Goal: Communication & Community: Answer question/provide support

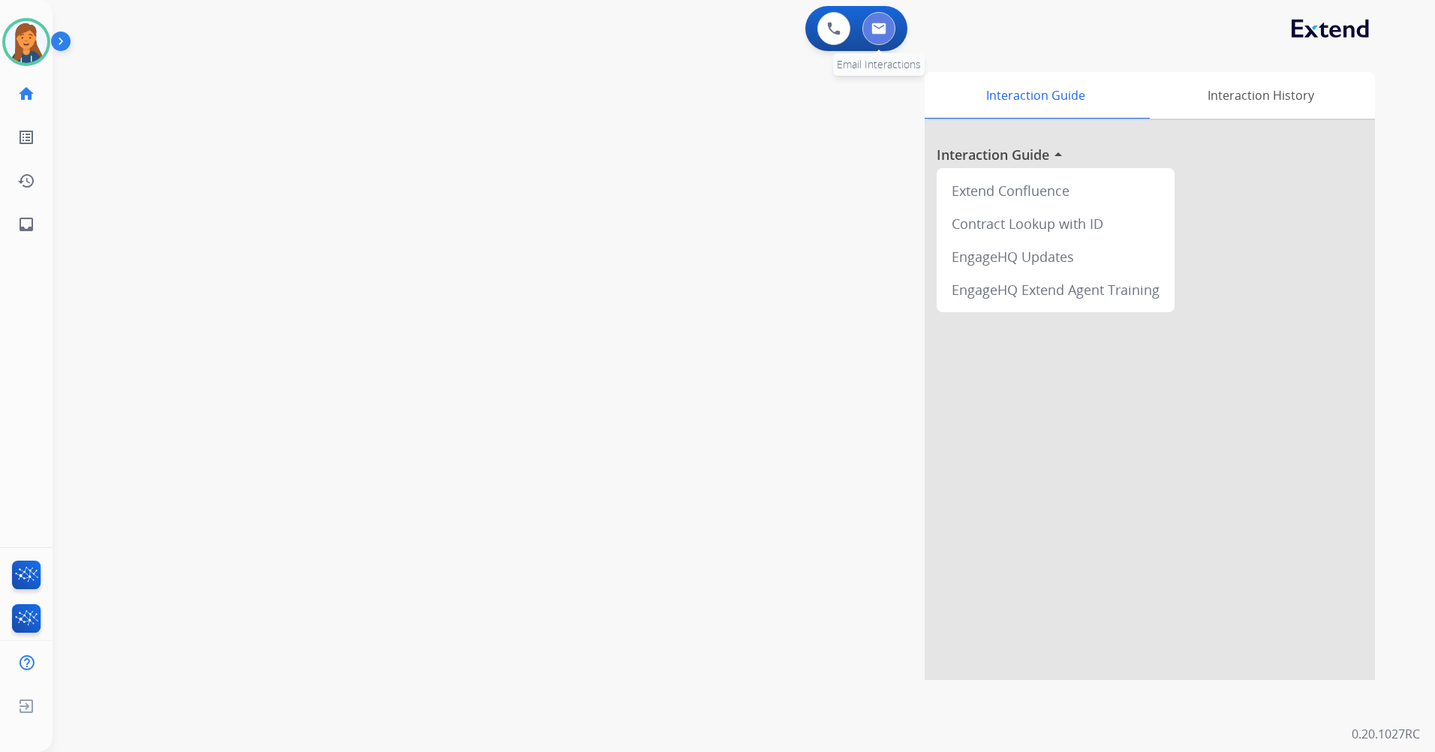
click at [865, 33] on button at bounding box center [878, 28] width 33 height 33
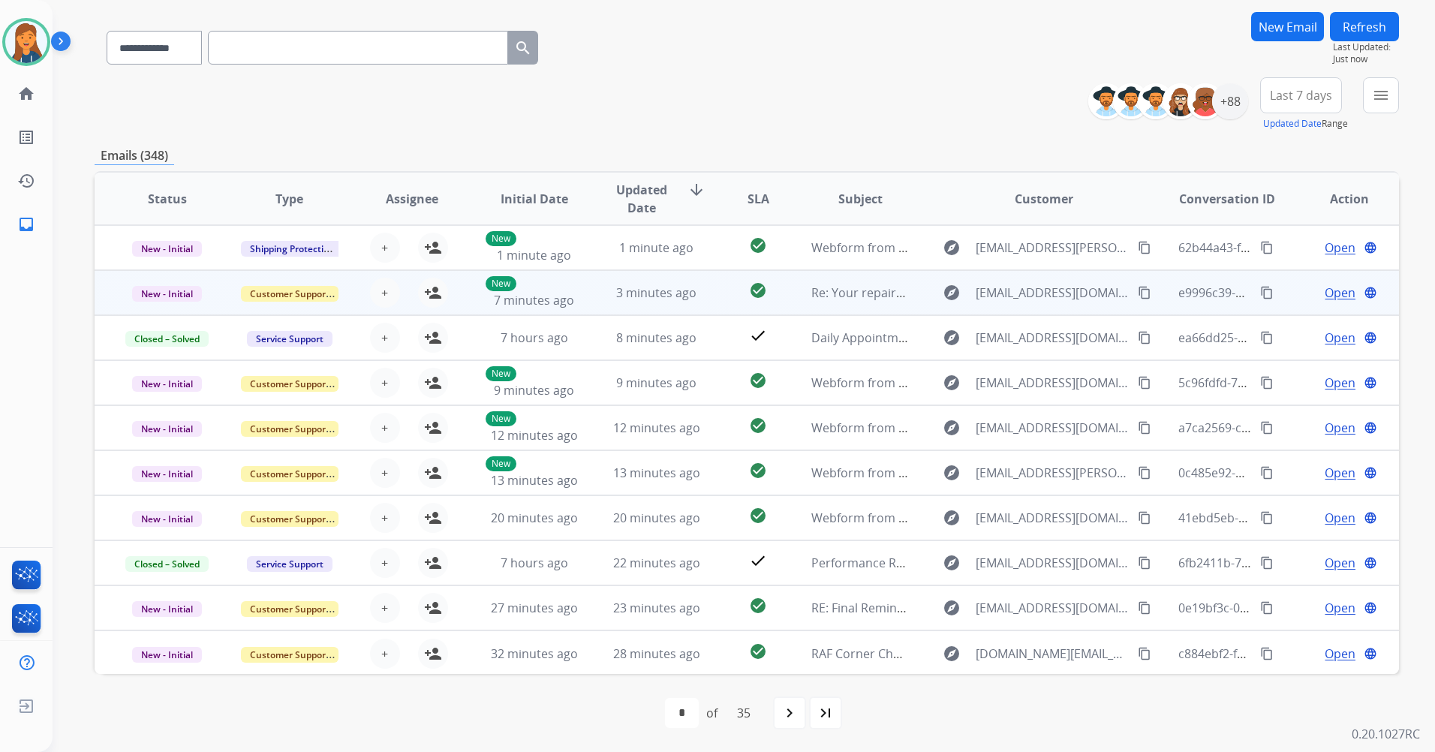
scroll to position [2, 0]
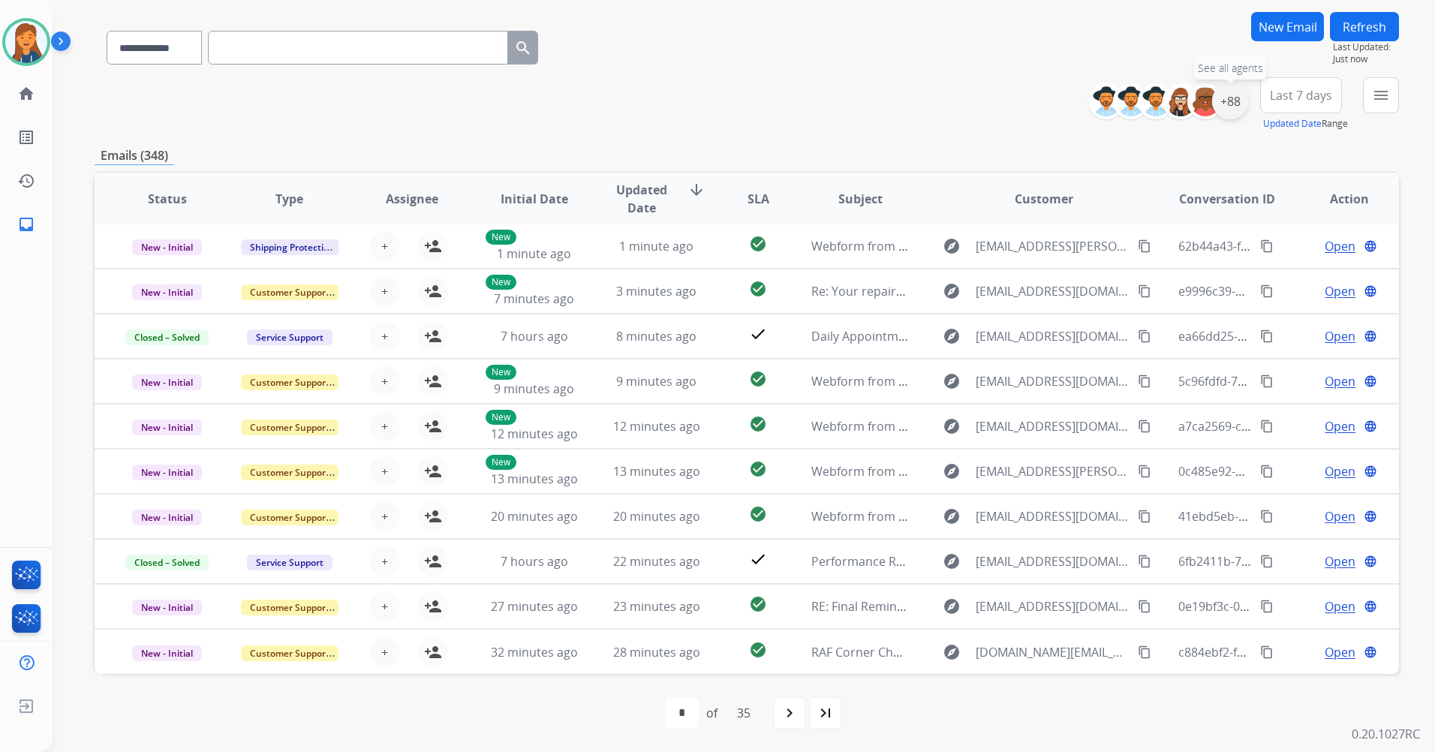
click at [1227, 103] on div "+88" at bounding box center [1230, 101] width 36 height 36
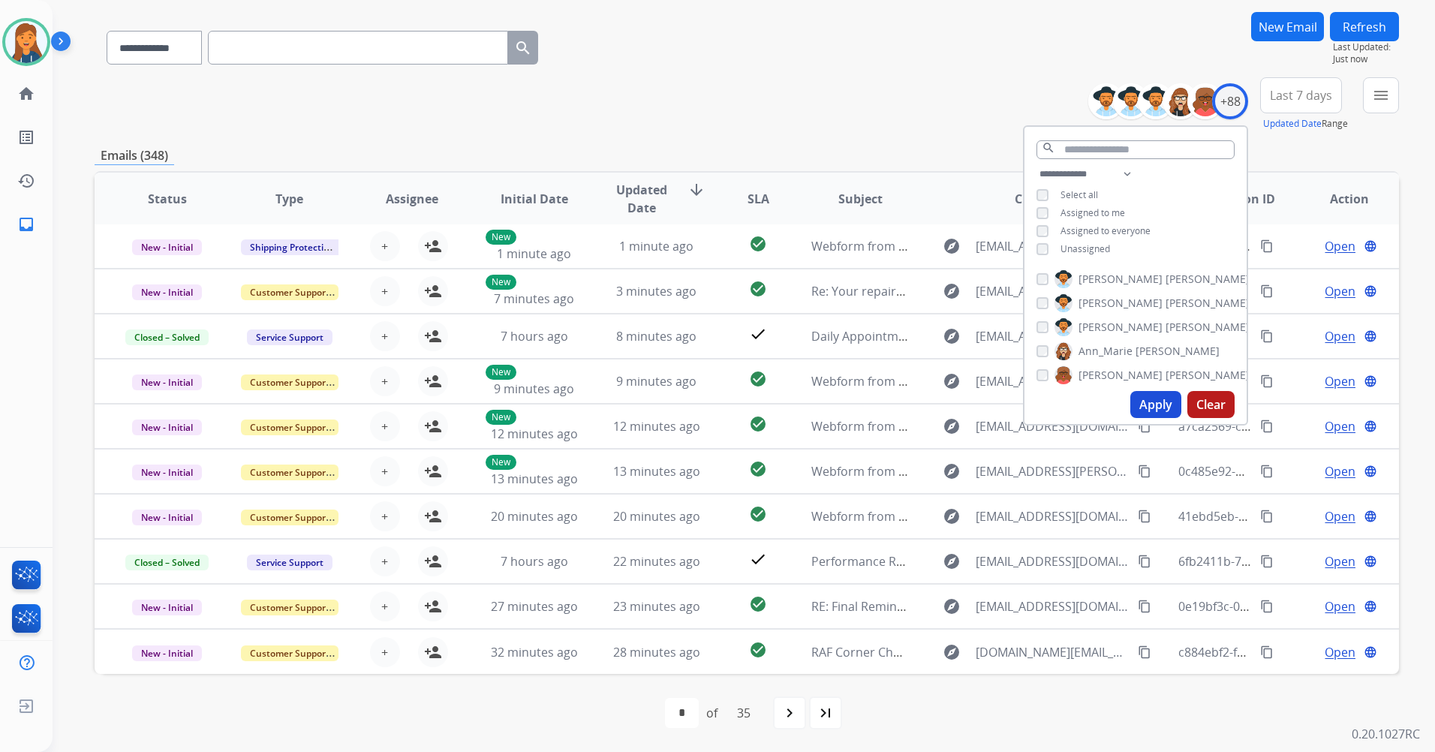
click at [1317, 98] on span "Last 7 days" at bounding box center [1301, 95] width 62 height 6
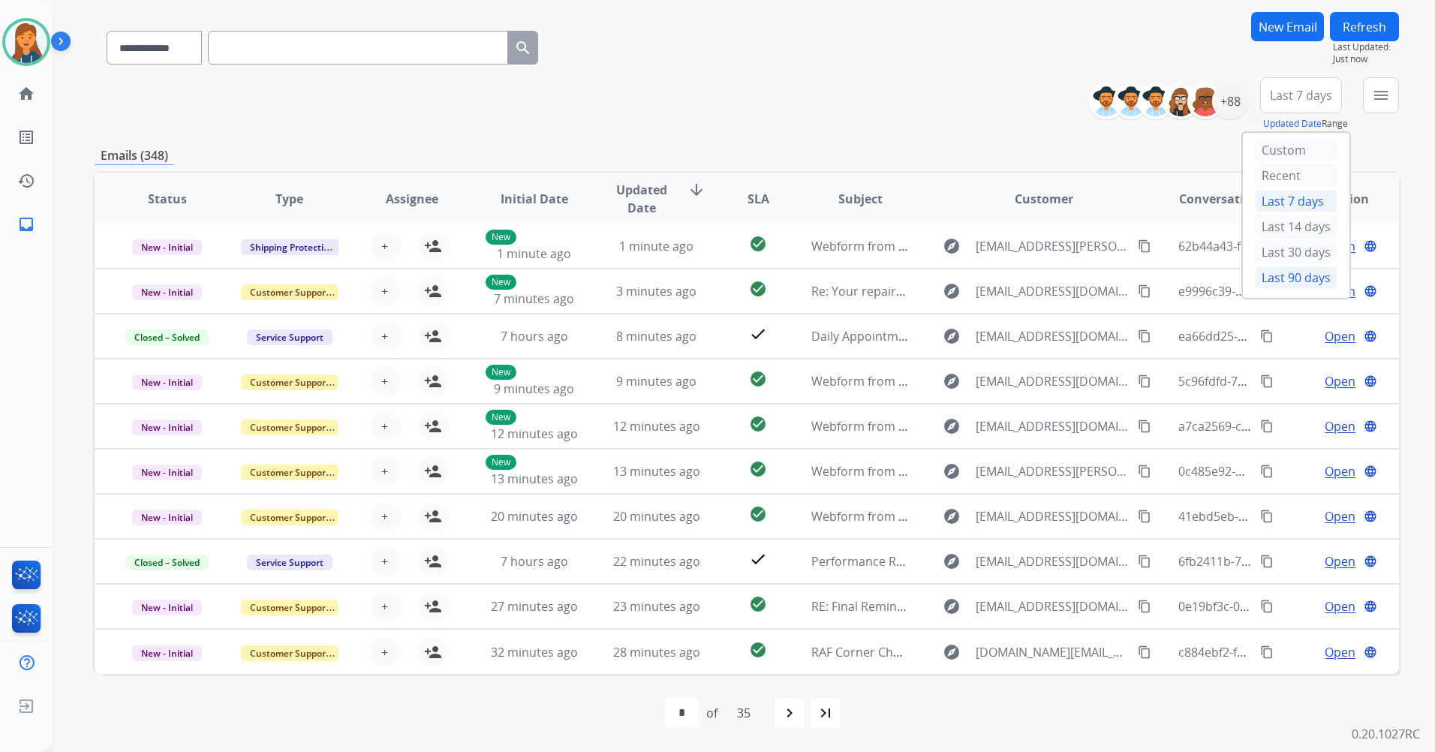
click at [1257, 278] on div "Last 90 days" at bounding box center [1296, 277] width 83 height 23
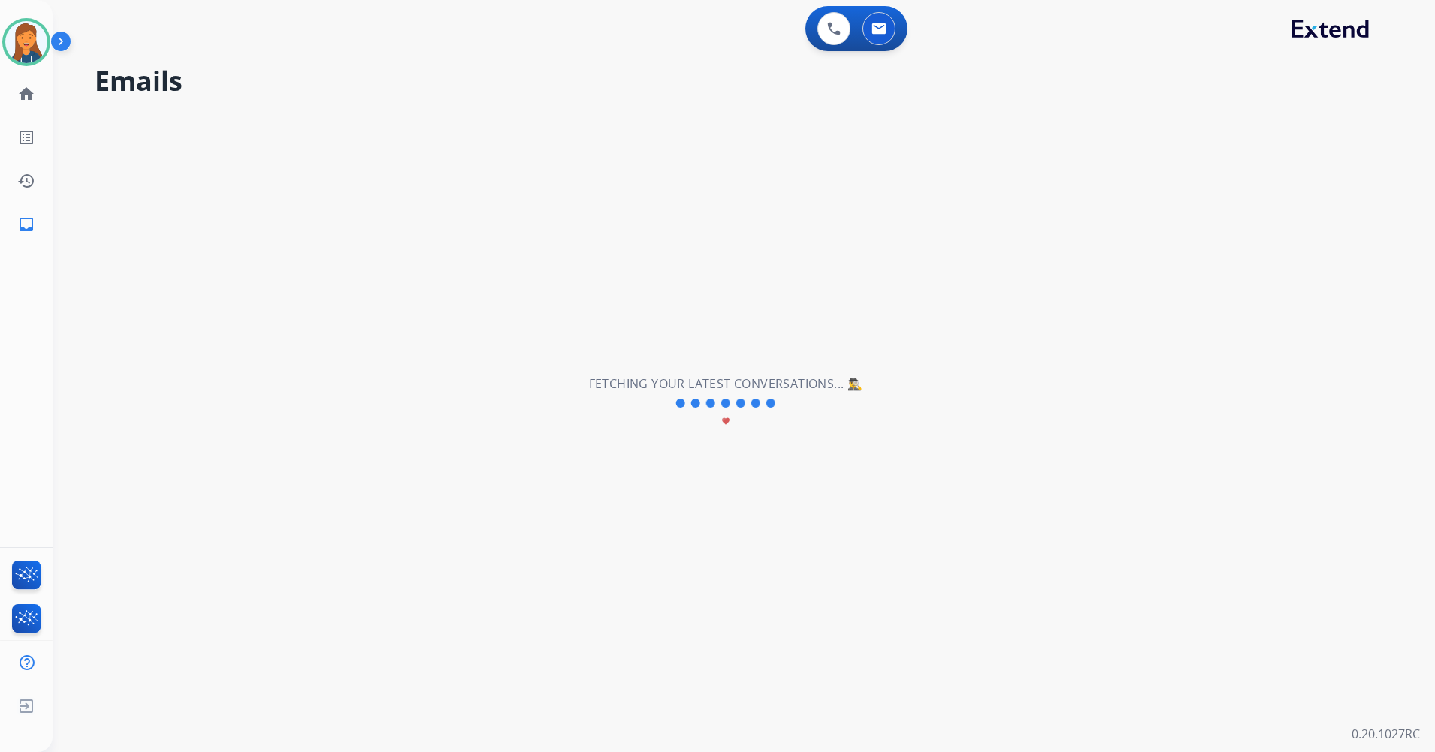
scroll to position [0, 0]
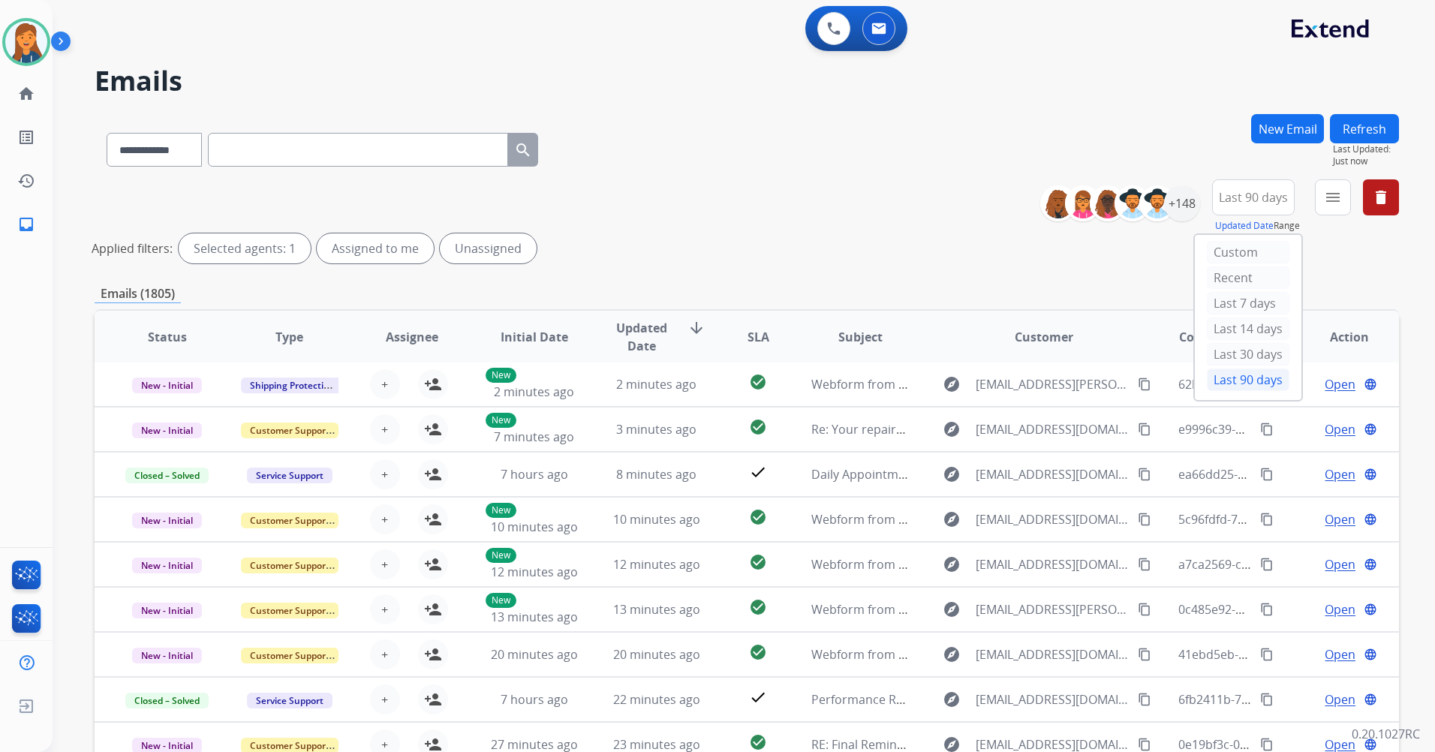
click at [1063, 293] on div "Emails (1805)" at bounding box center [747, 293] width 1305 height 19
click at [1323, 197] on button "menu Filters" at bounding box center [1333, 197] width 36 height 36
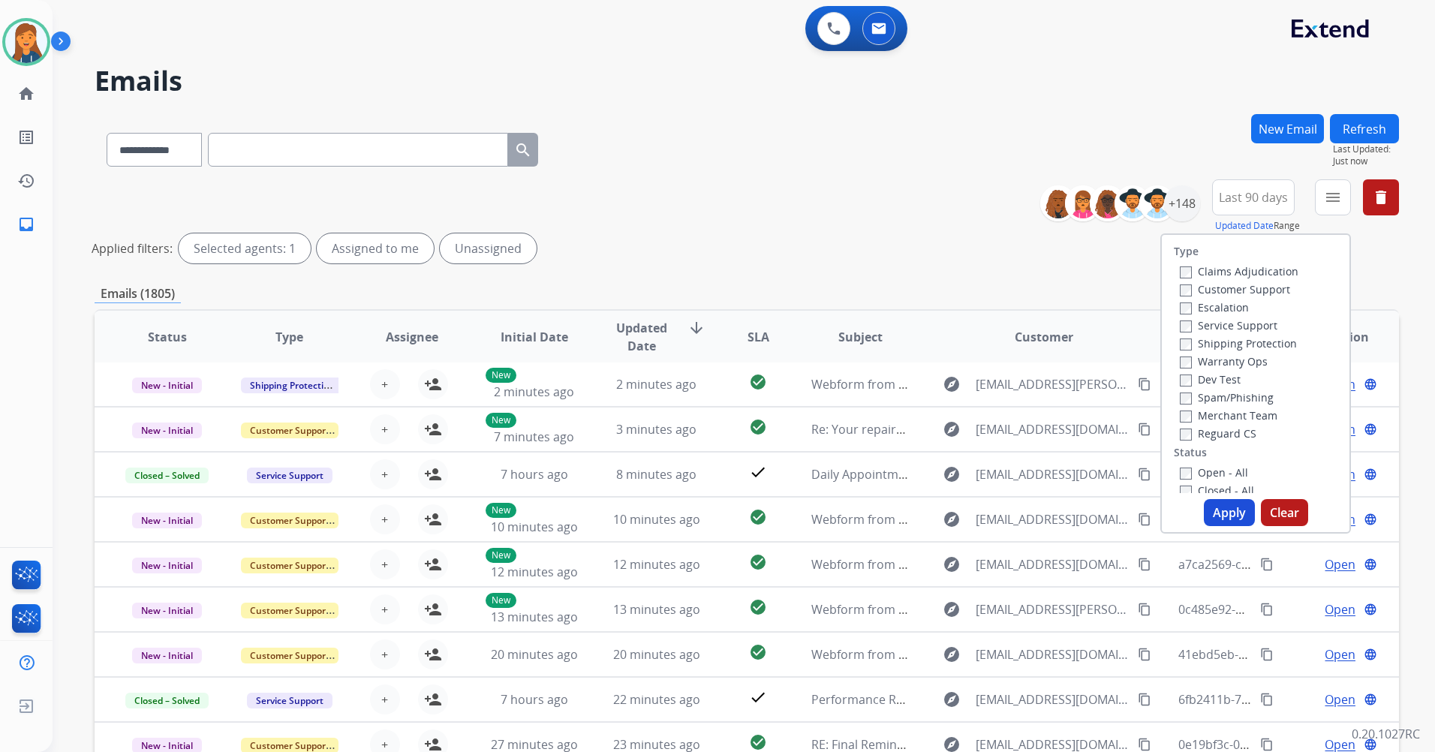
click at [1227, 287] on label "Customer Support" at bounding box center [1235, 289] width 110 height 14
click at [1208, 343] on label "Shipping Protection" at bounding box center [1238, 343] width 117 height 14
click at [1194, 435] on label "Reguard CS" at bounding box center [1218, 433] width 77 height 14
click at [1200, 467] on label "Open - All" at bounding box center [1214, 472] width 68 height 14
click at [1210, 510] on button "Apply" at bounding box center [1229, 512] width 51 height 27
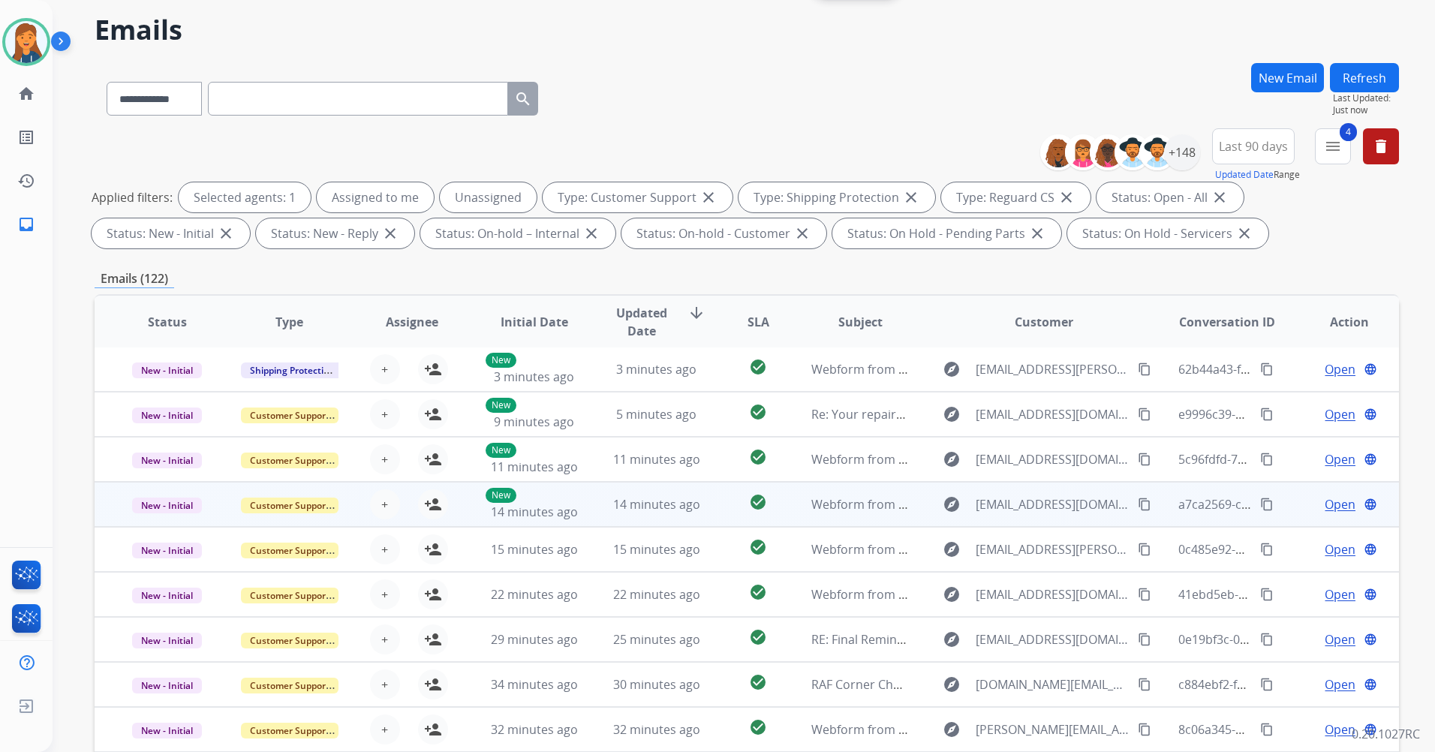
scroll to position [75, 0]
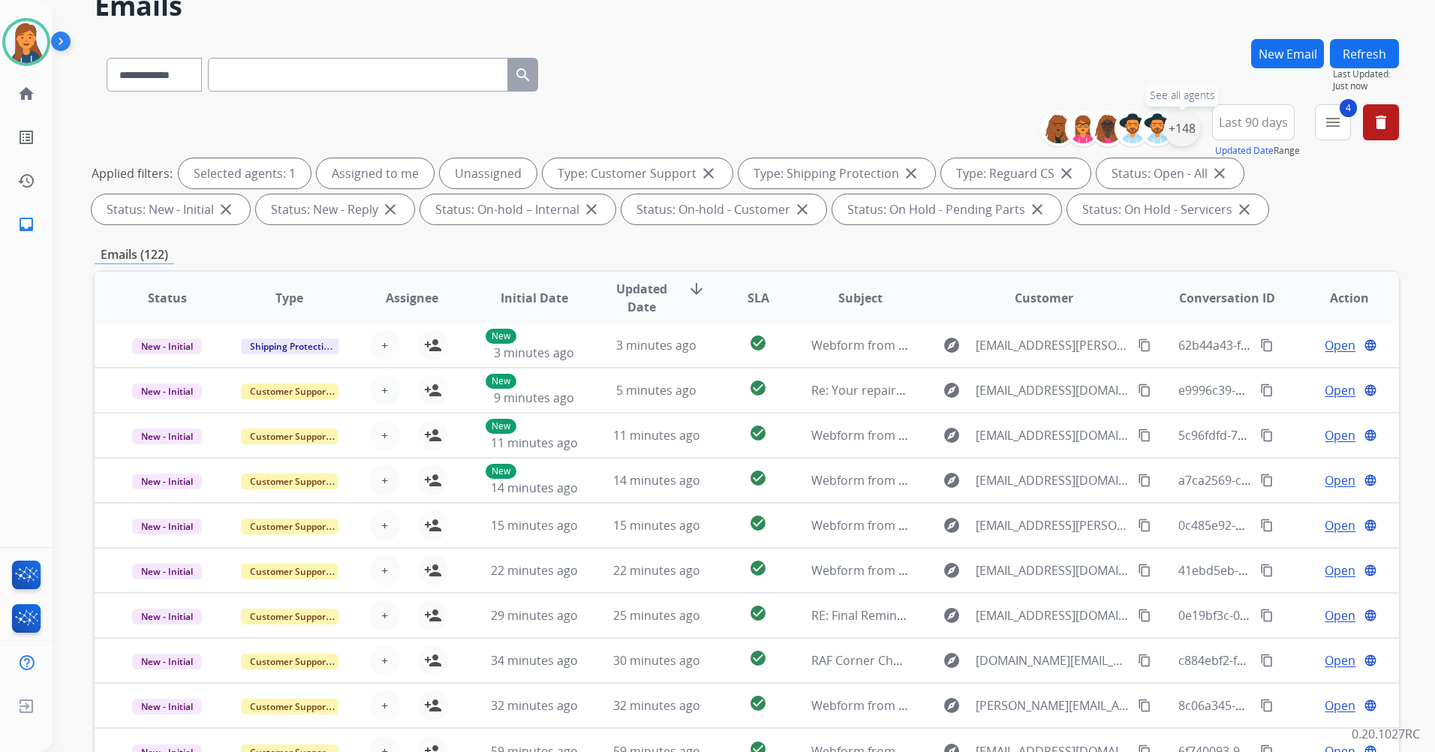
click at [1189, 134] on div "+148" at bounding box center [1182, 128] width 36 height 36
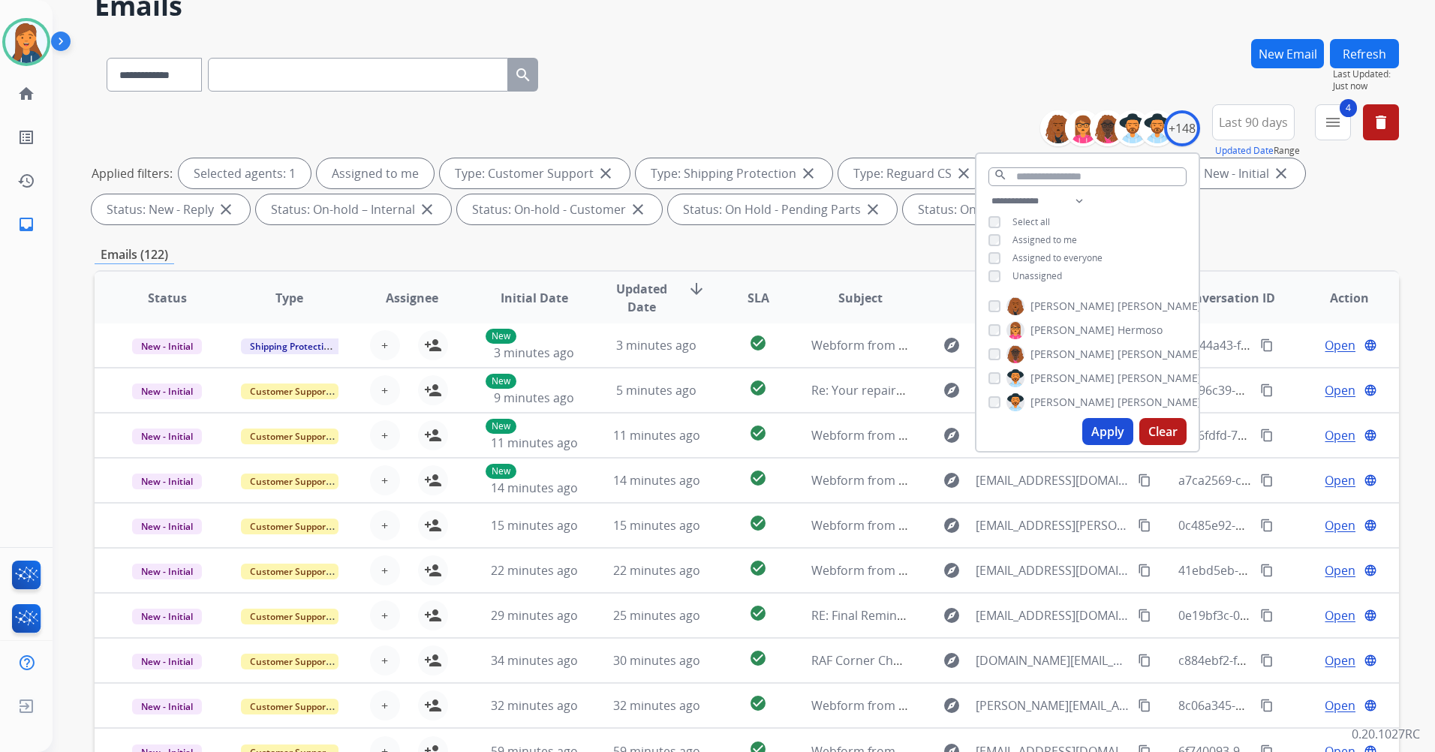
click at [1090, 424] on button "Apply" at bounding box center [1107, 431] width 51 height 27
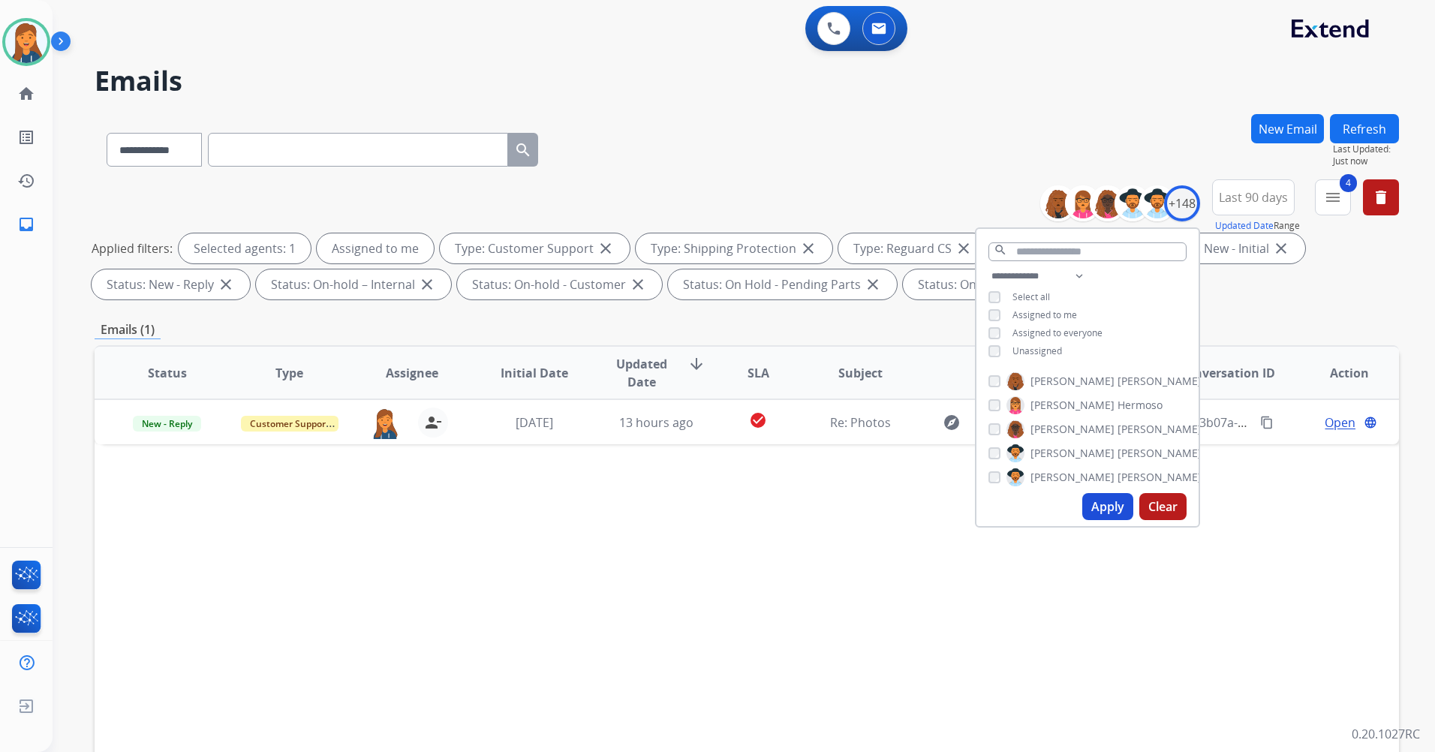
scroll to position [0, 0]
click at [684, 657] on div "Status Type Assignee Initial Date Updated Date arrow_downward SLA Subject Custo…" at bounding box center [747, 596] width 1305 height 503
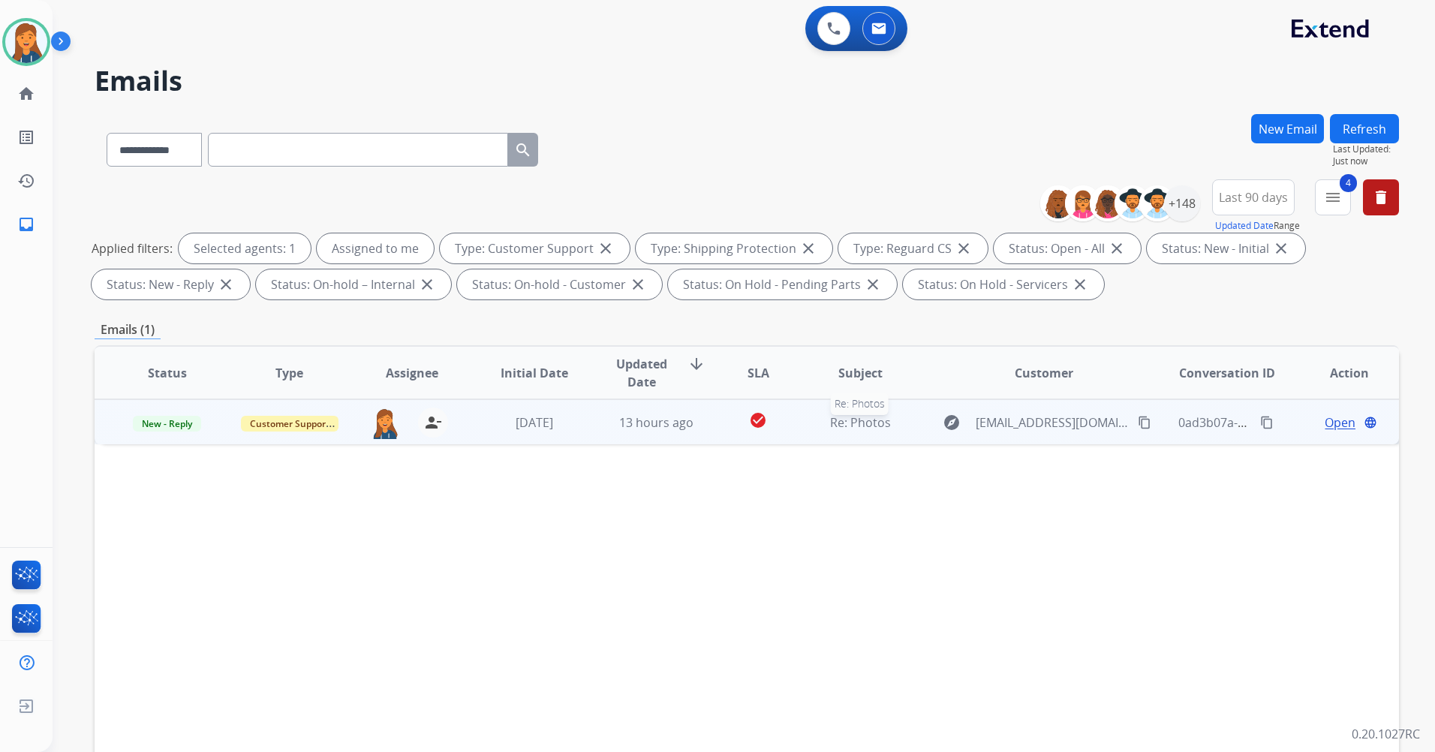
click at [862, 420] on span "Re: Photos" at bounding box center [860, 422] width 61 height 17
click at [1329, 422] on span "Open" at bounding box center [1340, 422] width 31 height 18
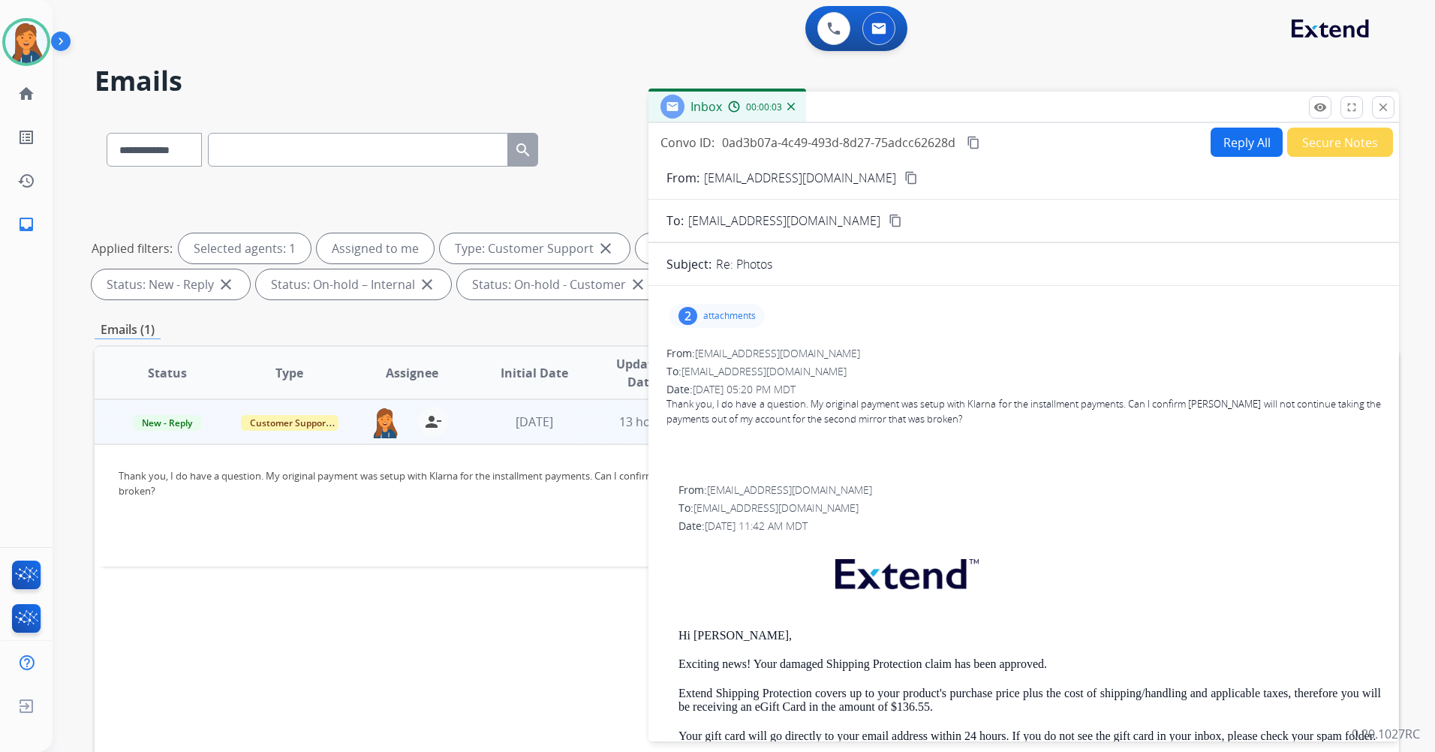
click at [1233, 151] on button "Reply All" at bounding box center [1247, 142] width 72 height 29
select select "**********"
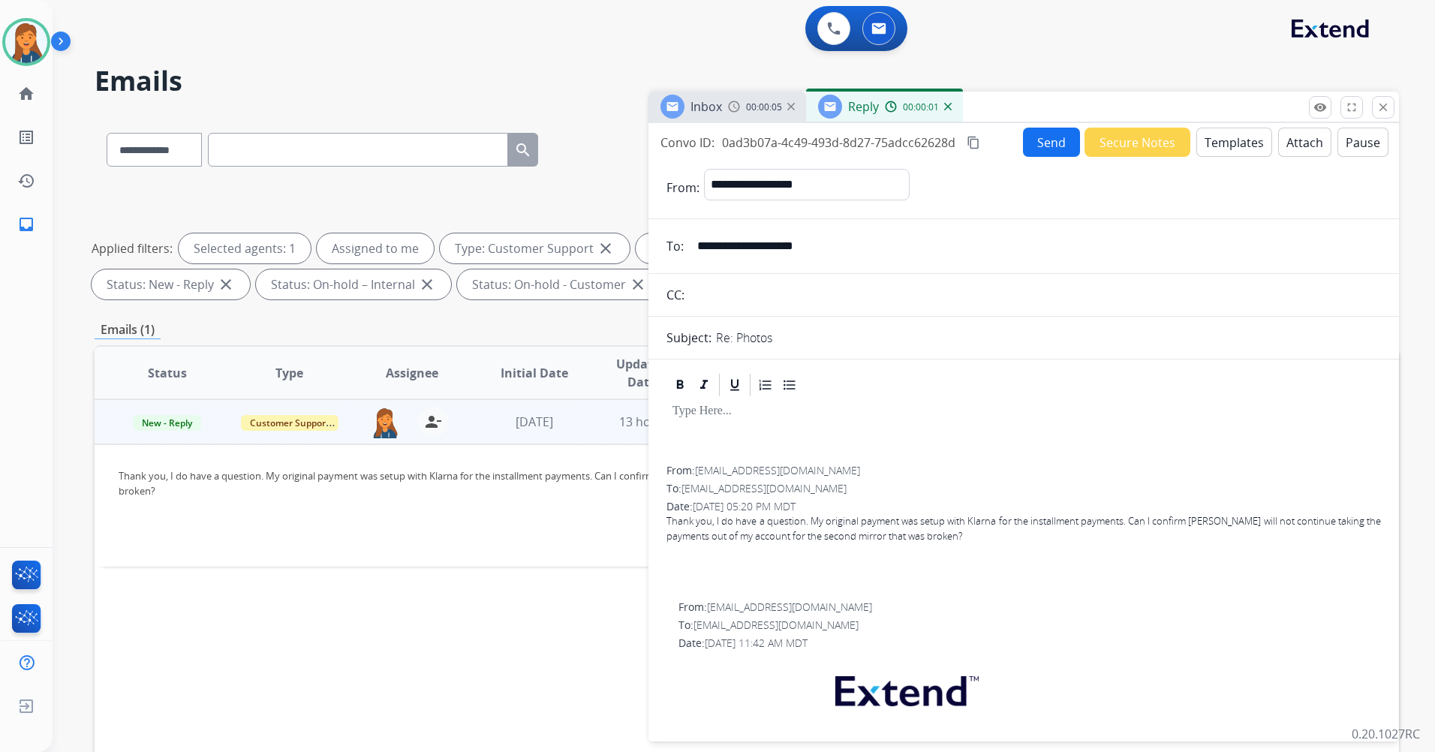
click at [1221, 137] on button "Templates" at bounding box center [1235, 142] width 76 height 29
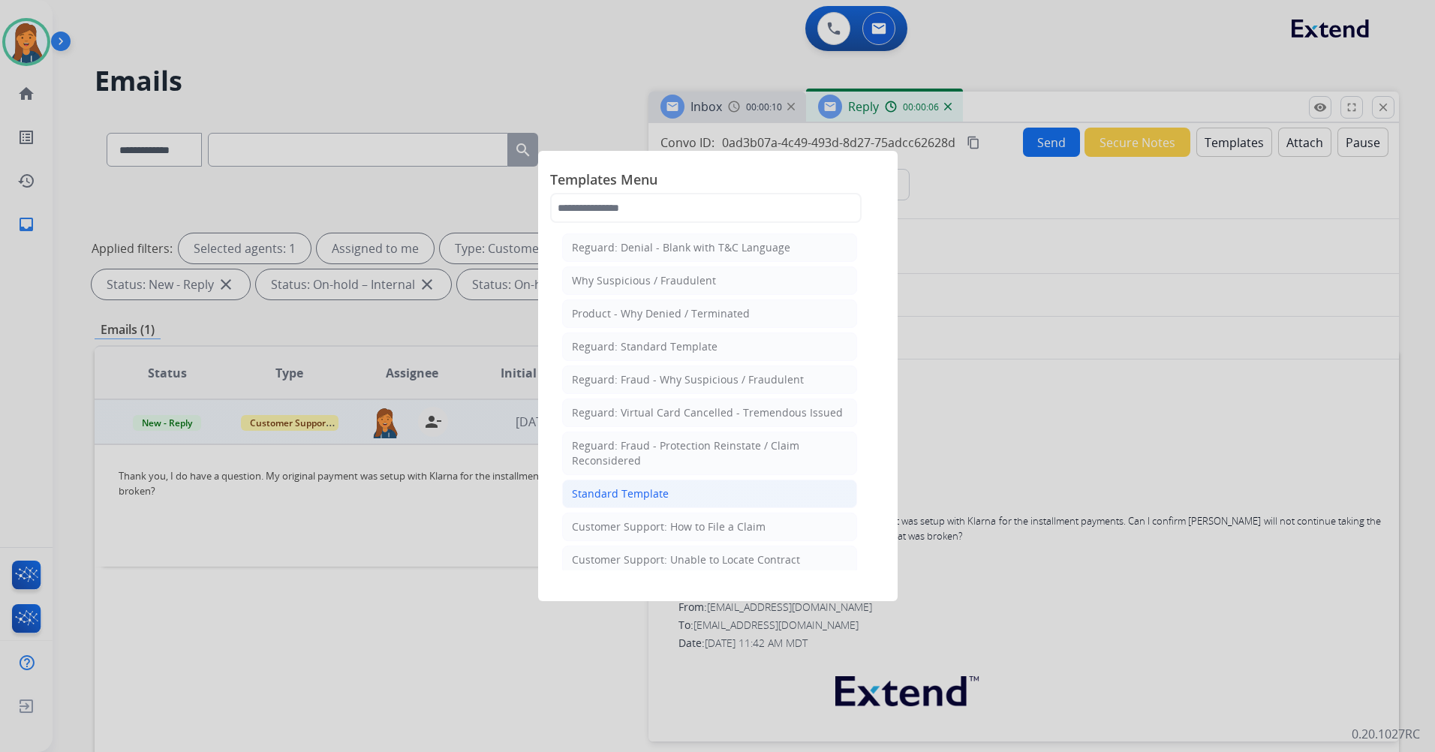
click at [618, 487] on div "Standard Template" at bounding box center [620, 493] width 97 height 15
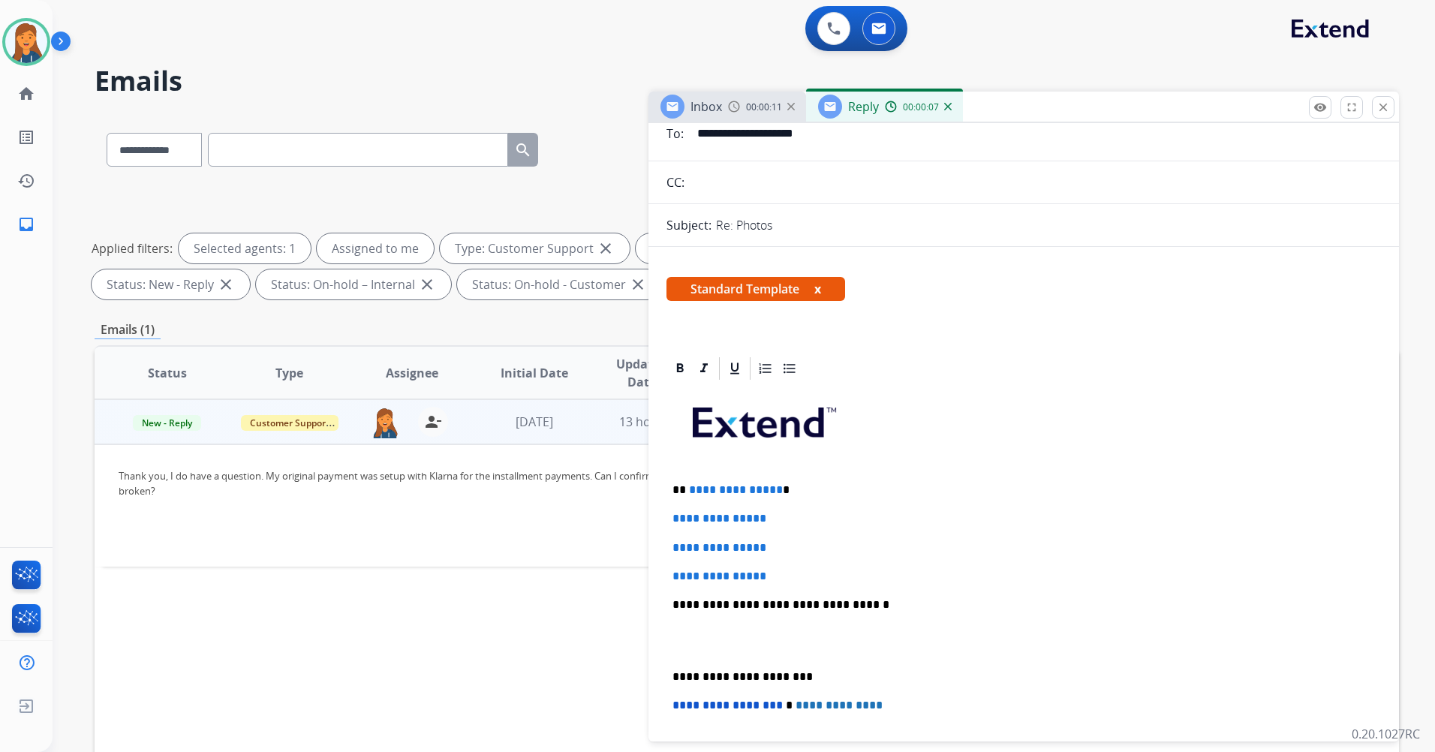
scroll to position [150, 0]
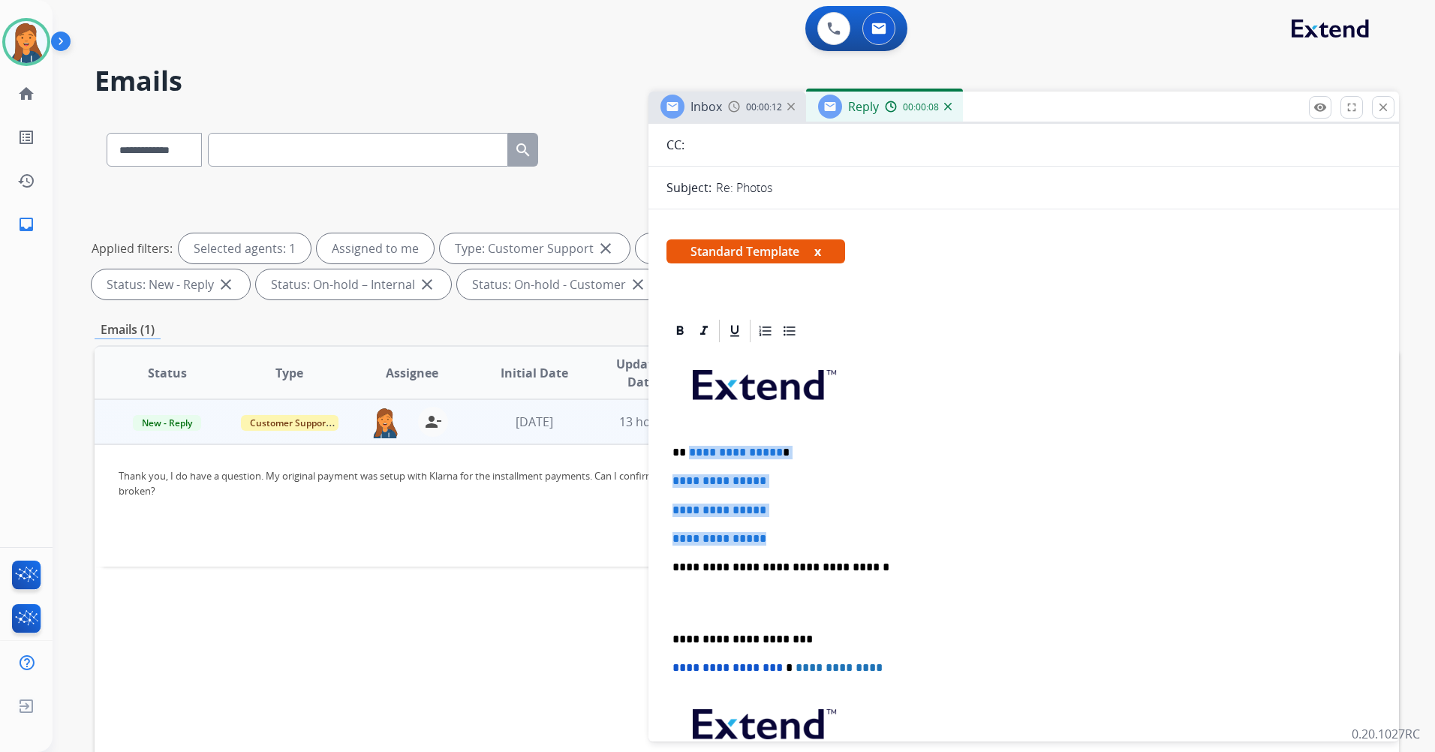
drag, startPoint x: 778, startPoint y: 537, endPoint x: 688, endPoint y: 449, distance: 125.8
click at [688, 449] on div "**********" at bounding box center [1024, 603] width 715 height 516
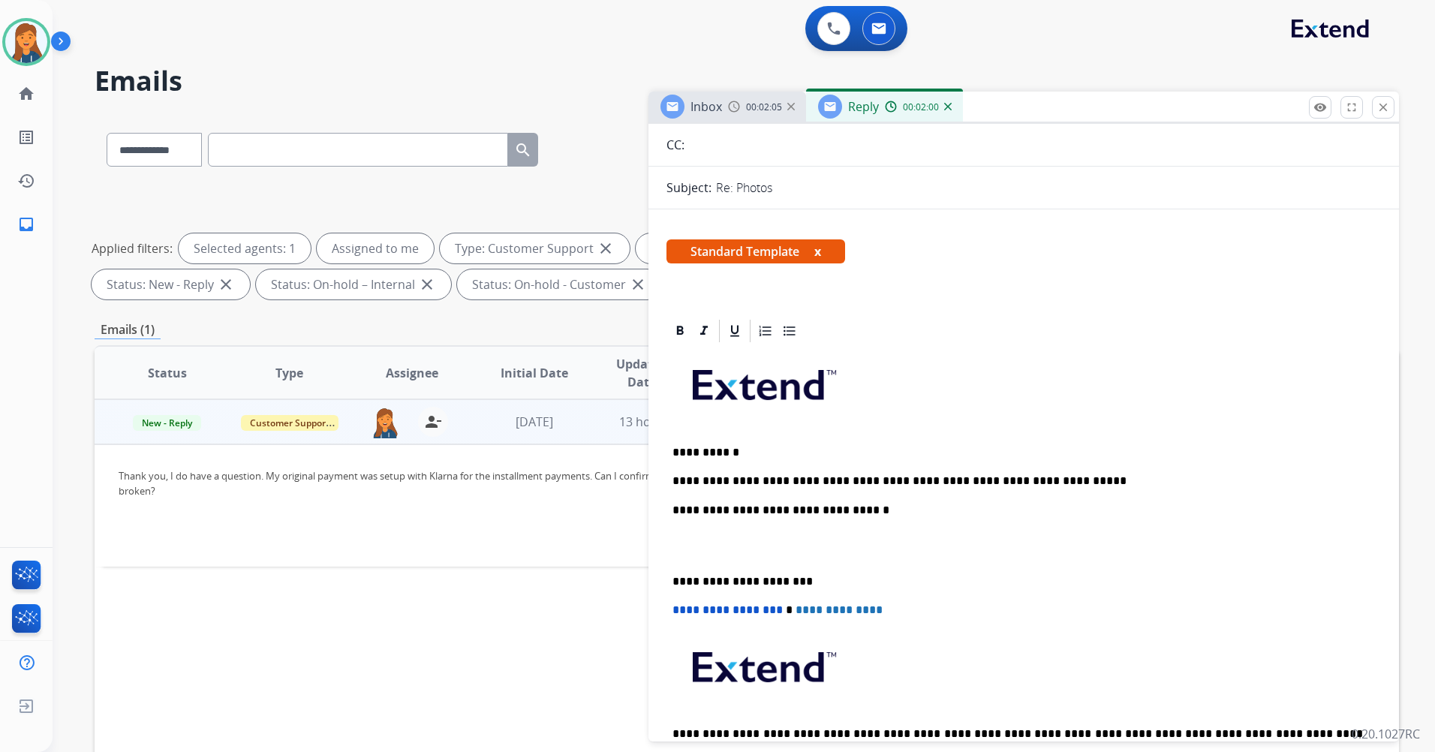
click at [1044, 479] on p "**********" at bounding box center [1018, 481] width 691 height 14
click at [667, 587] on div "**********" at bounding box center [1024, 574] width 715 height 459
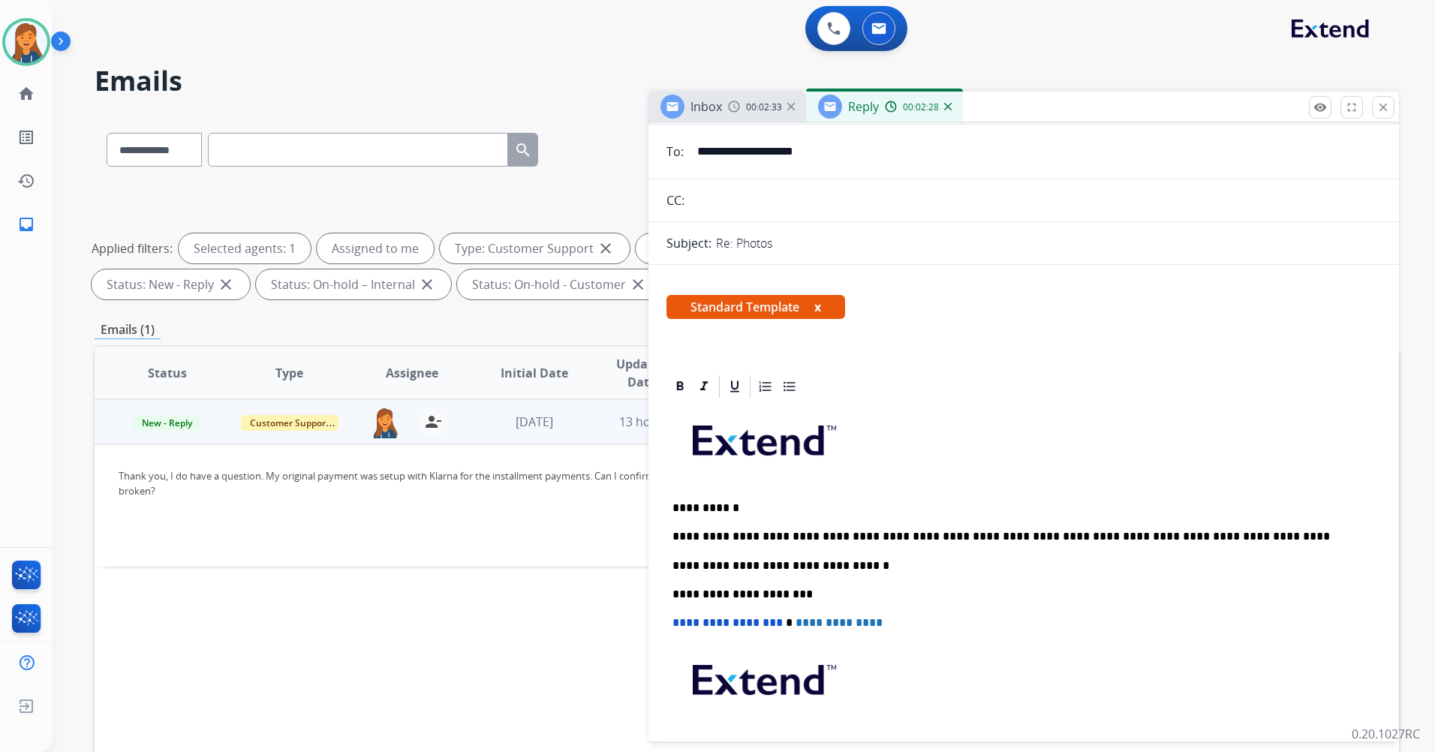
scroll to position [0, 0]
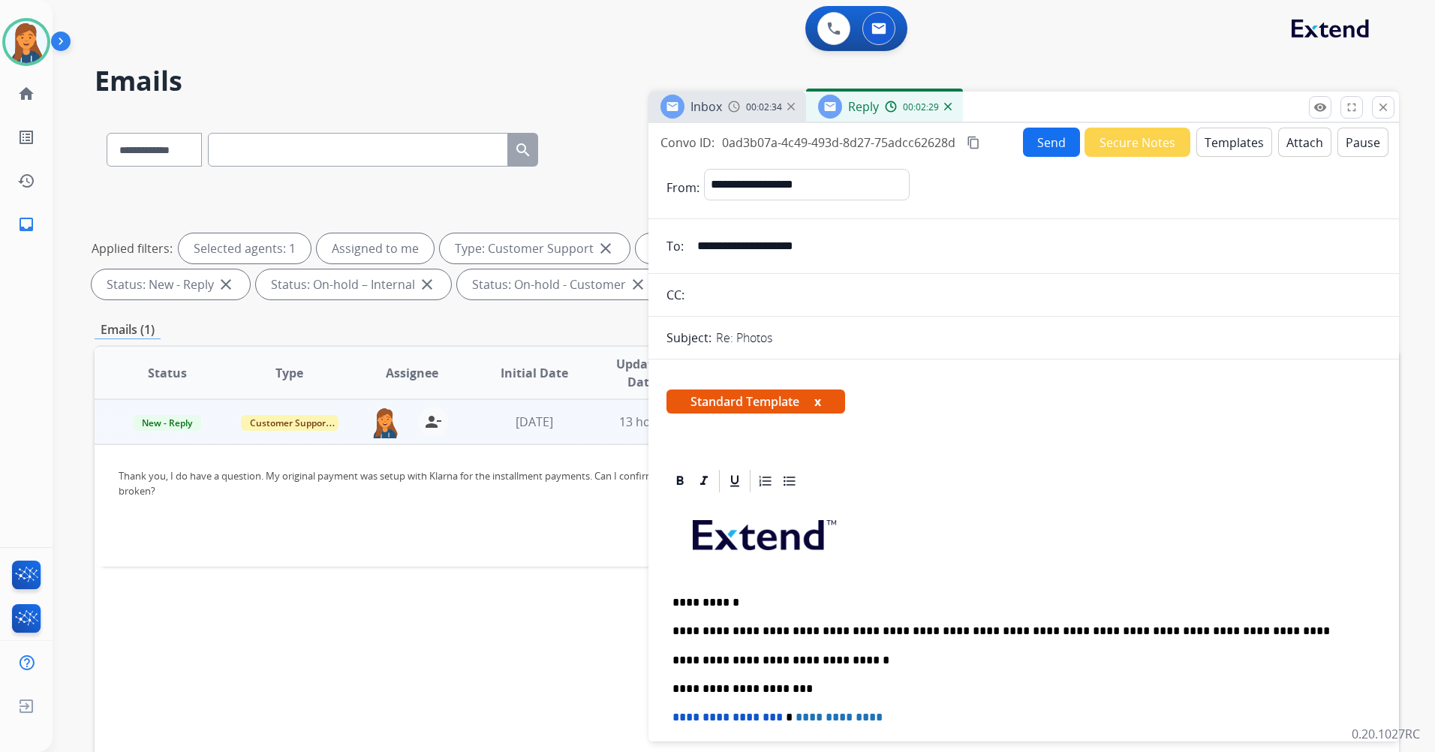
click at [1035, 137] on button "Send" at bounding box center [1051, 142] width 57 height 29
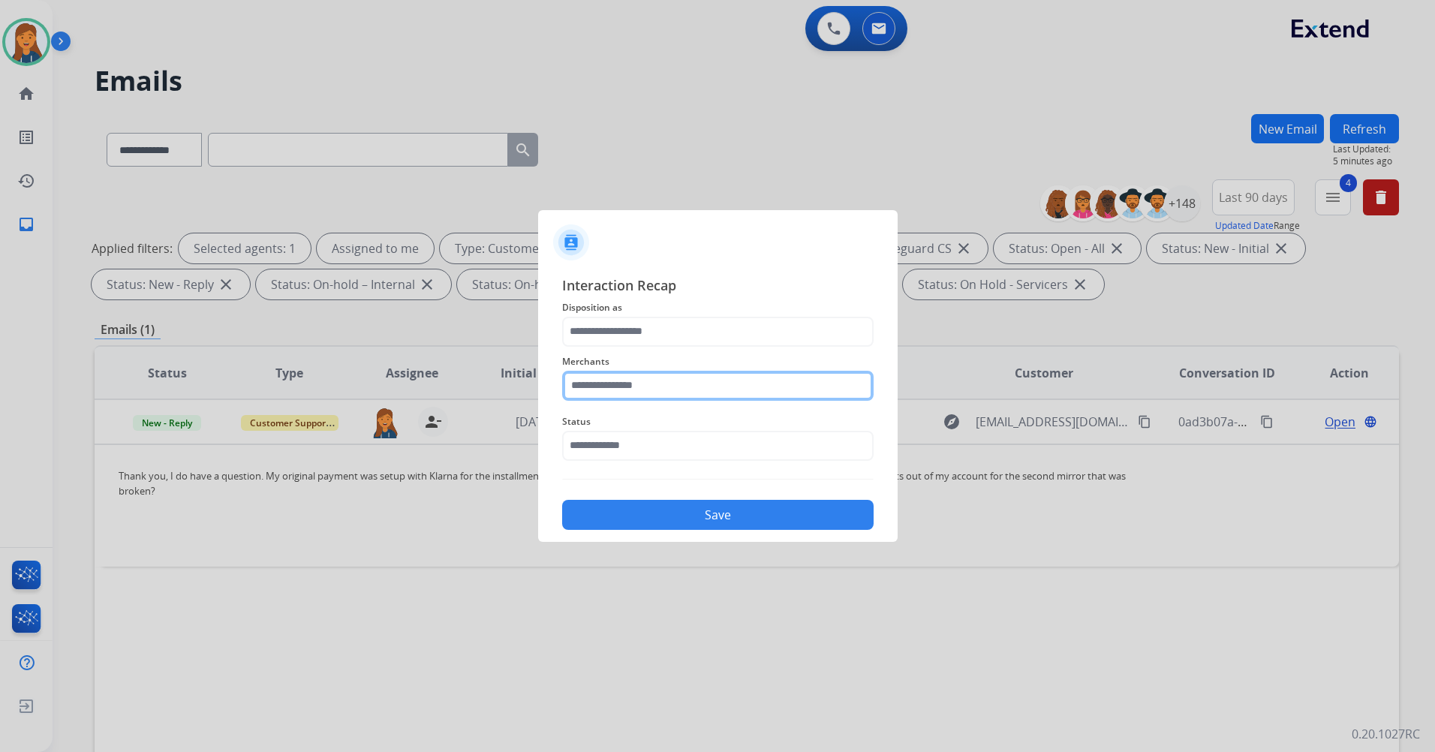
click at [712, 384] on input "text" at bounding box center [718, 386] width 312 height 30
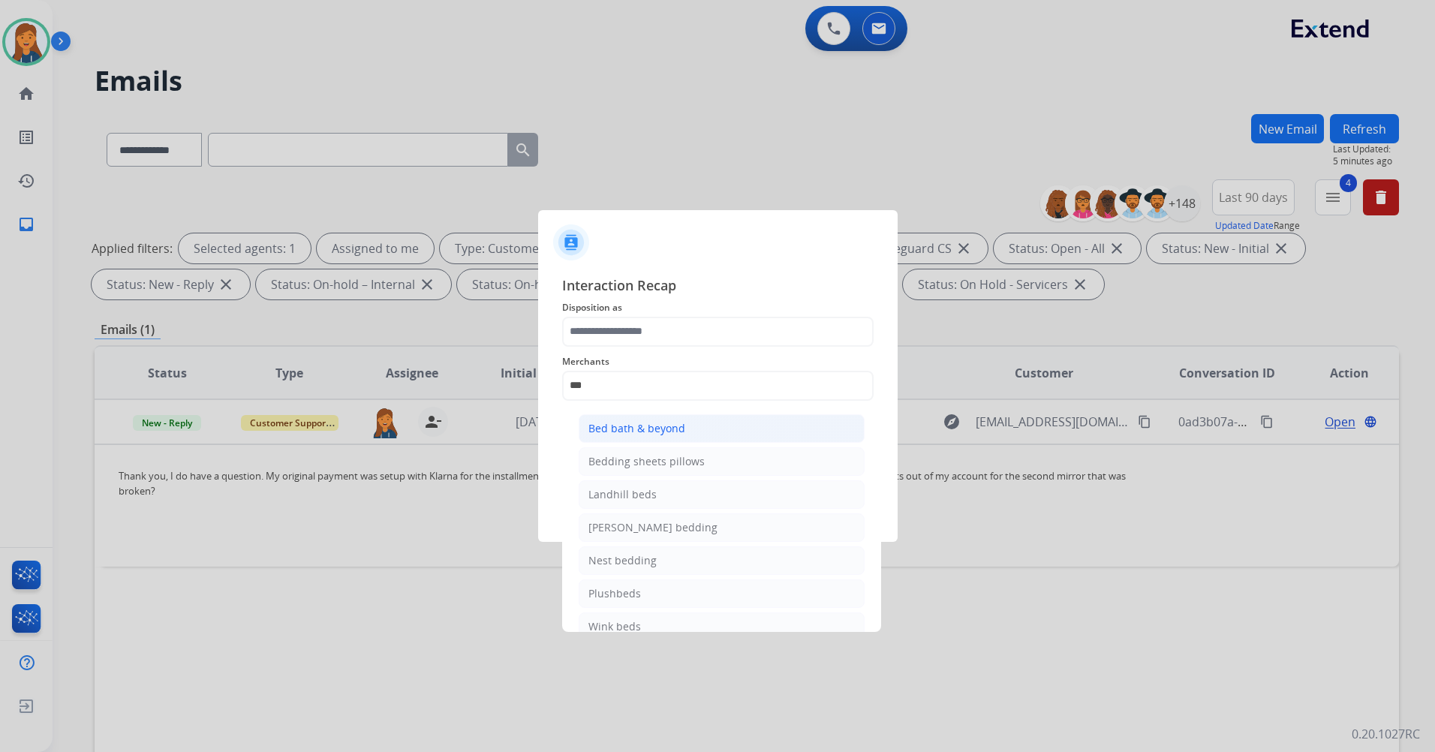
click at [640, 430] on div "Bed bath & beyond" at bounding box center [636, 428] width 97 height 15
type input "**********"
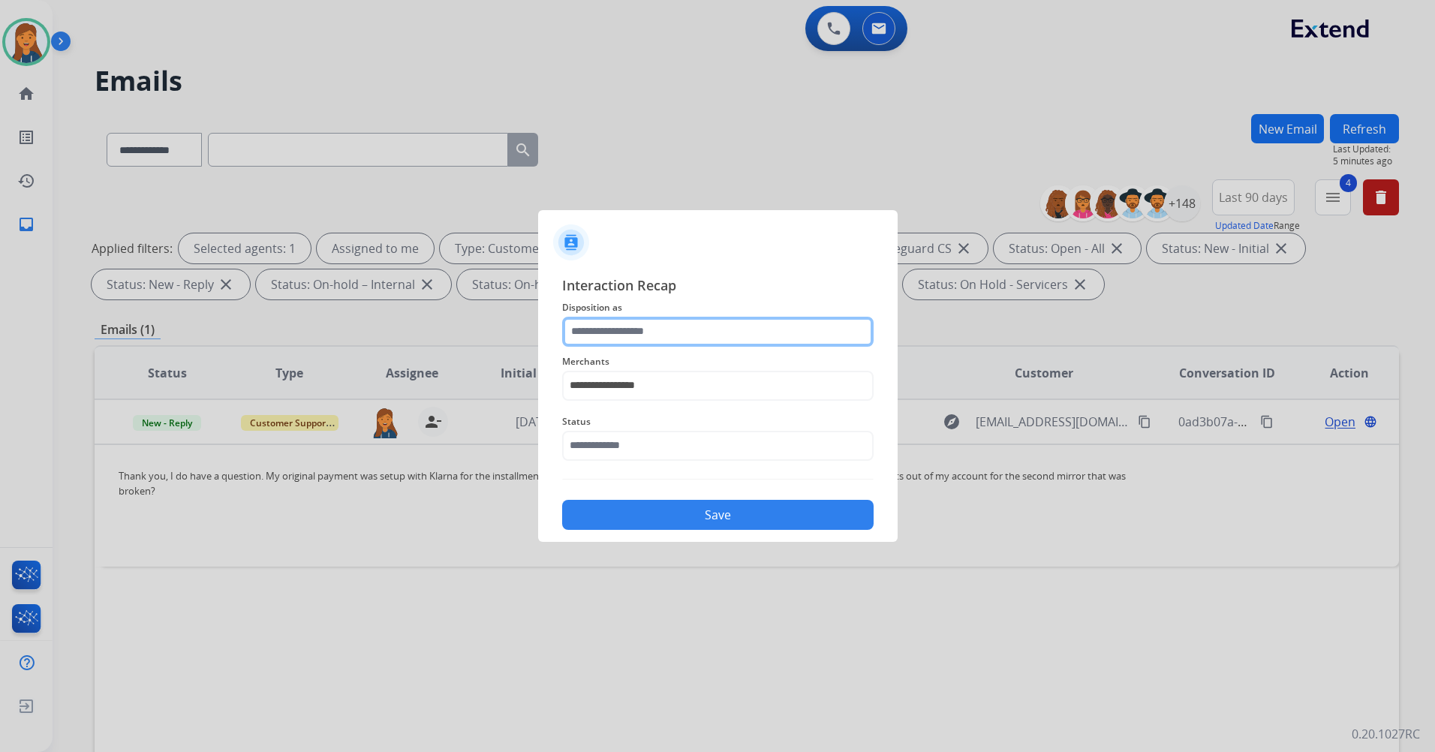
click at [645, 345] on input "text" at bounding box center [718, 332] width 312 height 30
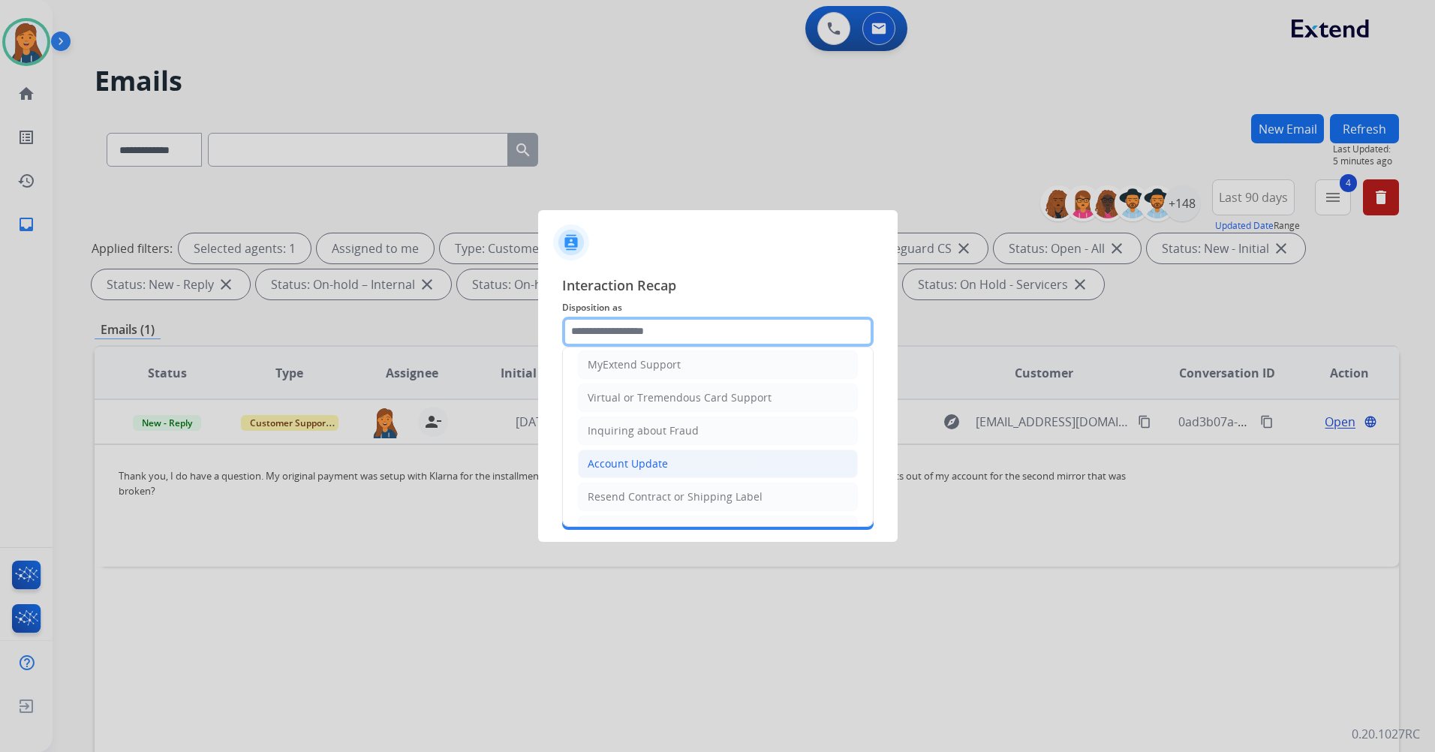
scroll to position [150, 0]
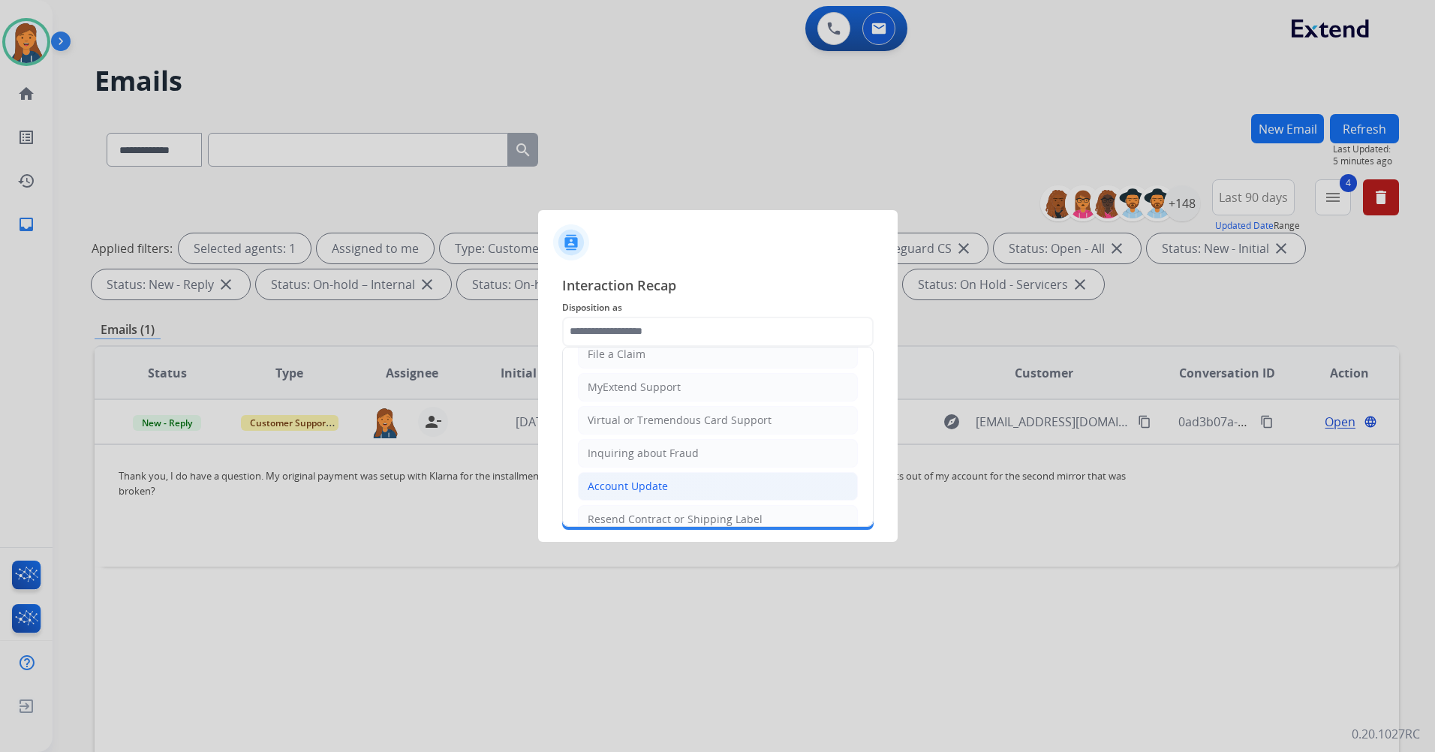
click at [634, 425] on div "Virtual or Tremendous Card Support" at bounding box center [680, 420] width 184 height 15
type input "**********"
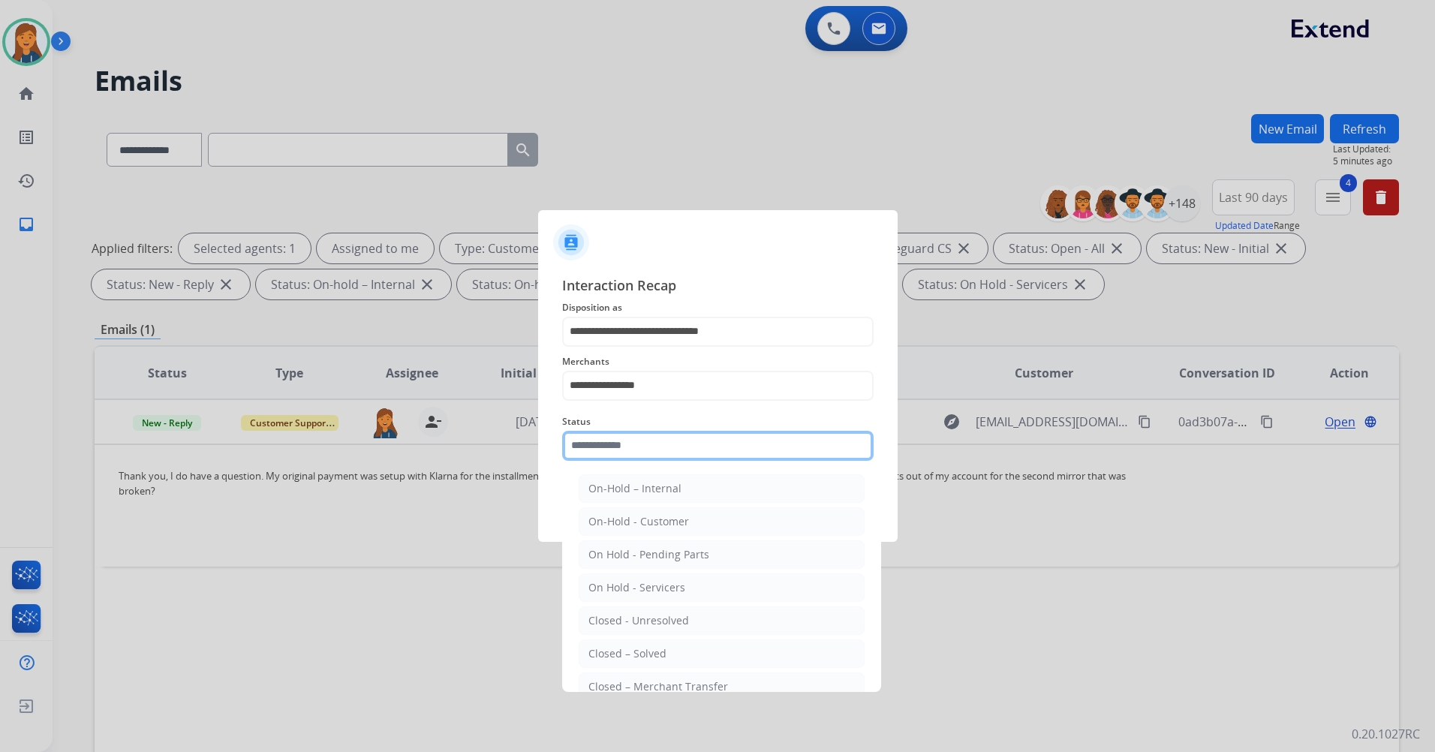
click at [640, 447] on input "text" at bounding box center [718, 446] width 312 height 30
drag, startPoint x: 620, startPoint y: 663, endPoint x: 628, endPoint y: 651, distance: 14.6
click at [620, 663] on li "Closed – Solved" at bounding box center [722, 654] width 286 height 29
type input "**********"
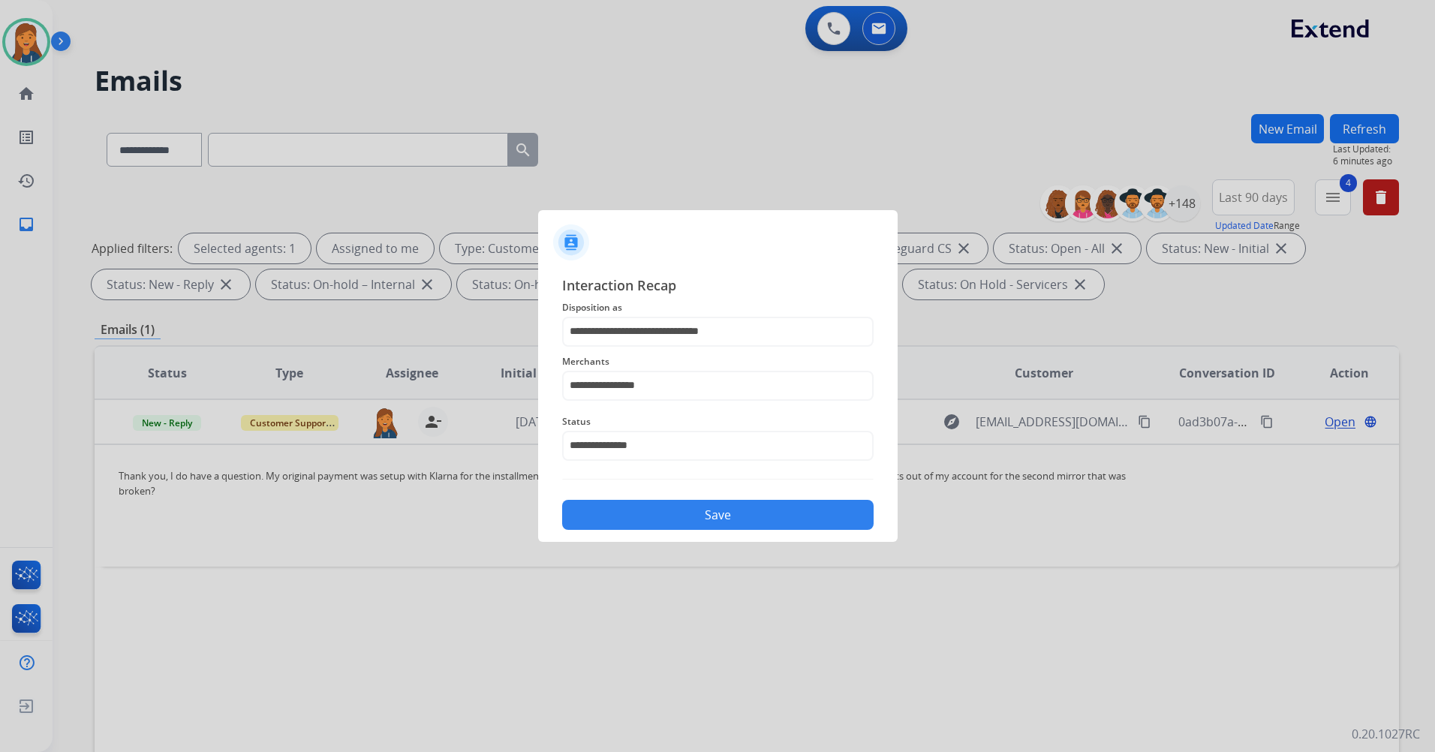
click at [691, 518] on button "Save" at bounding box center [718, 515] width 312 height 30
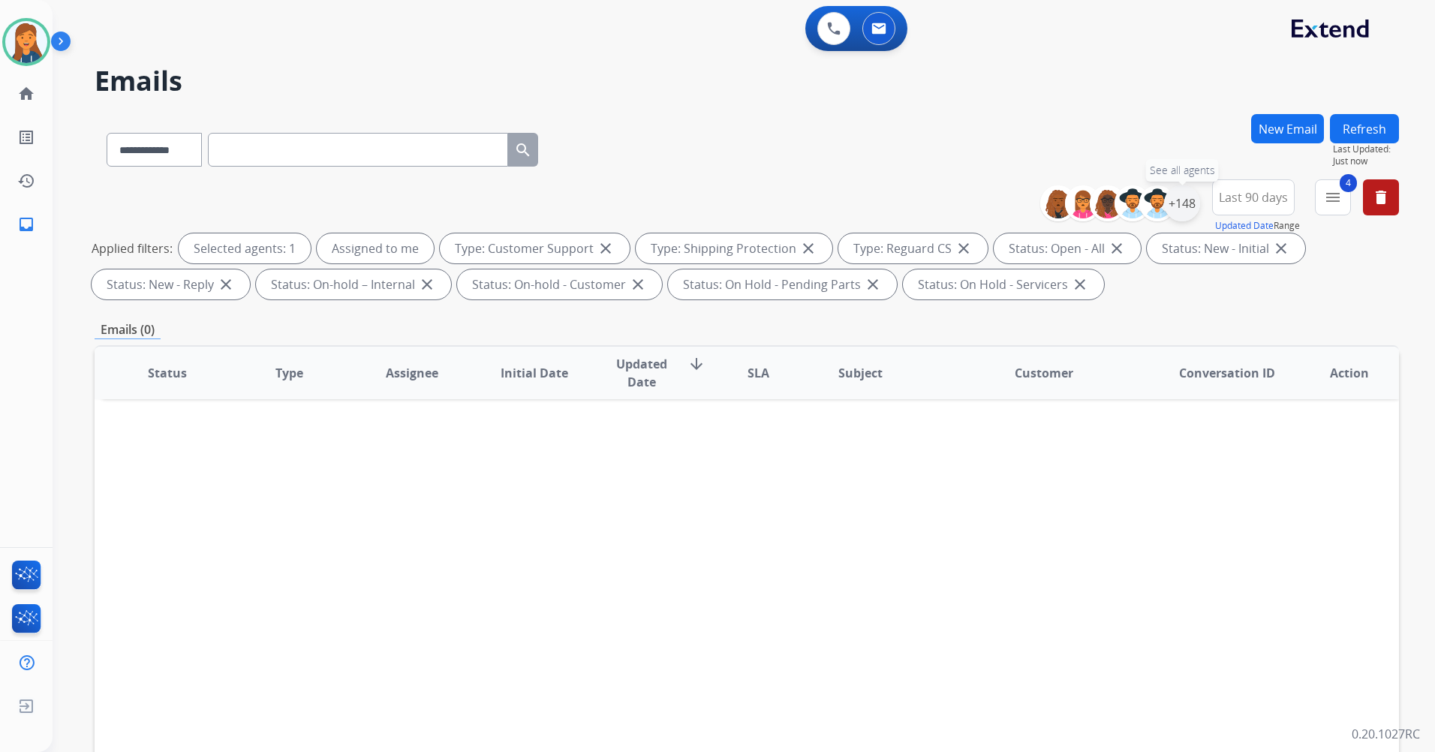
click at [1177, 206] on div "+148" at bounding box center [1182, 203] width 36 height 36
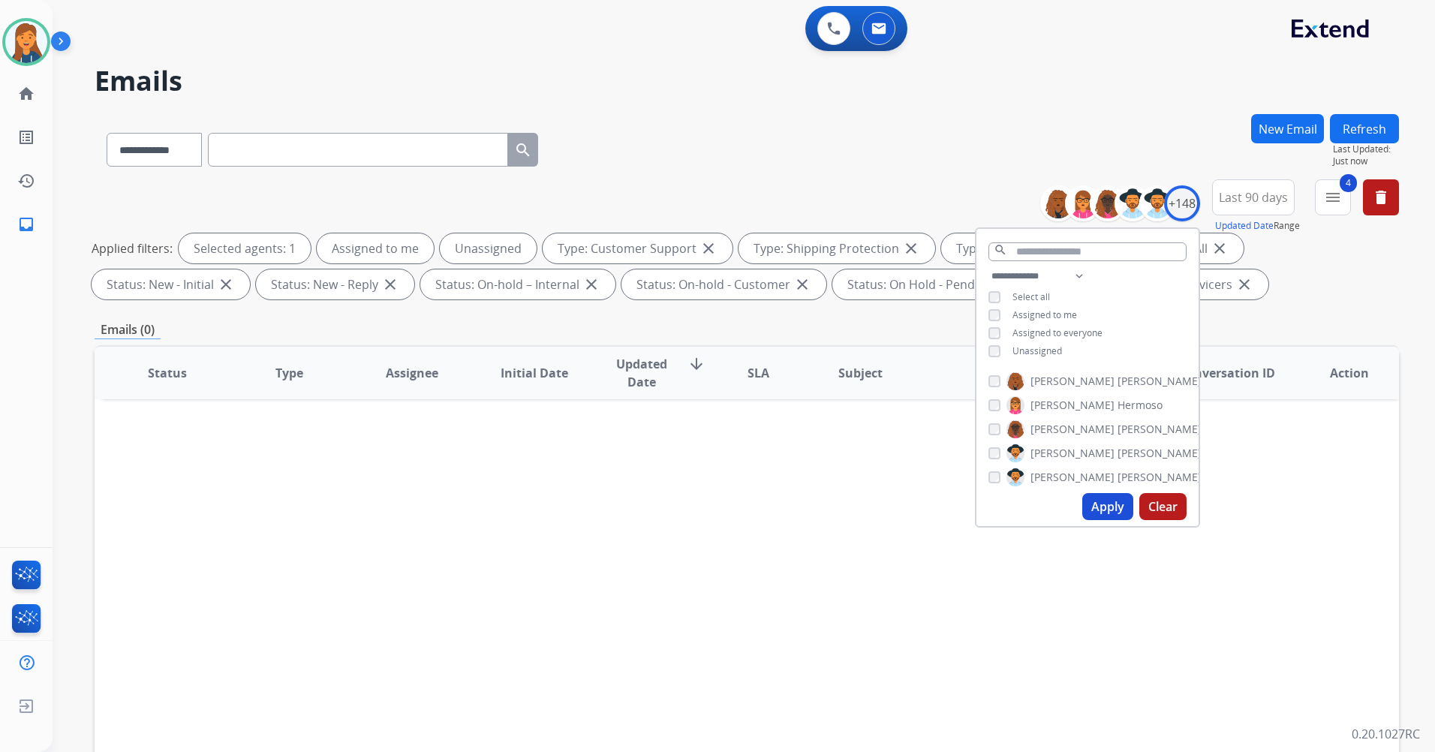
click at [1102, 521] on div "Apply Clear" at bounding box center [1088, 506] width 222 height 39
drag, startPoint x: 1102, startPoint y: 521, endPoint x: 1099, endPoint y: 510, distance: 10.9
click at [1099, 510] on button "Apply" at bounding box center [1107, 506] width 51 height 27
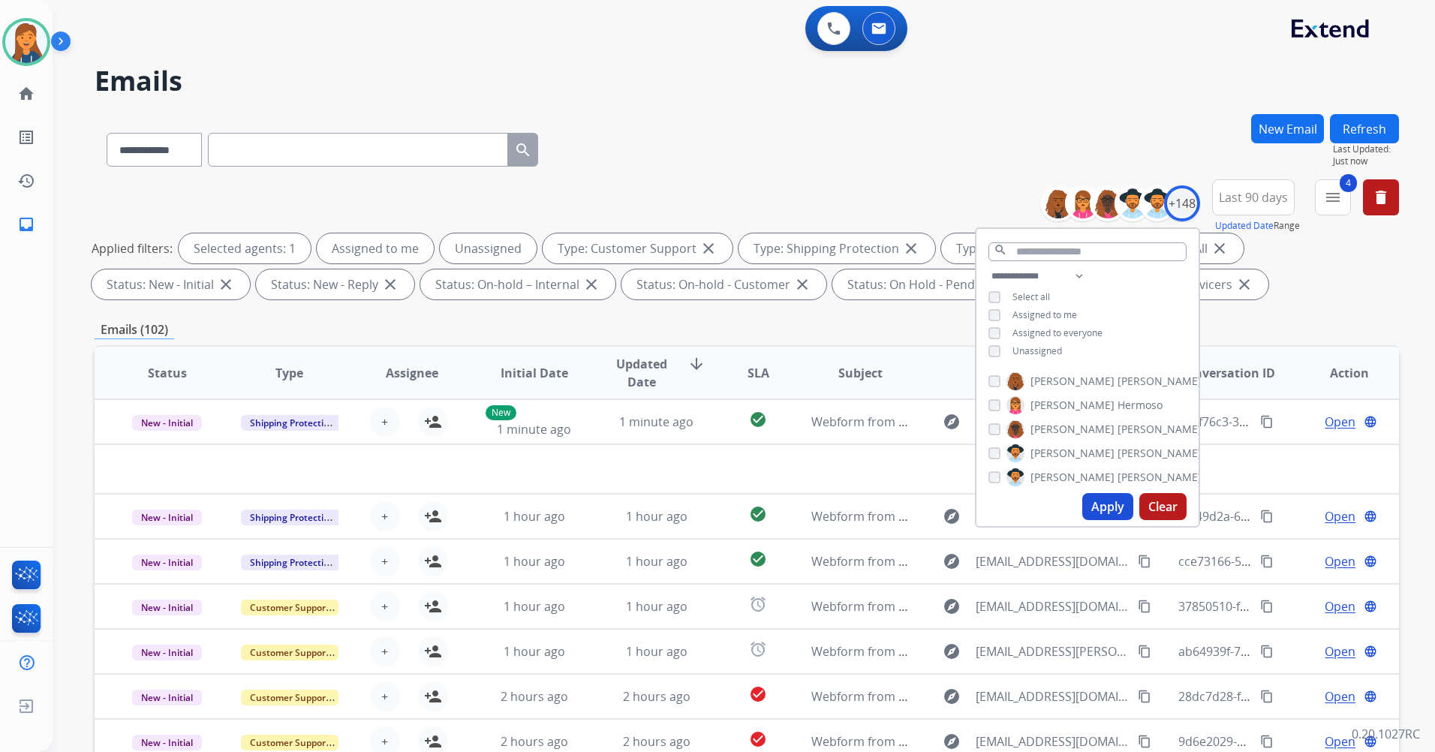
click at [1013, 118] on div "**********" at bounding box center [747, 146] width 1305 height 65
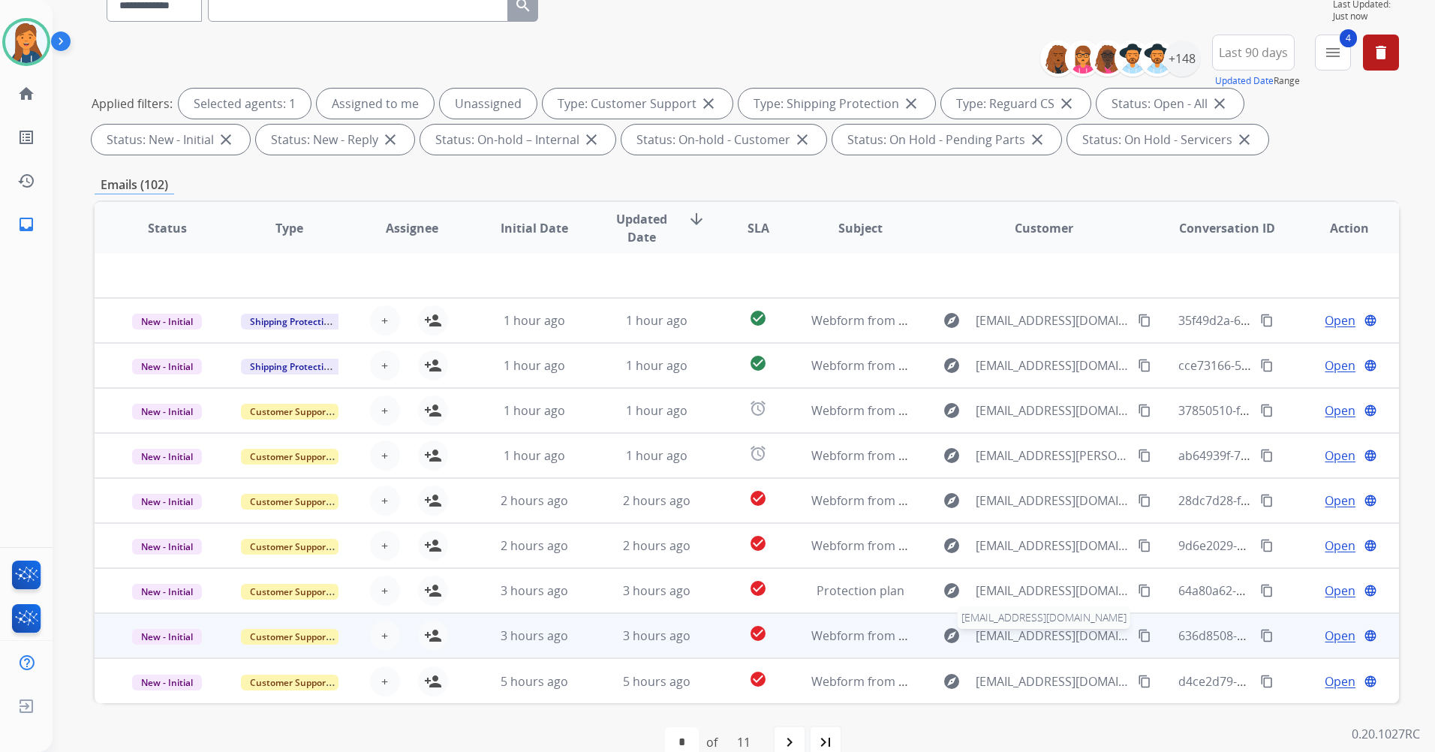
scroll to position [174, 0]
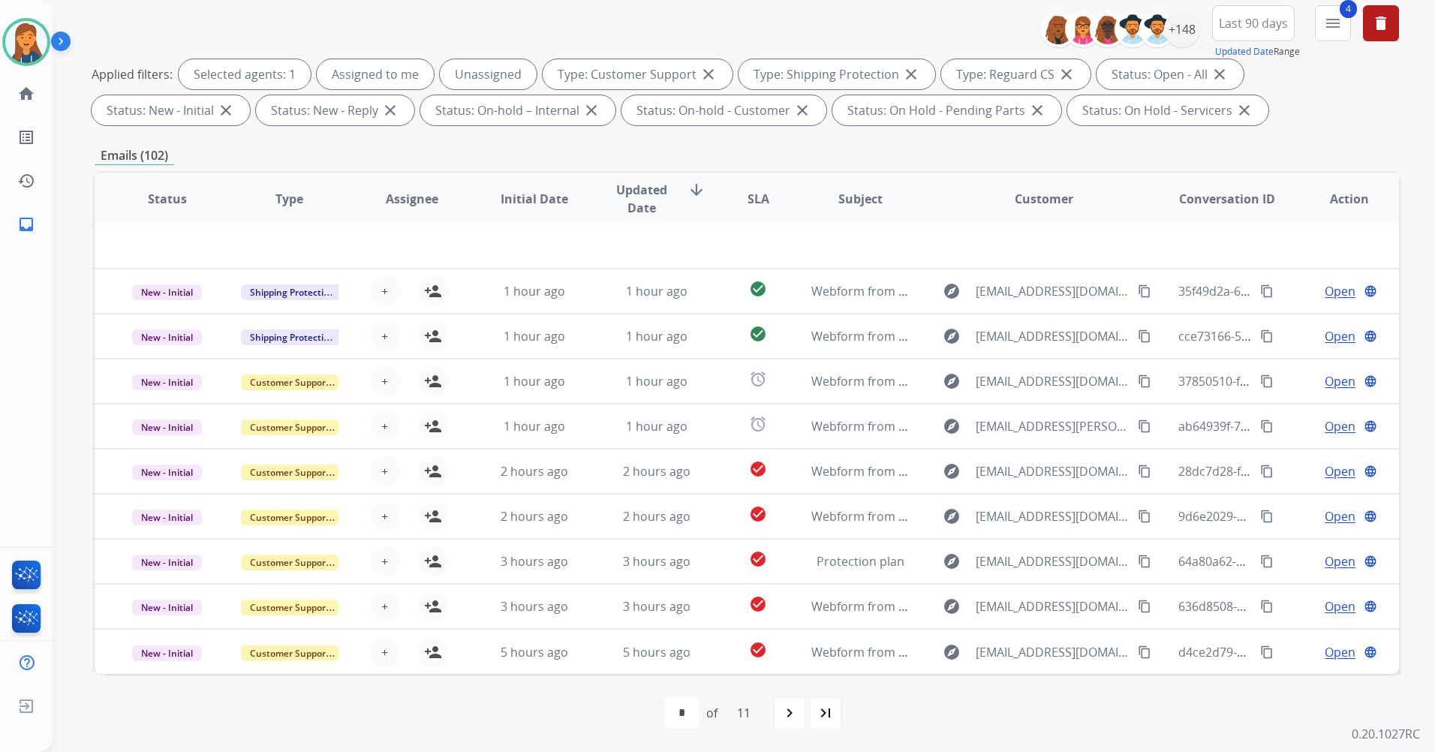
click at [831, 712] on mat-icon "last_page" at bounding box center [826, 713] width 18 height 18
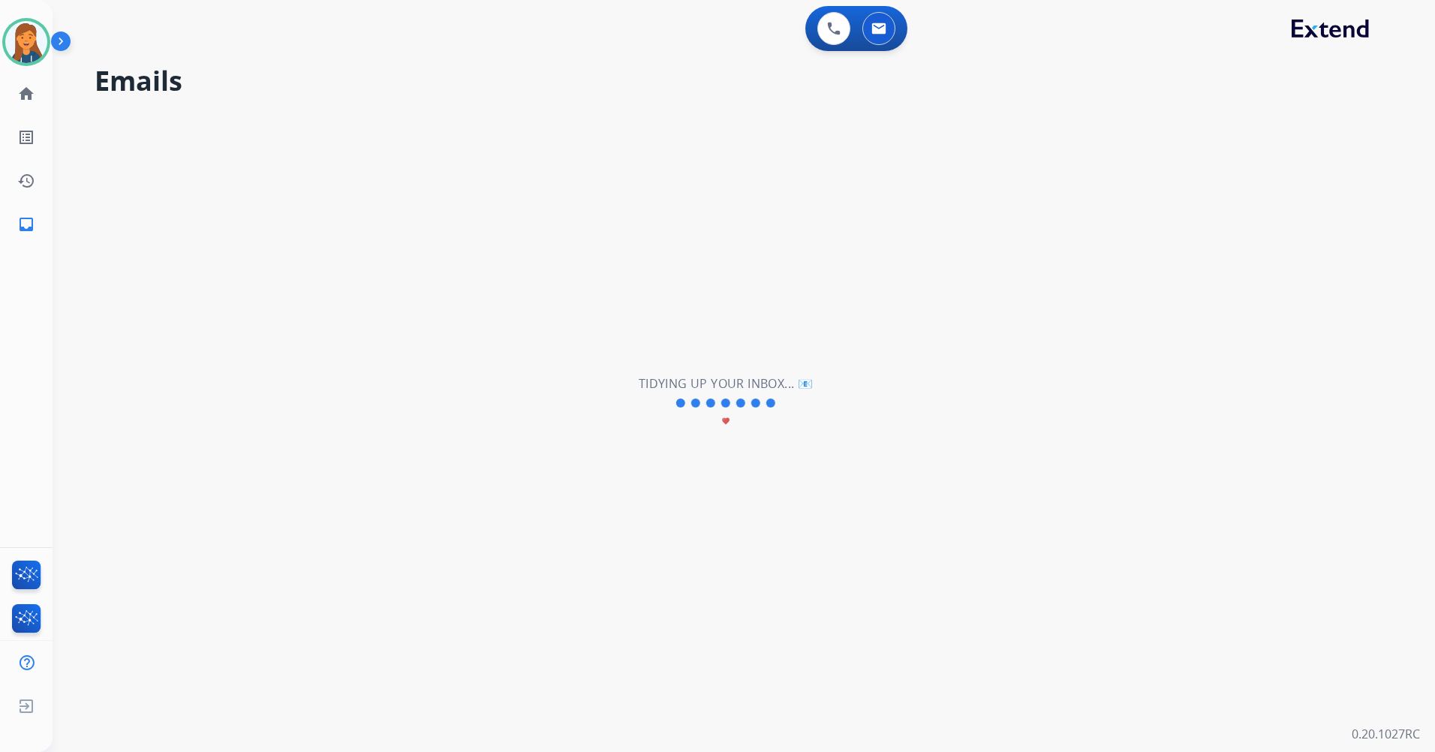
select select "**"
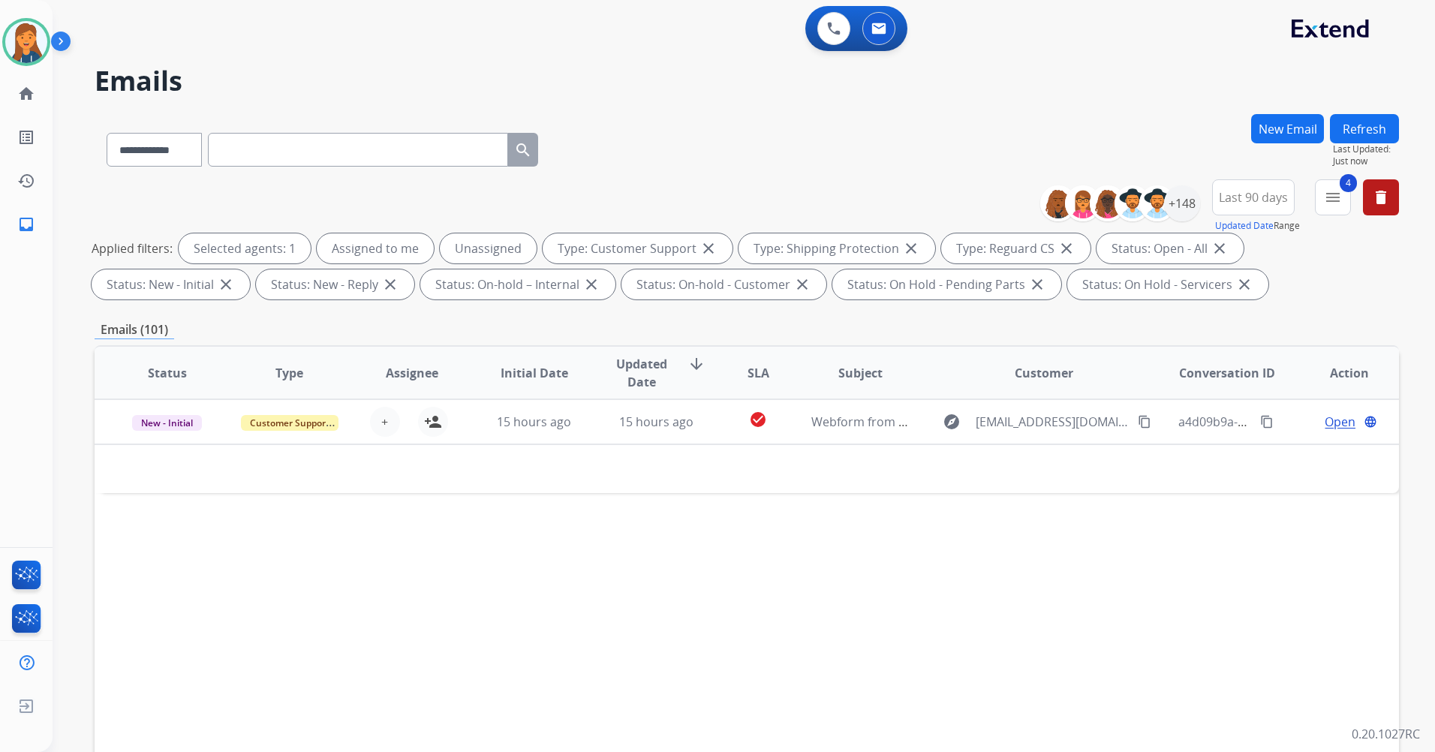
scroll to position [0, 0]
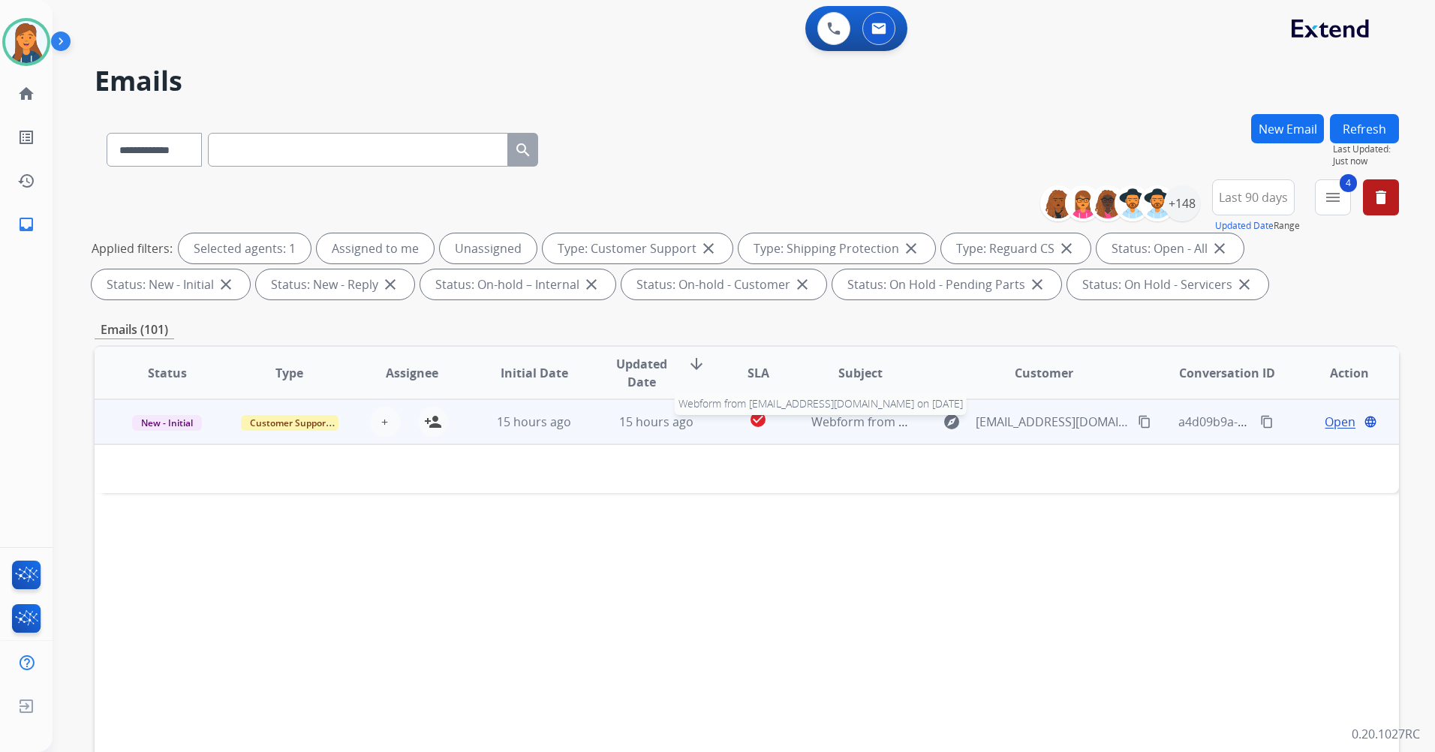
click at [835, 427] on span "Webform from [EMAIL_ADDRESS][DOMAIN_NAME] on [DATE]" at bounding box center [981, 422] width 340 height 17
click at [435, 424] on mat-icon "person_add" at bounding box center [433, 422] width 18 height 18
click at [1325, 424] on span "Open" at bounding box center [1340, 422] width 31 height 18
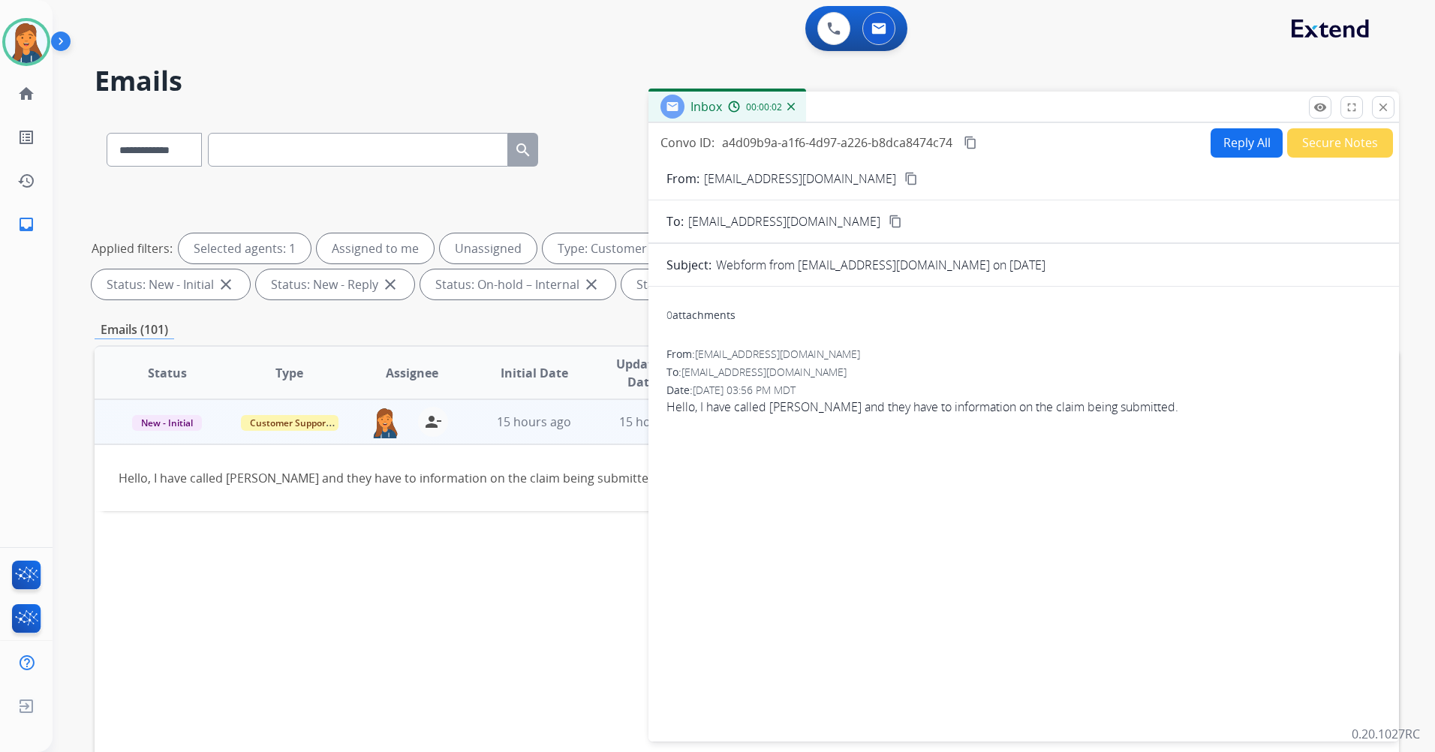
click at [905, 174] on mat-icon "content_copy" at bounding box center [912, 179] width 14 height 14
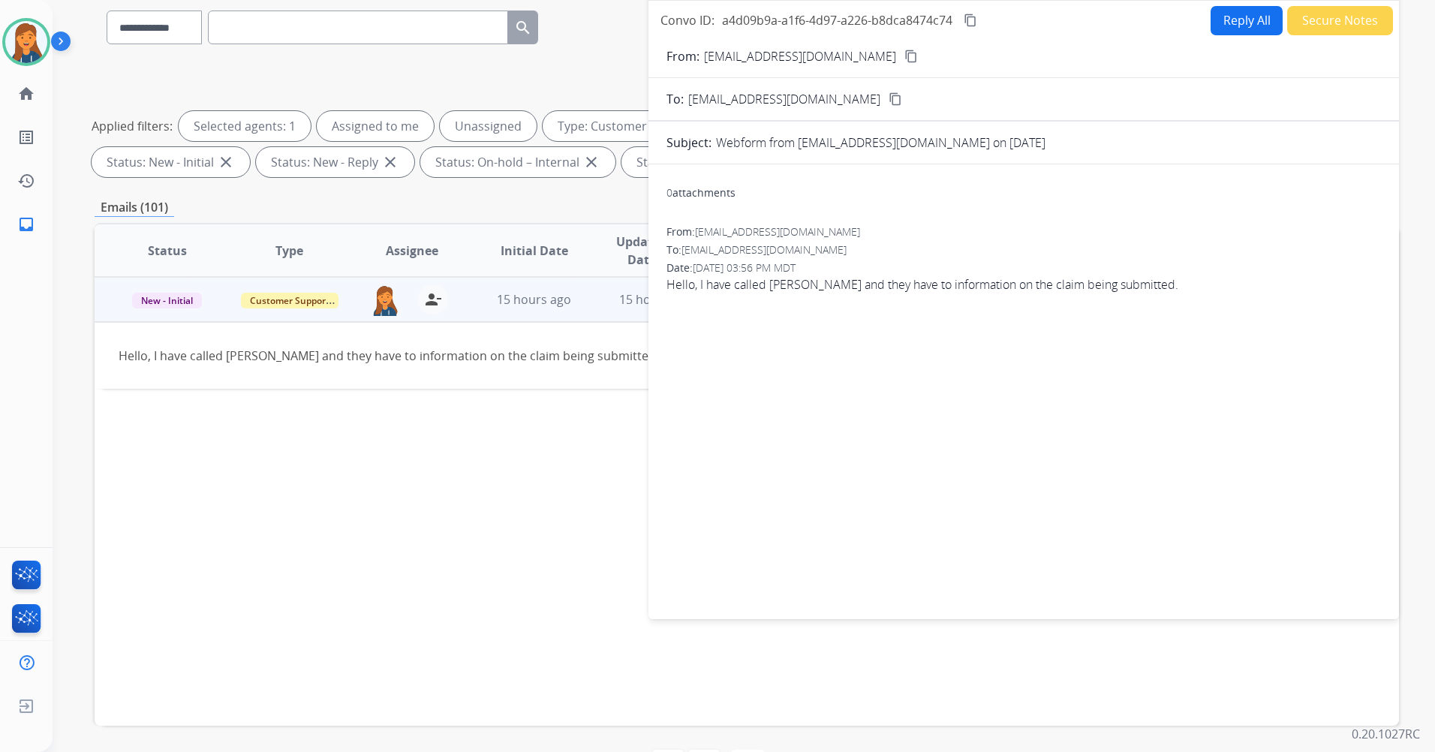
scroll to position [99, 0]
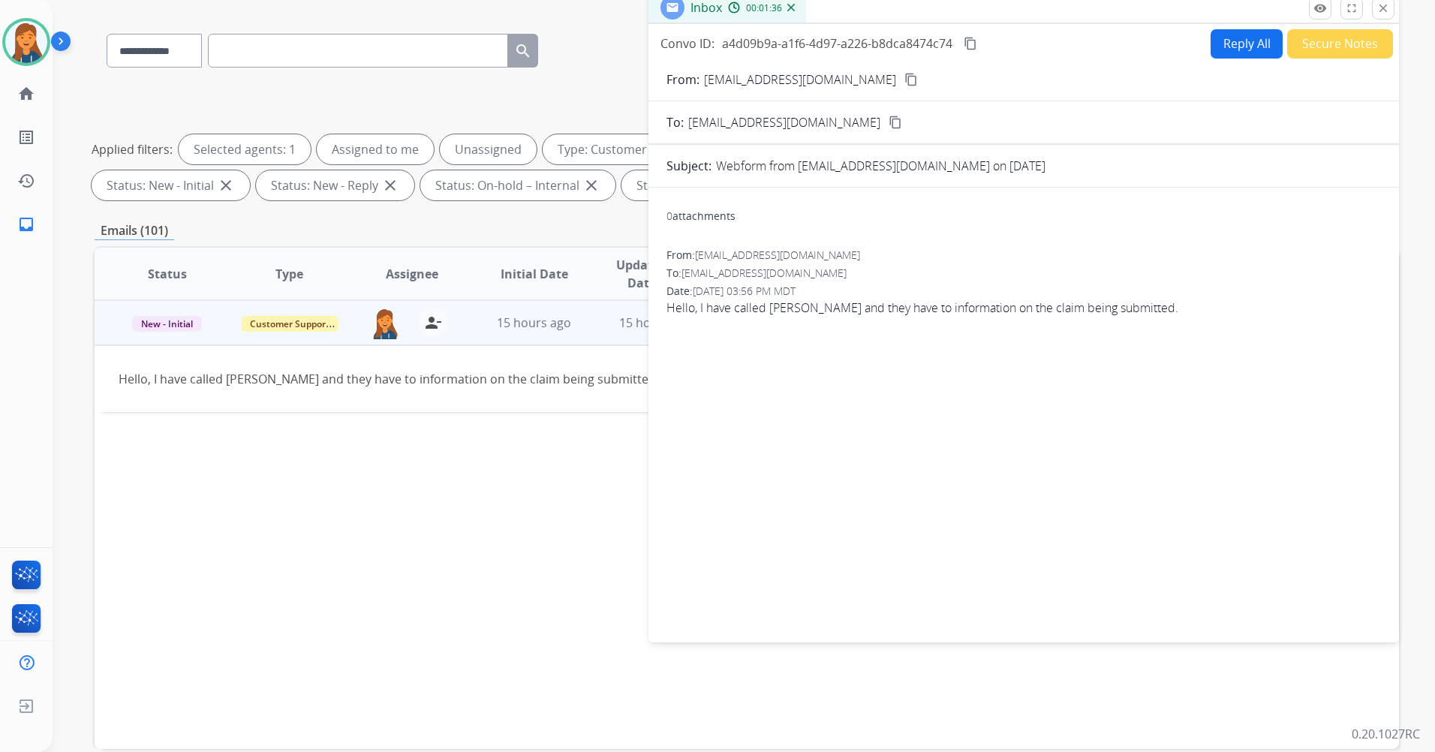
click at [1242, 41] on button "Reply All" at bounding box center [1247, 43] width 72 height 29
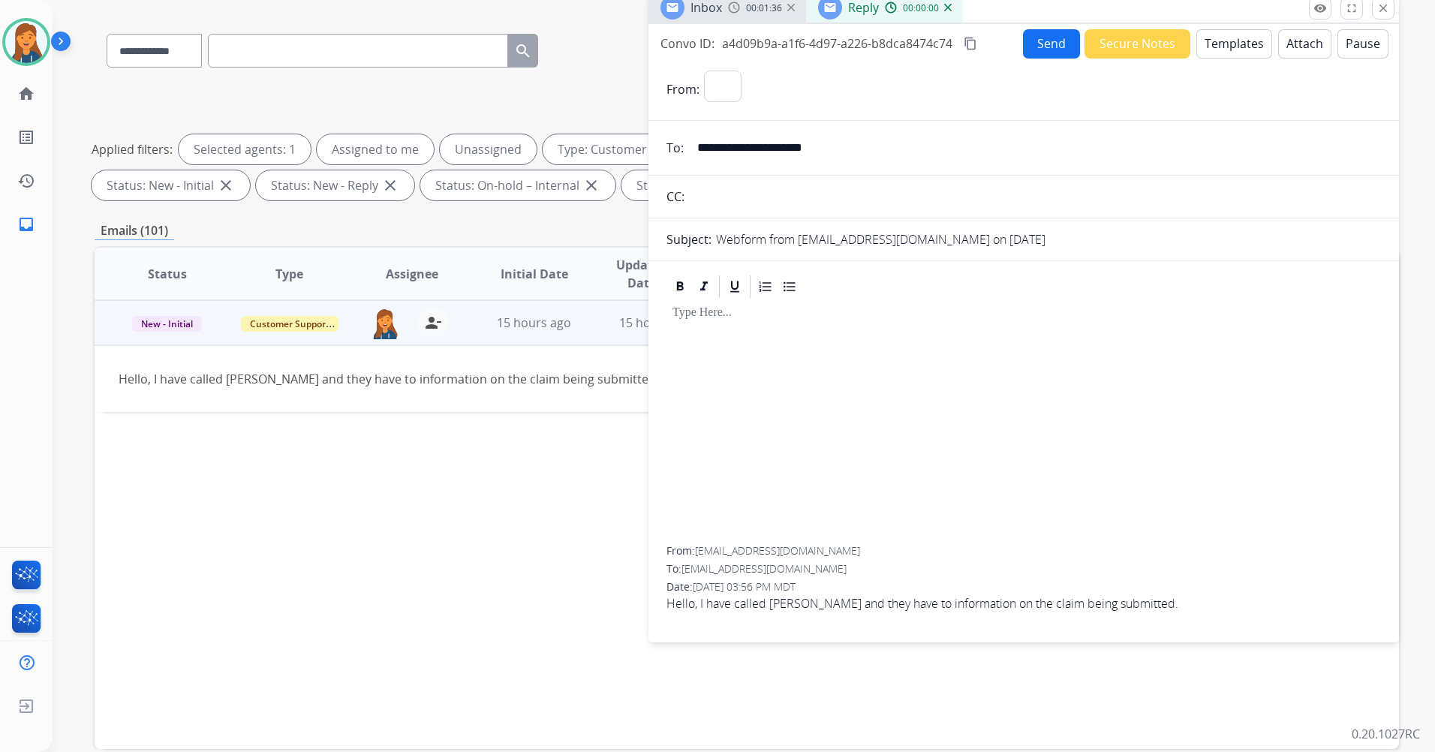
select select "**********"
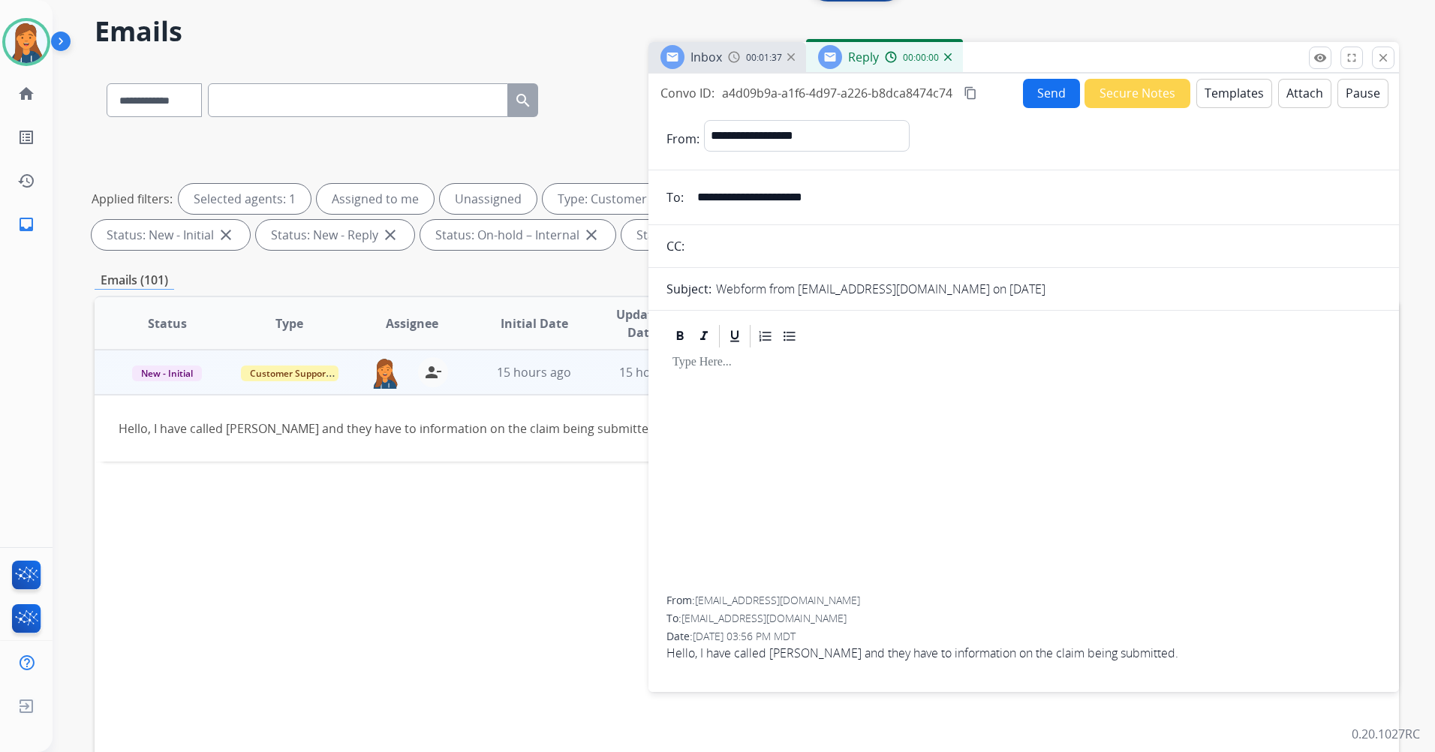
scroll to position [24, 0]
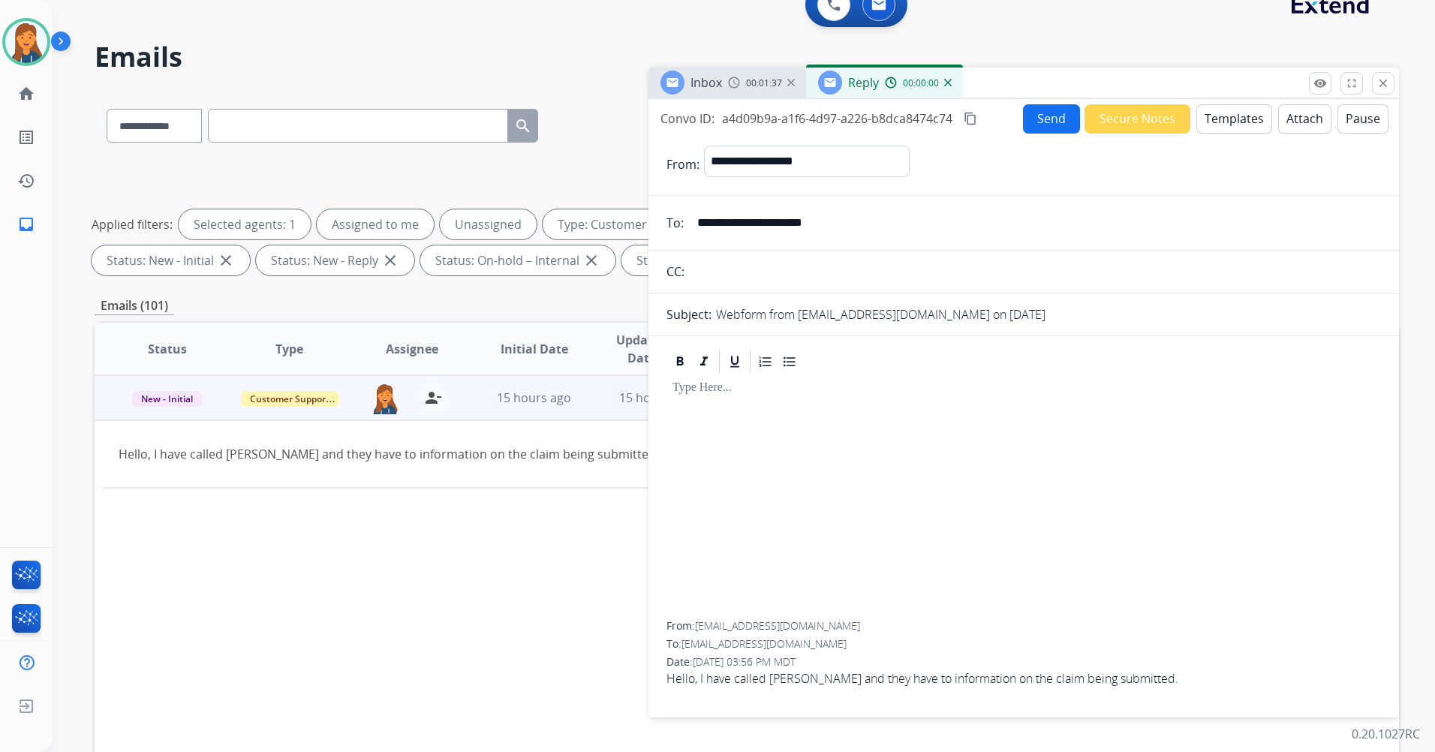
click at [1237, 113] on button "Templates" at bounding box center [1235, 118] width 76 height 29
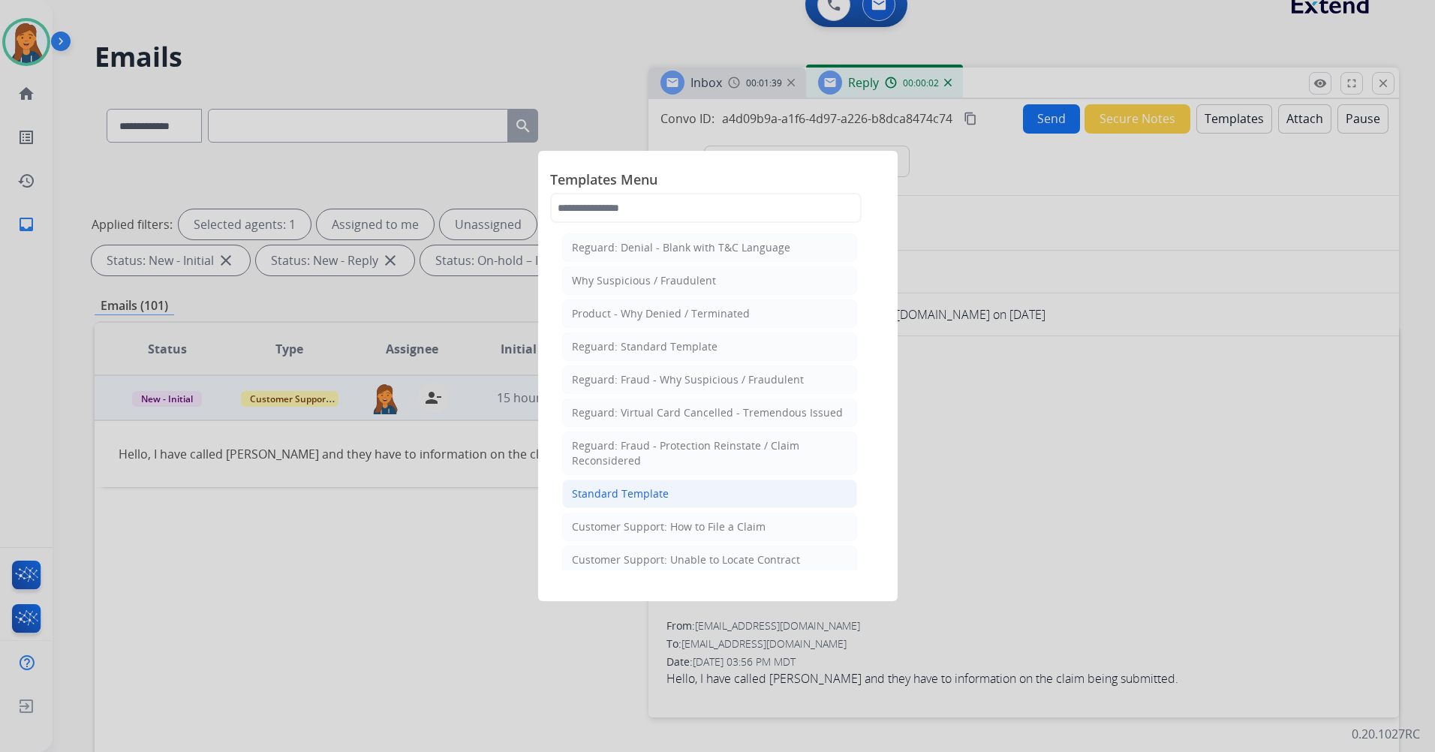
click at [614, 495] on div "Standard Template" at bounding box center [620, 493] width 97 height 15
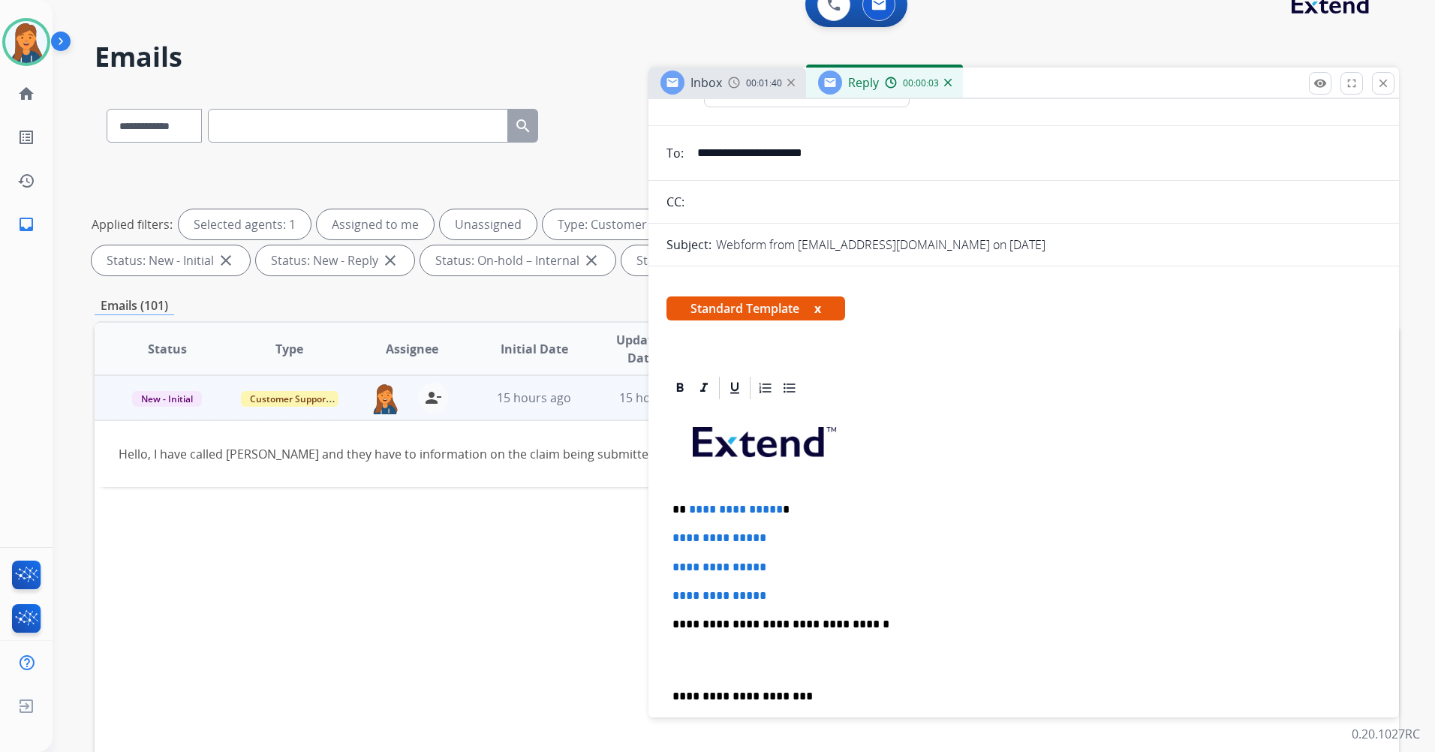
scroll to position [75, 0]
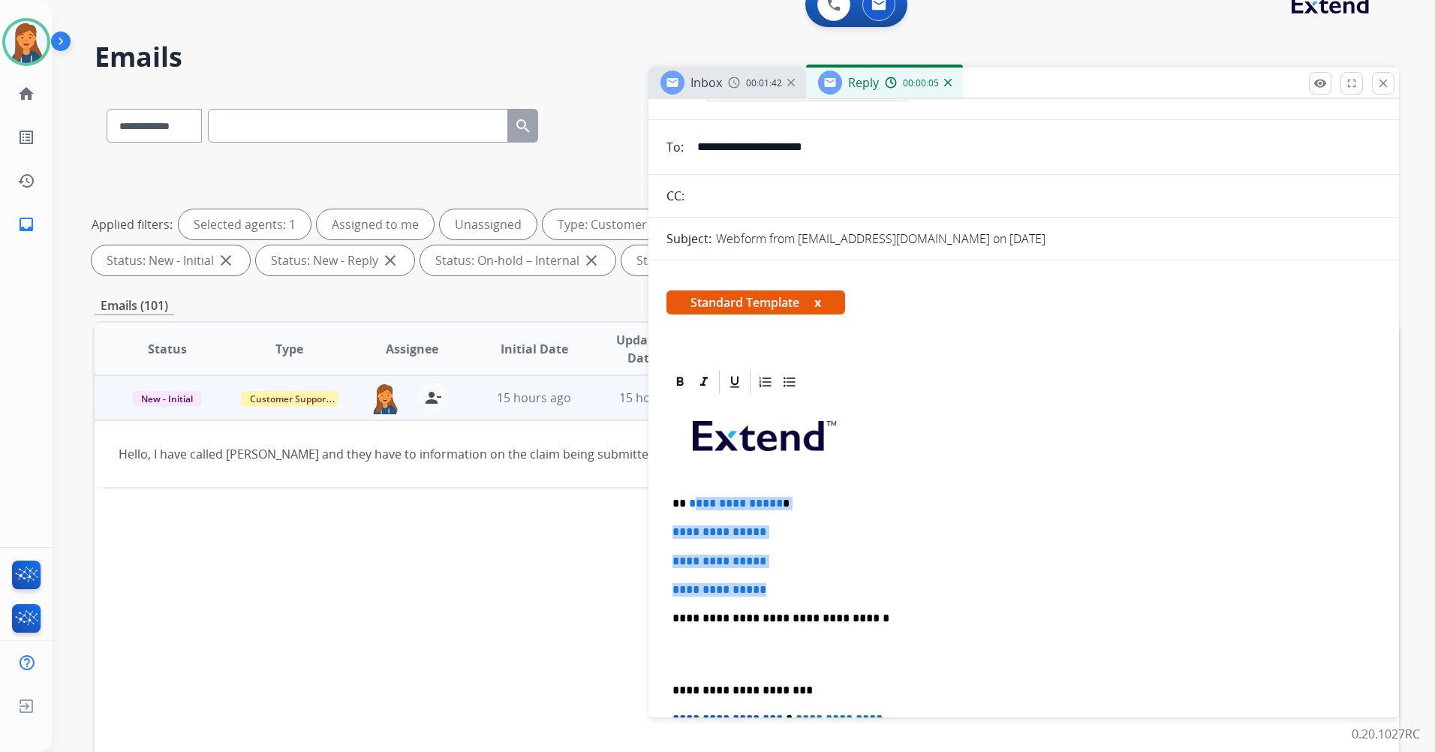
drag, startPoint x: 784, startPoint y: 593, endPoint x: 693, endPoint y: 502, distance: 129.0
click at [693, 502] on div "**********" at bounding box center [1024, 654] width 715 height 516
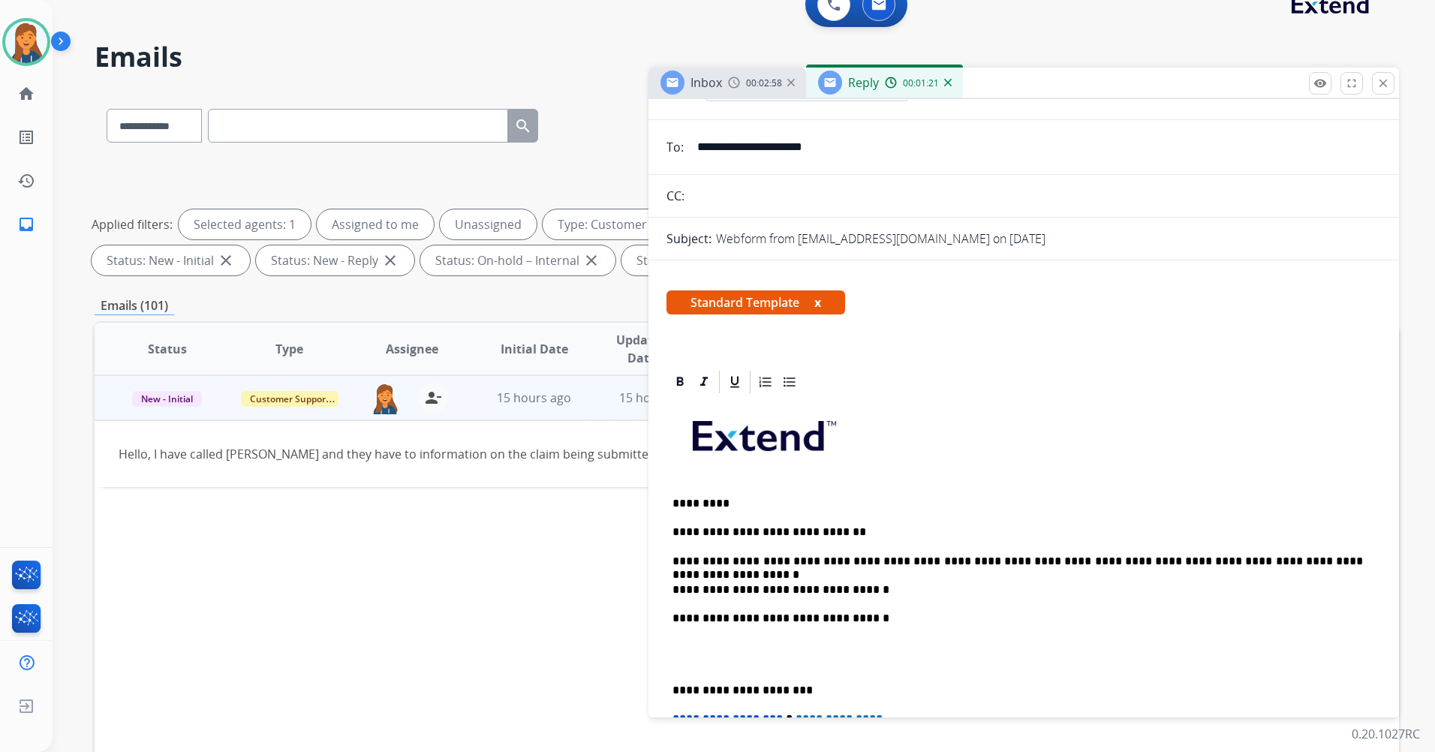
click at [1081, 560] on p "**********" at bounding box center [1018, 562] width 691 height 14
click at [1308, 557] on p "**********" at bounding box center [1018, 562] width 691 height 14
click at [874, 589] on p "**********" at bounding box center [1018, 590] width 691 height 14
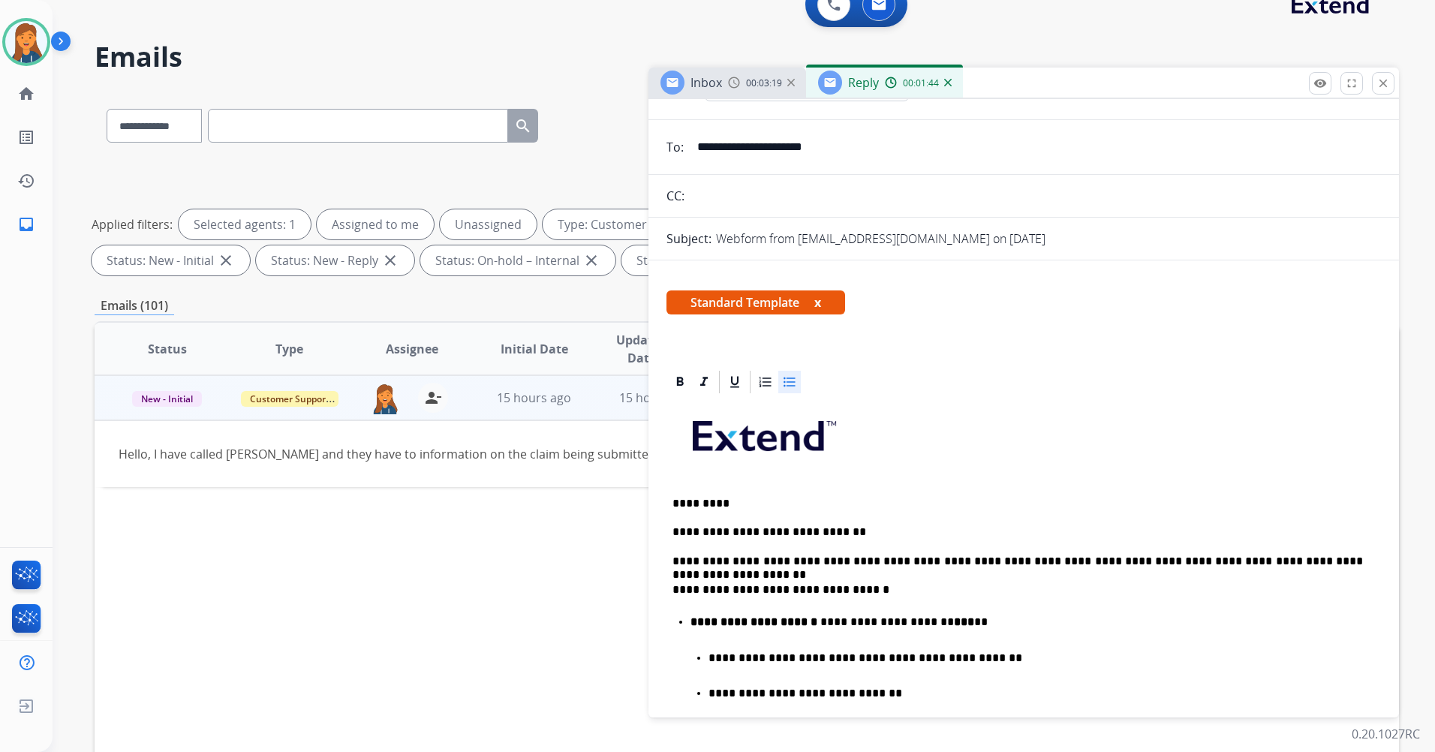
click at [716, 625] on strong "**********" at bounding box center [754, 621] width 127 height 11
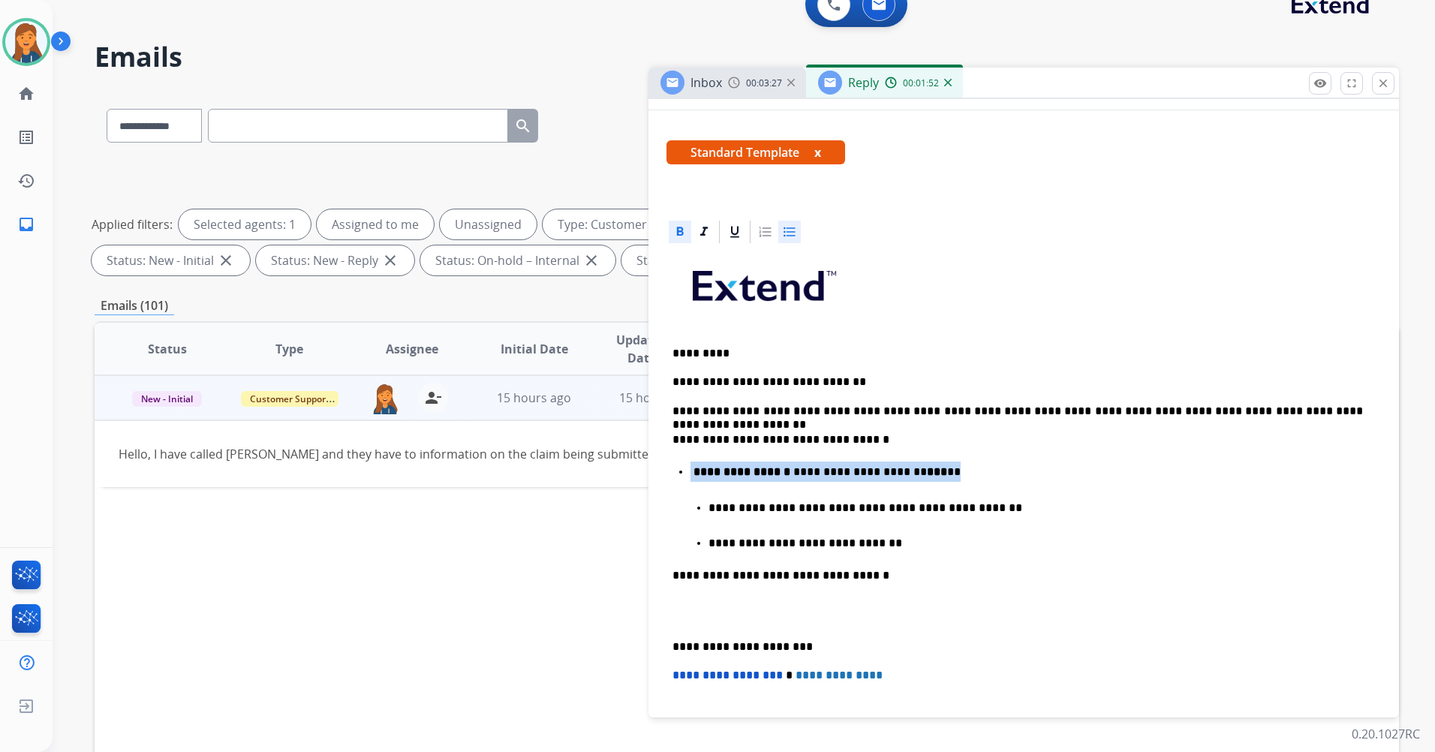
drag, startPoint x: 679, startPoint y: 469, endPoint x: 962, endPoint y: 472, distance: 283.8
click at [962, 471] on li "**********" at bounding box center [1033, 508] width 685 height 92
click at [680, 232] on icon at bounding box center [680, 231] width 7 height 9
drag, startPoint x: 931, startPoint y: 571, endPoint x: 796, endPoint y: 607, distance: 139.1
click at [931, 572] on p "**********" at bounding box center [1018, 576] width 691 height 14
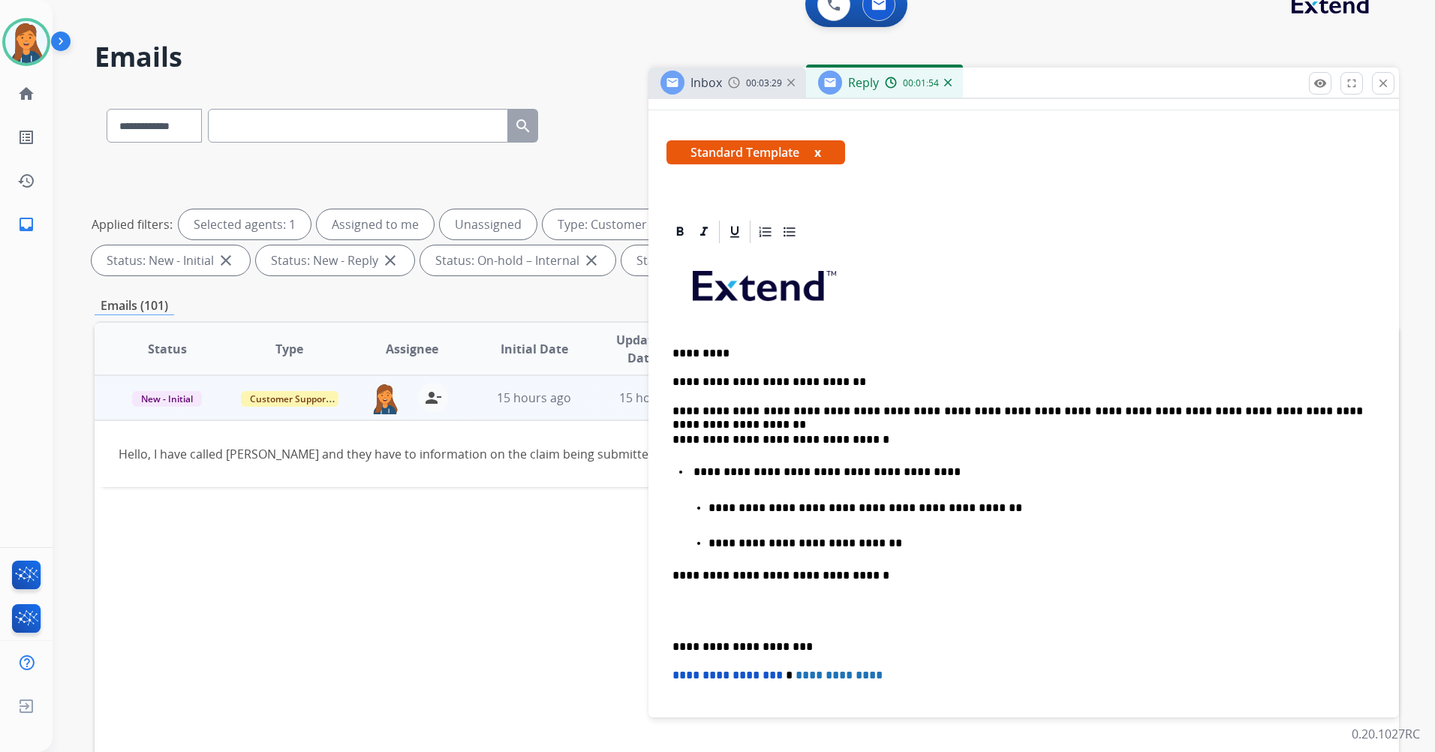
click at [668, 643] on div "**********" at bounding box center [1024, 556] width 715 height 623
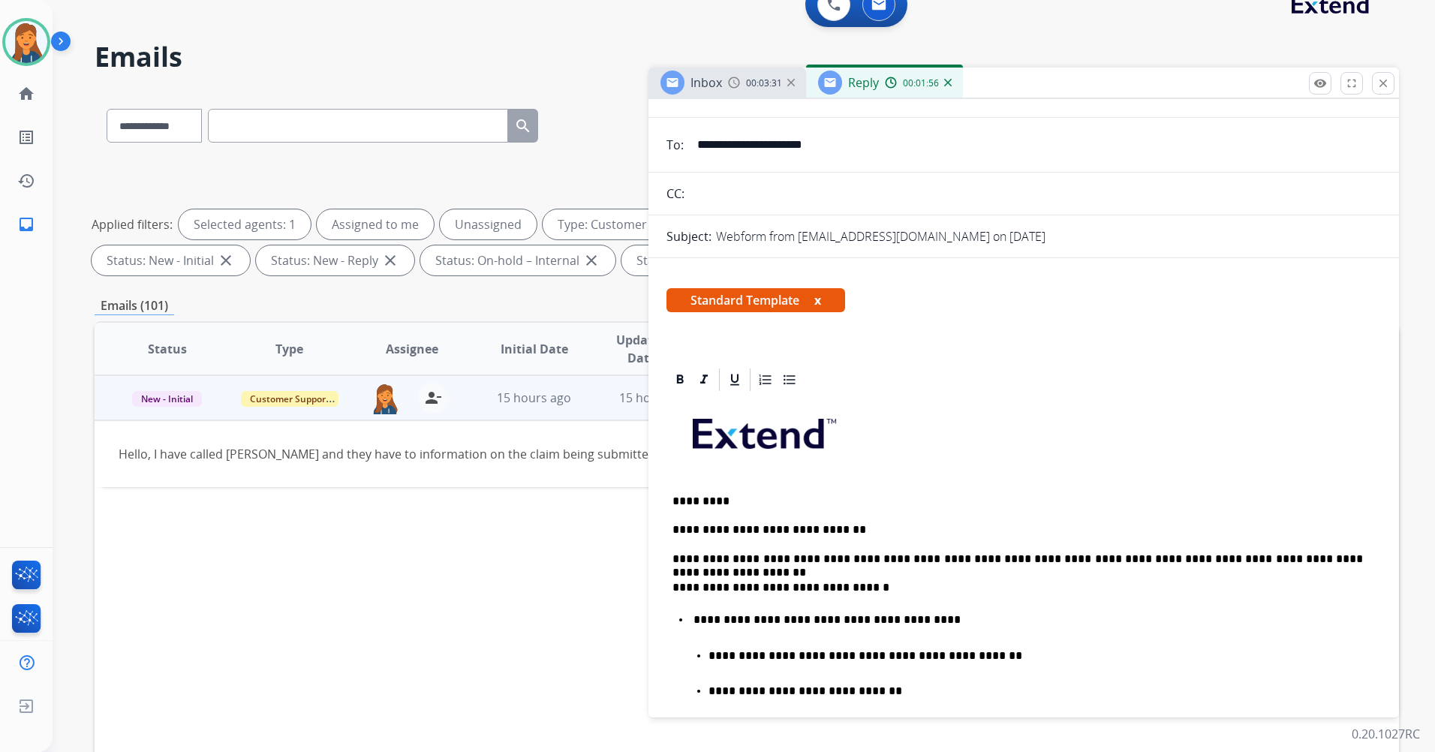
scroll to position [0, 0]
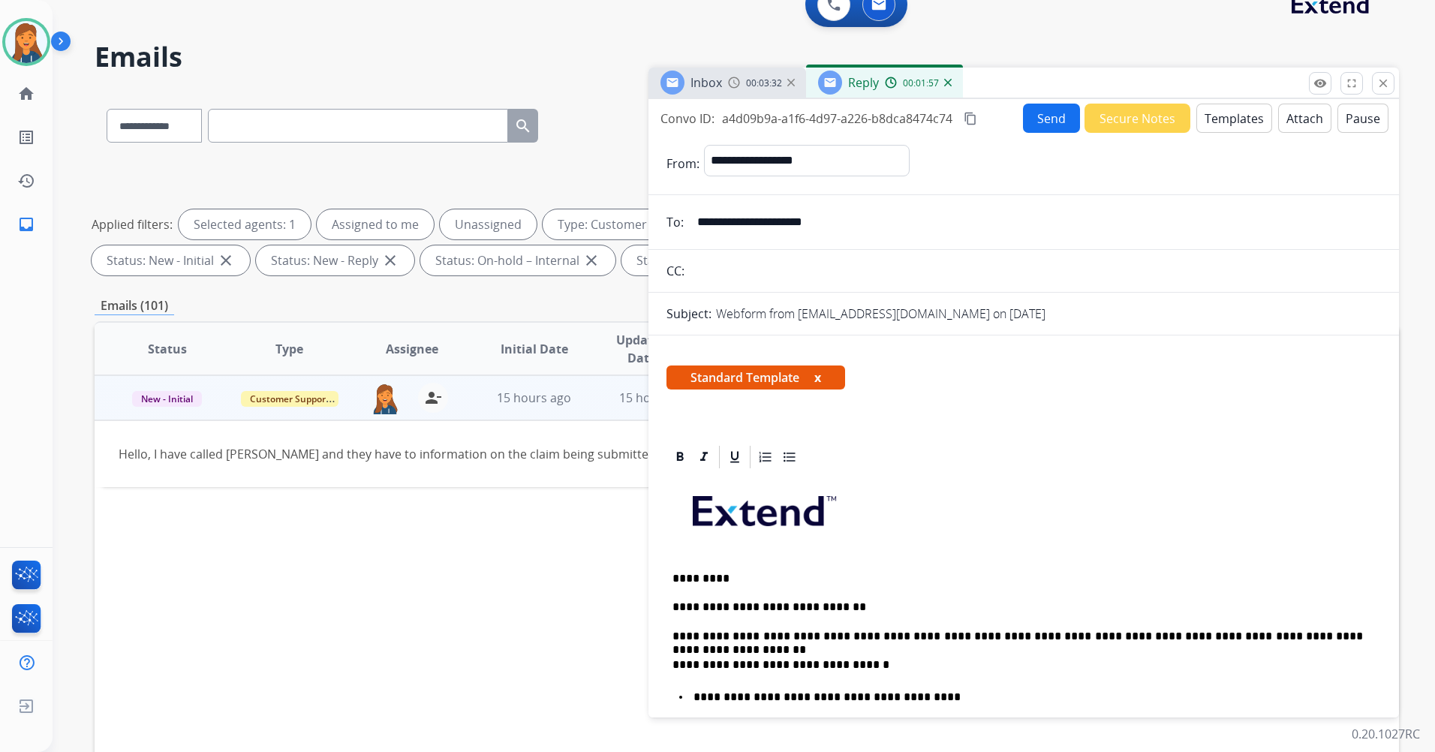
click at [970, 116] on mat-icon "content_copy" at bounding box center [971, 119] width 14 height 14
click at [1047, 119] on button "Send" at bounding box center [1051, 118] width 57 height 29
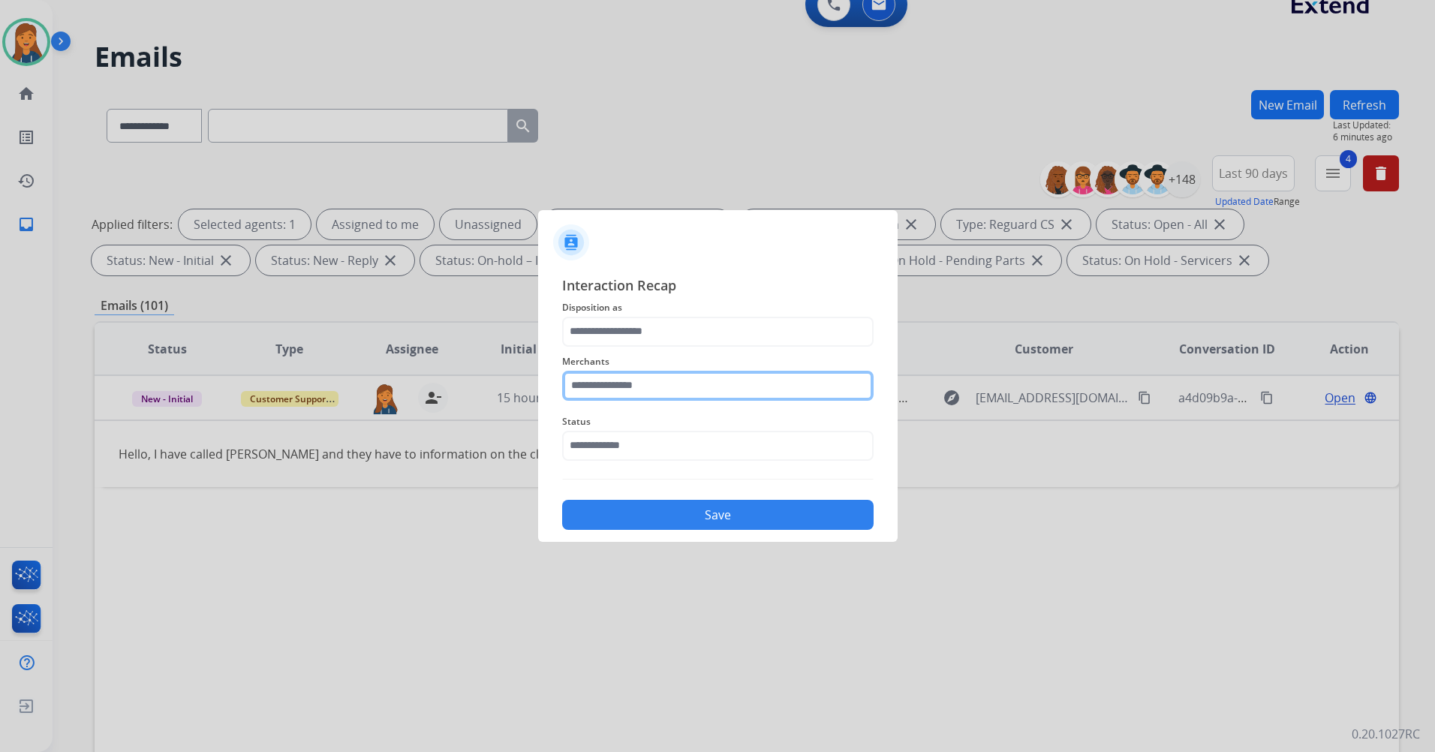
click at [637, 382] on input "text" at bounding box center [718, 386] width 312 height 30
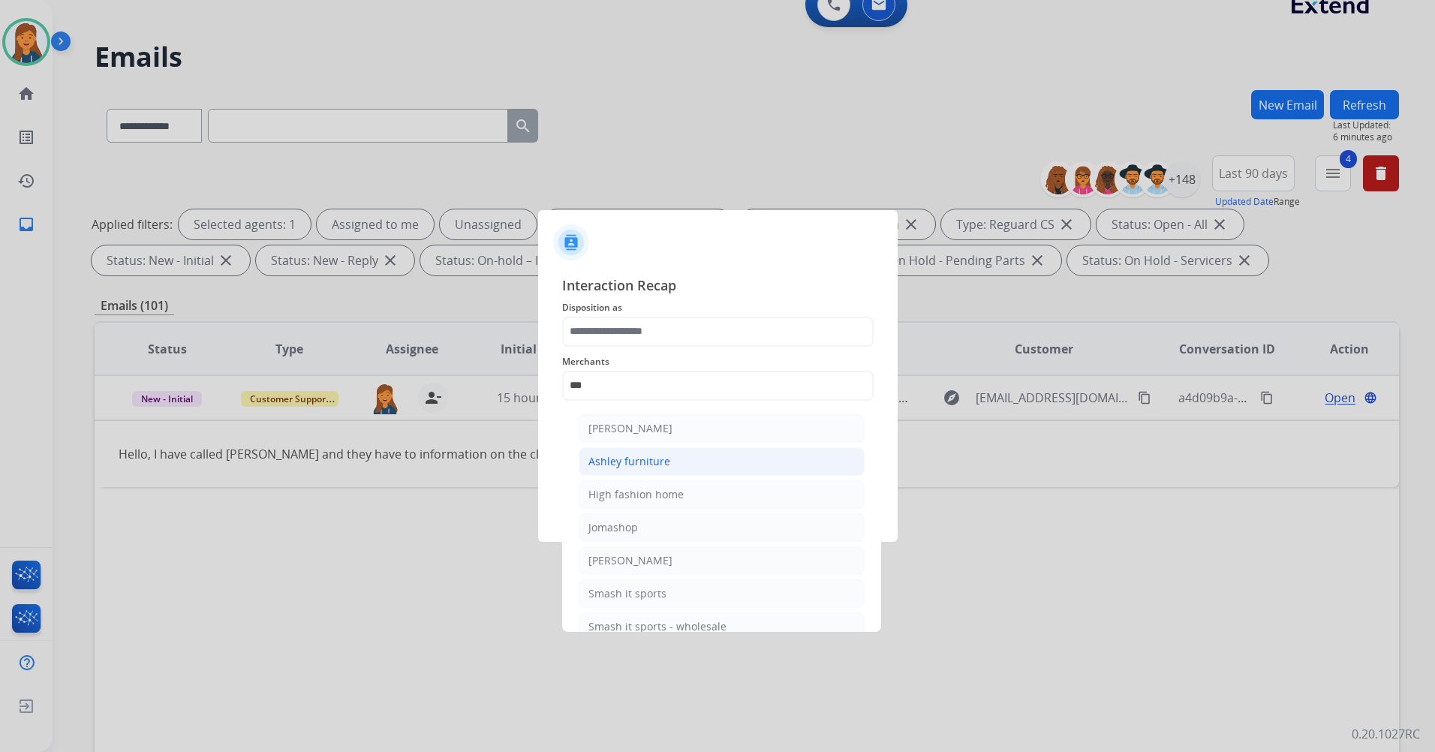
click at [644, 461] on div "Ashley furniture" at bounding box center [629, 461] width 82 height 15
type input "**********"
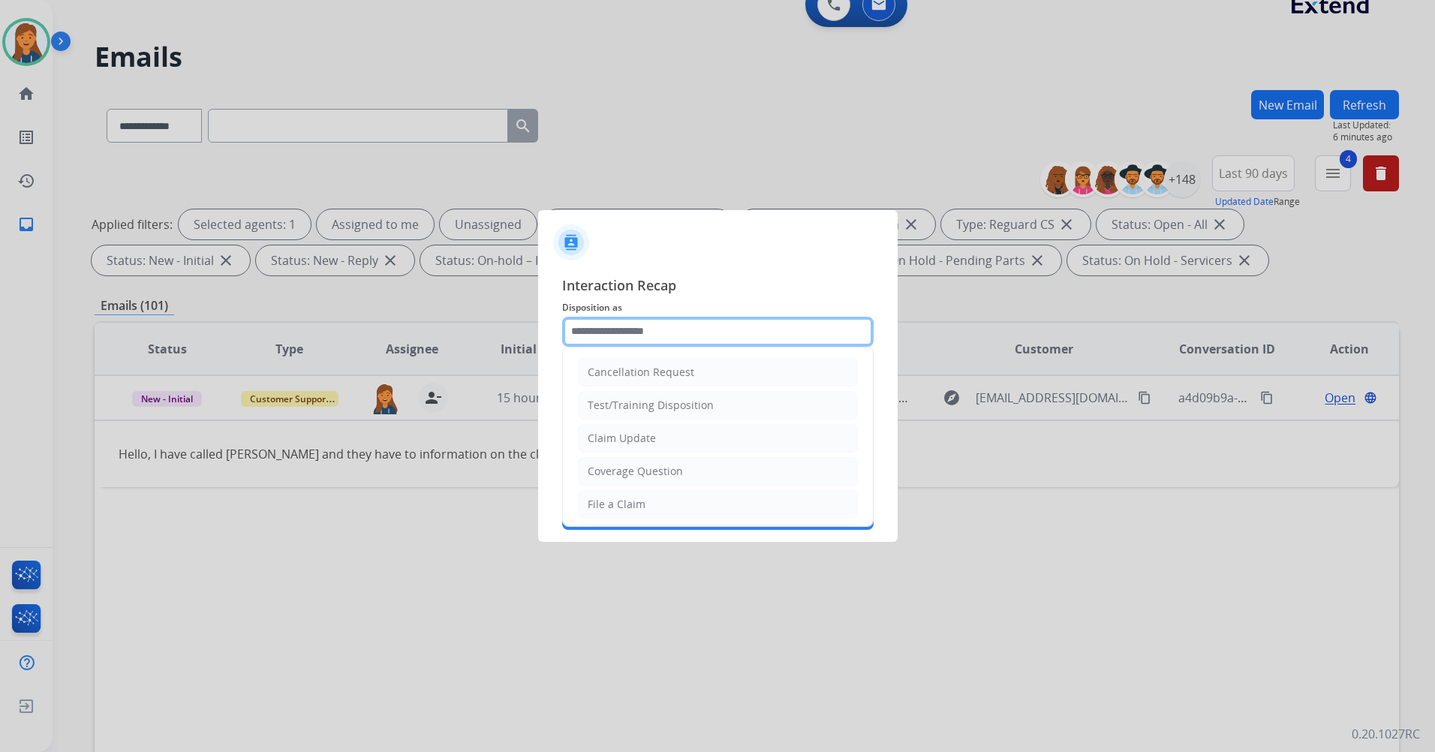
click at [645, 337] on input "text" at bounding box center [718, 332] width 312 height 30
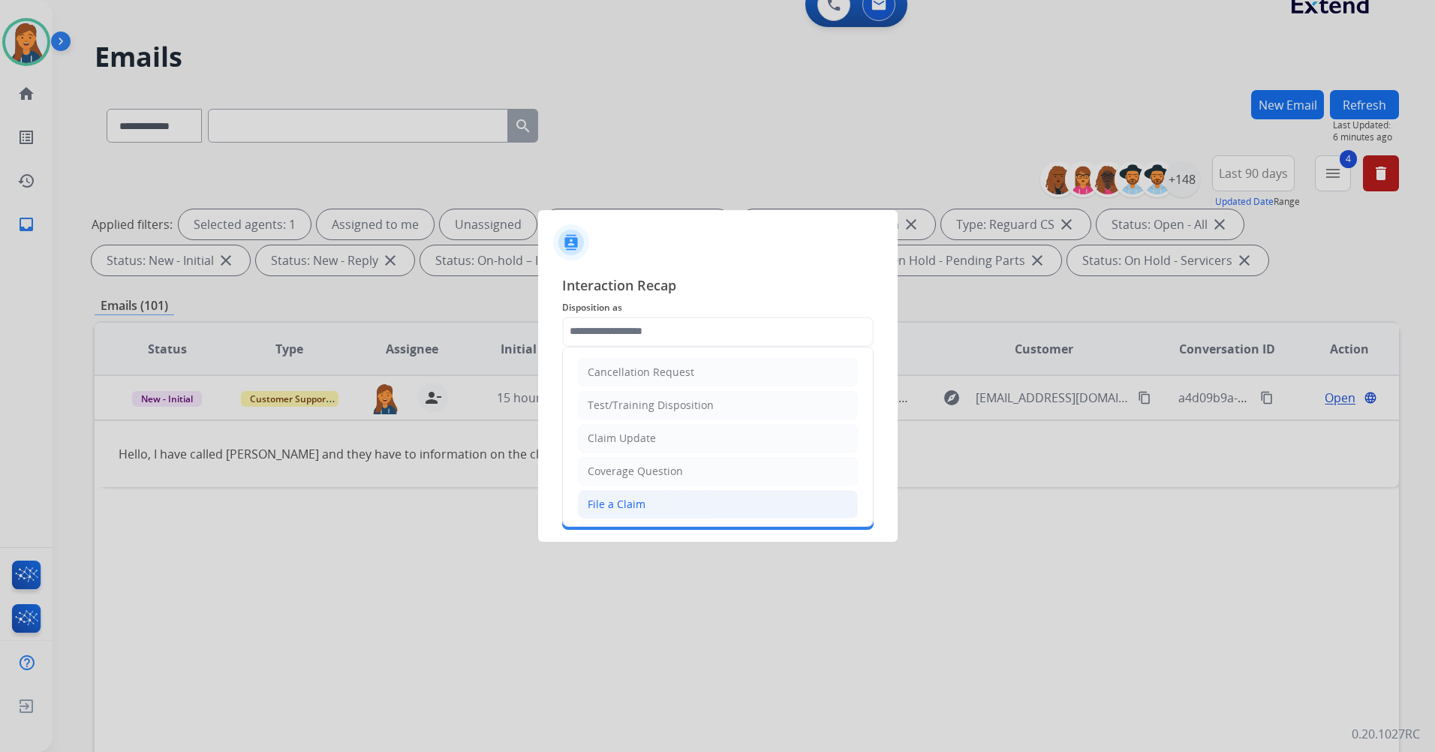
click at [661, 502] on li "File a Claim" at bounding box center [718, 504] width 280 height 29
type input "**********"
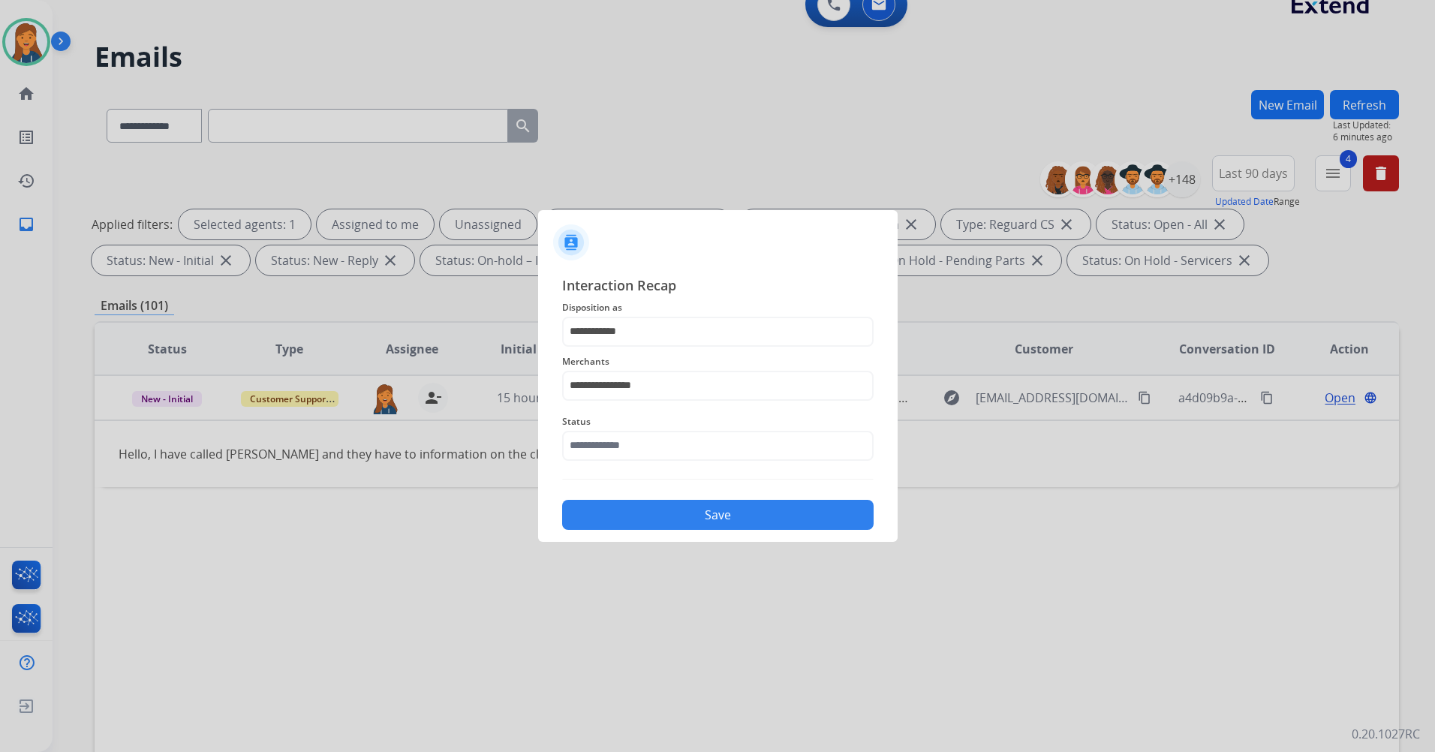
click at [591, 468] on div "**********" at bounding box center [718, 403] width 312 height 256
click at [593, 446] on input "text" at bounding box center [718, 446] width 312 height 30
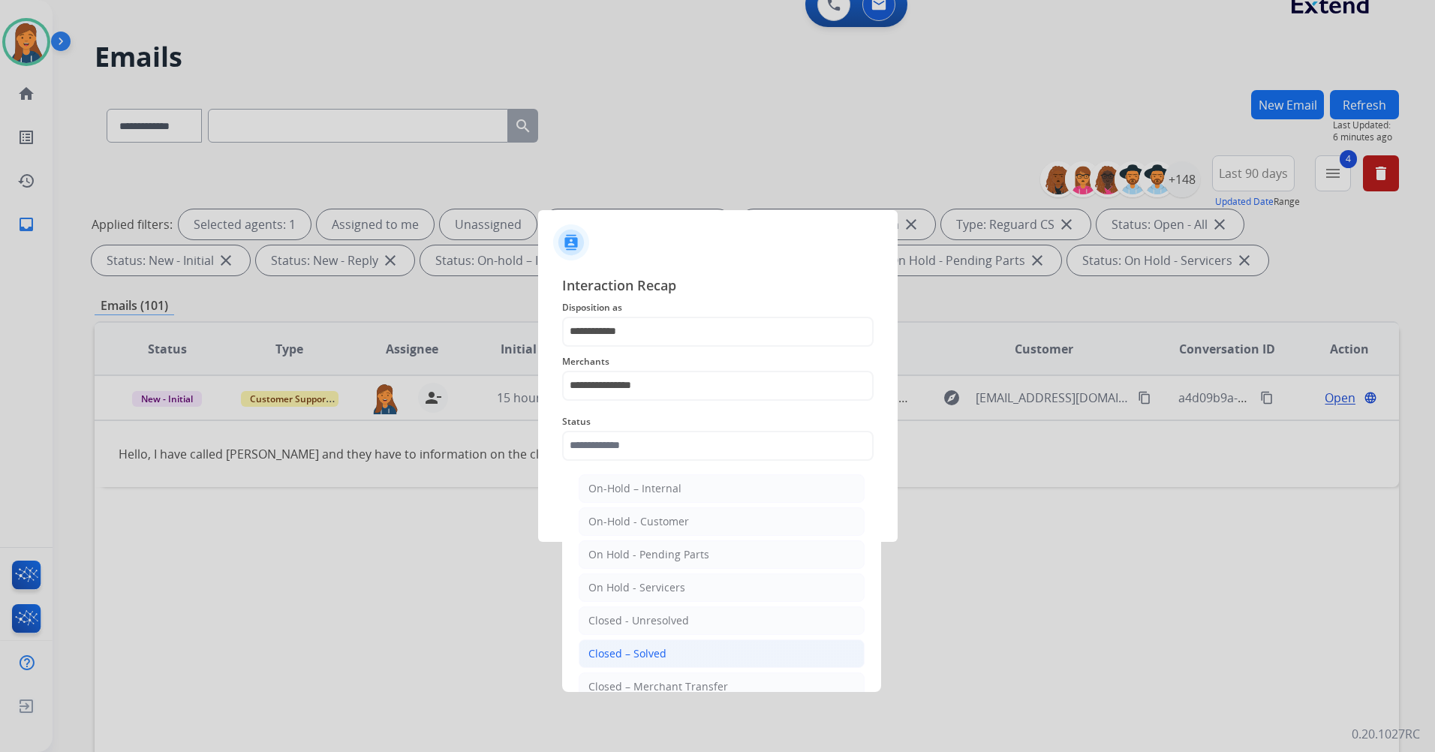
click at [629, 649] on div "Closed – Solved" at bounding box center [627, 653] width 78 height 15
type input "**********"
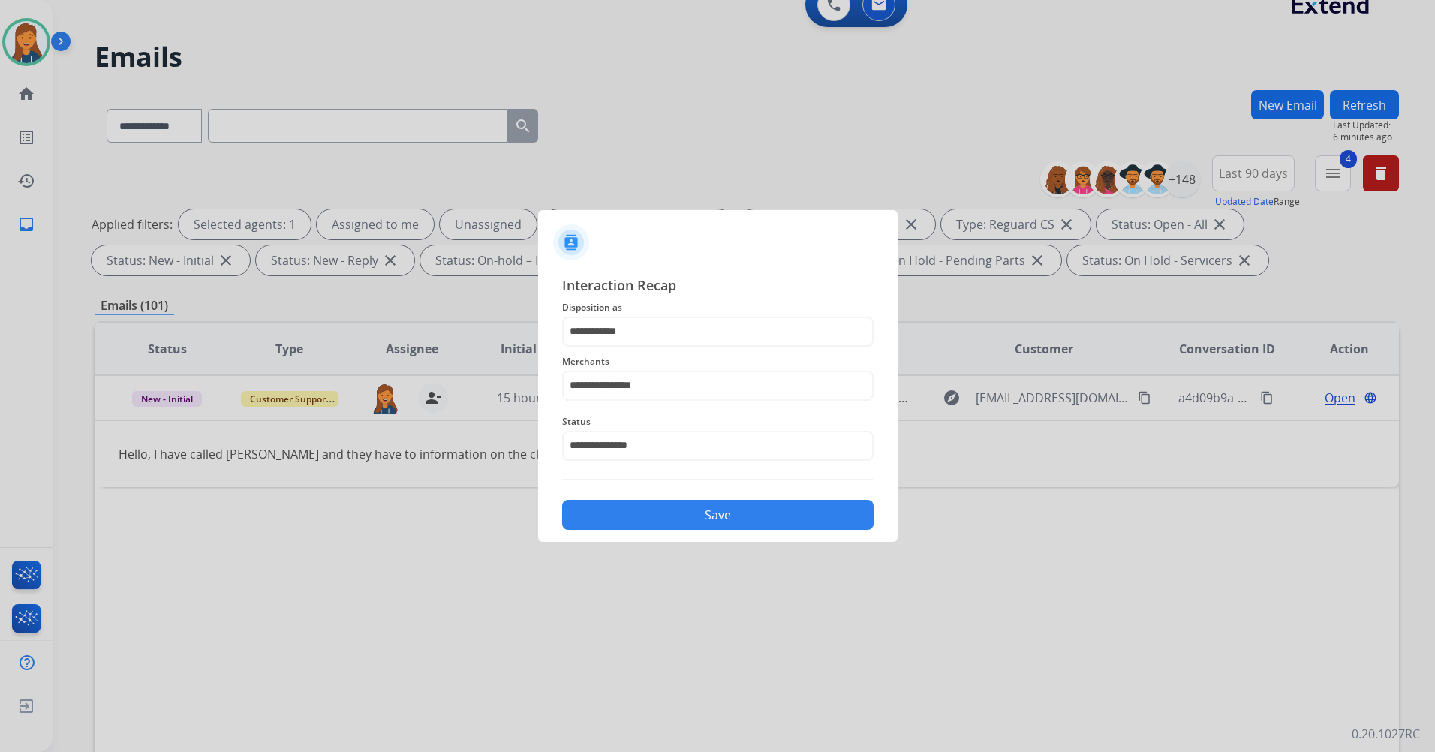
click at [644, 508] on button "Save" at bounding box center [718, 515] width 312 height 30
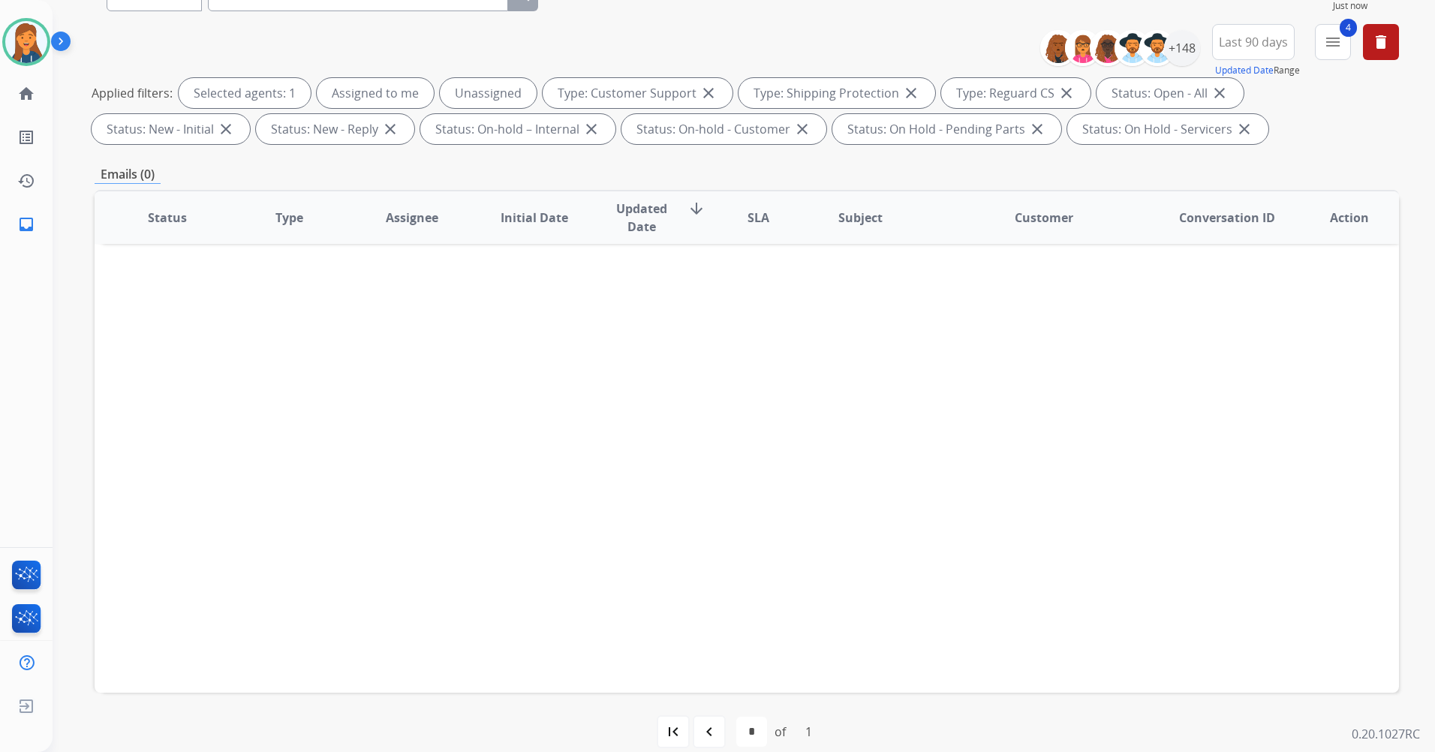
scroll to position [174, 0]
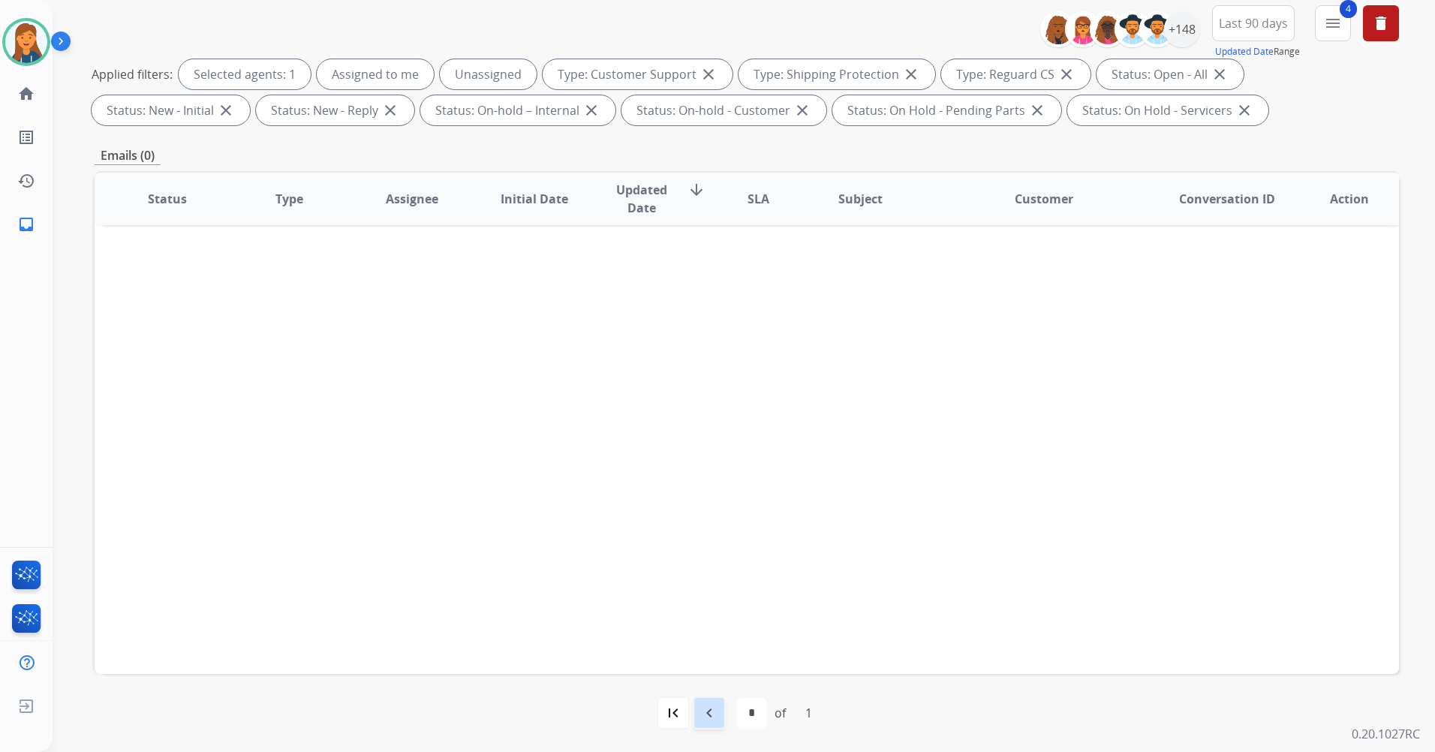
click at [703, 719] on mat-icon "navigate_before" at bounding box center [709, 713] width 18 height 18
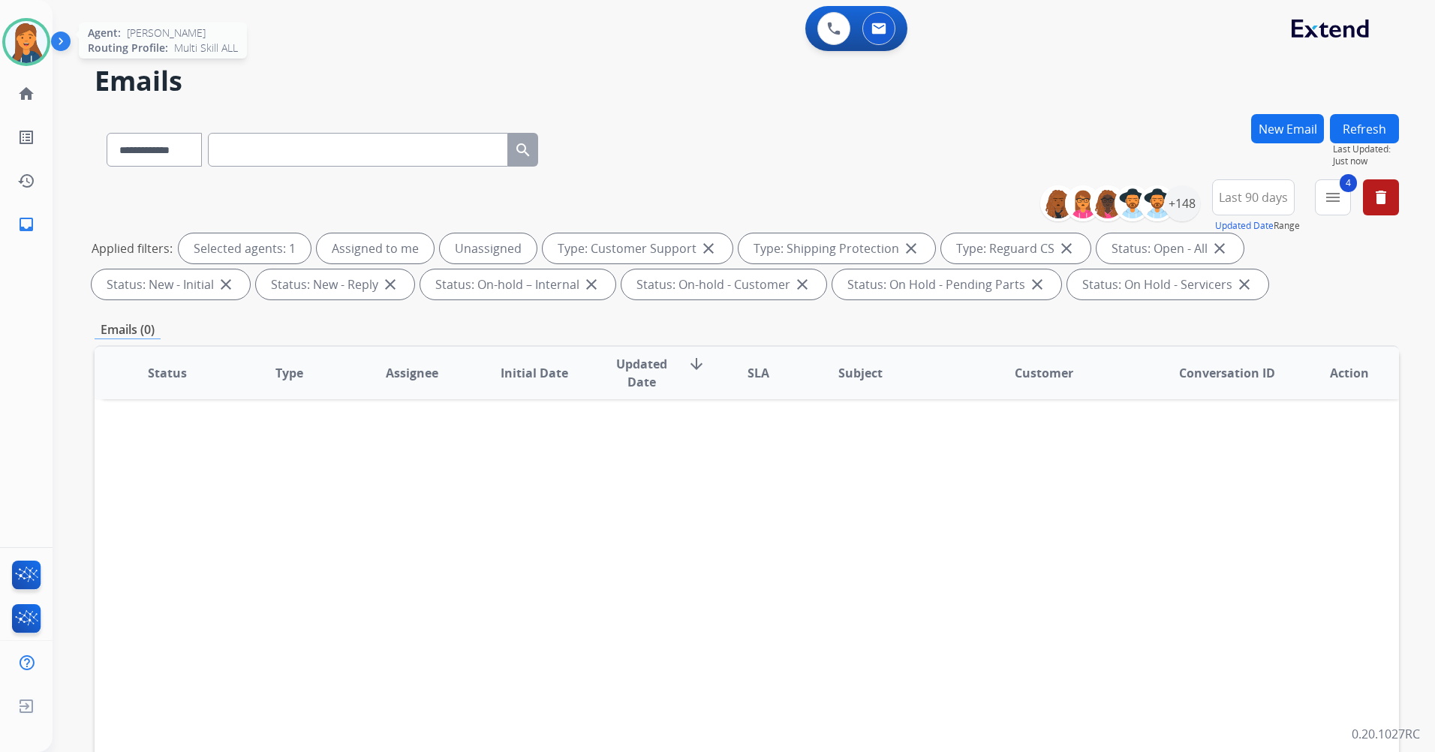
click at [26, 44] on img at bounding box center [26, 42] width 42 height 42
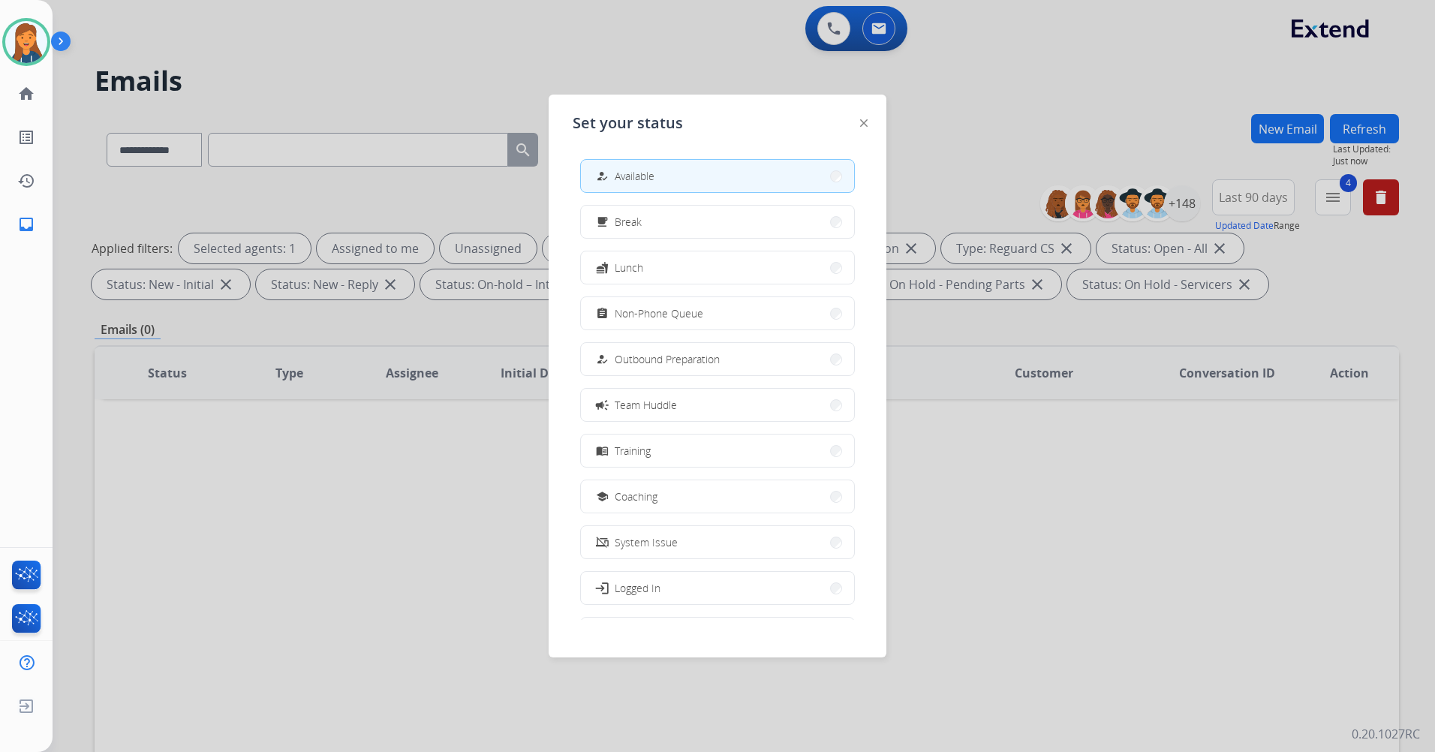
click at [207, 597] on div at bounding box center [717, 376] width 1435 height 752
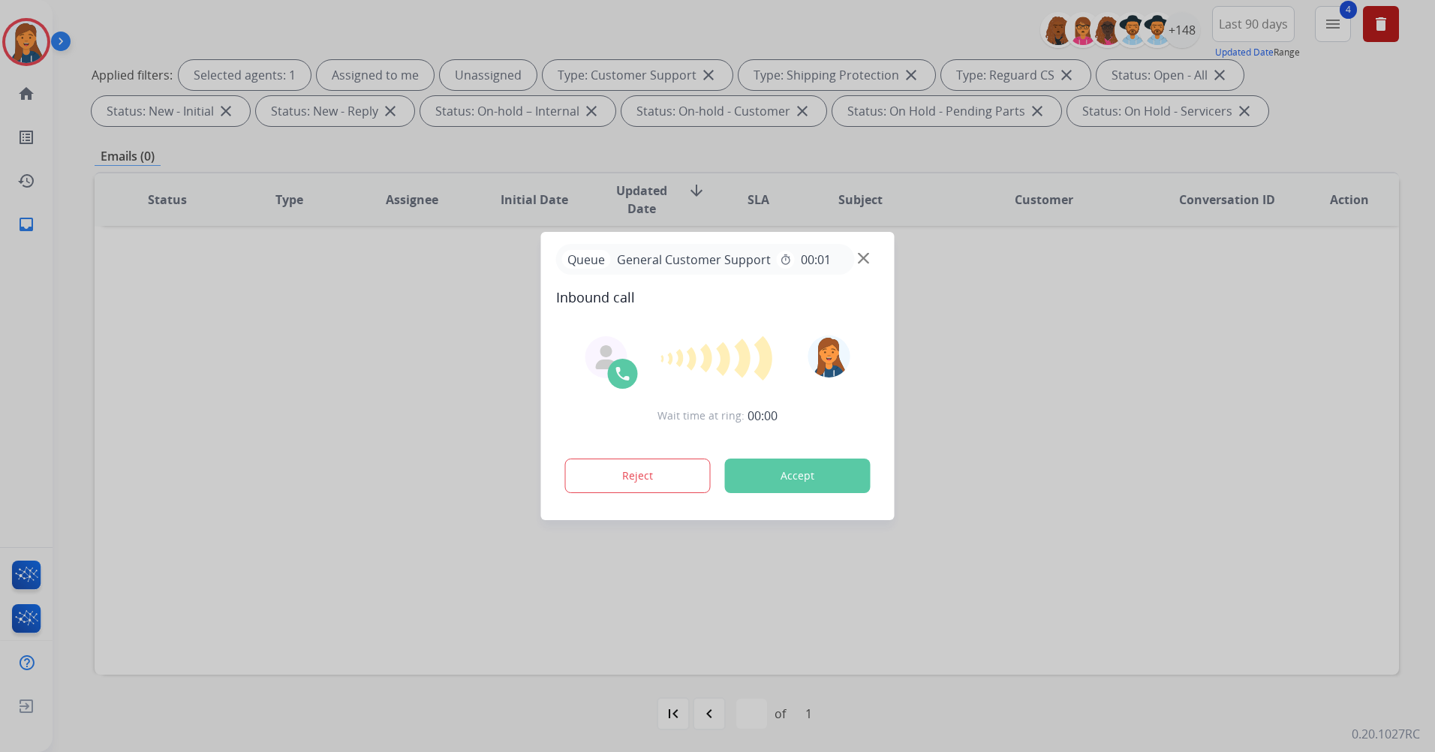
scroll to position [174, 0]
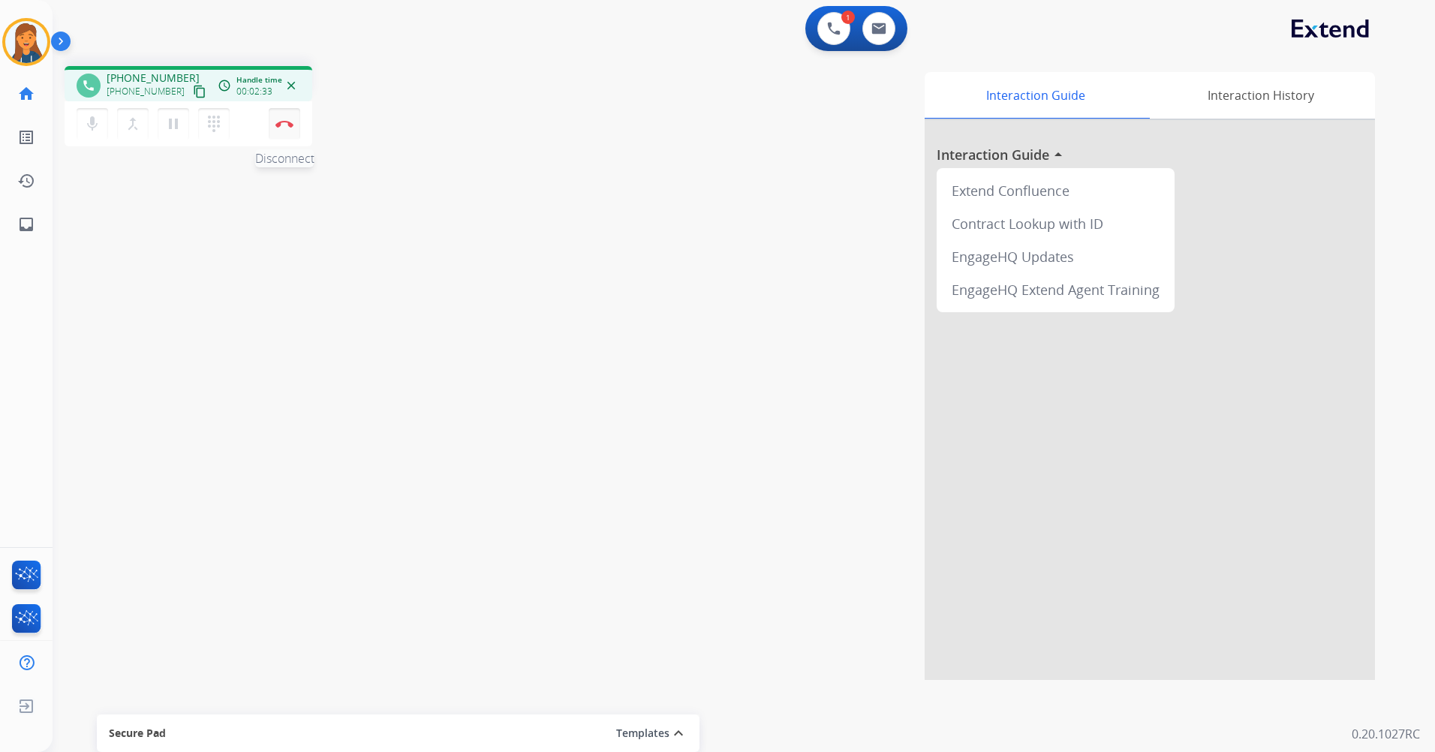
click at [281, 118] on button "Disconnect" at bounding box center [285, 124] width 32 height 32
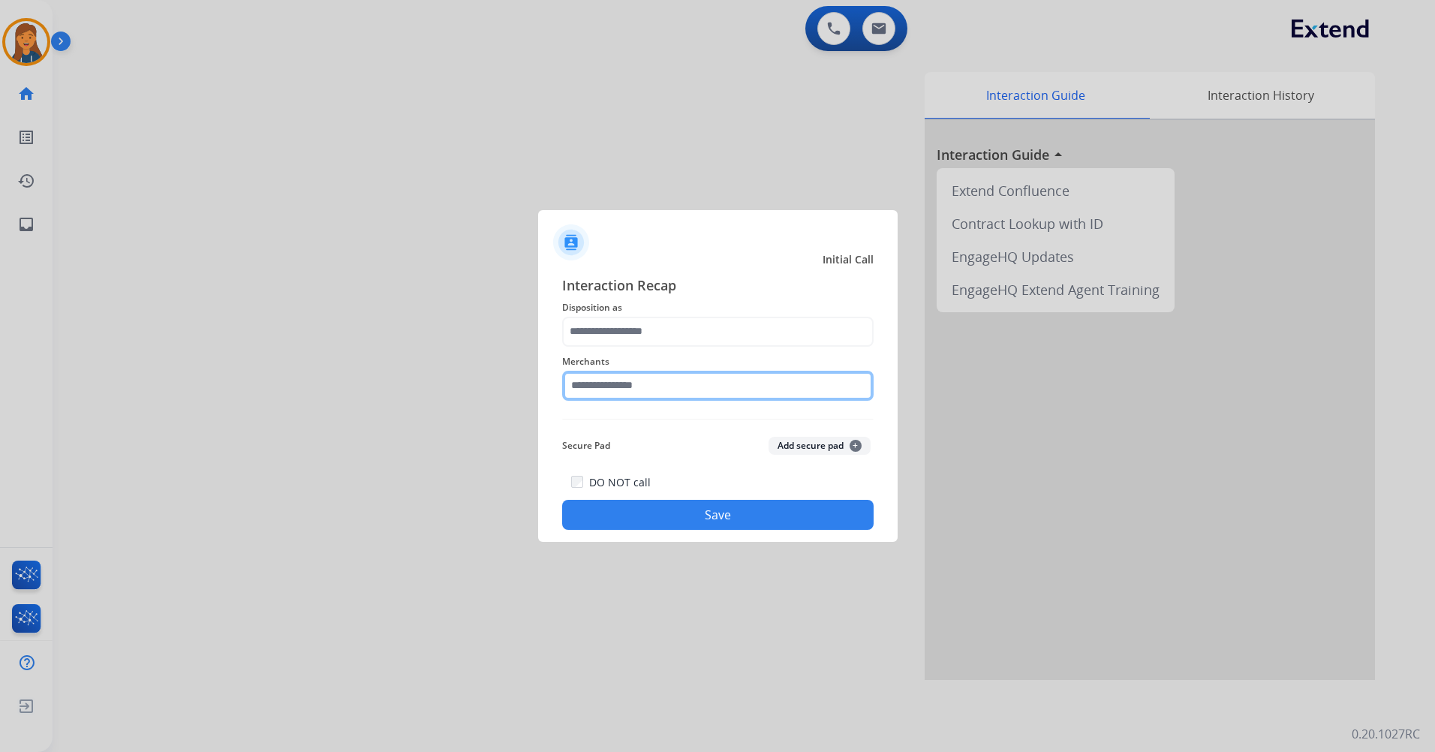
click at [625, 382] on input "text" at bounding box center [718, 386] width 312 height 30
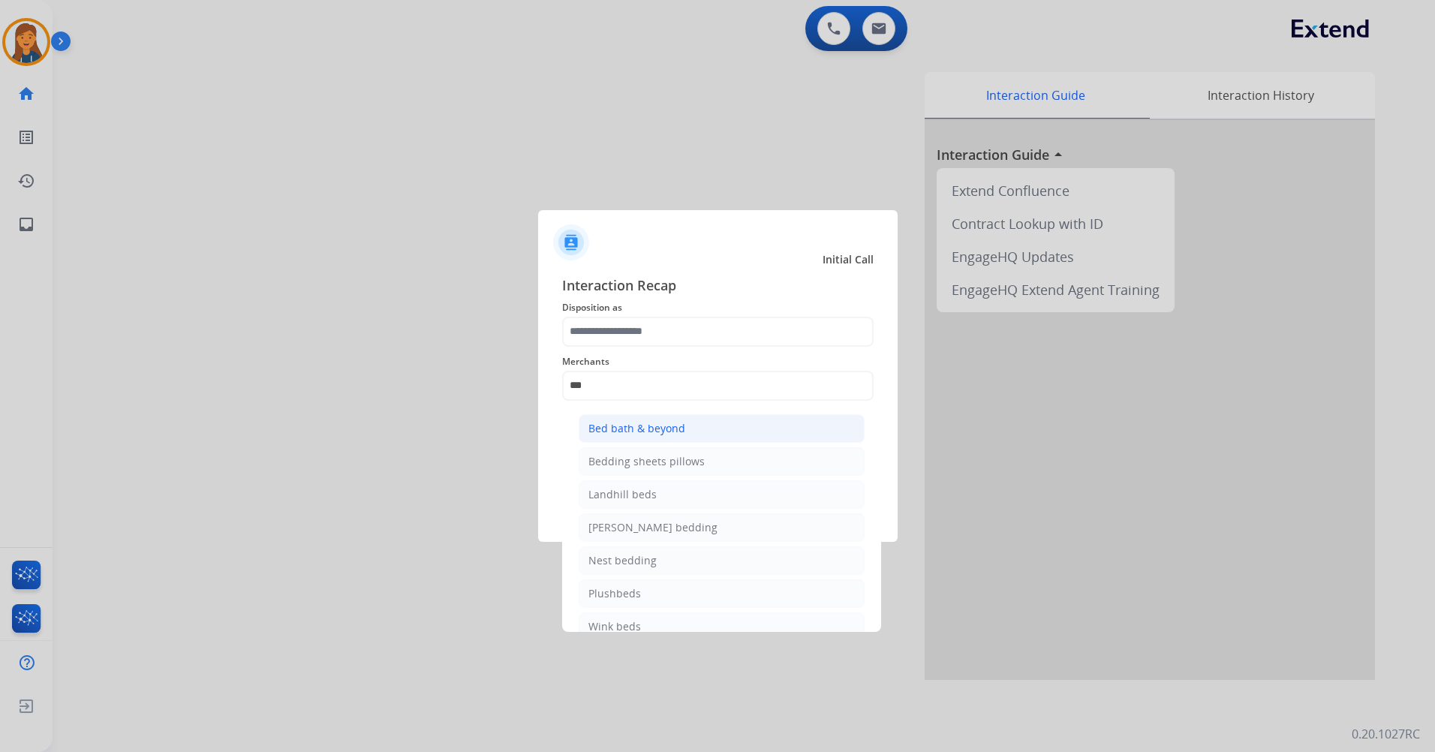
click at [651, 427] on div "Bed bath & beyond" at bounding box center [636, 428] width 97 height 15
type input "**********"
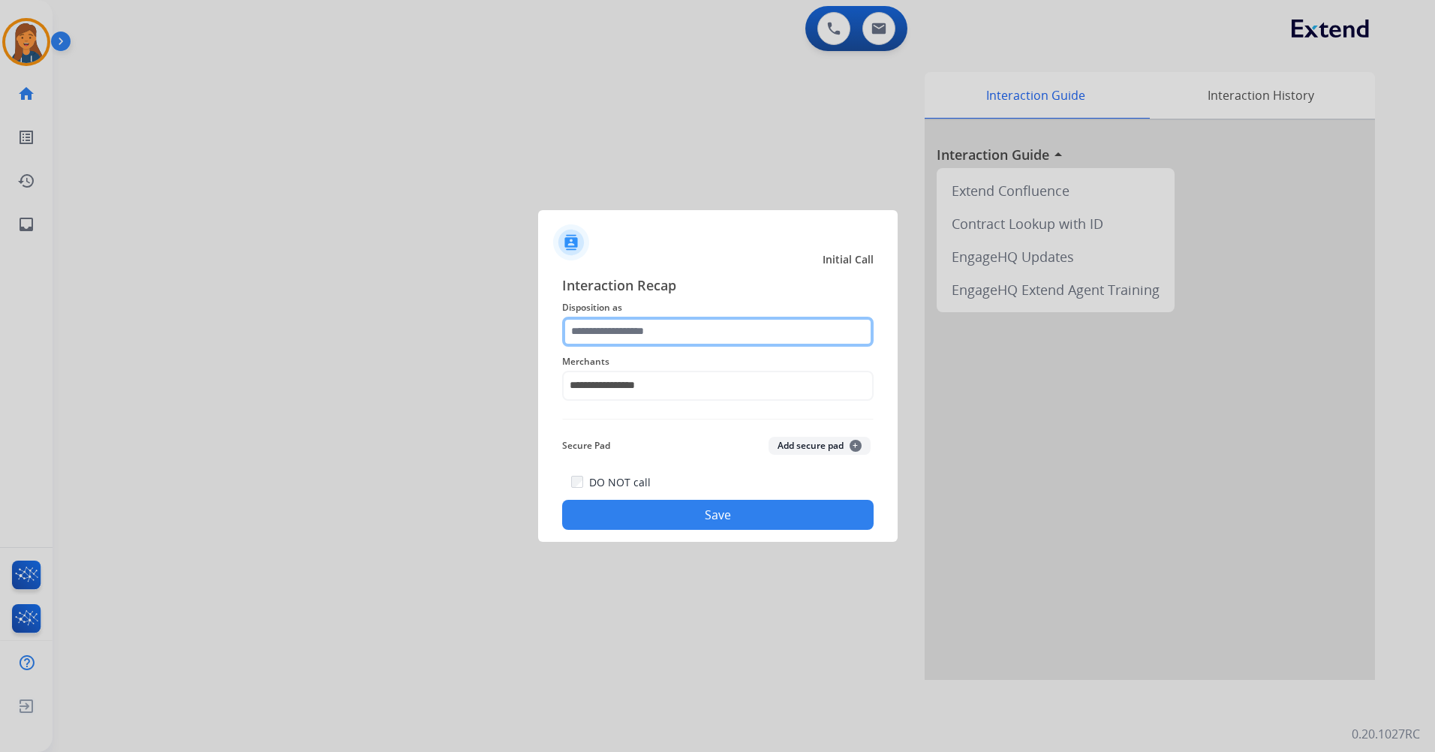
click at [634, 320] on input "text" at bounding box center [718, 332] width 312 height 30
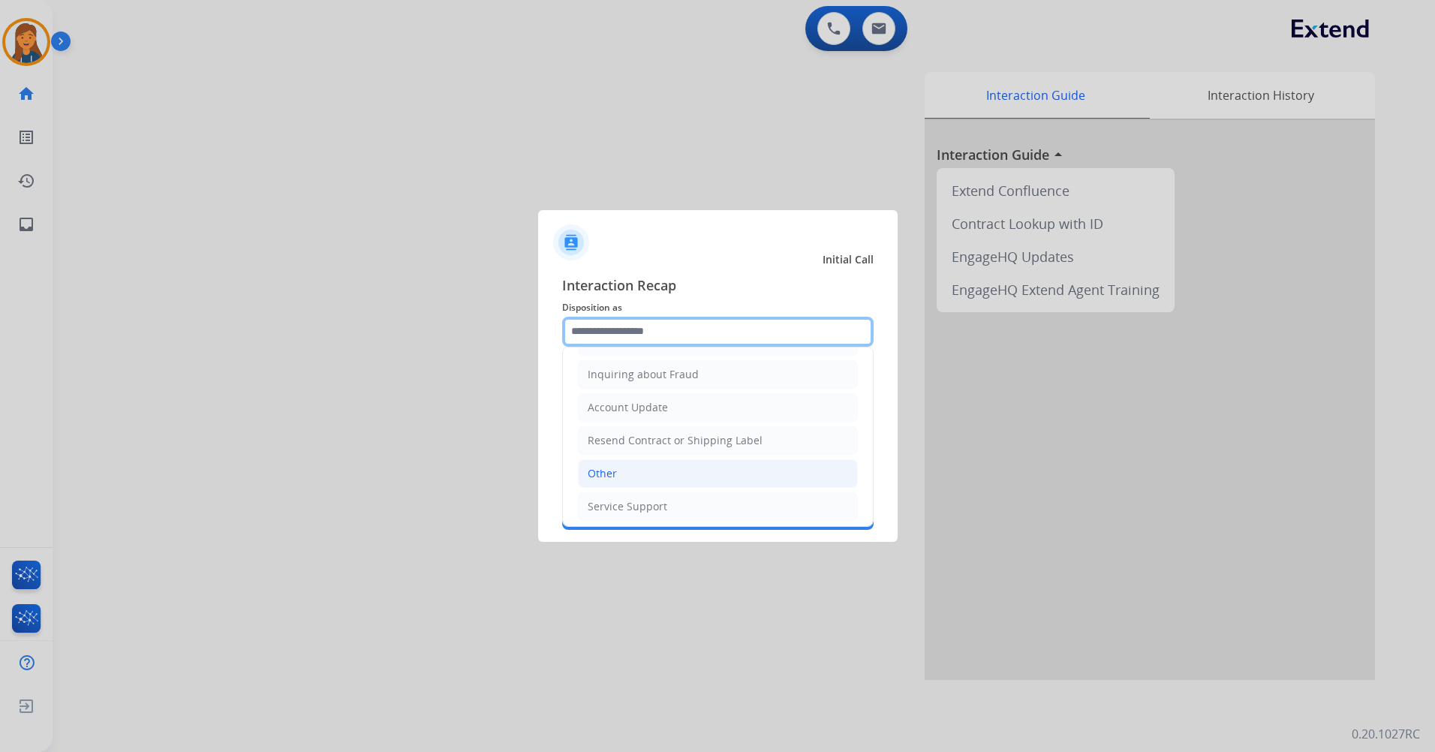
scroll to position [234, 0]
click at [616, 469] on li "Other" at bounding box center [718, 468] width 280 height 29
type input "*****"
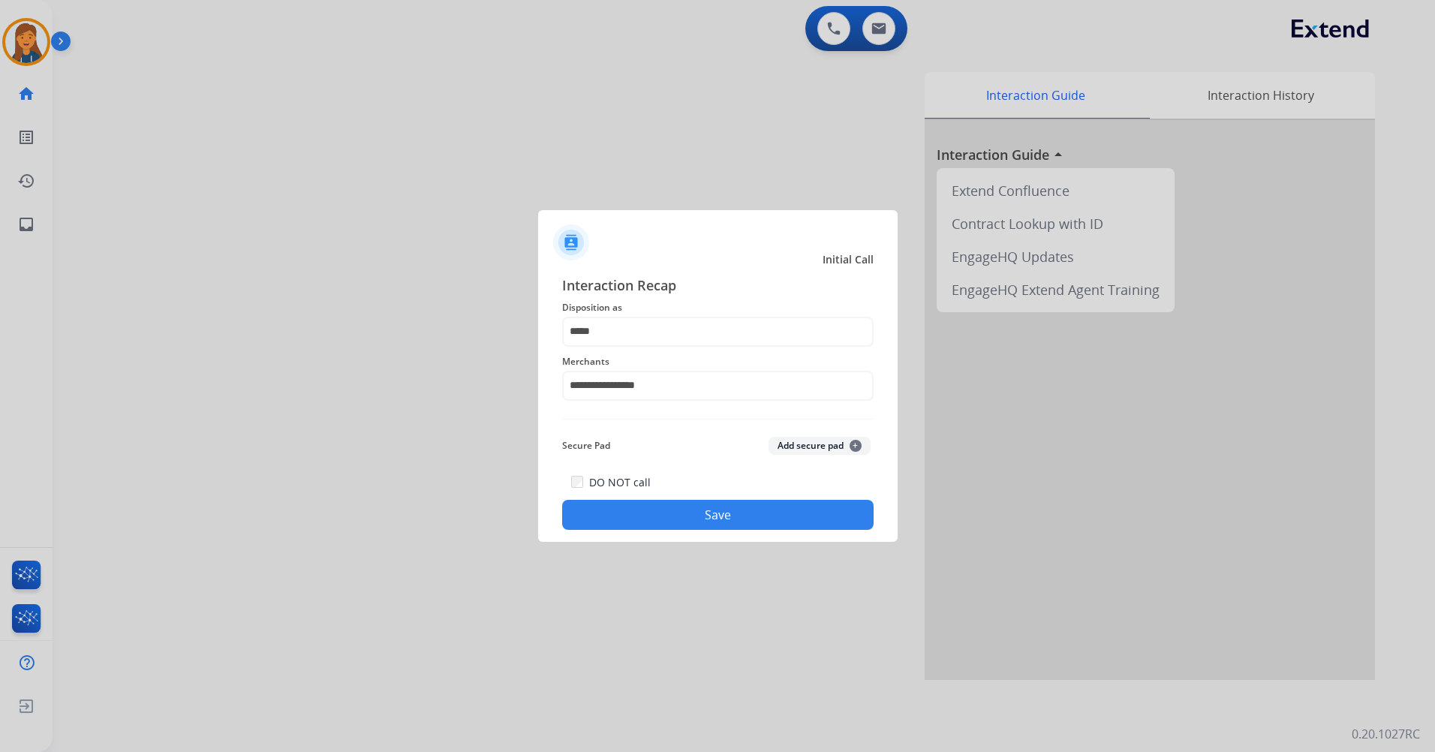
click at [655, 512] on button "Save" at bounding box center [718, 515] width 312 height 30
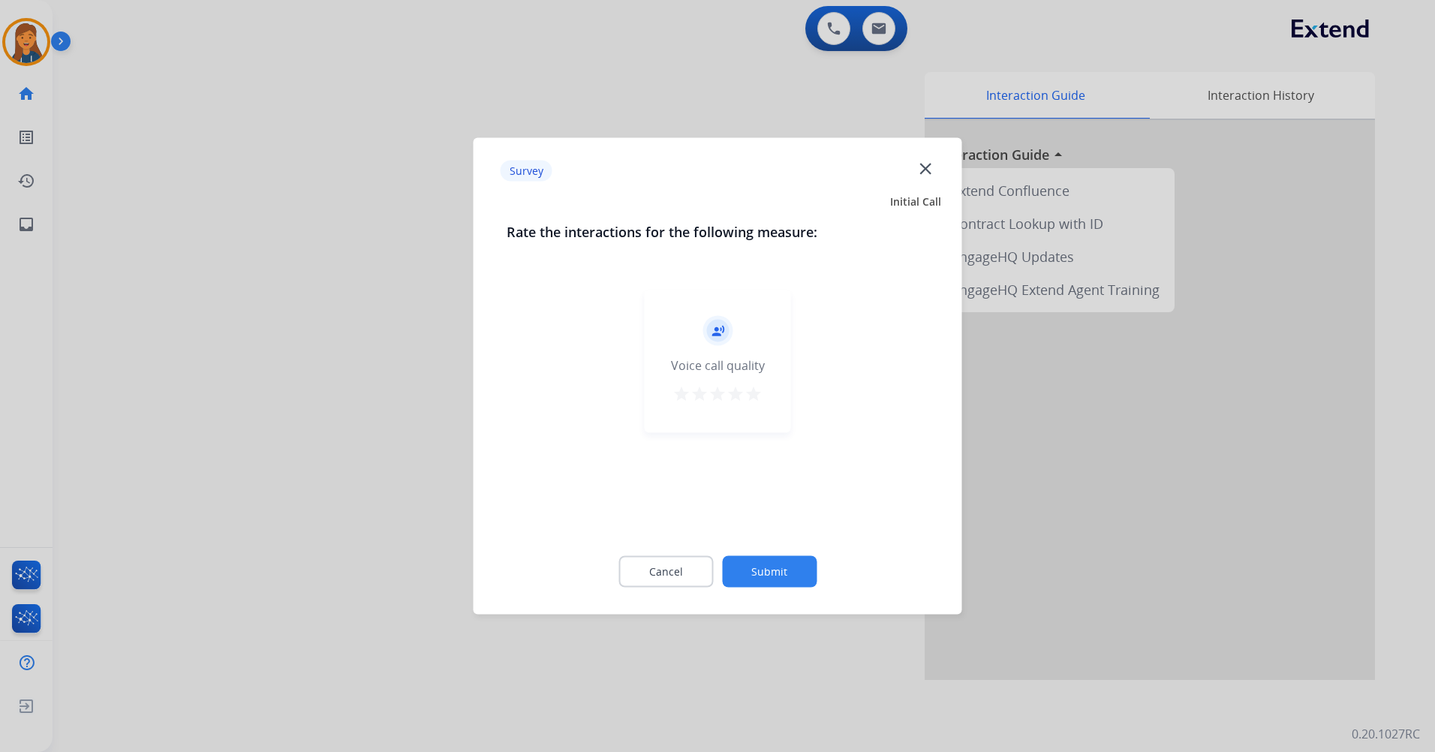
click at [756, 386] on mat-icon "star" at bounding box center [754, 394] width 18 height 18
click at [767, 552] on div "Cancel Submit" at bounding box center [718, 572] width 423 height 68
drag, startPoint x: 767, startPoint y: 552, endPoint x: 763, endPoint y: 567, distance: 16.4
click at [763, 567] on button "Submit" at bounding box center [769, 572] width 95 height 32
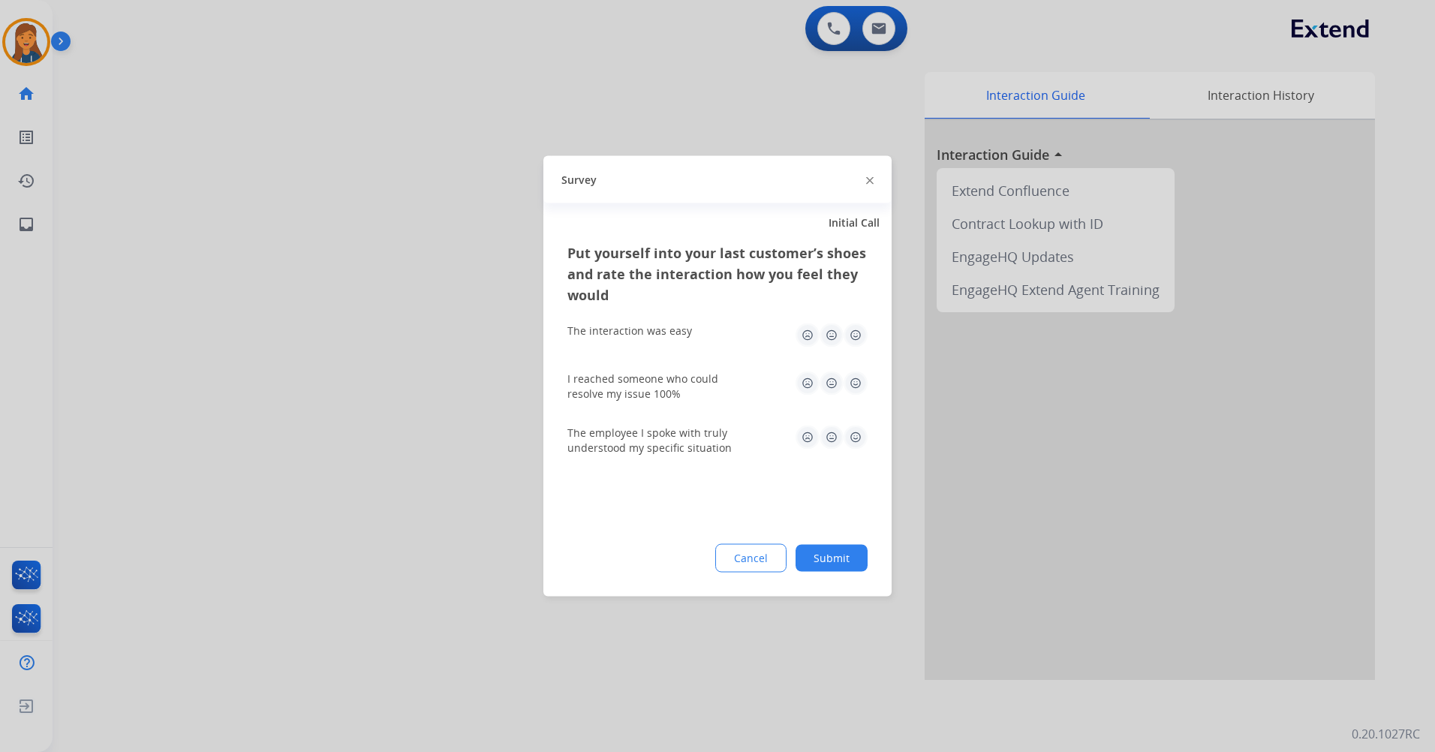
click at [853, 329] on img at bounding box center [856, 336] width 24 height 24
click at [855, 378] on img at bounding box center [856, 384] width 24 height 24
click at [846, 437] on img at bounding box center [856, 438] width 24 height 24
click at [840, 558] on button "Submit" at bounding box center [832, 558] width 72 height 27
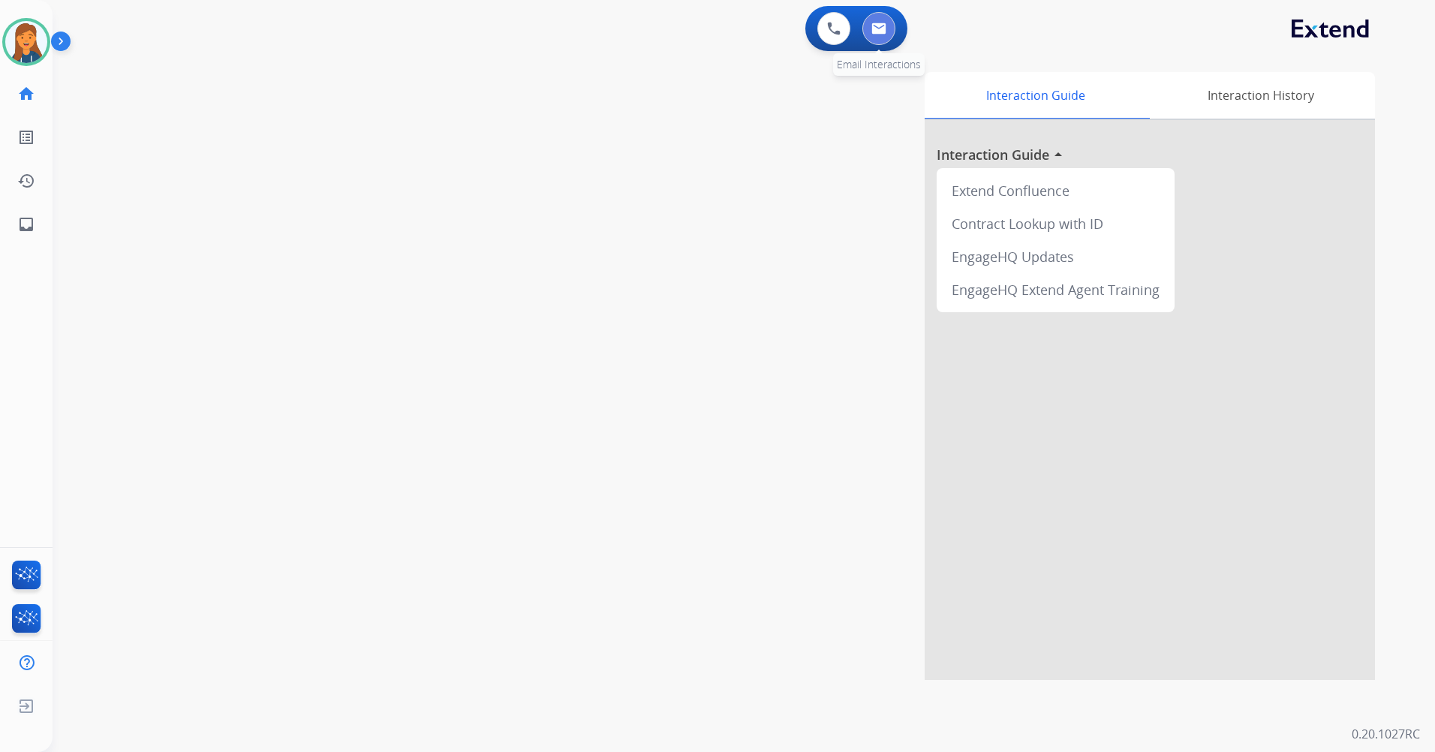
click at [892, 33] on button at bounding box center [878, 28] width 33 height 33
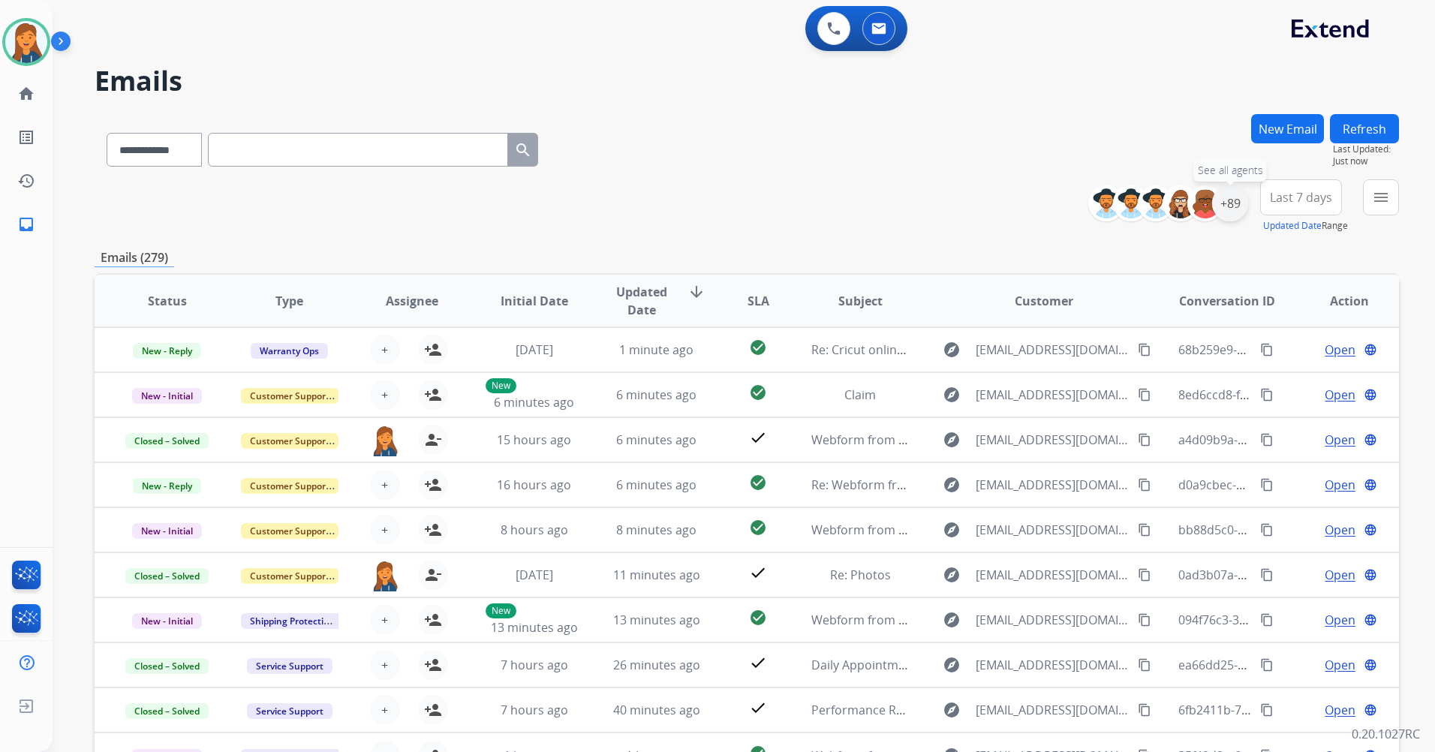
click at [1242, 207] on div "+89" at bounding box center [1230, 203] width 36 height 36
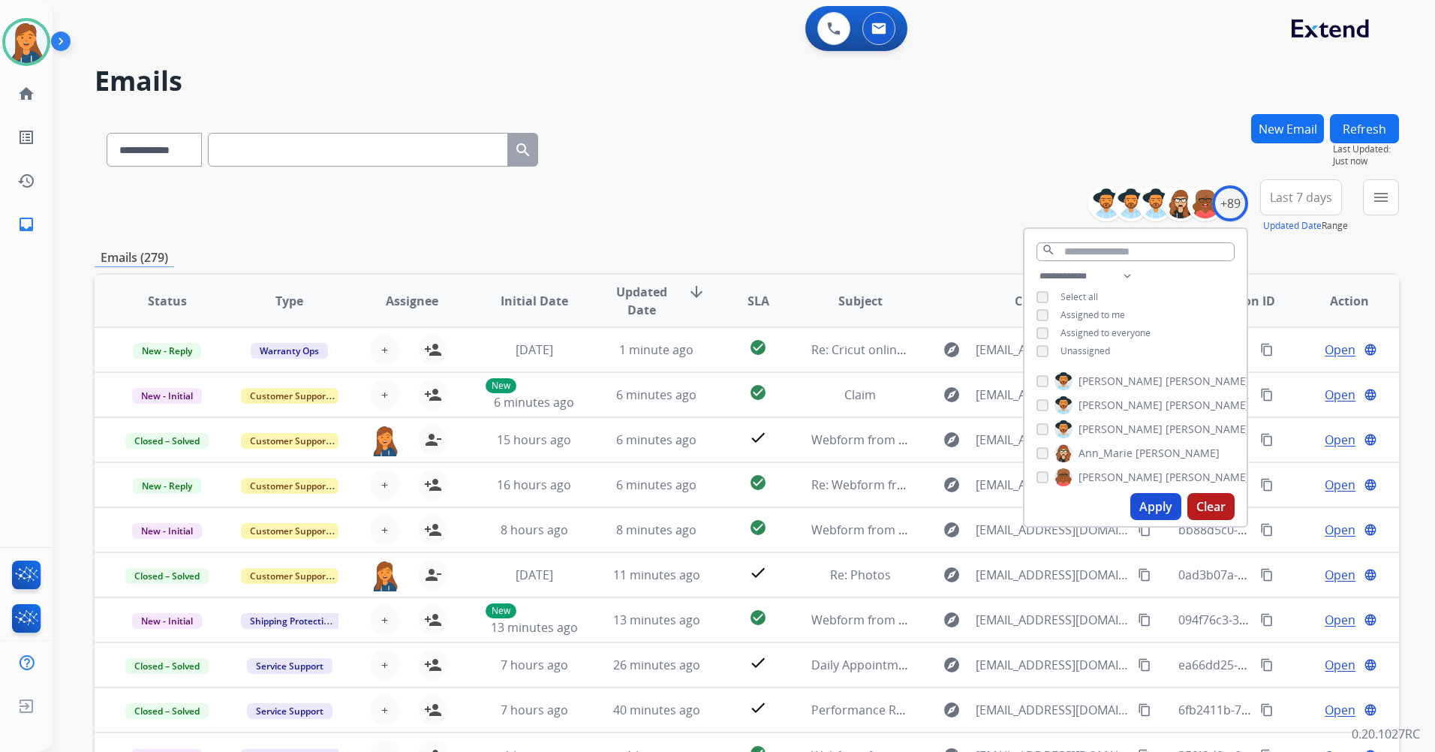
click at [1298, 181] on button "Last 7 days" at bounding box center [1301, 197] width 82 height 36
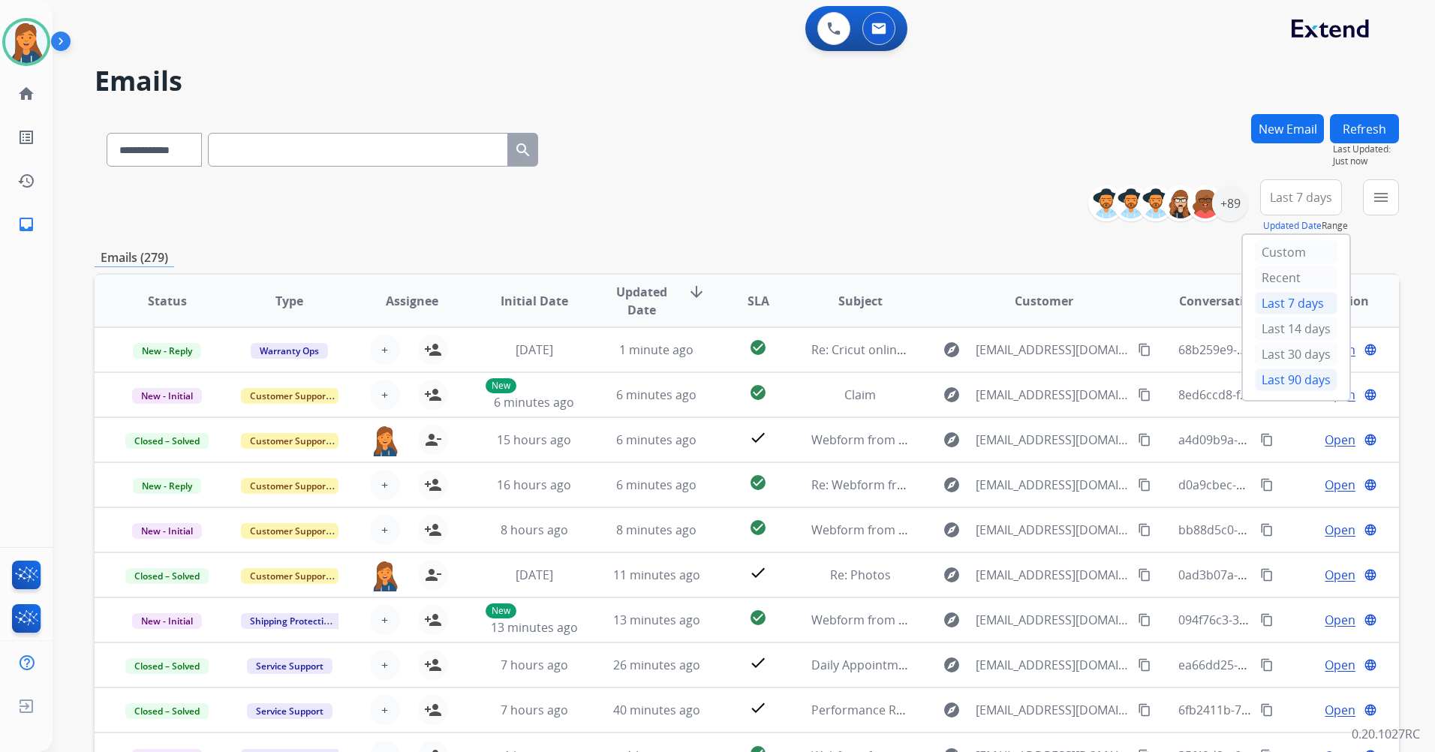
click at [1275, 385] on div "Last 90 days" at bounding box center [1296, 380] width 83 height 23
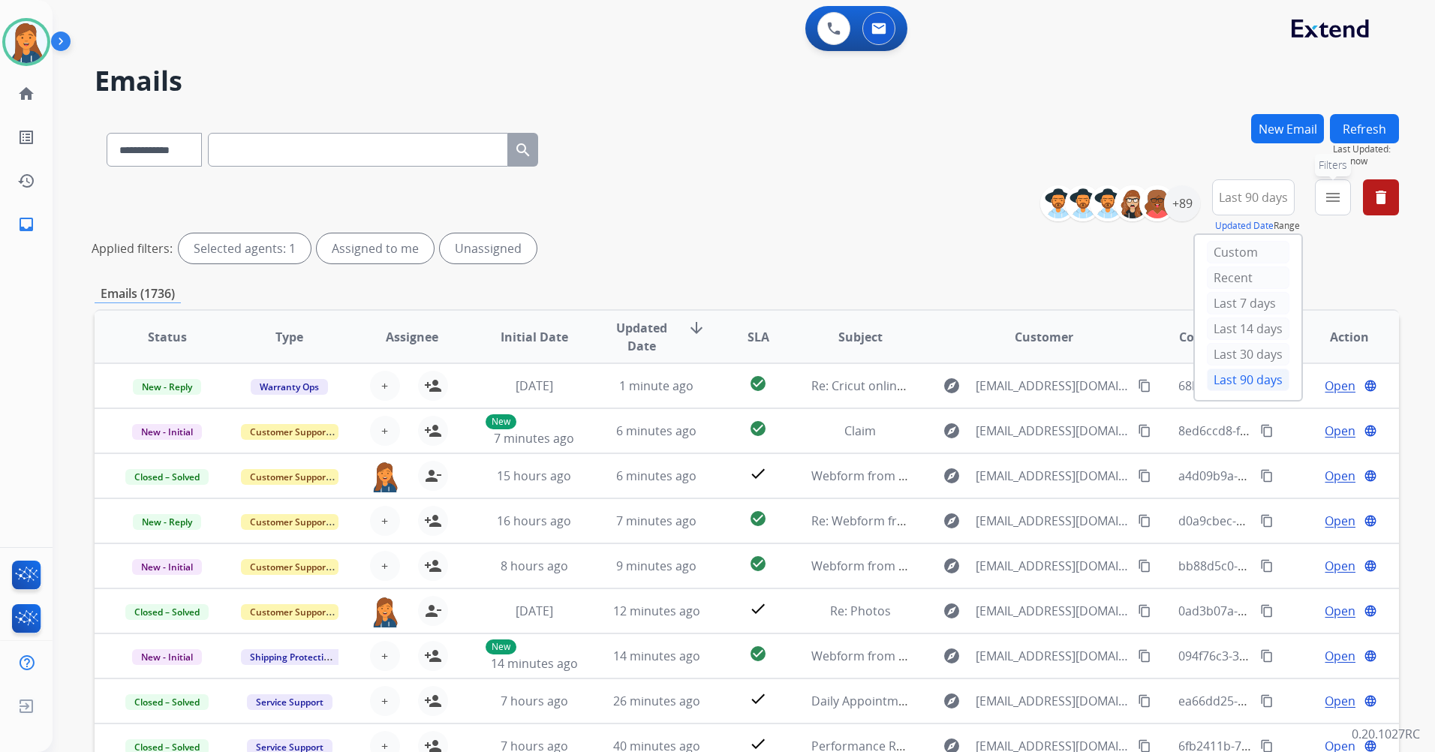
click at [1337, 192] on mat-icon "menu" at bounding box center [1333, 197] width 18 height 18
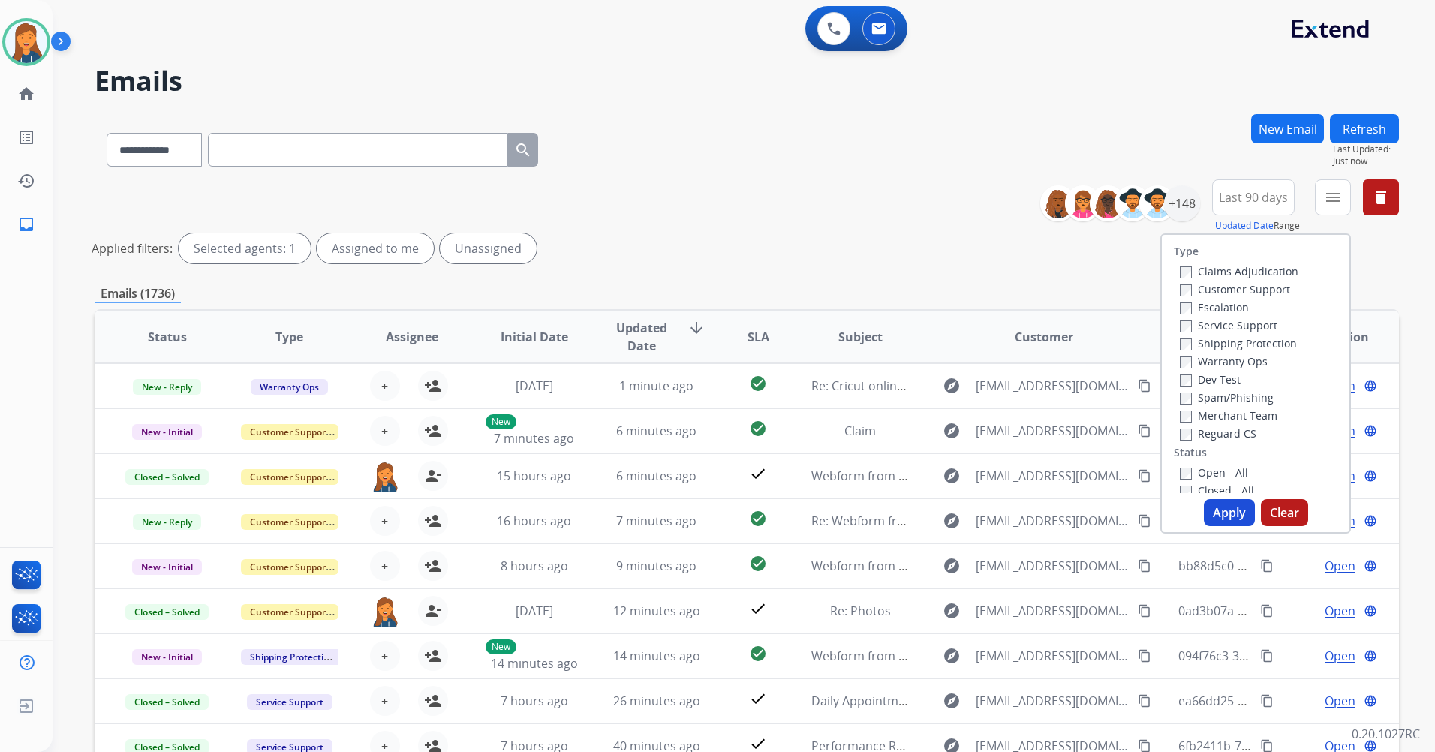
click at [1218, 287] on label "Customer Support" at bounding box center [1235, 289] width 110 height 14
click at [1218, 343] on label "Shipping Protection" at bounding box center [1238, 343] width 117 height 14
click at [1218, 437] on label "Reguard CS" at bounding box center [1218, 433] width 77 height 14
click at [1216, 480] on div "Open - All" at bounding box center [1259, 472] width 158 height 18
click at [1216, 472] on label "Open - All" at bounding box center [1214, 472] width 68 height 14
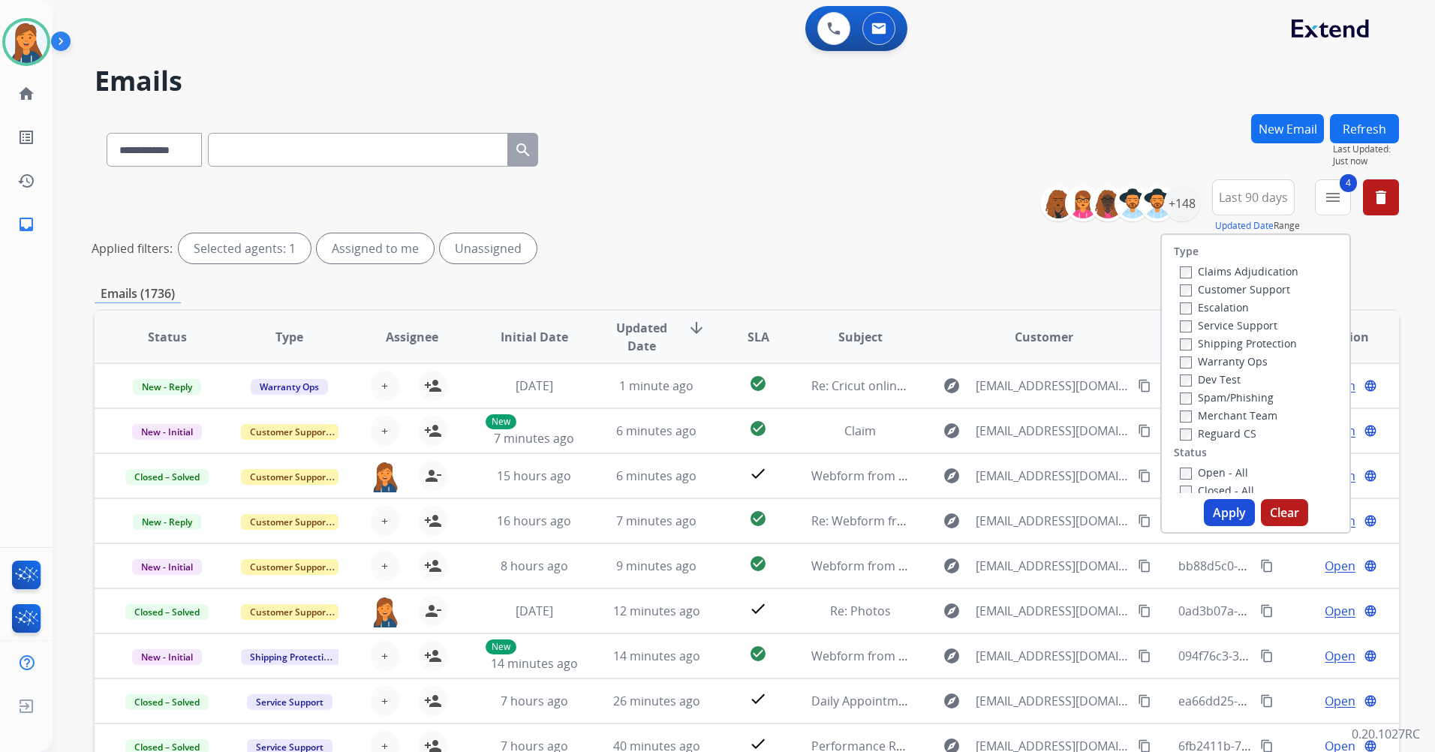
click at [1220, 519] on button "Apply" at bounding box center [1229, 512] width 51 height 27
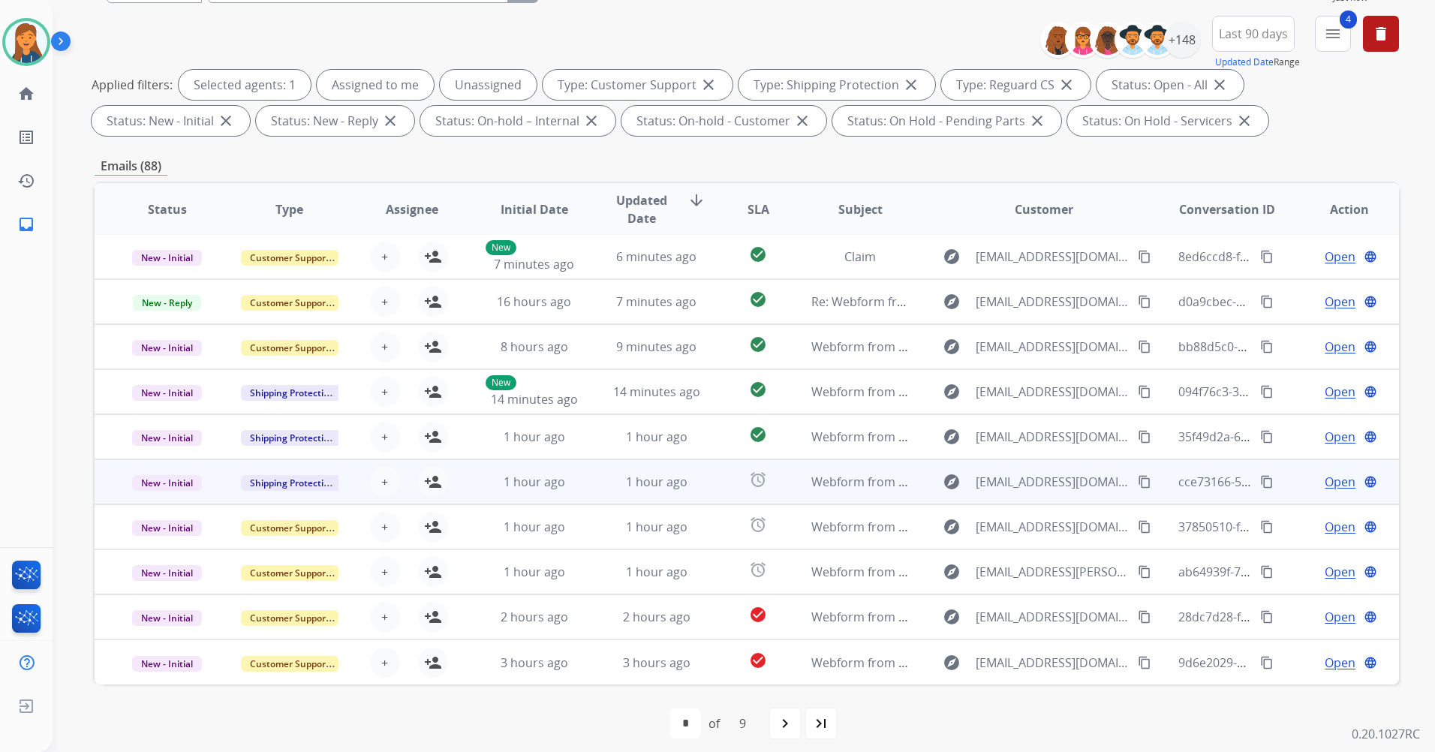
scroll to position [174, 0]
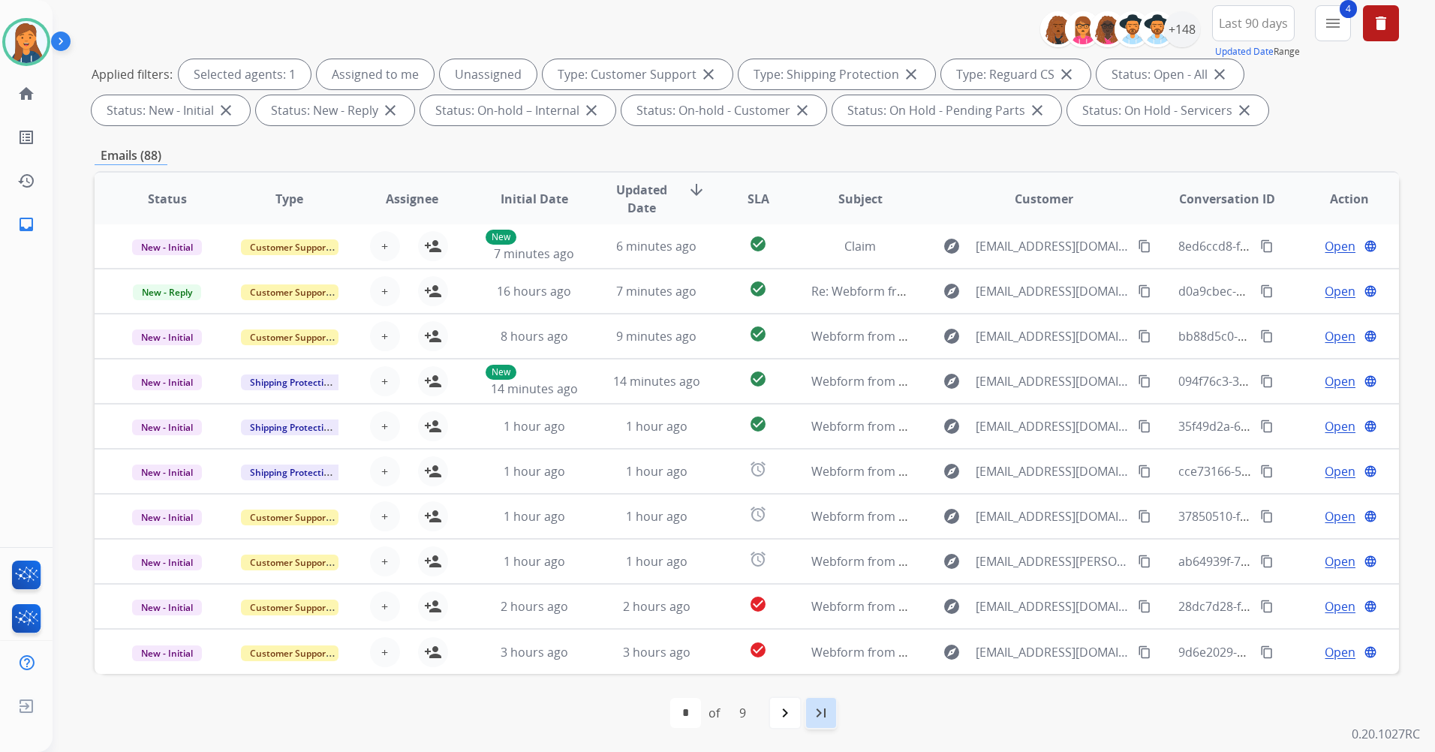
click at [816, 716] on mat-icon "last_page" at bounding box center [821, 713] width 18 height 18
select select "*"
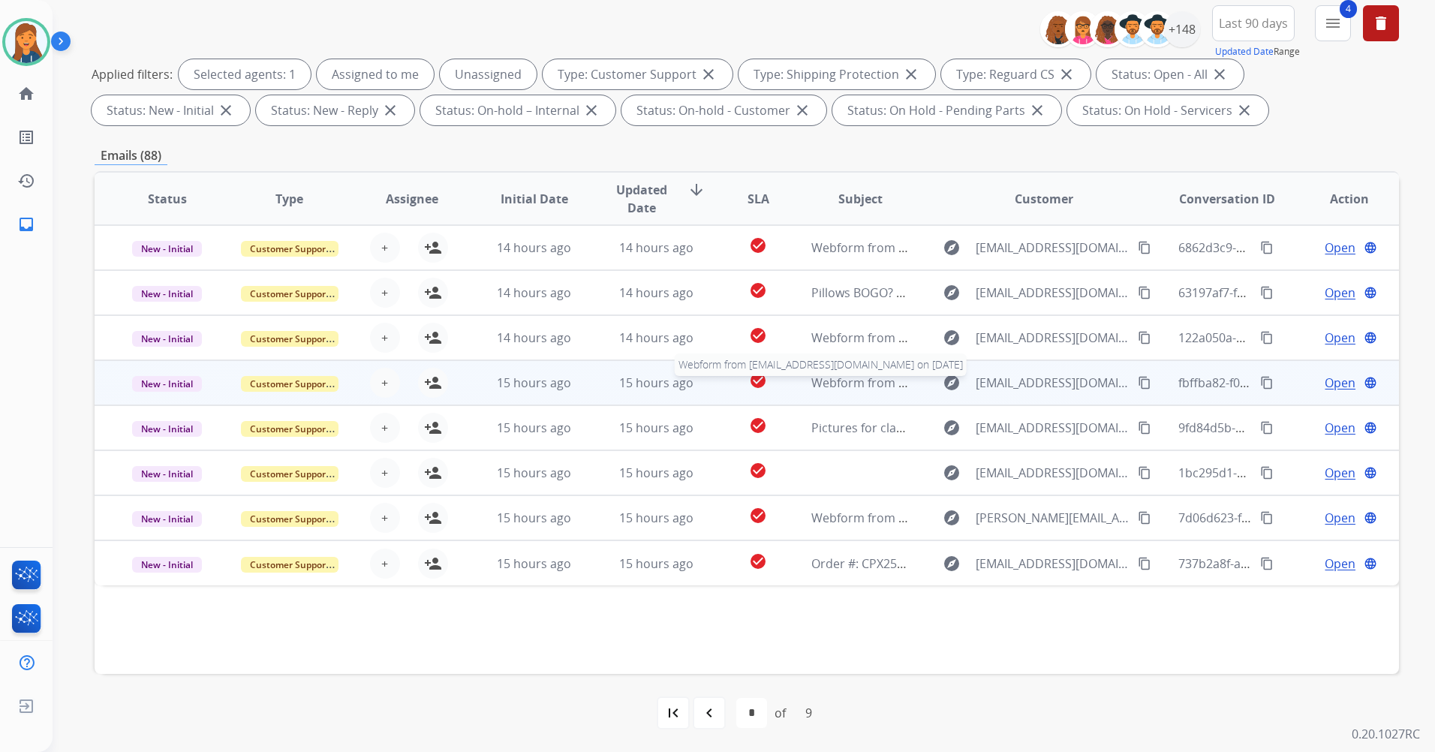
click at [829, 387] on span "Webform from [EMAIL_ADDRESS][DOMAIN_NAME] on [DATE]" at bounding box center [981, 383] width 340 height 17
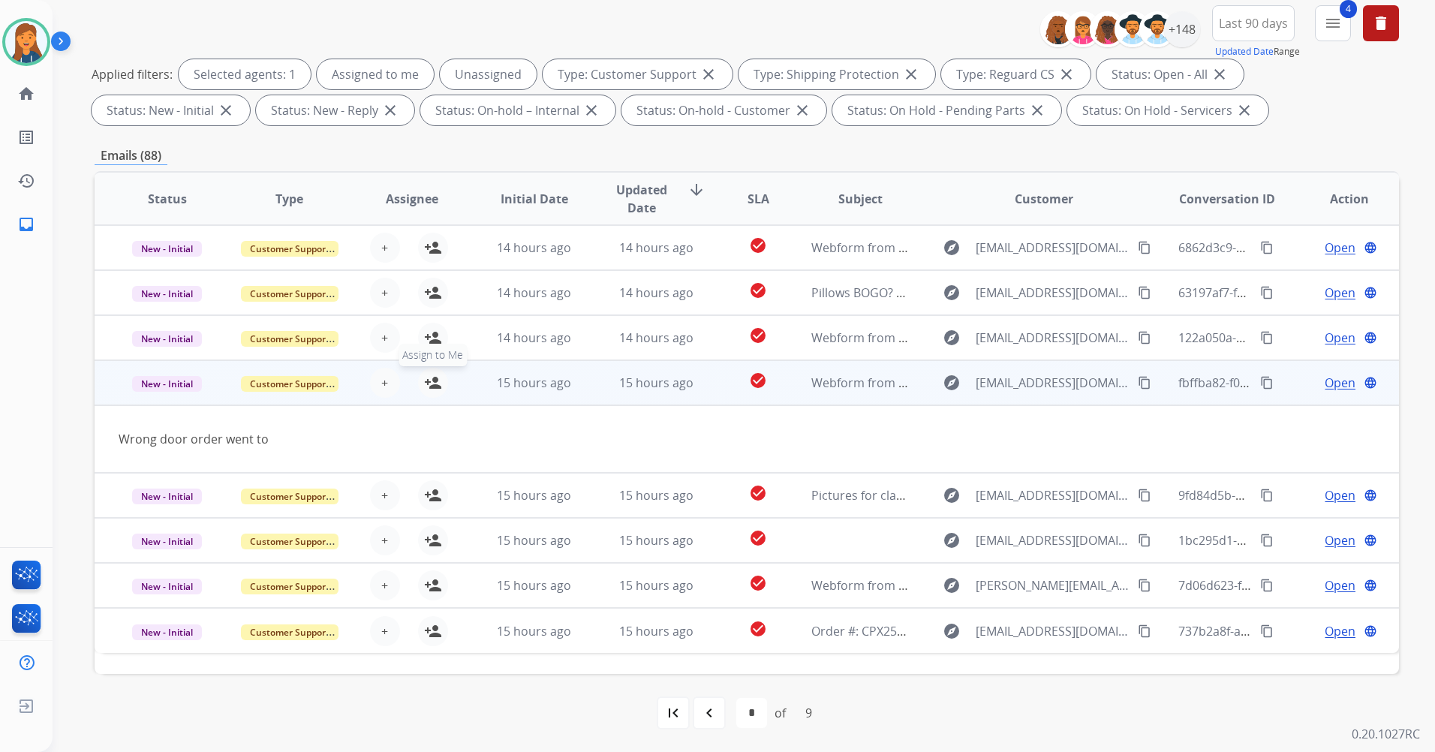
click at [433, 385] on mat-icon "person_add" at bounding box center [433, 383] width 18 height 18
click at [1325, 381] on span "Open" at bounding box center [1340, 383] width 31 height 18
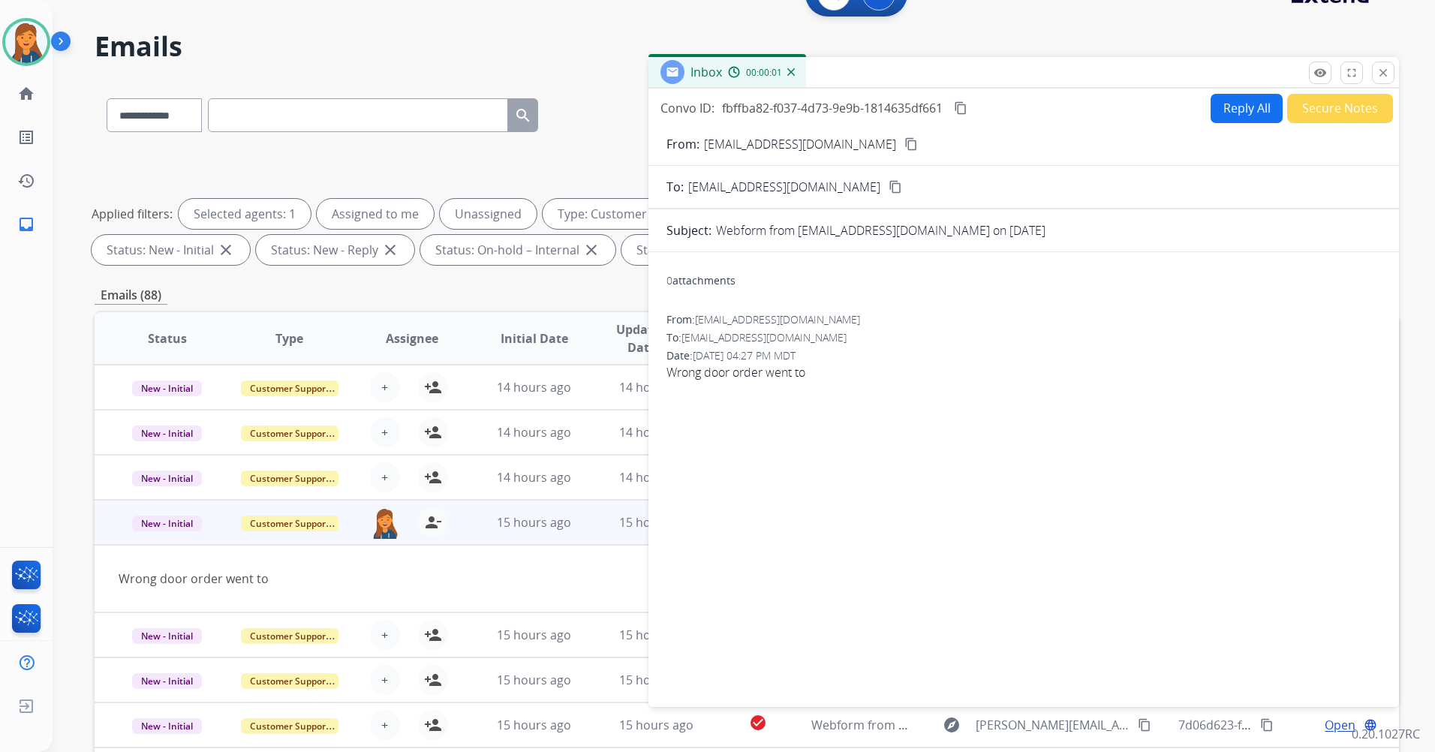
scroll to position [24, 0]
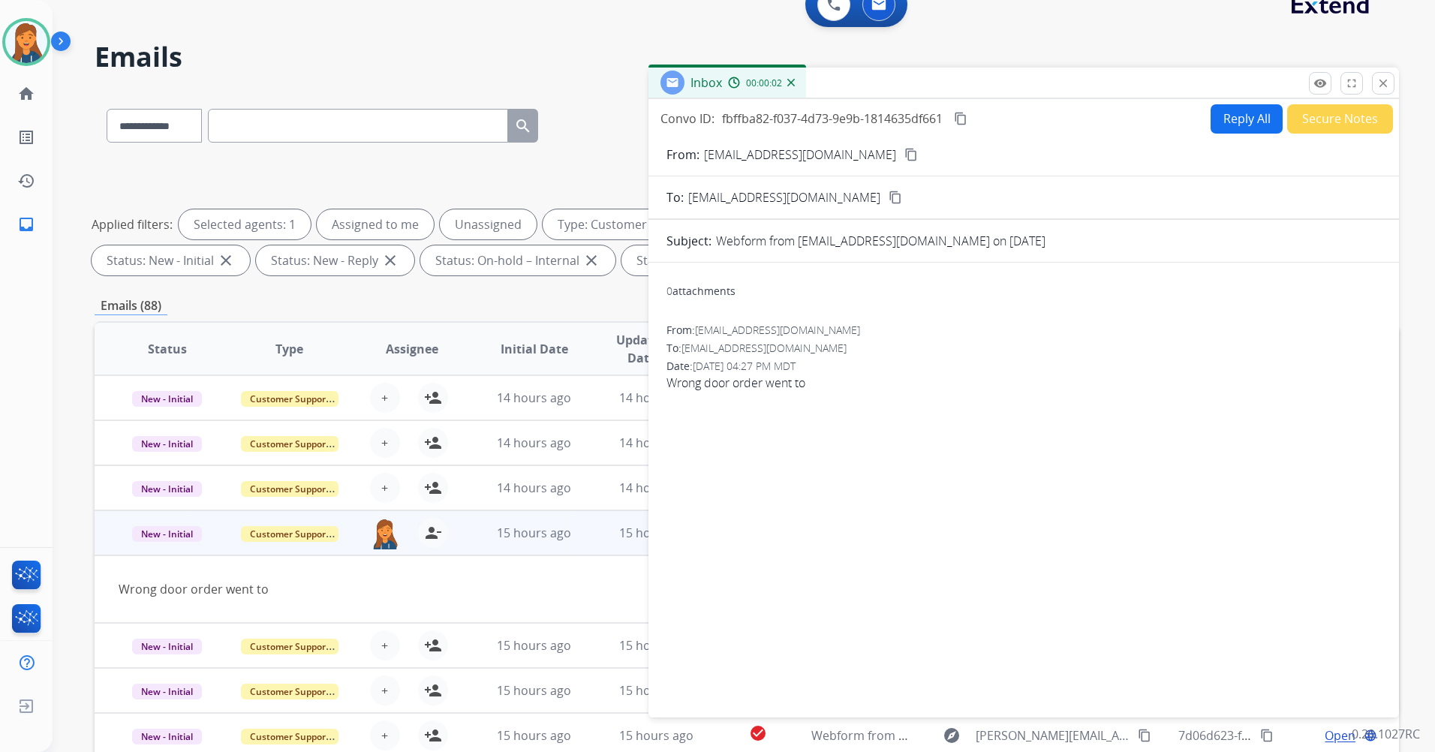
click at [902, 149] on button "content_copy" at bounding box center [911, 155] width 18 height 18
click at [1259, 110] on button "Reply All" at bounding box center [1247, 118] width 72 height 29
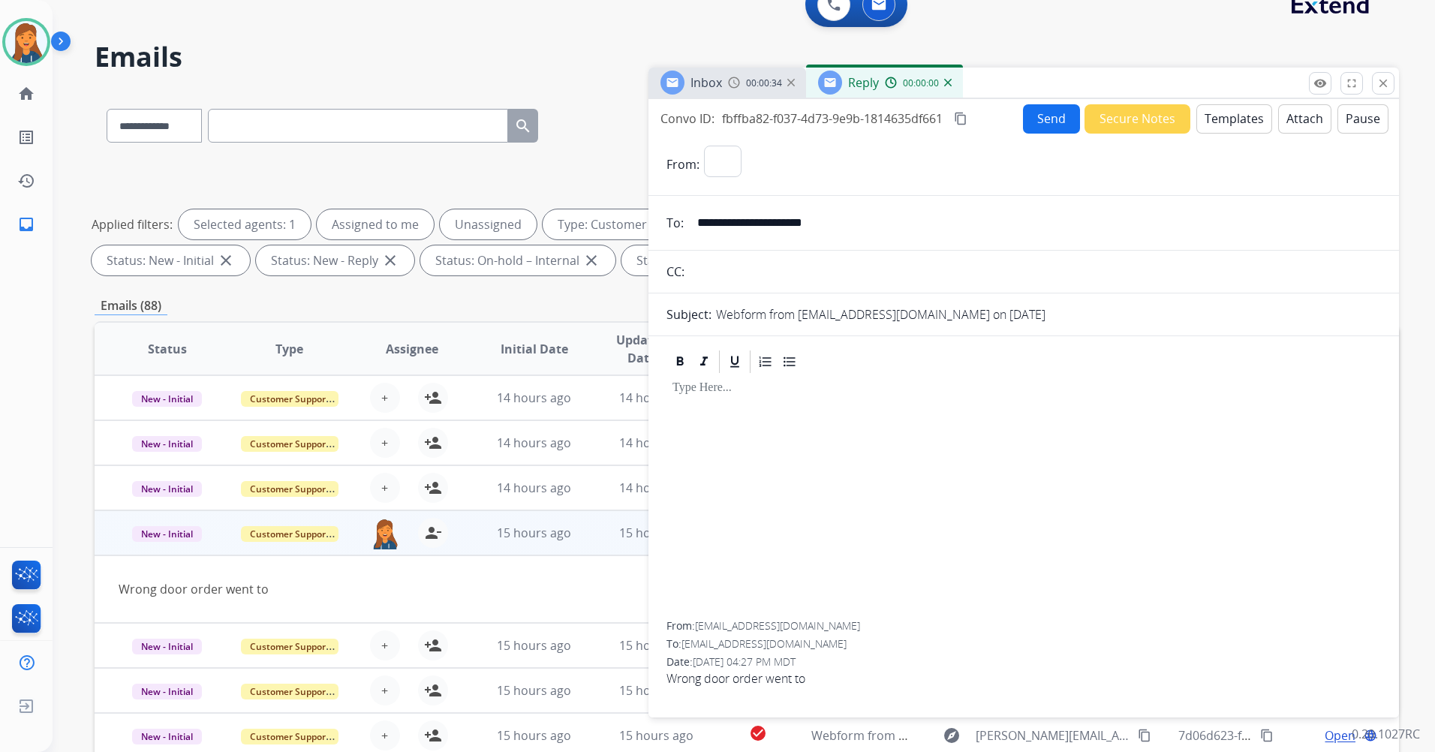
select select "**********"
click at [1236, 110] on button "Templates" at bounding box center [1235, 118] width 76 height 29
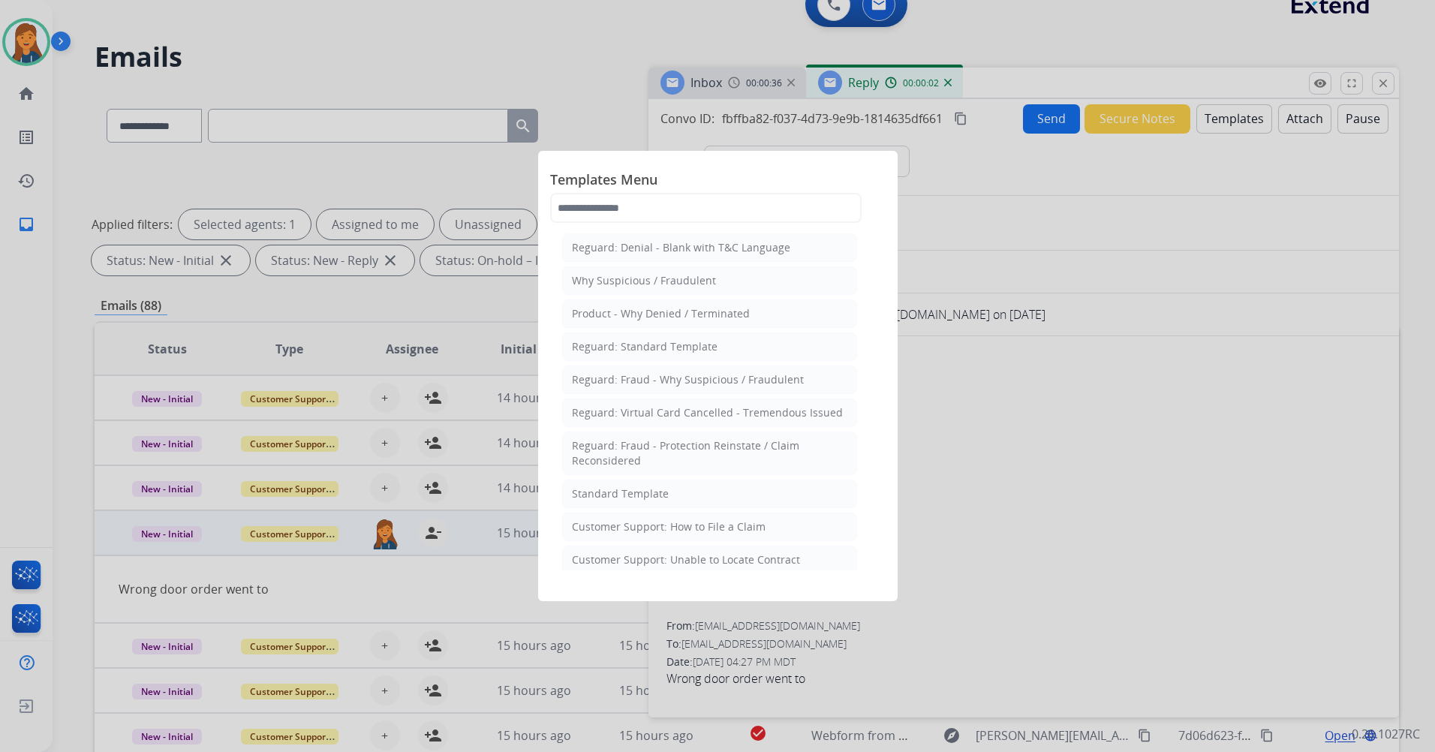
click at [670, 493] on li "Standard Template" at bounding box center [709, 494] width 295 height 29
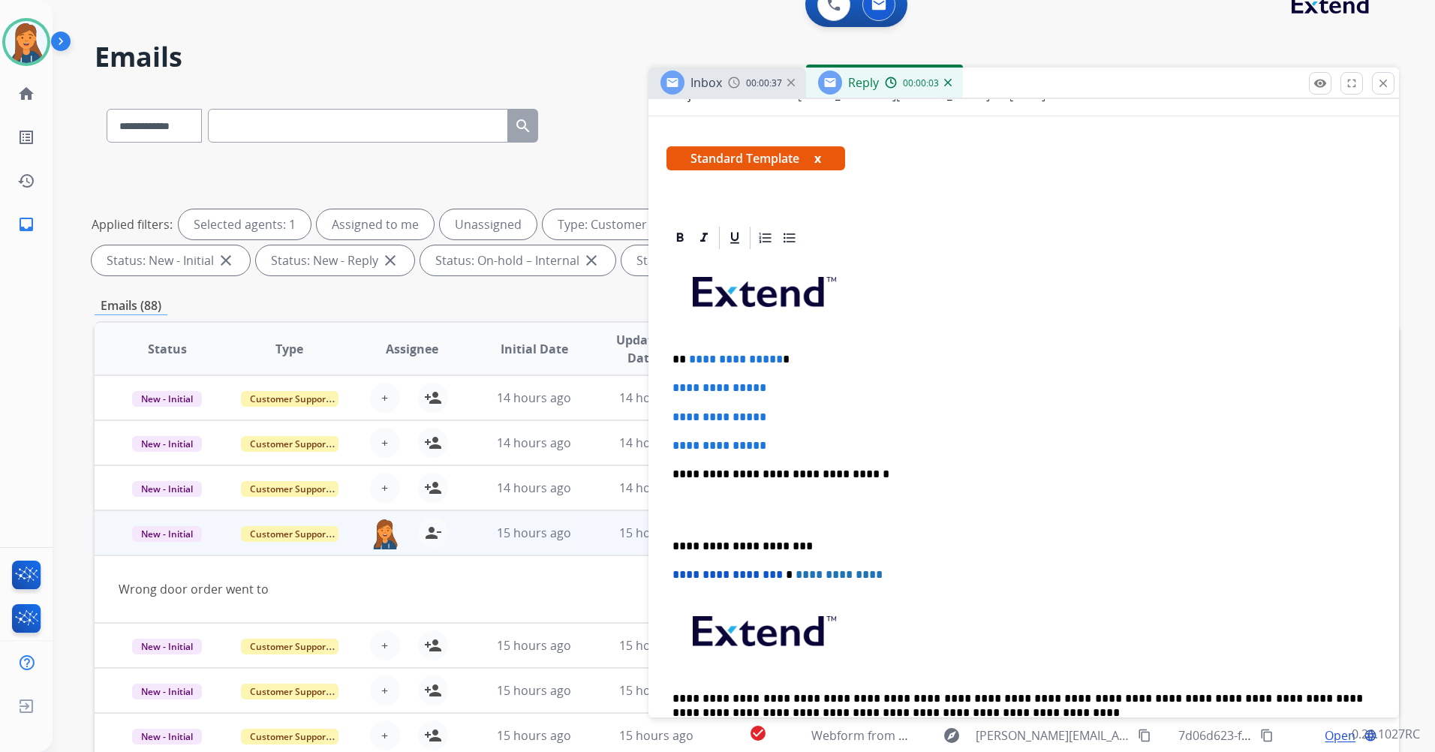
scroll to position [225, 0]
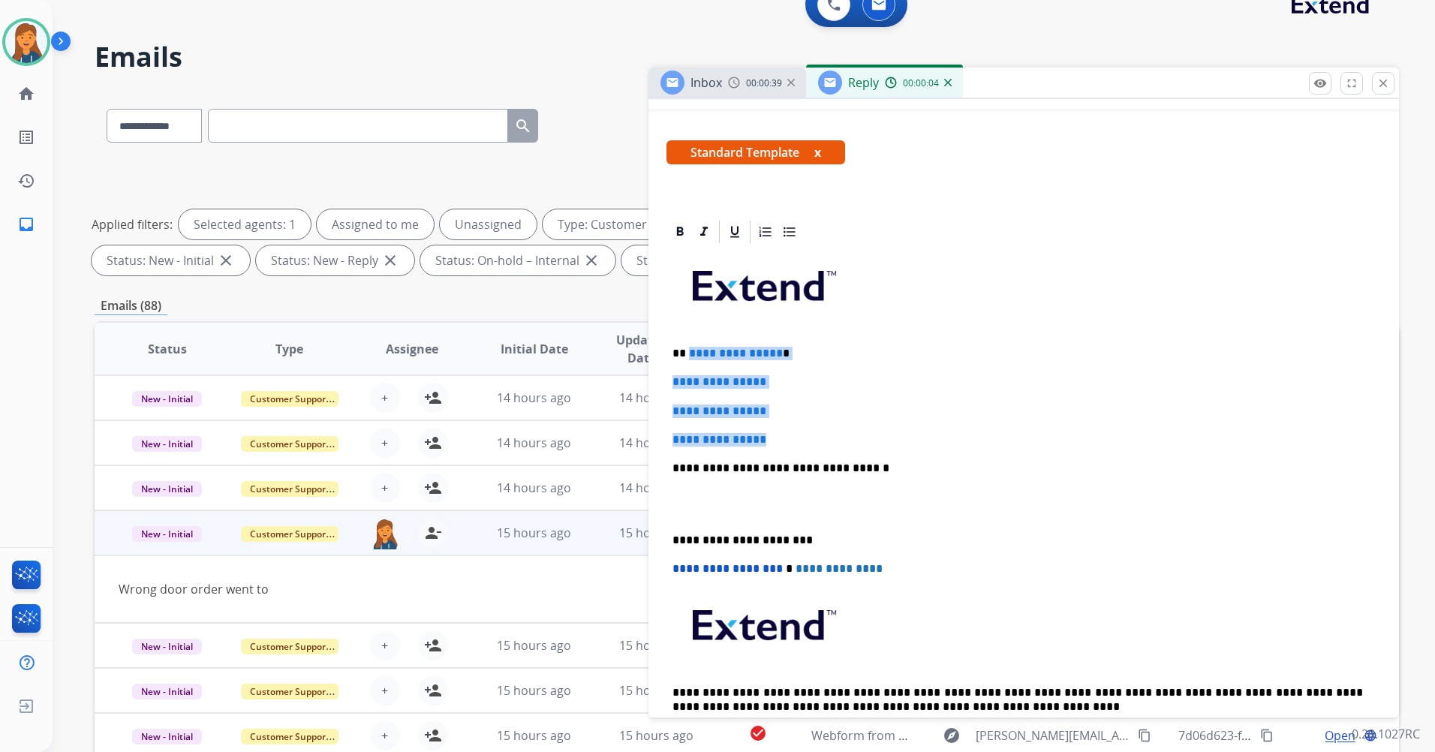
drag, startPoint x: 775, startPoint y: 443, endPoint x: 688, endPoint y: 349, distance: 128.0
click at [688, 349] on div "**********" at bounding box center [1024, 503] width 715 height 516
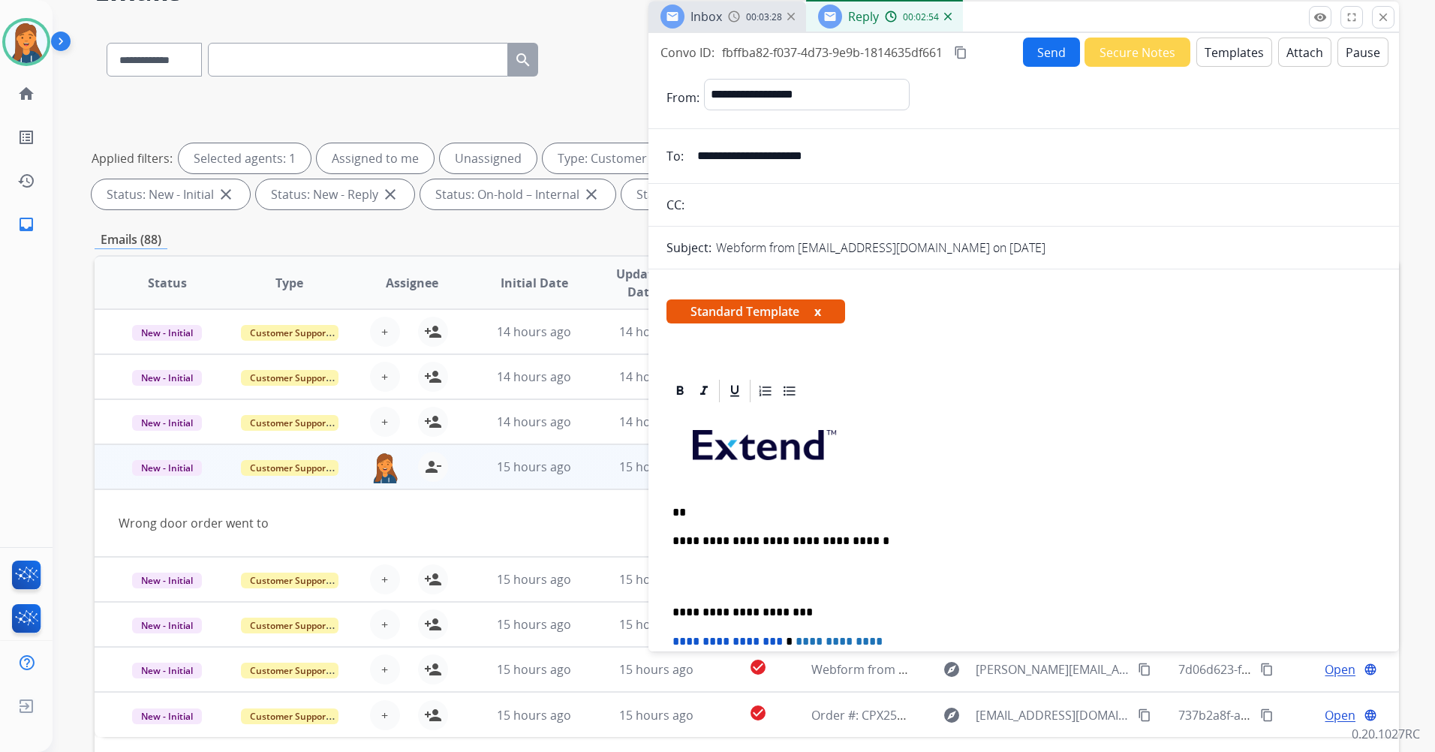
scroll to position [0, 0]
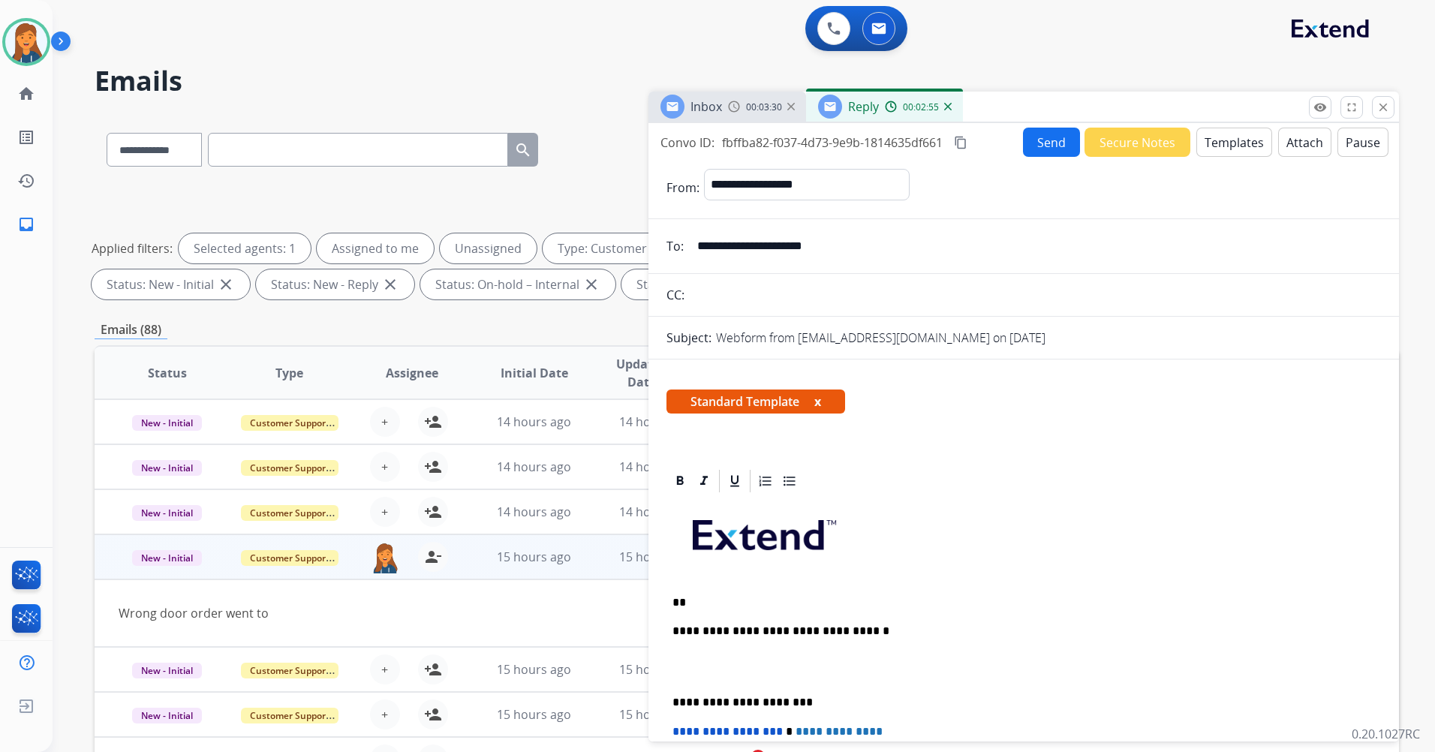
click at [946, 105] on img at bounding box center [948, 107] width 8 height 8
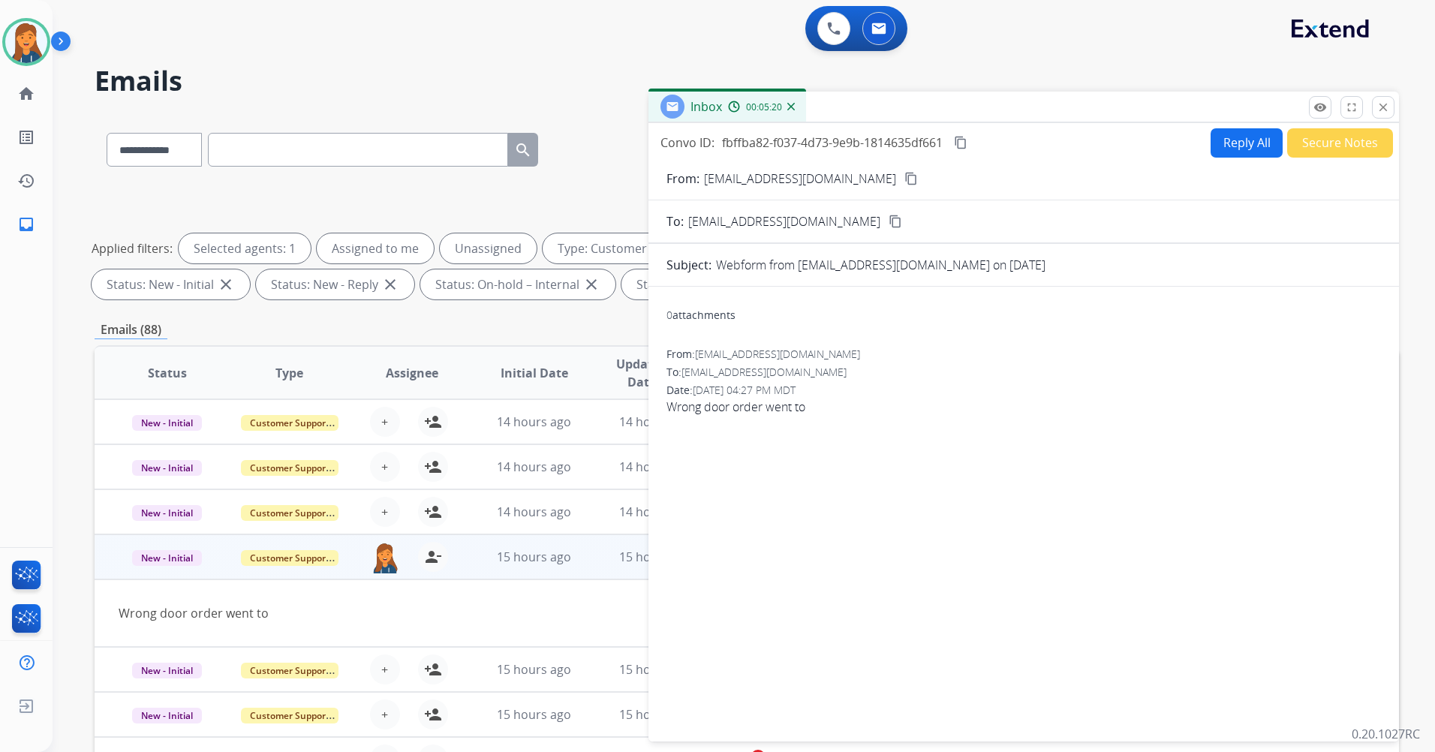
click at [1255, 145] on button "Reply All" at bounding box center [1247, 142] width 72 height 29
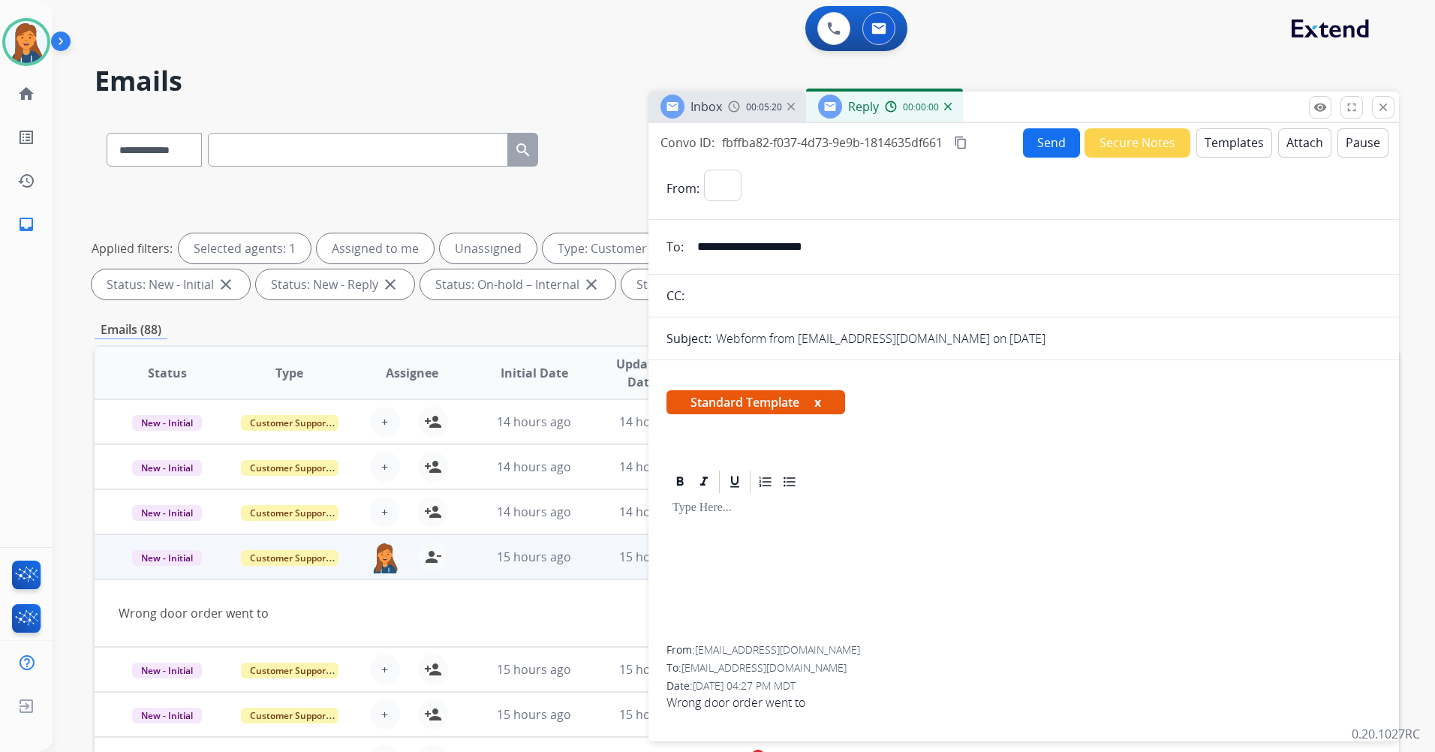
select select "**********"
click at [1237, 140] on button "Templates" at bounding box center [1235, 142] width 76 height 29
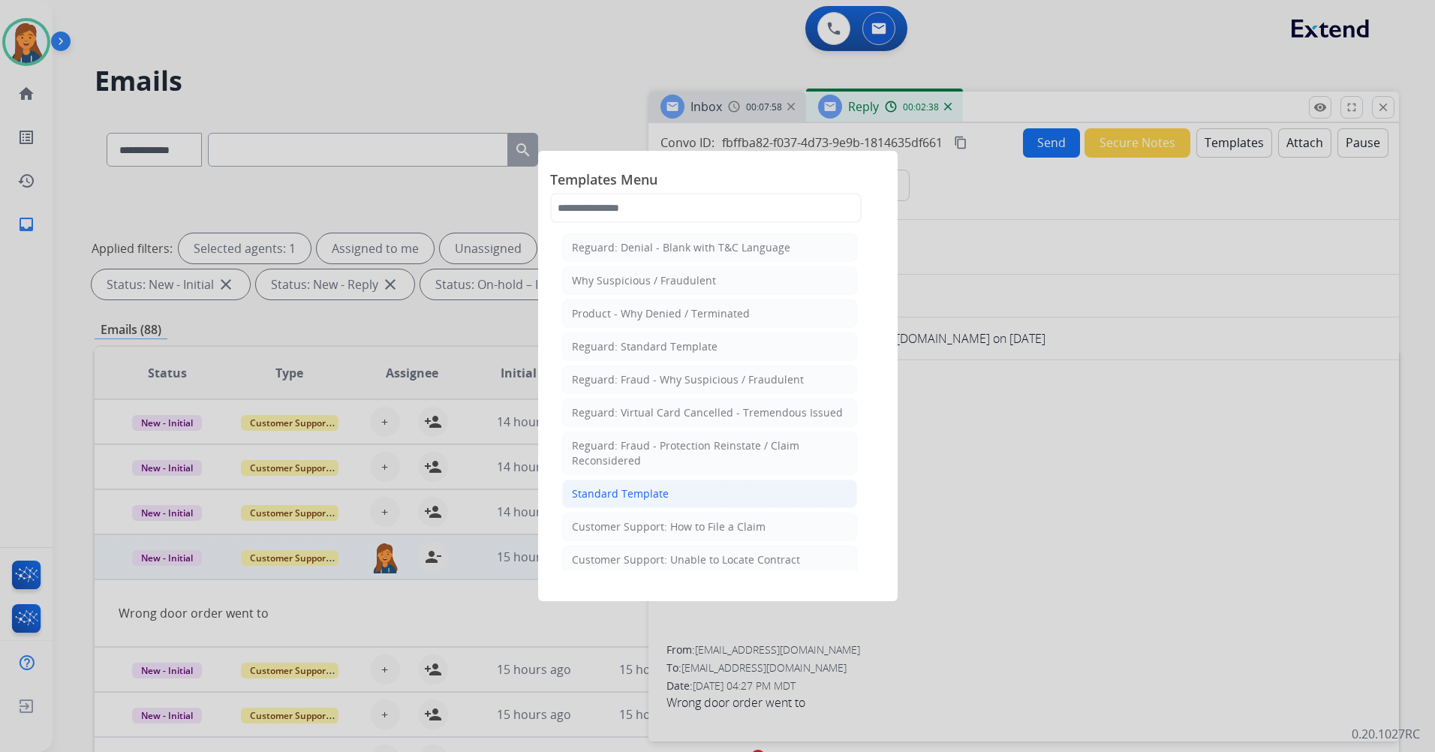
click at [649, 490] on div "Standard Template" at bounding box center [620, 493] width 97 height 15
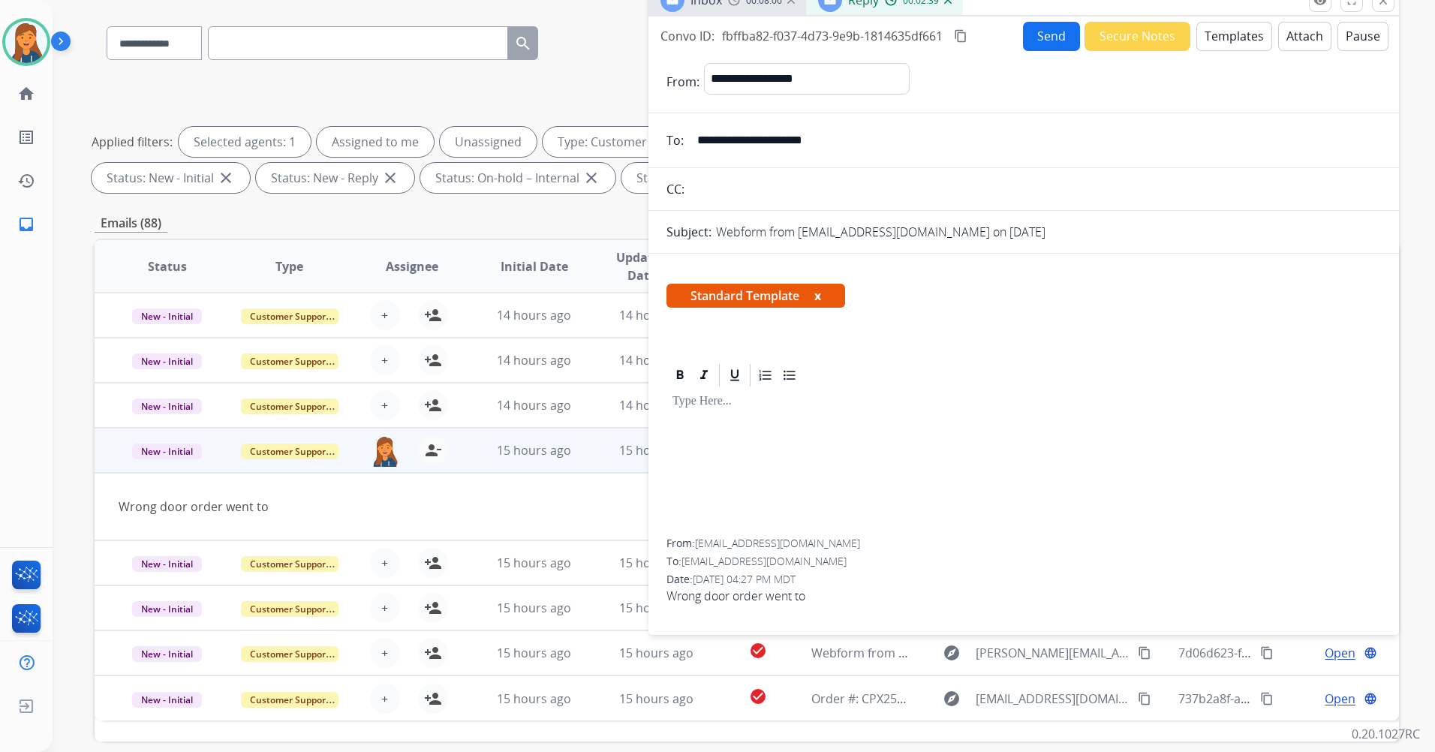
scroll to position [24, 0]
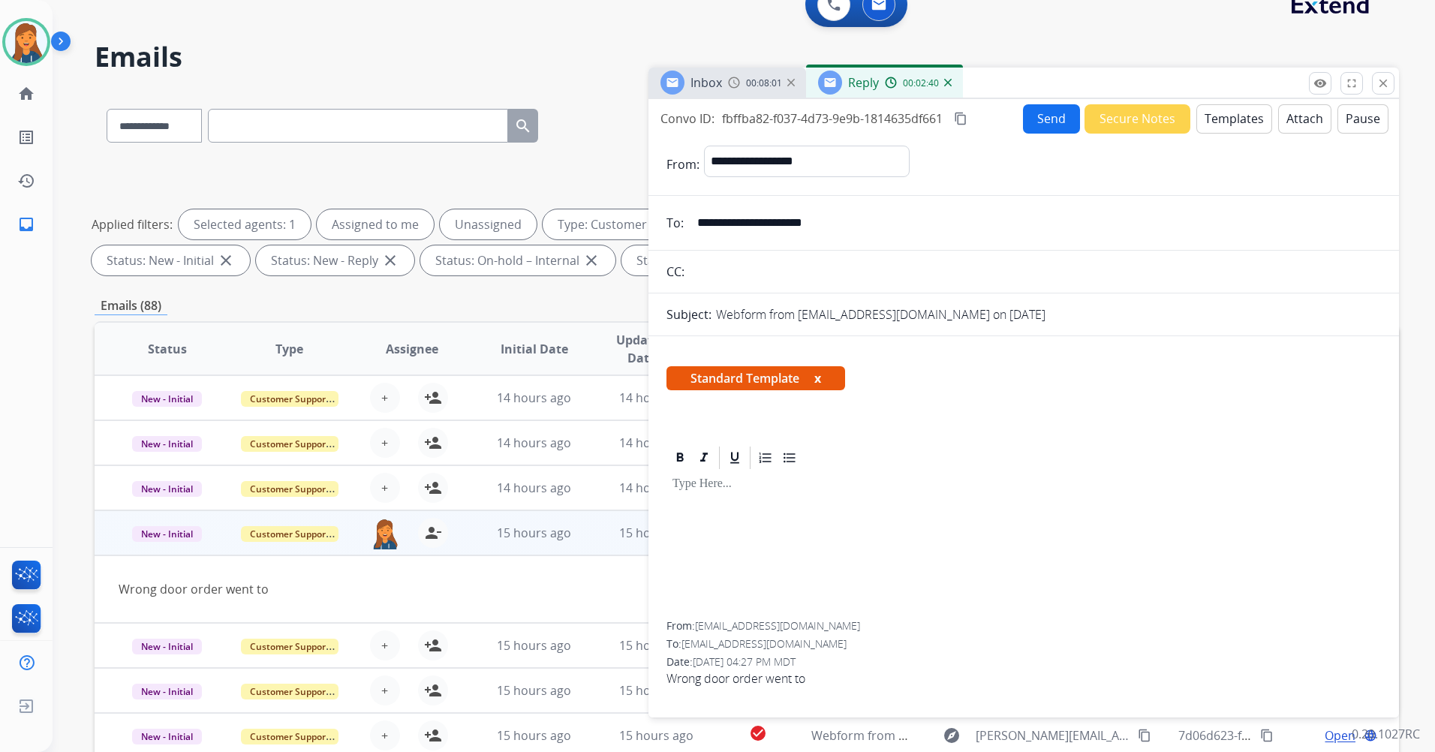
click at [1208, 117] on button "Templates" at bounding box center [1235, 118] width 76 height 29
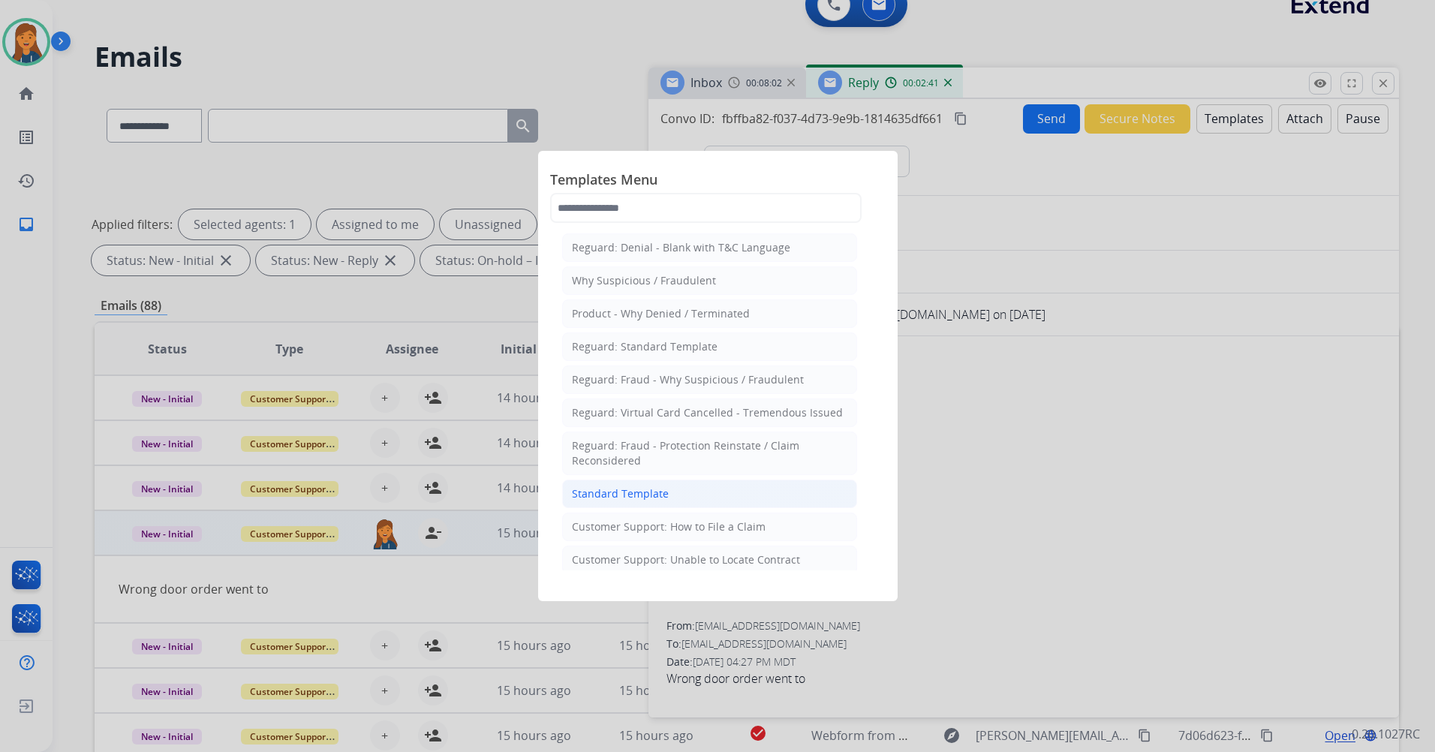
click at [601, 495] on div "Standard Template" at bounding box center [620, 493] width 97 height 15
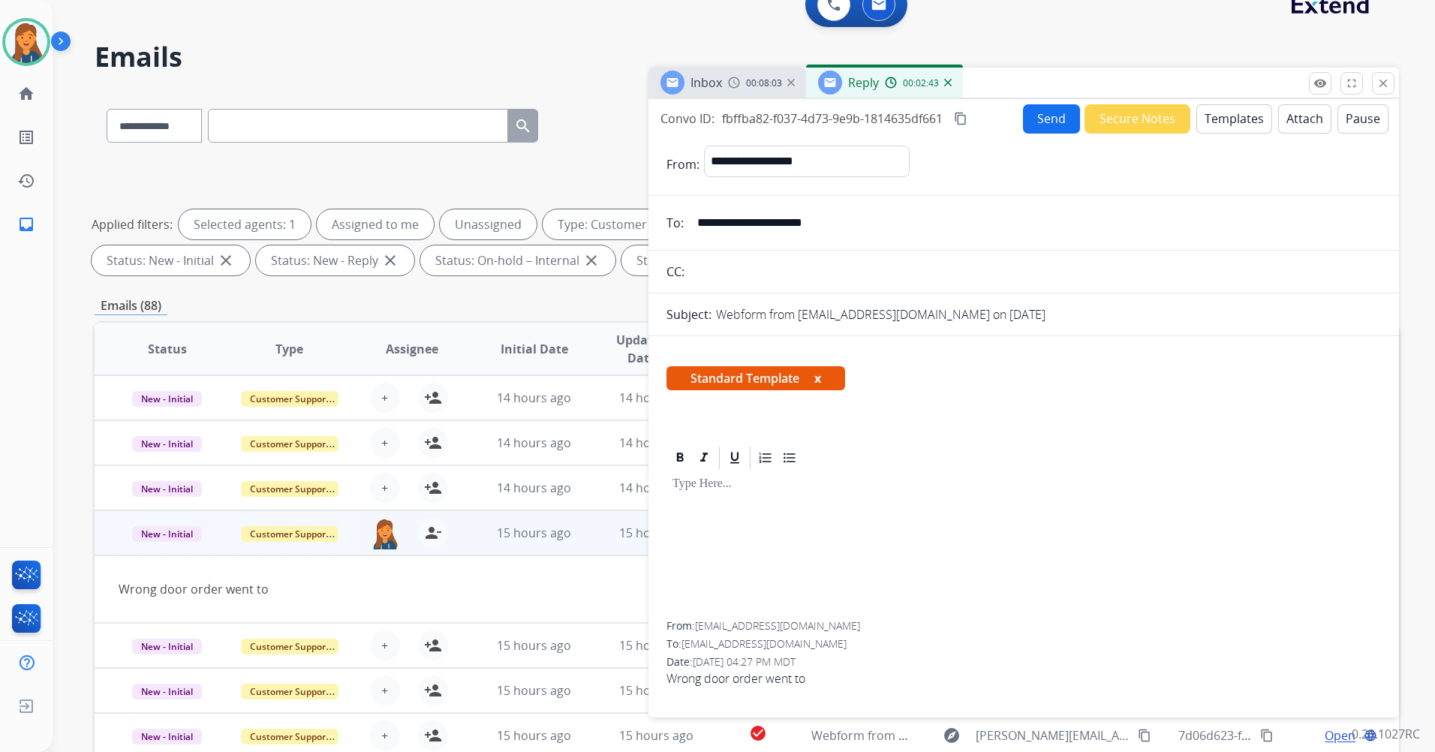
click at [951, 77] on div "Reply 00:02:43" at bounding box center [884, 83] width 157 height 30
click at [948, 83] on img at bounding box center [948, 83] width 8 height 8
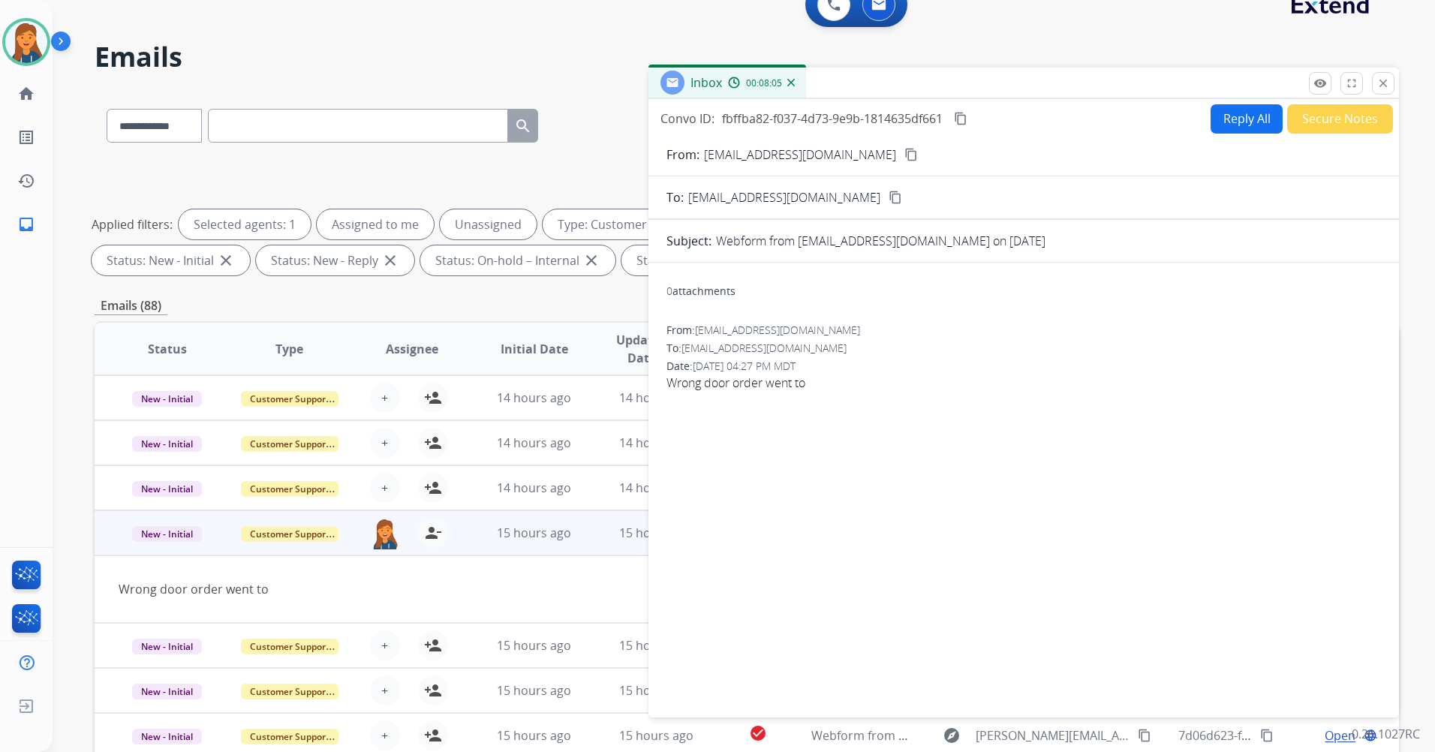
click at [1217, 120] on button "Reply All" at bounding box center [1247, 118] width 72 height 29
select select "**********"
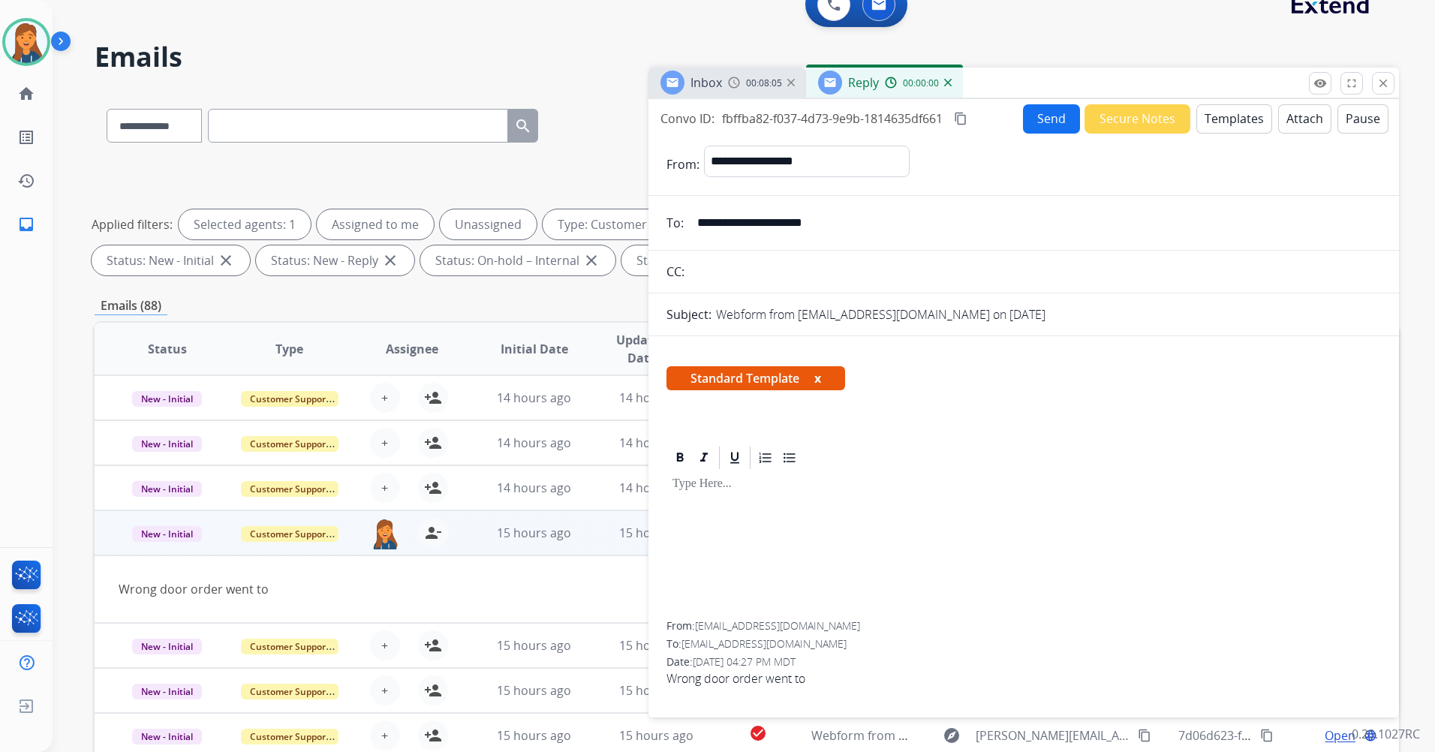
click at [1221, 124] on button "Templates" at bounding box center [1235, 118] width 76 height 29
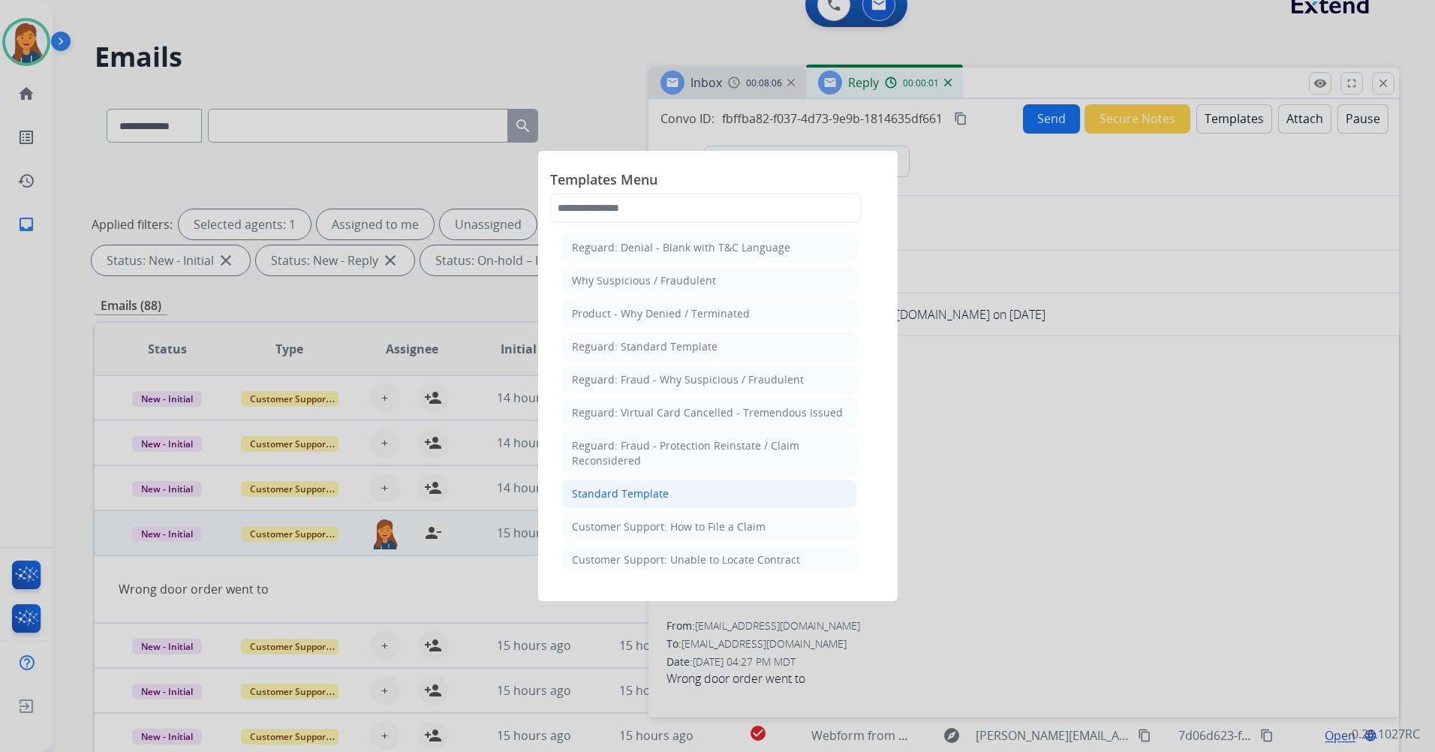
click at [576, 498] on div "Standard Template" at bounding box center [620, 493] width 97 height 15
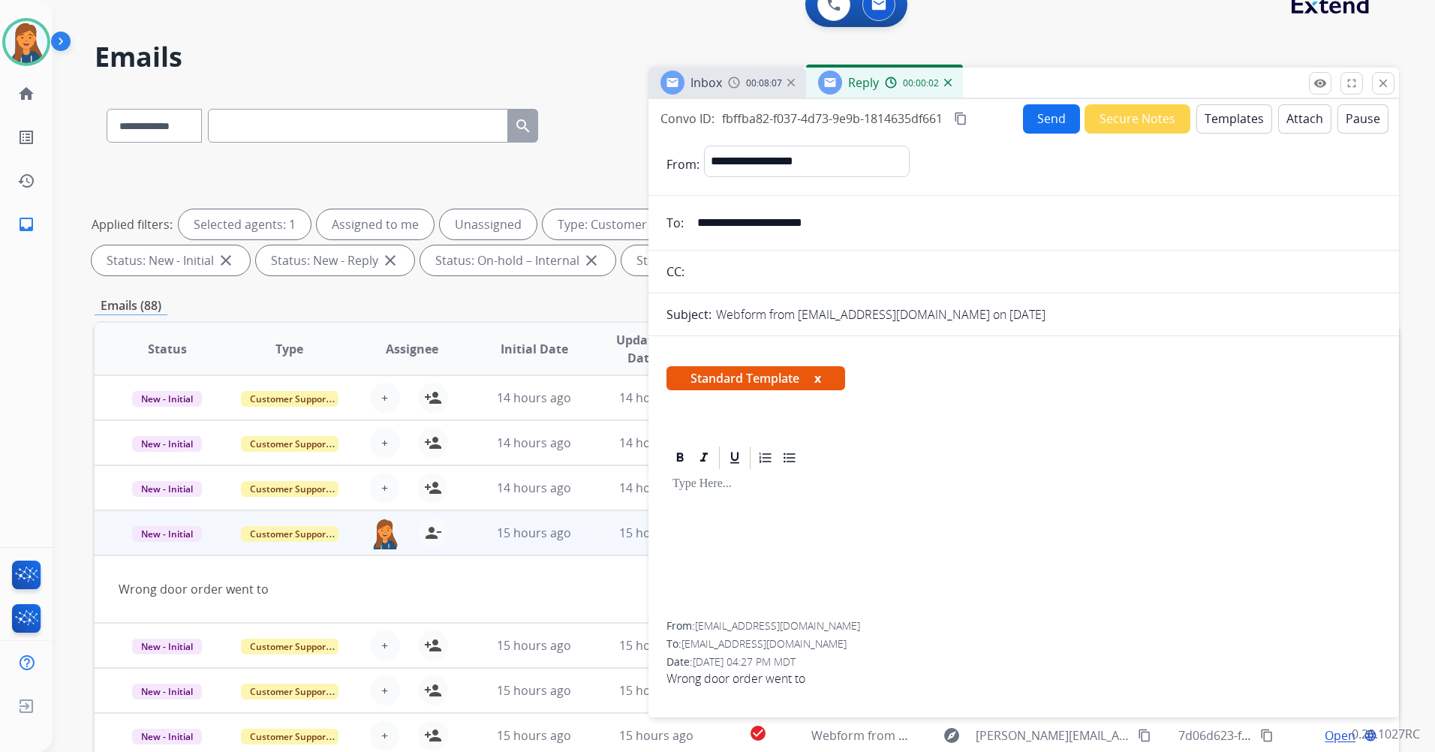
click at [787, 545] on div at bounding box center [1024, 546] width 715 height 150
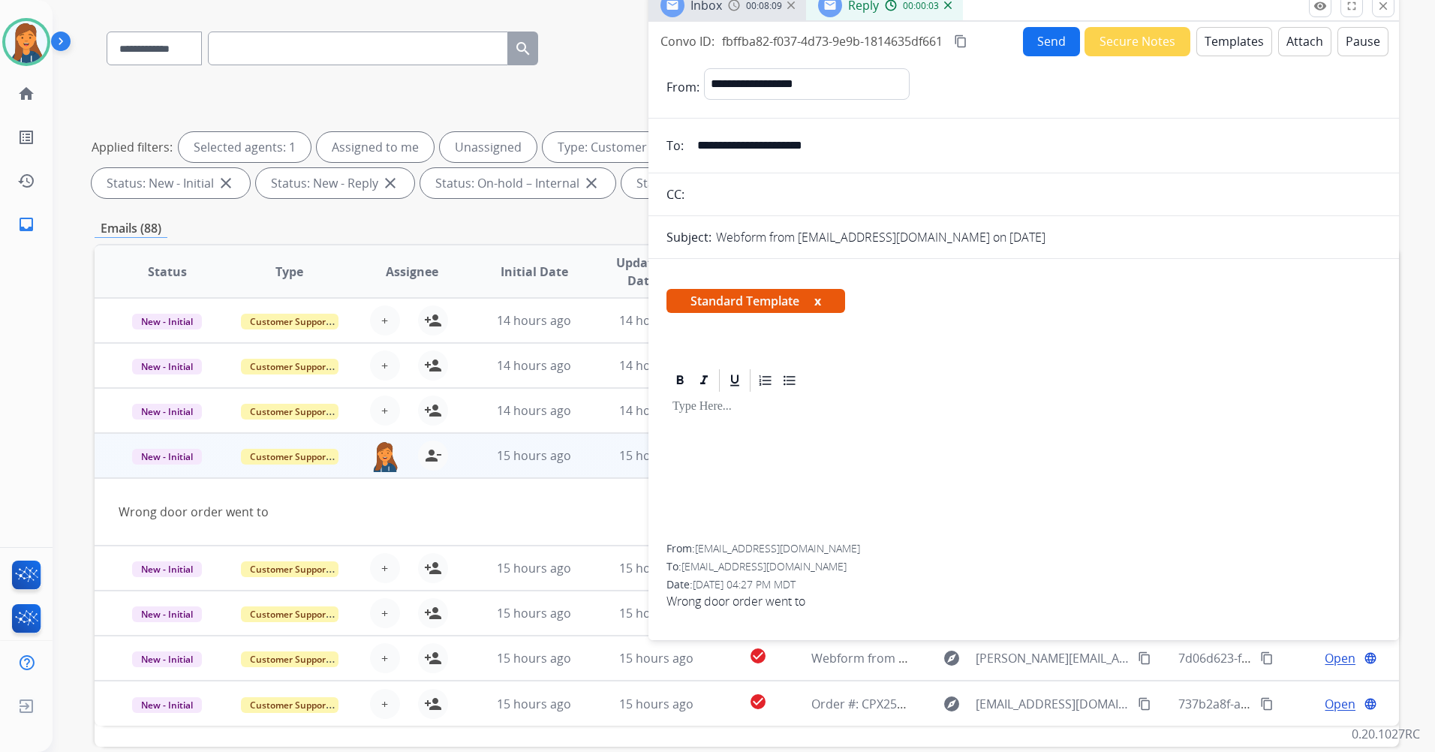
scroll to position [0, 0]
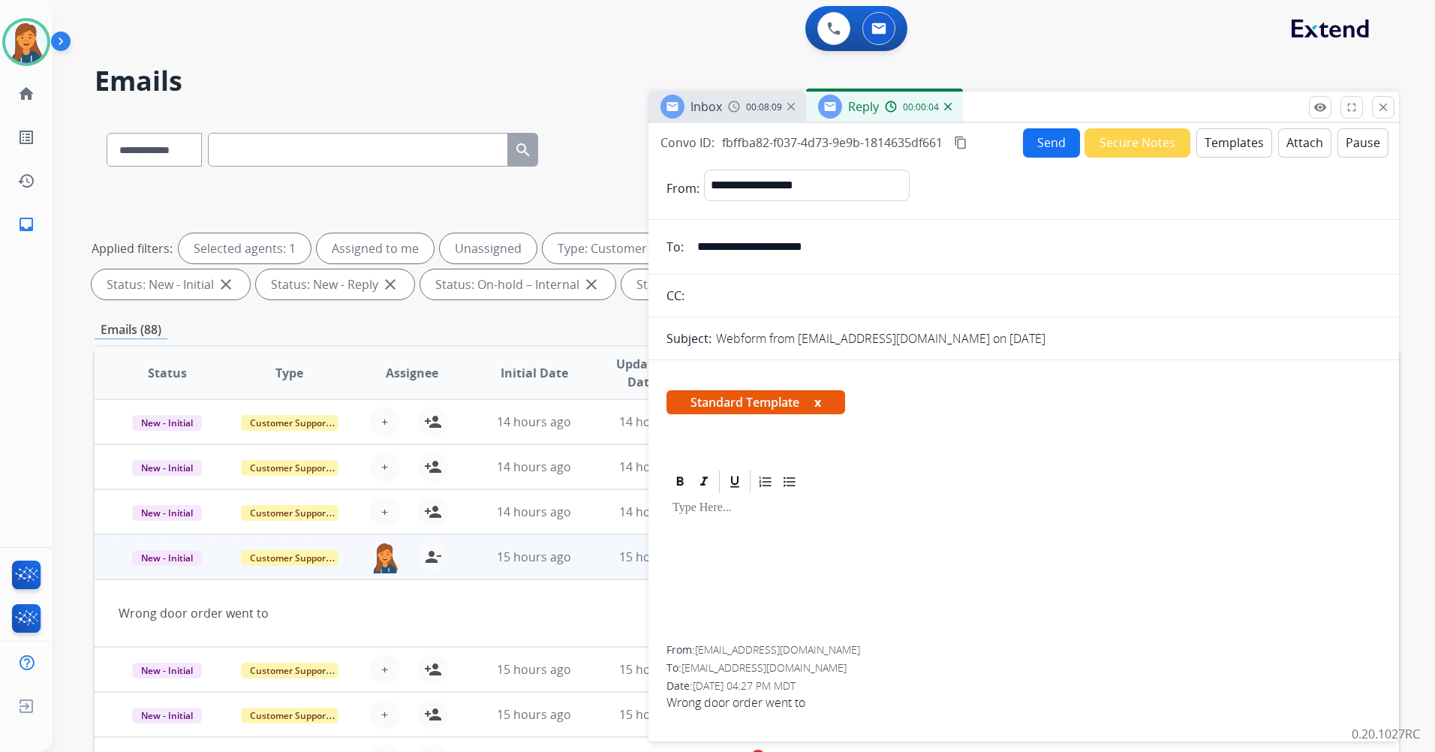
click at [1197, 140] on button "Templates" at bounding box center [1235, 142] width 76 height 29
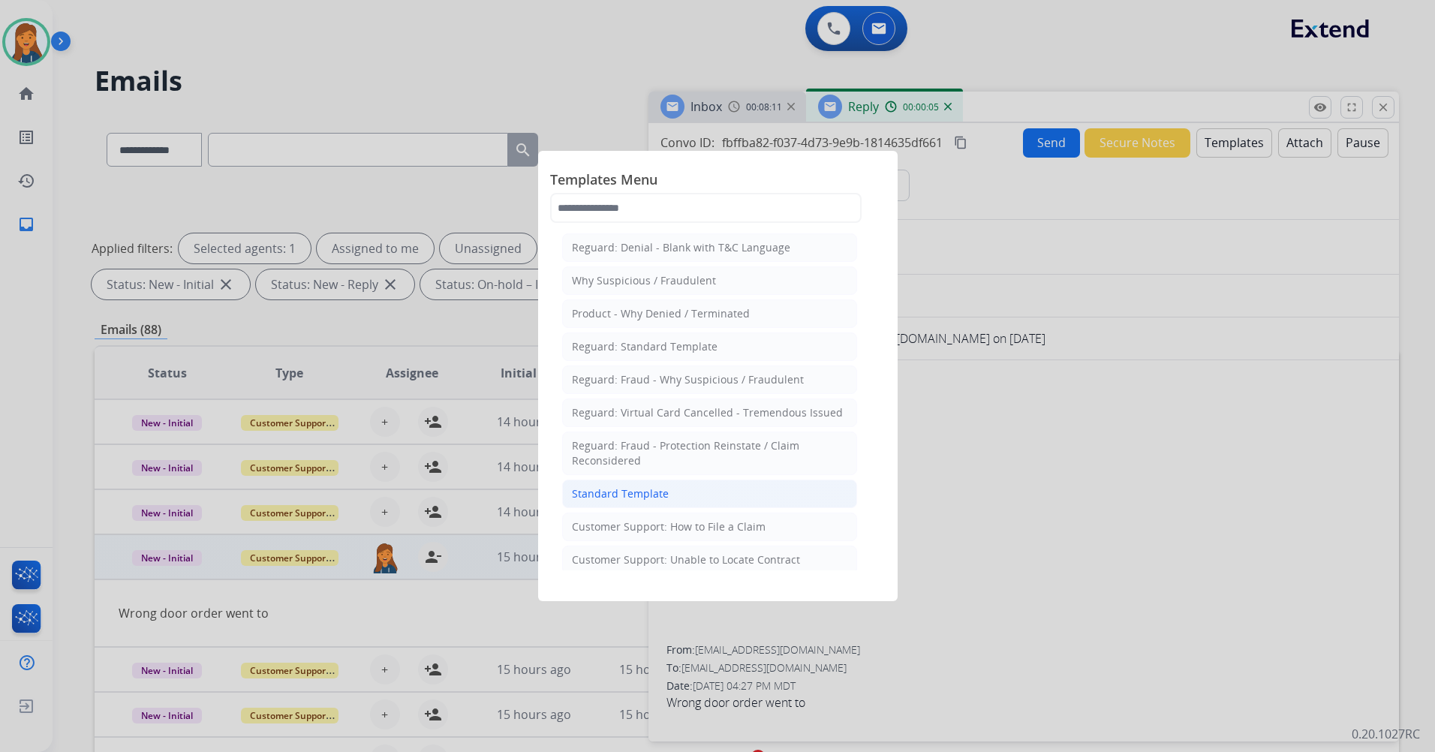
click at [666, 501] on li "Standard Template" at bounding box center [709, 494] width 295 height 29
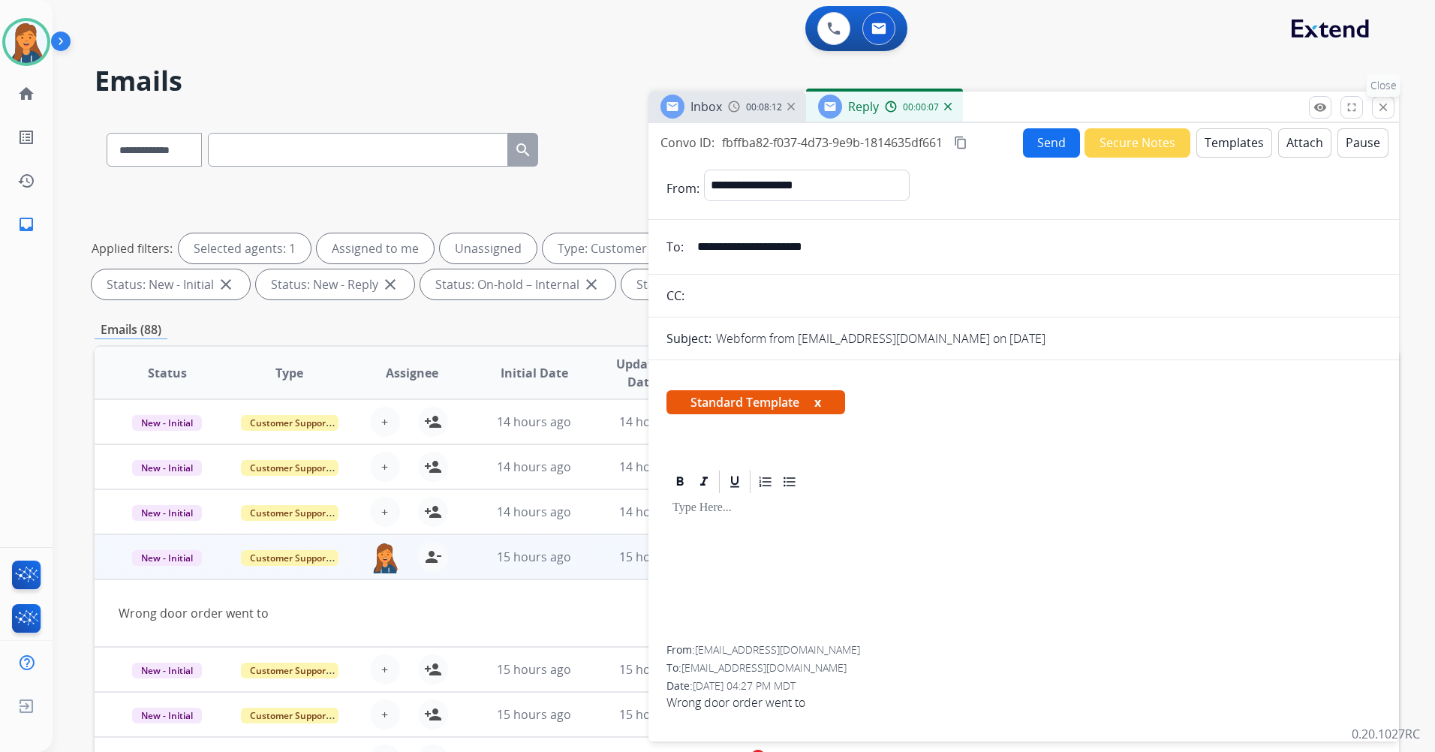
click at [1380, 105] on mat-icon "close" at bounding box center [1384, 108] width 14 height 14
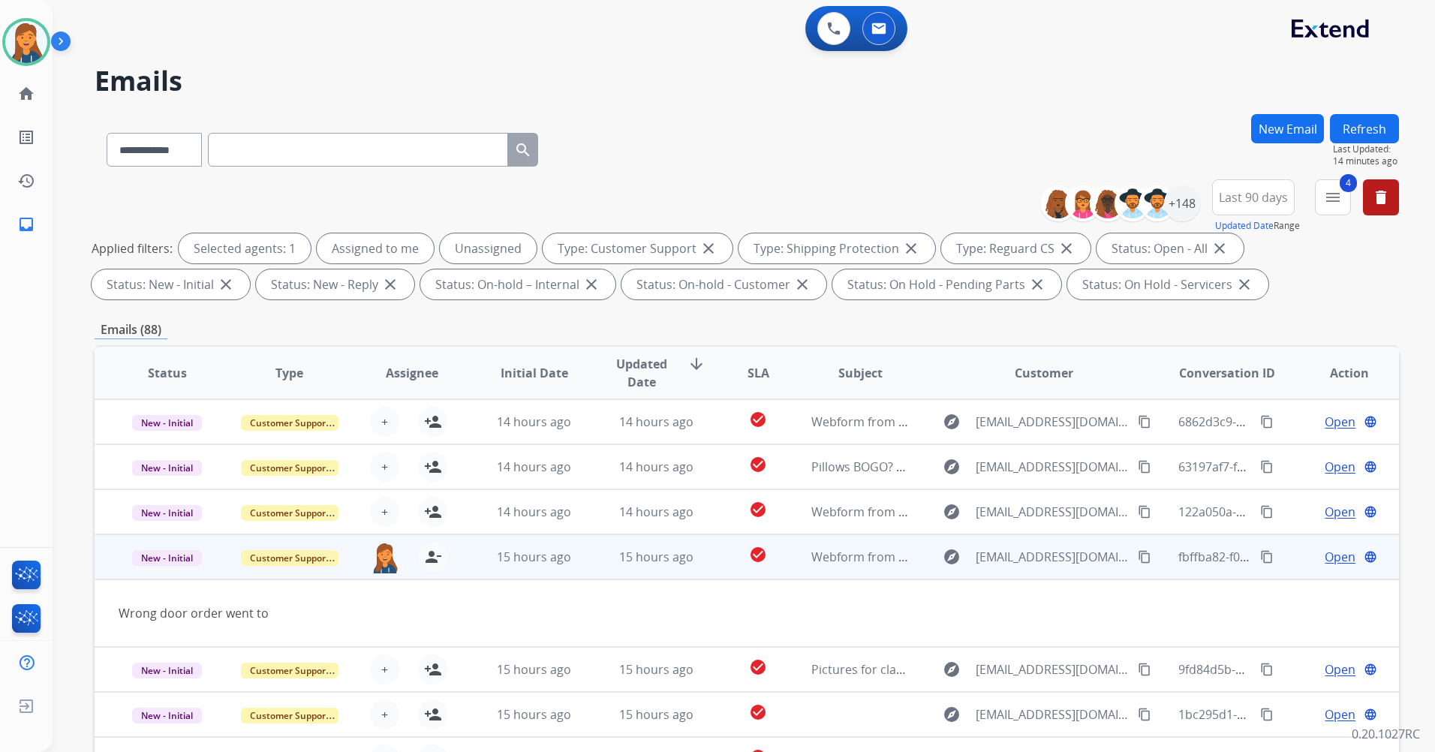
click at [1301, 560] on div "Open language" at bounding box center [1350, 557] width 98 height 18
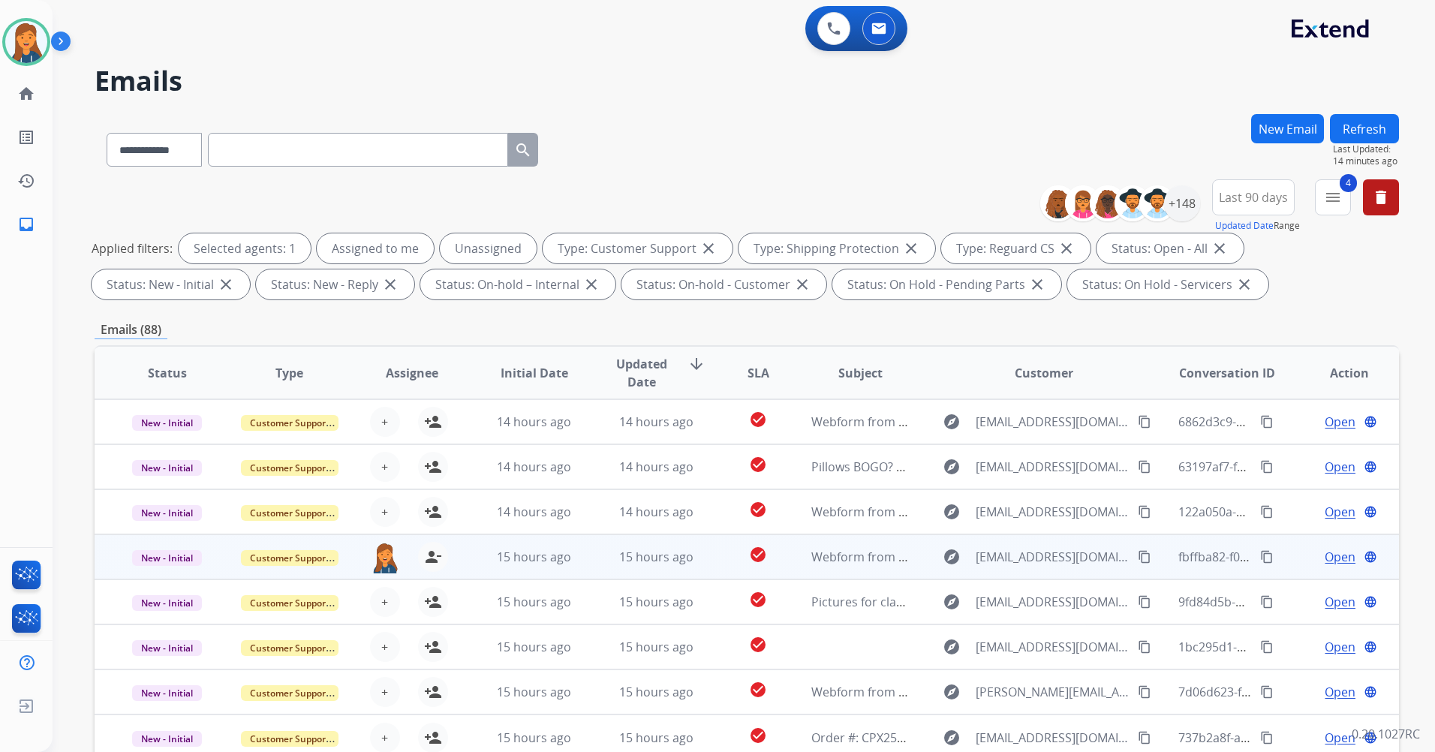
click at [1325, 558] on span "Open" at bounding box center [1340, 557] width 31 height 18
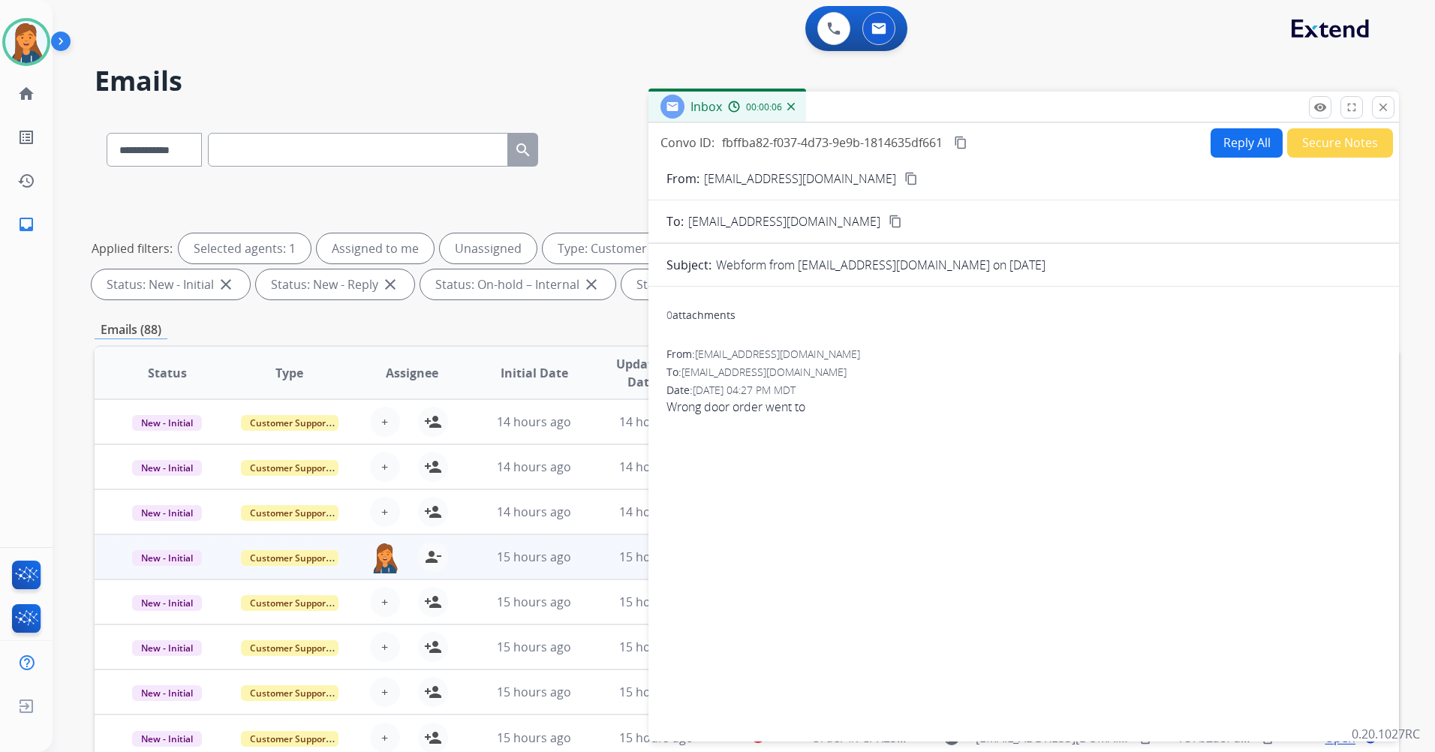
click at [1251, 146] on button "Reply All" at bounding box center [1247, 142] width 72 height 29
select select "**********"
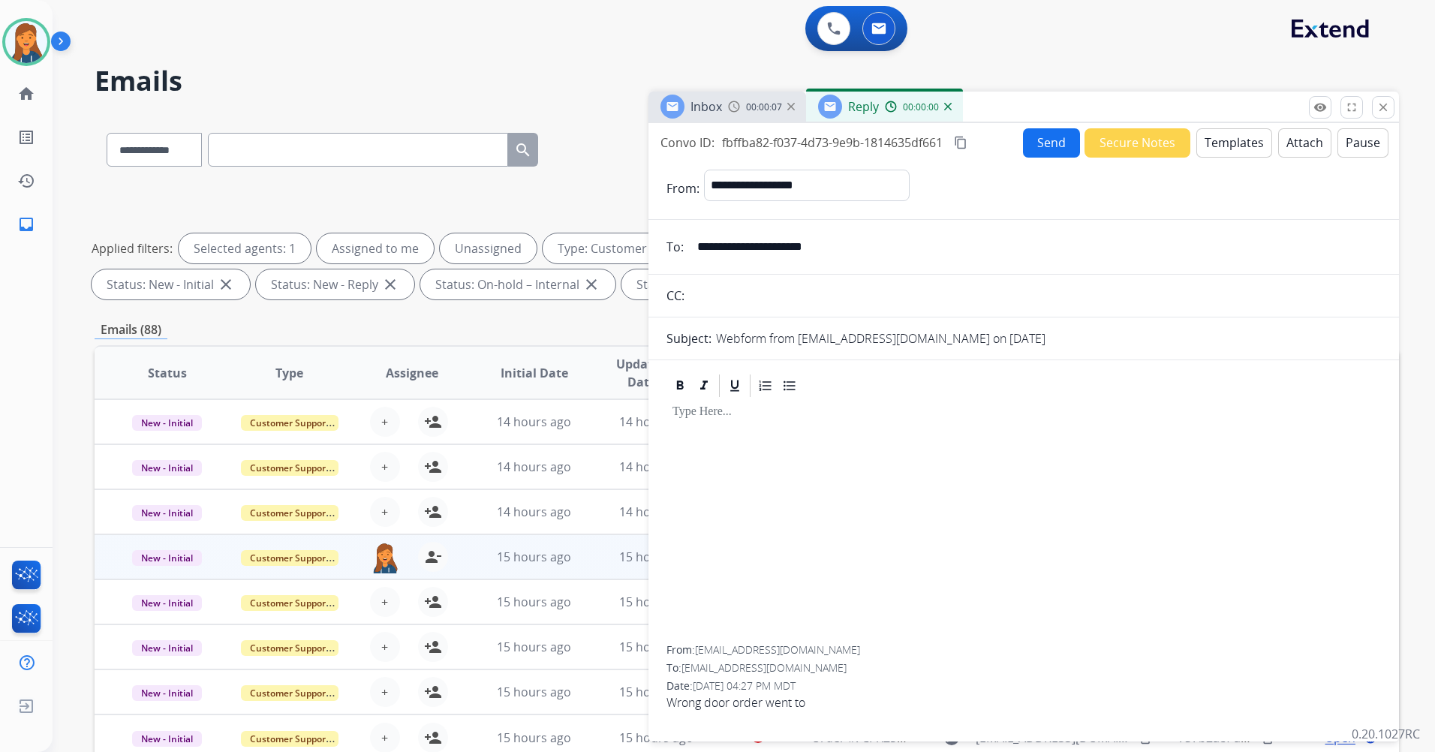
click at [1242, 141] on button "Templates" at bounding box center [1235, 142] width 76 height 29
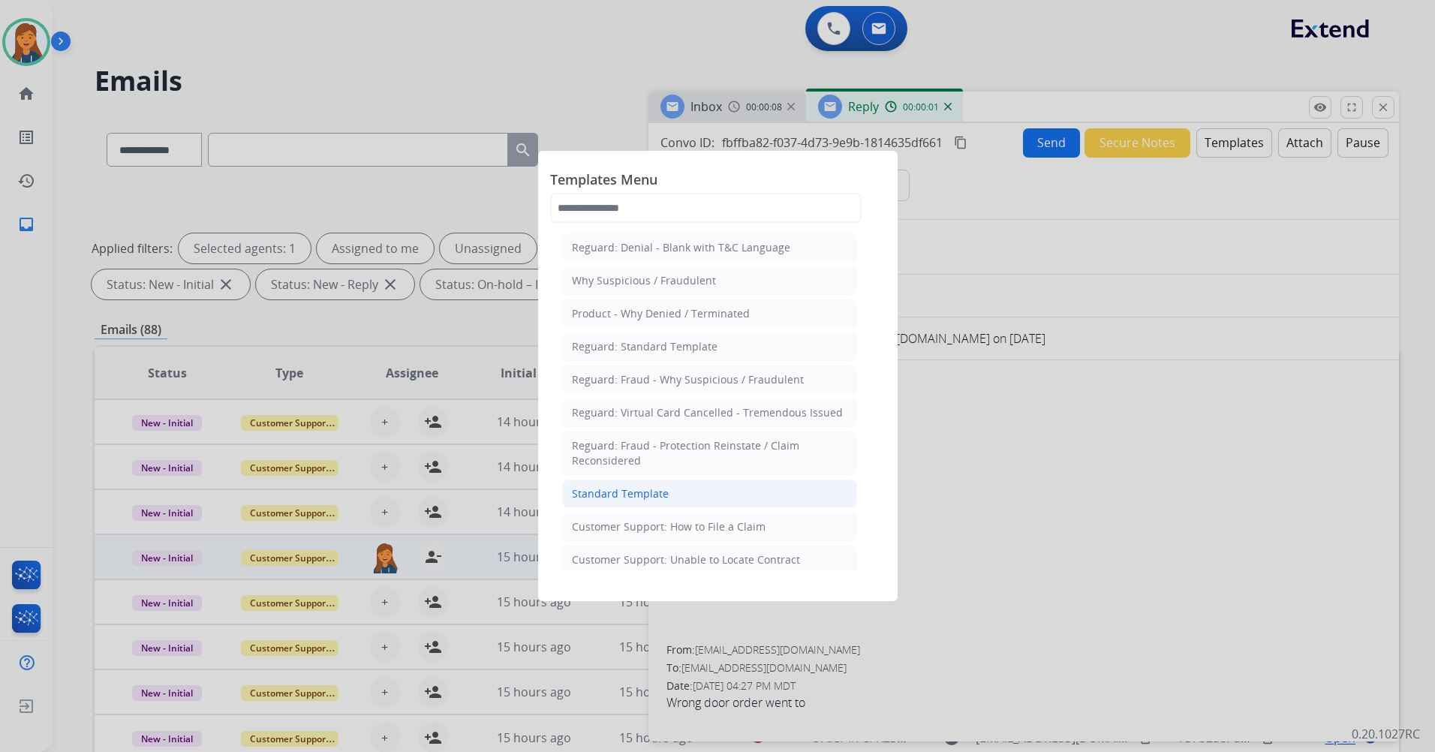
click at [656, 490] on div "Standard Template" at bounding box center [620, 493] width 97 height 15
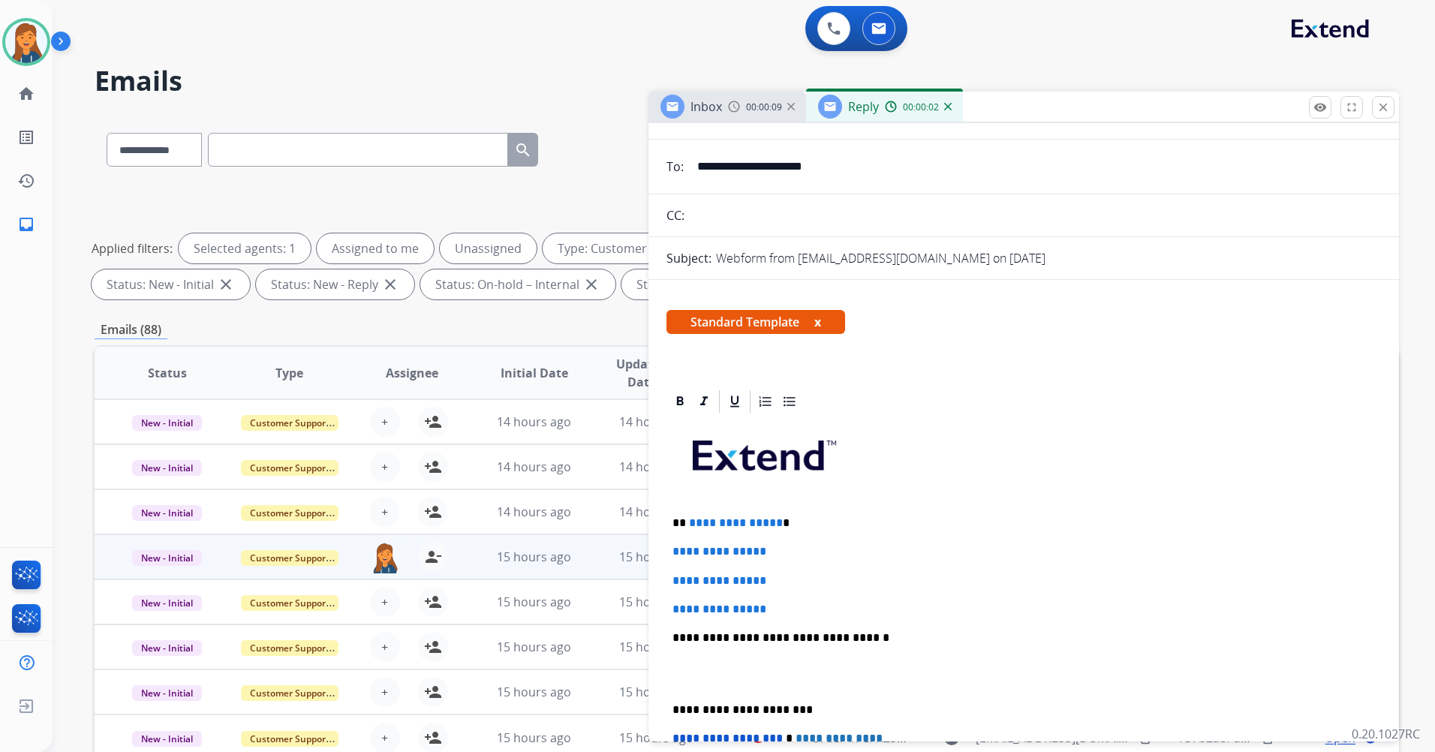
scroll to position [150, 0]
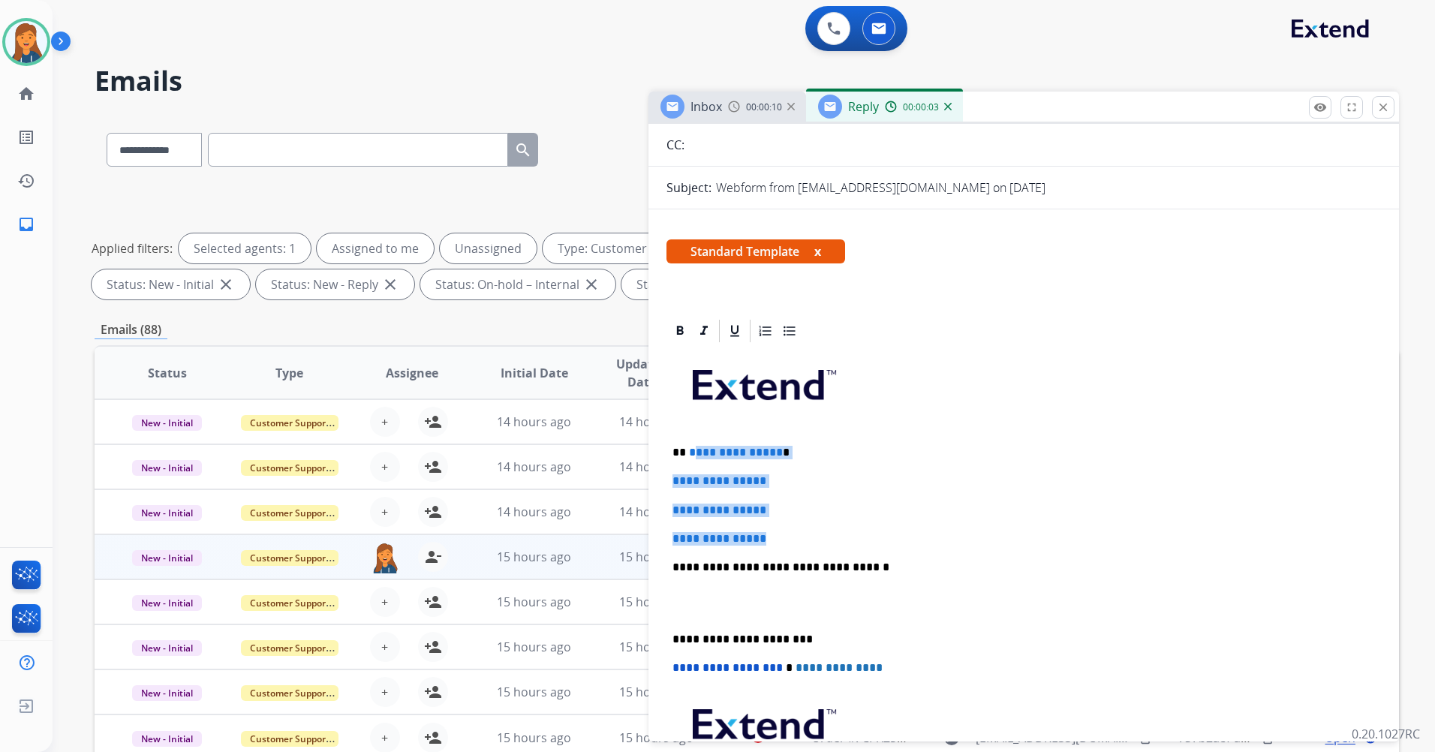
drag, startPoint x: 778, startPoint y: 532, endPoint x: 692, endPoint y: 441, distance: 125.3
click at [692, 441] on div "**********" at bounding box center [1024, 603] width 715 height 516
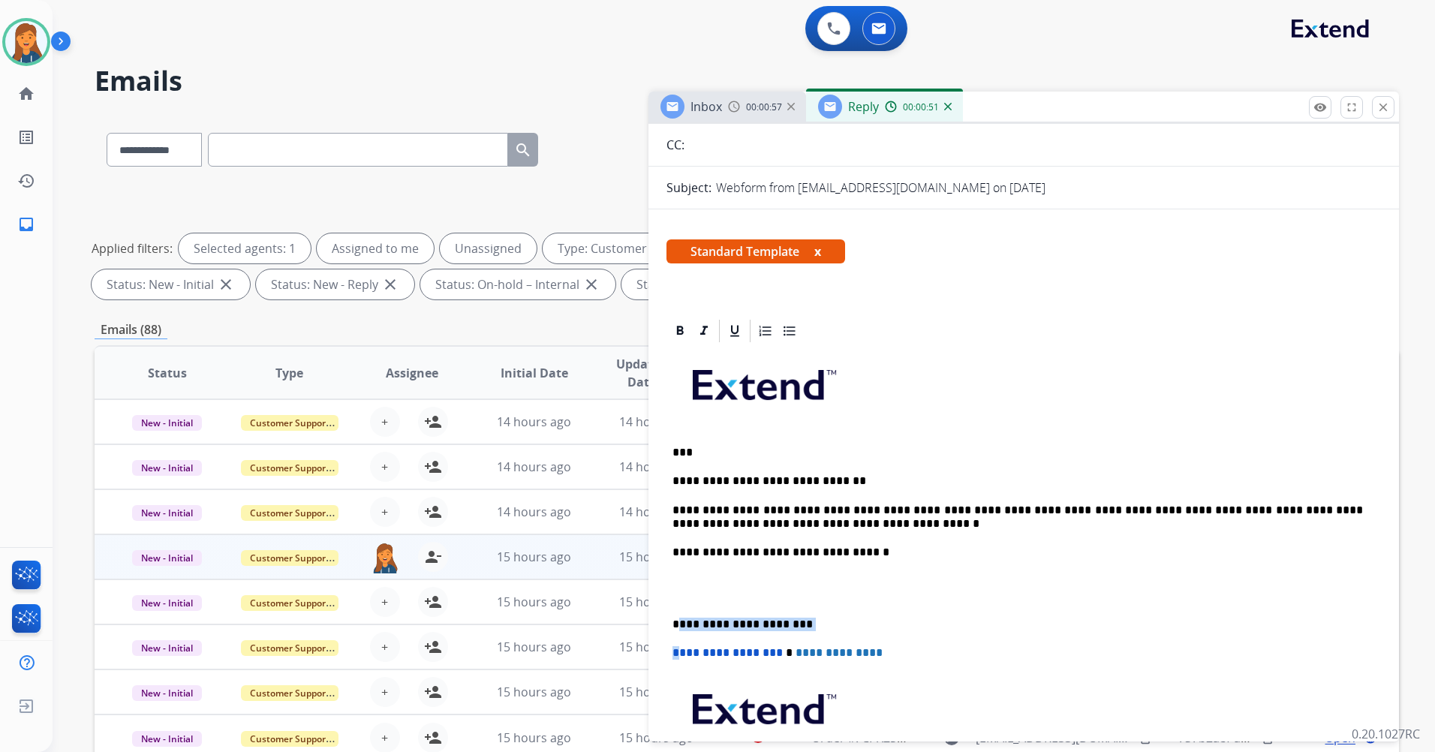
click at [676, 631] on div "**********" at bounding box center [1024, 595] width 715 height 501
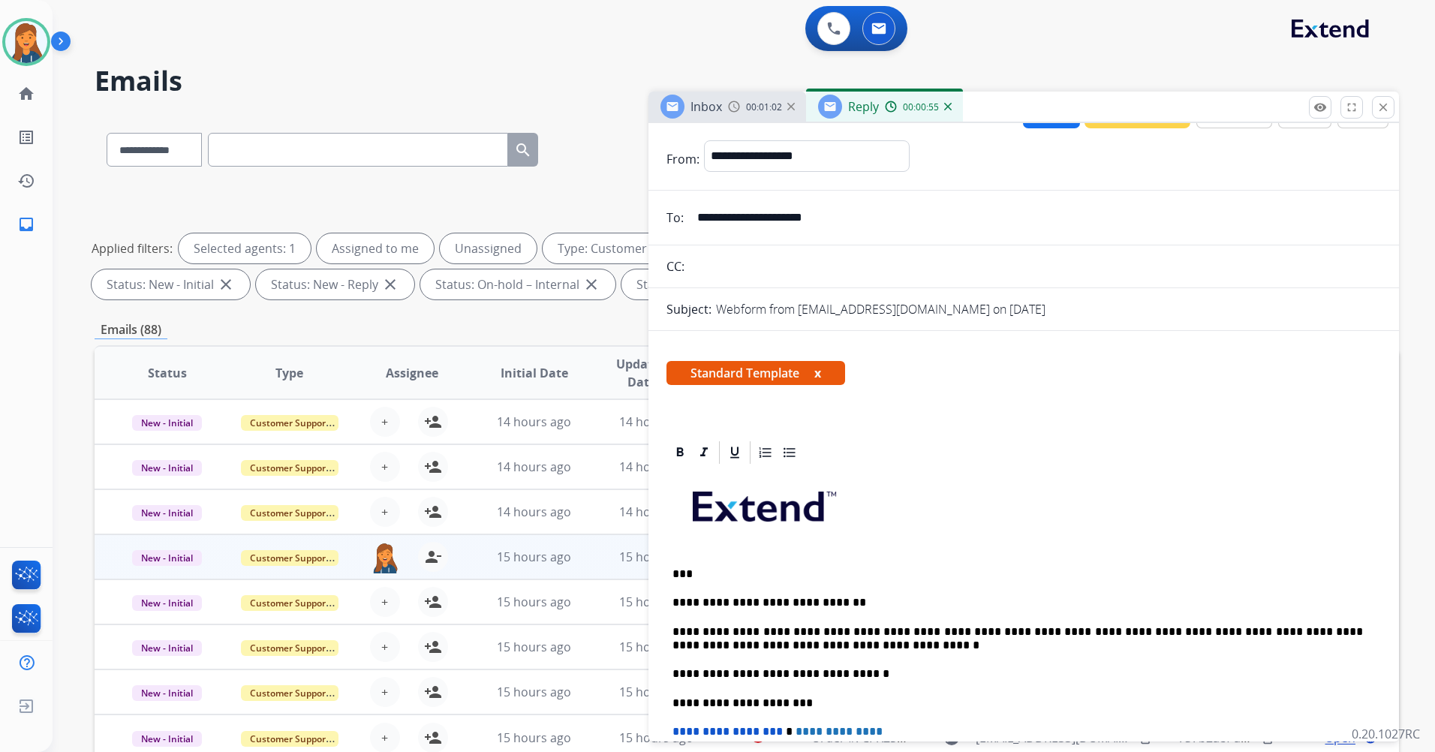
scroll to position [0, 0]
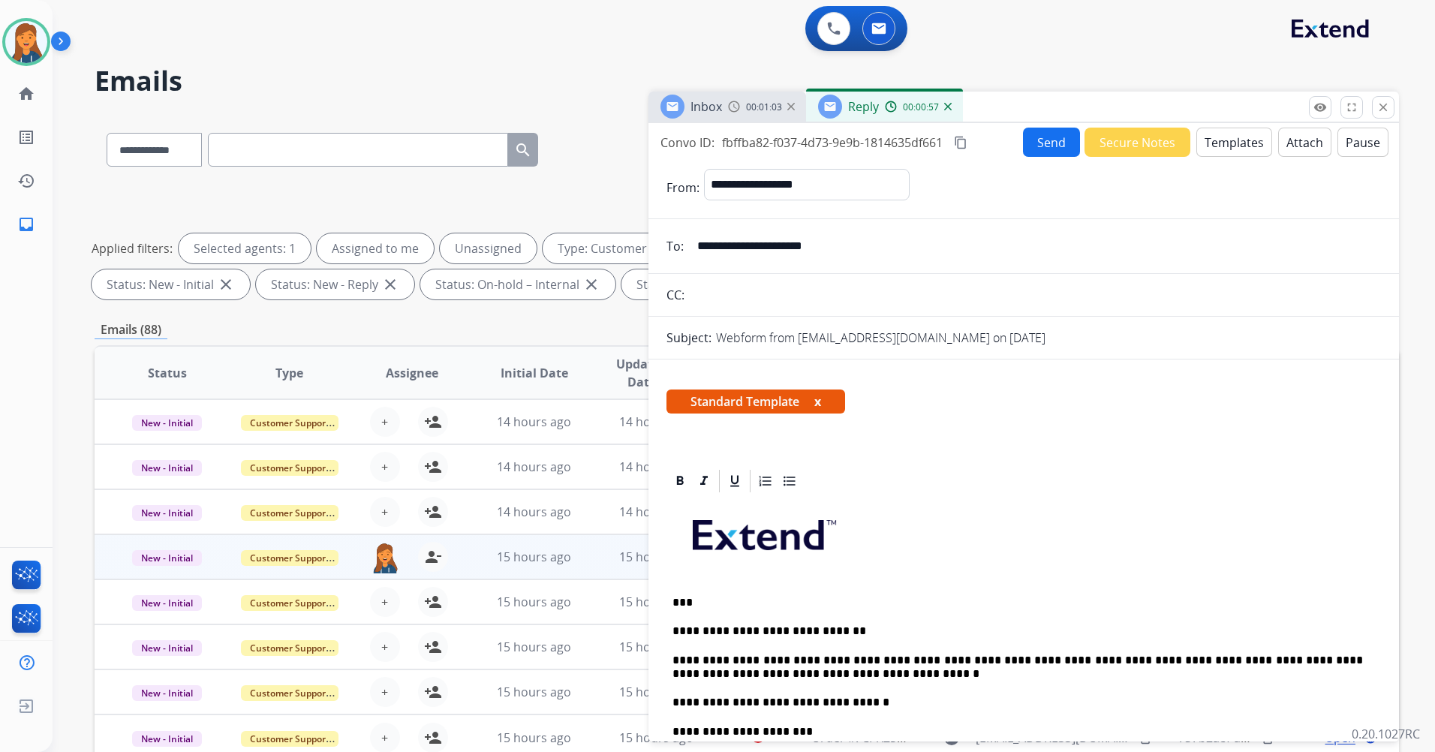
click at [964, 141] on mat-icon "content_copy" at bounding box center [961, 143] width 14 height 14
click at [1046, 137] on button "Send" at bounding box center [1051, 142] width 57 height 29
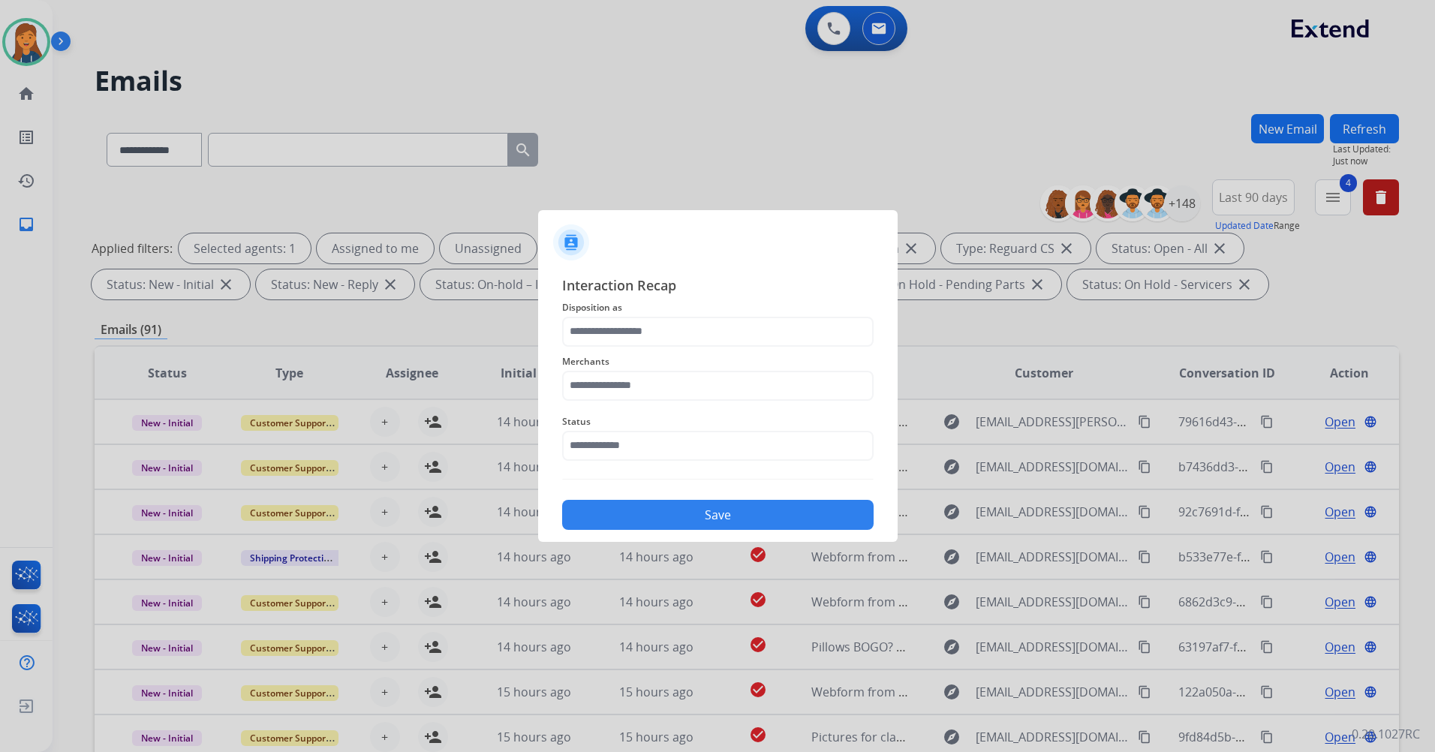
click at [630, 402] on div "Merchants" at bounding box center [718, 377] width 312 height 60
click at [626, 387] on input "text" at bounding box center [718, 386] width 312 height 30
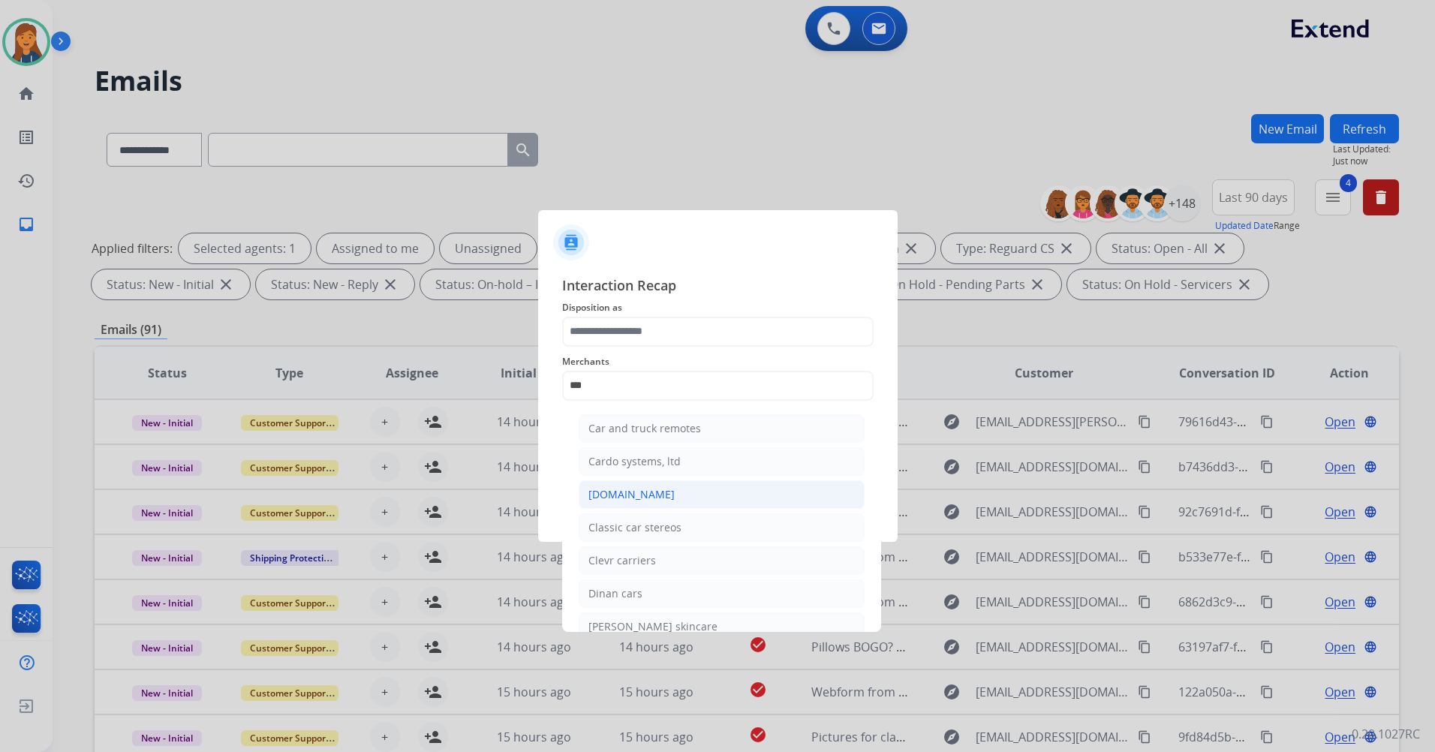
click at [635, 489] on div "[DOMAIN_NAME]" at bounding box center [631, 494] width 86 height 15
type input "**********"
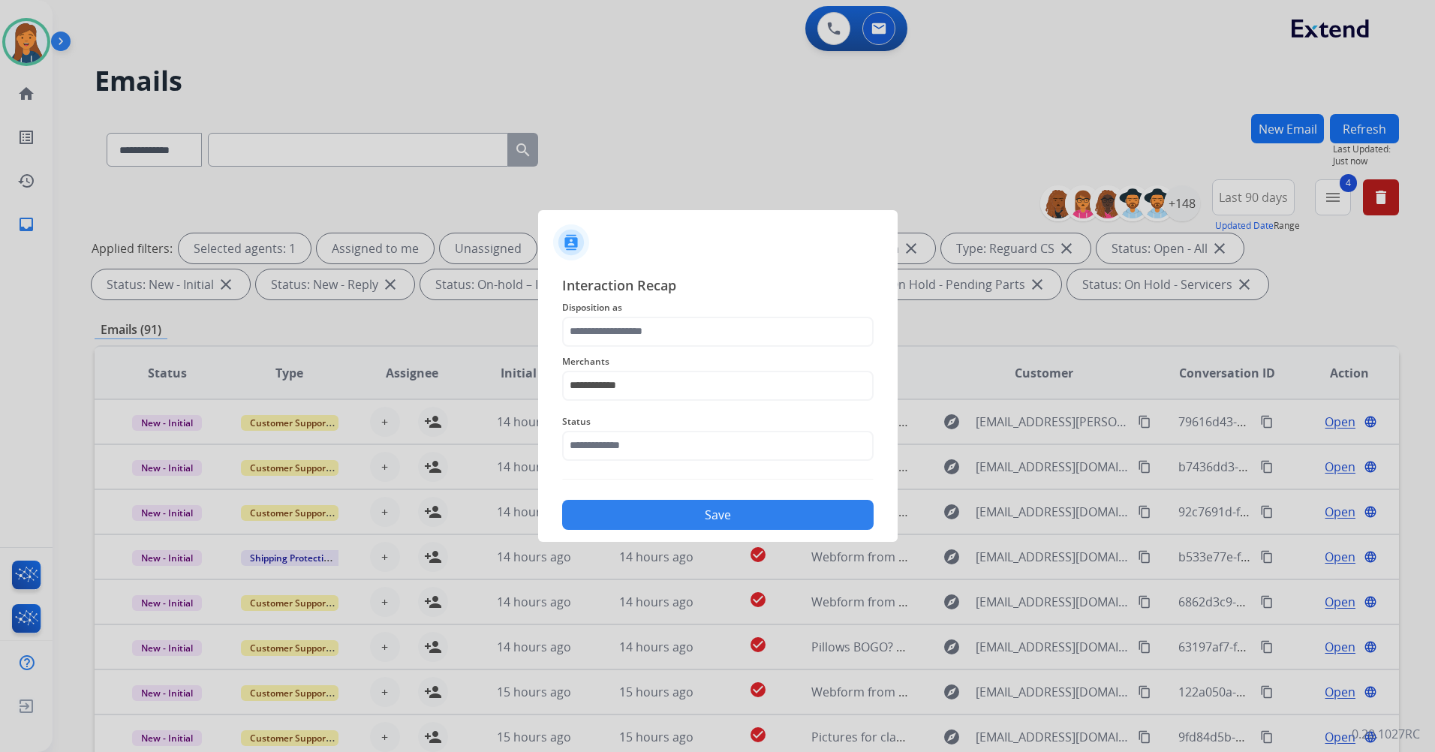
click at [635, 428] on span "Status" at bounding box center [718, 422] width 312 height 18
click at [674, 321] on input "text" at bounding box center [718, 332] width 312 height 30
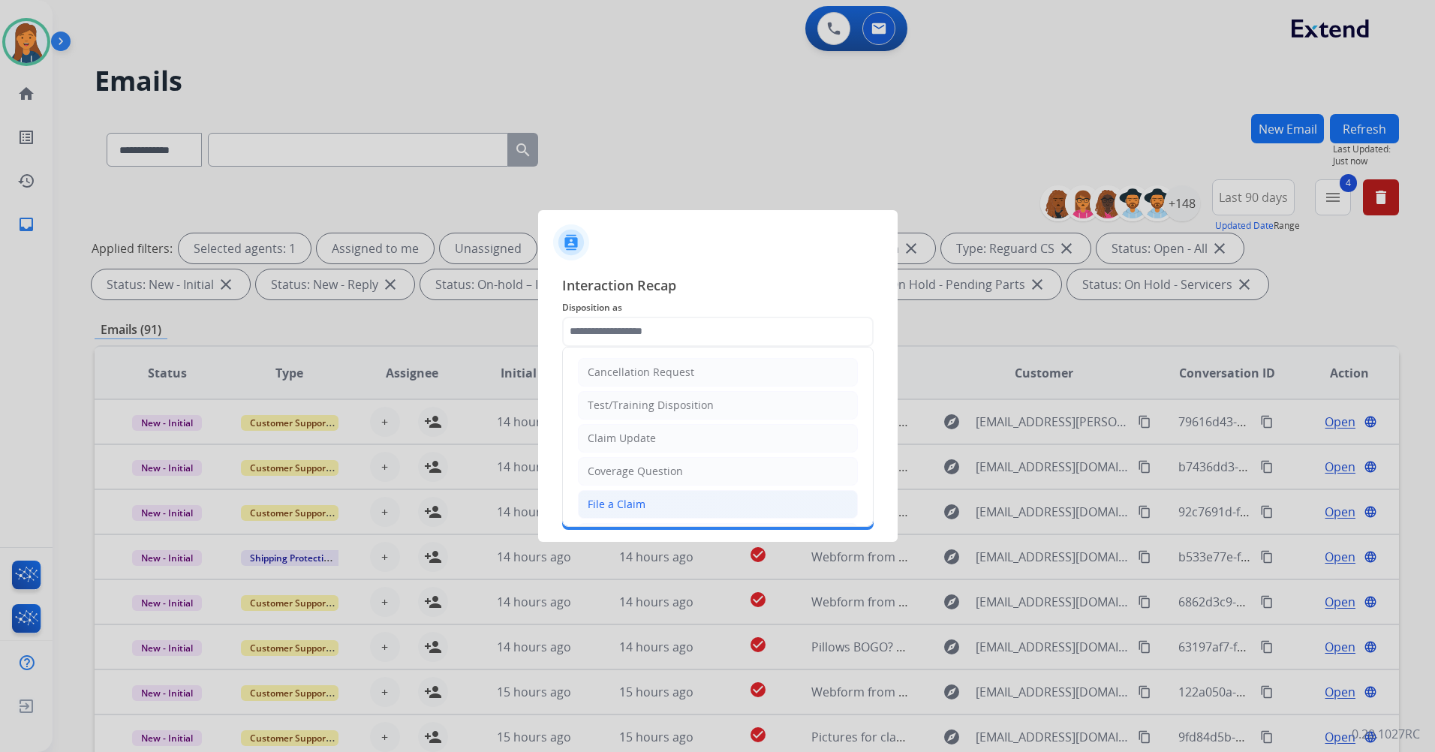
click at [619, 507] on div "File a Claim" at bounding box center [617, 504] width 58 height 15
type input "**********"
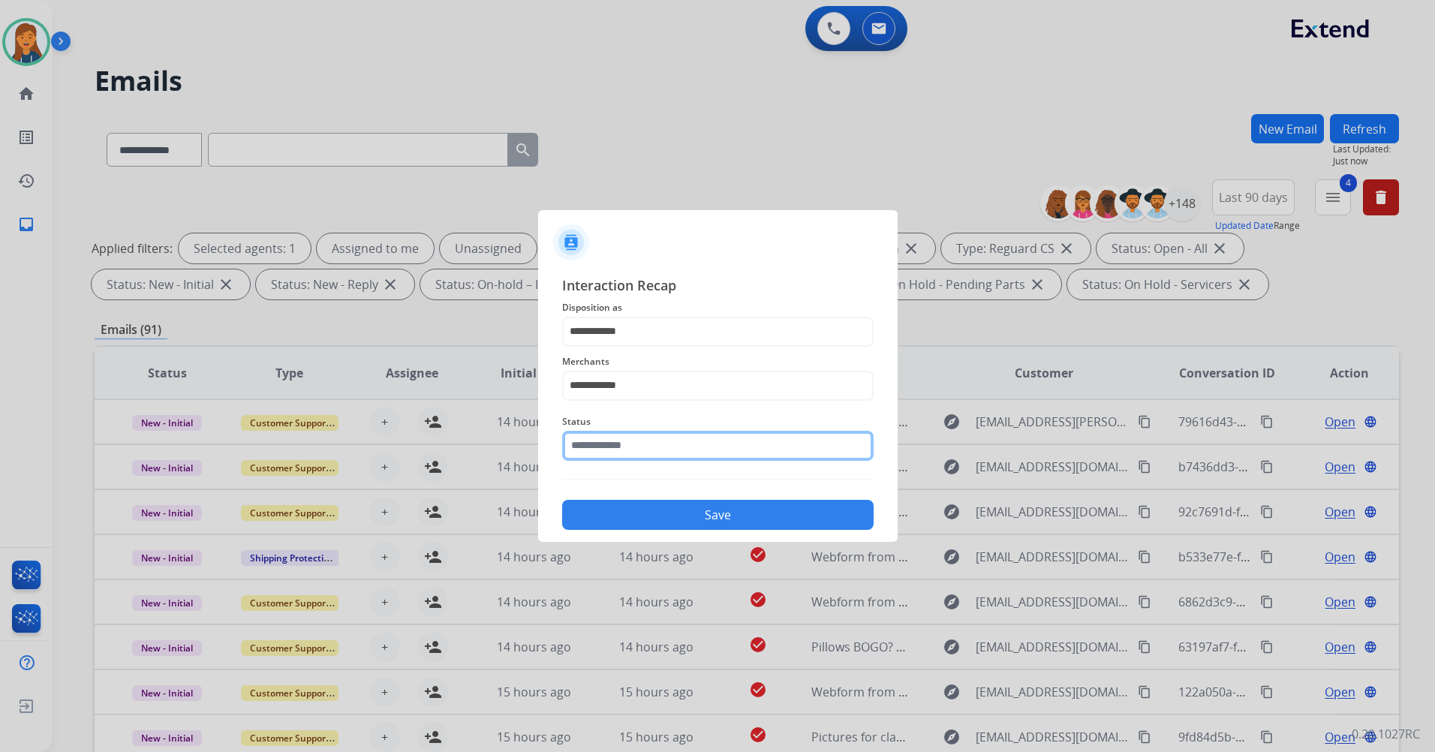
click at [633, 441] on input "text" at bounding box center [718, 446] width 312 height 30
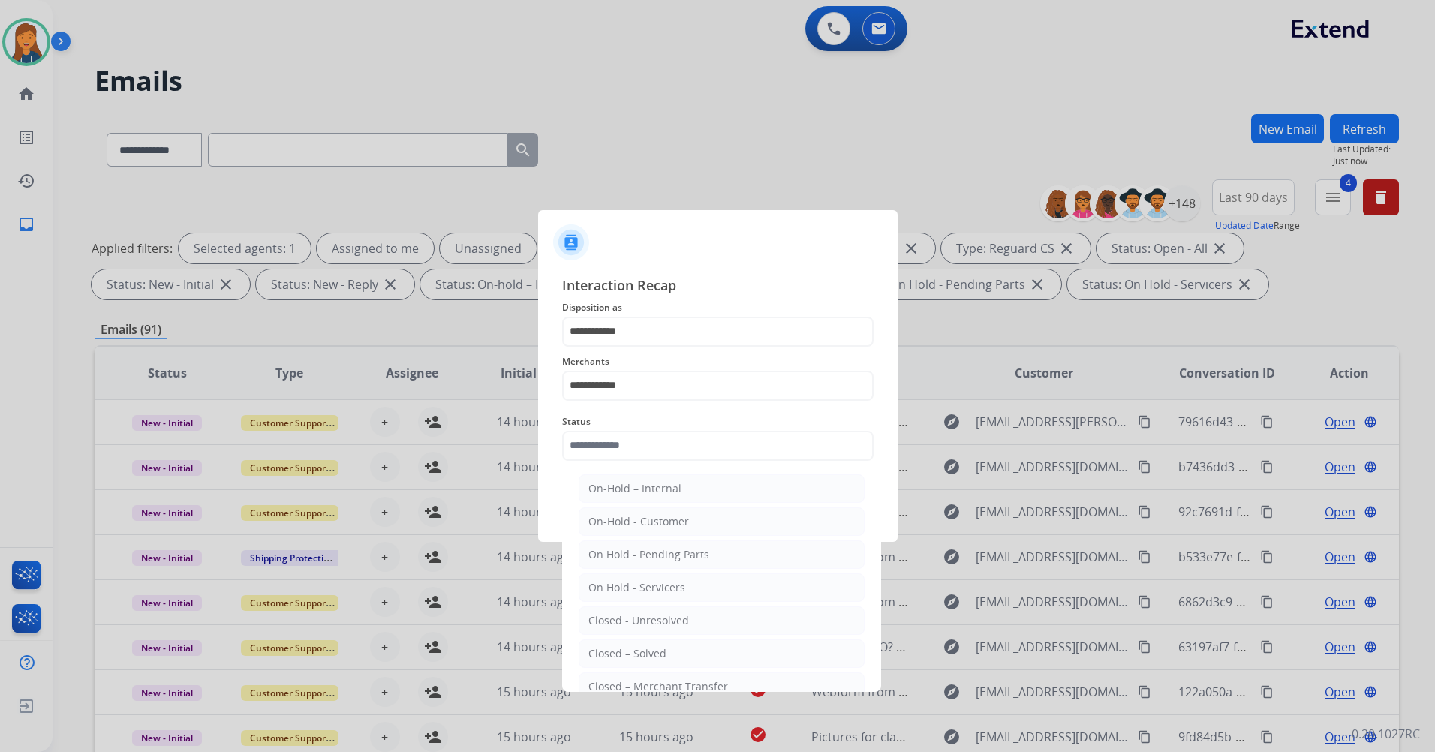
click at [624, 643] on li "Closed – Solved" at bounding box center [722, 654] width 286 height 29
type input "**********"
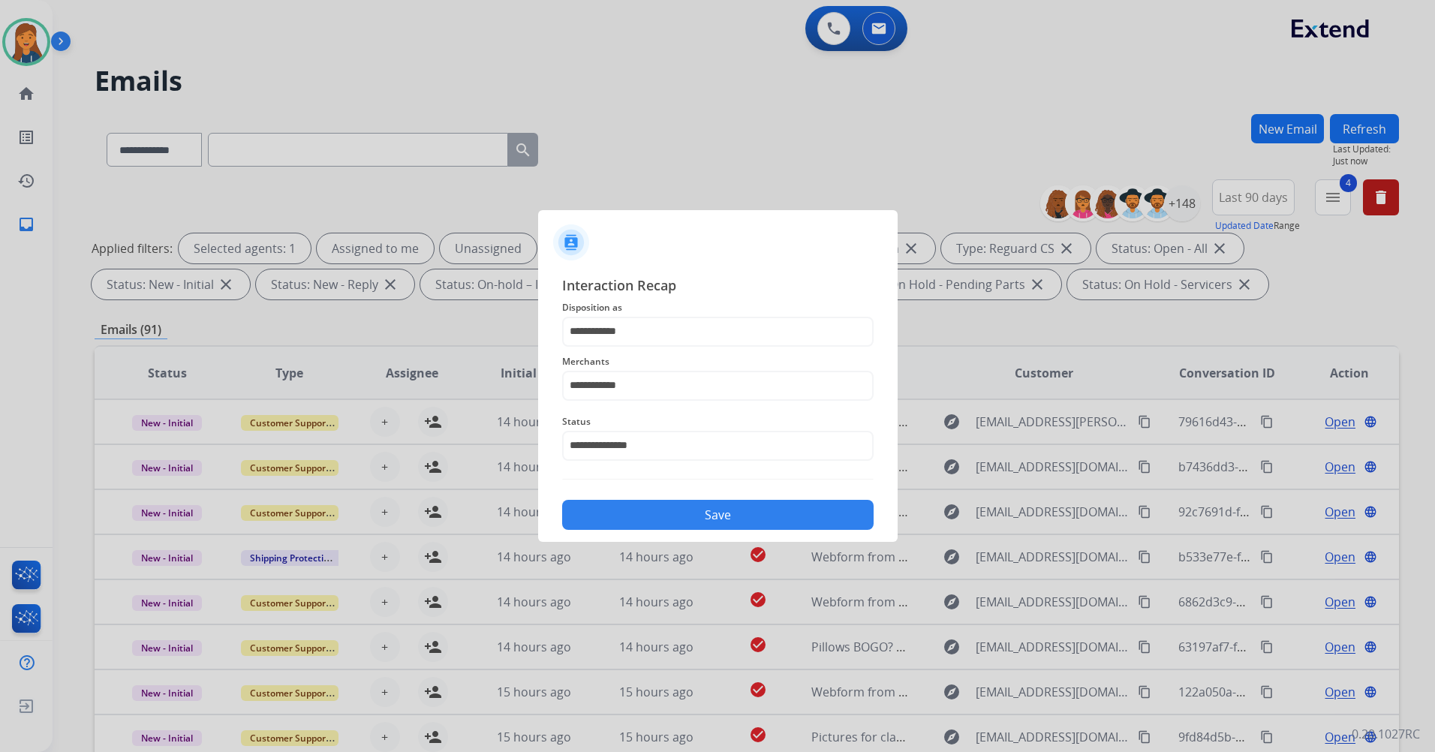
click at [696, 513] on button "Save" at bounding box center [718, 515] width 312 height 30
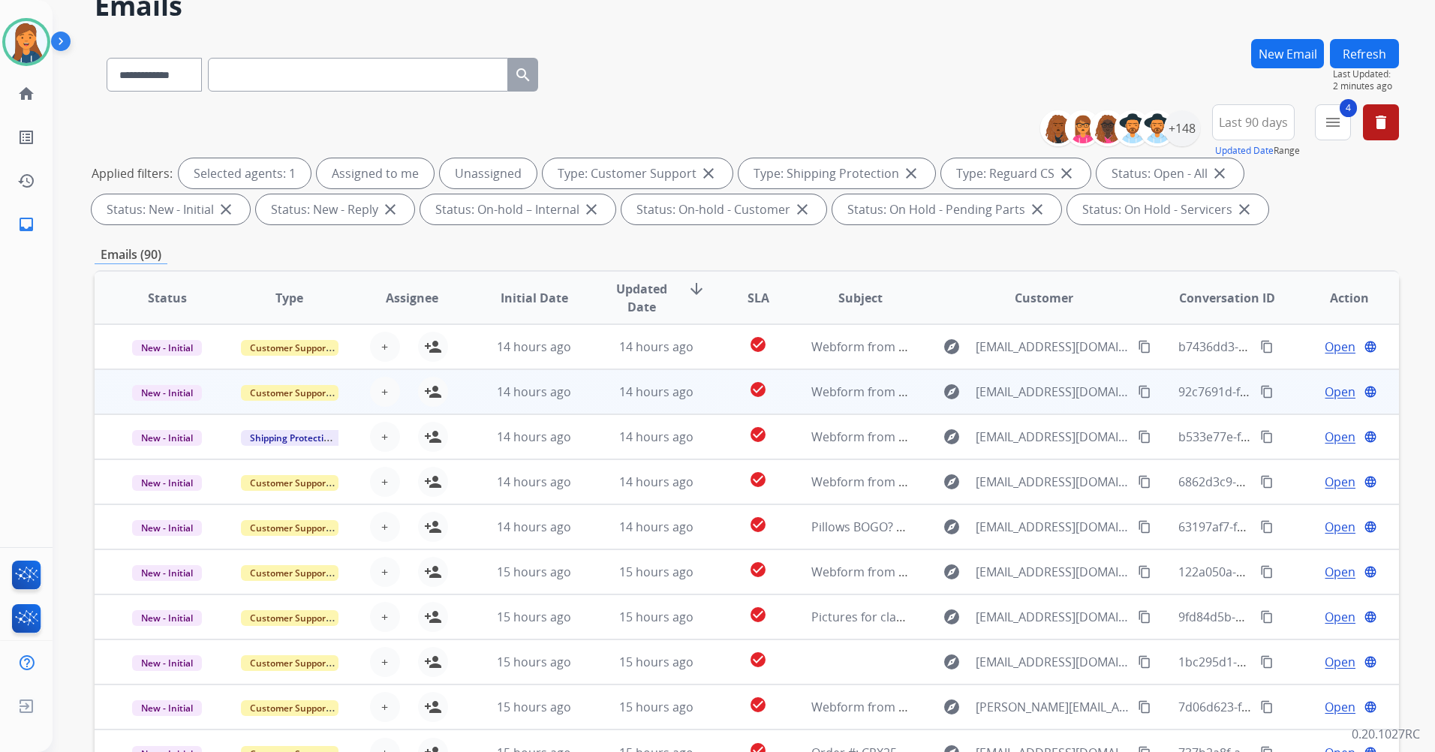
scroll to position [2, 0]
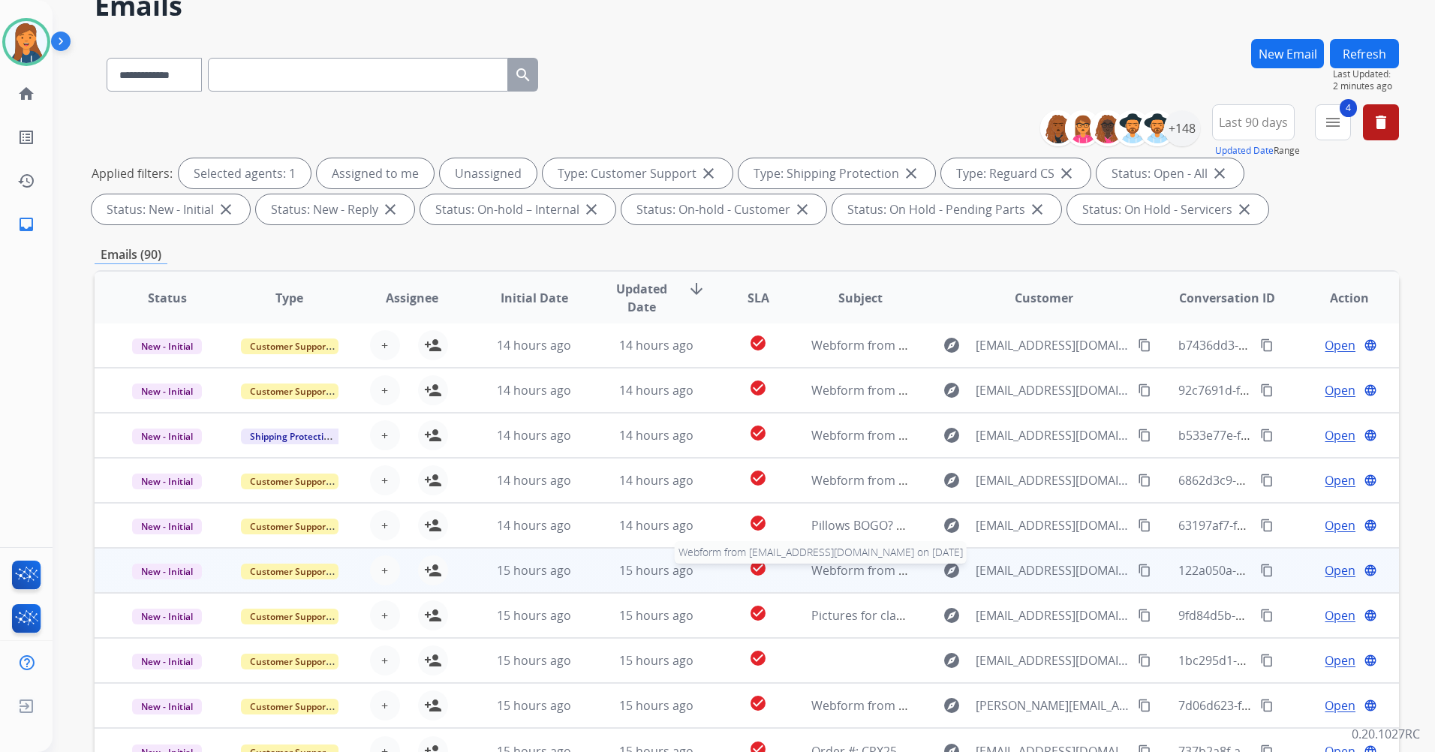
click at [851, 567] on span "Webform from [EMAIL_ADDRESS][DOMAIN_NAME] on [DATE]" at bounding box center [981, 570] width 340 height 17
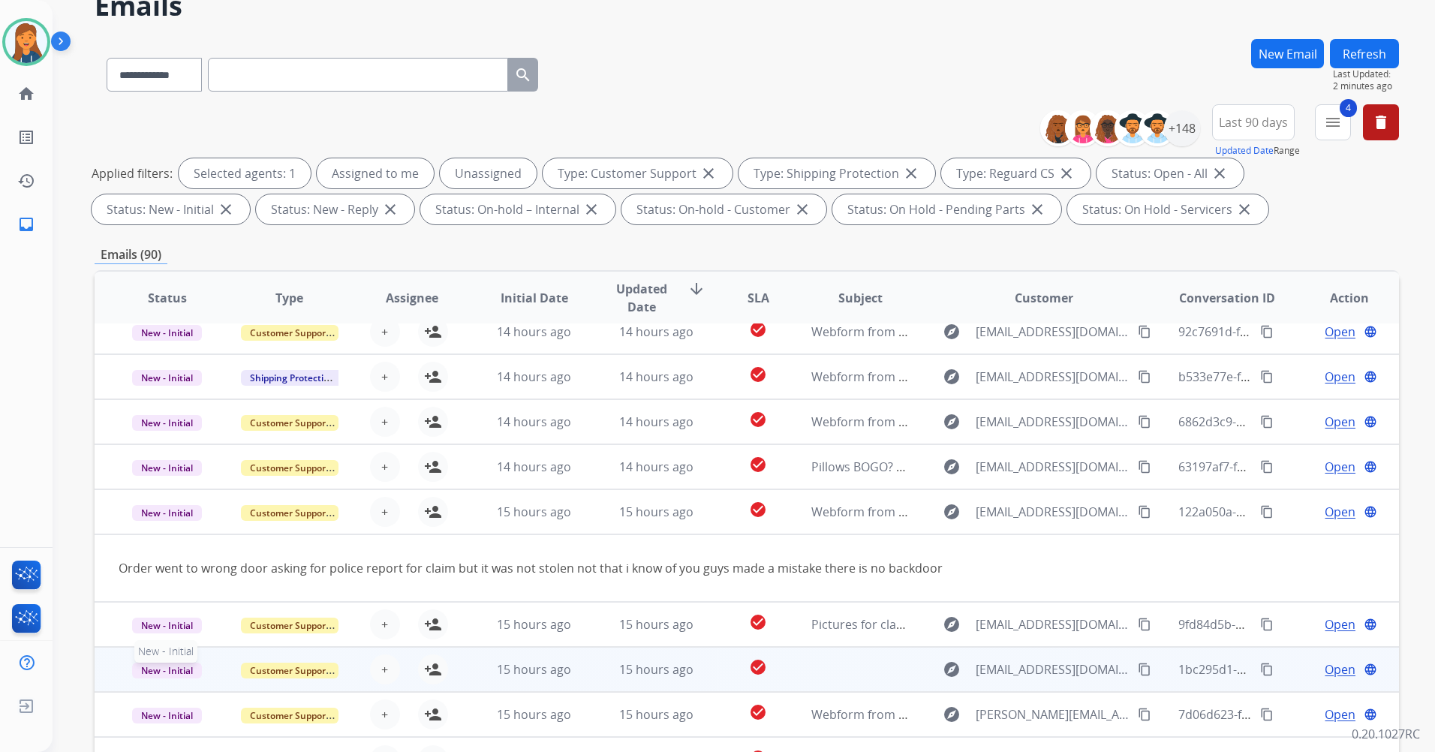
scroll to position [69, 0]
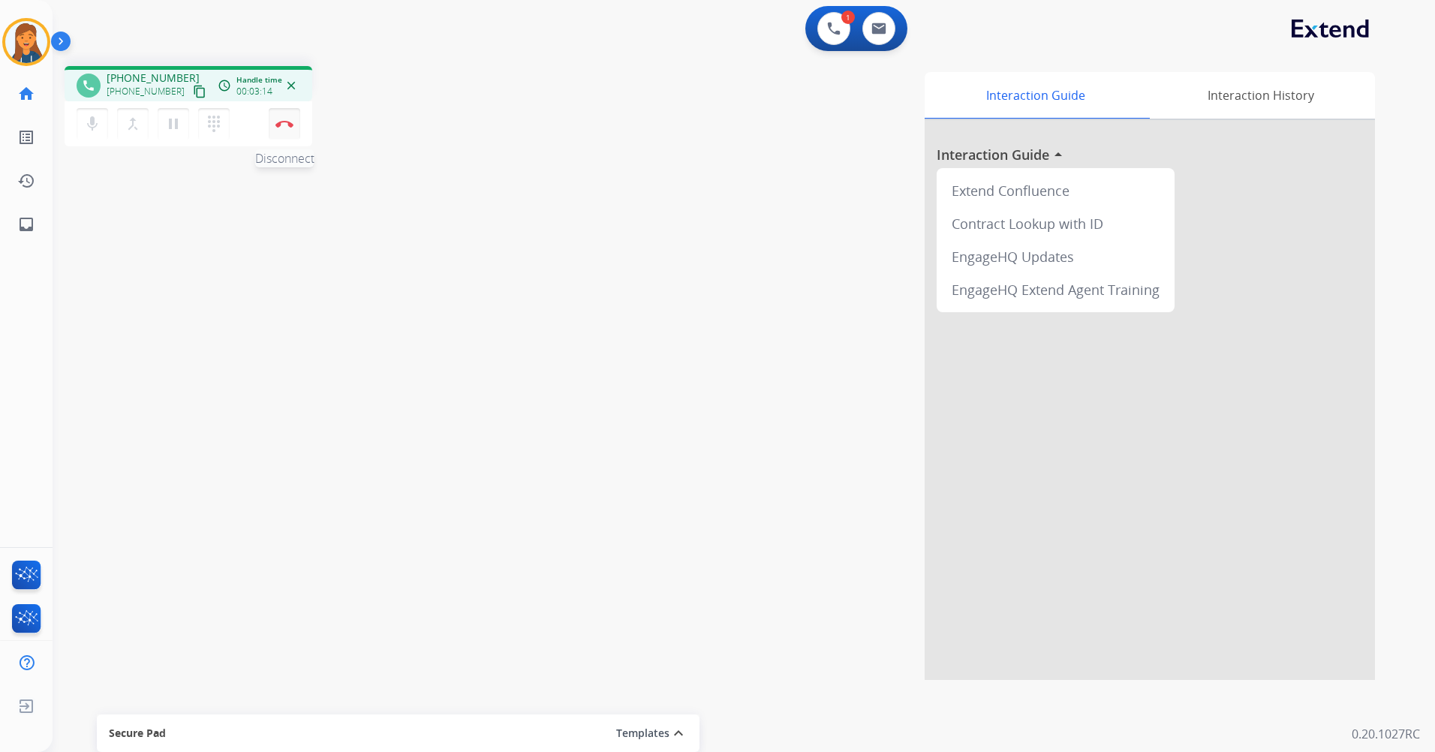
click at [285, 122] on img at bounding box center [284, 124] width 18 height 8
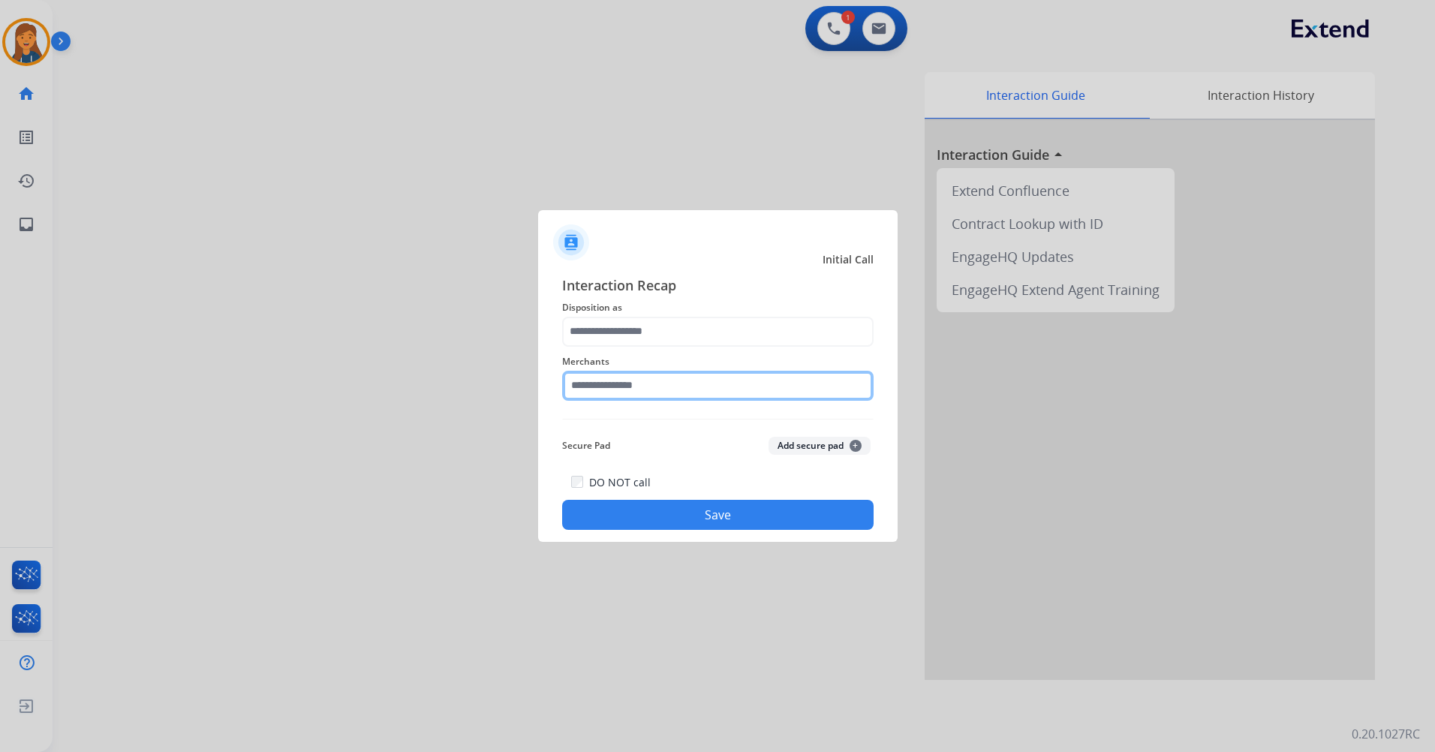
click at [603, 392] on input "text" at bounding box center [718, 386] width 312 height 30
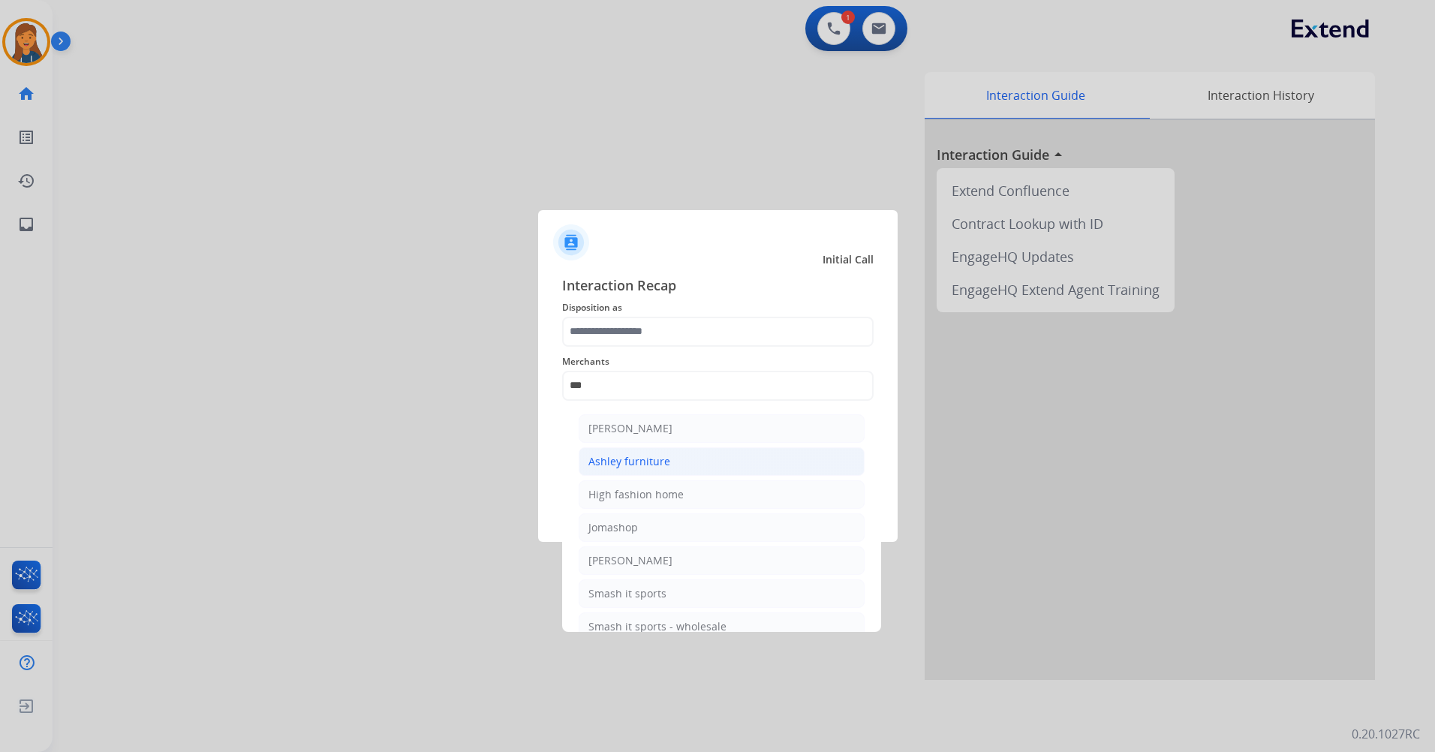
click at [616, 462] on div "Ashley furniture" at bounding box center [629, 461] width 82 height 15
type input "**********"
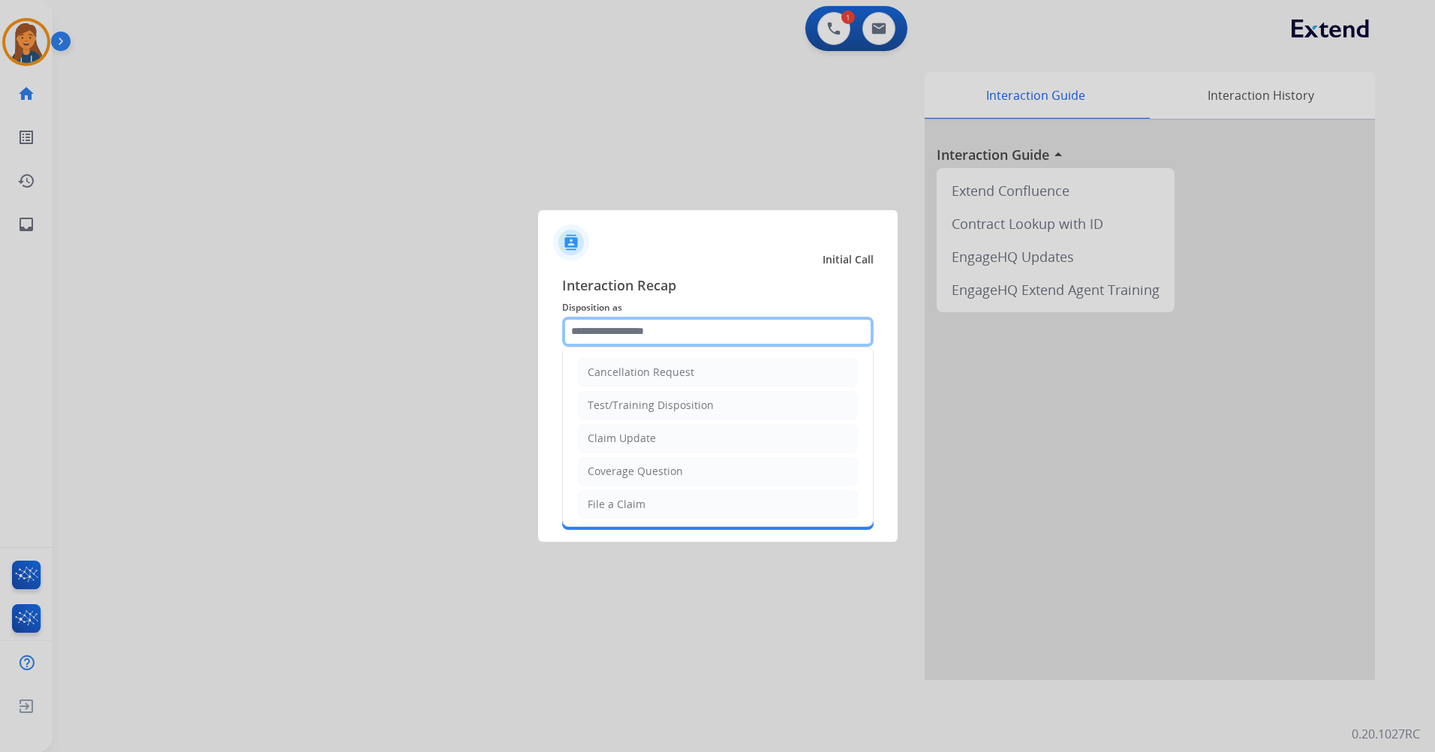
click at [591, 341] on input "text" at bounding box center [718, 332] width 312 height 30
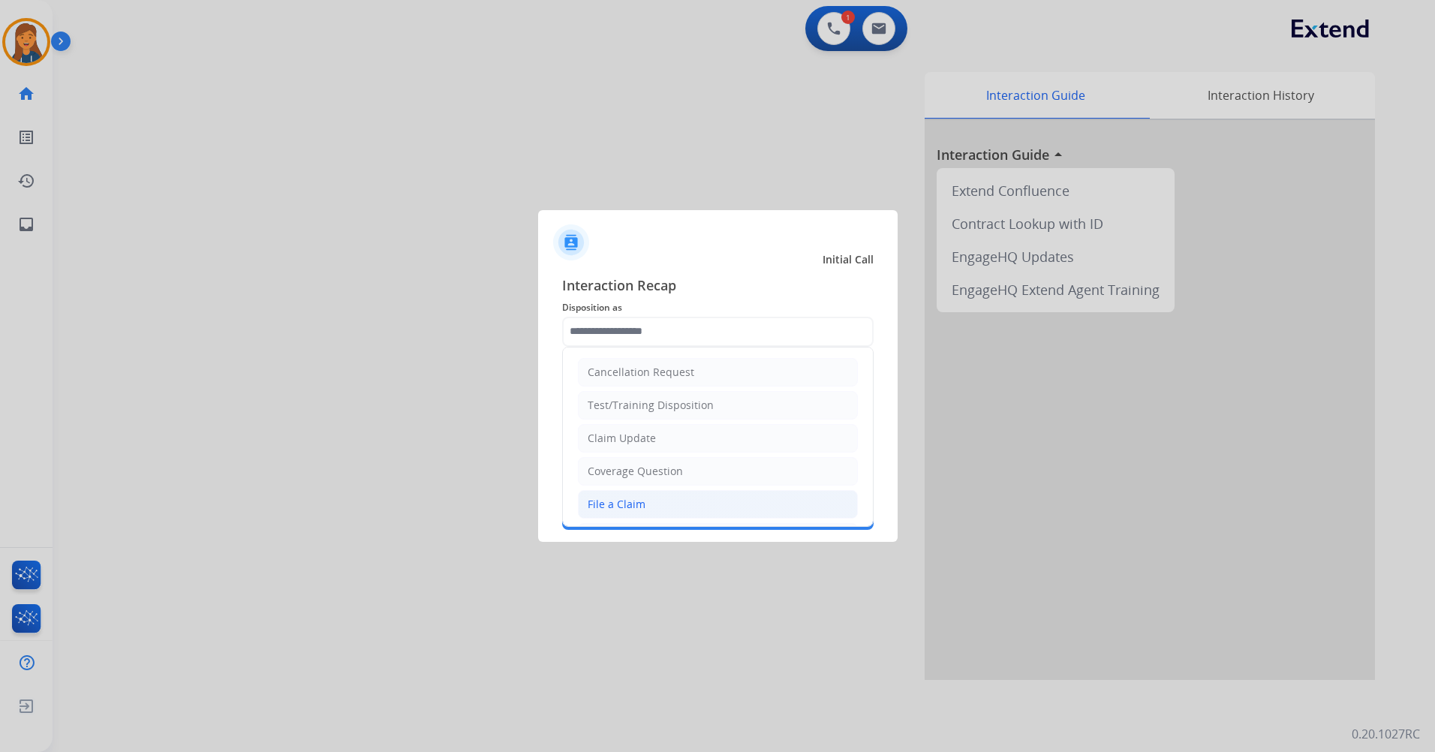
click at [605, 505] on div "File a Claim" at bounding box center [617, 504] width 58 height 15
type input "**********"
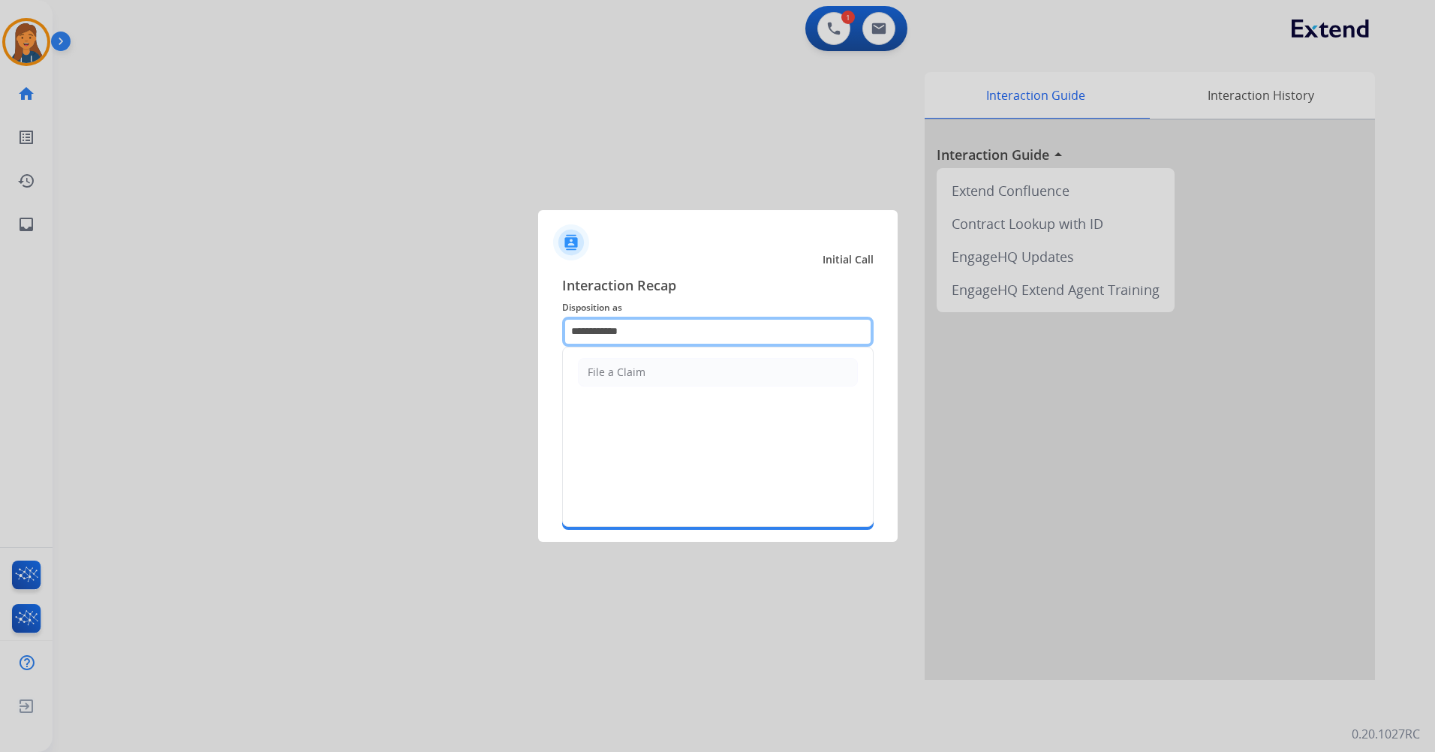
click at [655, 327] on input "**********" at bounding box center [718, 332] width 312 height 30
drag, startPoint x: 660, startPoint y: 329, endPoint x: 407, endPoint y: 337, distance: 253.1
click at [0, 337] on app-contact-recap-modal "**********" at bounding box center [0, 376] width 0 height 752
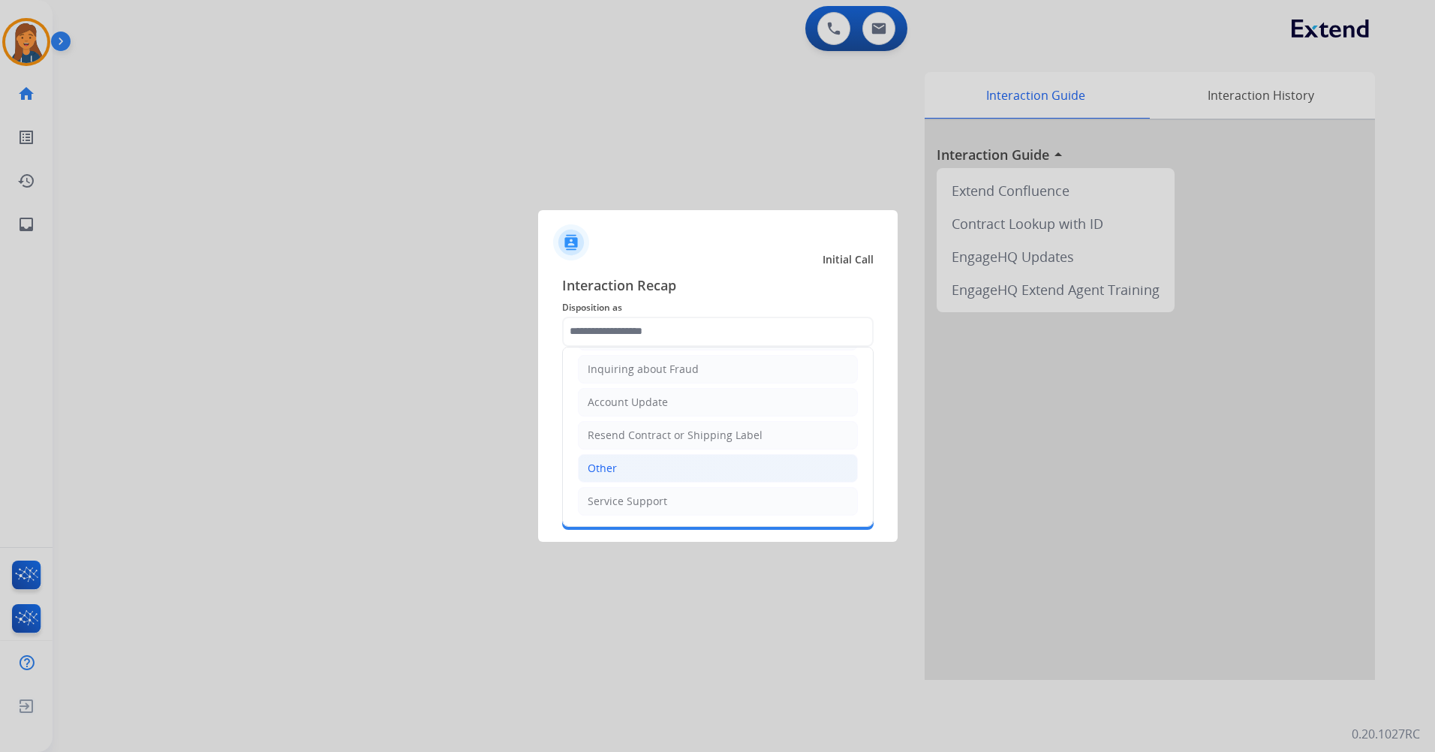
click at [609, 471] on div "Other" at bounding box center [602, 468] width 29 height 15
type input "*****"
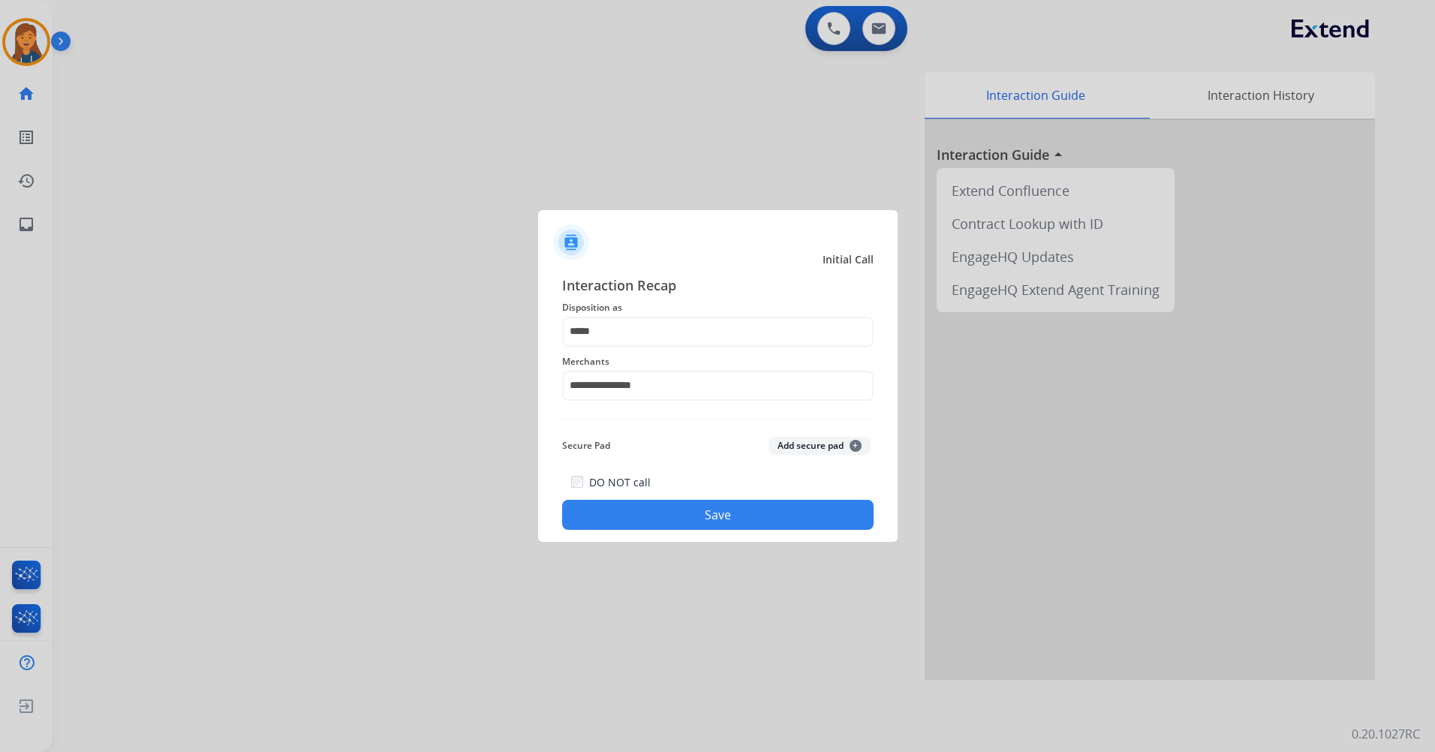
click at [658, 537] on div "**********" at bounding box center [718, 403] width 360 height 280
click at [652, 516] on button "Save" at bounding box center [718, 515] width 312 height 30
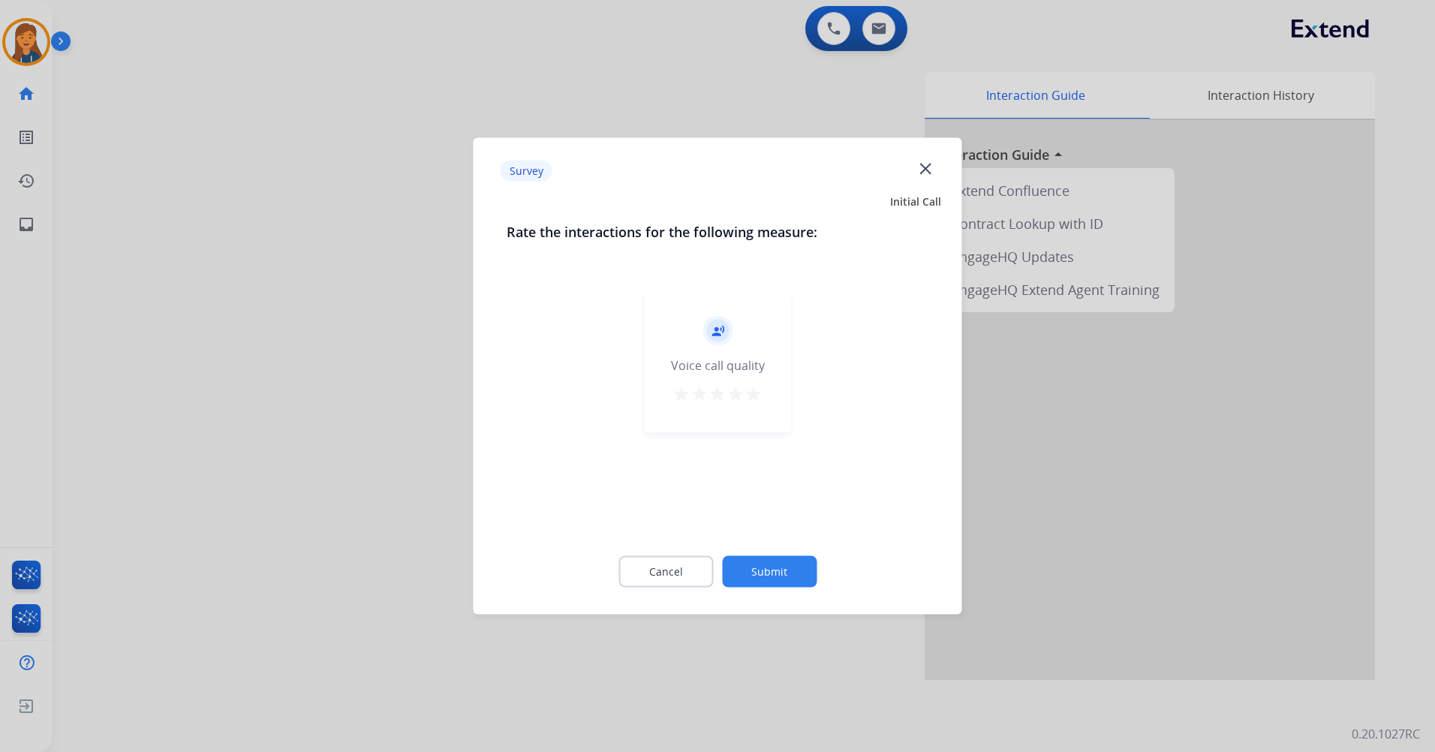
click at [750, 391] on mat-icon "star" at bounding box center [754, 394] width 18 height 18
click at [756, 566] on button "Submit" at bounding box center [769, 572] width 95 height 32
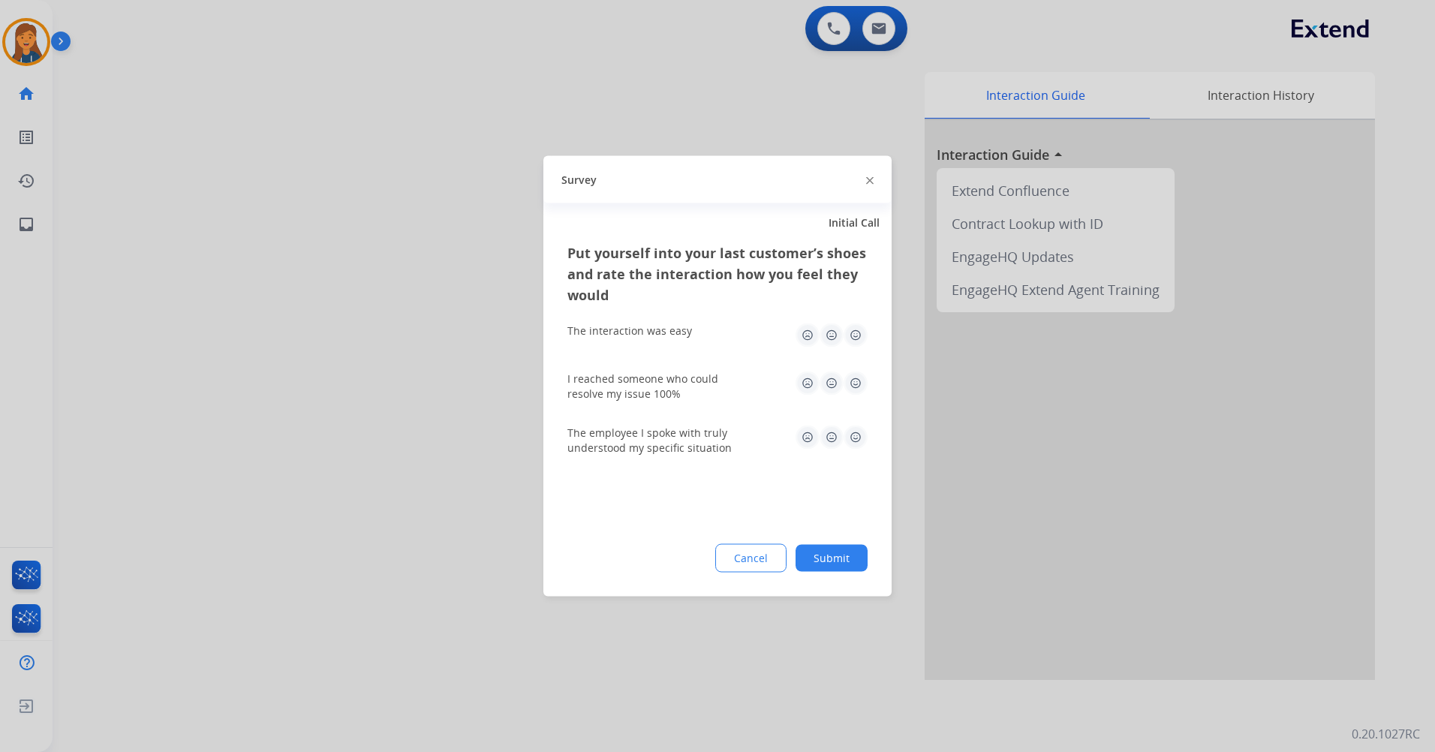
click at [862, 331] on img at bounding box center [856, 336] width 24 height 24
click at [849, 373] on img at bounding box center [856, 384] width 24 height 24
click at [854, 434] on img at bounding box center [856, 438] width 24 height 24
click at [841, 544] on div "Cancel Submit" at bounding box center [717, 558] width 300 height 29
click at [837, 563] on button "Submit" at bounding box center [832, 558] width 72 height 27
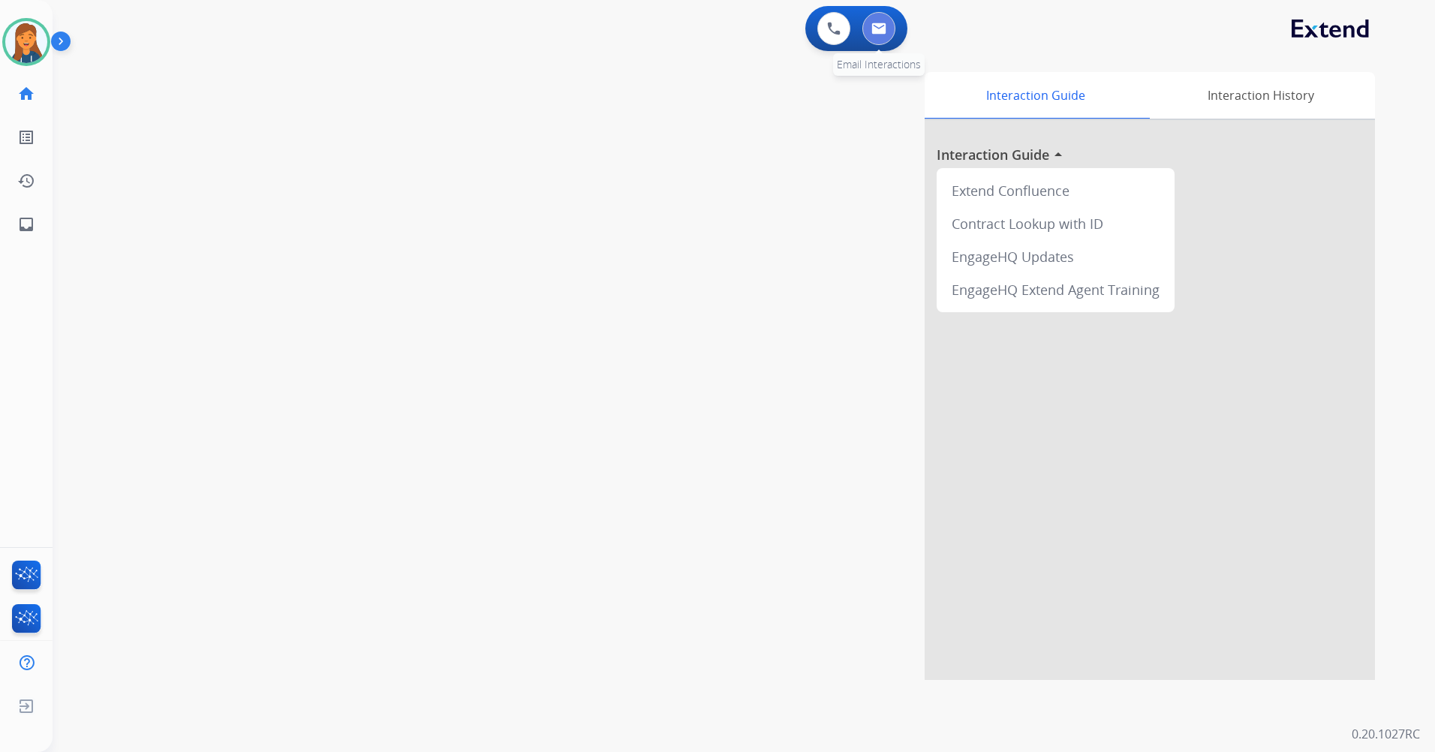
click at [880, 28] on img at bounding box center [878, 29] width 15 height 12
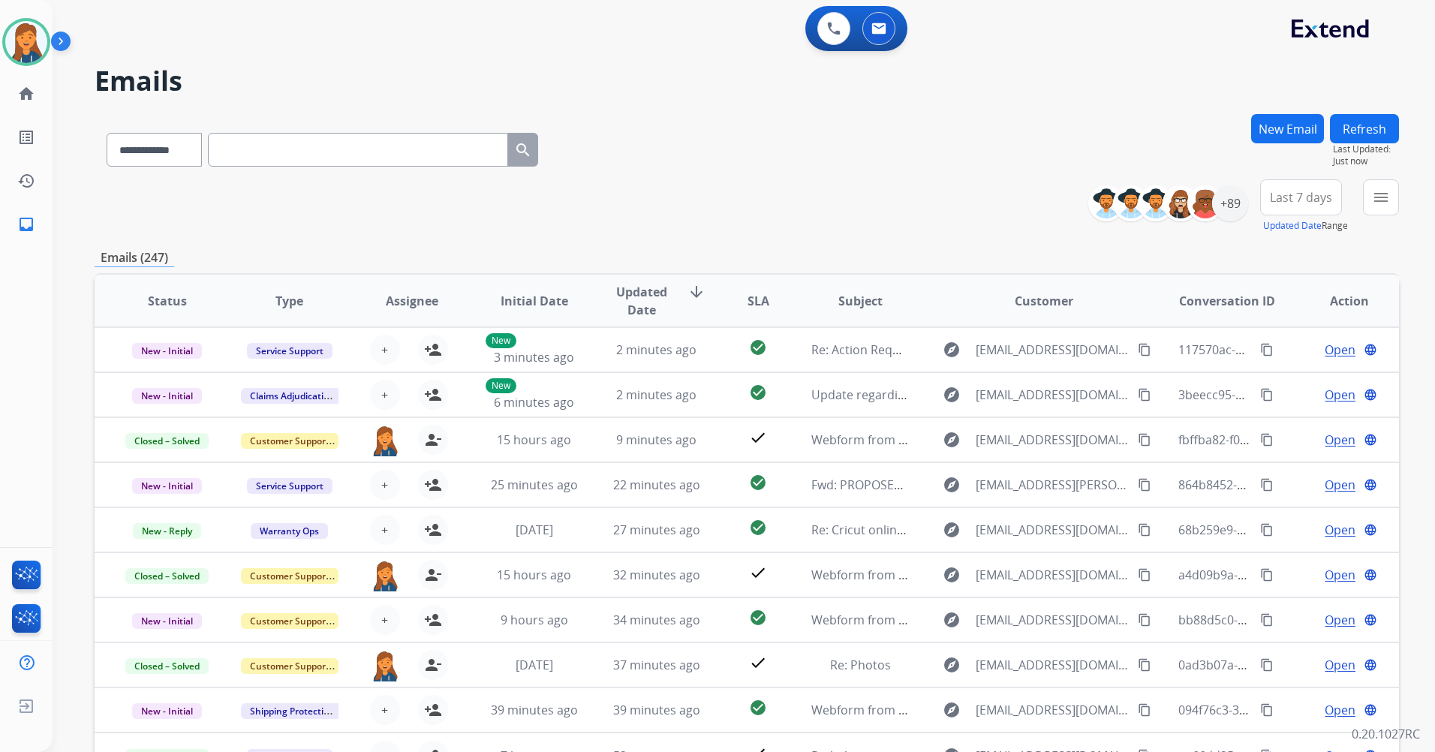
click at [1306, 208] on button "Last 7 days" at bounding box center [1301, 197] width 82 height 36
click at [1257, 375] on div "Last 90 days" at bounding box center [1296, 380] width 83 height 23
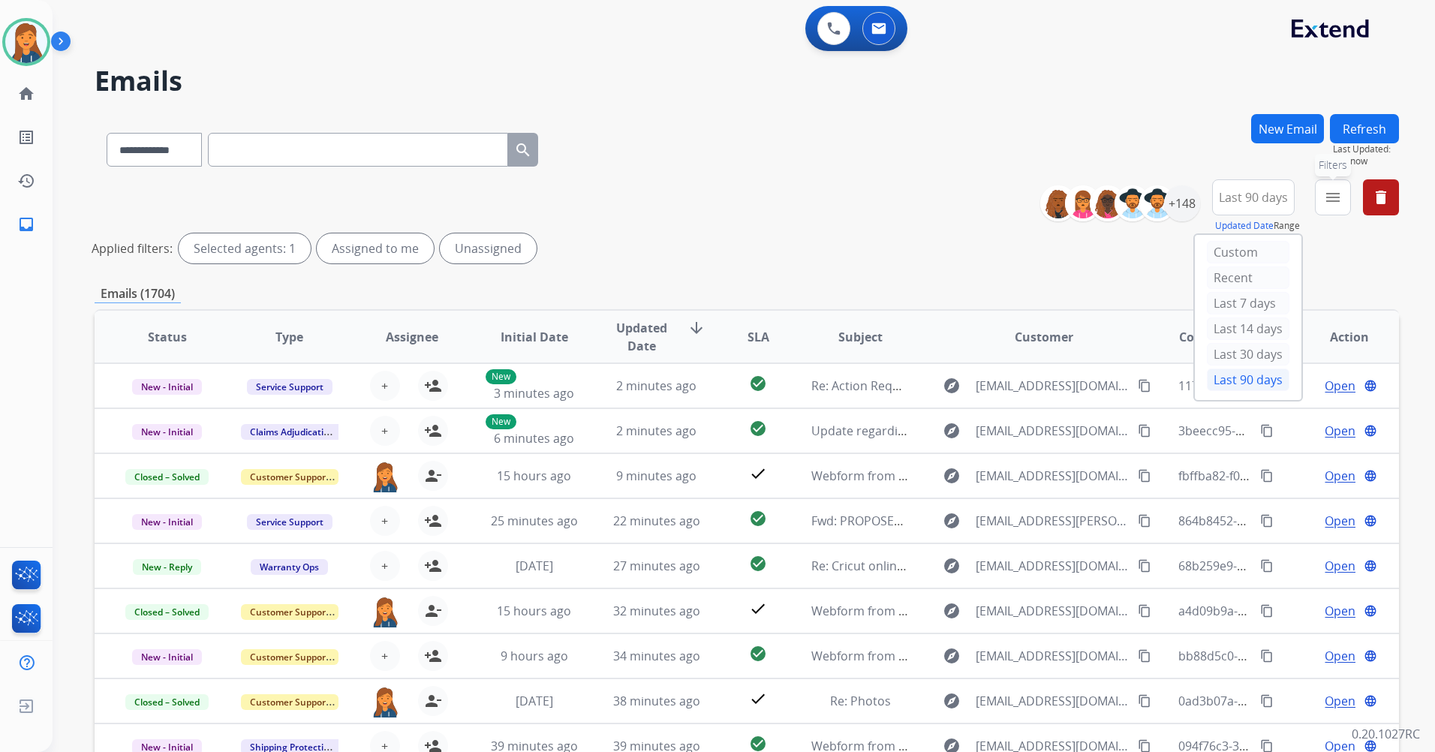
click at [1326, 205] on mat-icon "menu" at bounding box center [1333, 197] width 18 height 18
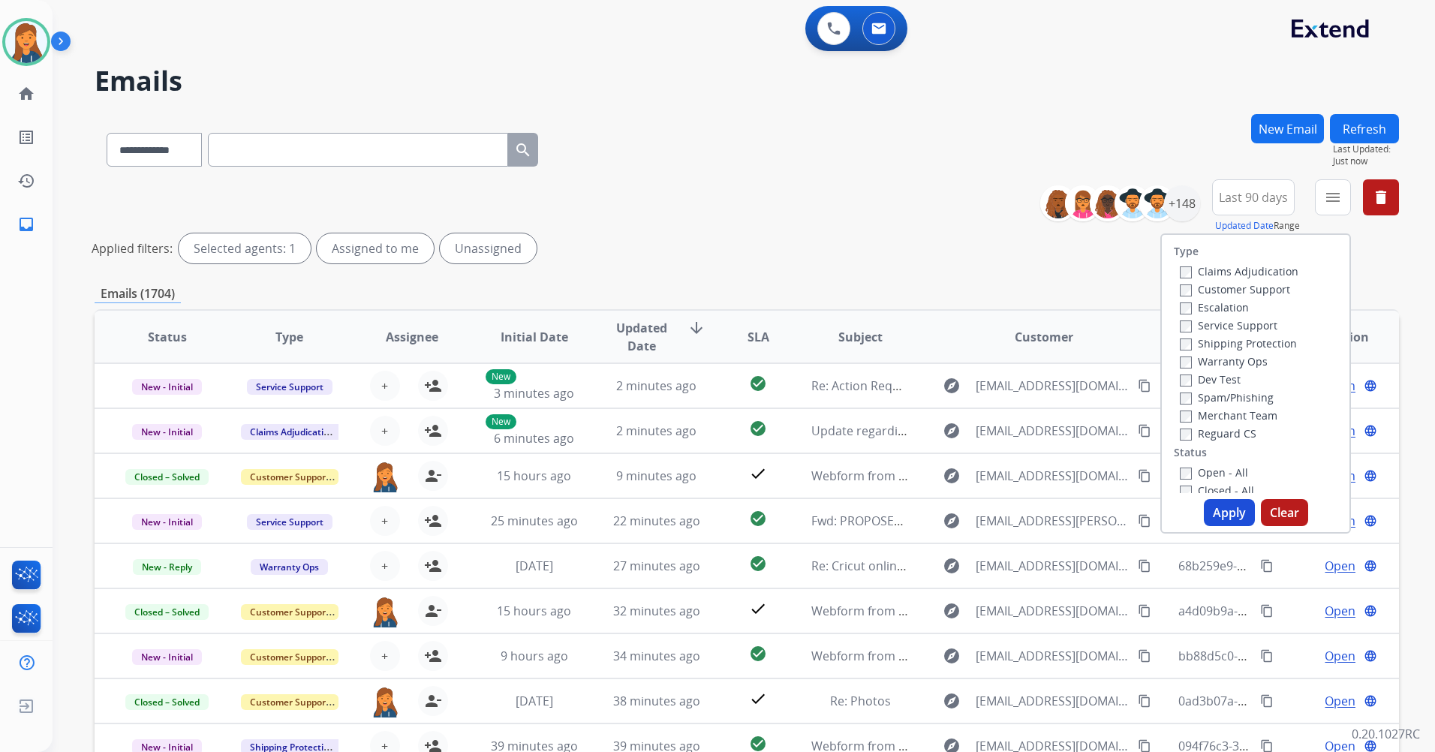
click at [1210, 288] on label "Customer Support" at bounding box center [1235, 289] width 110 height 14
click at [1210, 342] on label "Shipping Protection" at bounding box center [1238, 343] width 117 height 14
click at [1201, 438] on label "Reguard CS" at bounding box center [1218, 433] width 77 height 14
click at [1189, 462] on div "Type Claims Adjudication Customer Support Escalation Service Support Shipping P…" at bounding box center [1256, 364] width 188 height 258
drag, startPoint x: 1190, startPoint y: 472, endPoint x: 1202, endPoint y: 498, distance: 28.2
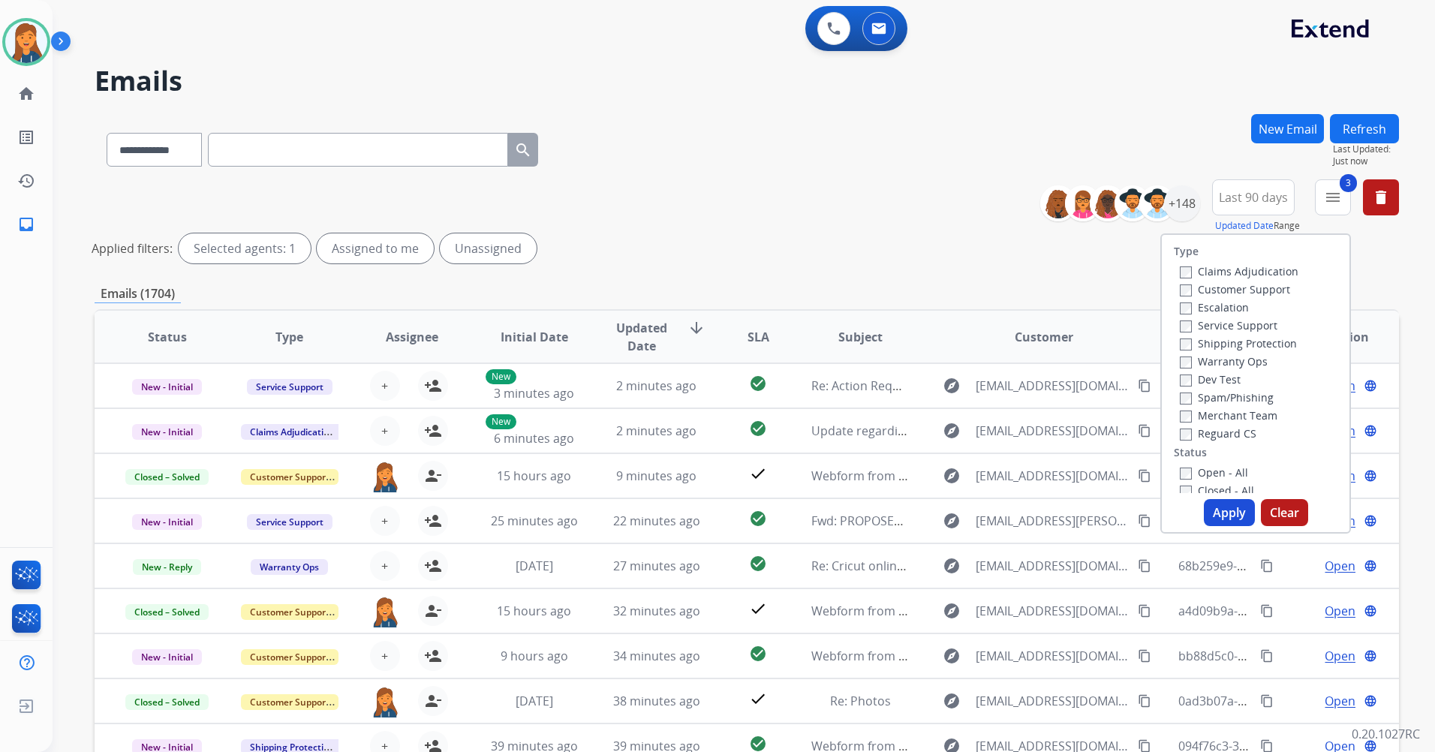
click at [1190, 474] on label "Open - All" at bounding box center [1214, 472] width 68 height 14
click at [1211, 509] on button "Apply" at bounding box center [1229, 512] width 51 height 27
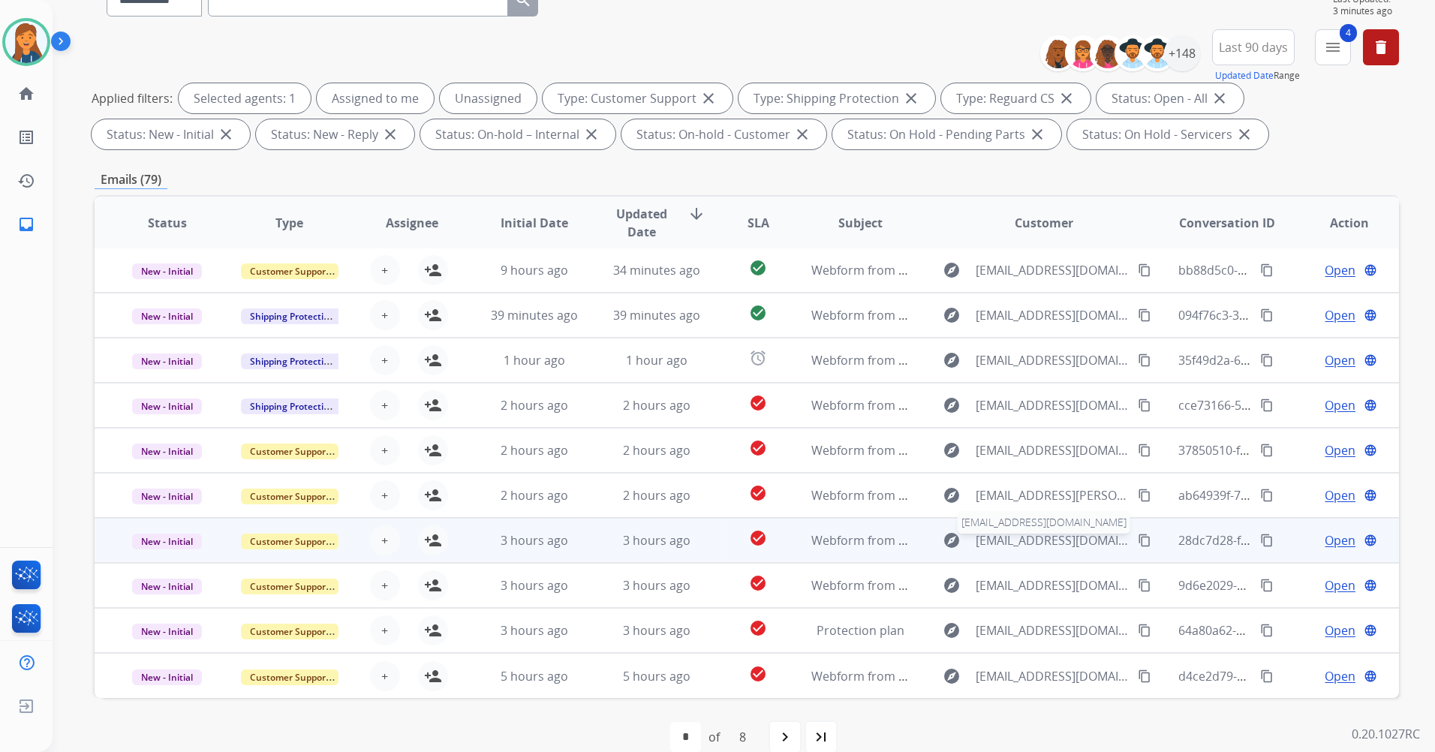
scroll to position [174, 0]
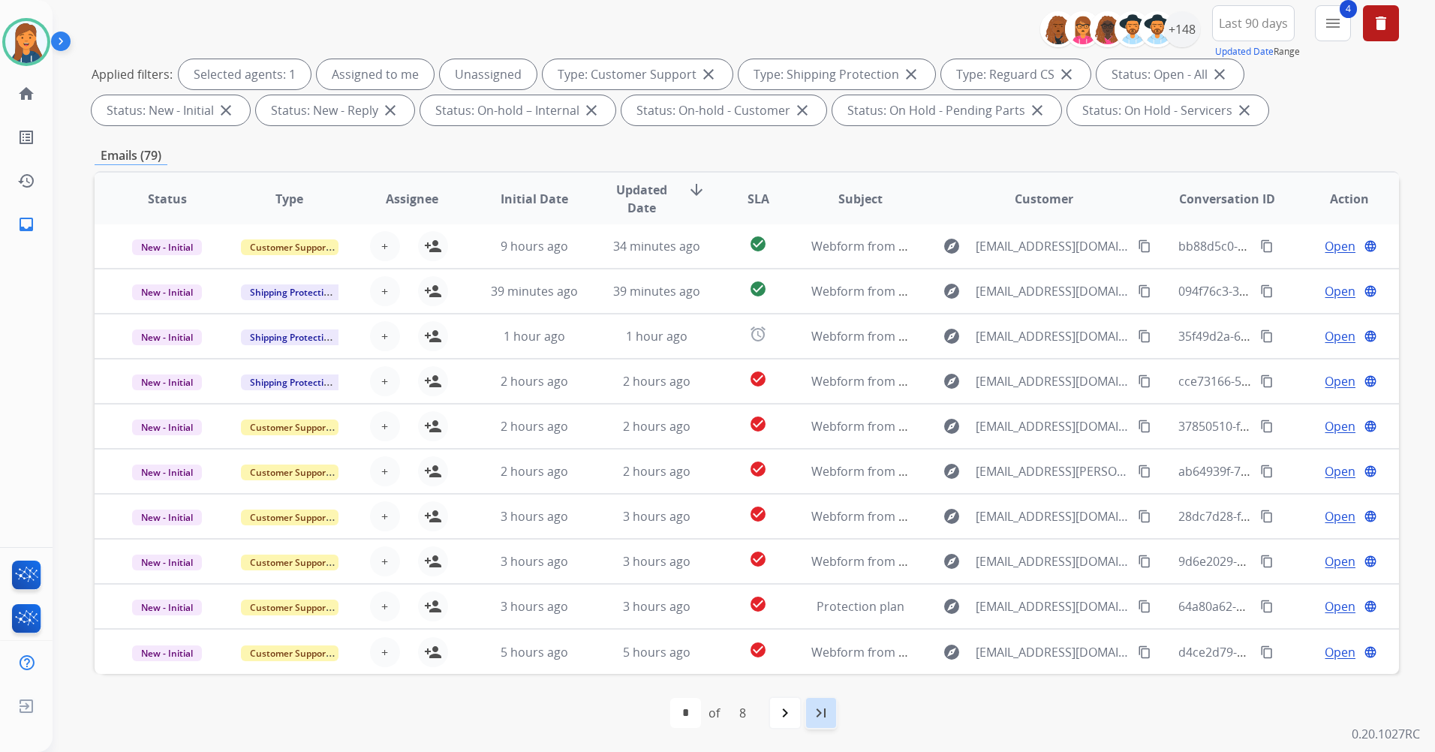
click at [820, 719] on mat-icon "last_page" at bounding box center [821, 713] width 18 height 18
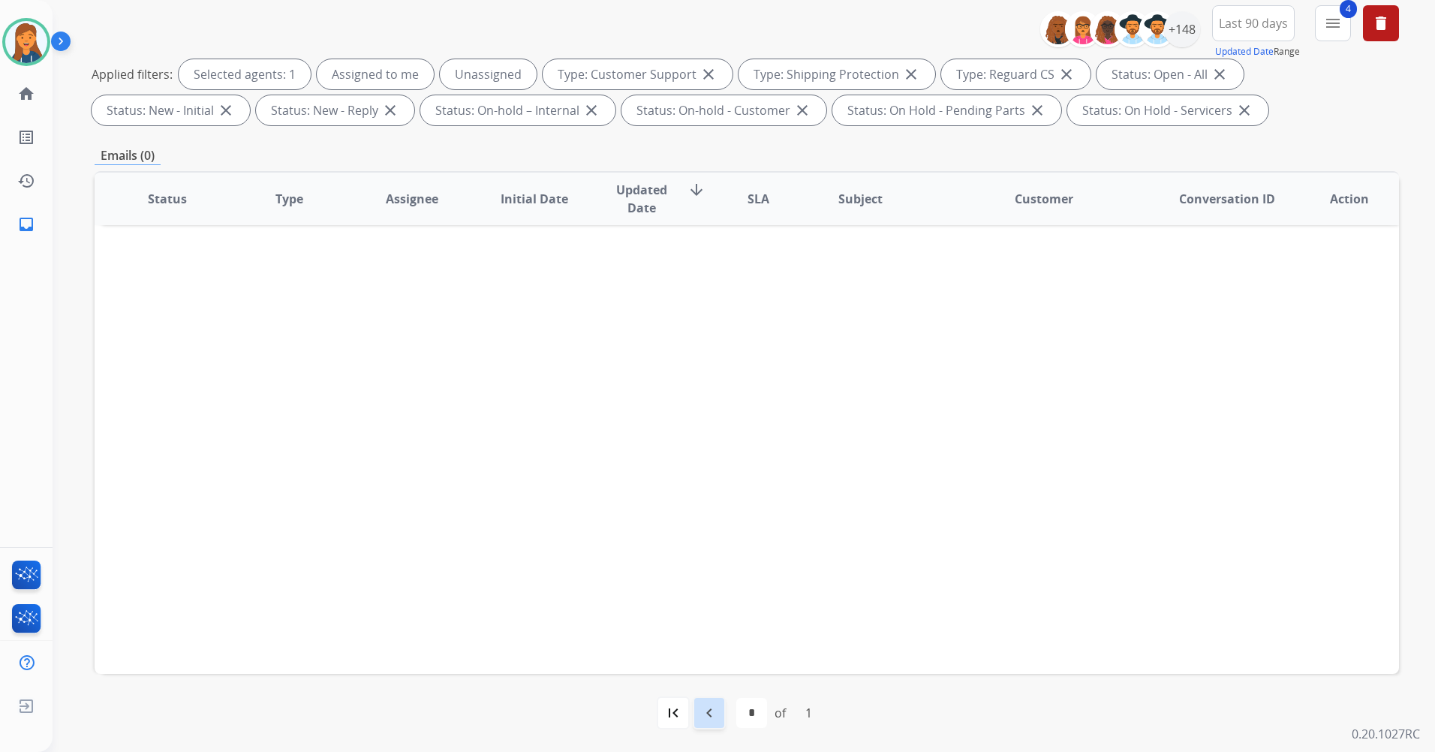
click at [714, 706] on mat-icon "navigate_before" at bounding box center [709, 713] width 18 height 18
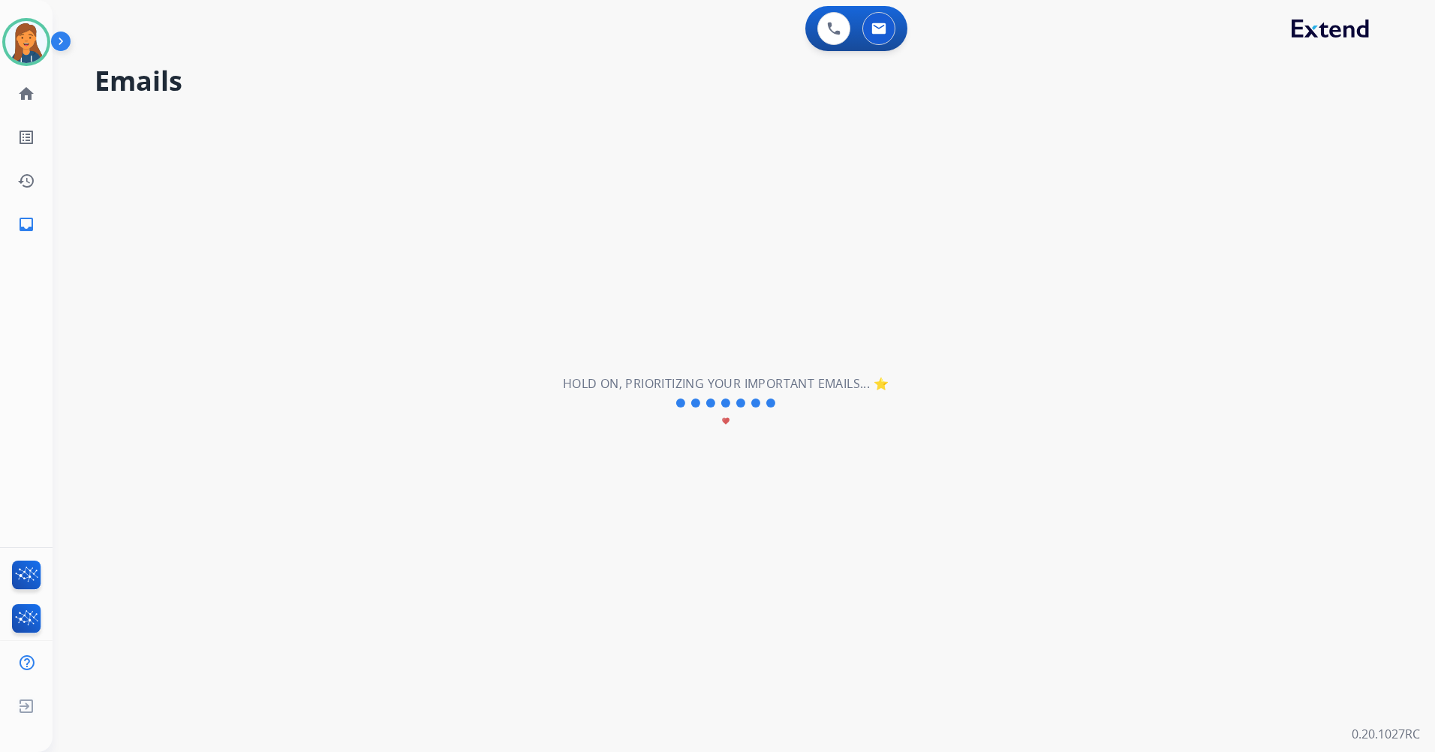
scroll to position [0, 0]
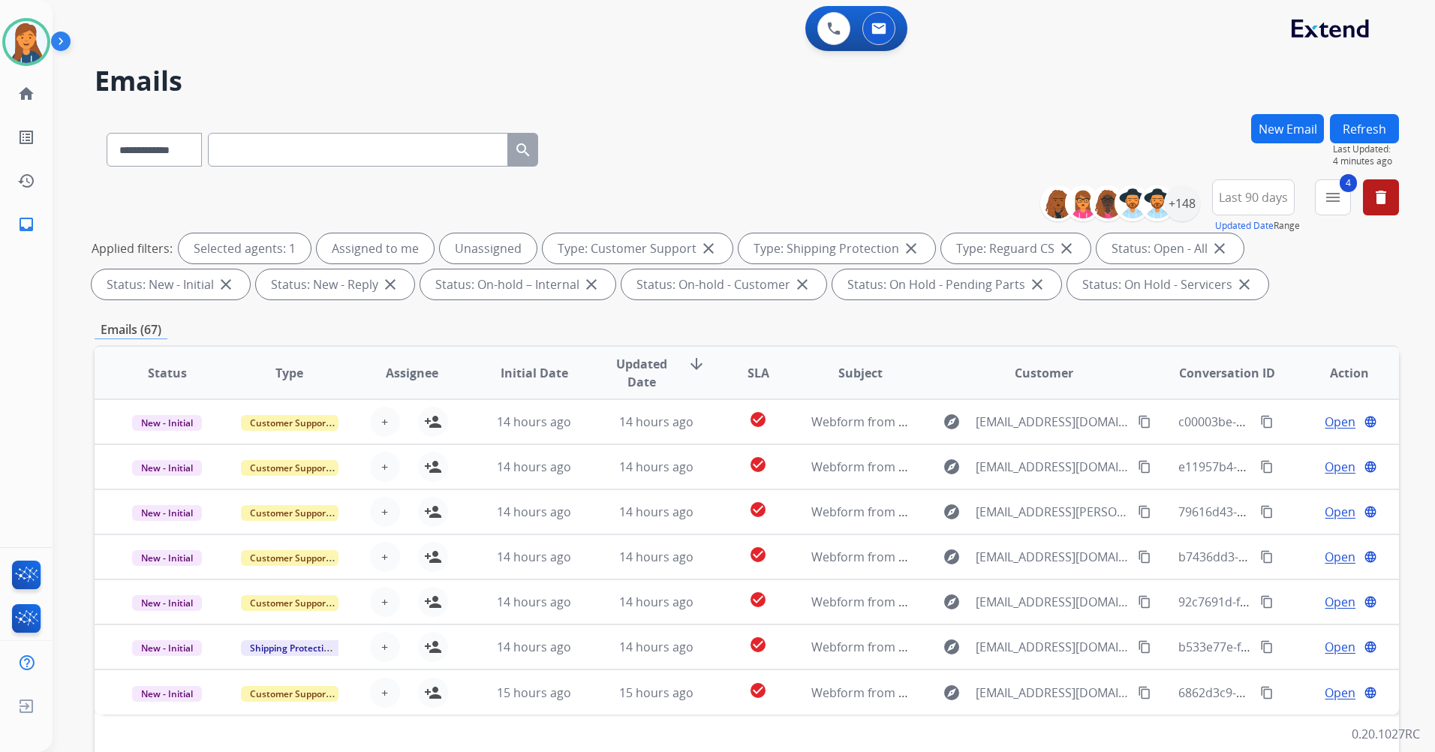
select select "*"
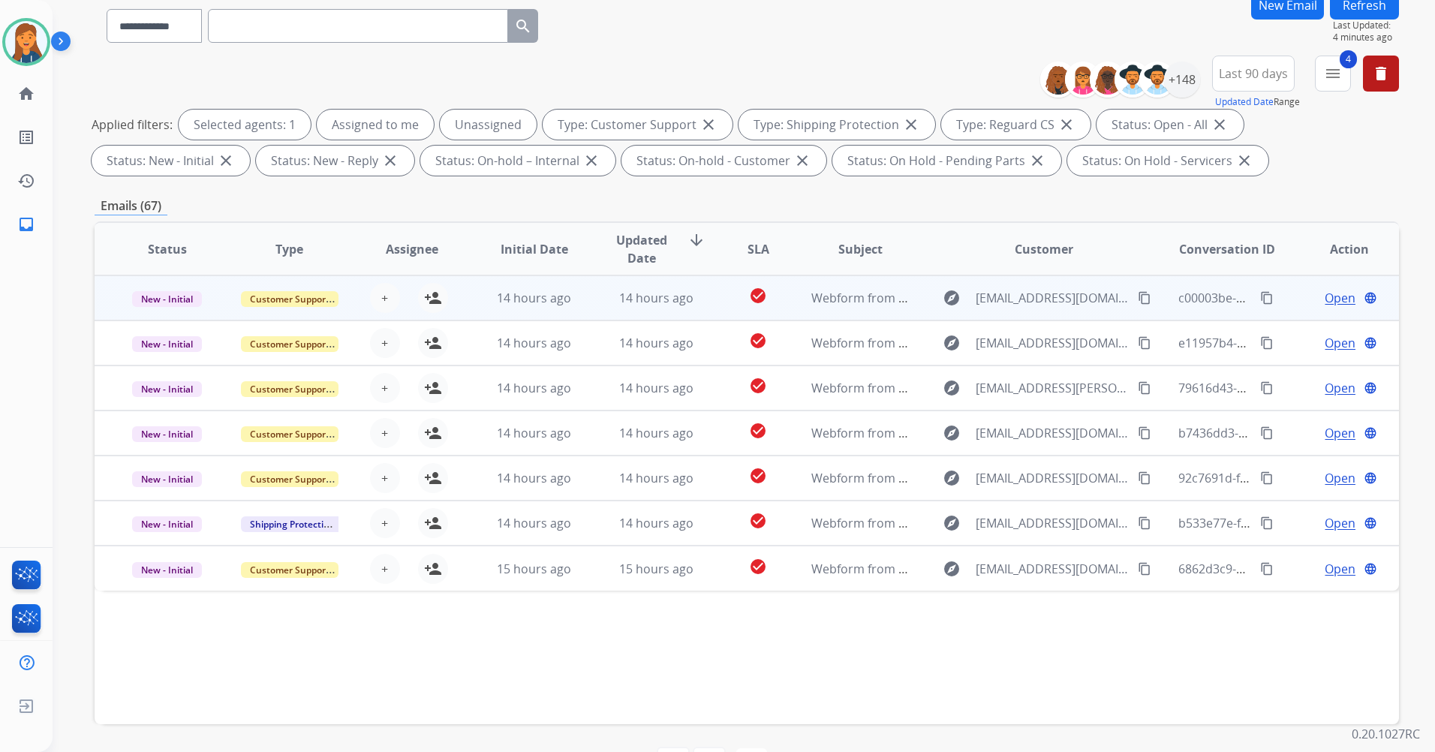
scroll to position [150, 0]
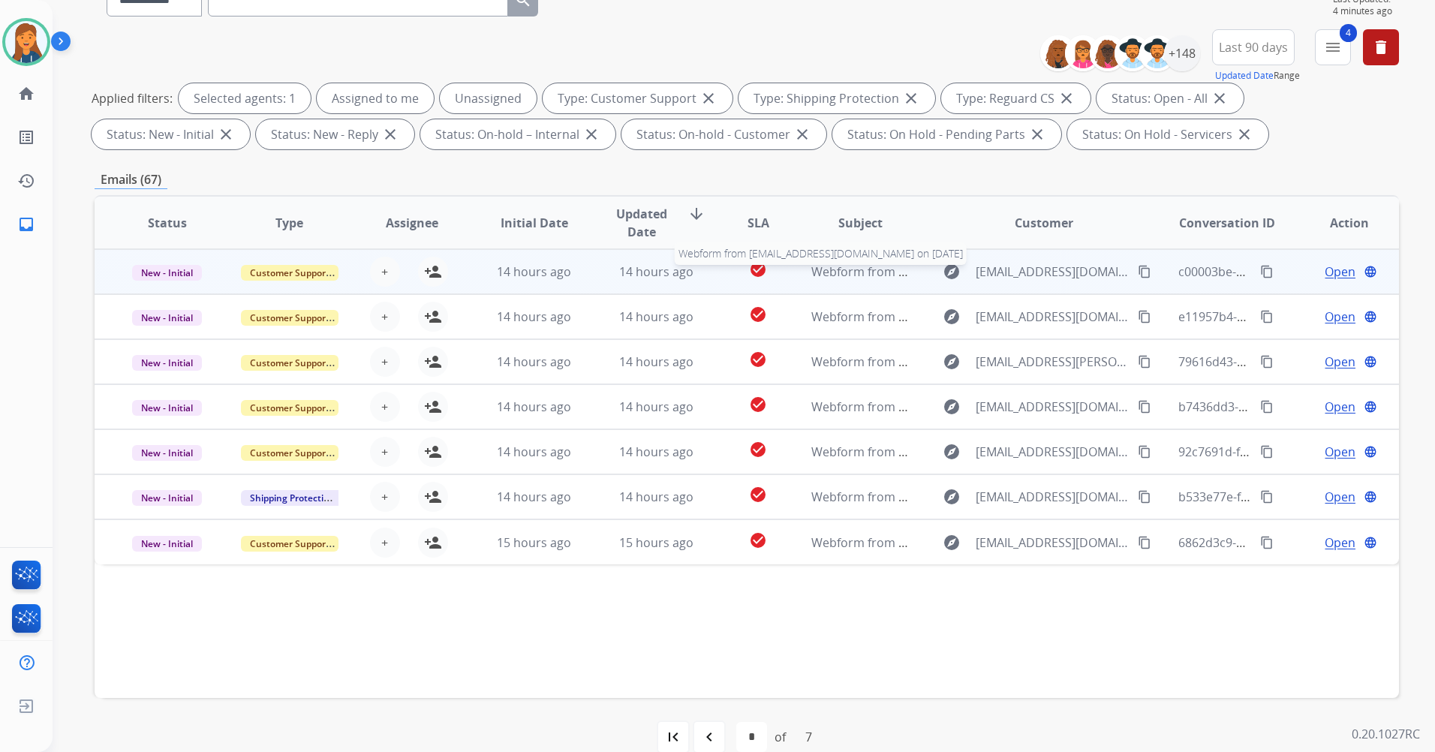
click at [867, 275] on span "Webform from [EMAIL_ADDRESS][DOMAIN_NAME] on [DATE]" at bounding box center [981, 271] width 340 height 17
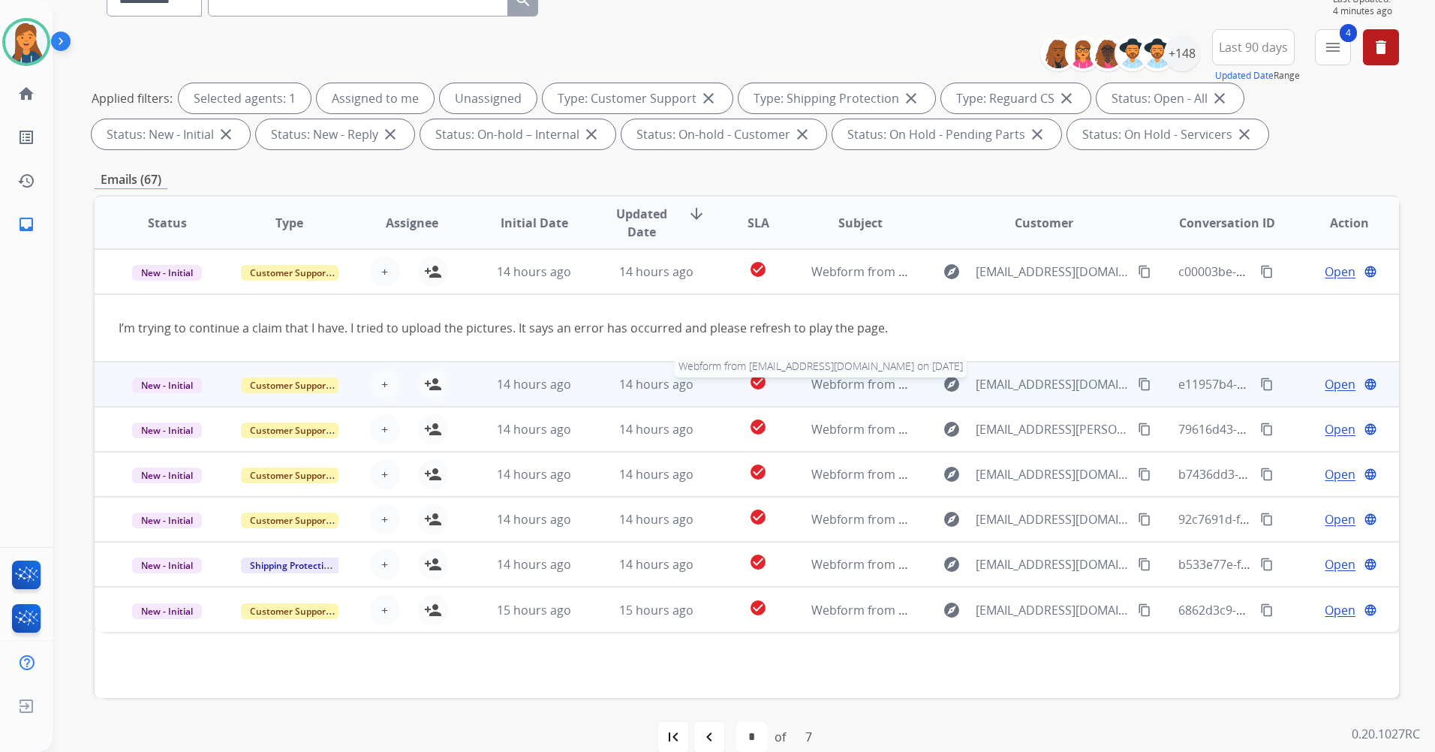
click at [879, 383] on span "Webform from [EMAIL_ADDRESS][DOMAIN_NAME] on [DATE]" at bounding box center [981, 384] width 340 height 17
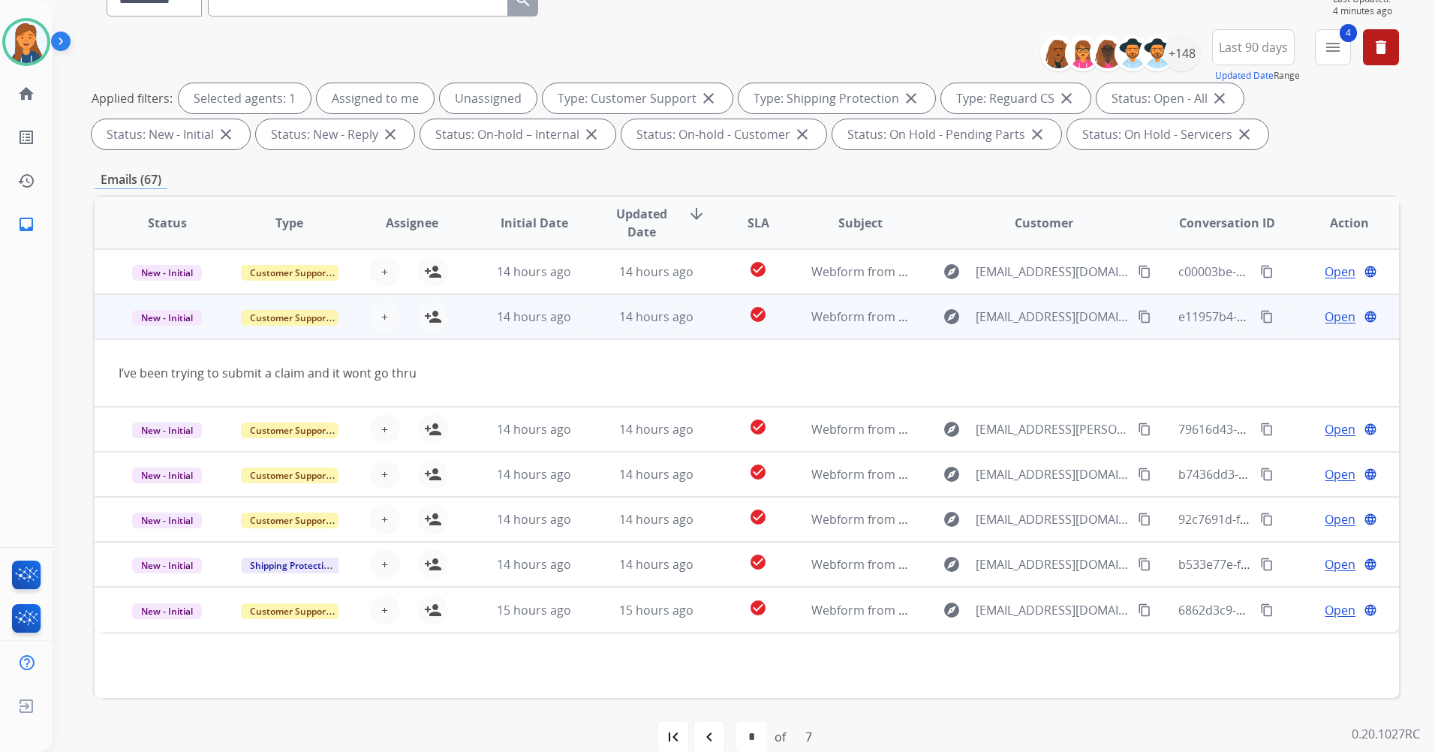
click at [1138, 317] on mat-icon "content_copy" at bounding box center [1145, 317] width 14 height 14
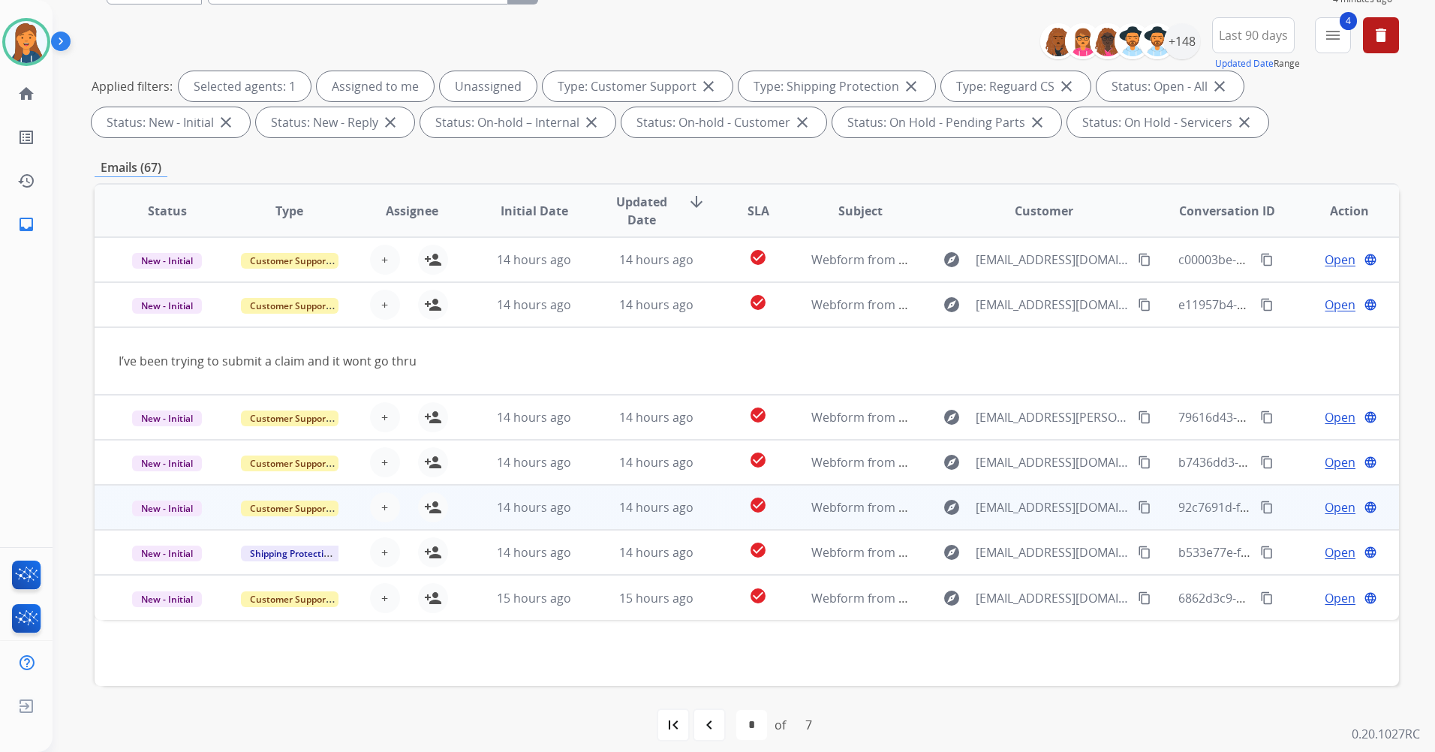
scroll to position [174, 0]
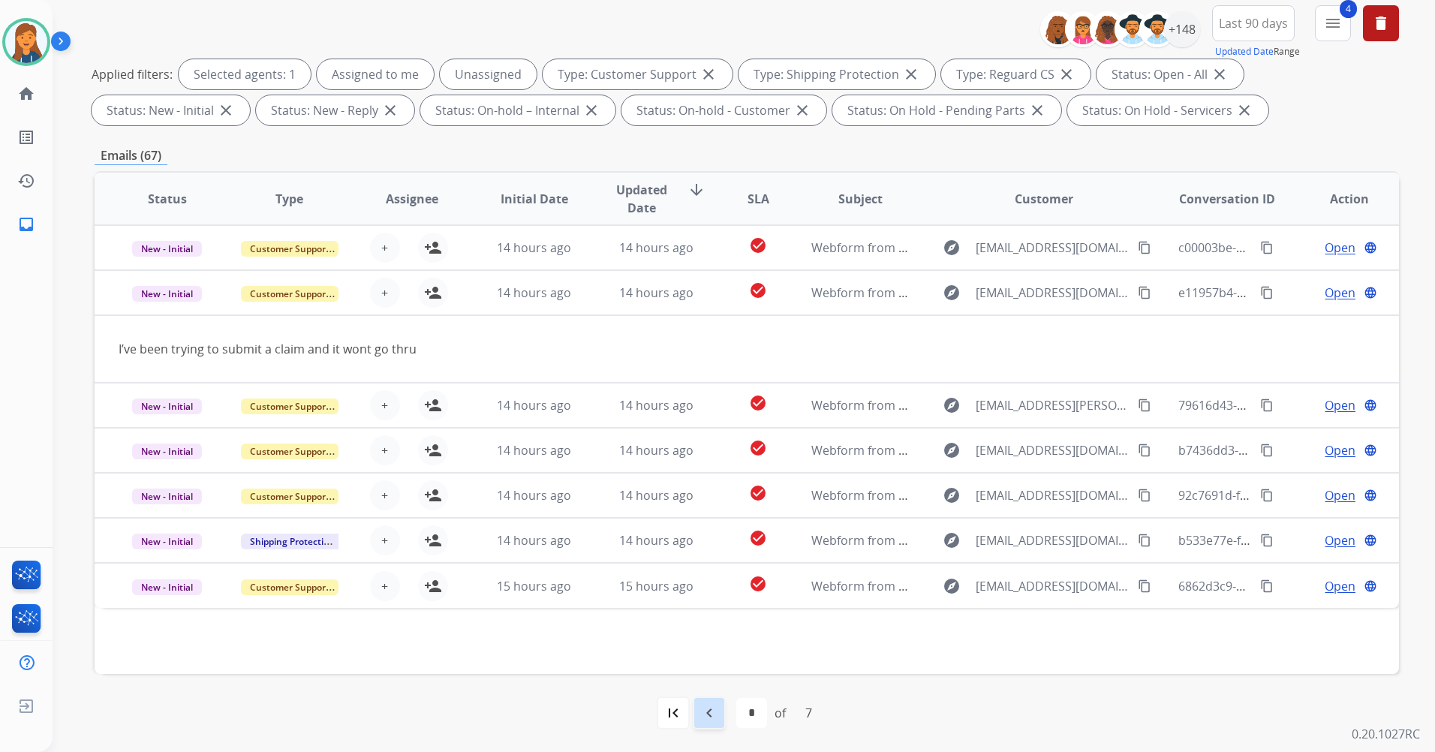
click at [703, 718] on mat-icon "navigate_before" at bounding box center [709, 713] width 18 height 18
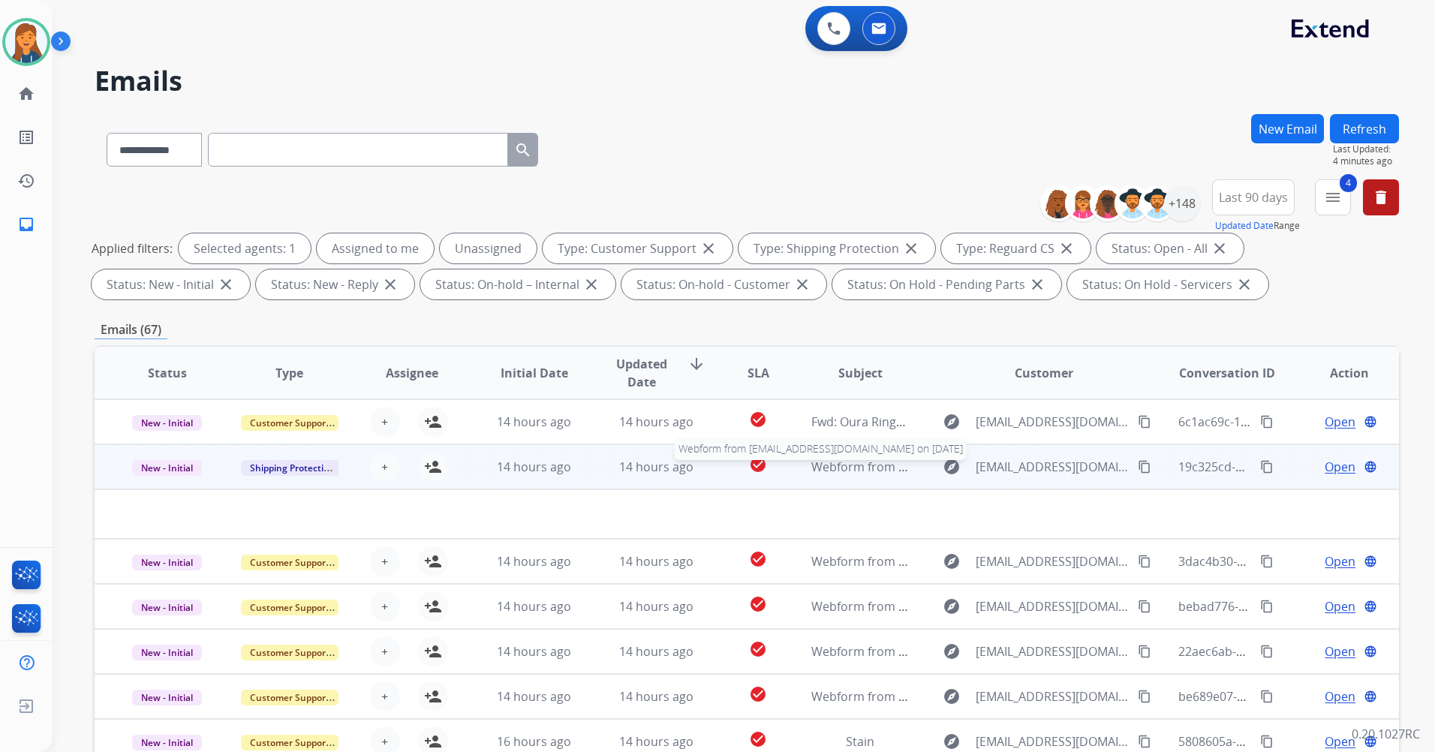
click at [865, 467] on span "Webform from [EMAIL_ADDRESS][DOMAIN_NAME] on [DATE]" at bounding box center [981, 467] width 340 height 17
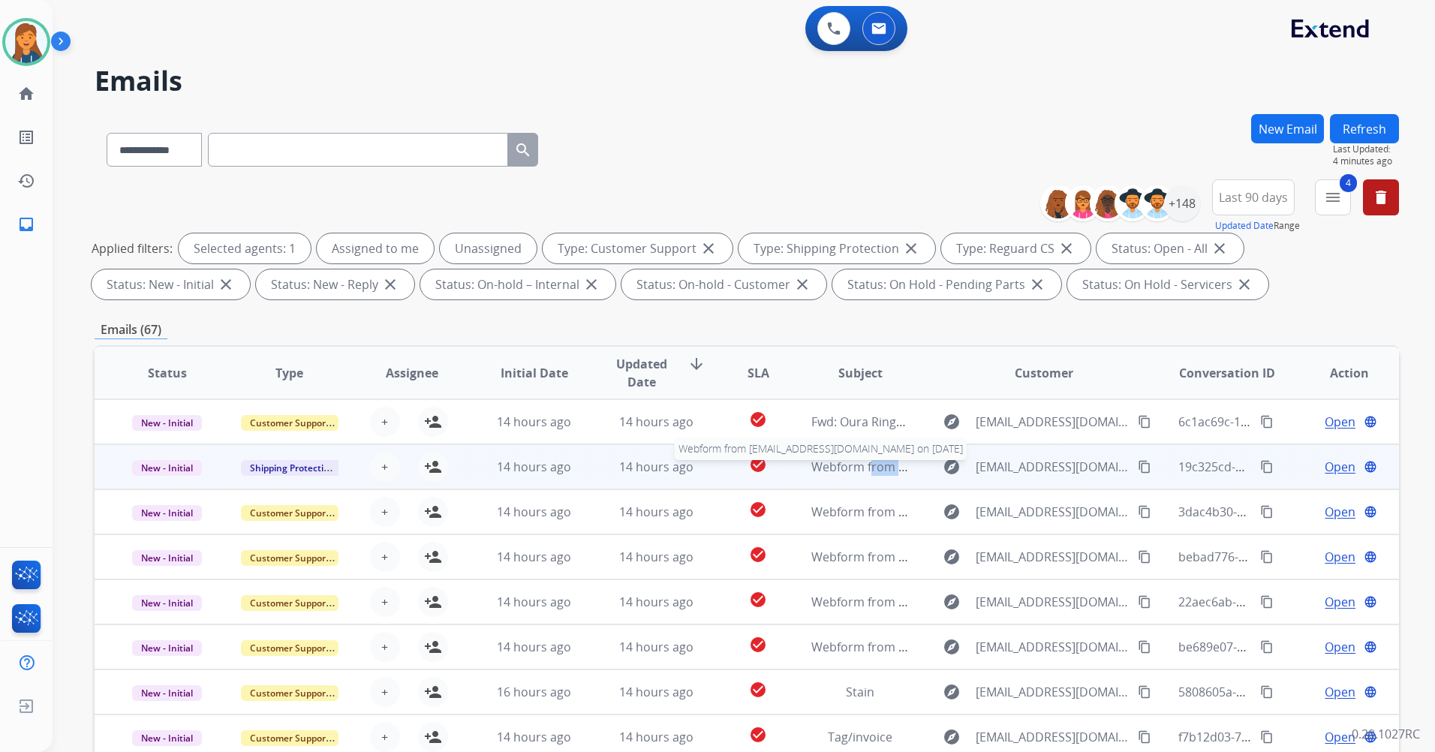
click at [865, 467] on span "Webform from [EMAIL_ADDRESS][DOMAIN_NAME] on [DATE]" at bounding box center [981, 467] width 340 height 17
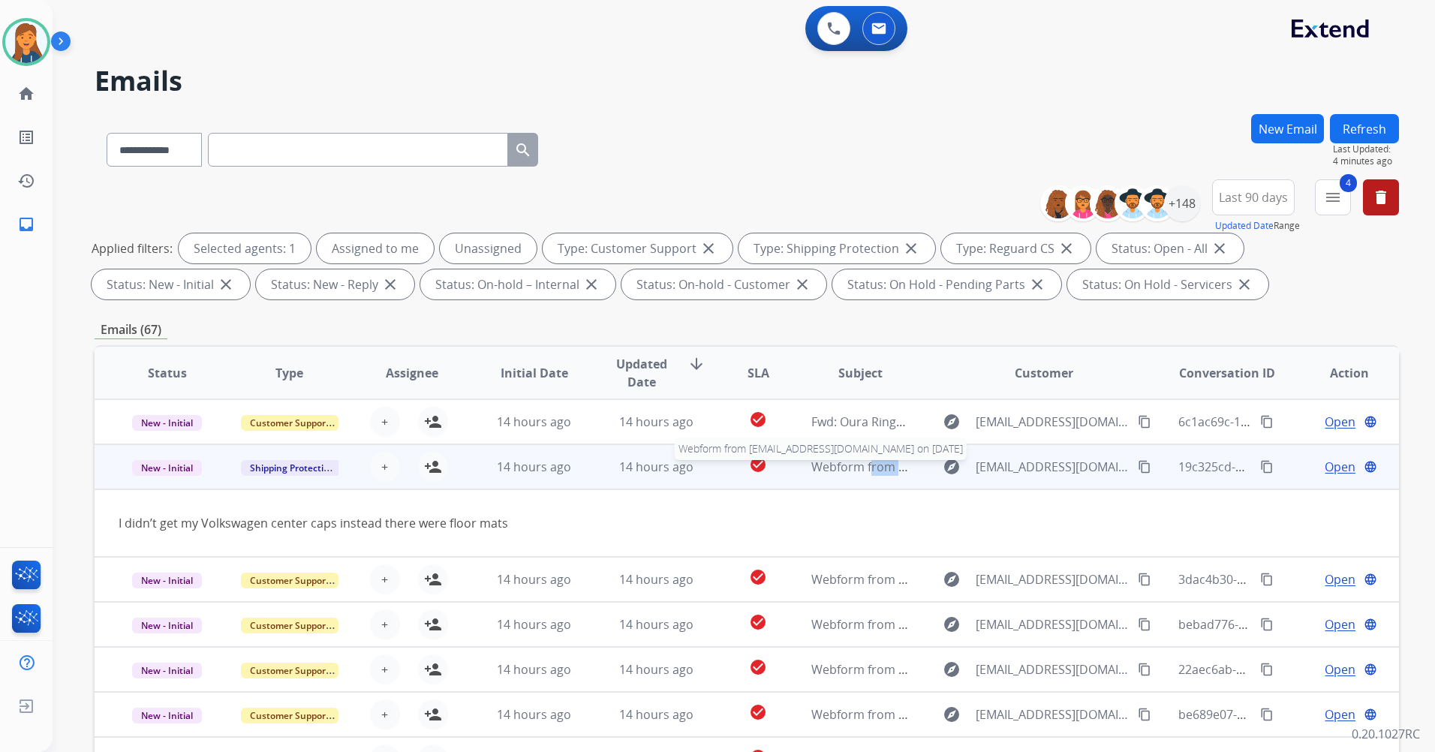
scroll to position [45, 0]
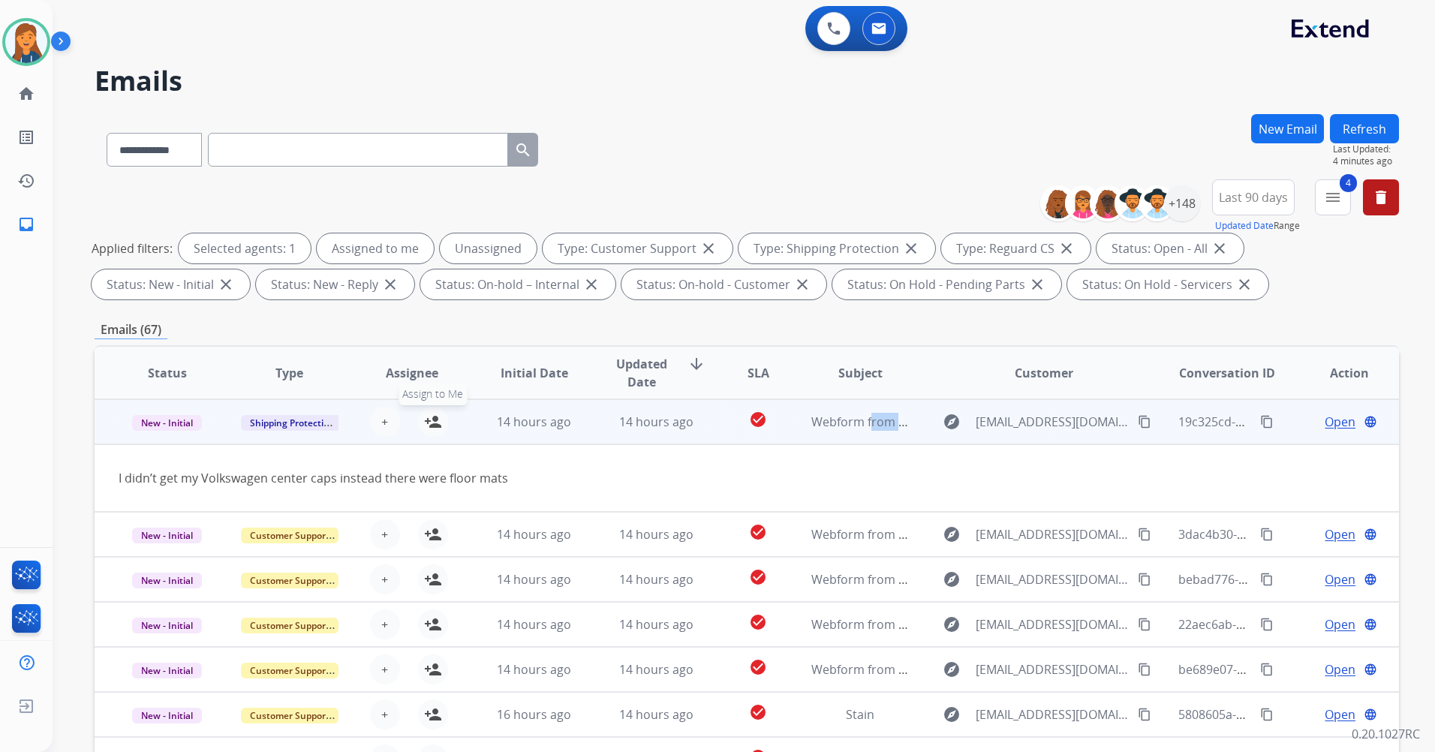
click at [432, 422] on mat-icon "person_add" at bounding box center [433, 422] width 18 height 18
click at [1331, 417] on span "Open" at bounding box center [1340, 422] width 31 height 18
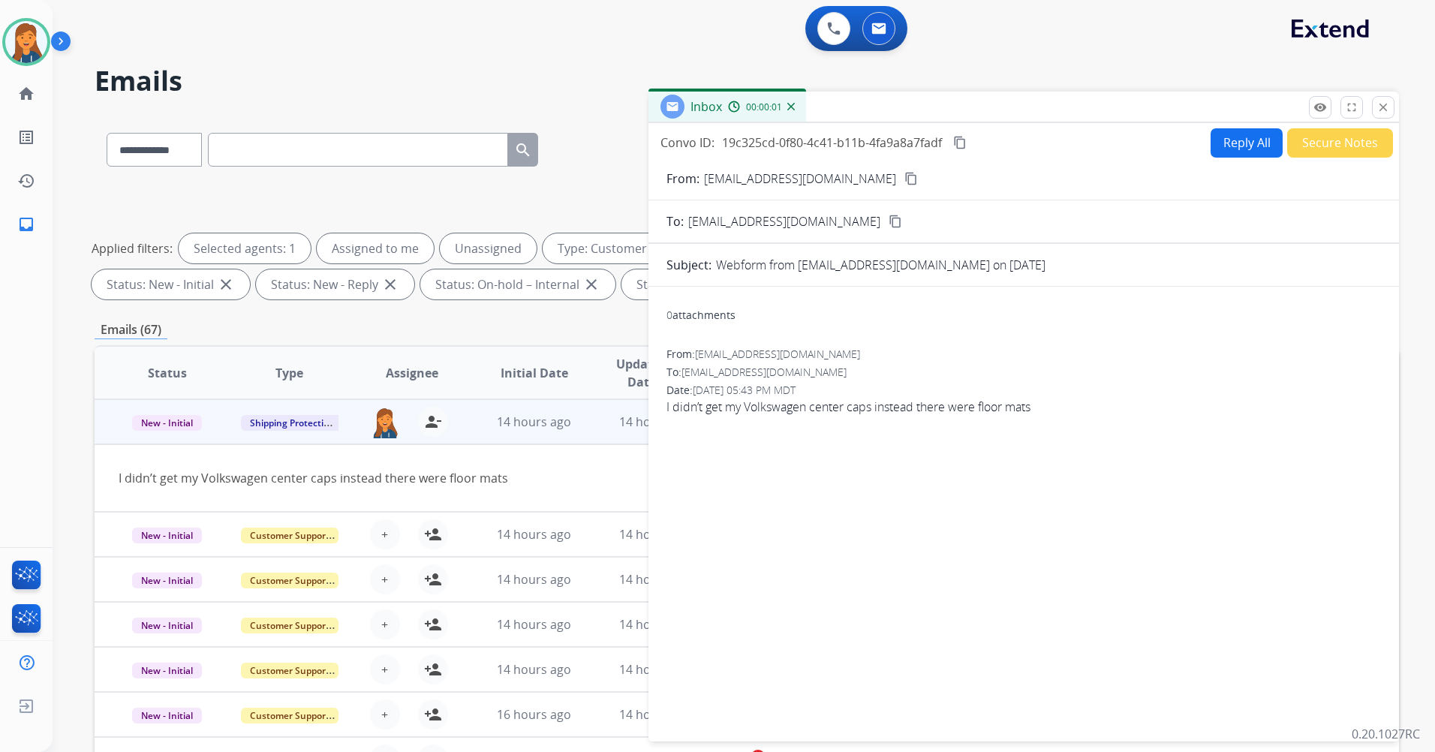
click at [1212, 147] on button "Reply All" at bounding box center [1247, 142] width 72 height 29
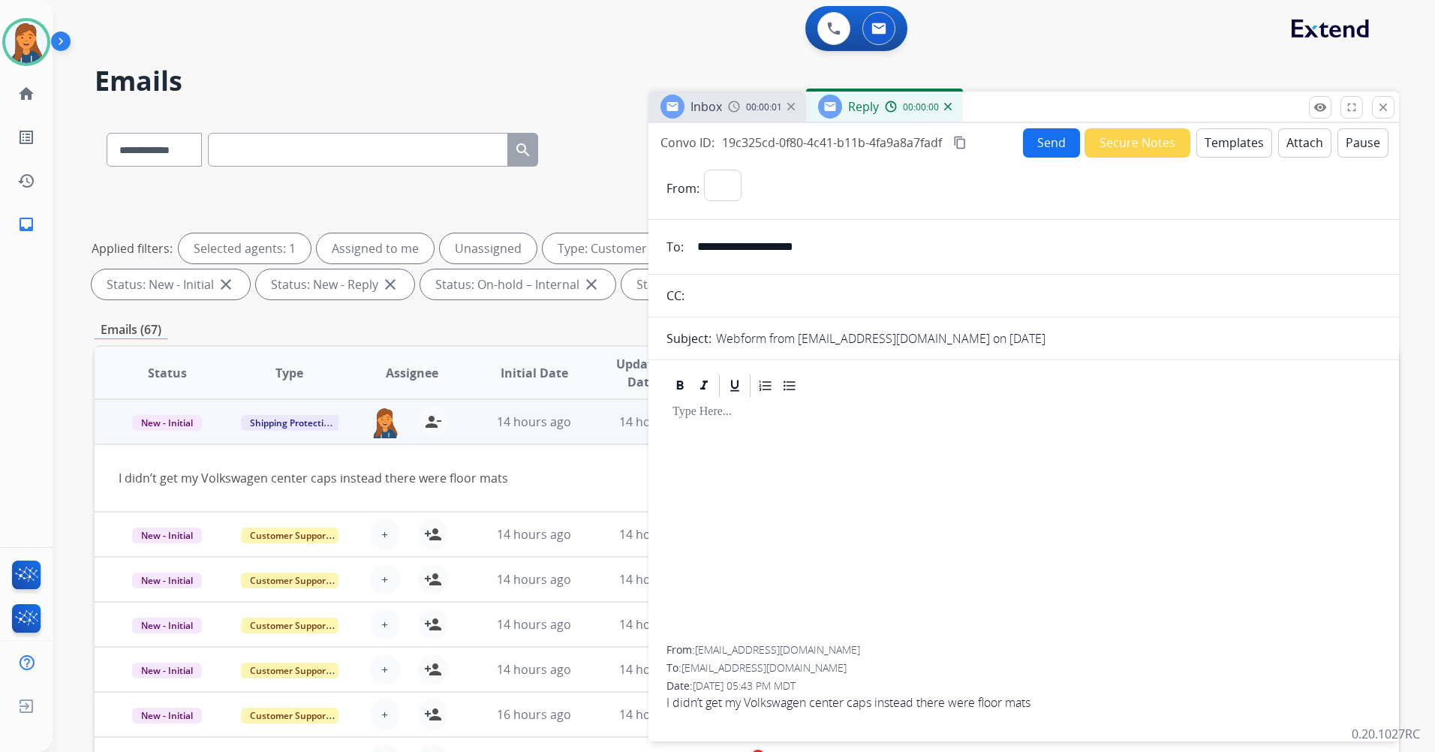
select select "**********"
drag, startPoint x: 838, startPoint y: 251, endPoint x: 582, endPoint y: 254, distance: 256.0
click at [582, 254] on div "**********" at bounding box center [747, 520] width 1305 height 812
click at [1242, 137] on button "Templates" at bounding box center [1235, 142] width 76 height 29
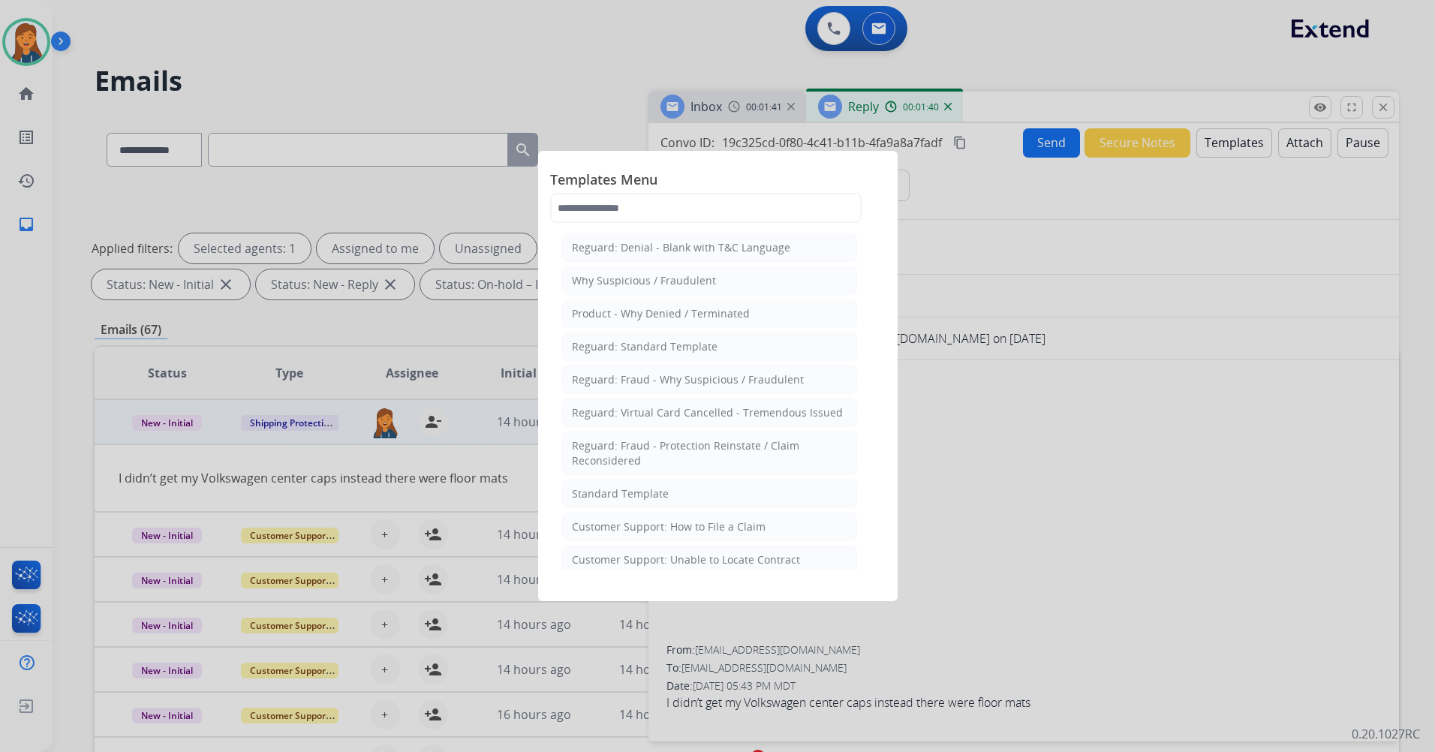
click at [633, 495] on div "Standard Template" at bounding box center [620, 493] width 97 height 15
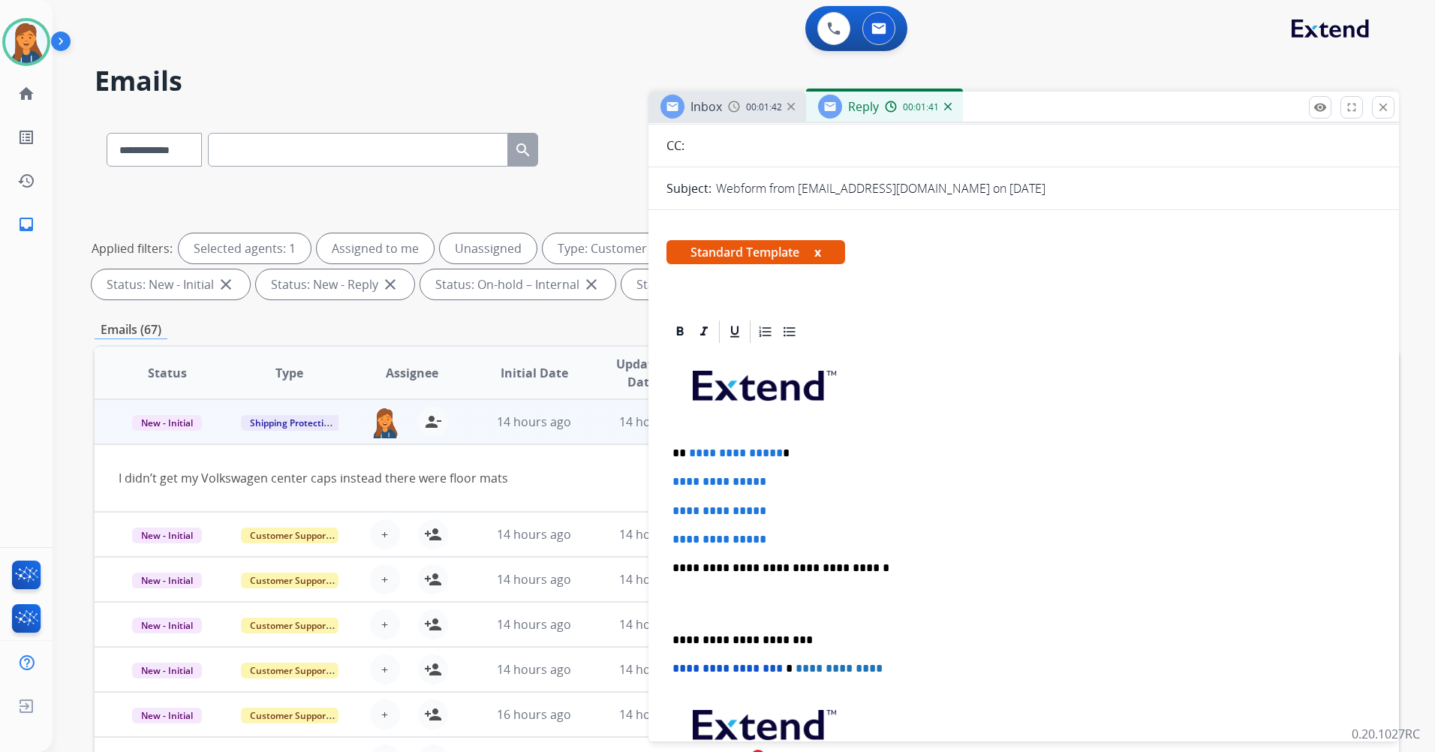
scroll to position [150, 0]
drag, startPoint x: 778, startPoint y: 534, endPoint x: 686, endPoint y: 453, distance: 122.3
click at [686, 453] on div "**********" at bounding box center [1024, 603] width 715 height 516
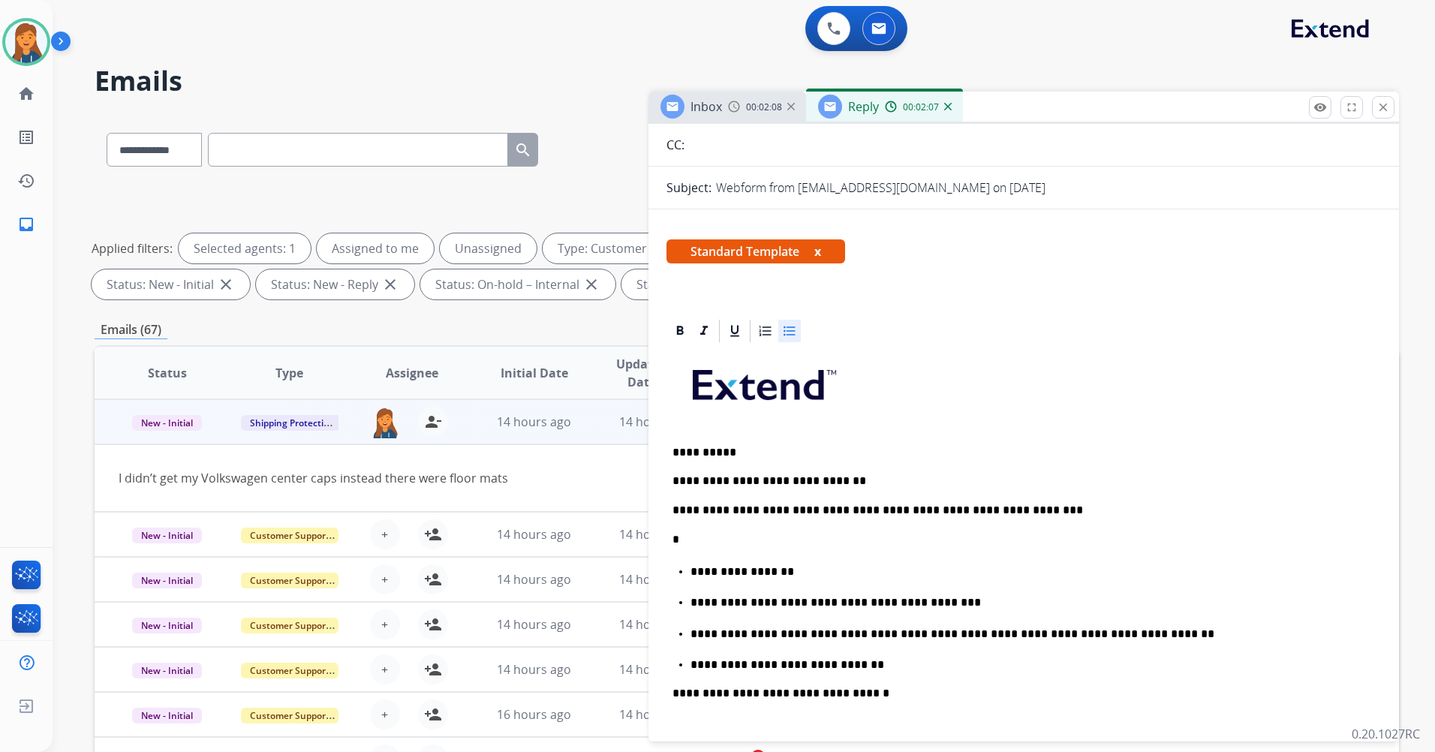
click at [676, 572] on ul "**********" at bounding box center [1024, 618] width 703 height 110
click at [694, 538] on p "*" at bounding box center [1018, 540] width 691 height 16
click at [673, 563] on ul "**********" at bounding box center [1024, 618] width 703 height 110
click at [674, 540] on p at bounding box center [1018, 540] width 691 height 16
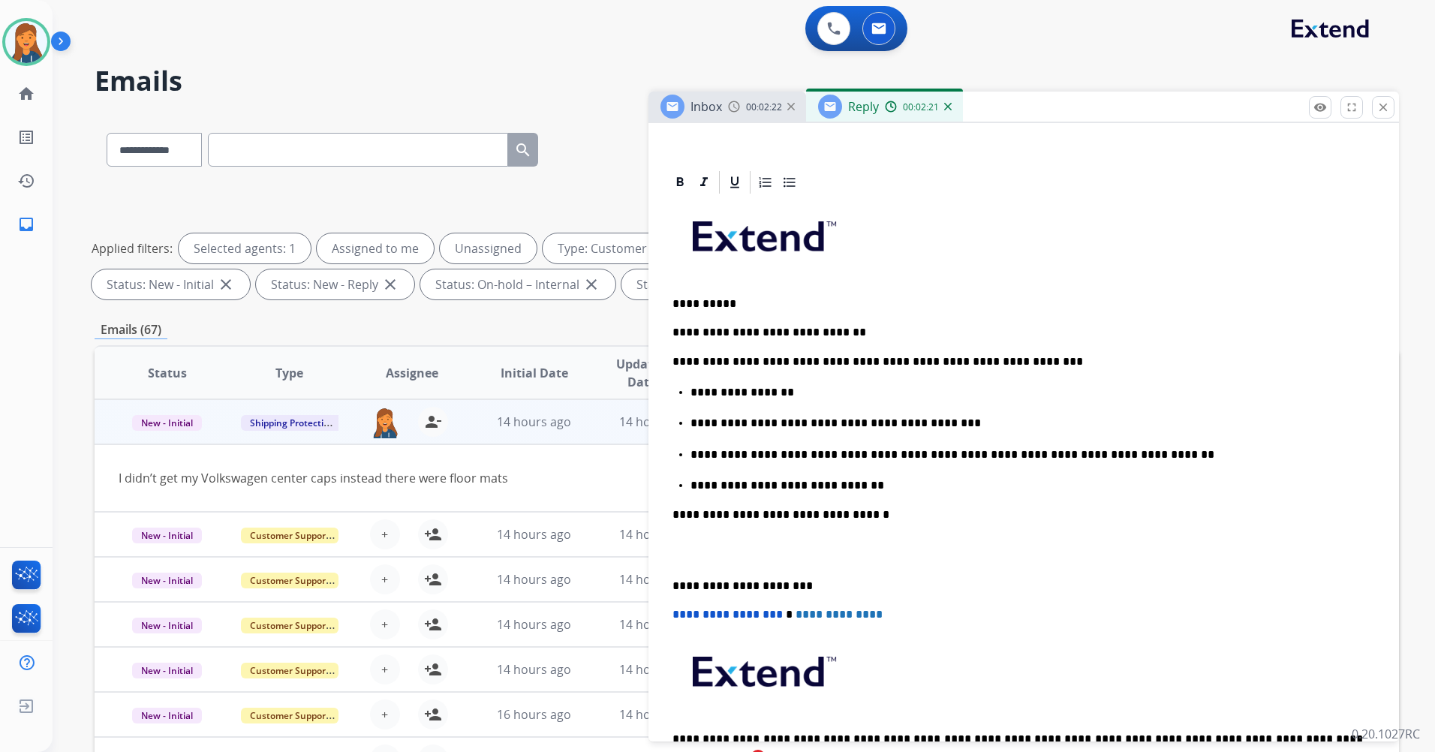
scroll to position [300, 0]
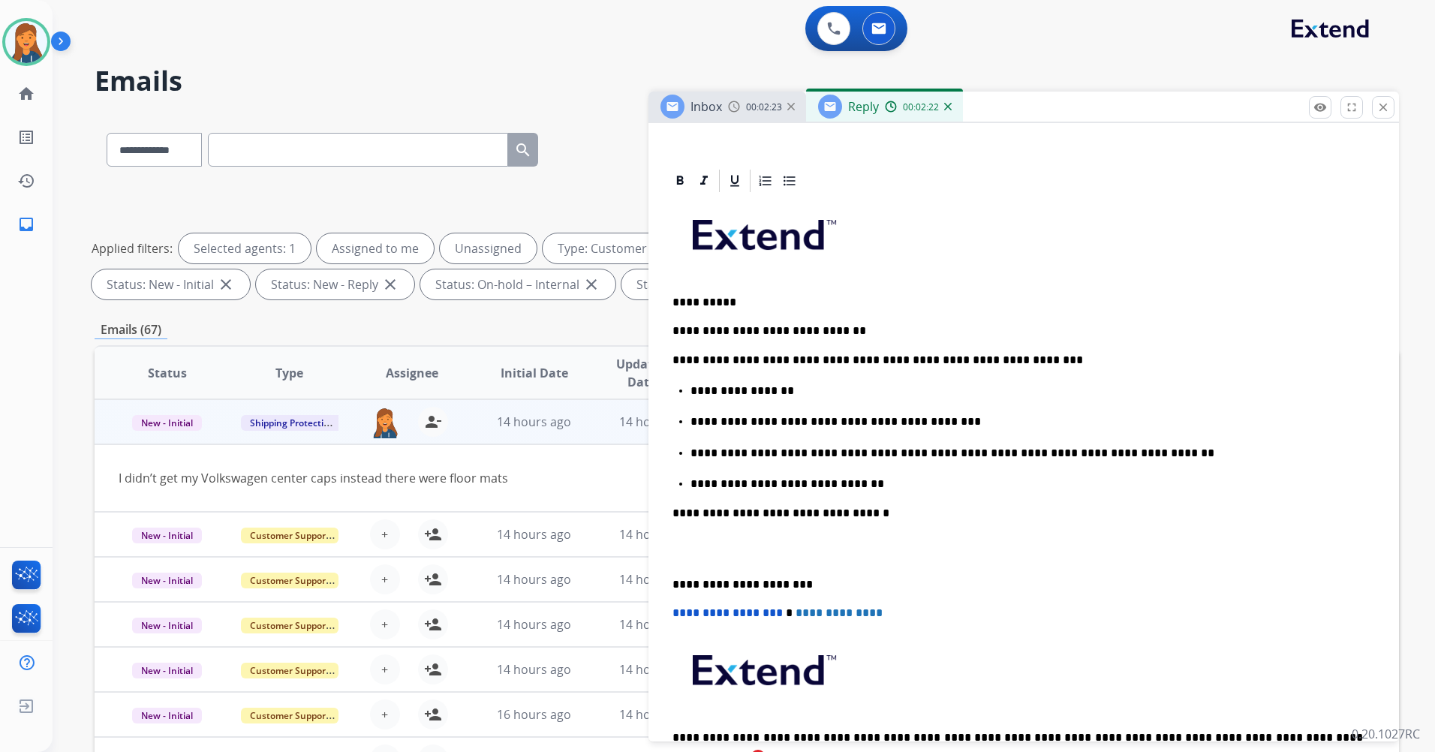
click at [670, 582] on div "**********" at bounding box center [1024, 500] width 715 height 612
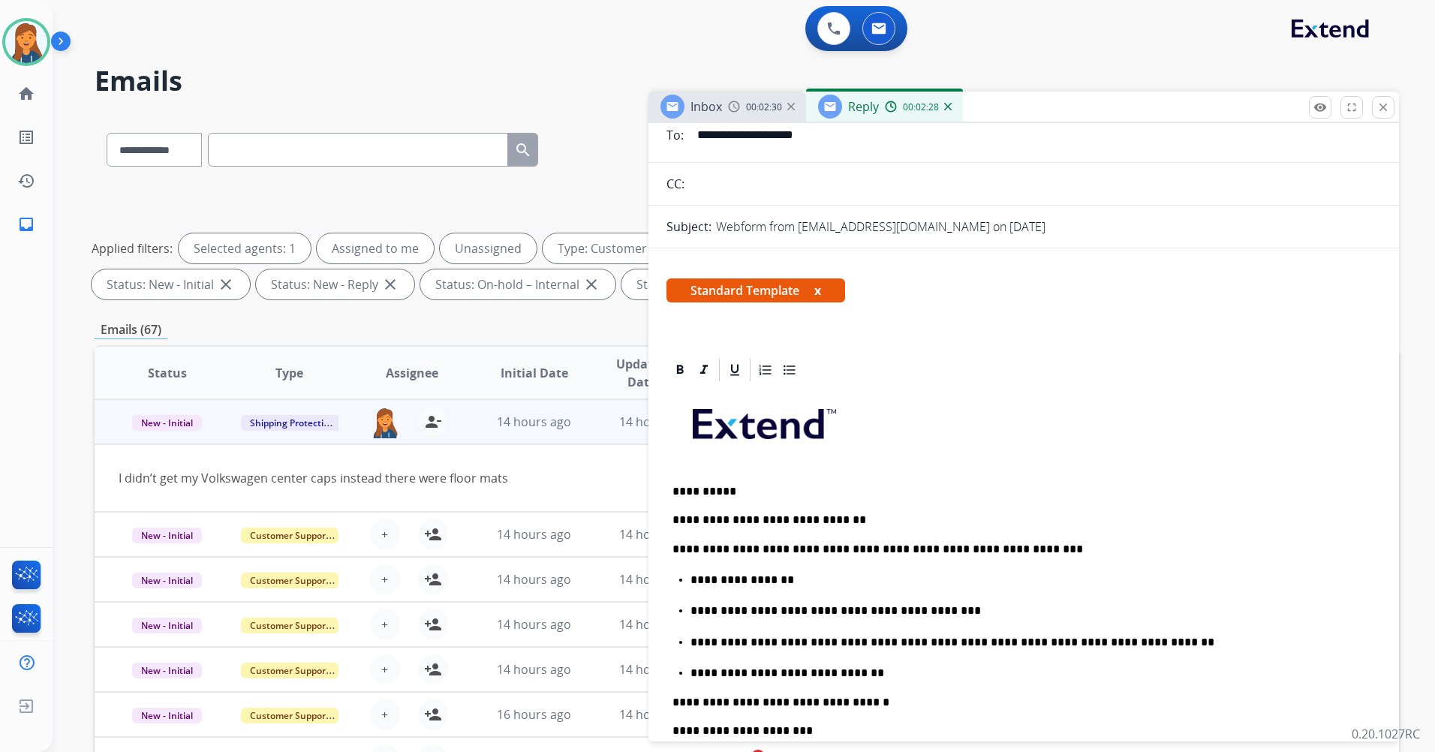
scroll to position [0, 0]
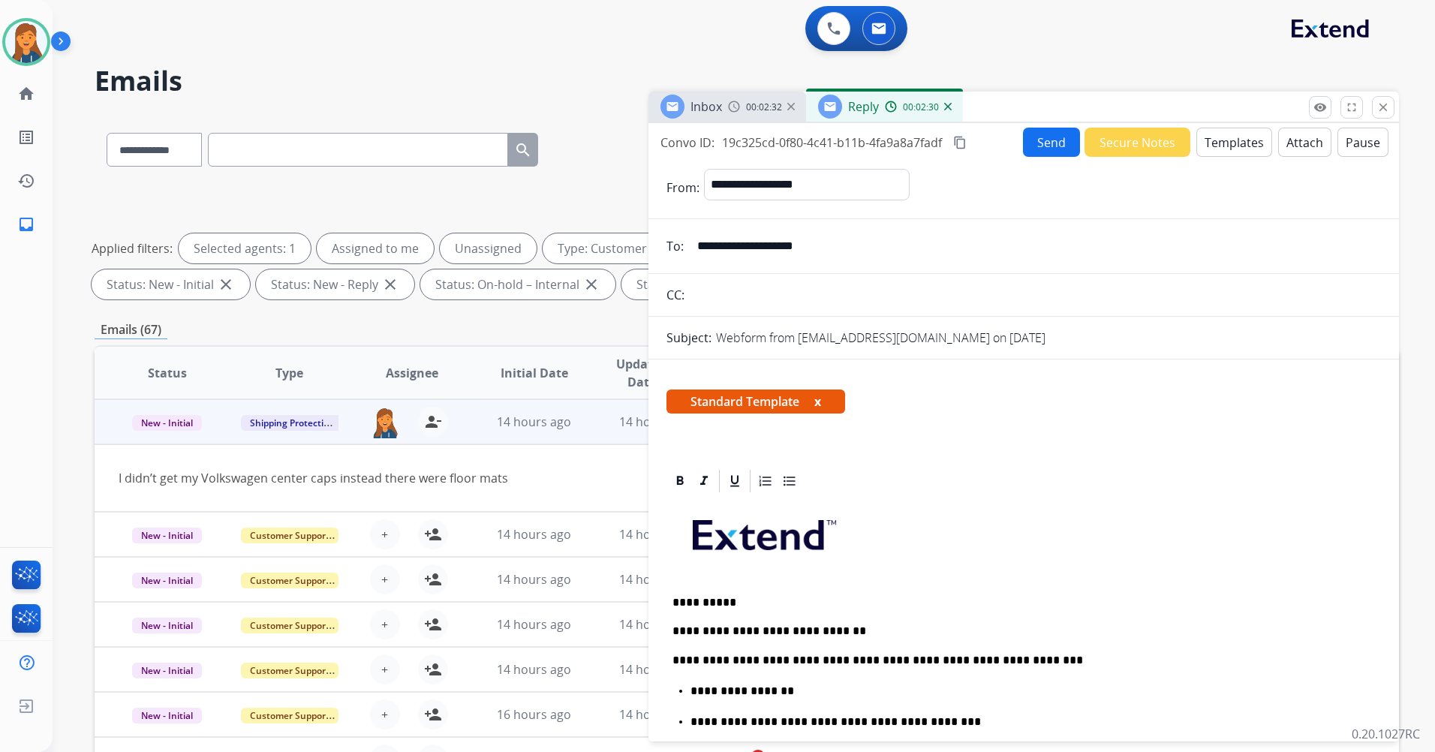
click at [960, 140] on mat-icon "content_copy" at bounding box center [960, 143] width 14 height 14
click at [962, 140] on mat-icon "content_copy" at bounding box center [960, 143] width 14 height 14
click at [1040, 143] on button "Send" at bounding box center [1051, 142] width 57 height 29
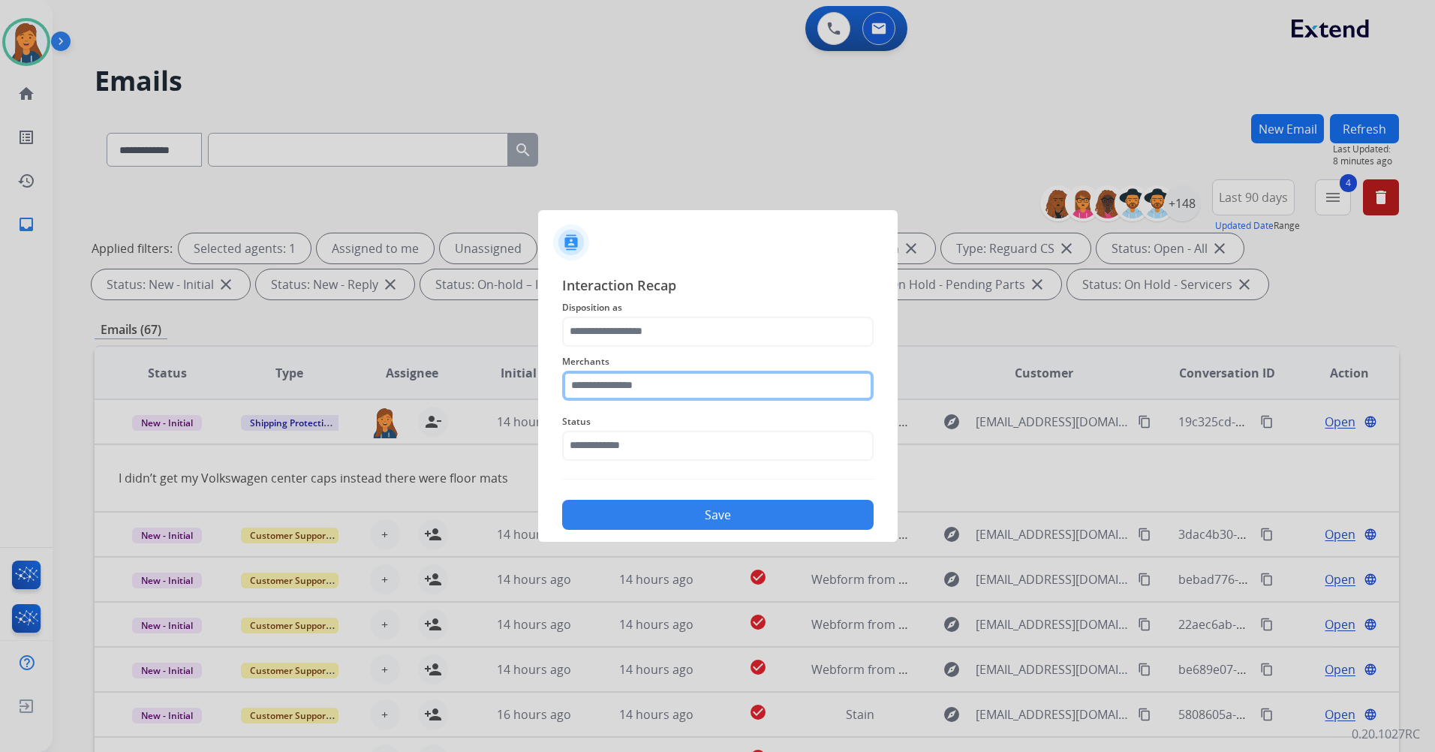
click at [634, 378] on input "text" at bounding box center [718, 386] width 312 height 30
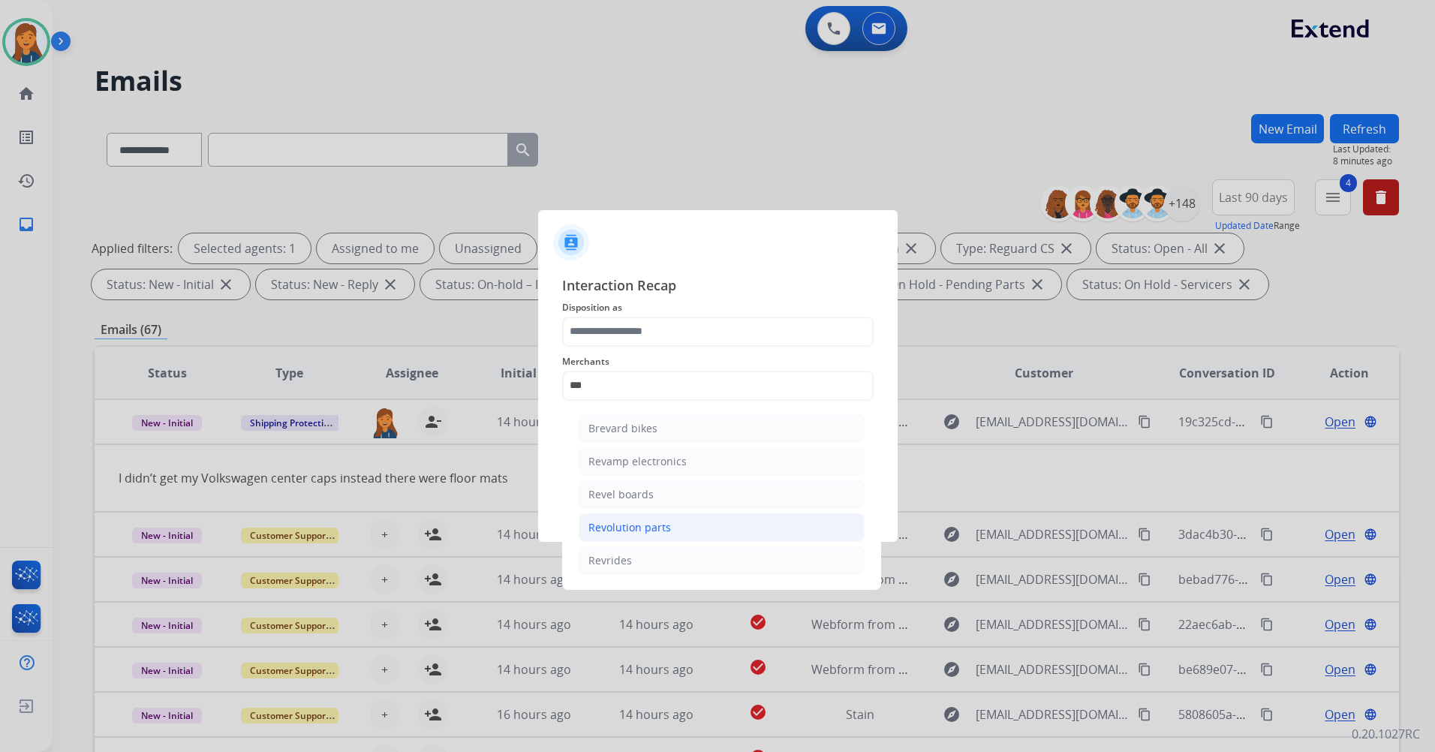
click at [613, 522] on div "Revolution parts" at bounding box center [629, 527] width 83 height 15
type input "**********"
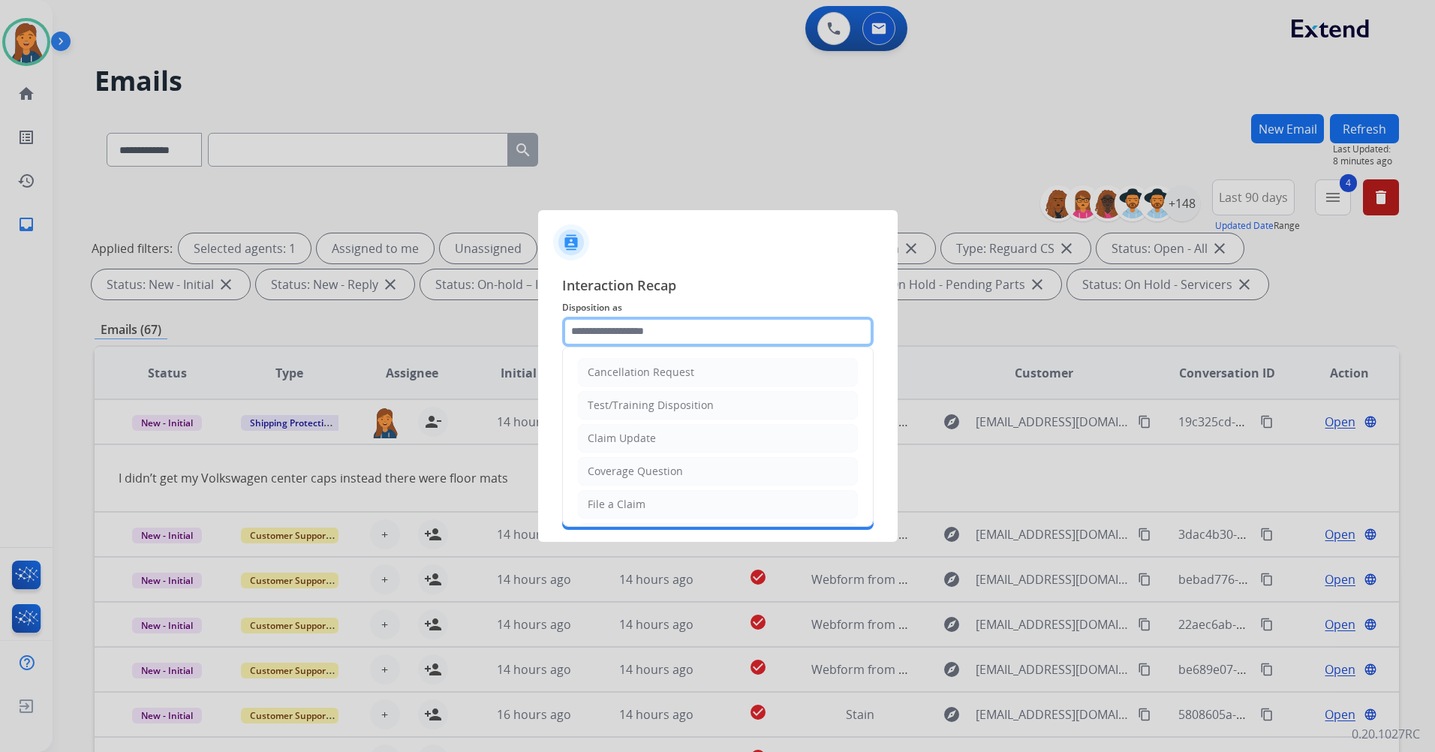
click at [615, 337] on input "text" at bounding box center [718, 332] width 312 height 30
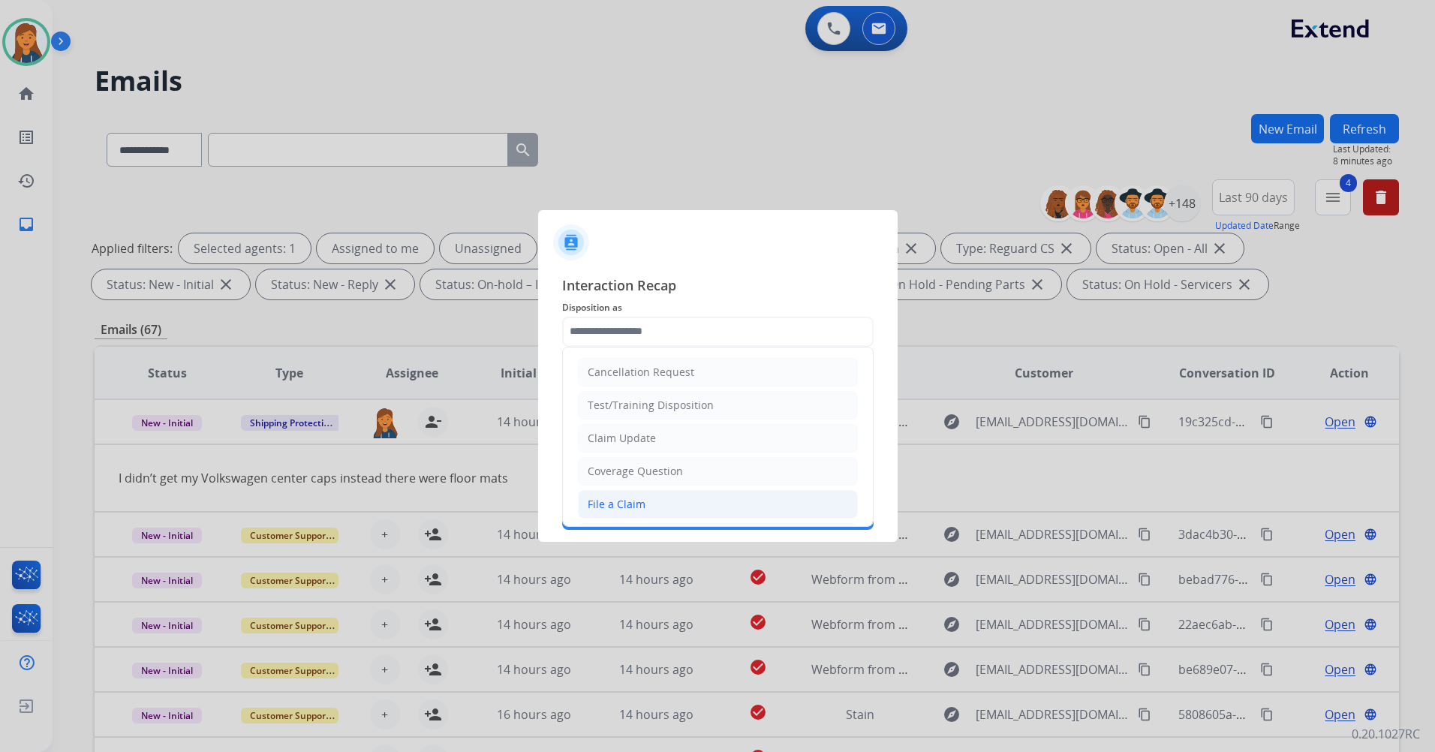
click at [634, 493] on li "File a Claim" at bounding box center [718, 504] width 280 height 29
type input "**********"
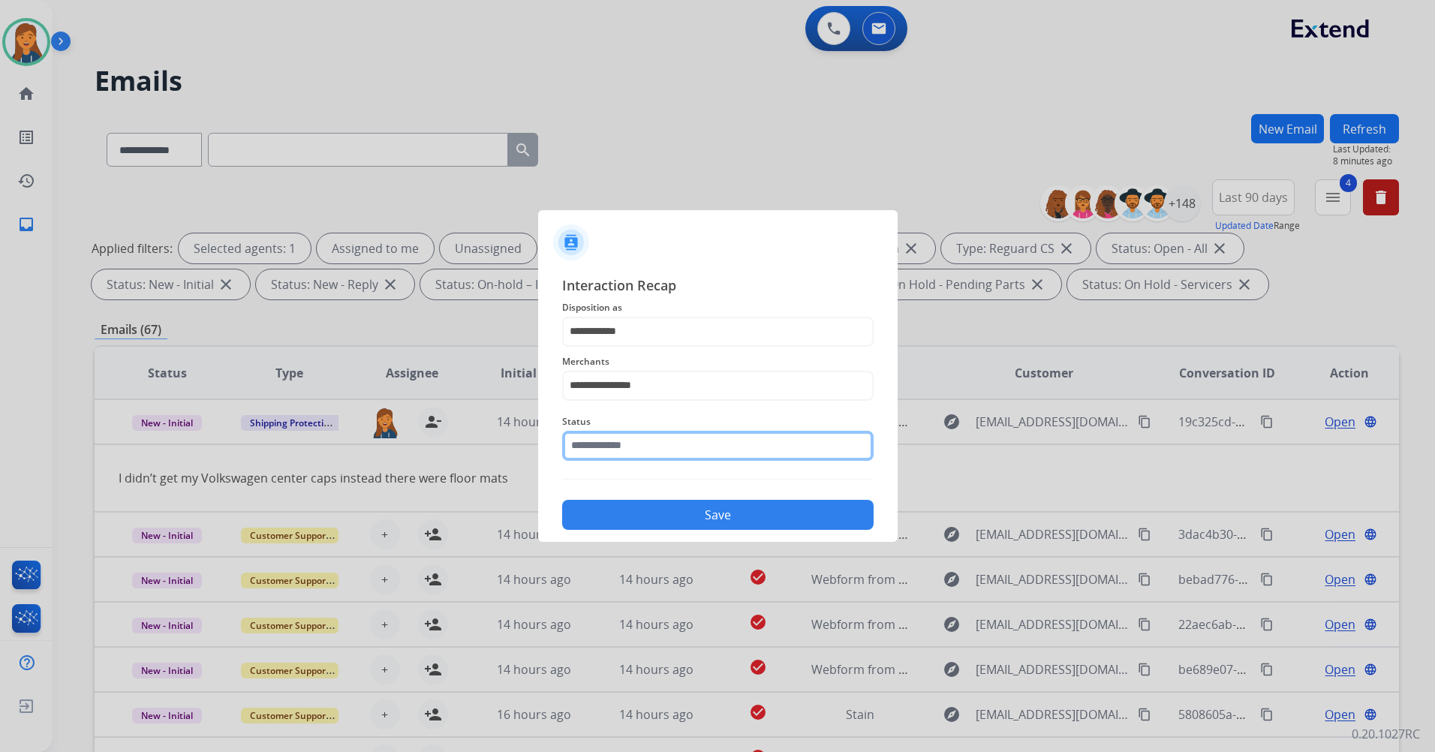
click at [609, 435] on input "text" at bounding box center [718, 446] width 312 height 30
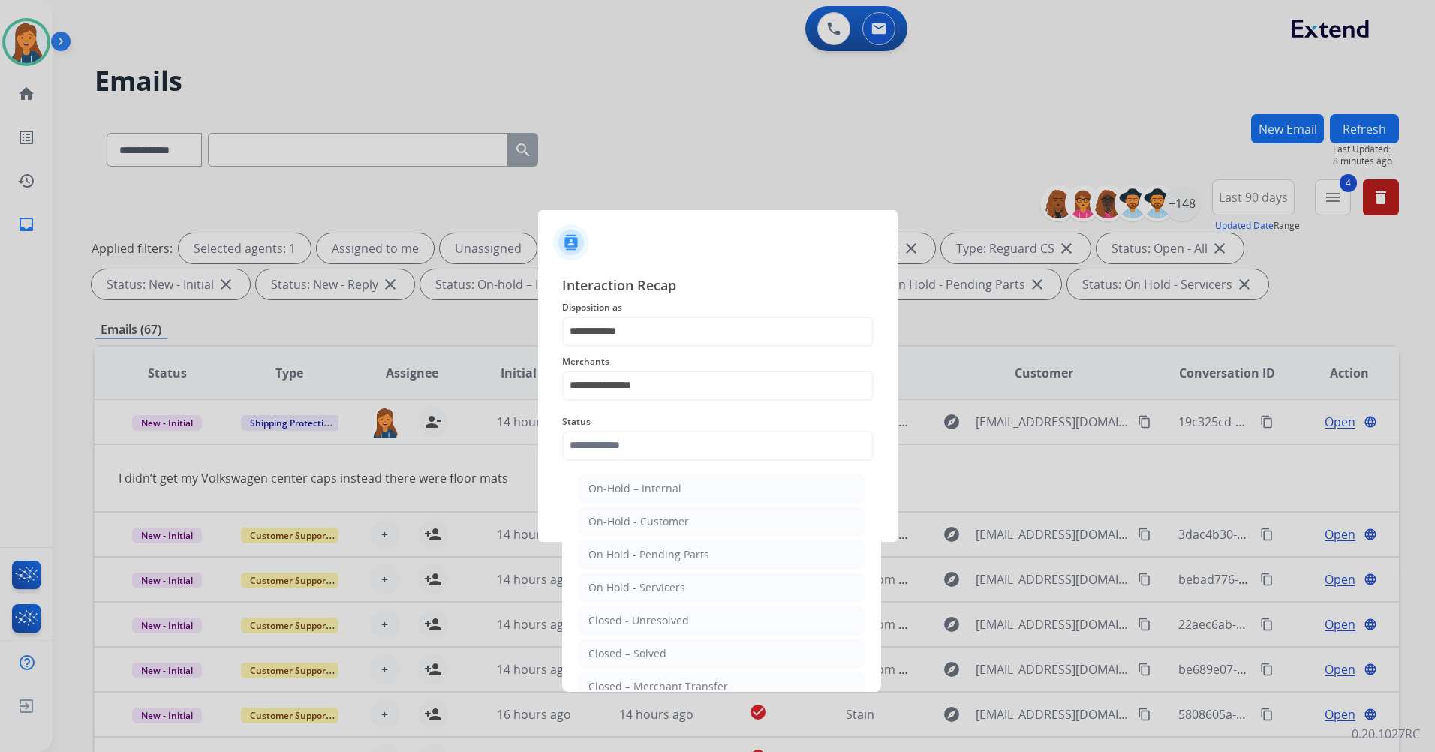
drag, startPoint x: 607, startPoint y: 652, endPoint x: 606, endPoint y: 621, distance: 30.8
click at [608, 652] on div "Closed – Solved" at bounding box center [627, 653] width 78 height 15
type input "**********"
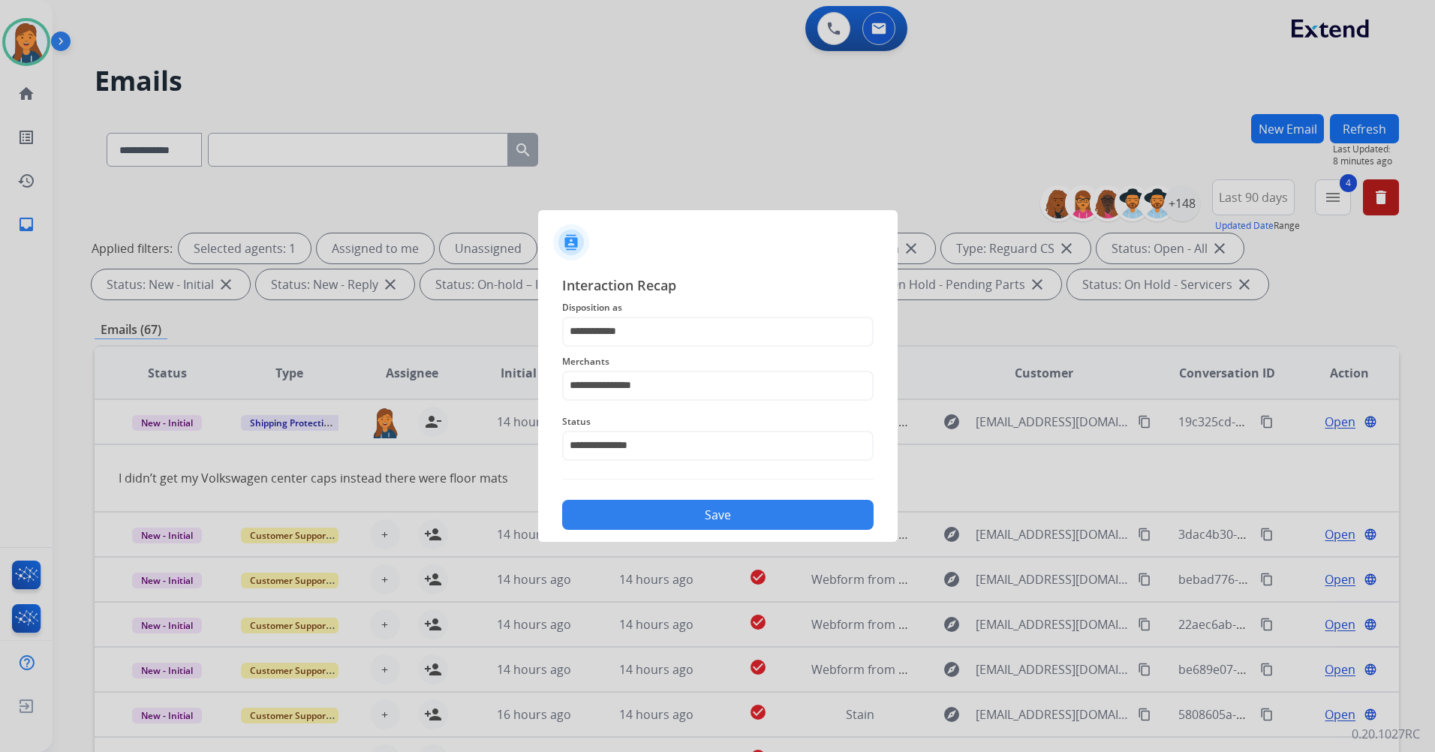
click at [629, 502] on button "Save" at bounding box center [718, 515] width 312 height 30
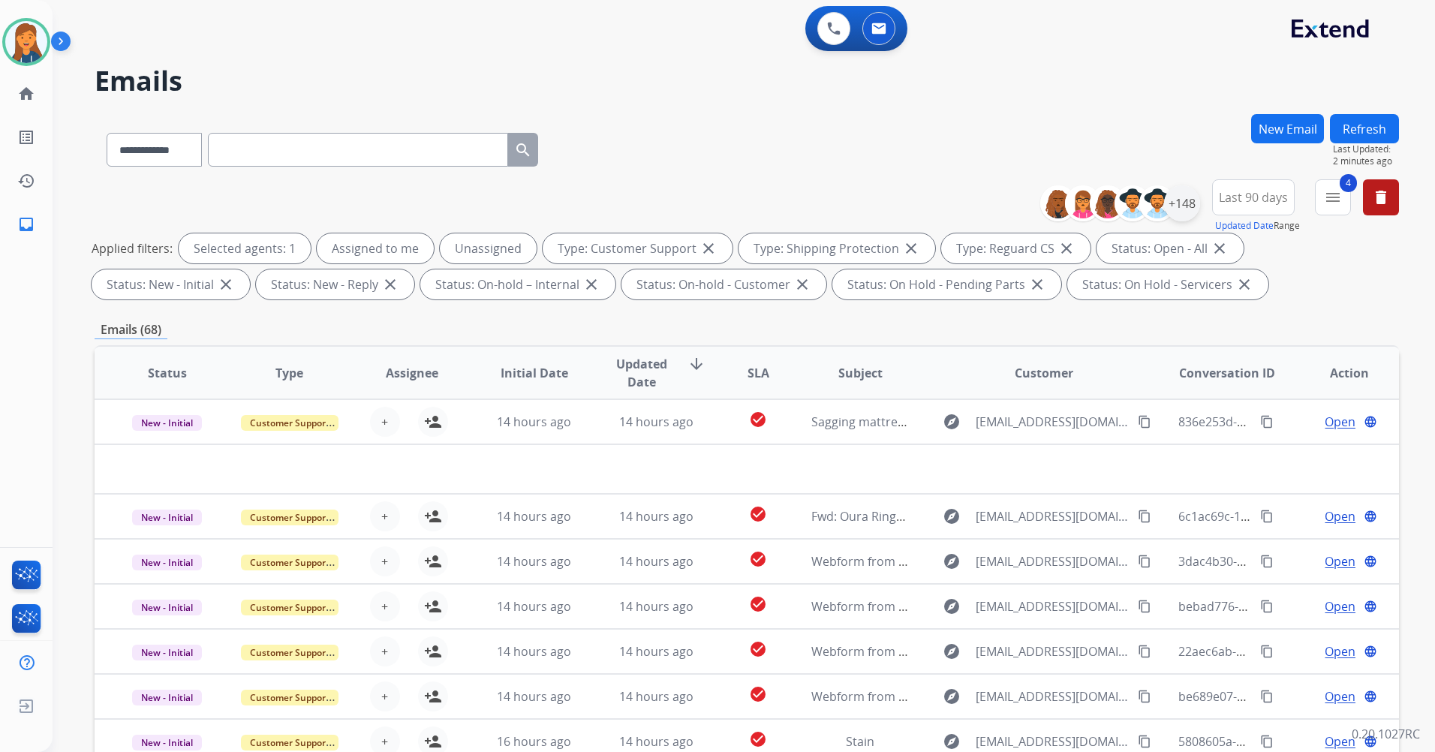
click at [1175, 192] on div "+148" at bounding box center [1182, 203] width 36 height 36
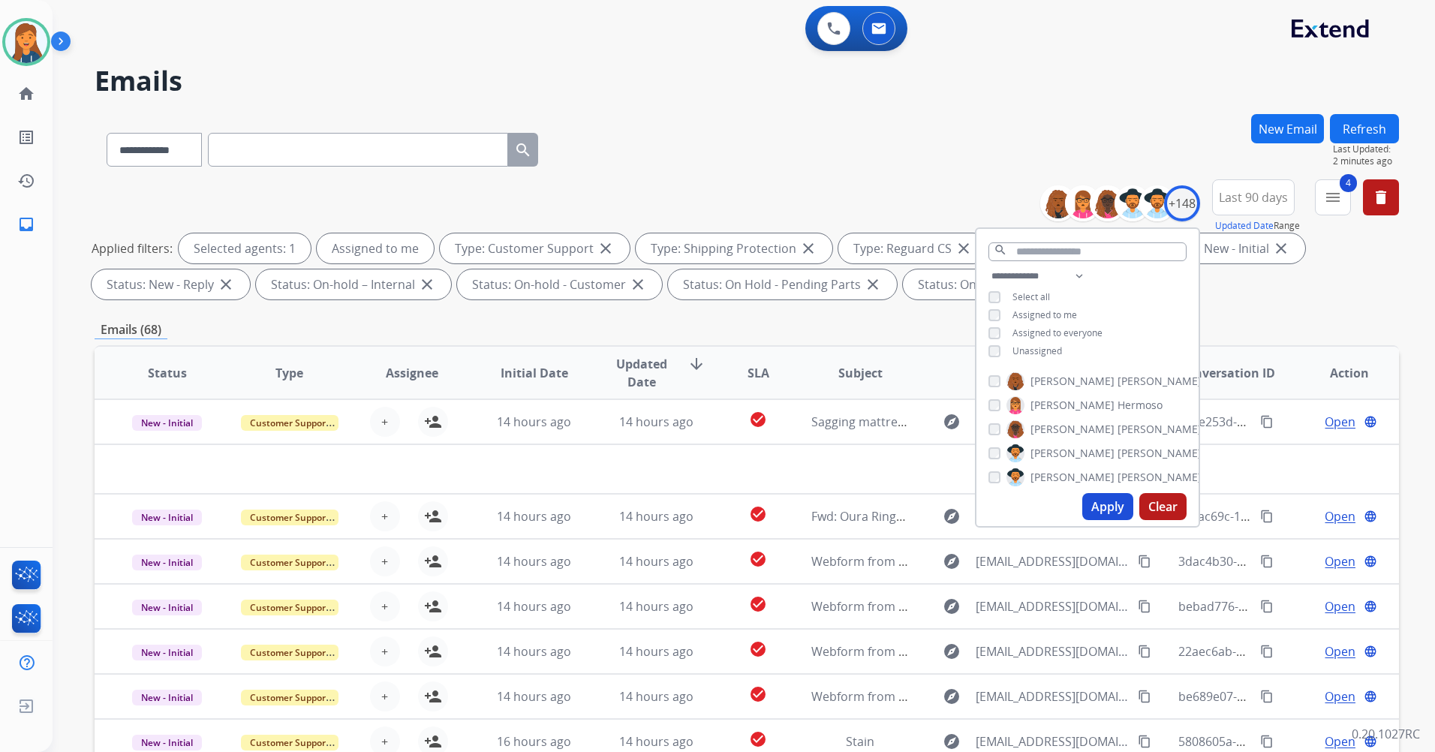
click at [1102, 506] on button "Apply" at bounding box center [1107, 506] width 51 height 27
select select "*"
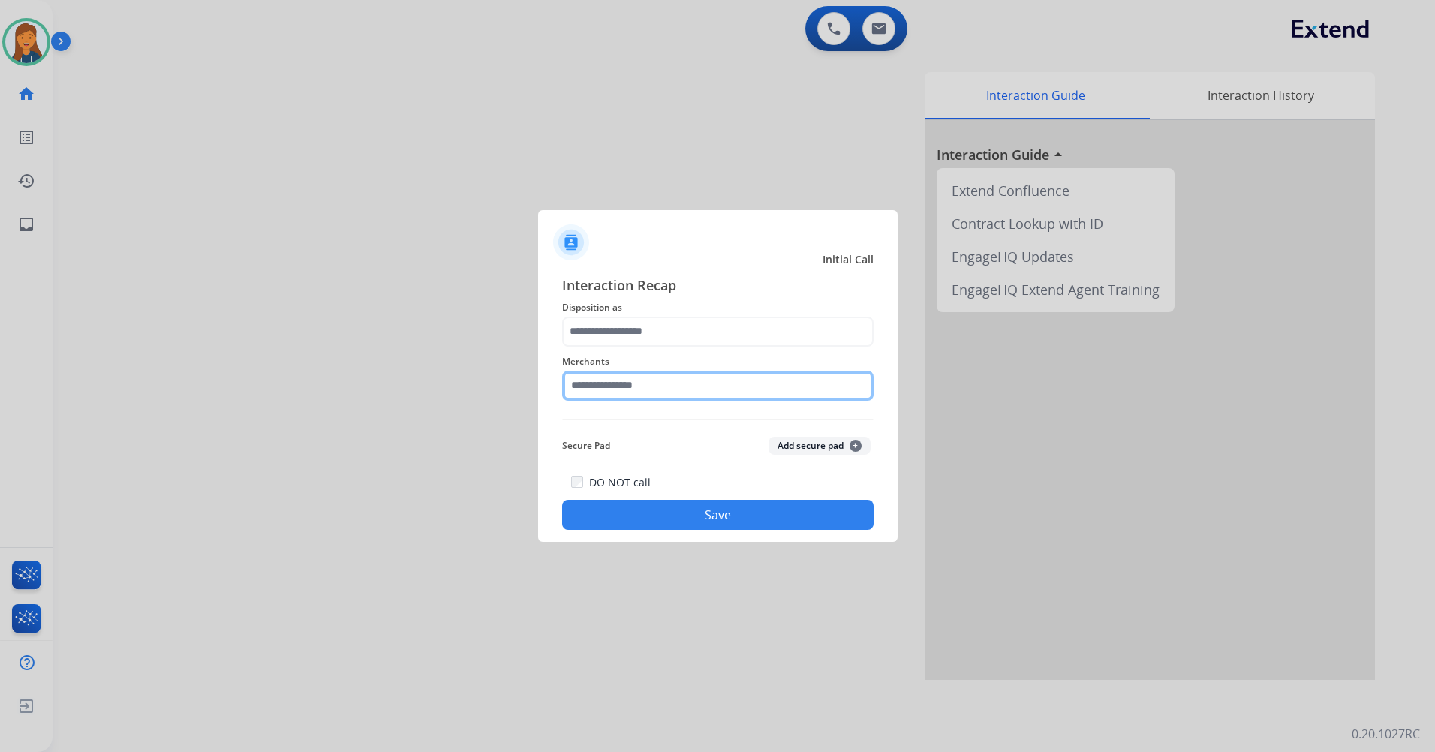
click at [611, 389] on input "text" at bounding box center [718, 386] width 312 height 30
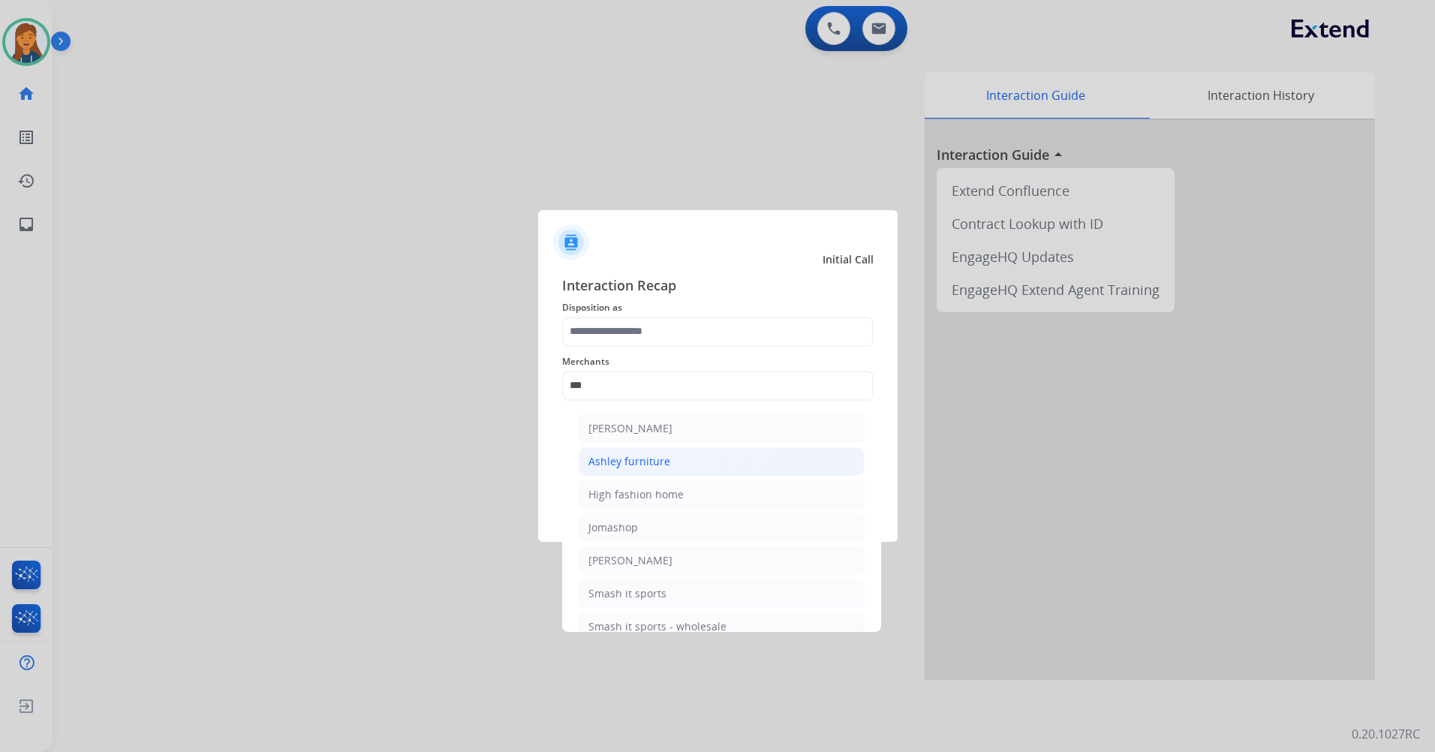
click at [628, 463] on div "Ashley furniture" at bounding box center [629, 461] width 82 height 15
type input "**********"
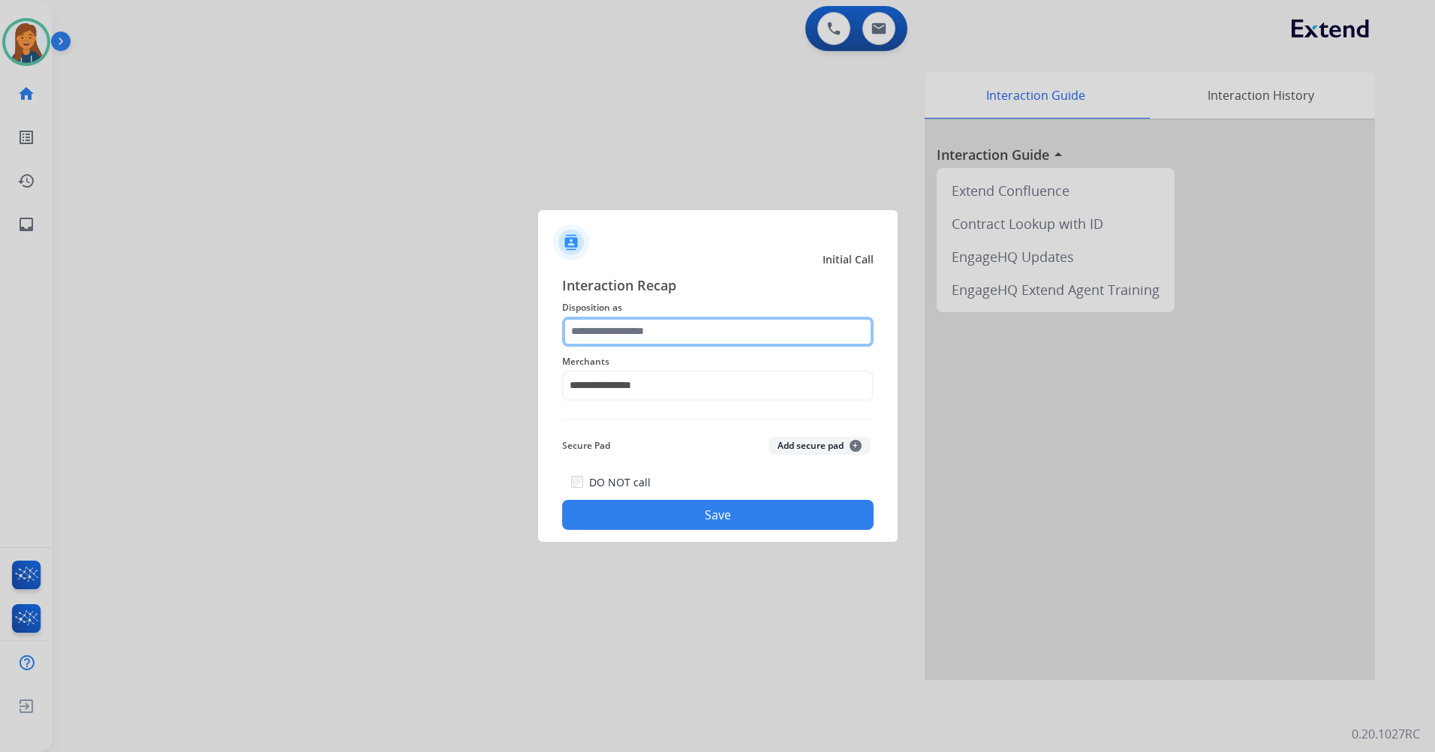
click at [635, 324] on input "text" at bounding box center [718, 332] width 312 height 30
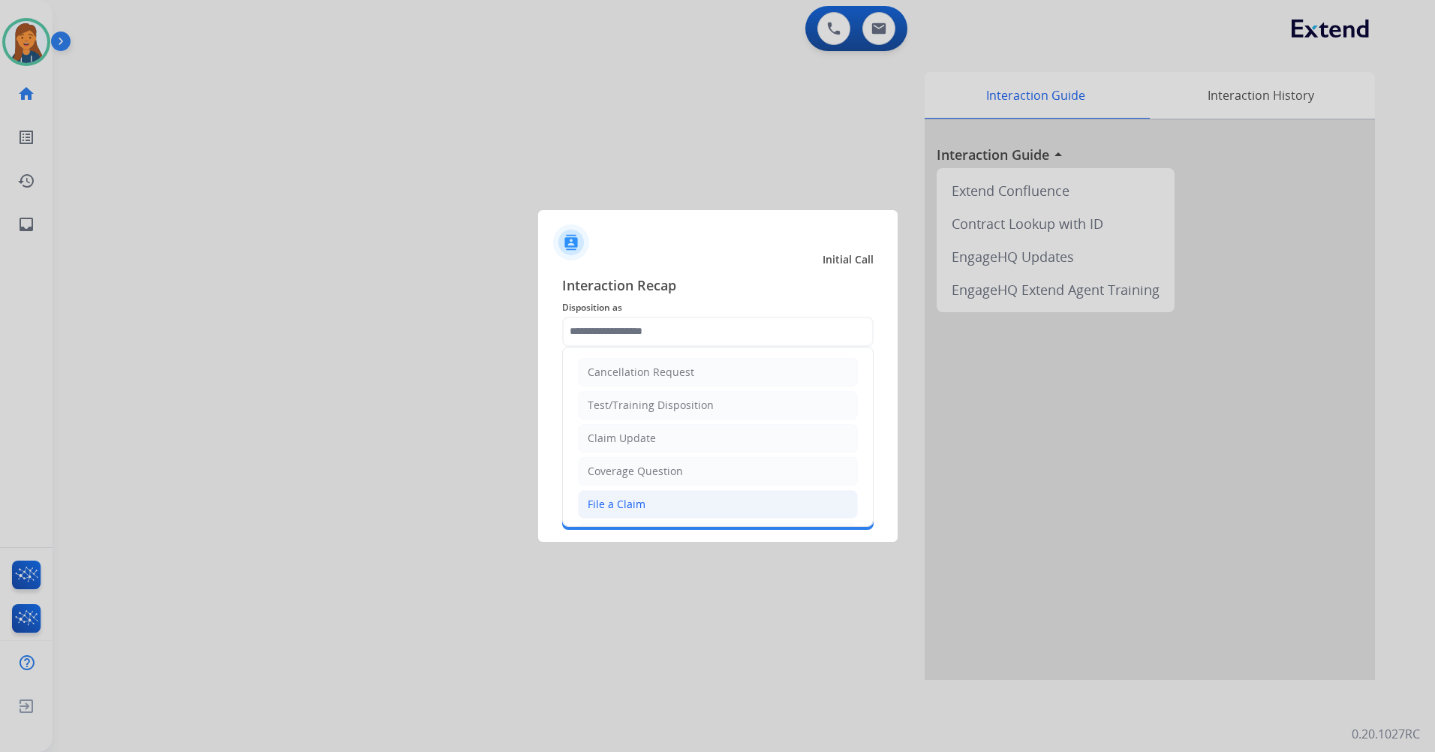
click at [615, 501] on div "File a Claim" at bounding box center [617, 504] width 58 height 15
type input "**********"
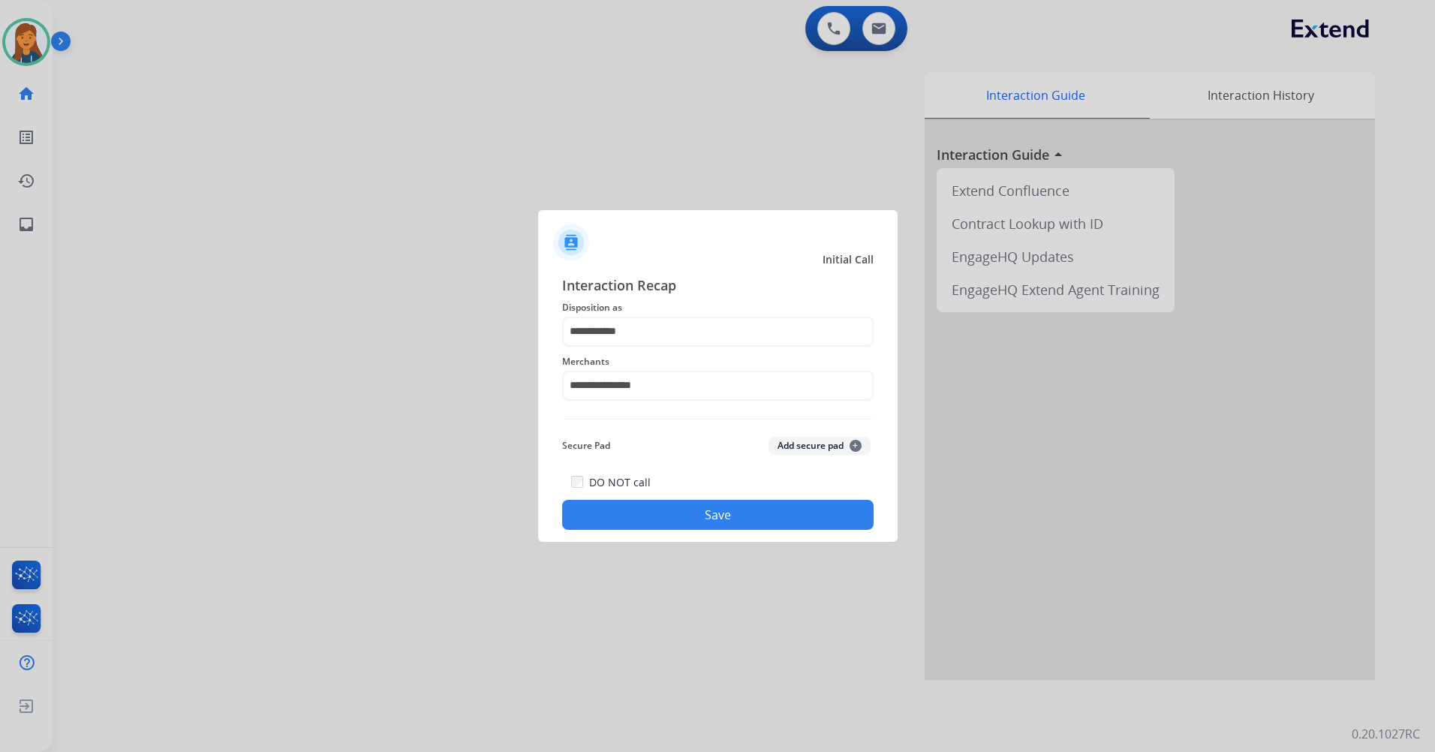
click at [658, 518] on button "Save" at bounding box center [718, 515] width 312 height 30
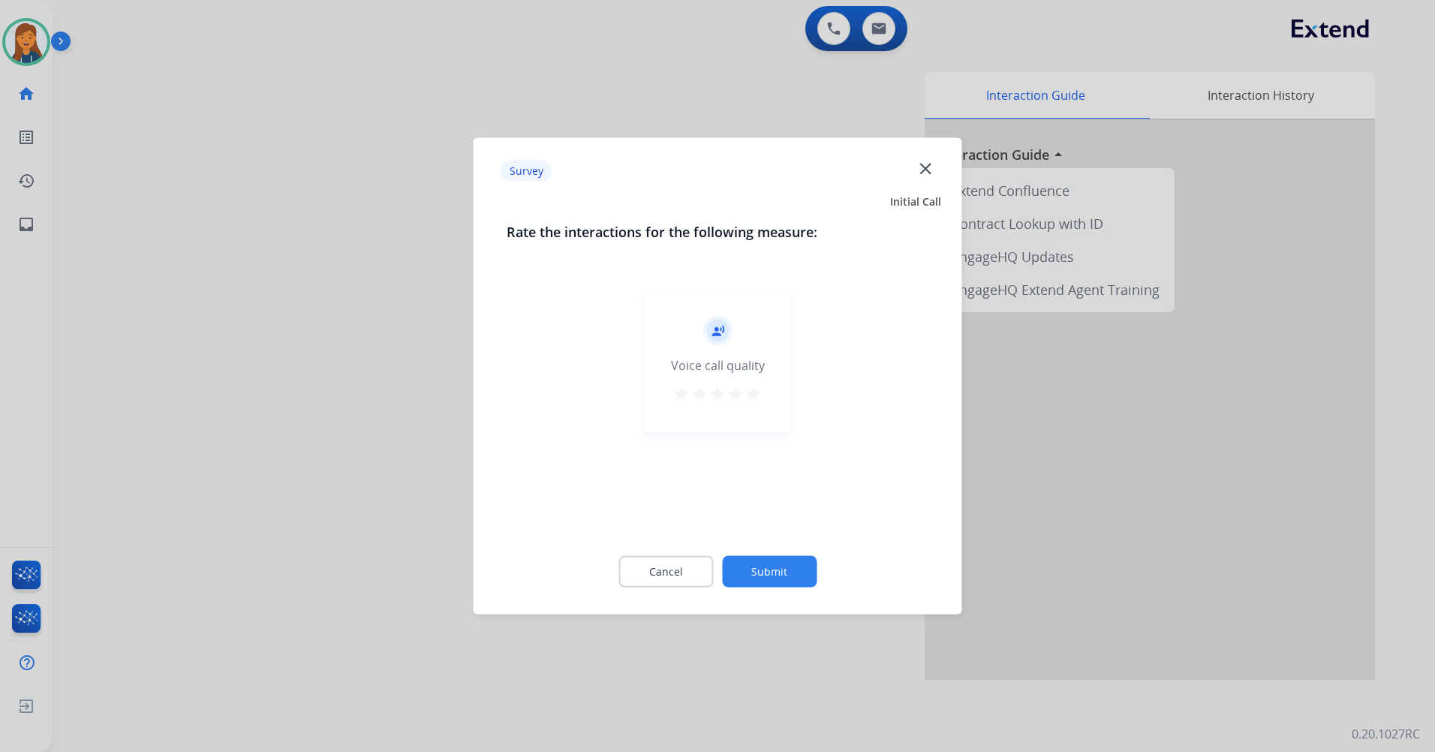
click at [742, 408] on div "record_voice_over Voice call quality star star star star star" at bounding box center [718, 361] width 146 height 143
click at [757, 383] on div "record_voice_over Voice call quality star star star star star" at bounding box center [718, 361] width 146 height 143
click at [760, 393] on mat-icon "star" at bounding box center [754, 394] width 18 height 18
click at [779, 566] on button "Submit" at bounding box center [769, 572] width 95 height 32
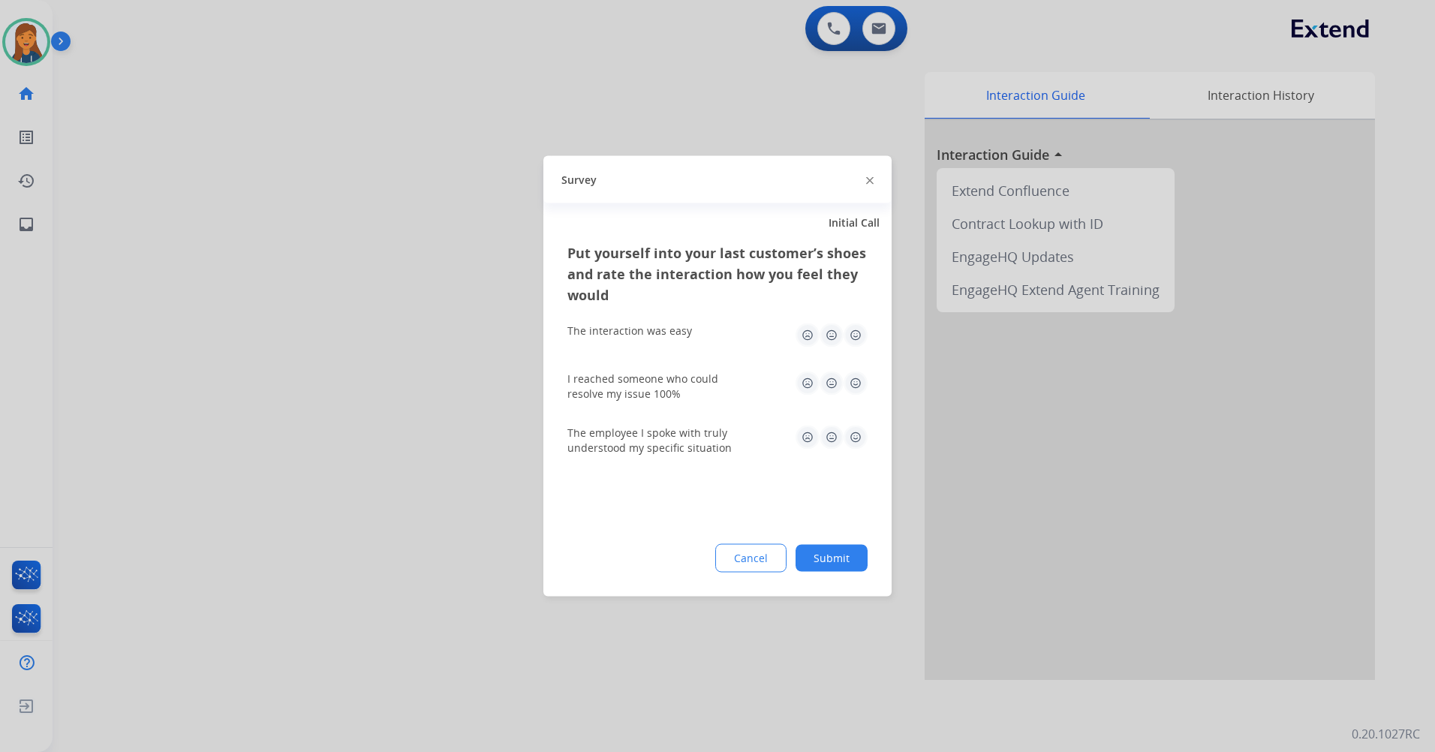
click at [845, 341] on img at bounding box center [856, 336] width 24 height 24
drag, startPoint x: 859, startPoint y: 373, endPoint x: 866, endPoint y: 429, distance: 56.1
click at [859, 375] on img at bounding box center [856, 384] width 24 height 24
click at [862, 436] on img at bounding box center [856, 438] width 24 height 24
click at [831, 550] on button "Submit" at bounding box center [832, 558] width 72 height 27
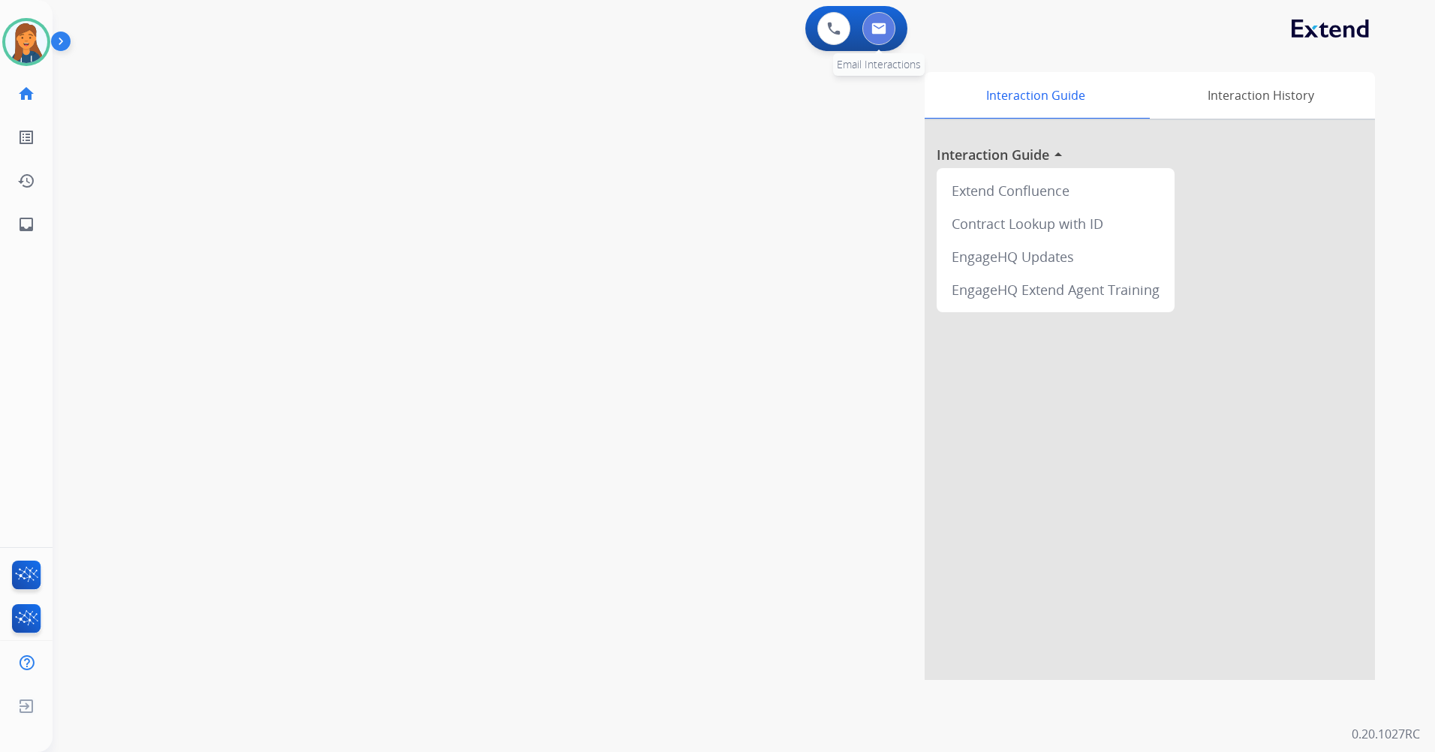
click at [875, 28] on img at bounding box center [878, 29] width 15 height 12
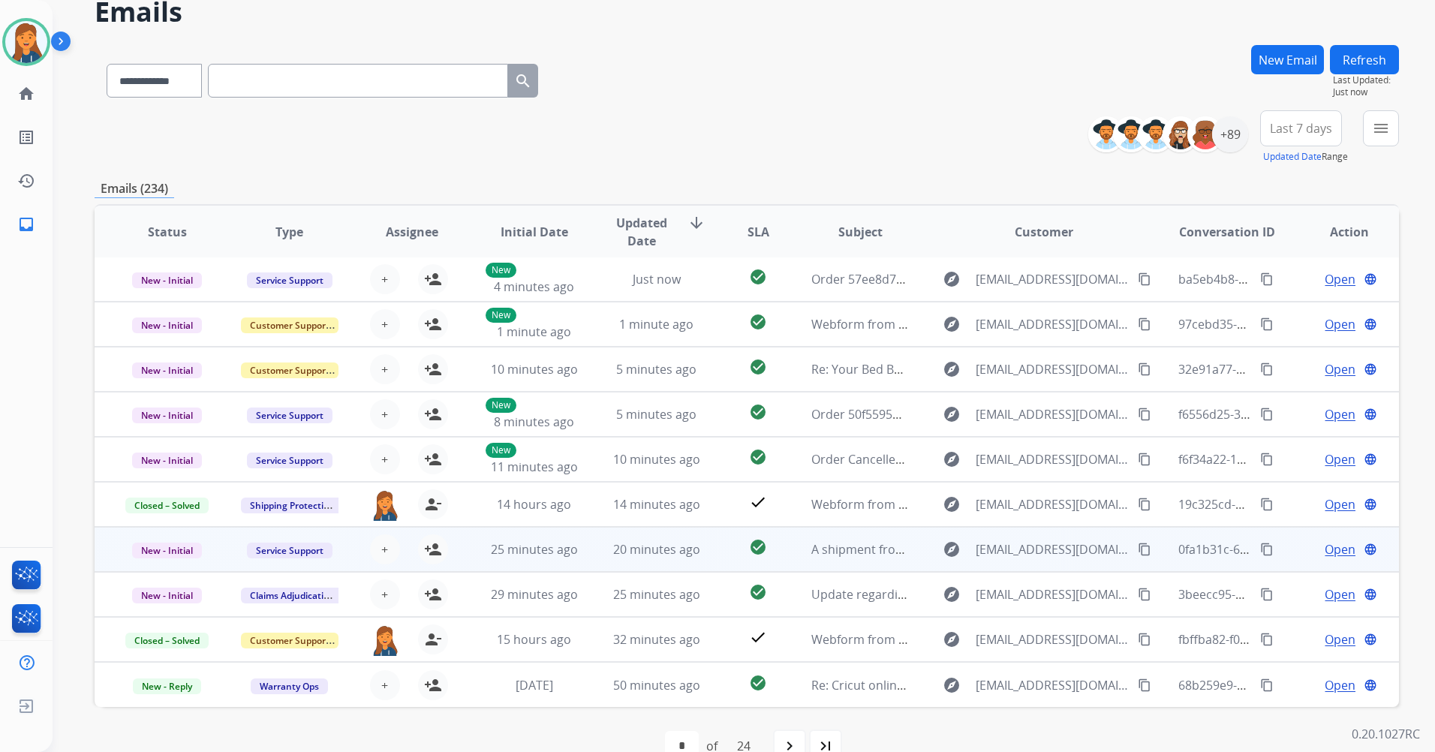
scroll to position [102, 0]
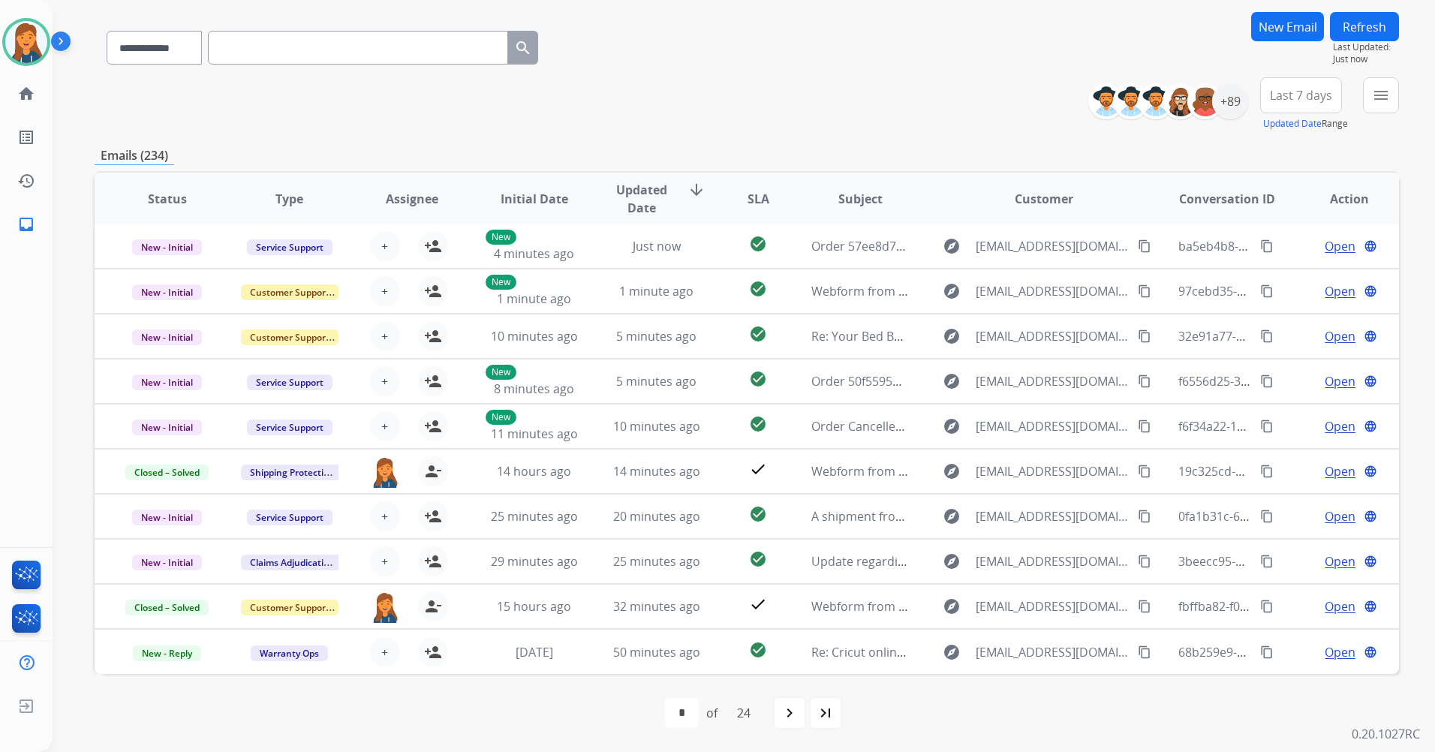
click at [1284, 98] on span "Last 7 days" at bounding box center [1301, 95] width 62 height 6
click at [1255, 284] on div "Last 90 days" at bounding box center [1296, 277] width 83 height 23
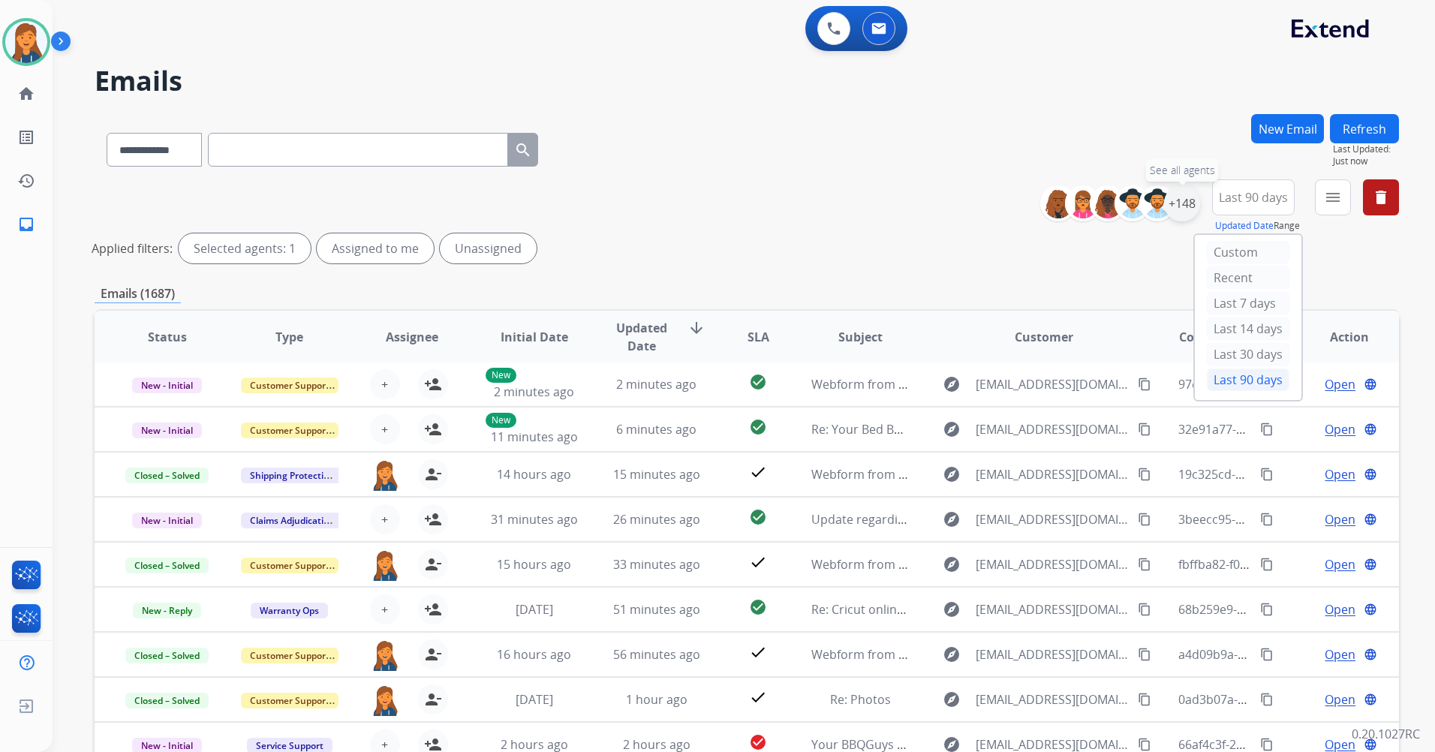
click at [1181, 198] on div "+148" at bounding box center [1182, 203] width 36 height 36
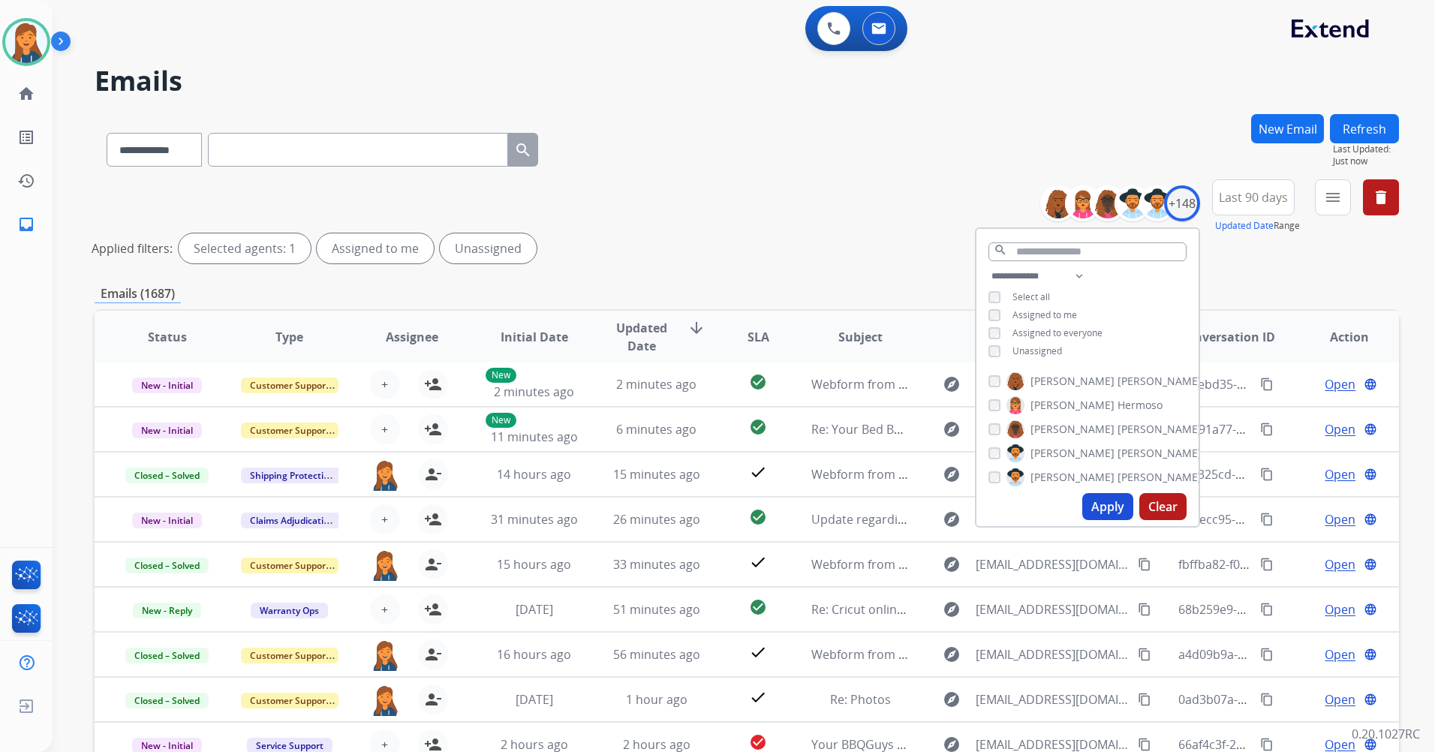
click at [985, 345] on div "**********" at bounding box center [1088, 315] width 222 height 96
click at [1102, 511] on button "Apply" at bounding box center [1107, 506] width 51 height 27
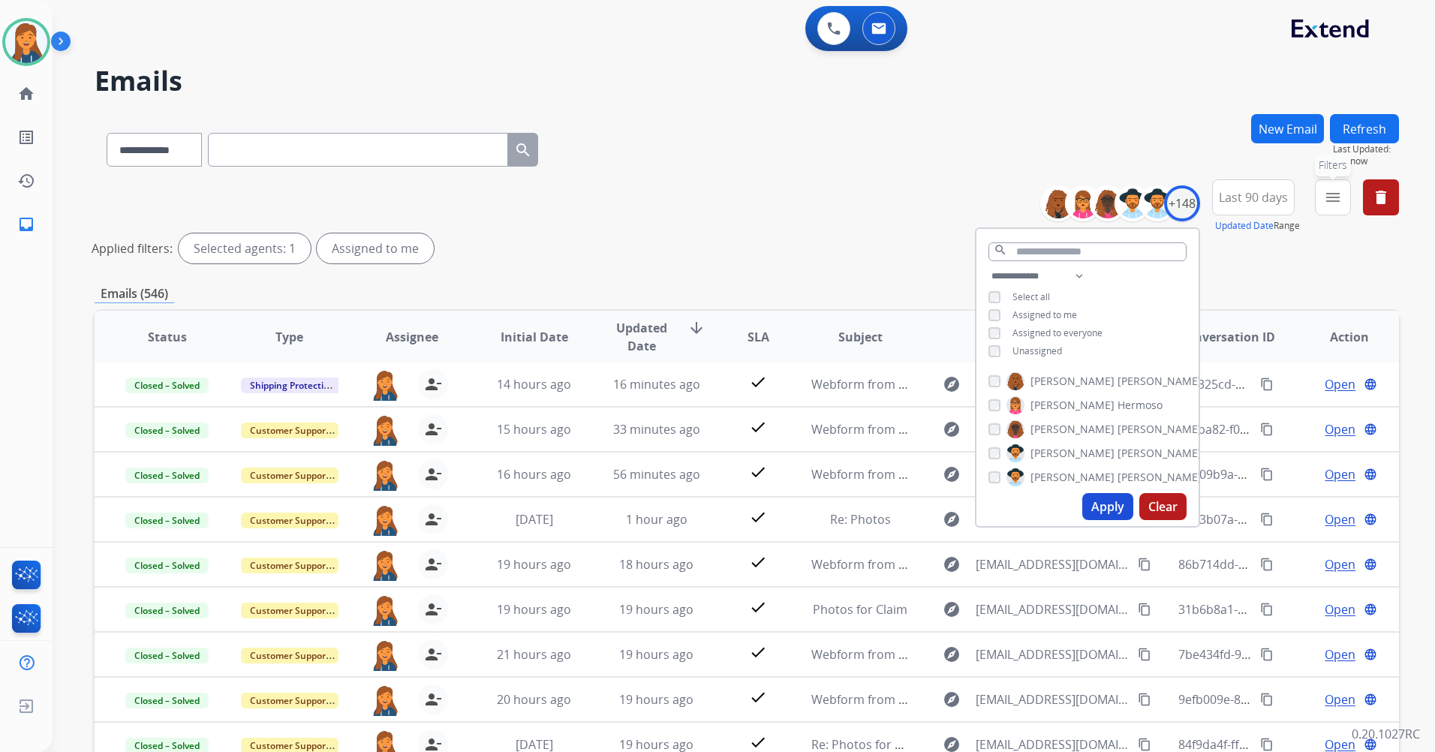
click at [1329, 189] on mat-icon "menu" at bounding box center [1333, 197] width 18 height 18
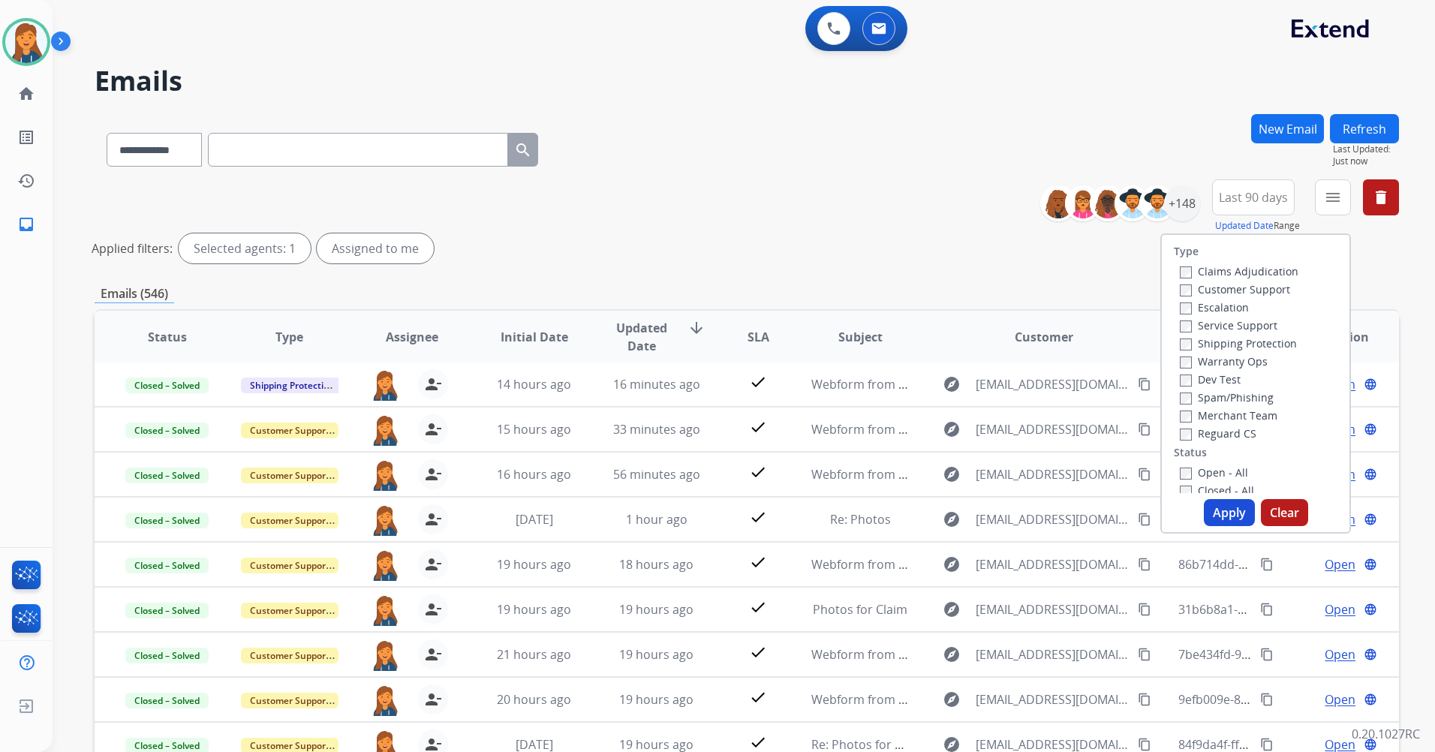
click at [1183, 286] on label "Customer Support" at bounding box center [1235, 289] width 110 height 14
click at [1222, 512] on button "Apply" at bounding box center [1229, 512] width 51 height 27
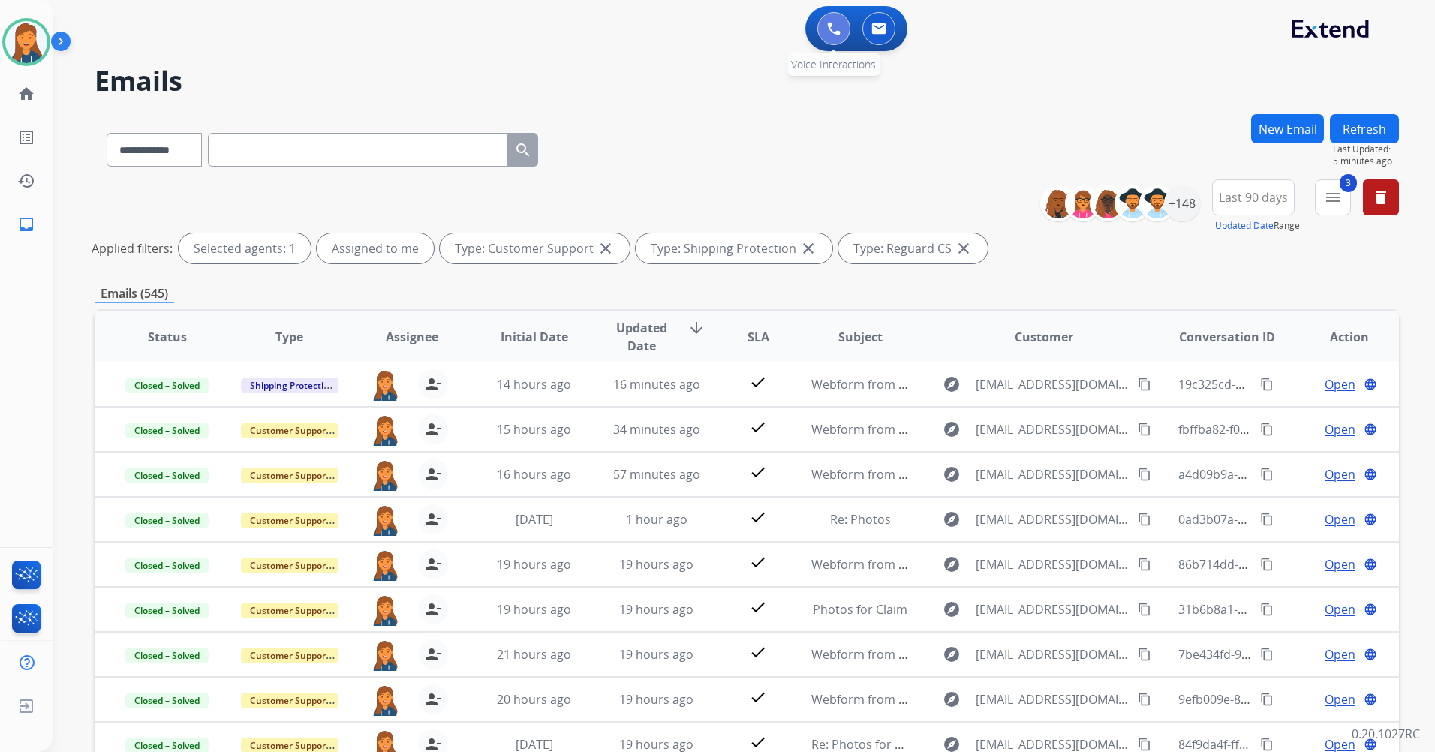
click at [836, 25] on img at bounding box center [834, 29] width 14 height 14
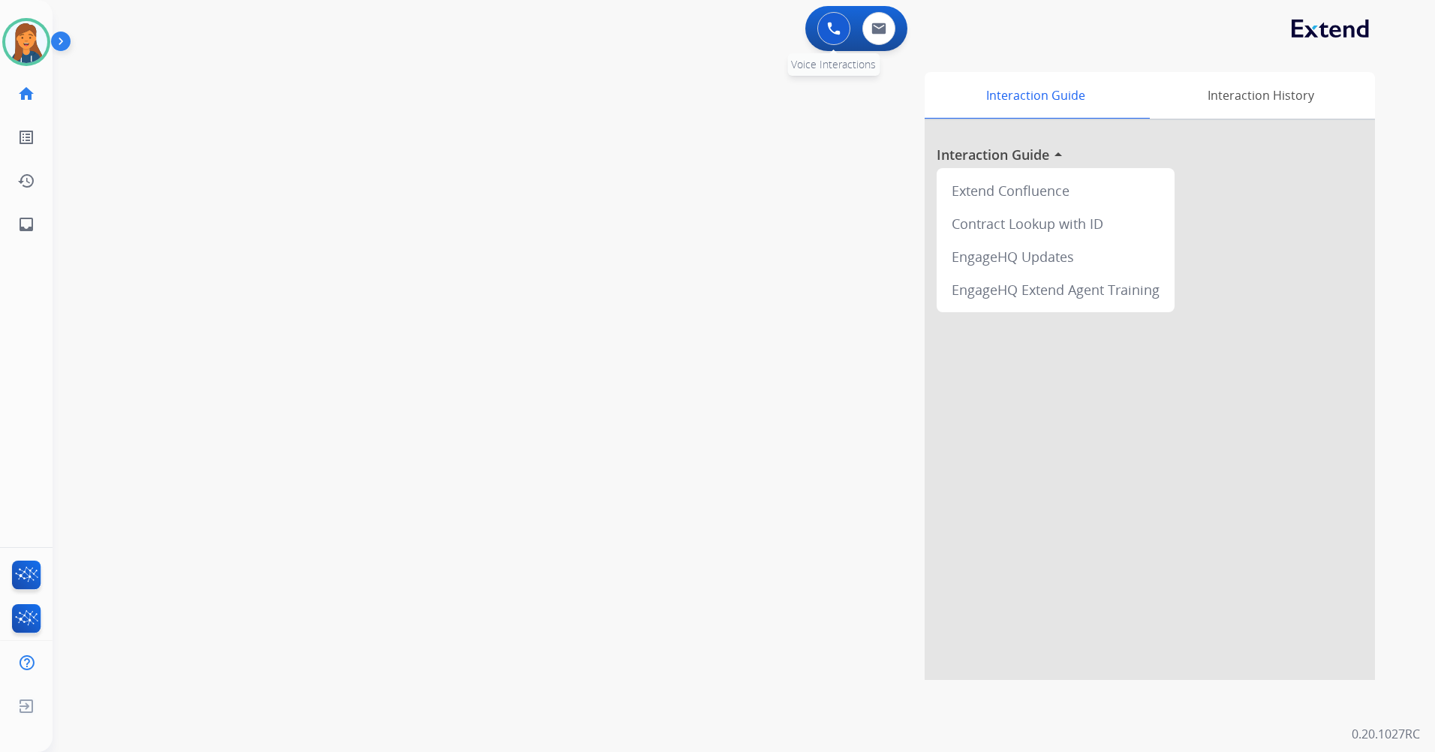
click at [823, 33] on button at bounding box center [833, 28] width 33 height 33
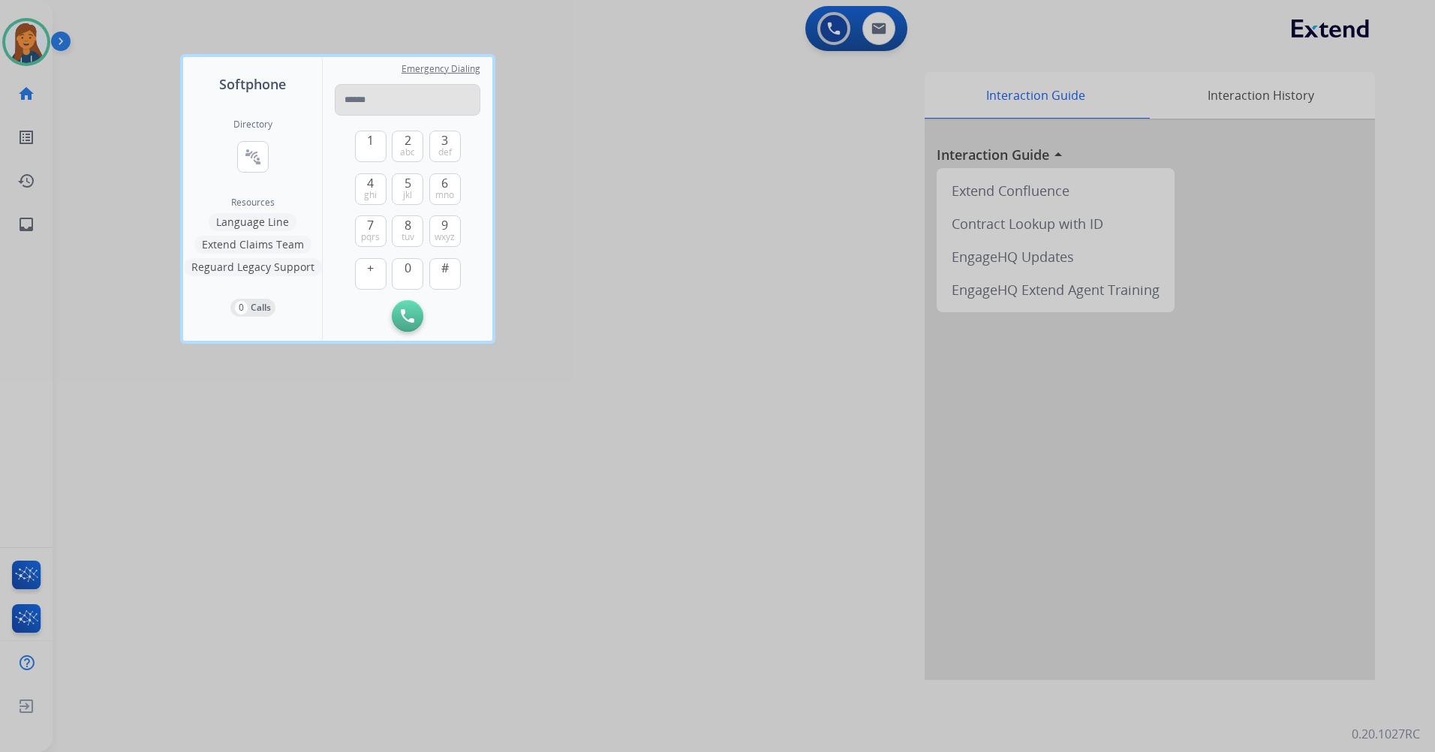
click at [357, 96] on input "tel" at bounding box center [408, 100] width 146 height 32
type input "**********"
click at [417, 320] on button "Initiate Call" at bounding box center [408, 316] width 32 height 32
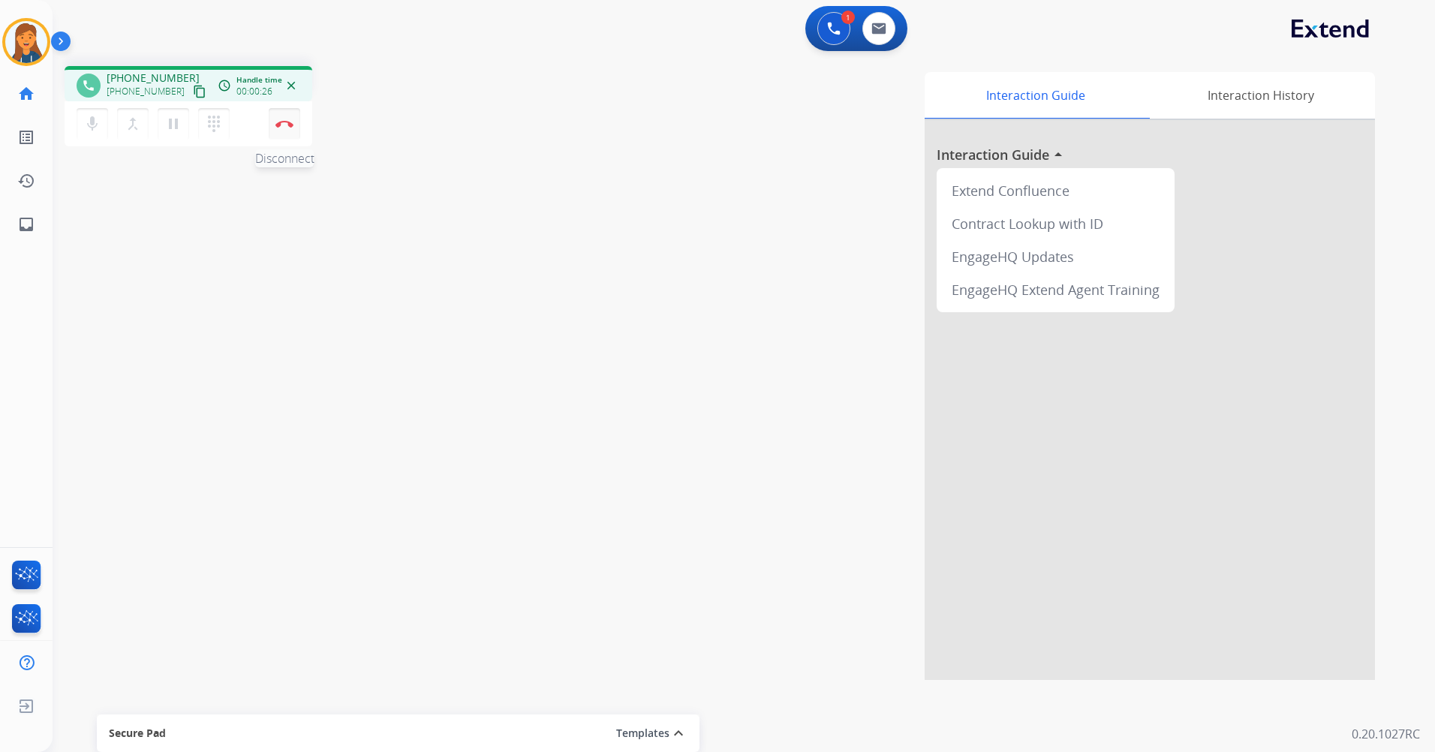
click at [288, 121] on img at bounding box center [284, 124] width 18 height 8
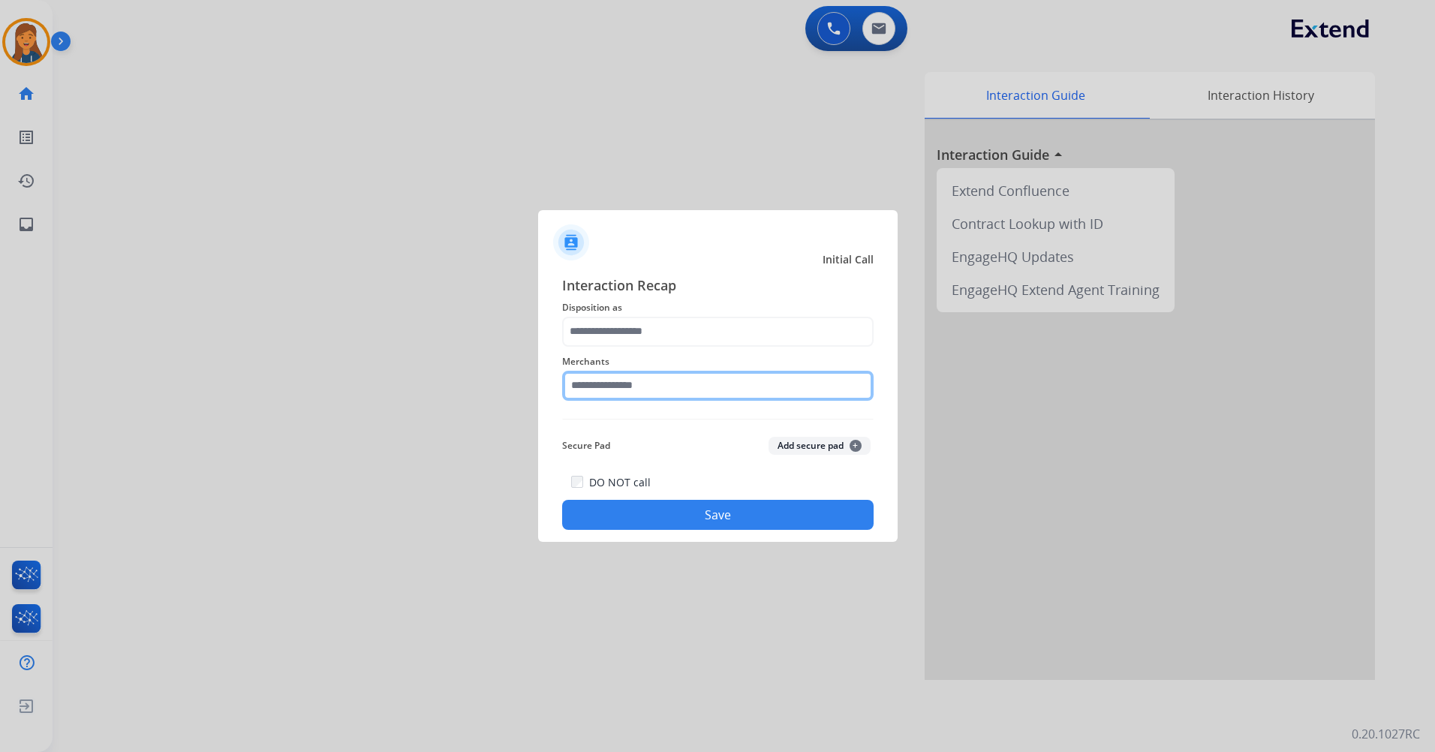
click at [657, 384] on input "text" at bounding box center [718, 386] width 312 height 30
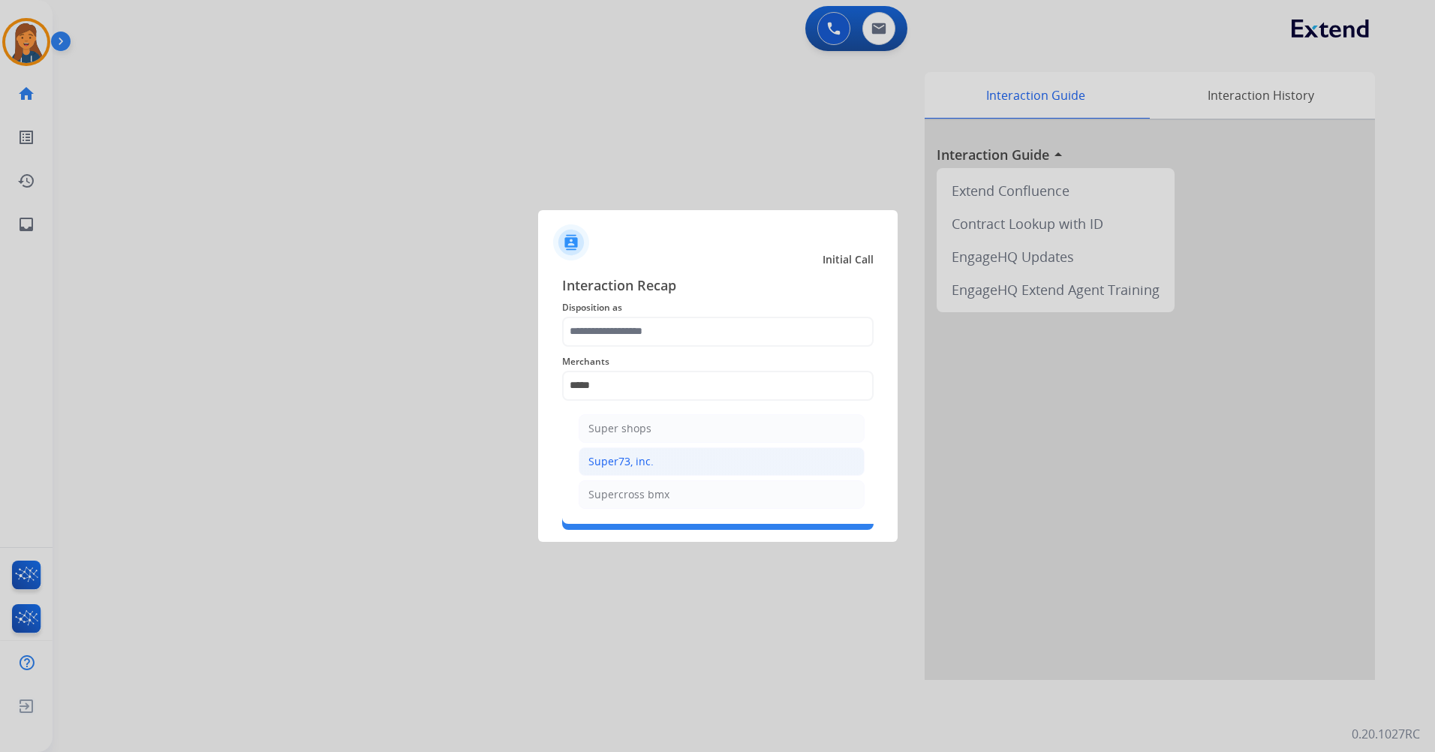
click at [657, 460] on li "Super73, inc." at bounding box center [722, 461] width 286 height 29
type input "**********"
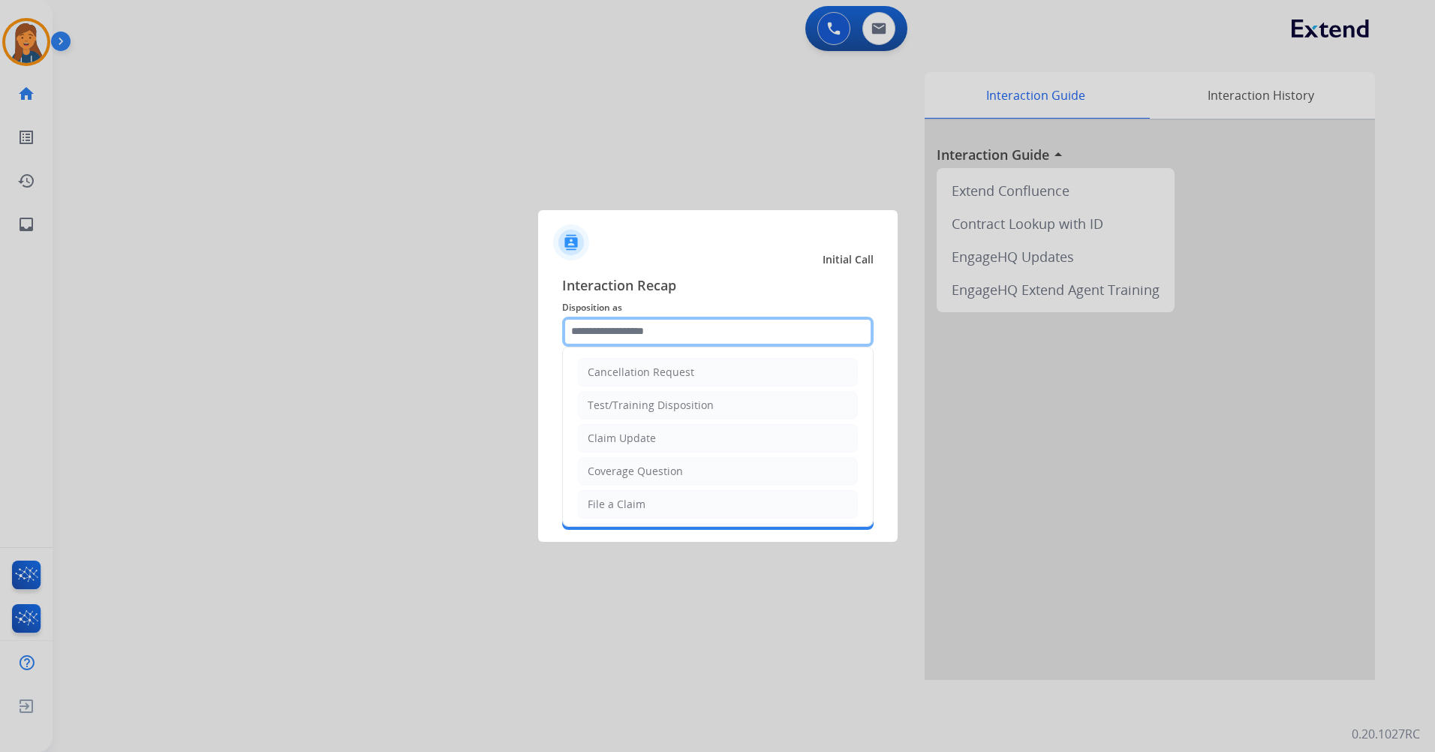
click at [655, 333] on input "text" at bounding box center [718, 332] width 312 height 30
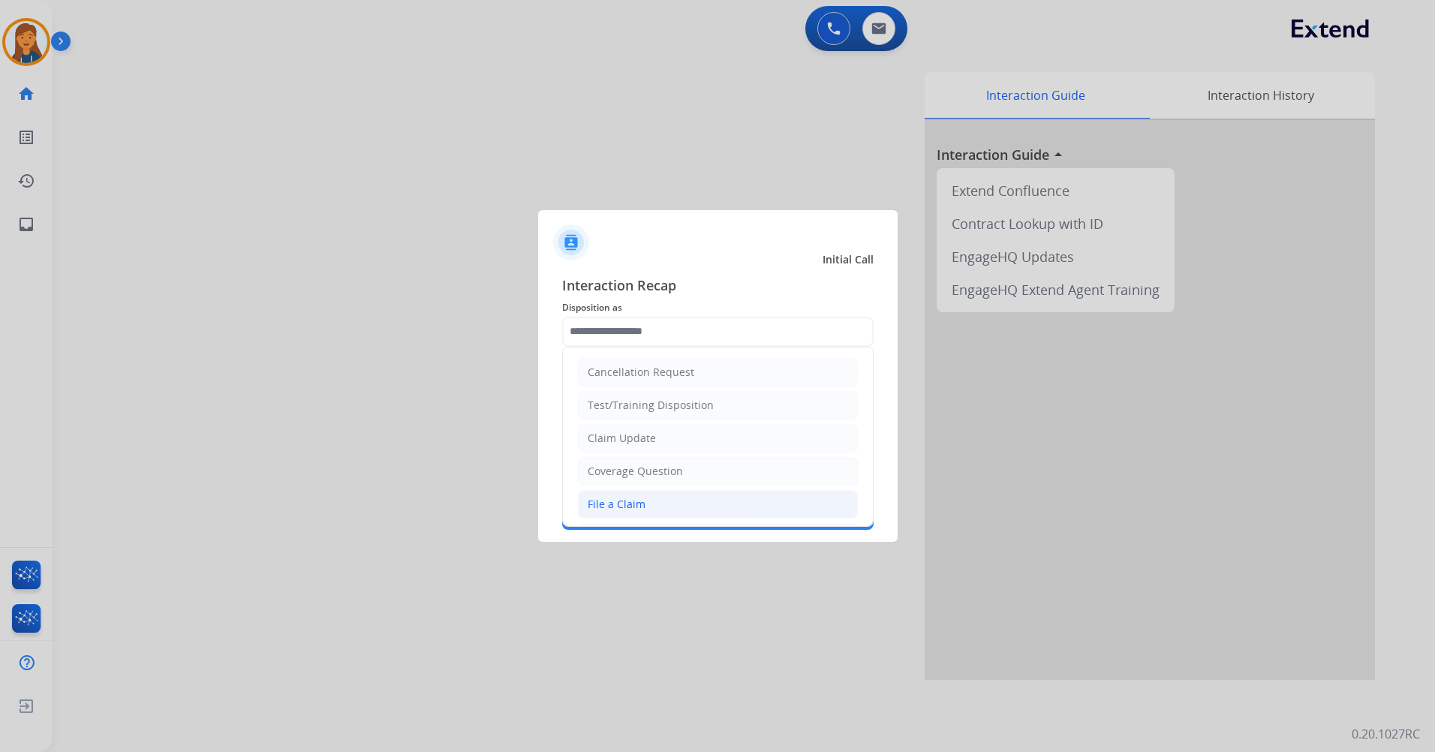
click at [603, 510] on div "File a Claim" at bounding box center [617, 504] width 58 height 15
type input "**********"
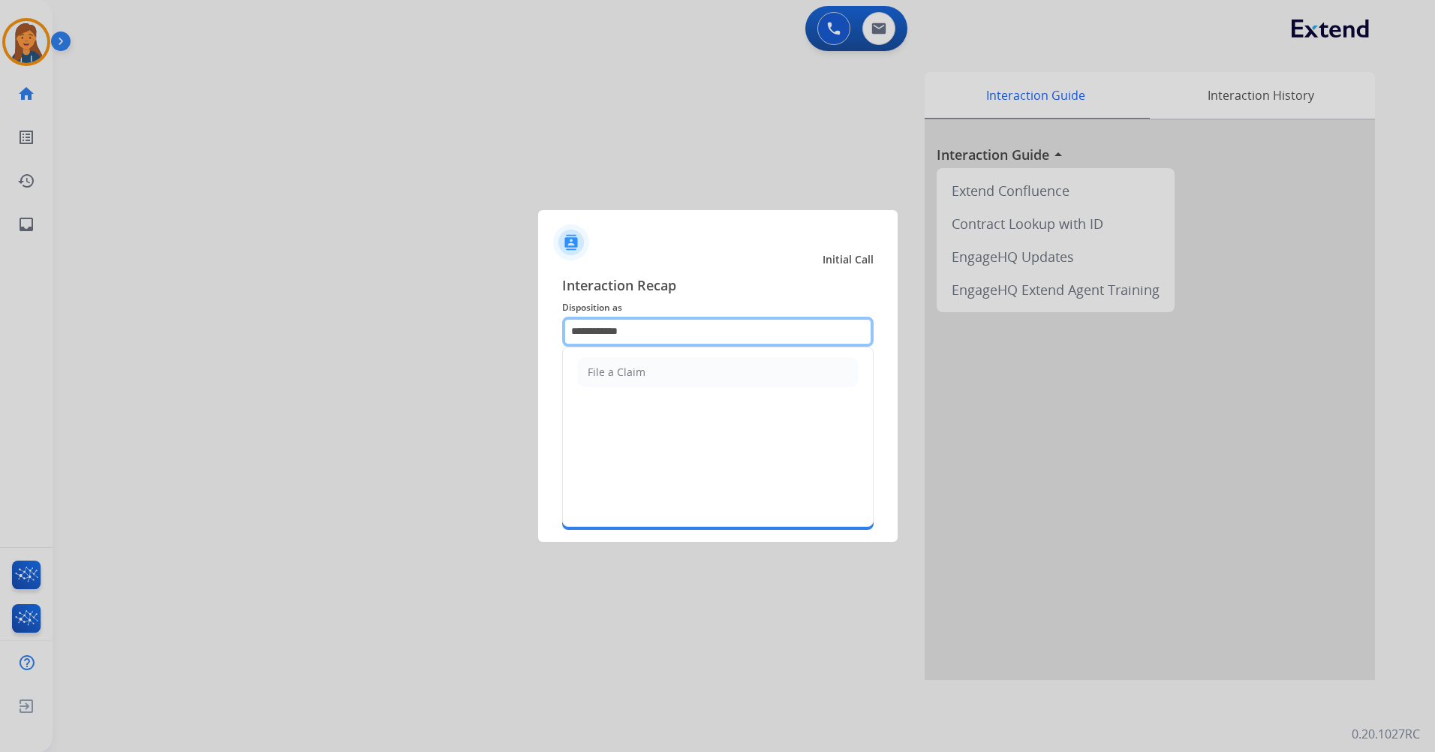
click at [673, 327] on input "**********" at bounding box center [718, 332] width 312 height 30
drag, startPoint x: 653, startPoint y: 343, endPoint x: 508, endPoint y: 348, distance: 144.9
click at [0, 348] on app-contact-recap-modal "**********" at bounding box center [0, 376] width 0 height 752
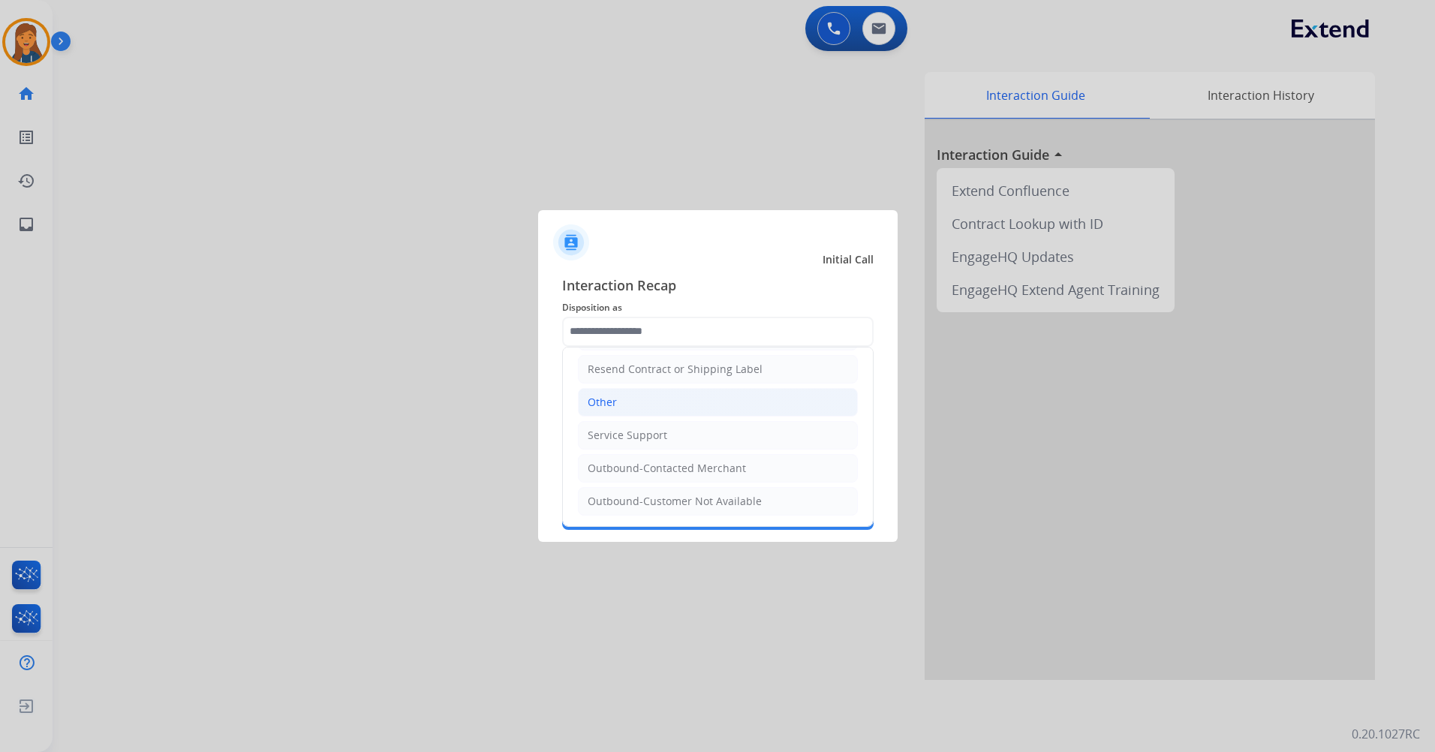
click at [614, 409] on div "Other" at bounding box center [602, 402] width 29 height 15
type input "*****"
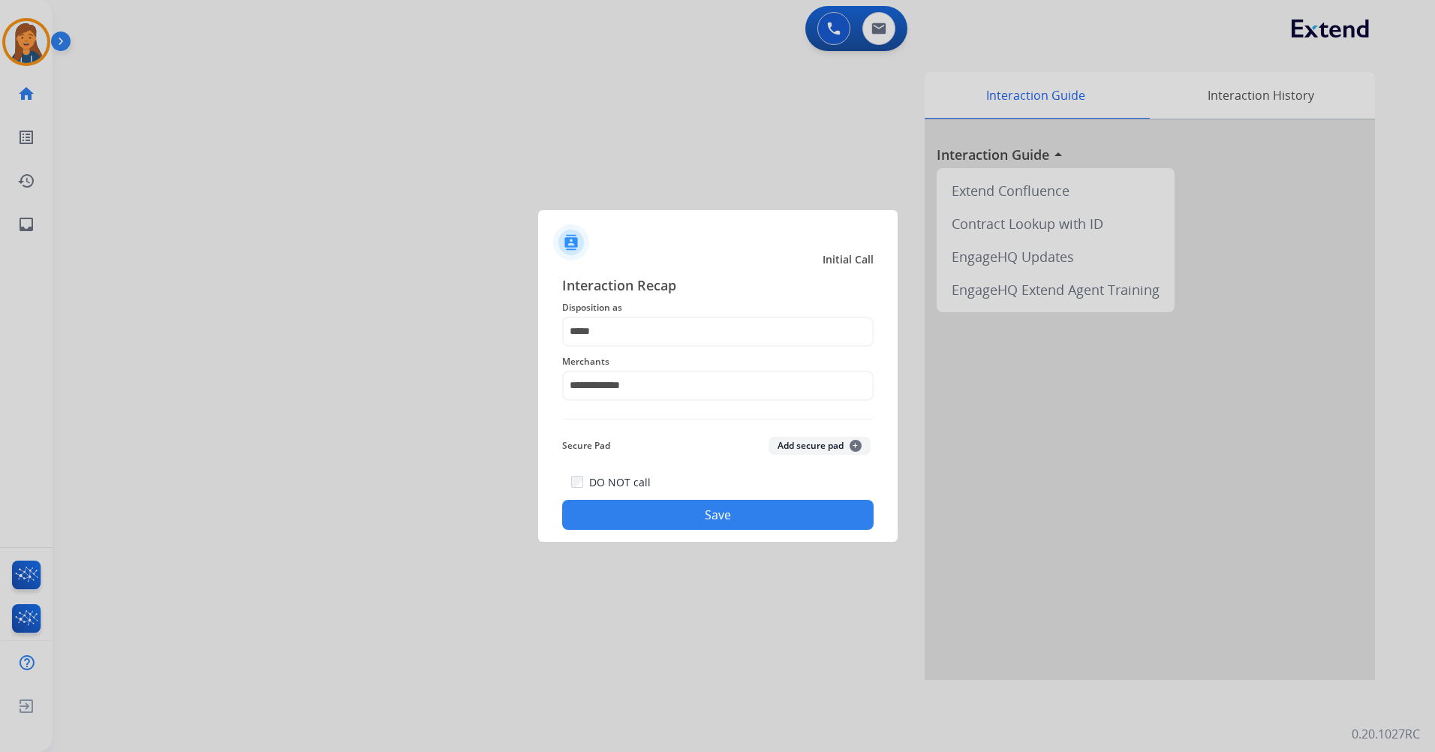
click at [669, 511] on button "Save" at bounding box center [718, 515] width 312 height 30
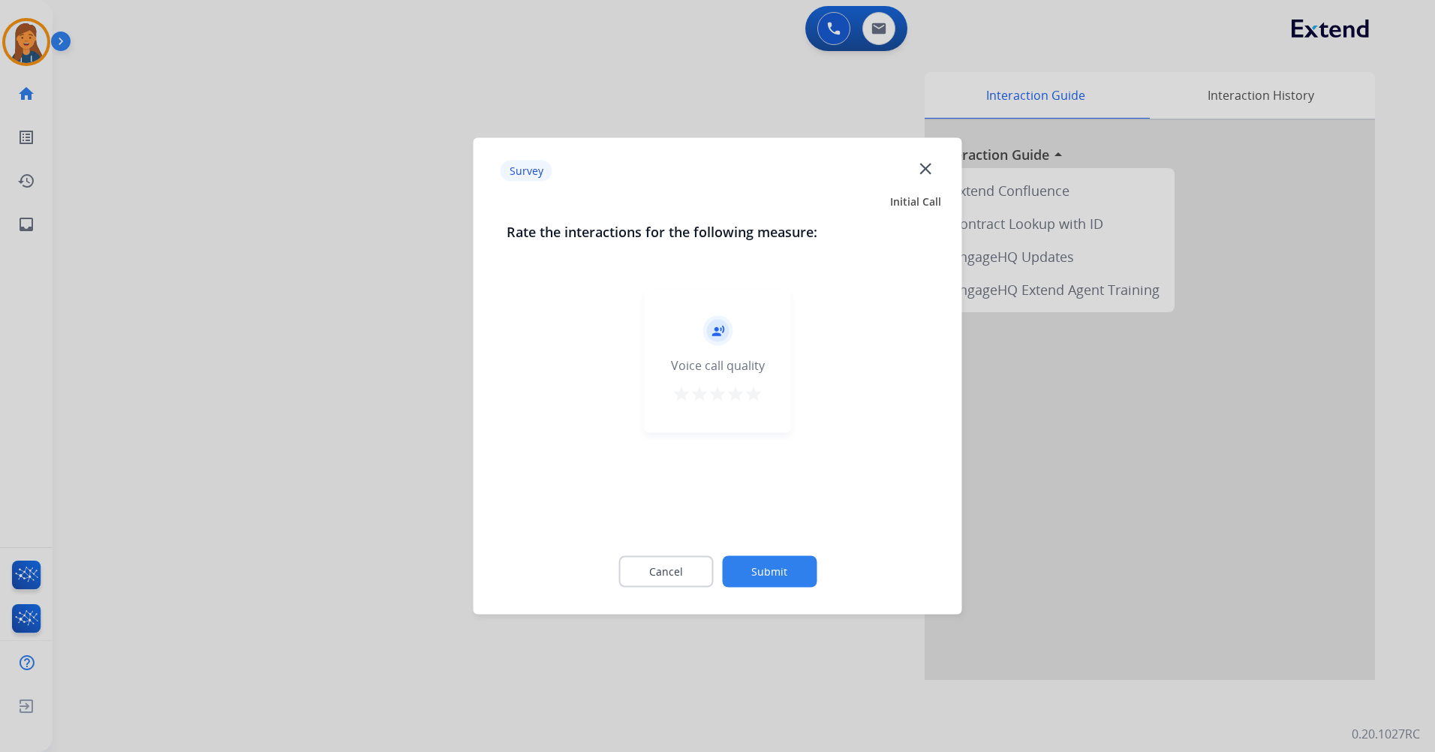
click at [754, 390] on mat-icon "star" at bounding box center [754, 394] width 18 height 18
click at [778, 583] on button "Submit" at bounding box center [769, 572] width 95 height 32
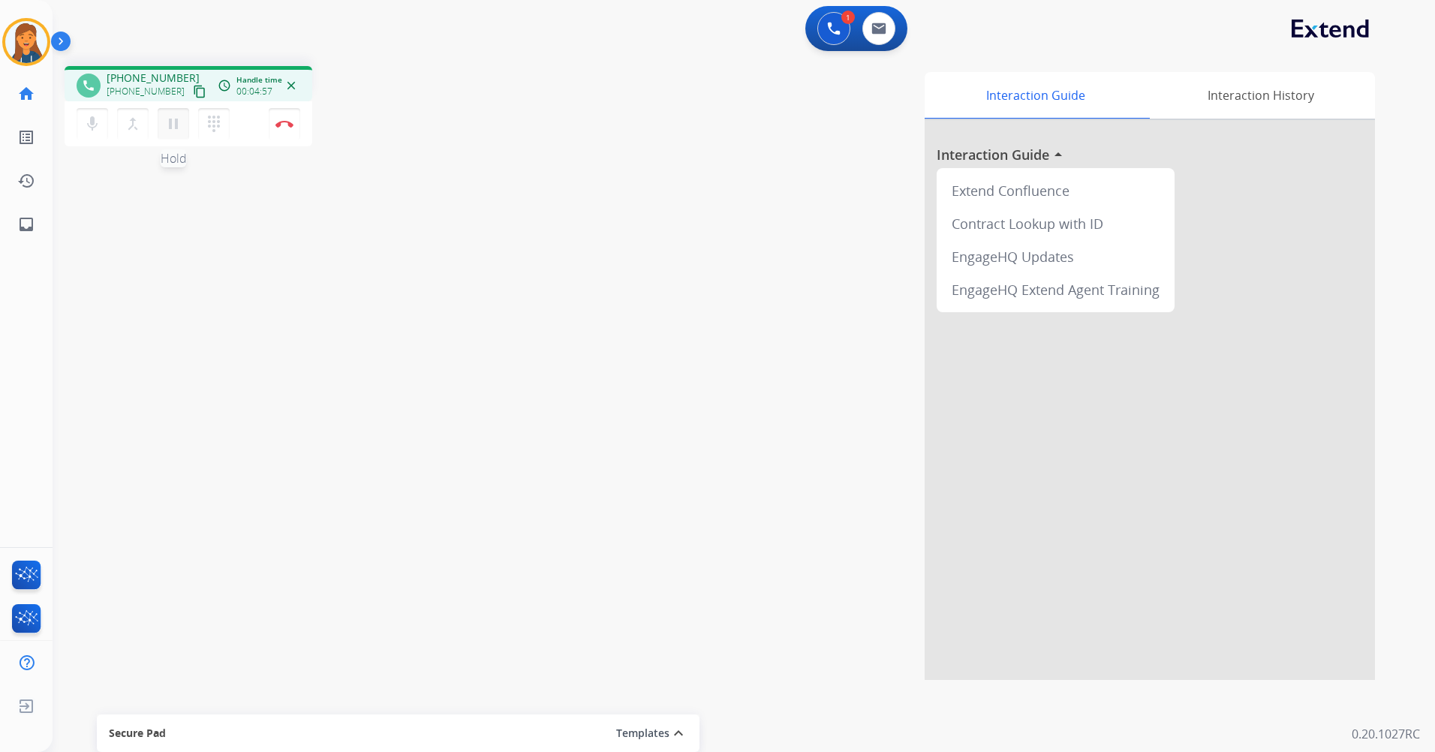
drag, startPoint x: 170, startPoint y: 125, endPoint x: 163, endPoint y: 133, distance: 11.2
click at [170, 125] on mat-icon "pause" at bounding box center [173, 124] width 18 height 18
click at [180, 137] on button "play_arrow Hold" at bounding box center [174, 124] width 32 height 32
click at [287, 120] on img at bounding box center [284, 124] width 18 height 8
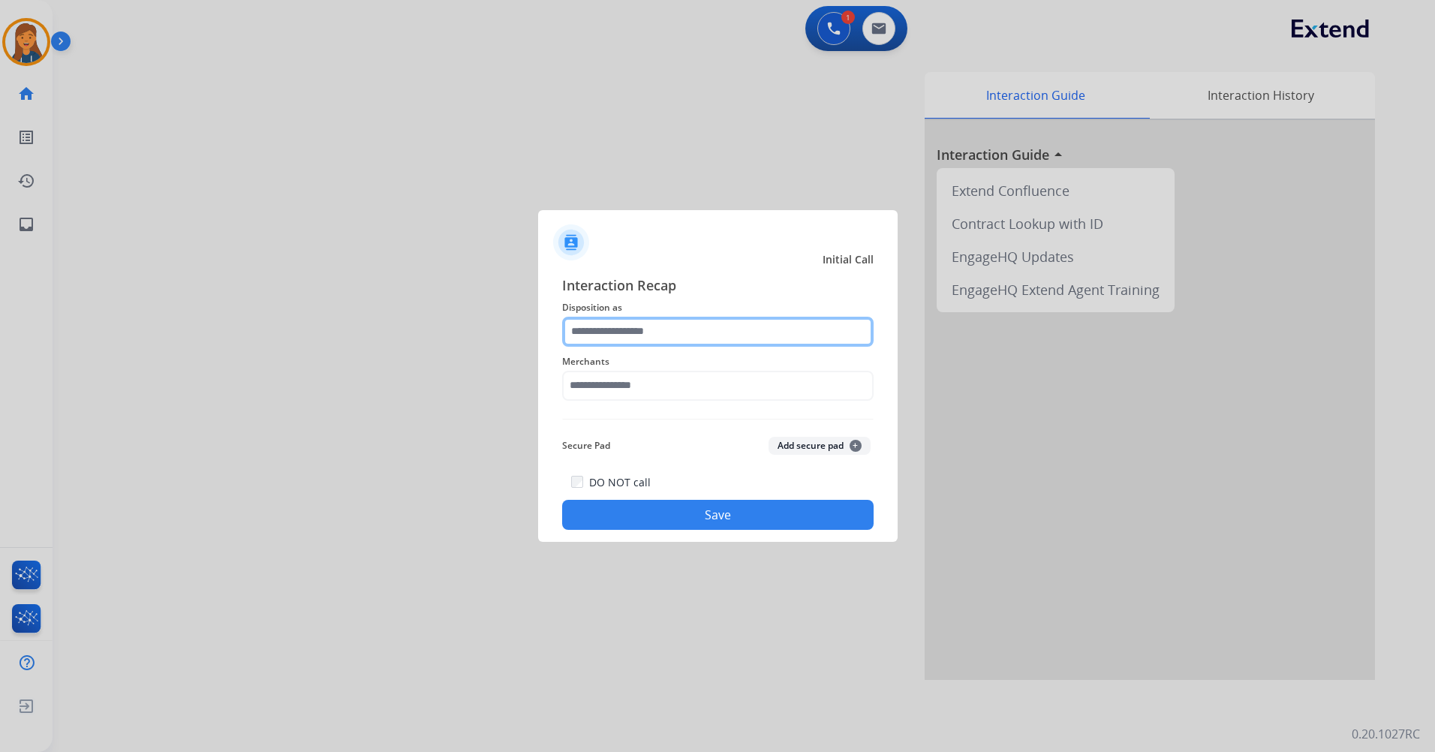
click at [664, 336] on input "text" at bounding box center [718, 332] width 312 height 30
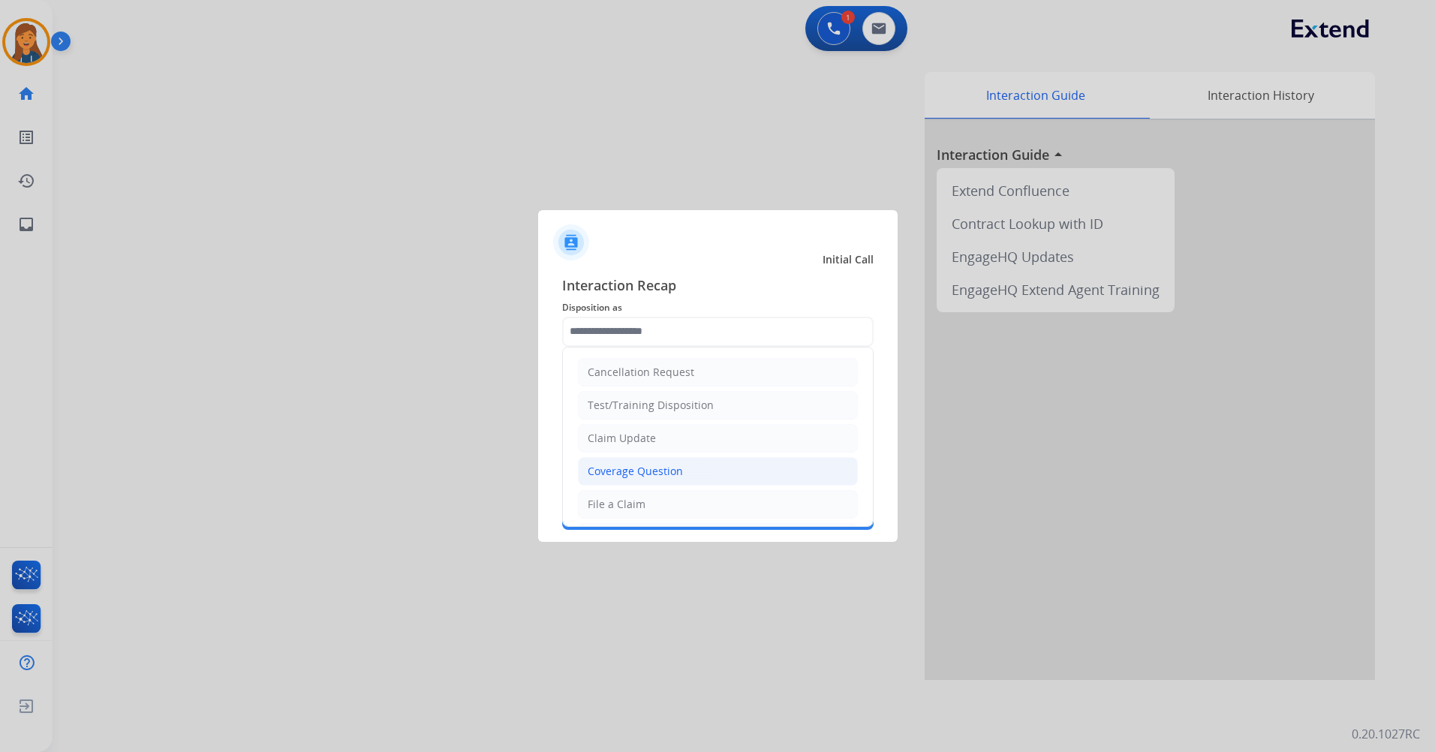
click at [648, 464] on div "Coverage Question" at bounding box center [635, 471] width 95 height 15
type input "**********"
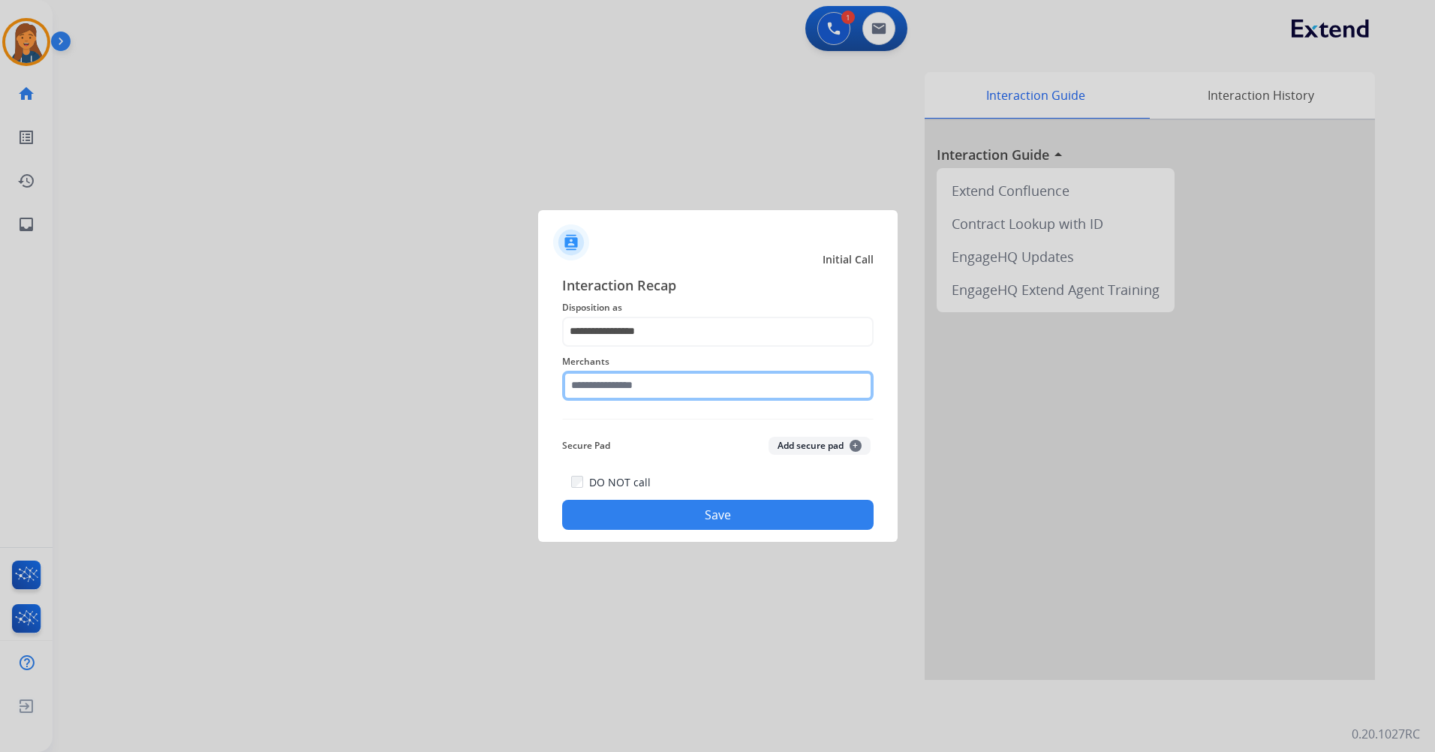
click at [602, 390] on input "text" at bounding box center [718, 386] width 312 height 30
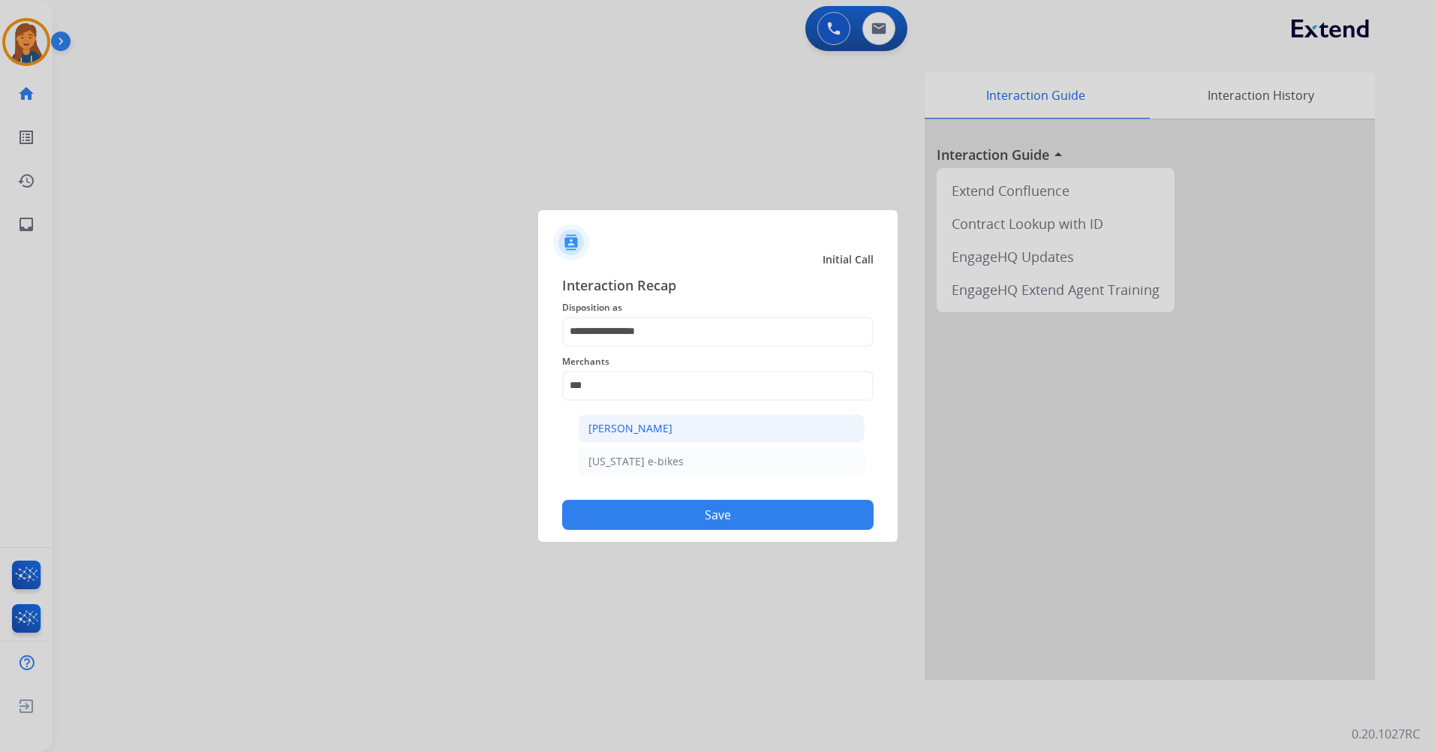
click at [677, 433] on li "[PERSON_NAME]" at bounding box center [722, 428] width 286 height 29
type input "**********"
click at [655, 523] on button "Save" at bounding box center [718, 515] width 312 height 30
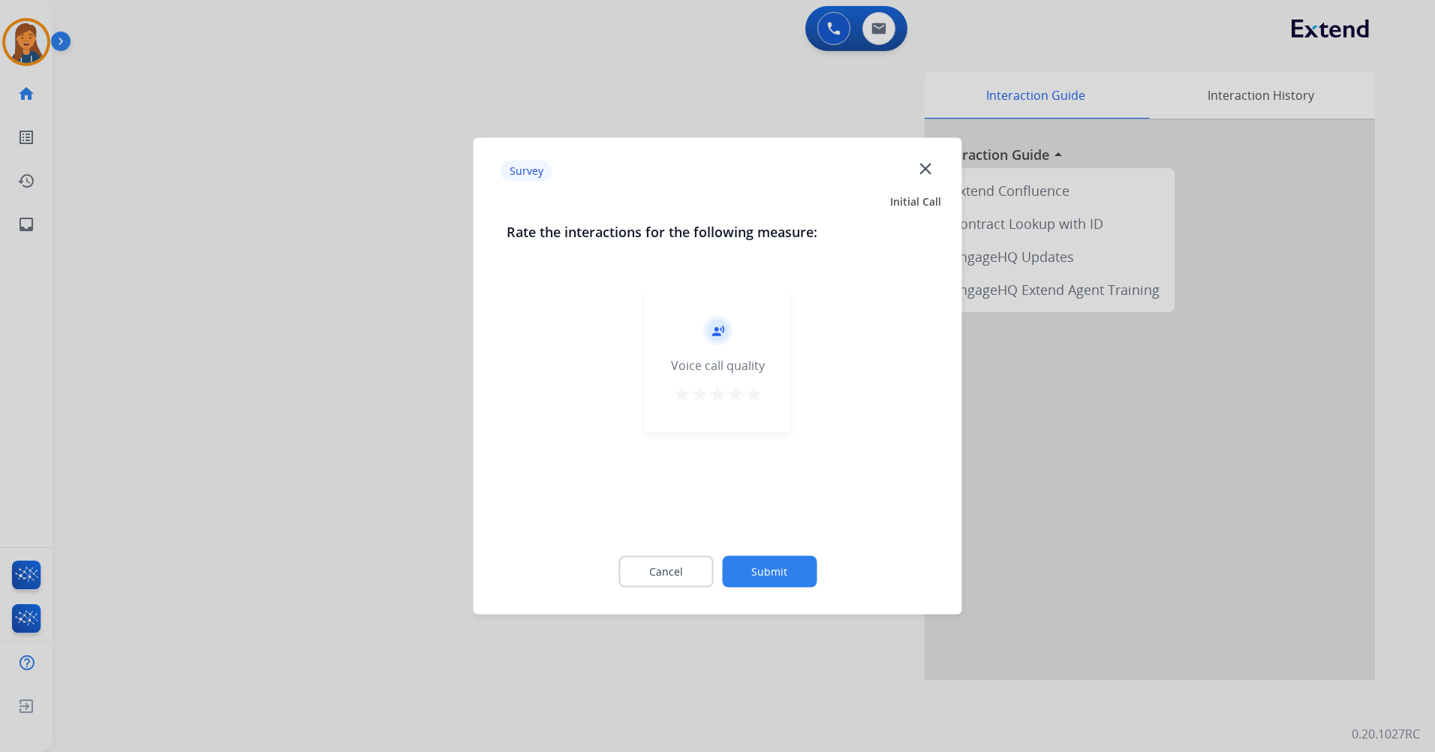
click at [749, 396] on mat-icon "star" at bounding box center [754, 394] width 18 height 18
click at [771, 566] on button "Submit" at bounding box center [769, 572] width 95 height 32
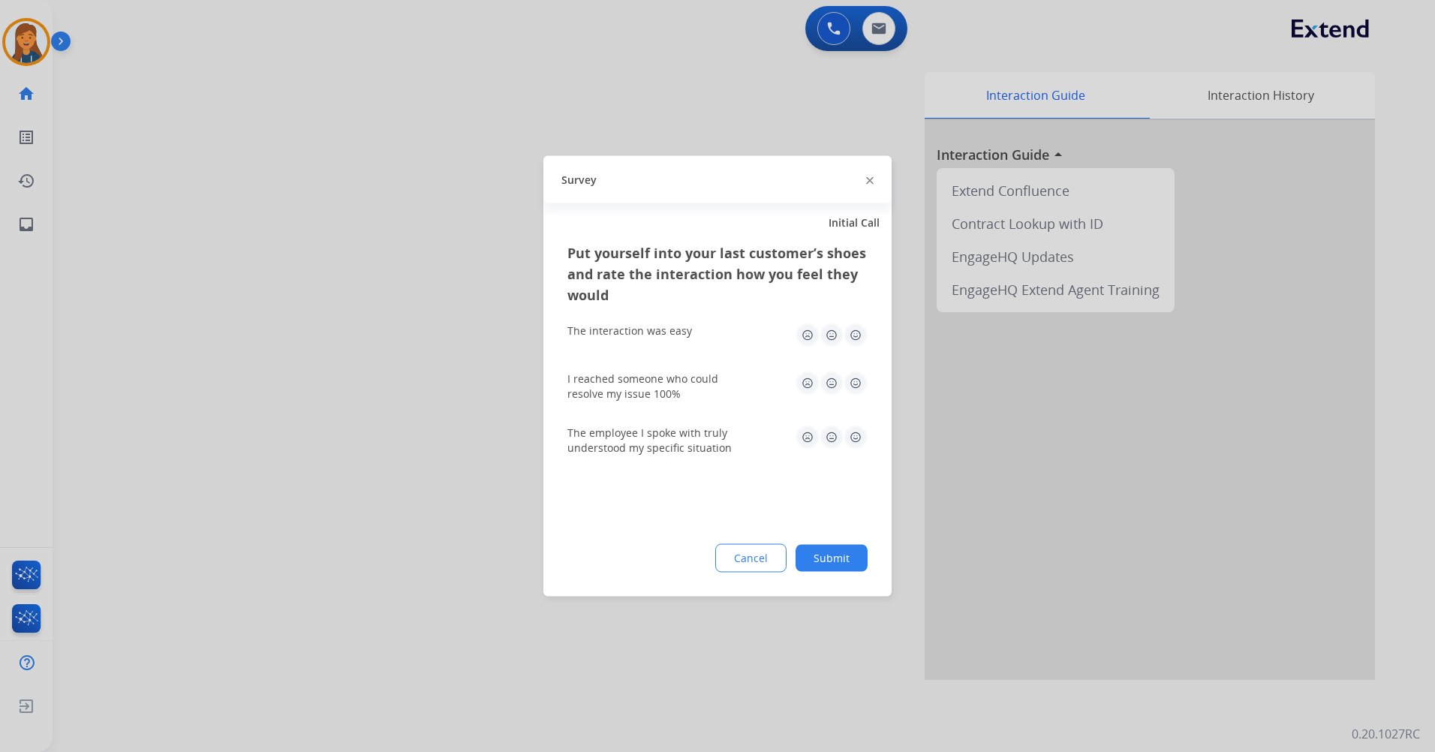
click at [853, 333] on img at bounding box center [856, 336] width 24 height 24
click at [859, 378] on img at bounding box center [856, 384] width 24 height 24
click at [859, 447] on img at bounding box center [856, 438] width 24 height 24
click at [838, 566] on button "Submit" at bounding box center [832, 558] width 72 height 27
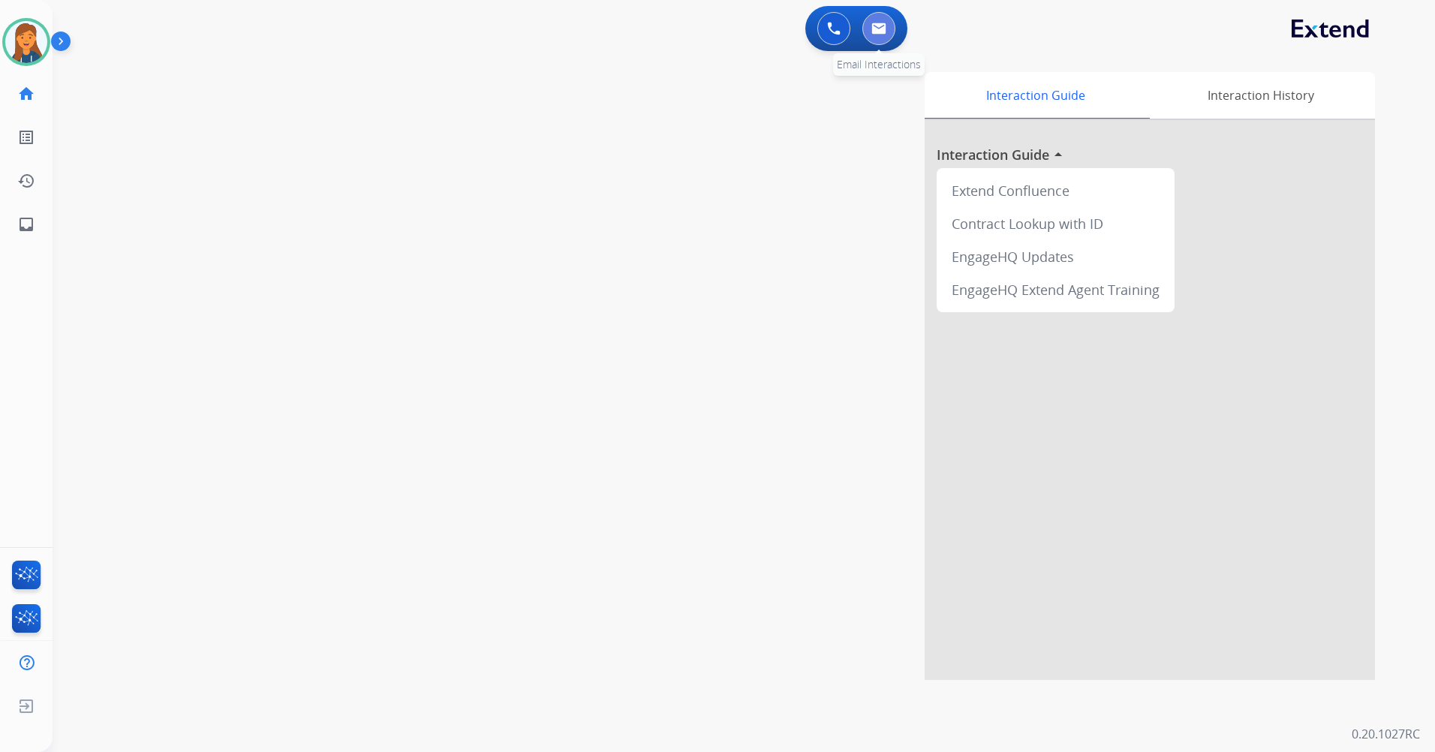
click at [882, 33] on img at bounding box center [878, 29] width 15 height 12
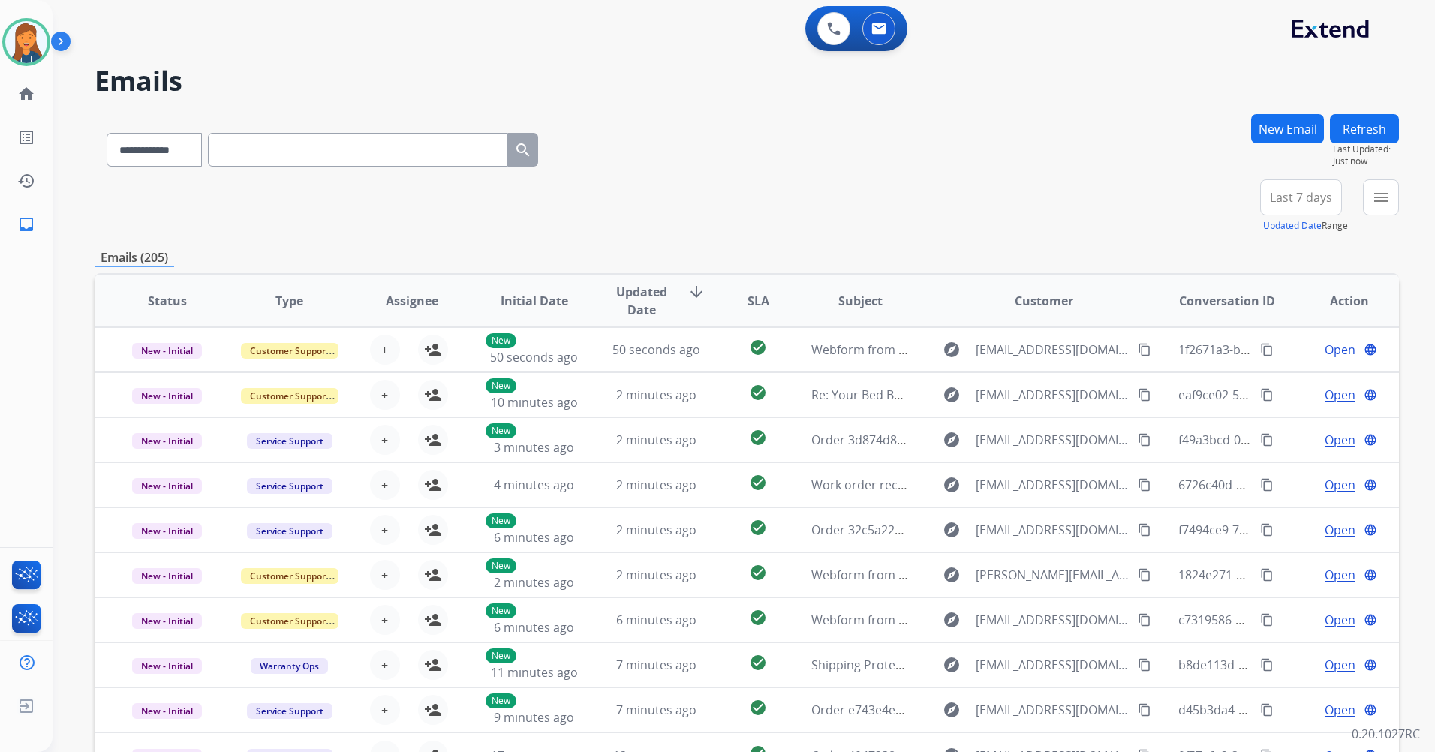
click at [1294, 135] on button "New Email" at bounding box center [1287, 128] width 73 height 29
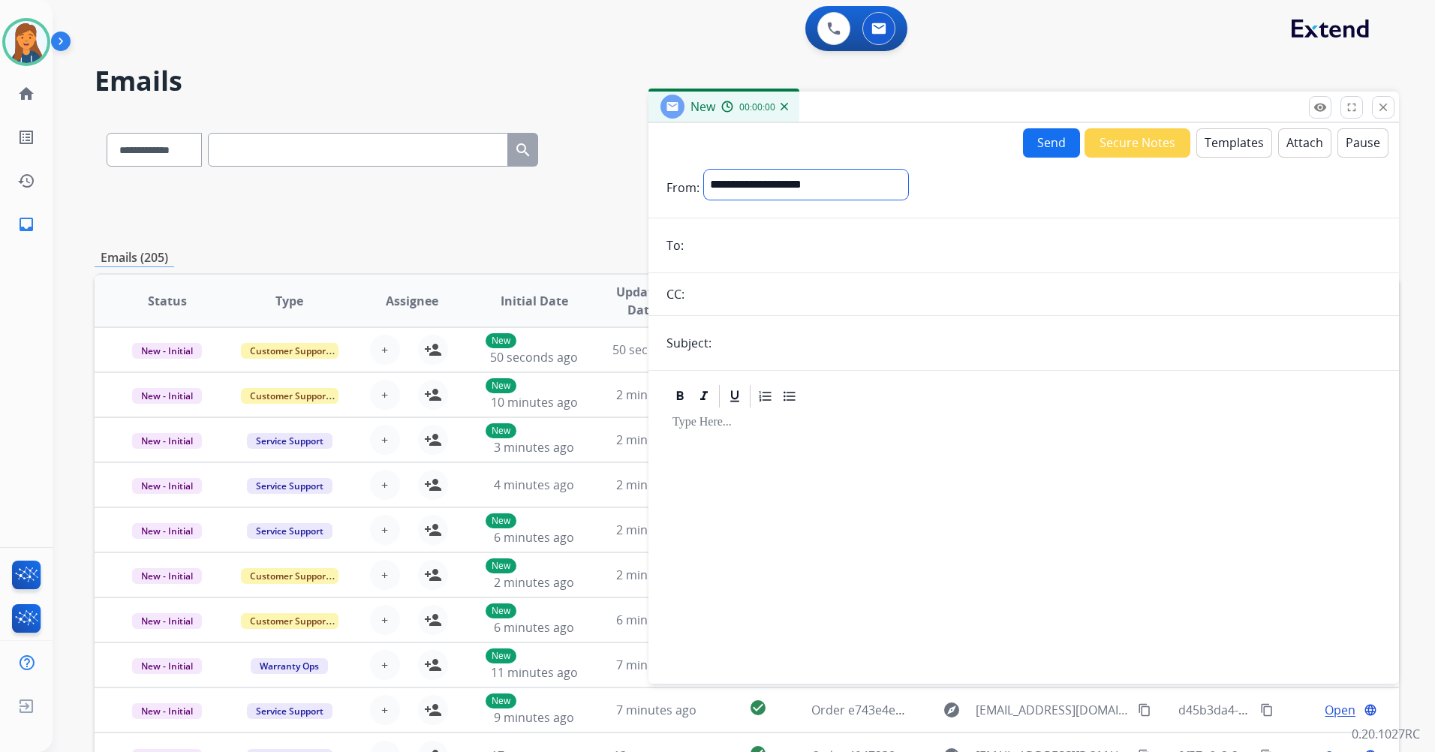
click at [760, 185] on select "**********" at bounding box center [806, 185] width 204 height 30
select select "**********"
click at [704, 170] on select "**********" at bounding box center [806, 185] width 204 height 30
click at [741, 268] on form "**********" at bounding box center [1024, 418] width 751 height 520
click at [742, 248] on input "email" at bounding box center [1034, 247] width 693 height 30
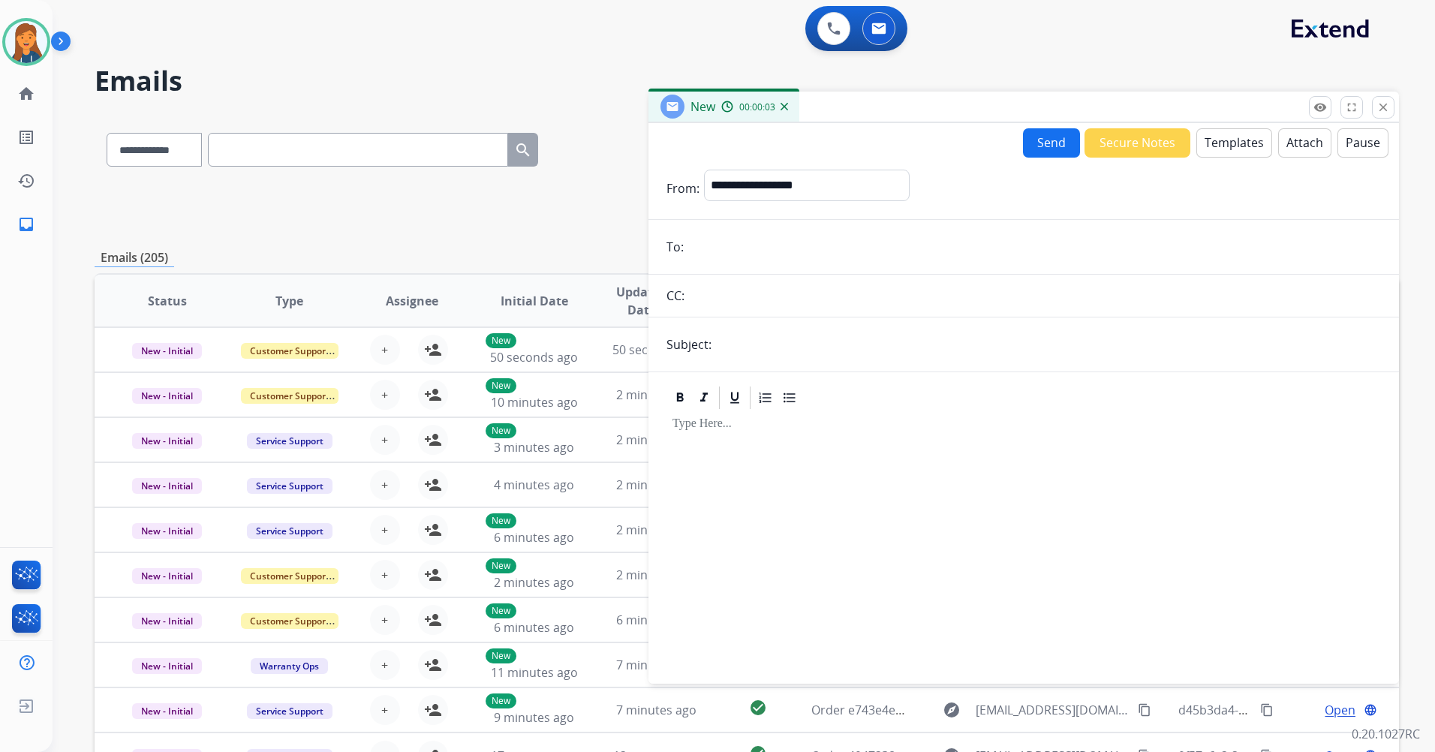
paste input "**********"
type input "**********"
click at [769, 348] on input "text" at bounding box center [1048, 345] width 665 height 30
type input "**********"
click at [1237, 143] on button "Templates" at bounding box center [1235, 142] width 76 height 29
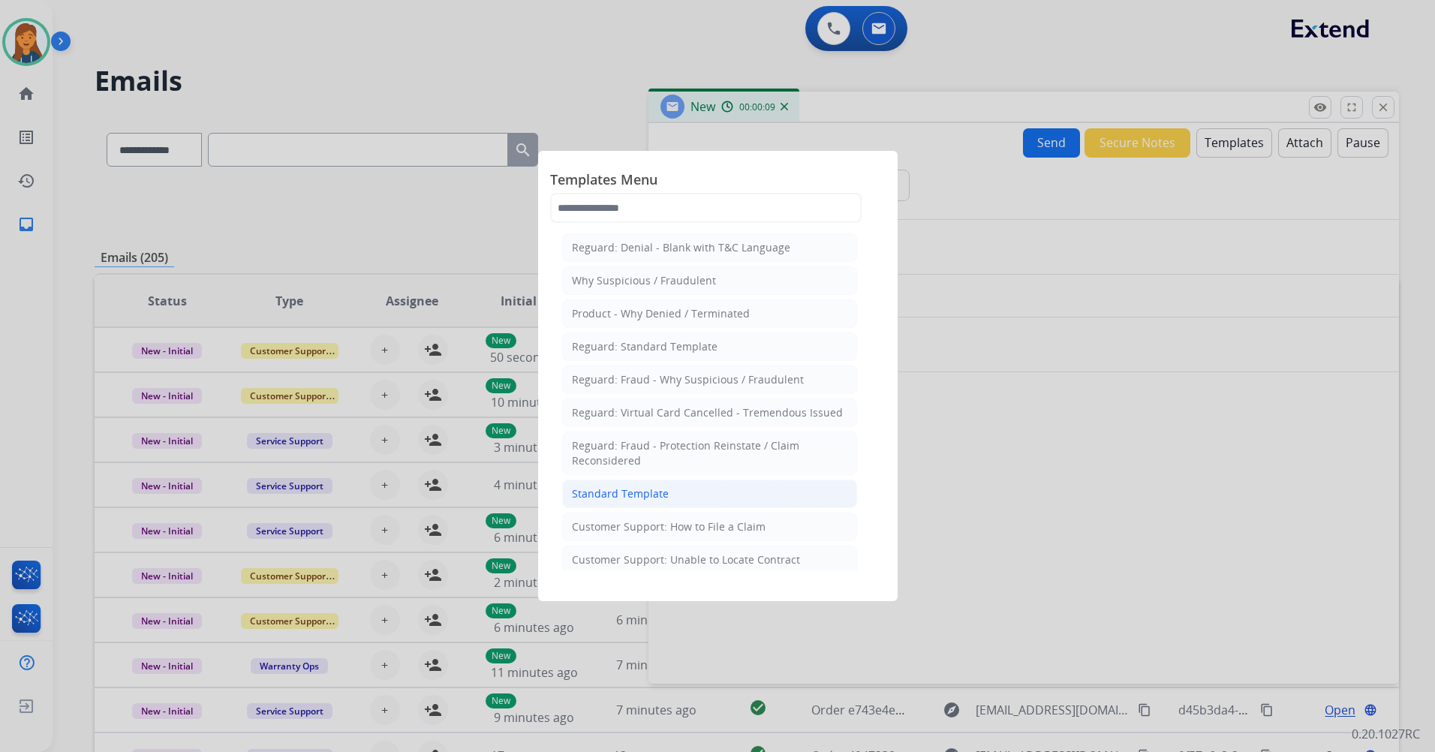
click at [649, 494] on div "Standard Template" at bounding box center [620, 493] width 97 height 15
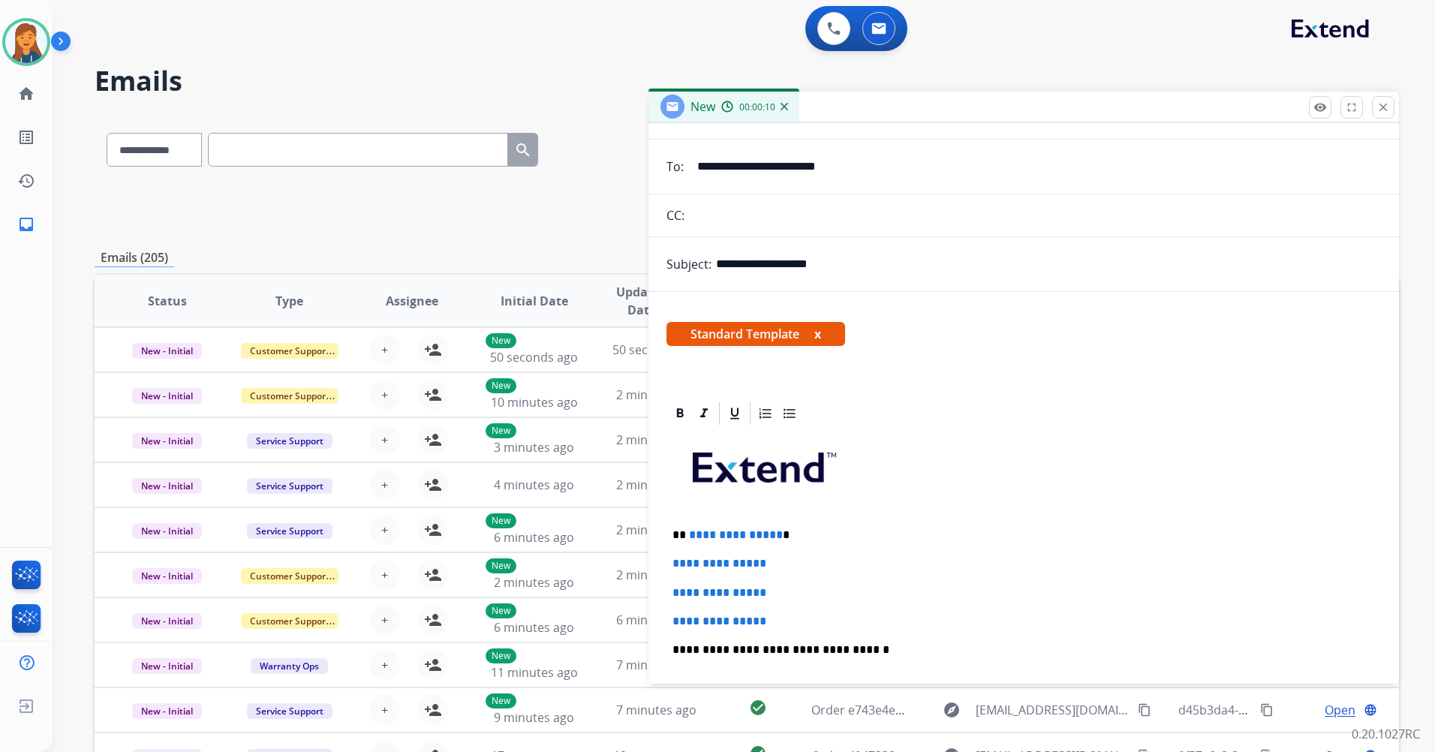
scroll to position [150, 0]
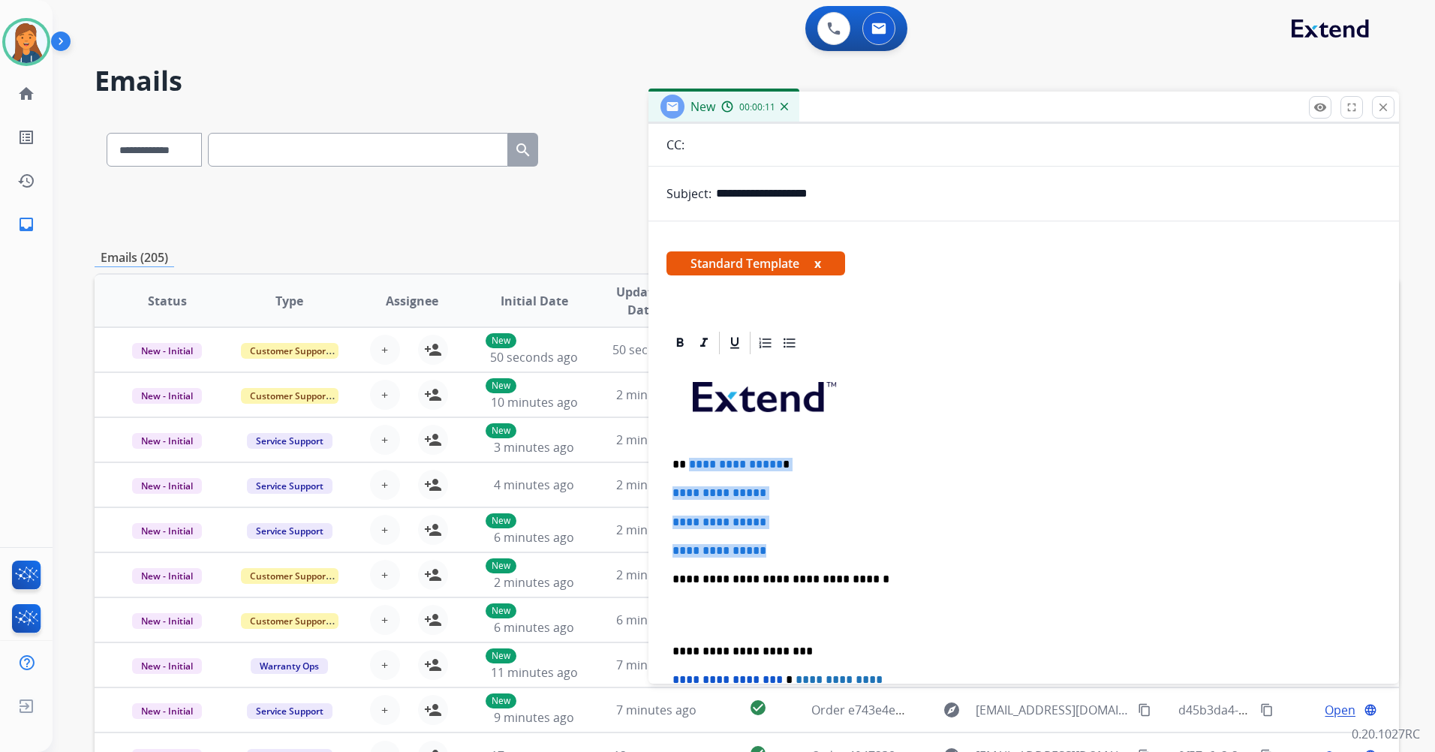
drag, startPoint x: 775, startPoint y: 549, endPoint x: 687, endPoint y: 468, distance: 119.0
click at [687, 468] on div "**********" at bounding box center [1024, 615] width 715 height 516
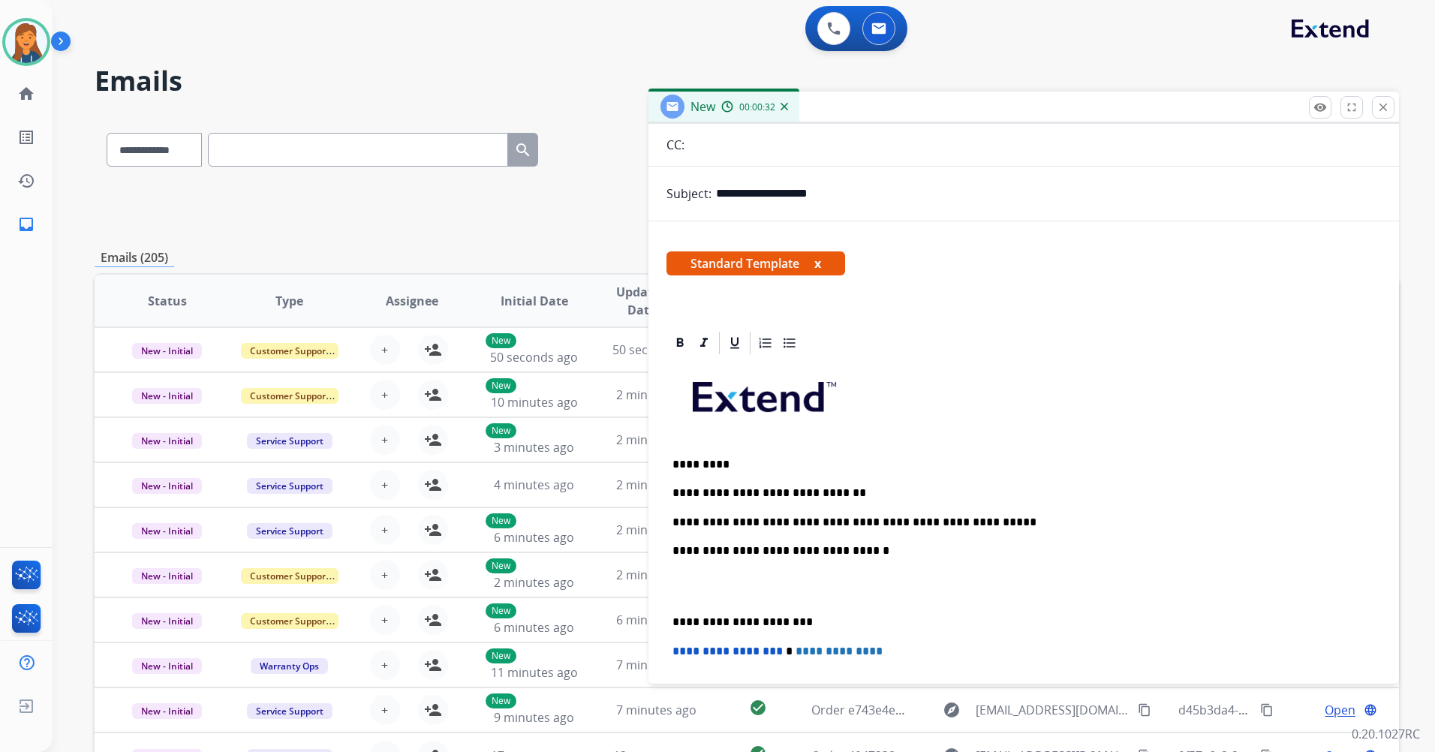
click at [670, 619] on div "**********" at bounding box center [1024, 601] width 715 height 488
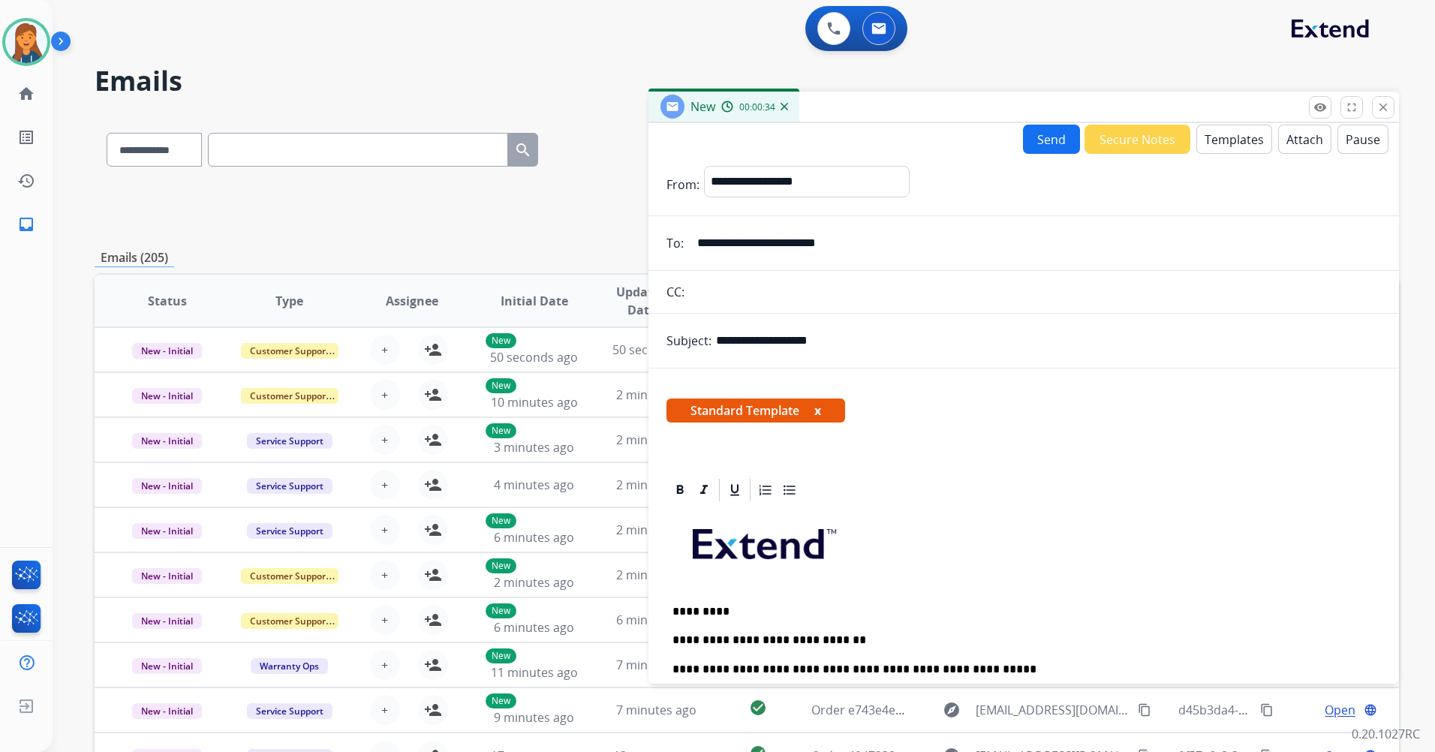
scroll to position [0, 0]
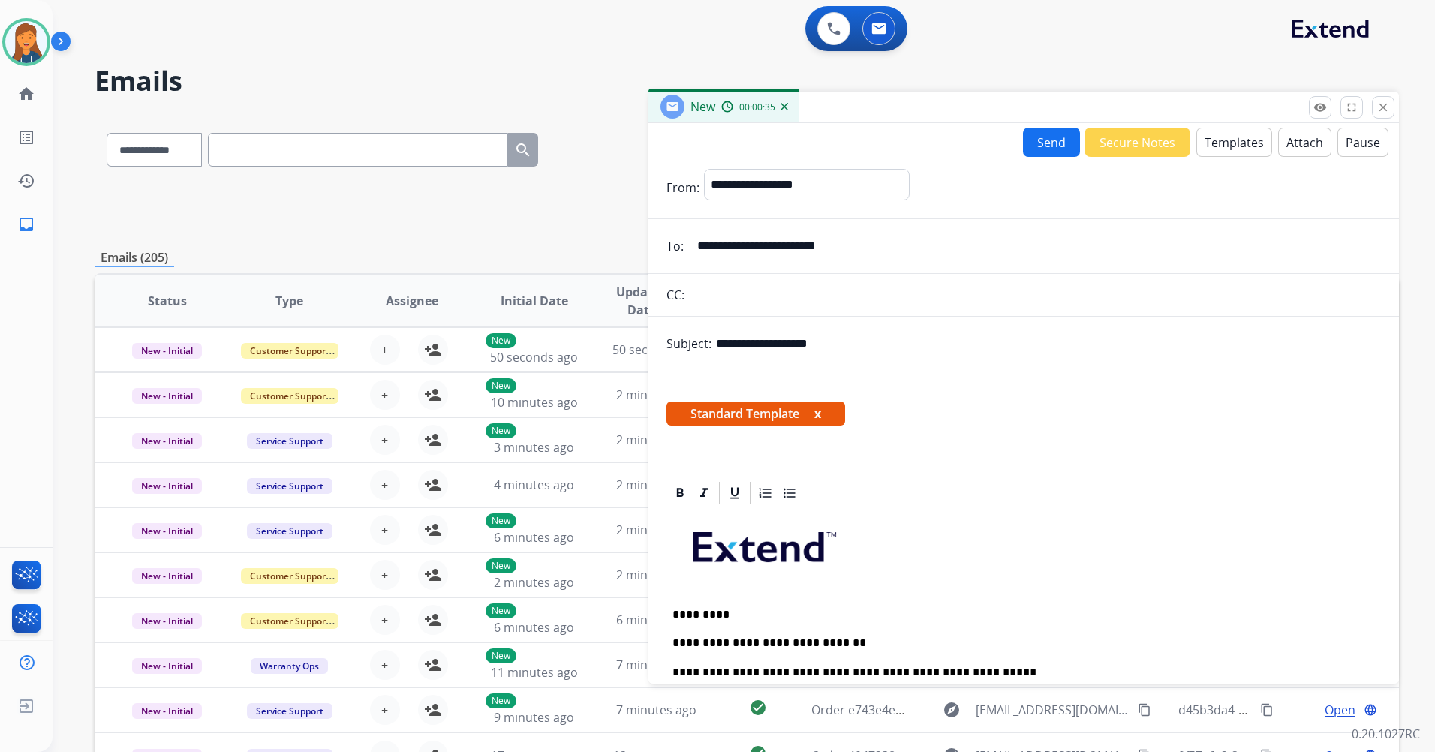
click at [1300, 149] on button "Attach" at bounding box center [1304, 142] width 53 height 29
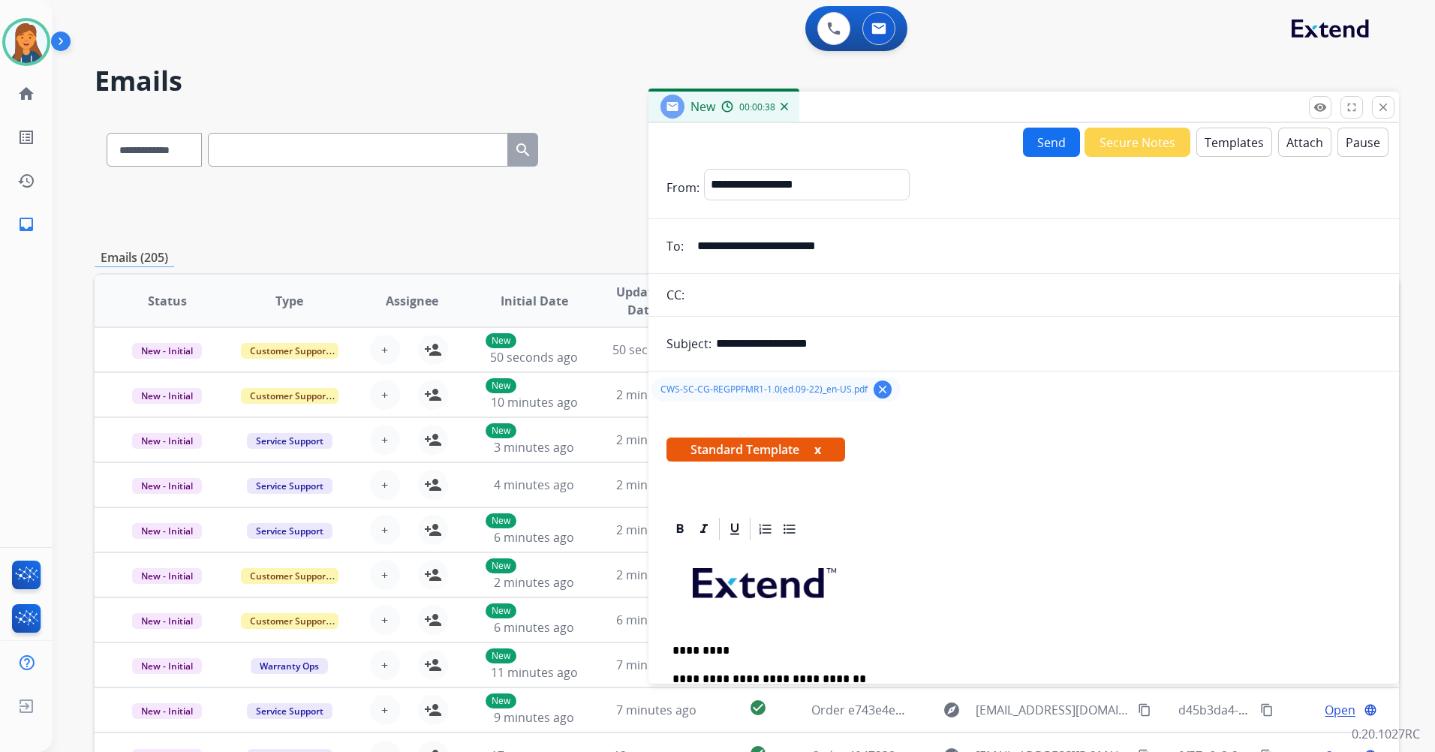
click at [1060, 144] on button "Send" at bounding box center [1051, 142] width 57 height 29
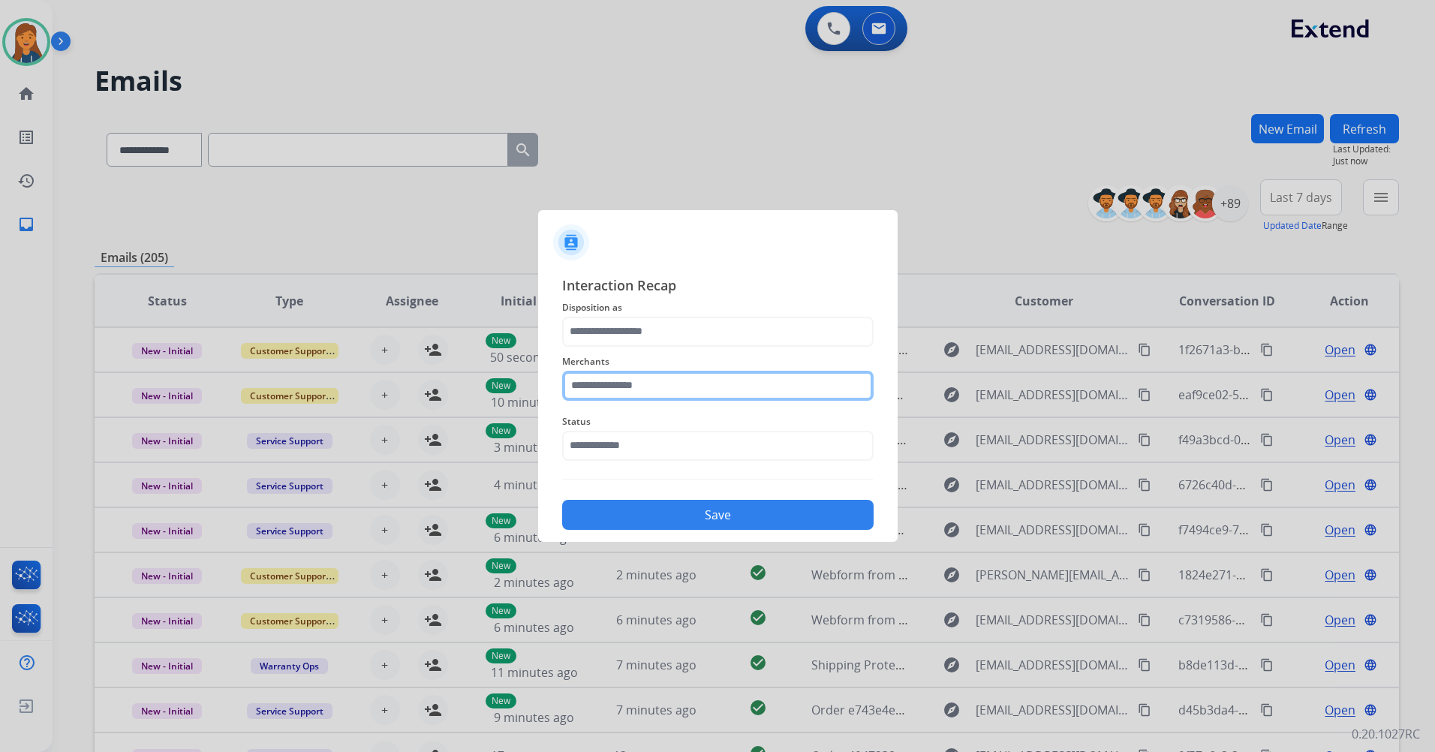
click at [726, 376] on input "text" at bounding box center [718, 386] width 312 height 30
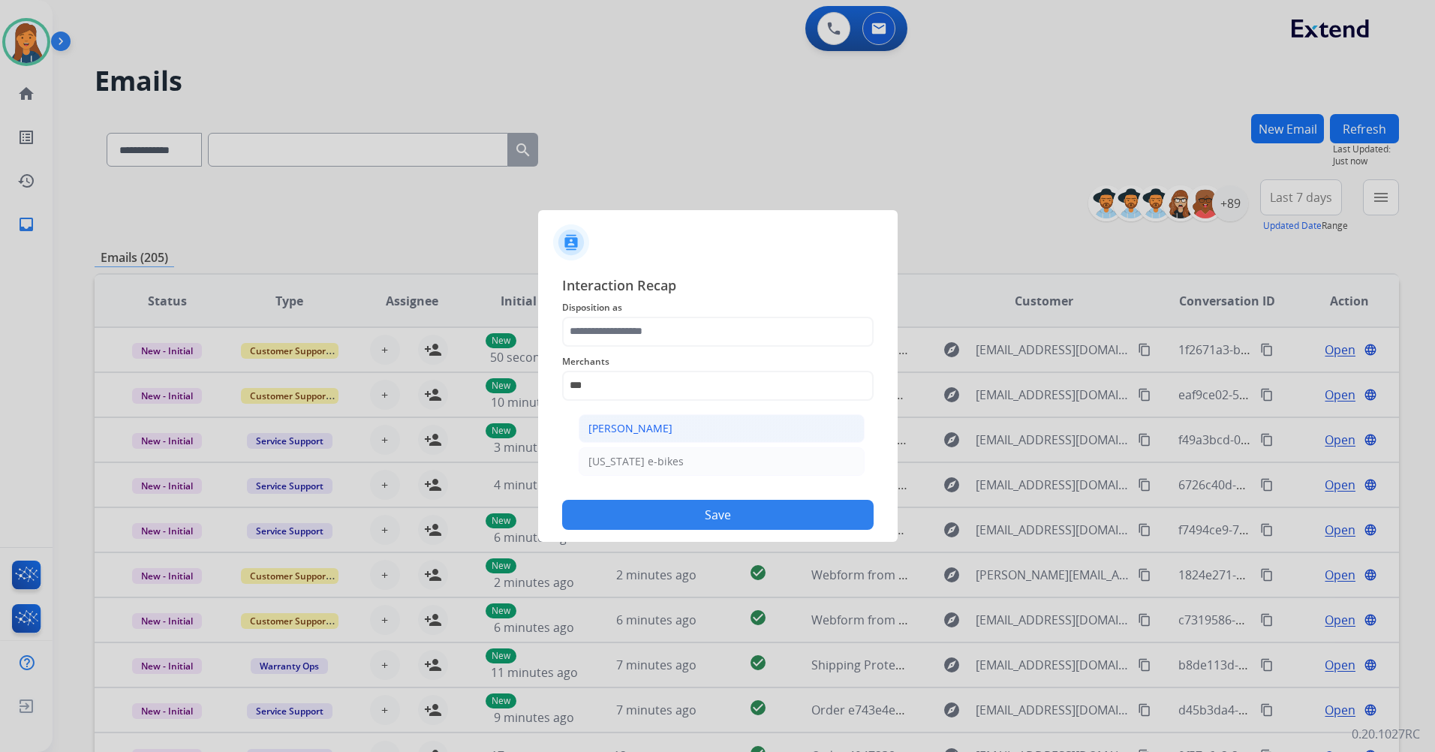
click at [661, 442] on li "[PERSON_NAME]" at bounding box center [722, 428] width 286 height 29
type input "**********"
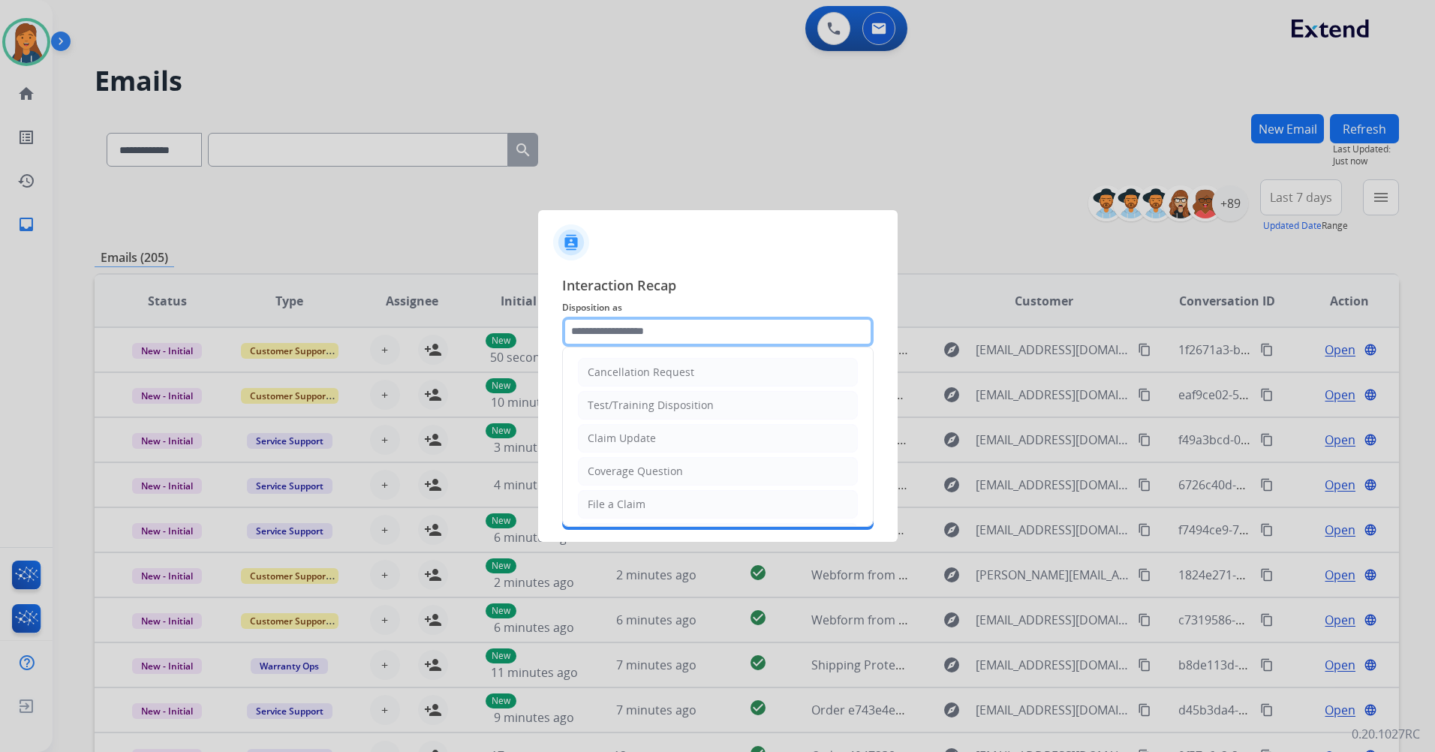
click at [649, 345] on input "text" at bounding box center [718, 332] width 312 height 30
click at [617, 469] on li "Other" at bounding box center [718, 468] width 280 height 29
type input "*****"
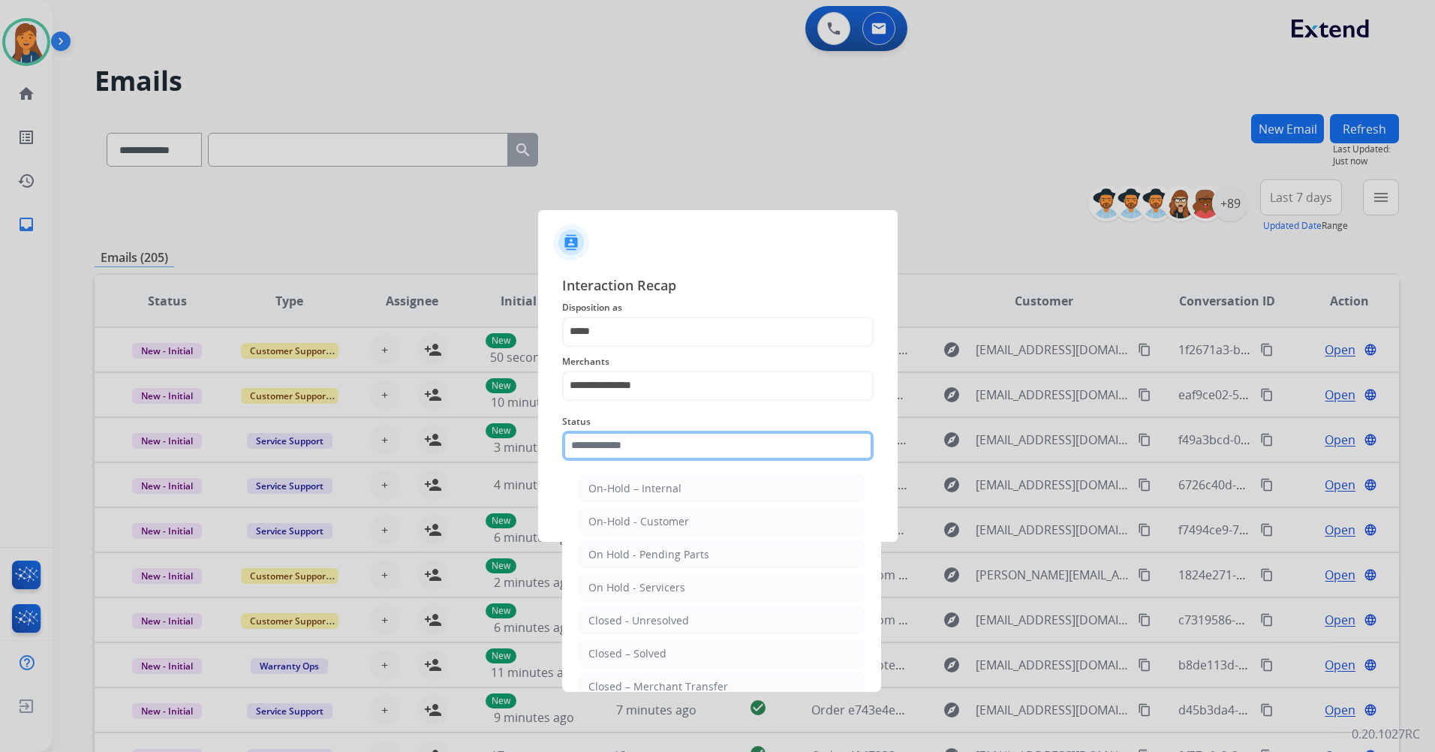
click at [622, 441] on input "text" at bounding box center [718, 446] width 312 height 30
drag, startPoint x: 627, startPoint y: 658, endPoint x: 628, endPoint y: 632, distance: 26.3
click at [627, 659] on div "Closed – Solved" at bounding box center [627, 653] width 78 height 15
type input "**********"
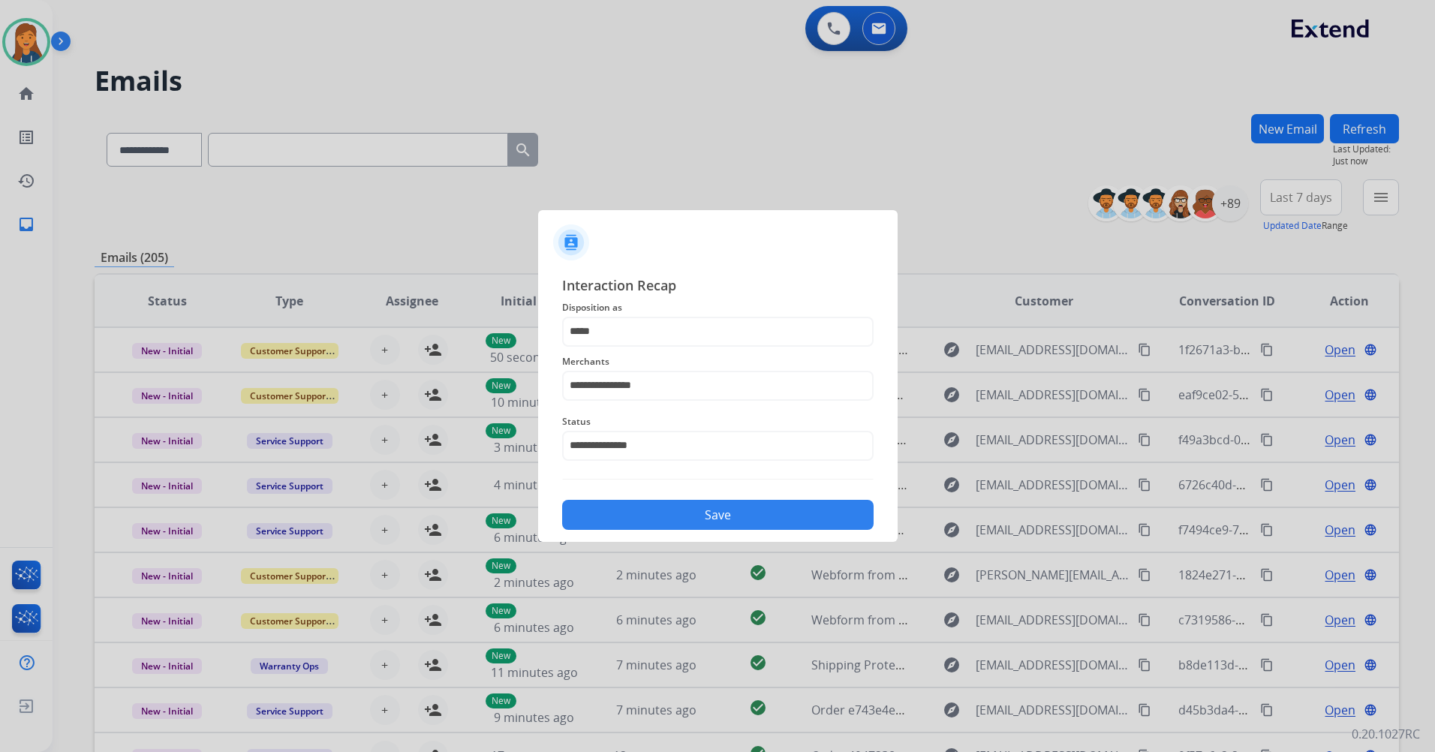
click at [631, 503] on button "Save" at bounding box center [718, 515] width 312 height 30
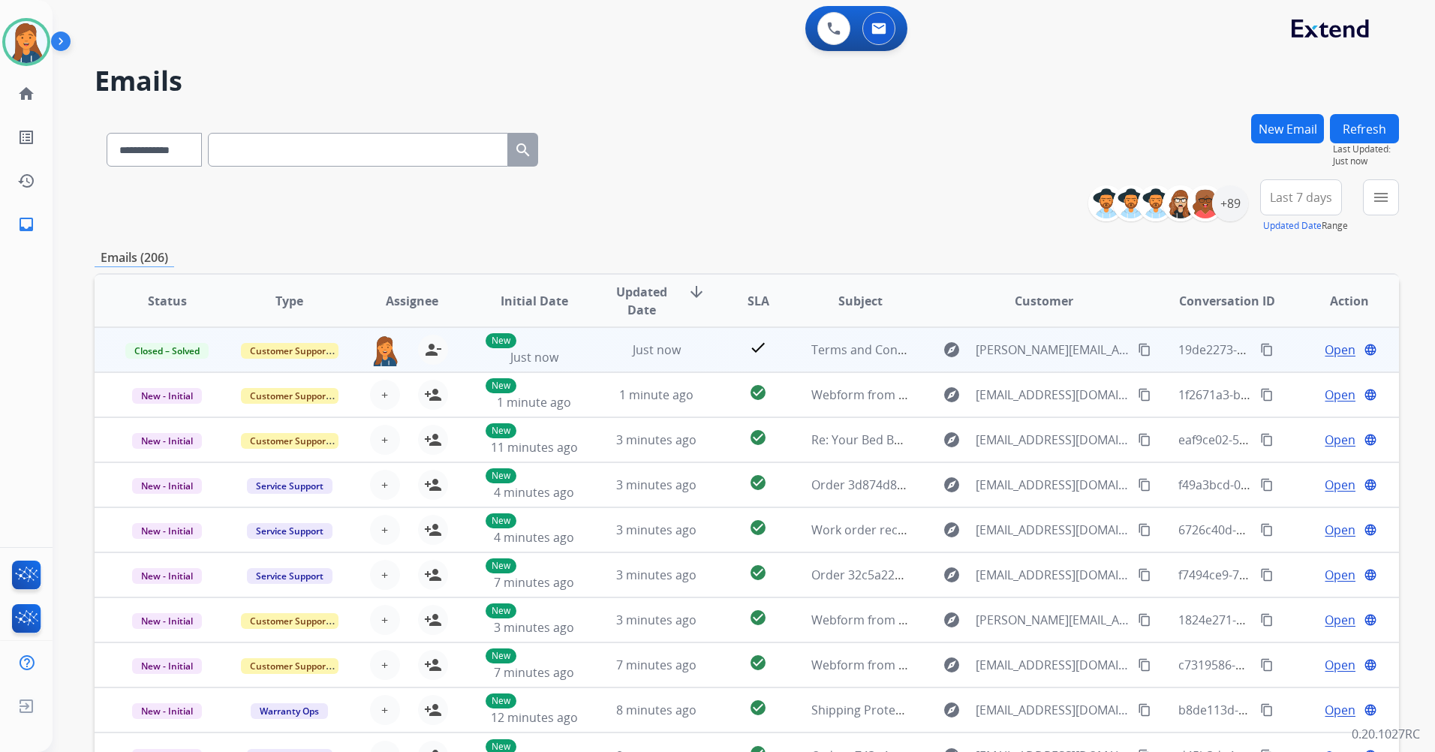
click at [1260, 347] on mat-icon "content_copy" at bounding box center [1267, 350] width 14 height 14
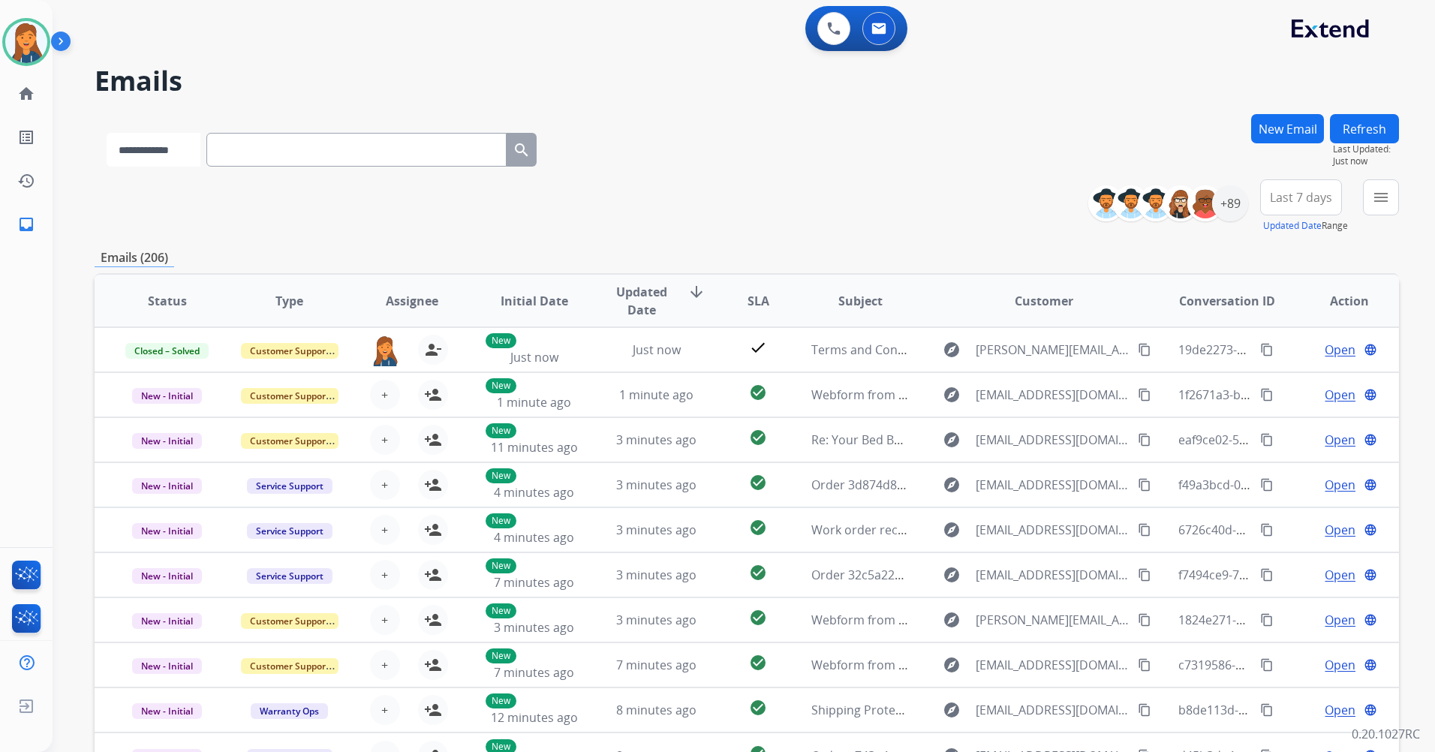
click at [200, 149] on select "**********" at bounding box center [154, 150] width 94 height 34
select select "**********"
click at [107, 133] on select "**********" at bounding box center [154, 150] width 94 height 34
click at [278, 145] on input "text" at bounding box center [358, 150] width 300 height 34
paste input "**********"
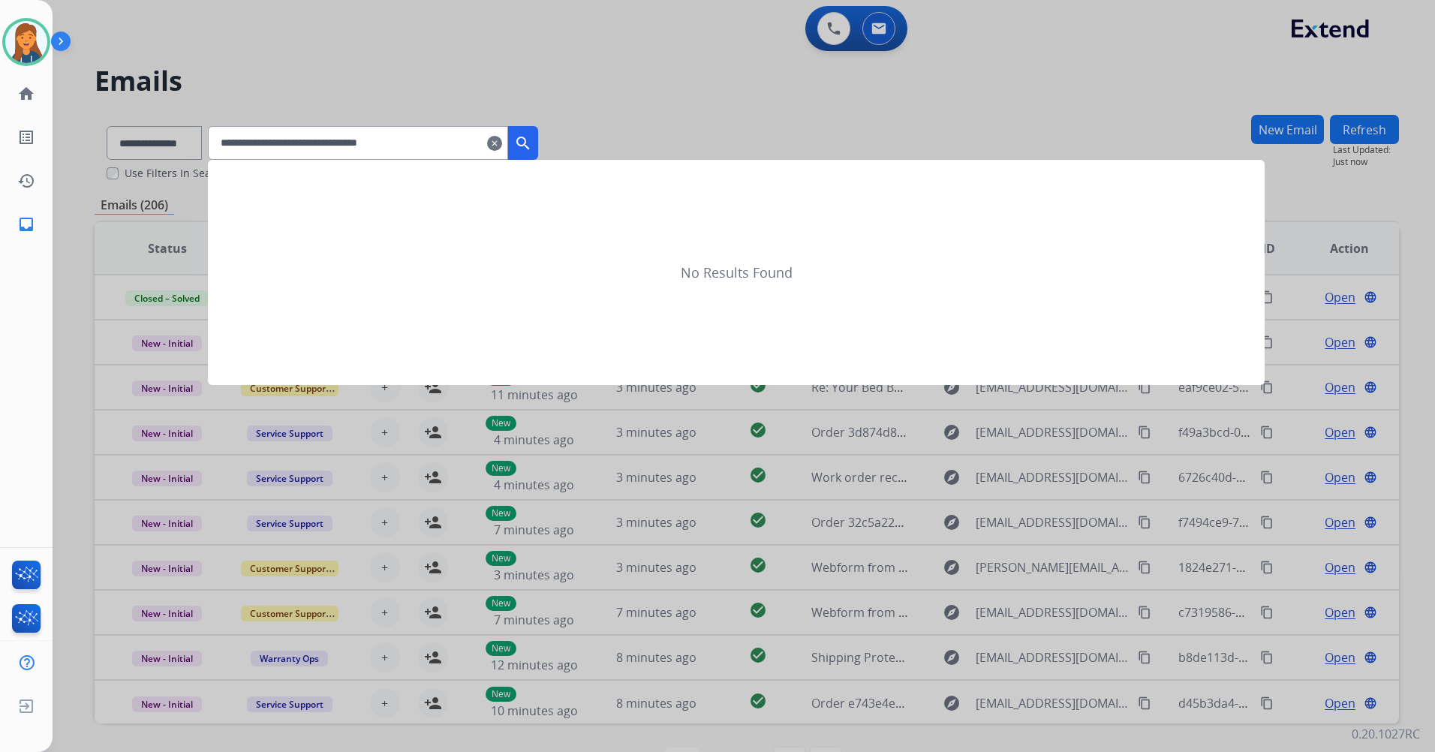
type input "**********"
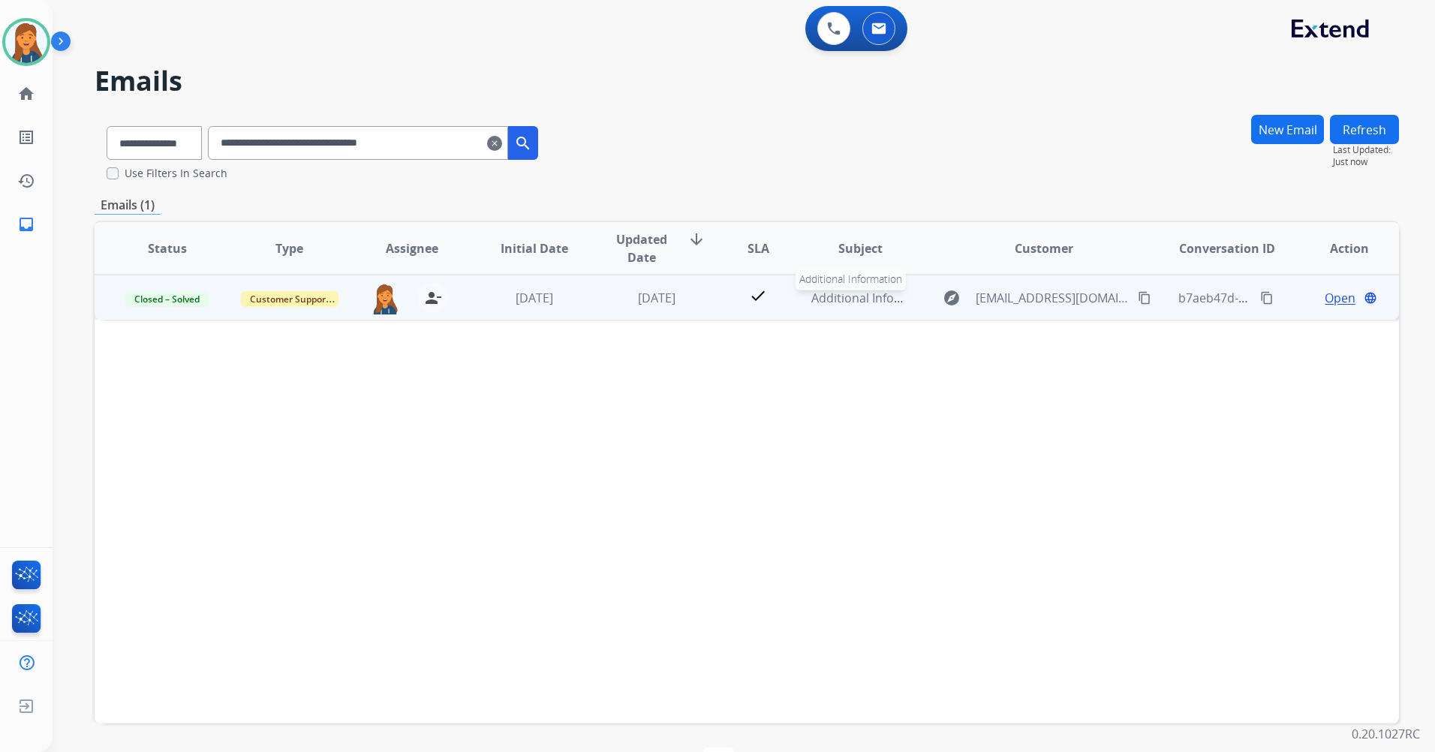
click at [830, 300] on span "Additional Information" at bounding box center [875, 298] width 128 height 17
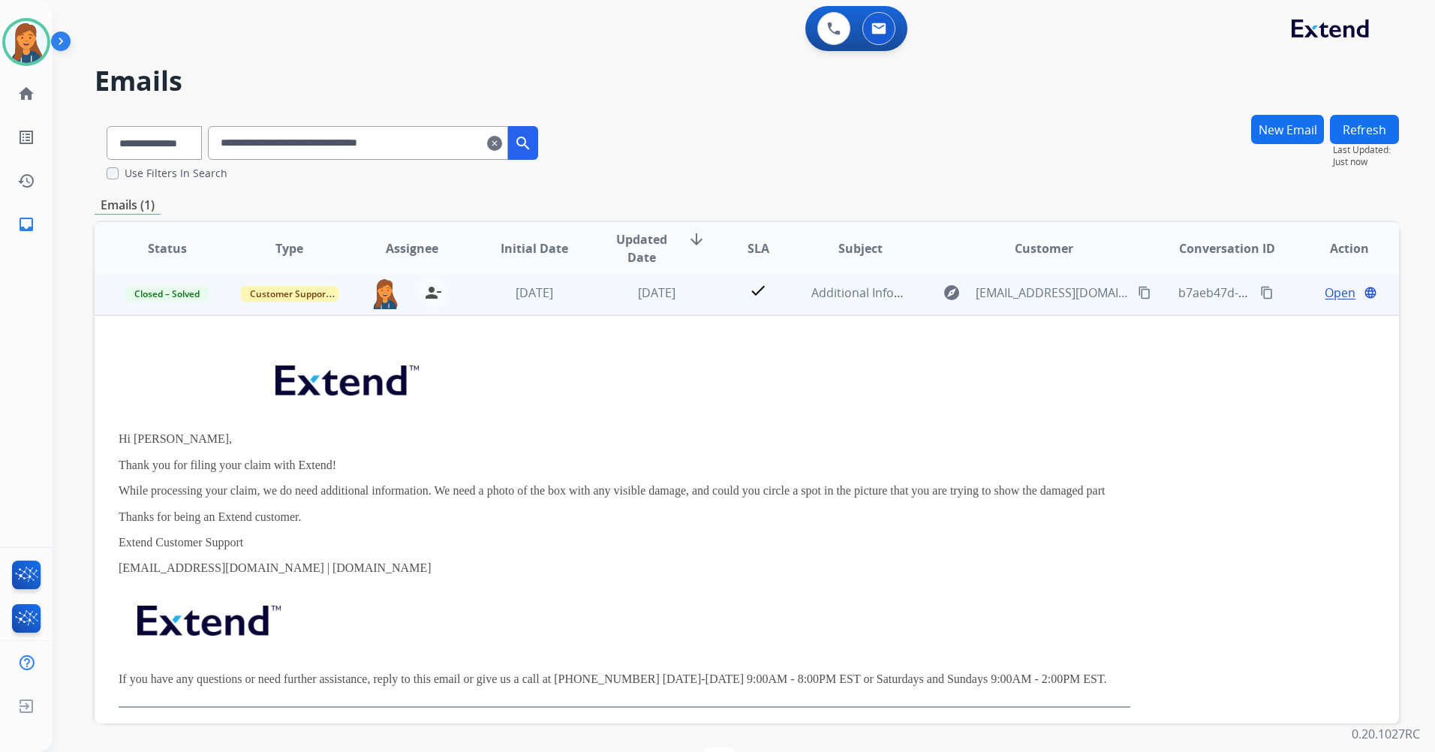
scroll to position [0, 0]
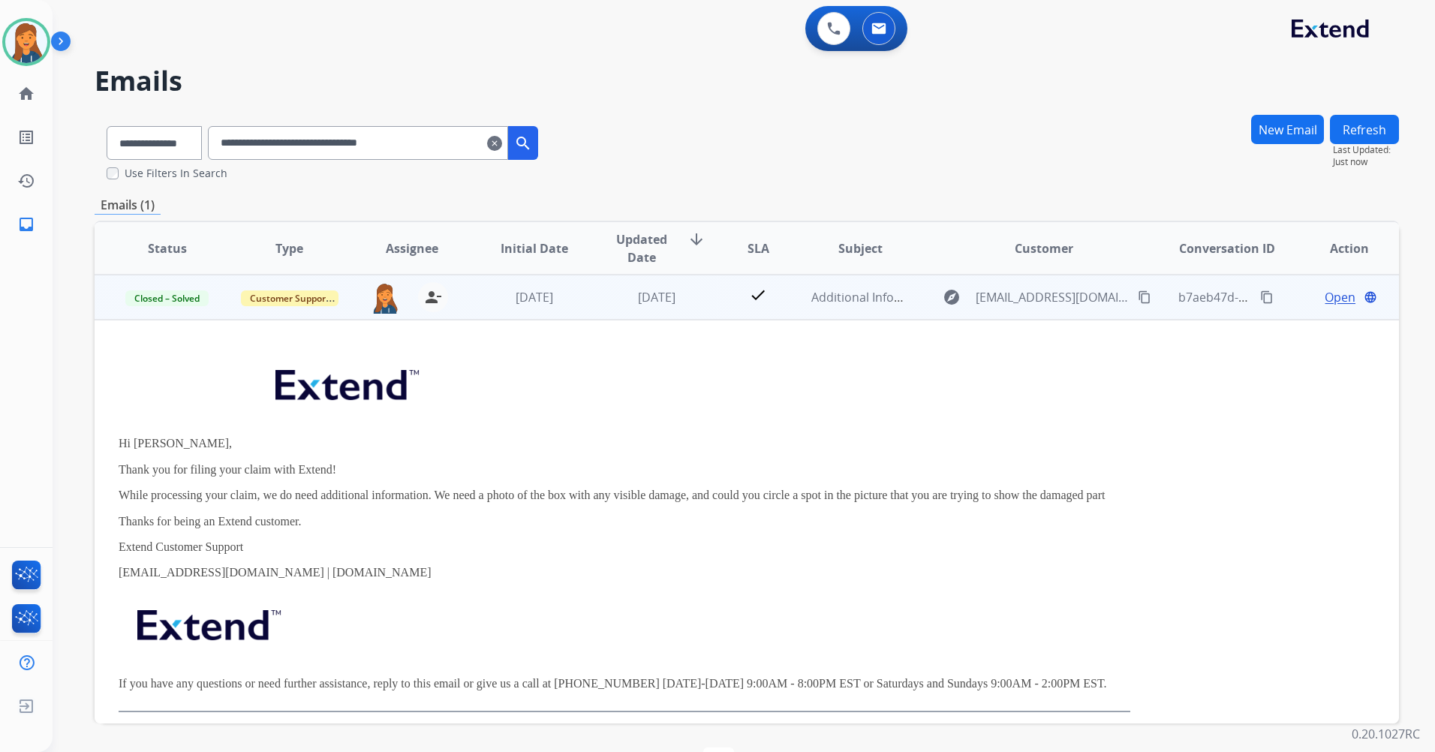
click at [1138, 299] on mat-icon "content_copy" at bounding box center [1145, 297] width 14 height 14
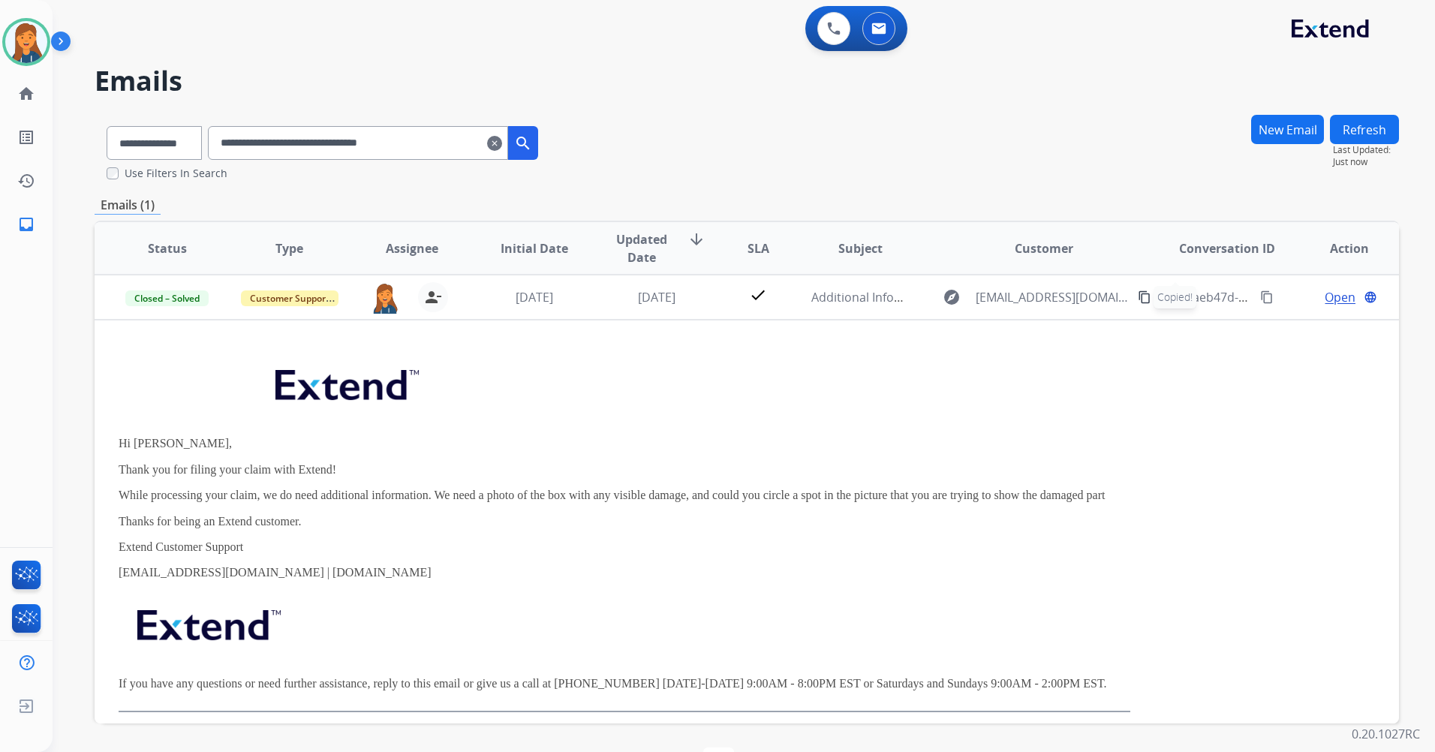
click at [502, 143] on mat-icon "clear" at bounding box center [494, 143] width 15 height 18
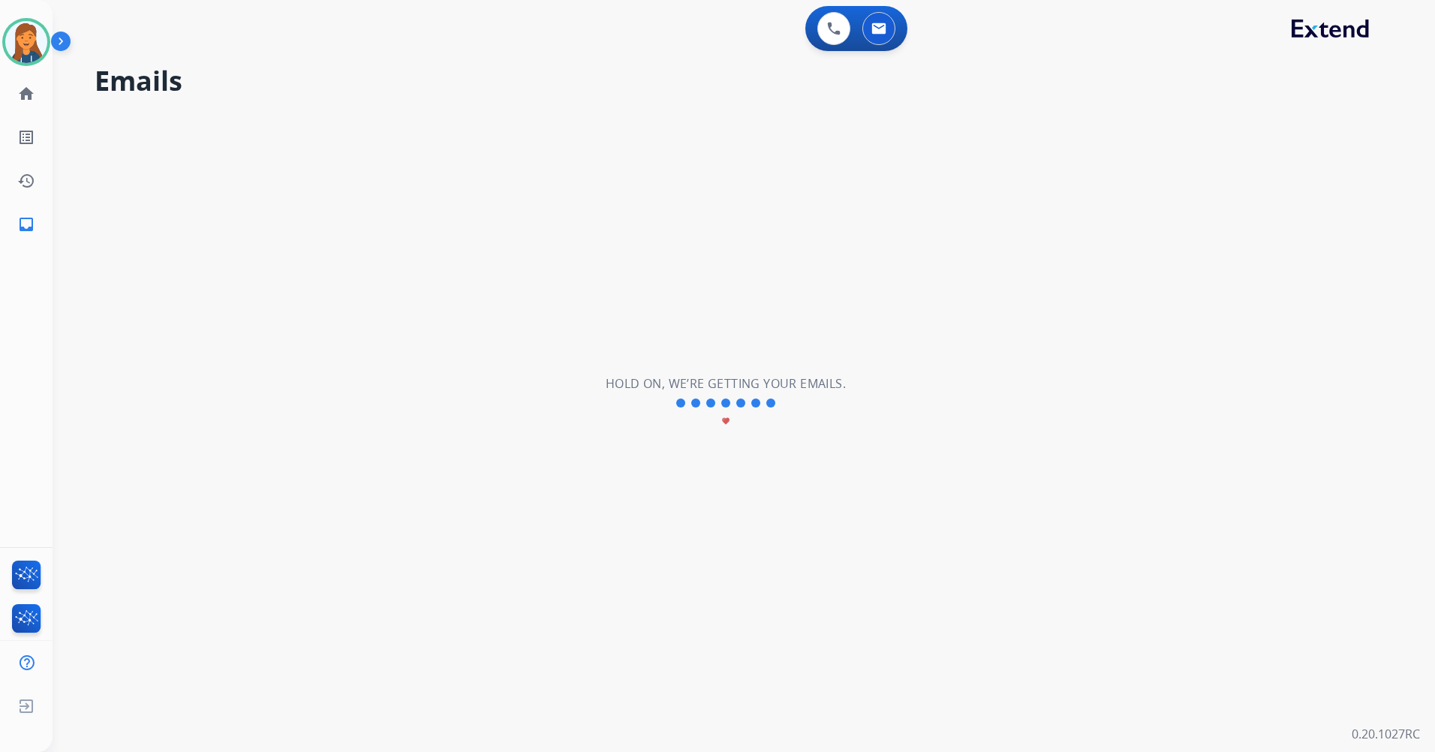
select select "**********"
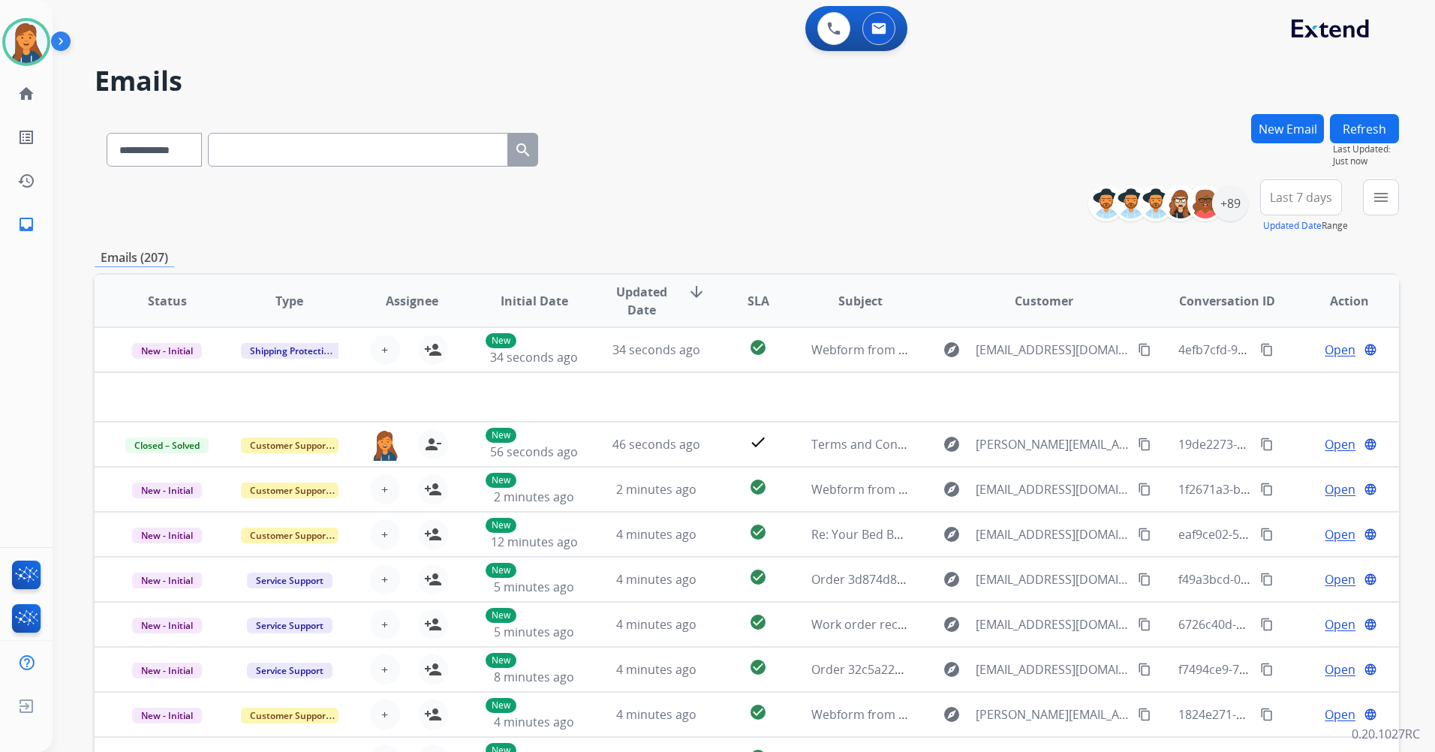
click at [251, 134] on input "text" at bounding box center [358, 150] width 300 height 34
paste input "**********"
type input "**********"
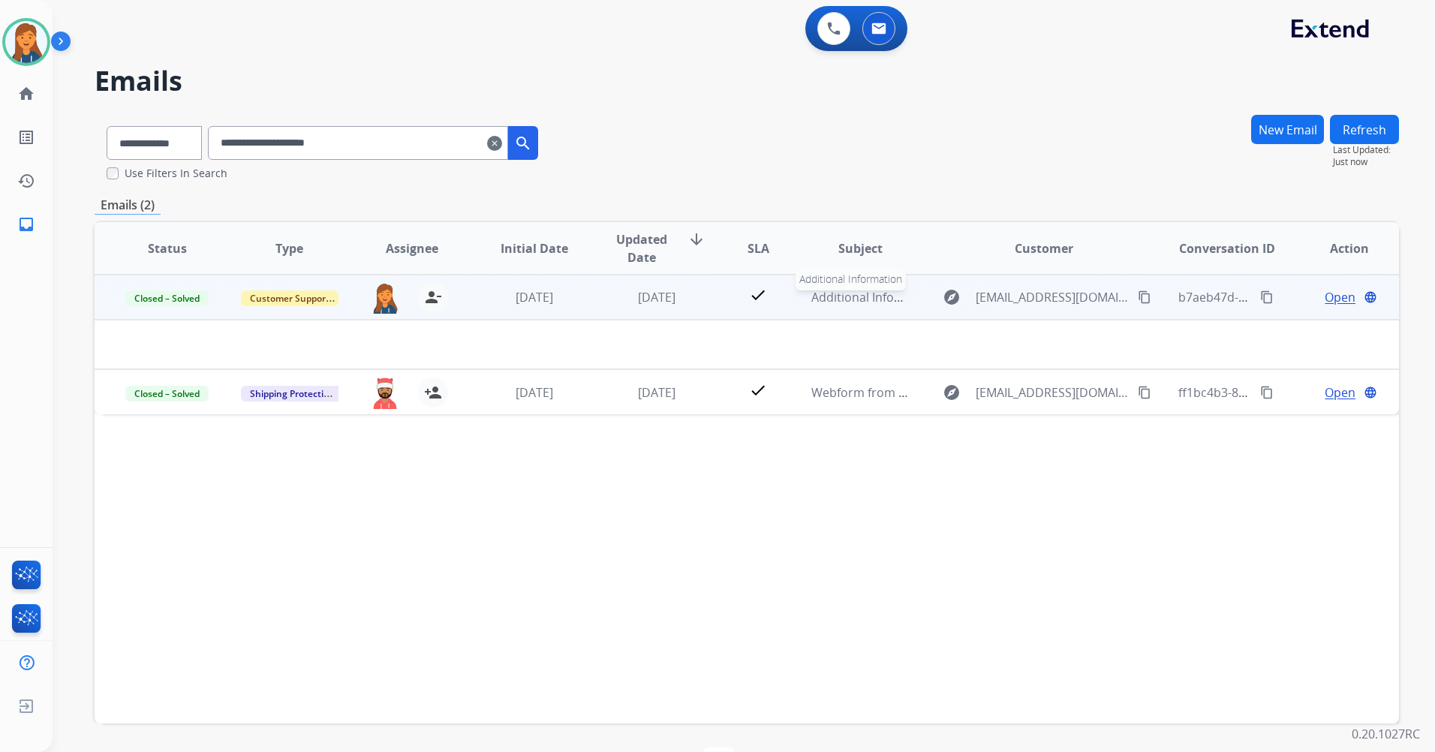
click at [842, 303] on span "Additional Information" at bounding box center [875, 297] width 128 height 17
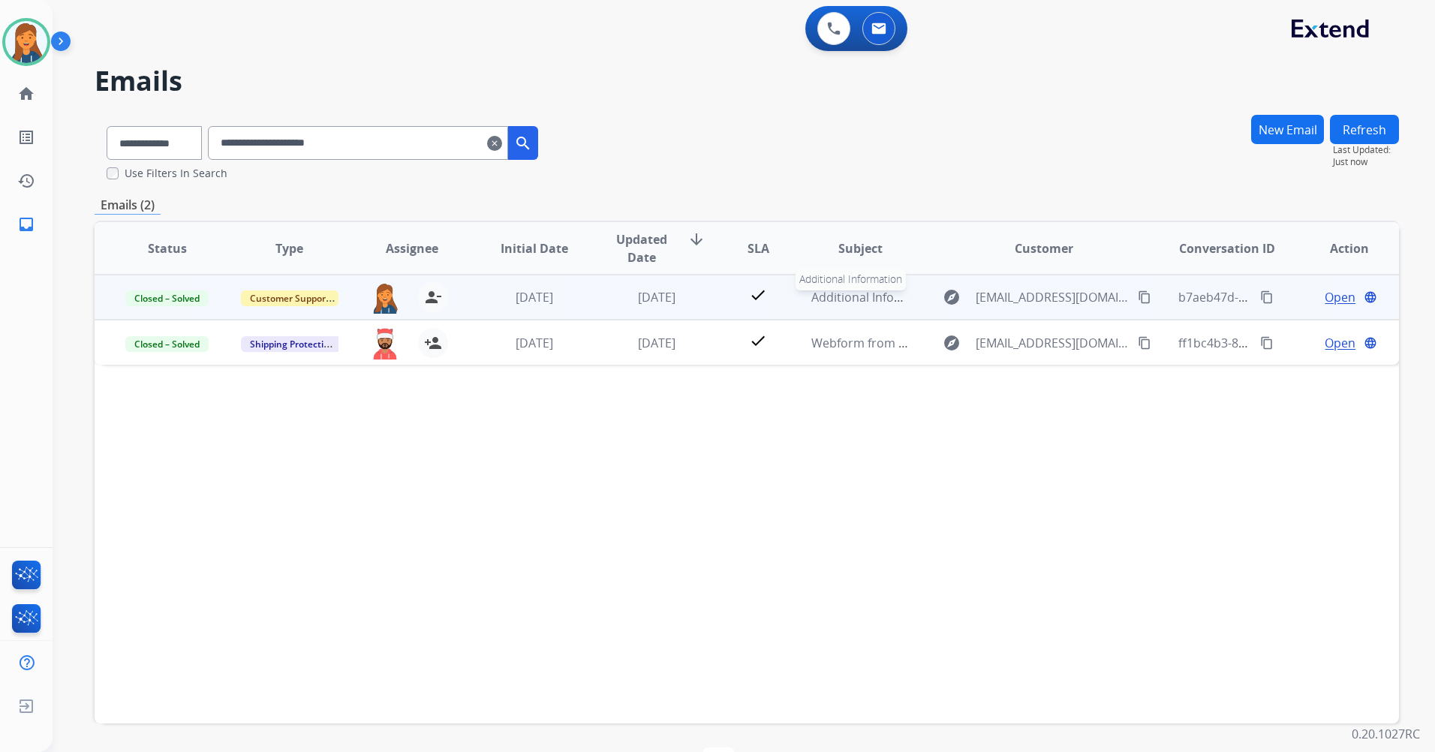
click at [841, 303] on span "Additional Information" at bounding box center [875, 297] width 128 height 17
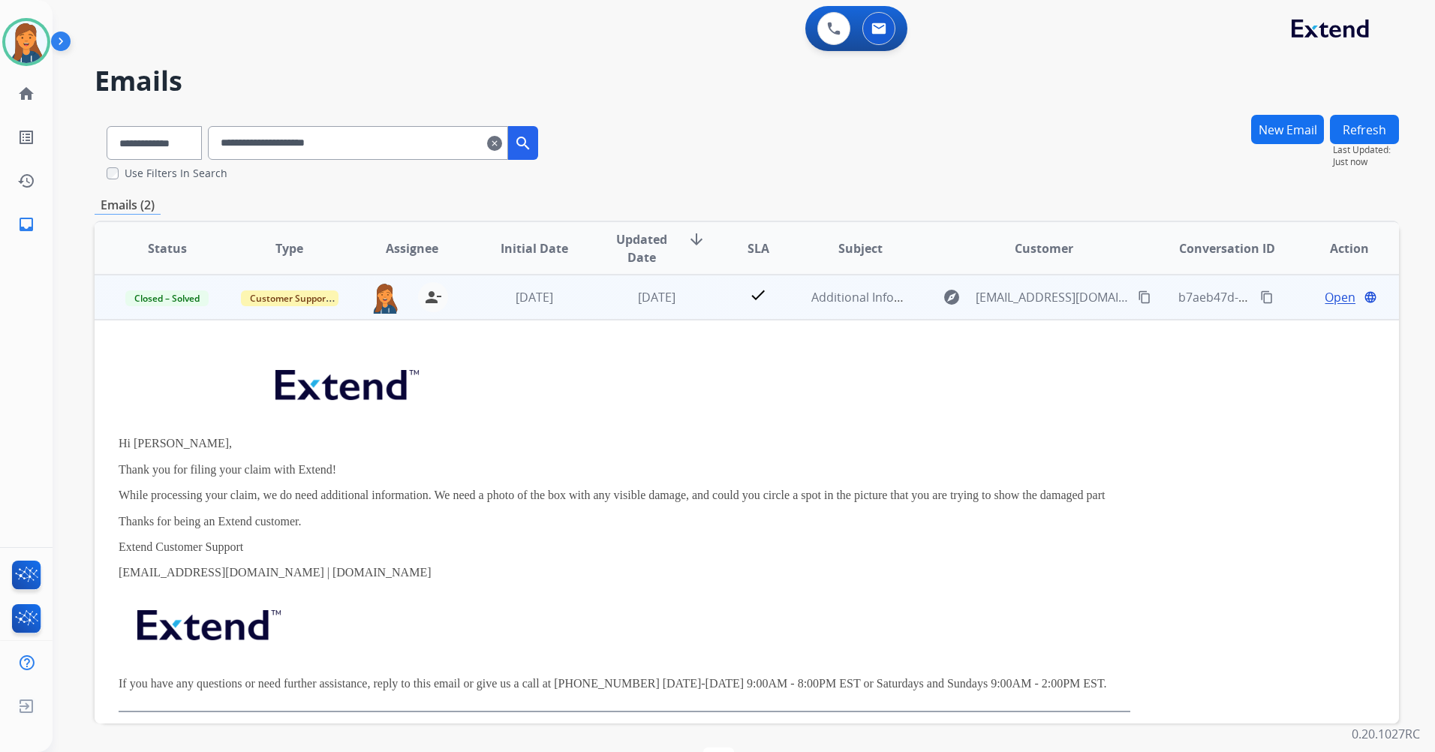
click at [1326, 296] on span "Open" at bounding box center [1340, 297] width 31 height 18
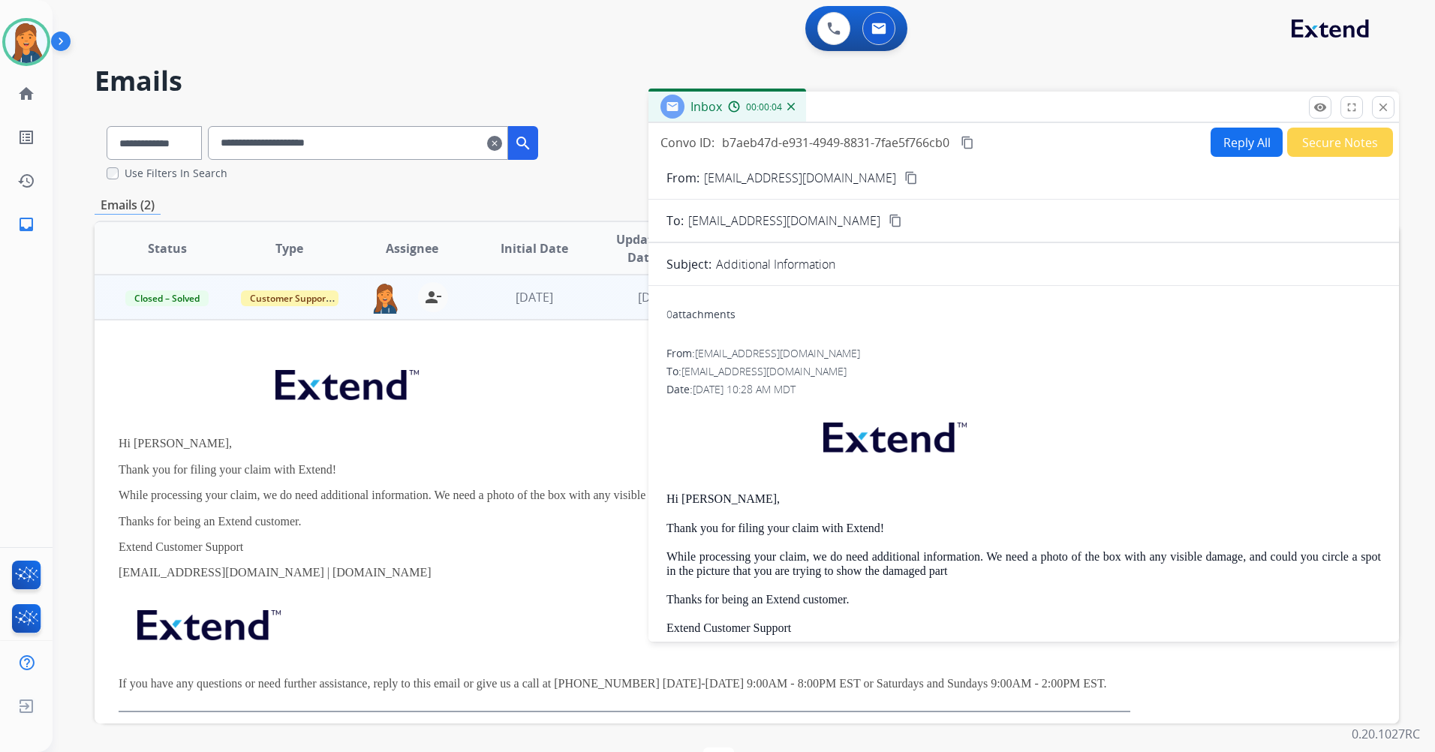
click at [1246, 133] on button "Reply All" at bounding box center [1247, 142] width 72 height 29
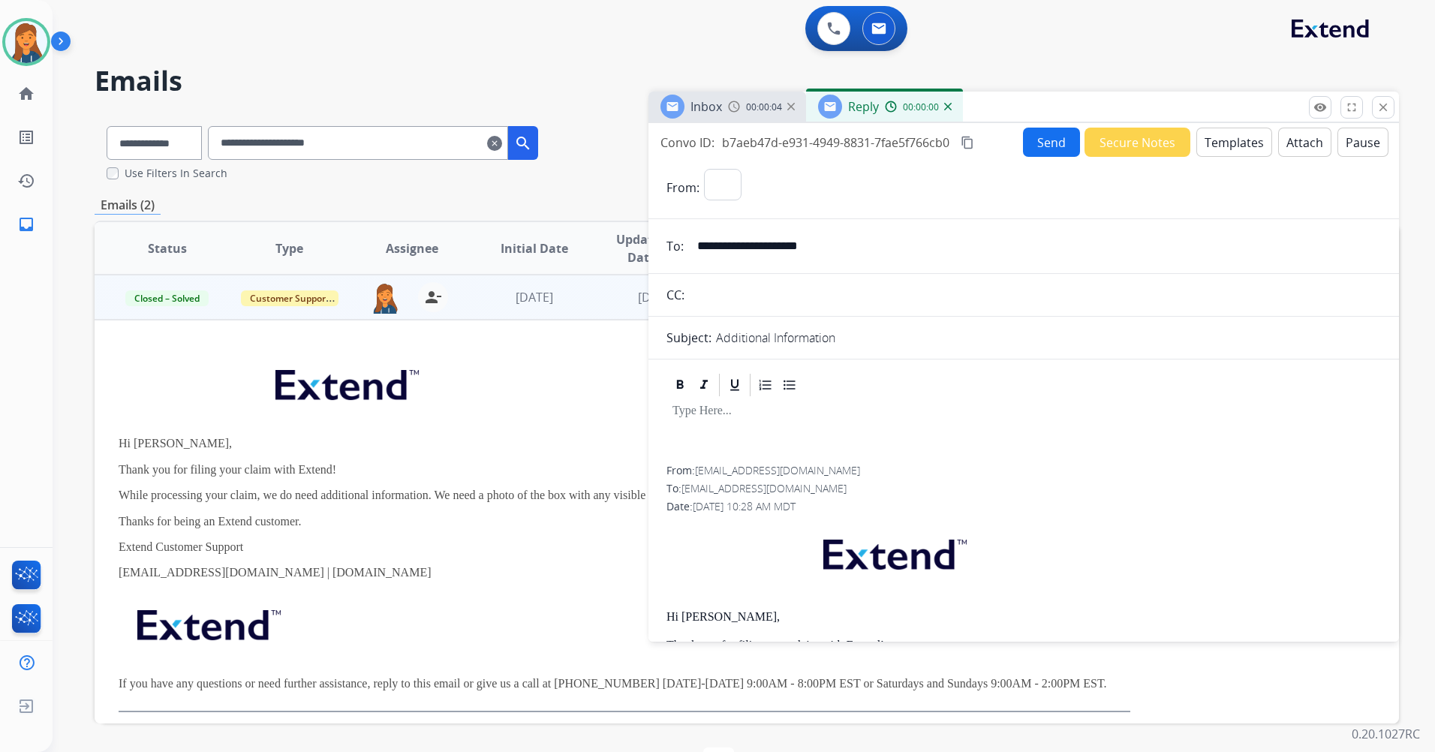
select select "**********"
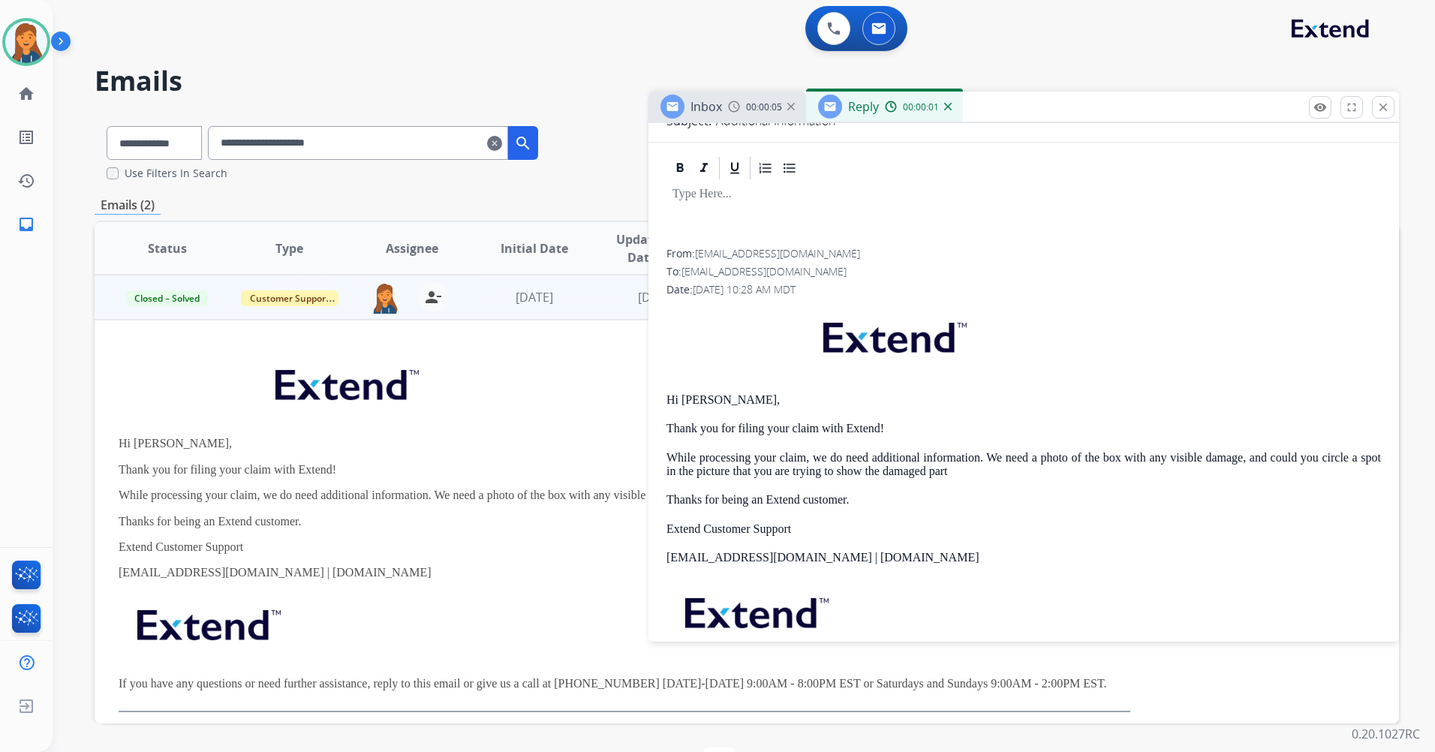
scroll to position [225, 0]
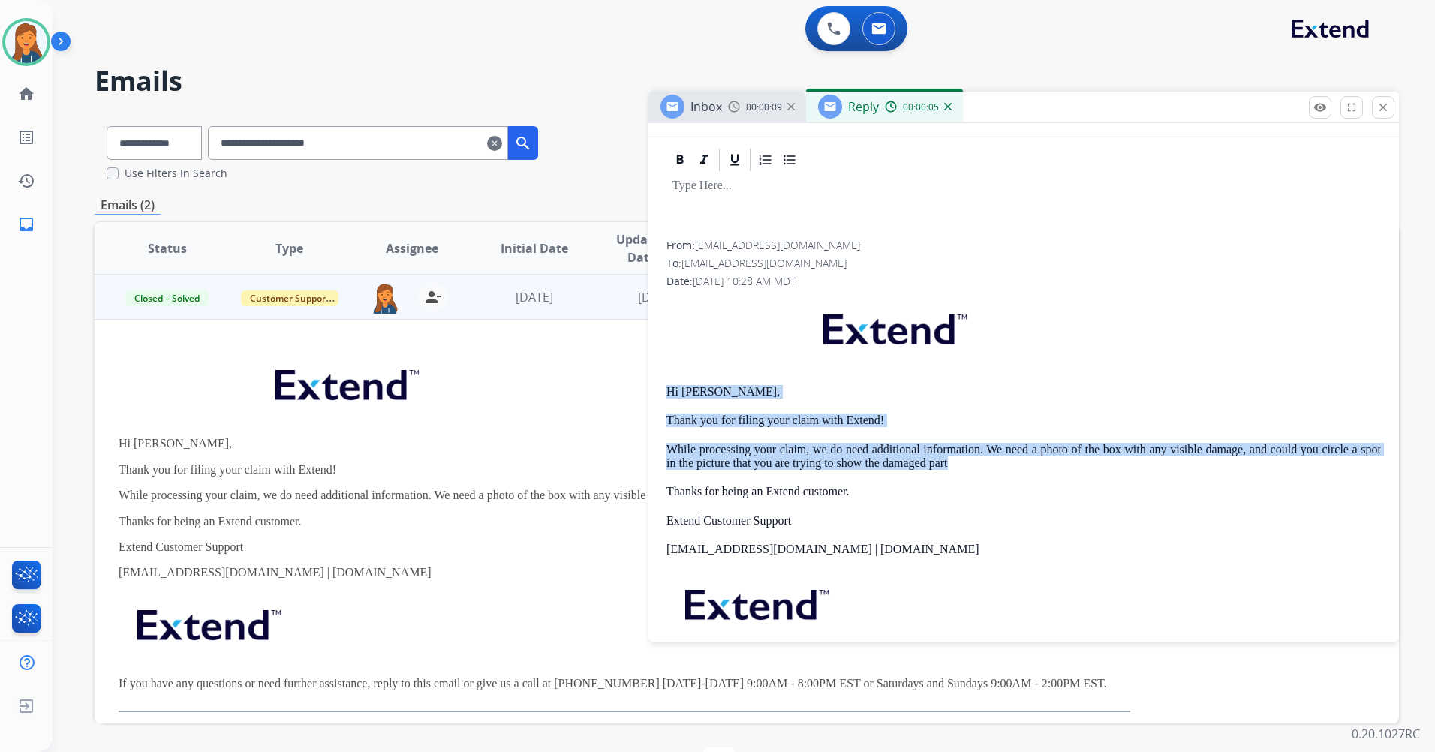
drag, startPoint x: 661, startPoint y: 390, endPoint x: 954, endPoint y: 465, distance: 302.2
click at [954, 465] on div "From: [EMAIL_ADDRESS][DOMAIN_NAME] To: [EMAIL_ADDRESS][DOMAIN_NAME] Date: [DATE…" at bounding box center [1024, 434] width 751 height 577
drag, startPoint x: 954, startPoint y: 465, endPoint x: 893, endPoint y: 468, distance: 60.9
copy div "Hi [PERSON_NAME], Thank you for filing your claim with Extend! While processing…"
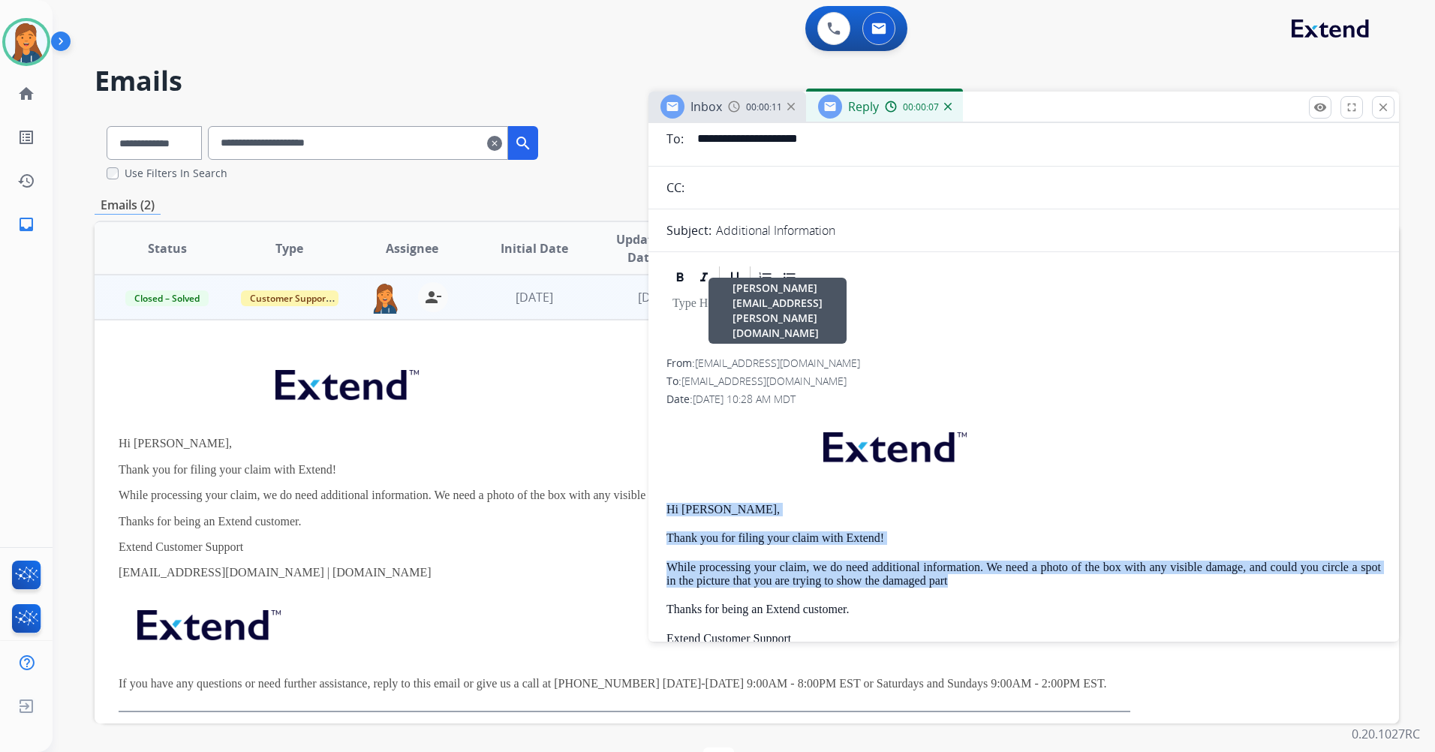
scroll to position [0, 0]
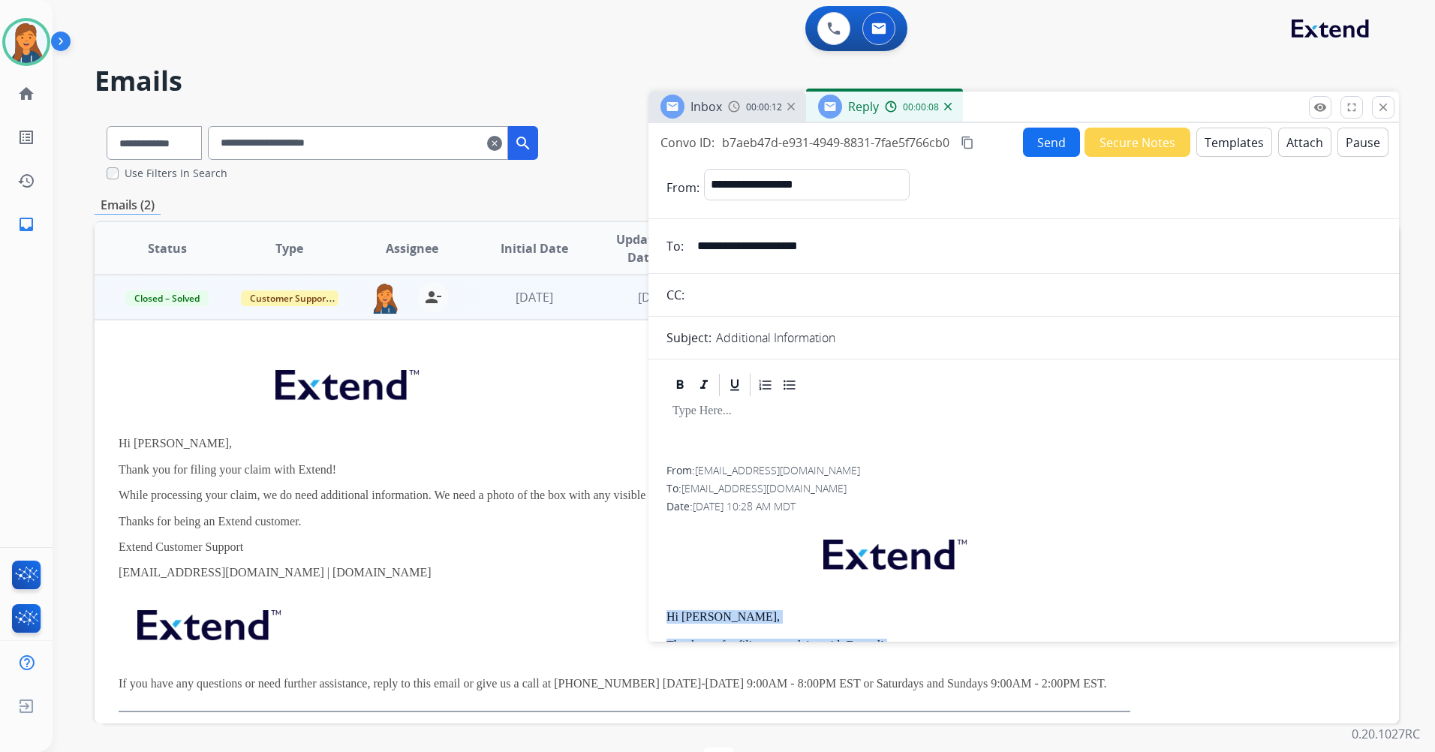
click at [1206, 144] on button "Templates" at bounding box center [1235, 142] width 76 height 29
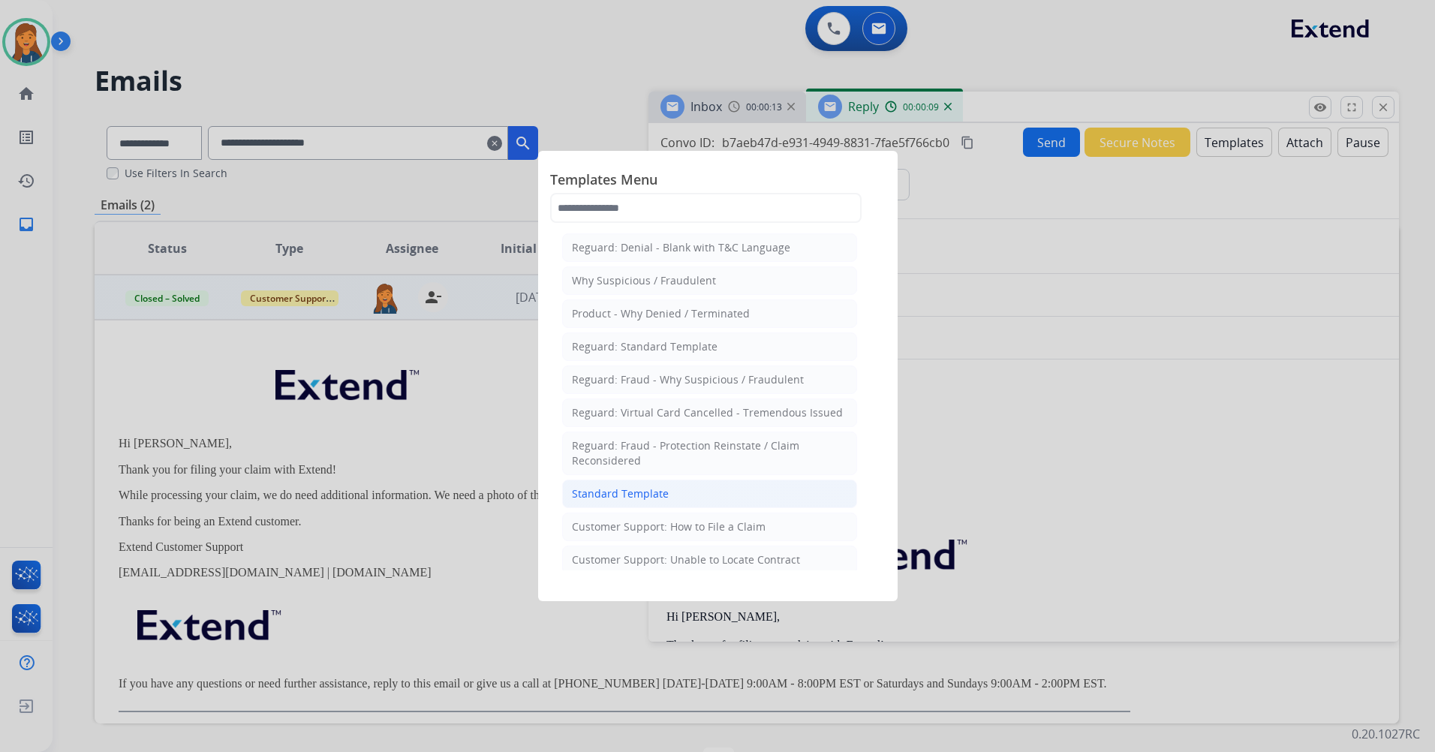
click at [641, 488] on div "Standard Template" at bounding box center [620, 493] width 97 height 15
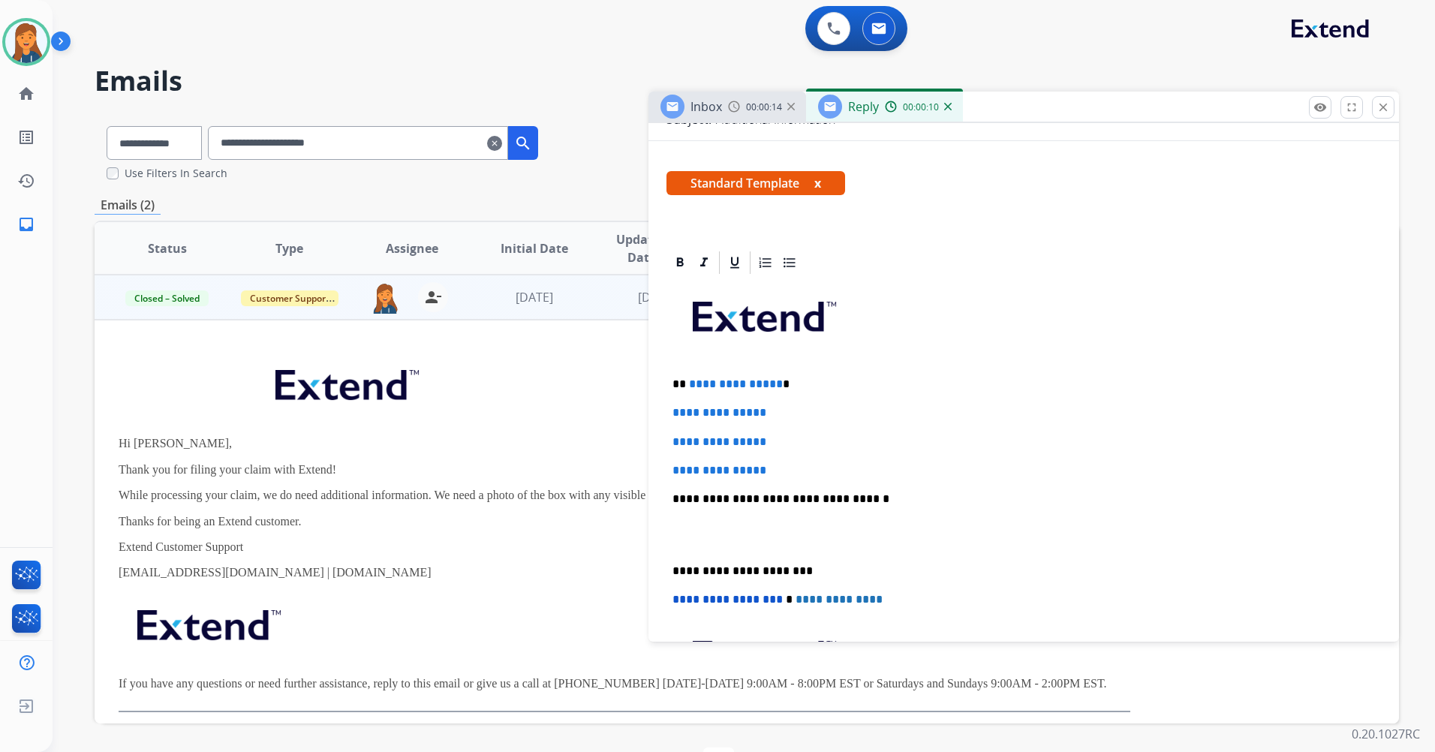
scroll to position [225, 0]
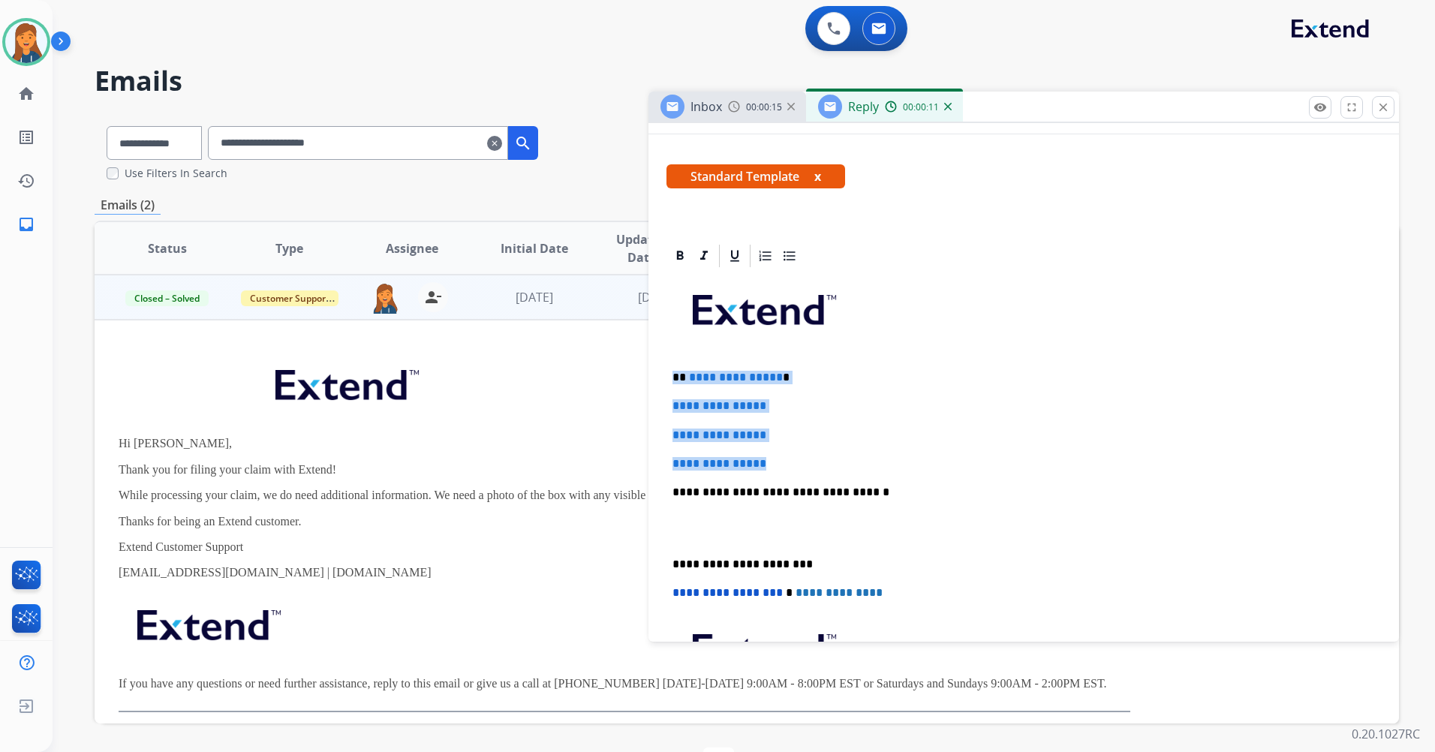
drag, startPoint x: 781, startPoint y: 463, endPoint x: 673, endPoint y: 371, distance: 142.2
click at [673, 371] on div "**********" at bounding box center [1024, 527] width 715 height 516
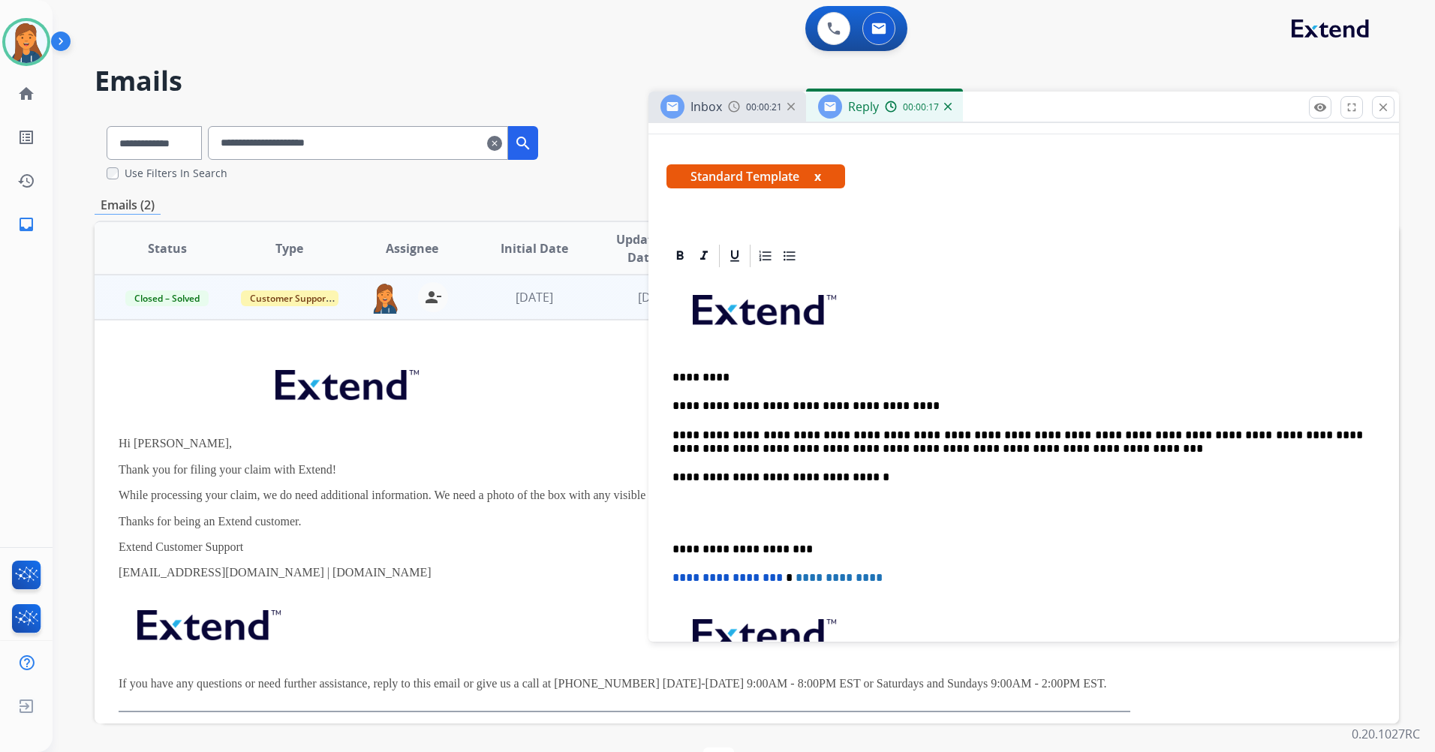
click at [674, 435] on p "**********" at bounding box center [1018, 443] width 691 height 28
click at [667, 546] on div "**********" at bounding box center [1024, 519] width 715 height 501
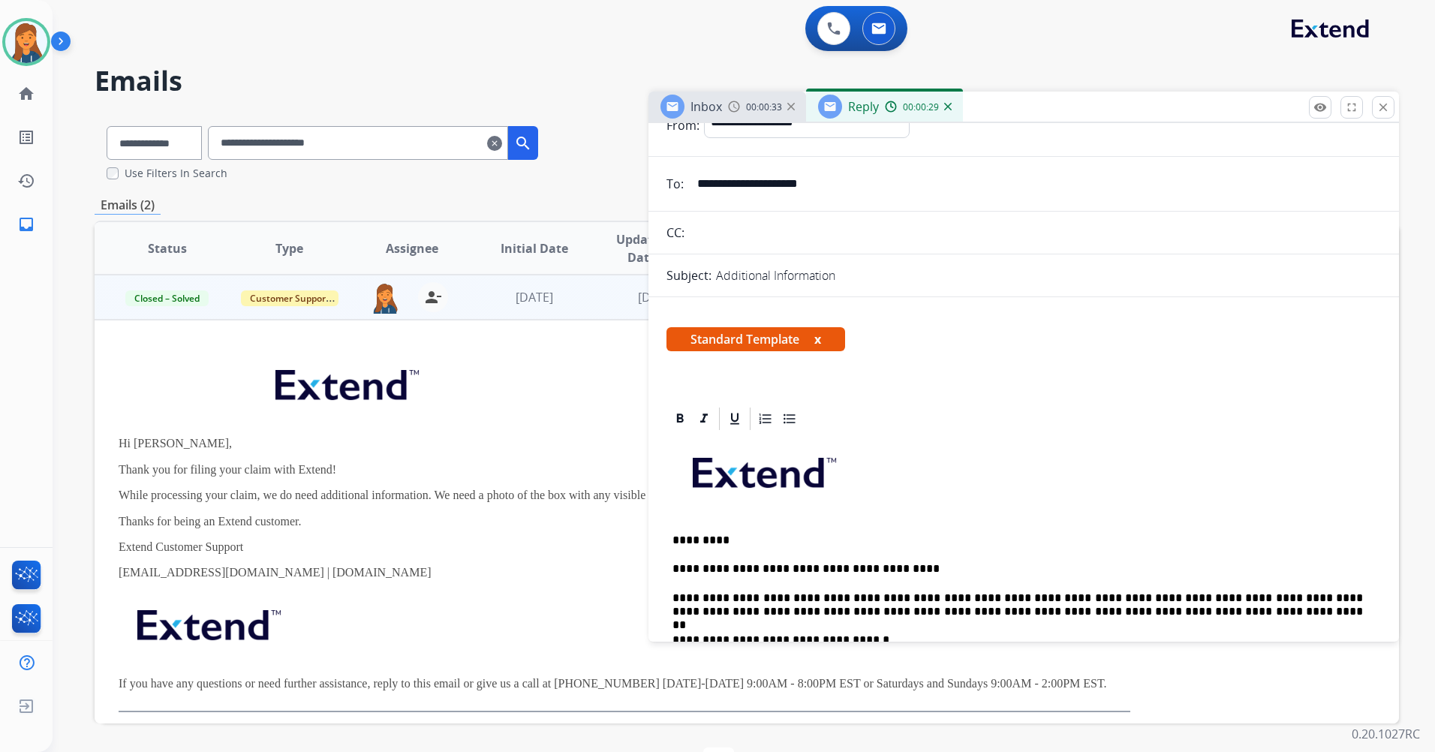
scroll to position [0, 0]
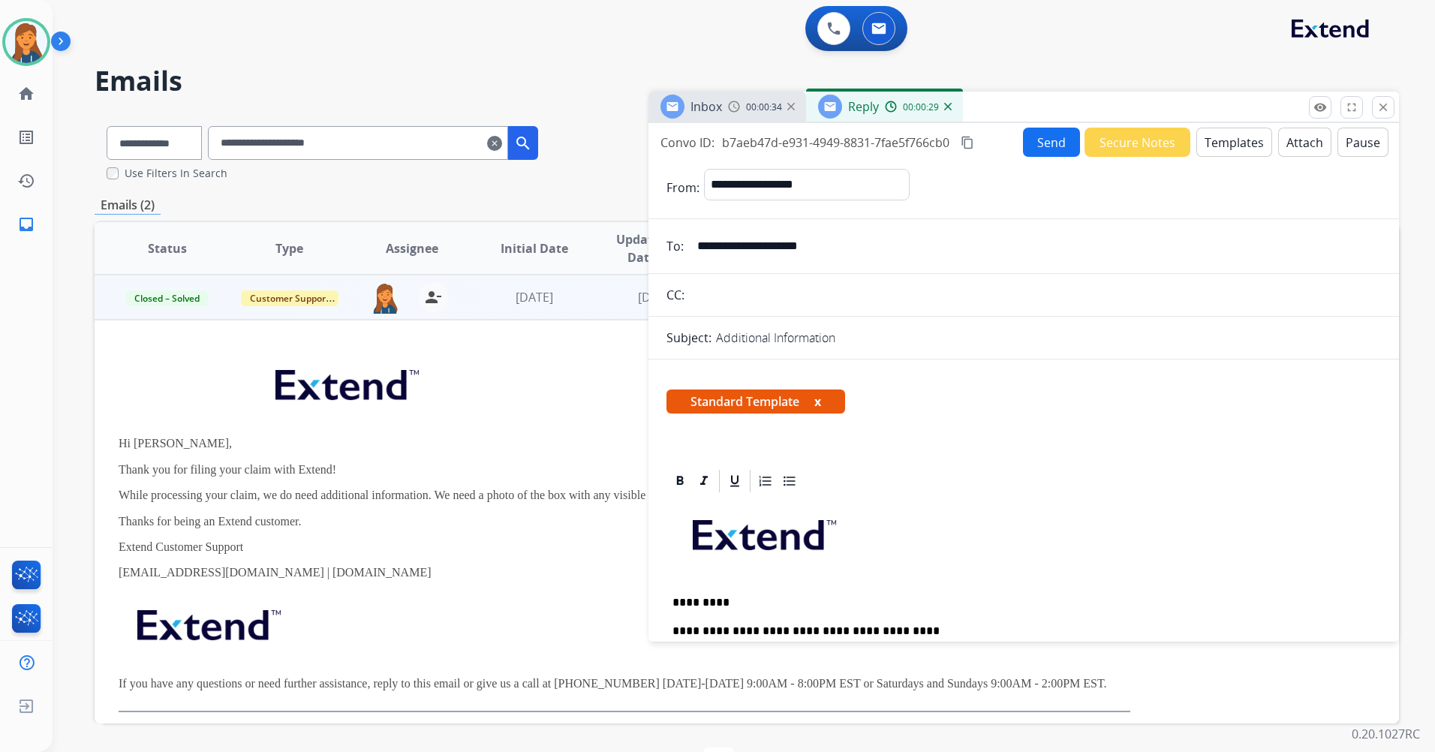
click at [967, 148] on mat-icon "content_copy" at bounding box center [968, 143] width 14 height 14
click at [1050, 135] on button "Send" at bounding box center [1051, 142] width 57 height 29
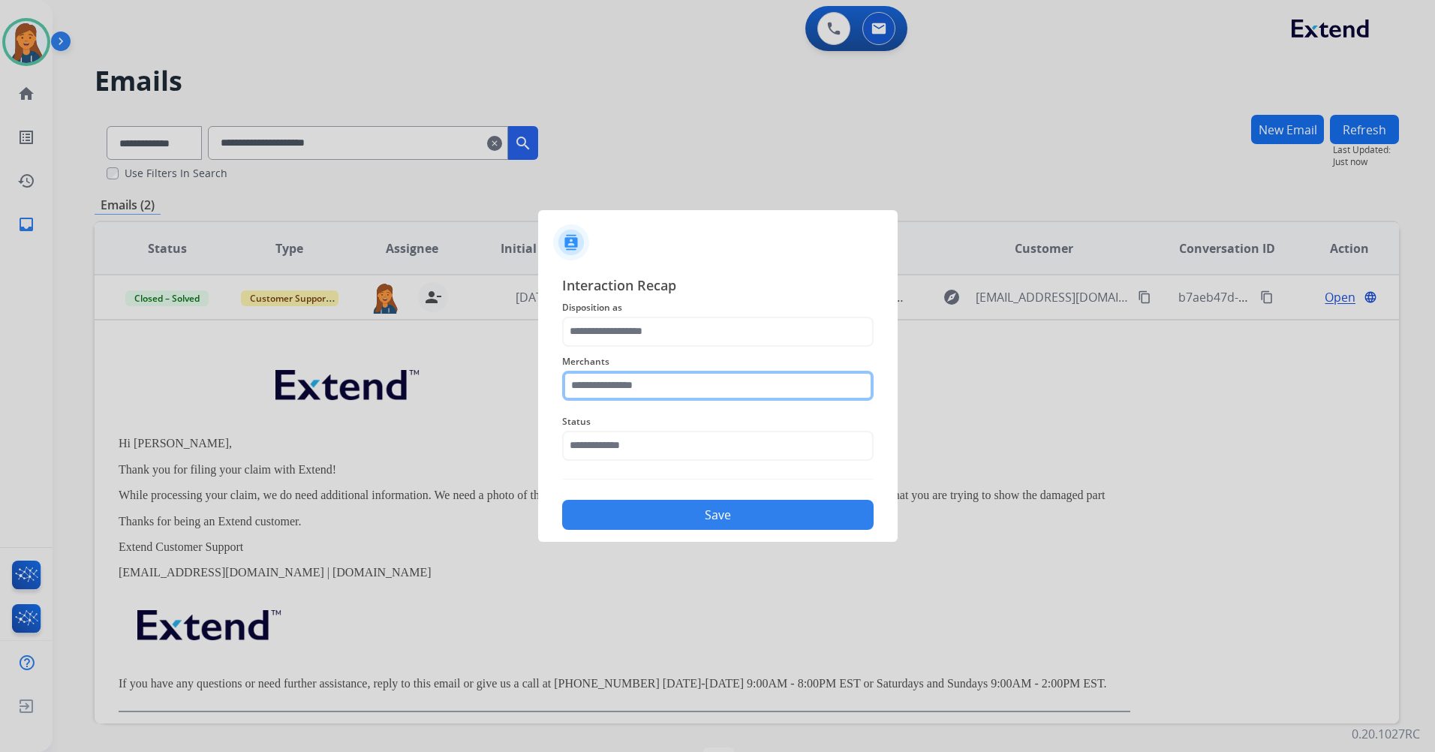
click at [613, 398] on input "text" at bounding box center [718, 386] width 312 height 30
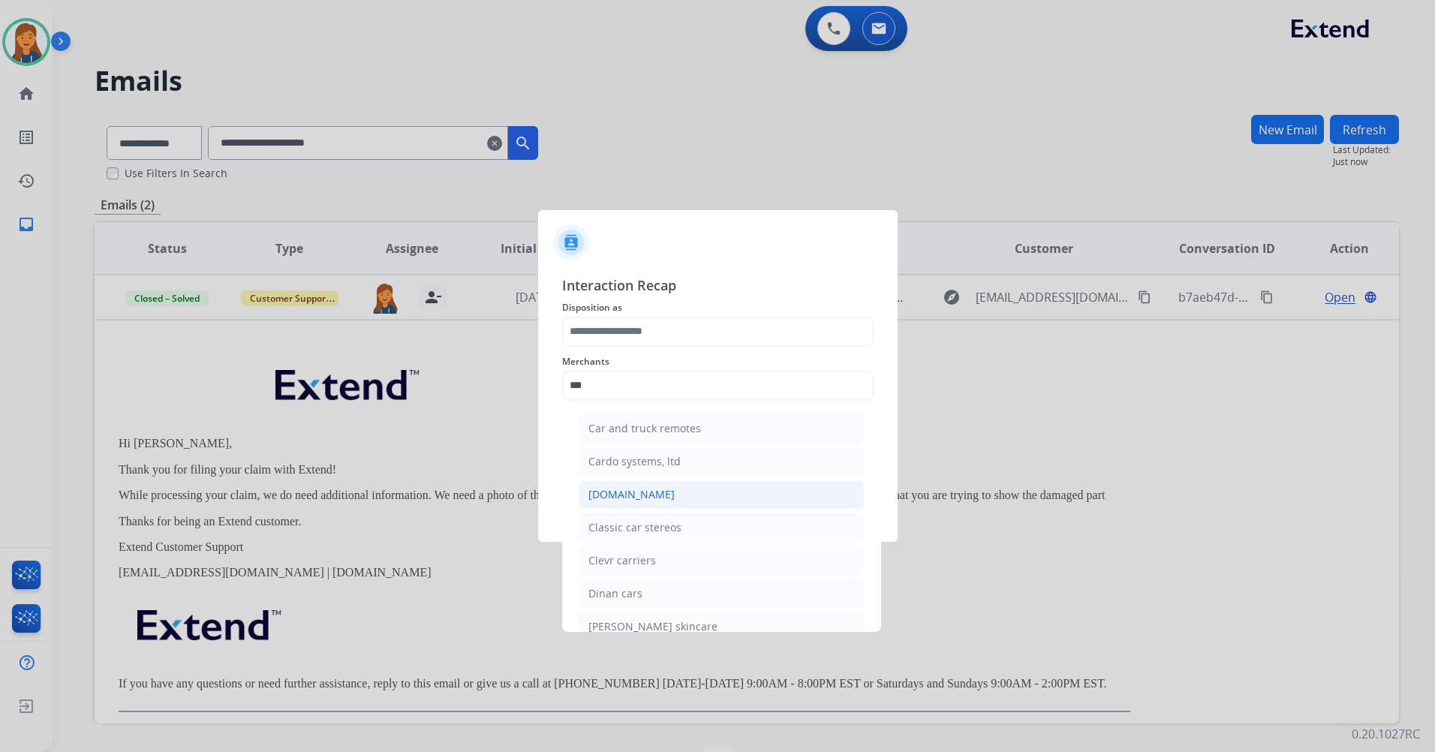
click at [622, 498] on div "[DOMAIN_NAME]" at bounding box center [631, 494] width 86 height 15
type input "**********"
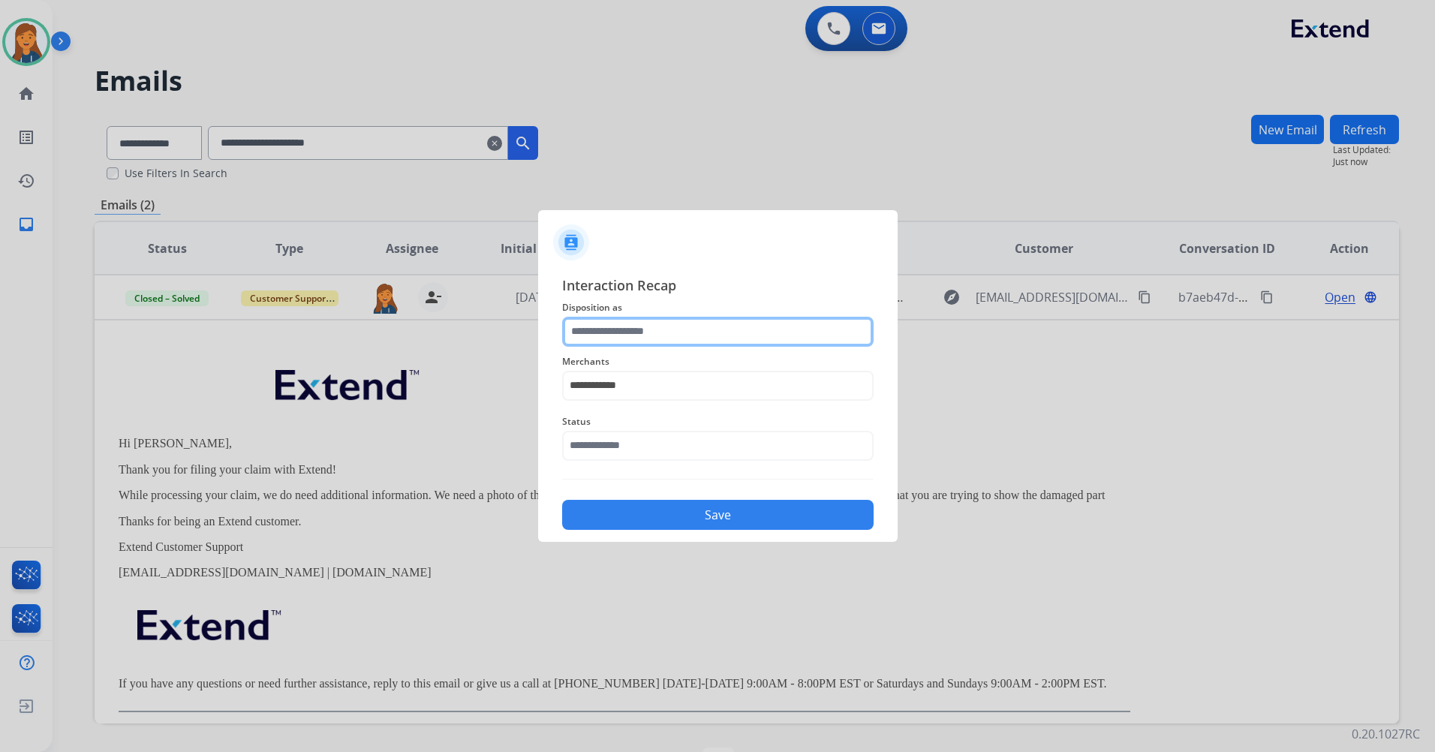
click at [623, 340] on input "text" at bounding box center [718, 332] width 312 height 30
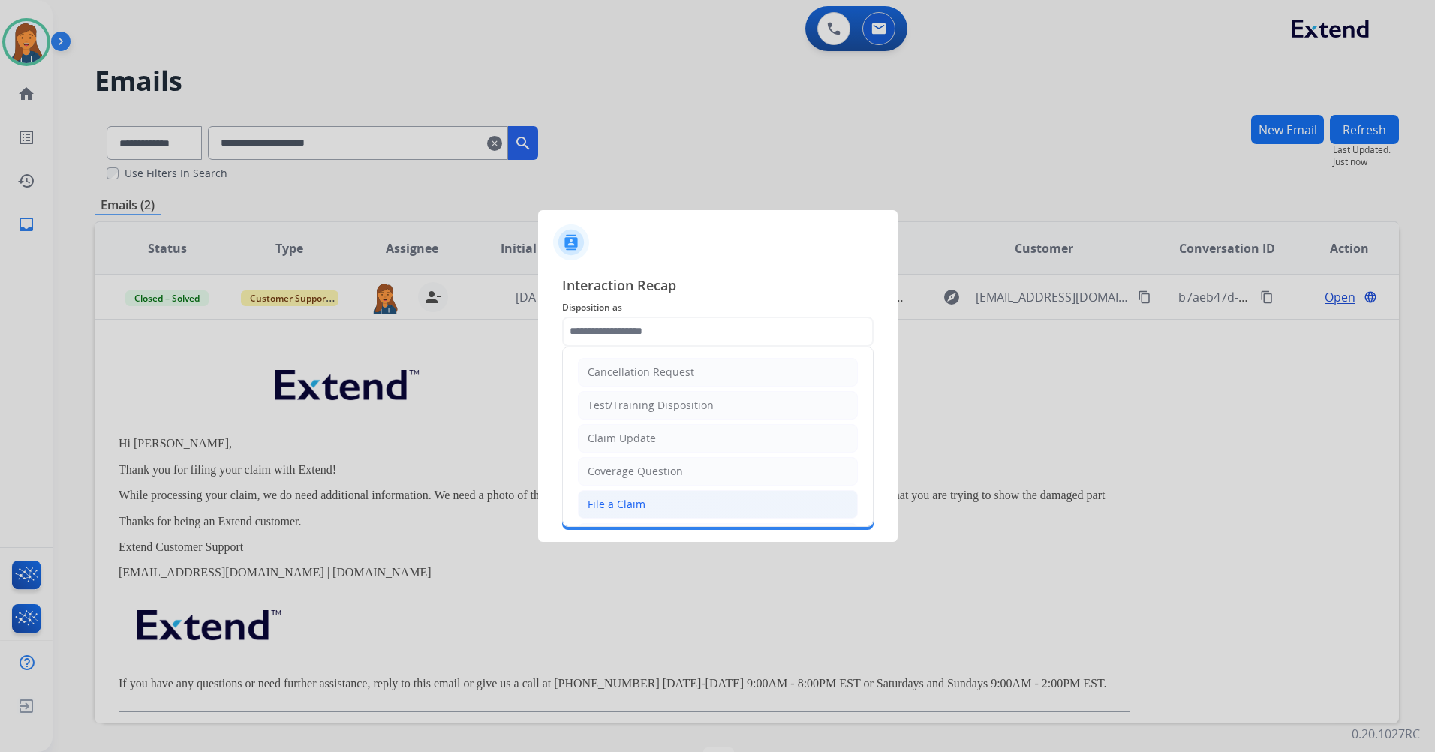
click at [620, 504] on div "File a Claim" at bounding box center [617, 504] width 58 height 15
type input "**********"
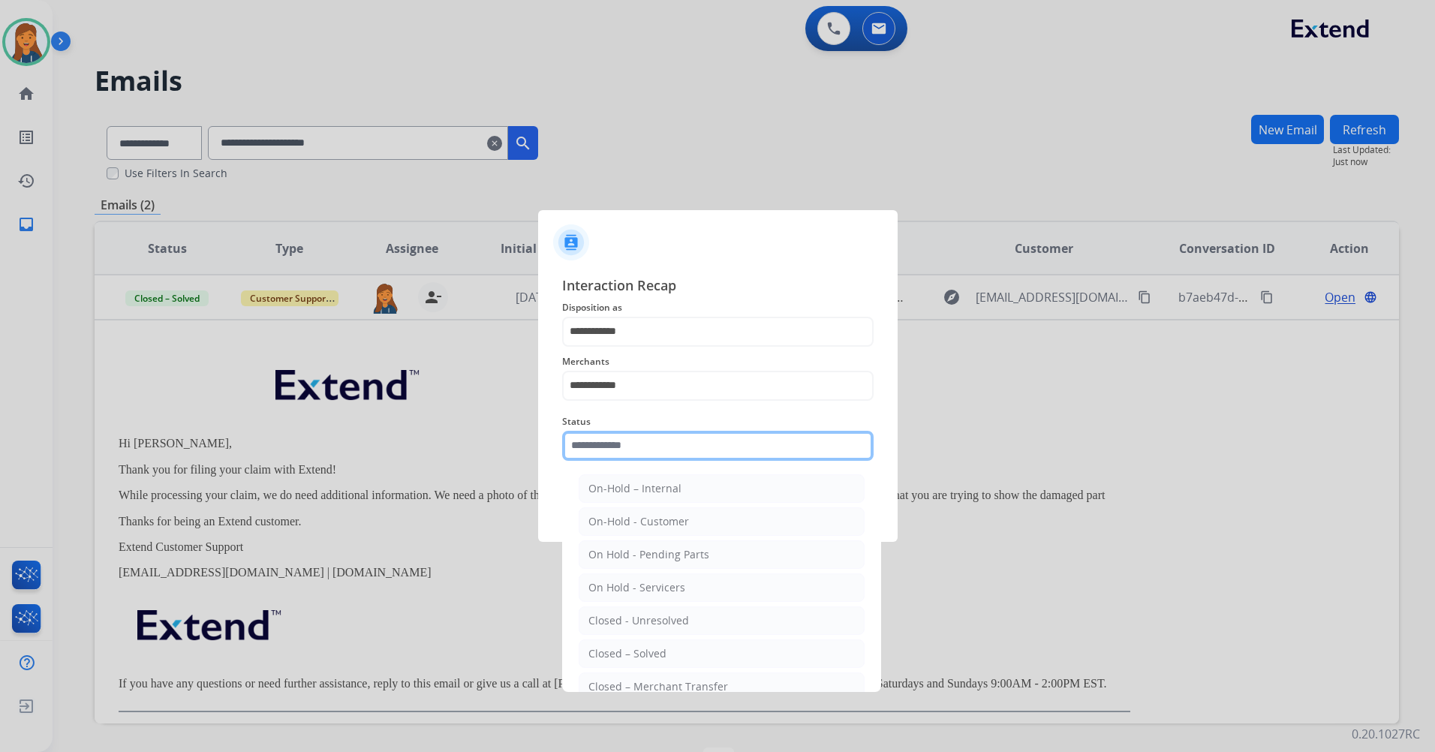
click at [636, 447] on input "text" at bounding box center [718, 446] width 312 height 30
drag, startPoint x: 611, startPoint y: 646, endPoint x: 644, endPoint y: 596, distance: 59.5
click at [611, 647] on div "Closed – Solved" at bounding box center [627, 653] width 78 height 15
type input "**********"
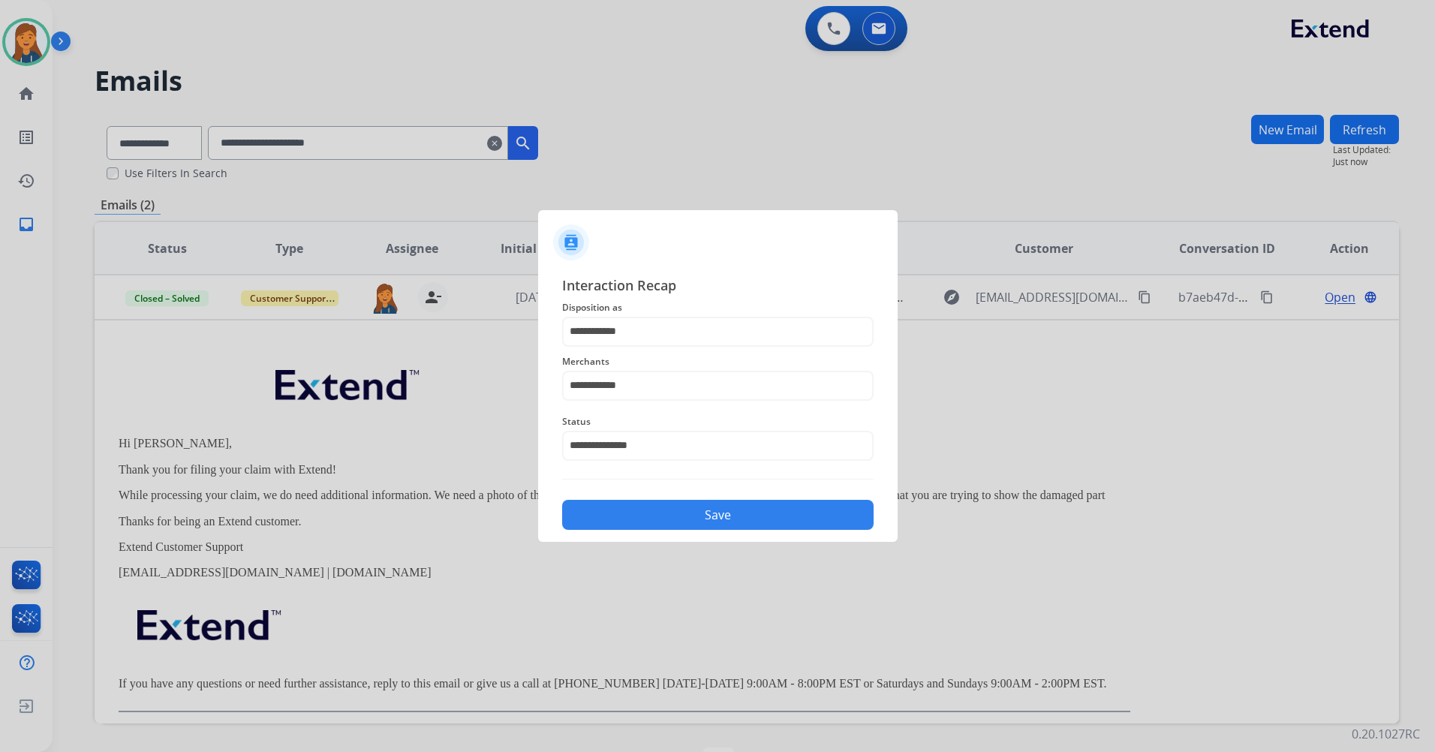
click at [683, 520] on button "Save" at bounding box center [718, 515] width 312 height 30
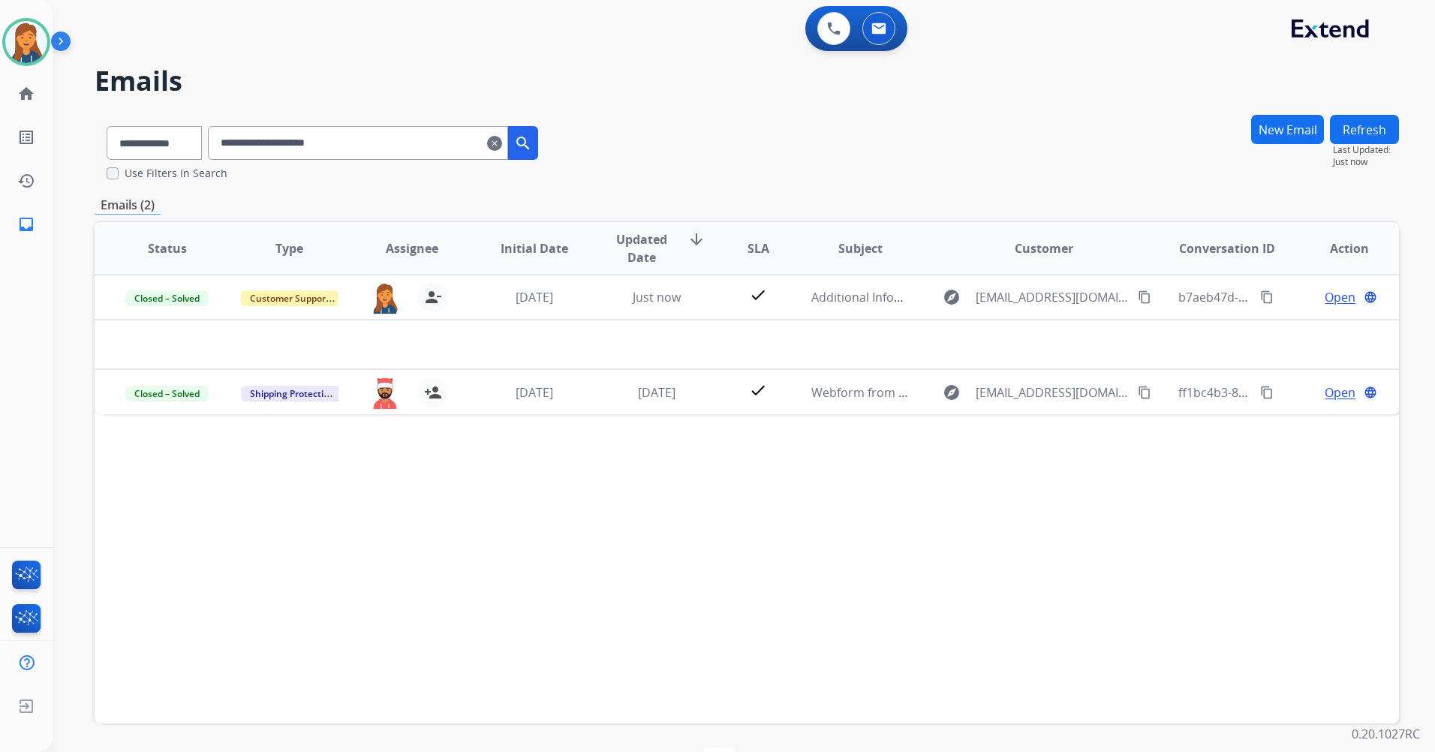
click at [502, 143] on mat-icon "clear" at bounding box center [494, 143] width 15 height 18
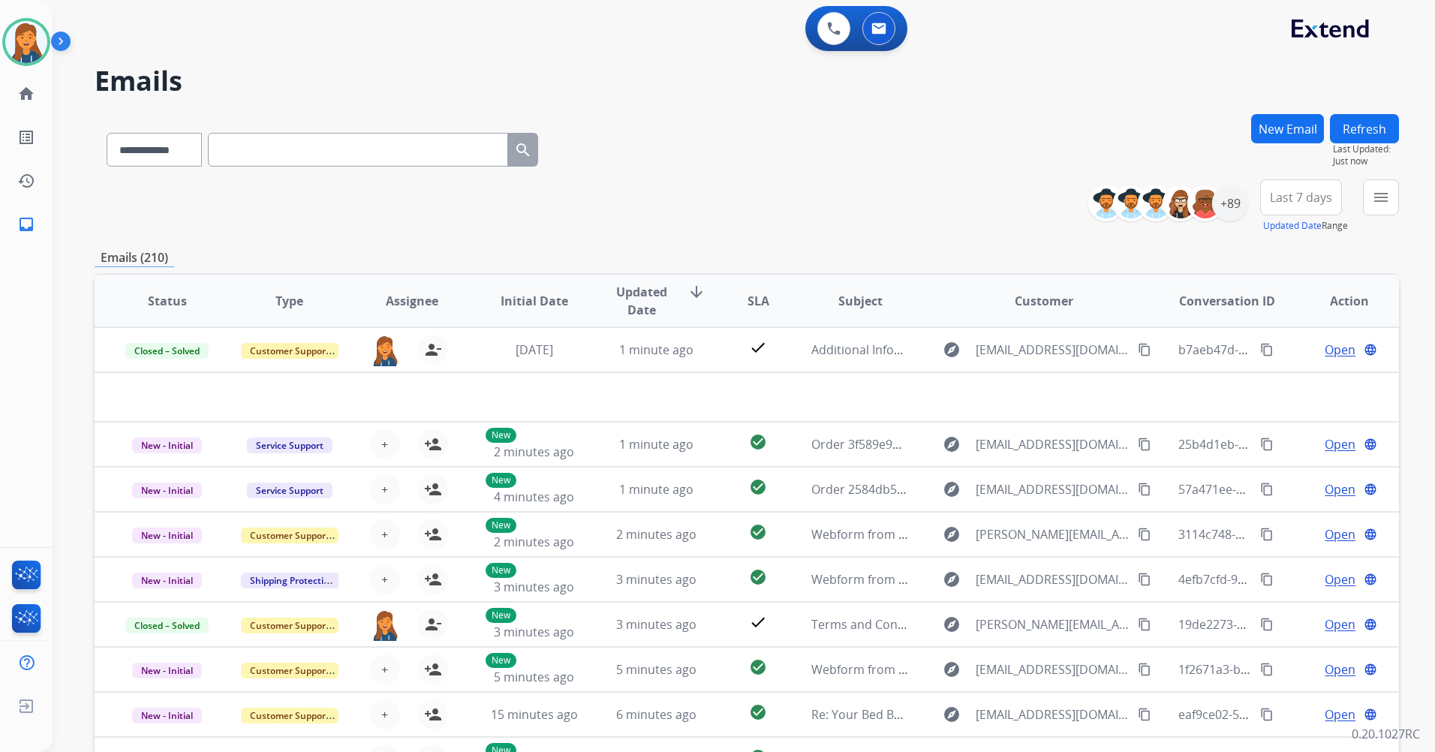
click at [206, 170] on div "**********" at bounding box center [323, 147] width 456 height 52
click at [200, 149] on select "**********" at bounding box center [154, 150] width 94 height 34
select select "**********"
click at [107, 133] on select "**********" at bounding box center [154, 150] width 94 height 34
click at [275, 150] on input "text" at bounding box center [358, 150] width 300 height 34
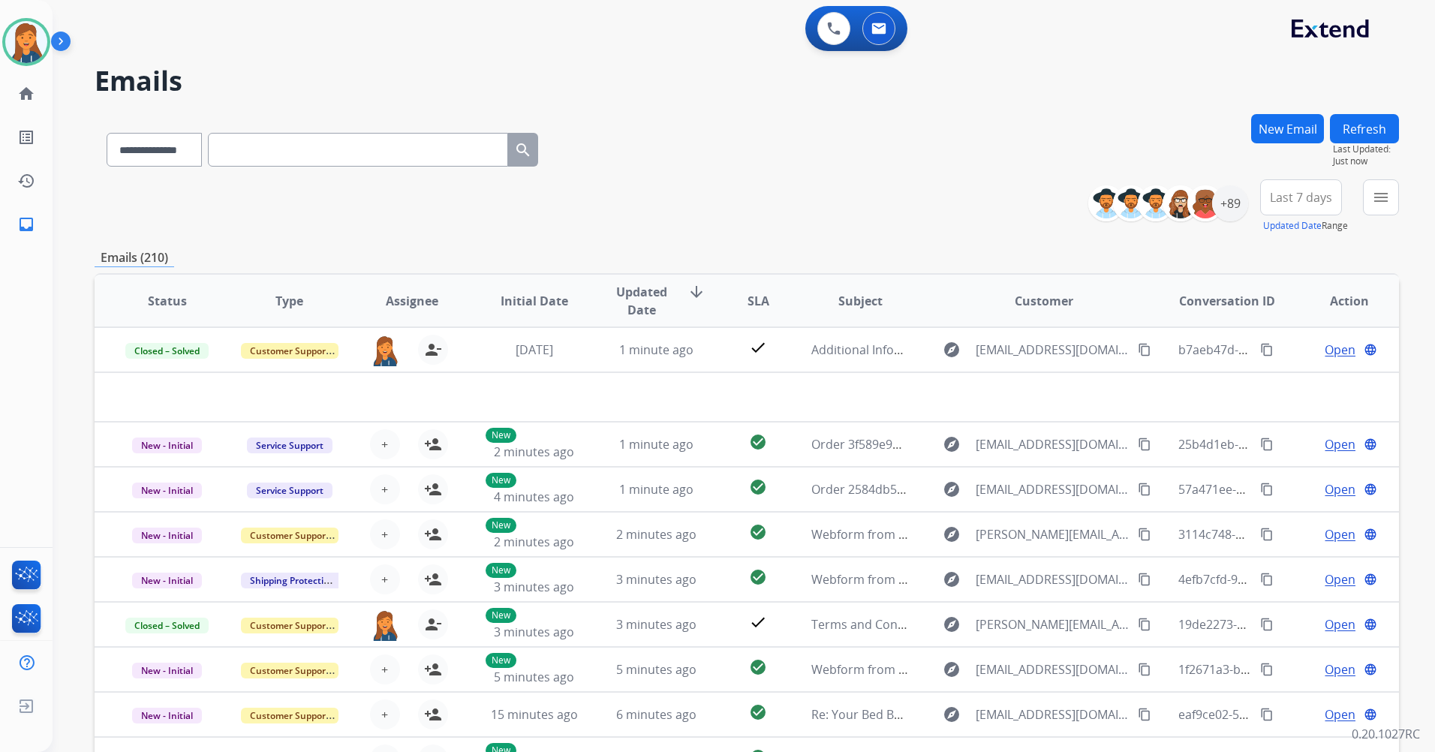
paste input "**********"
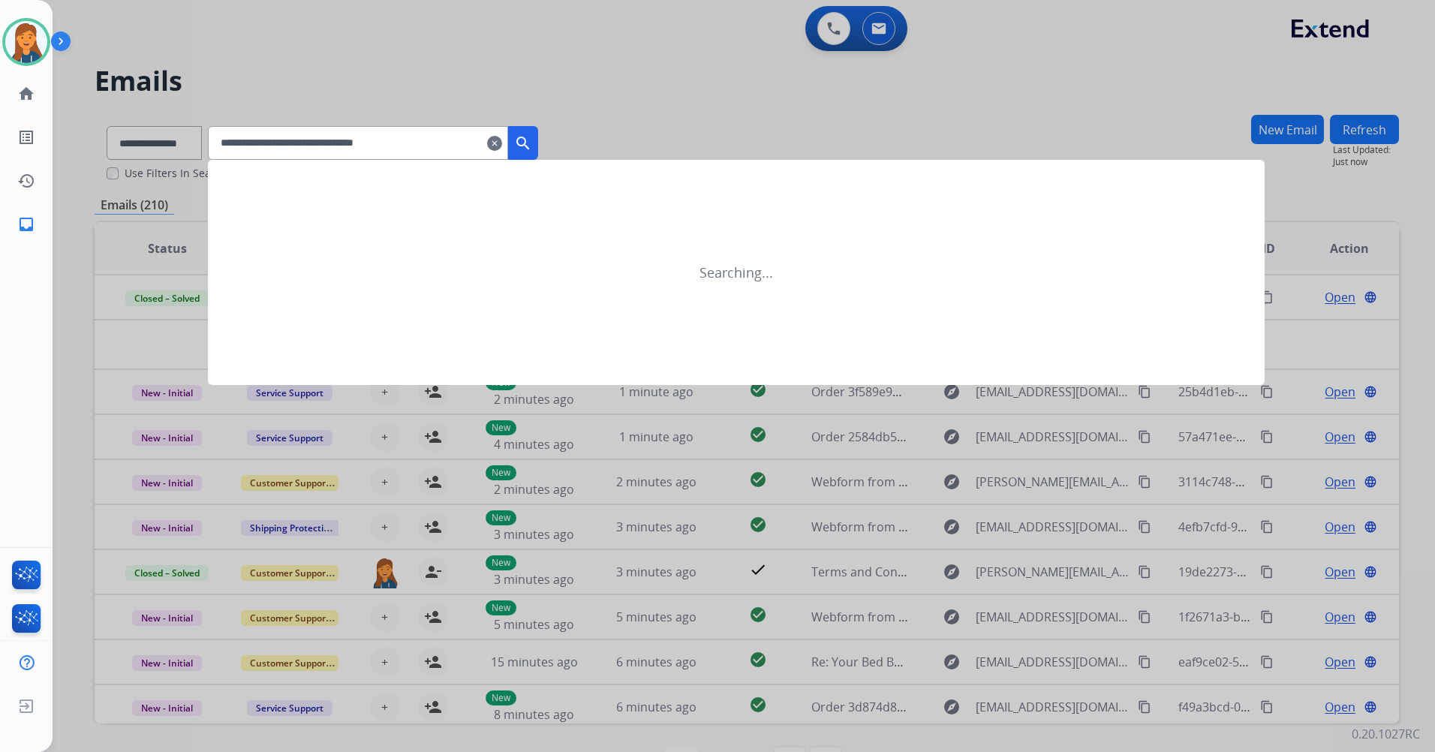
type input "**********"
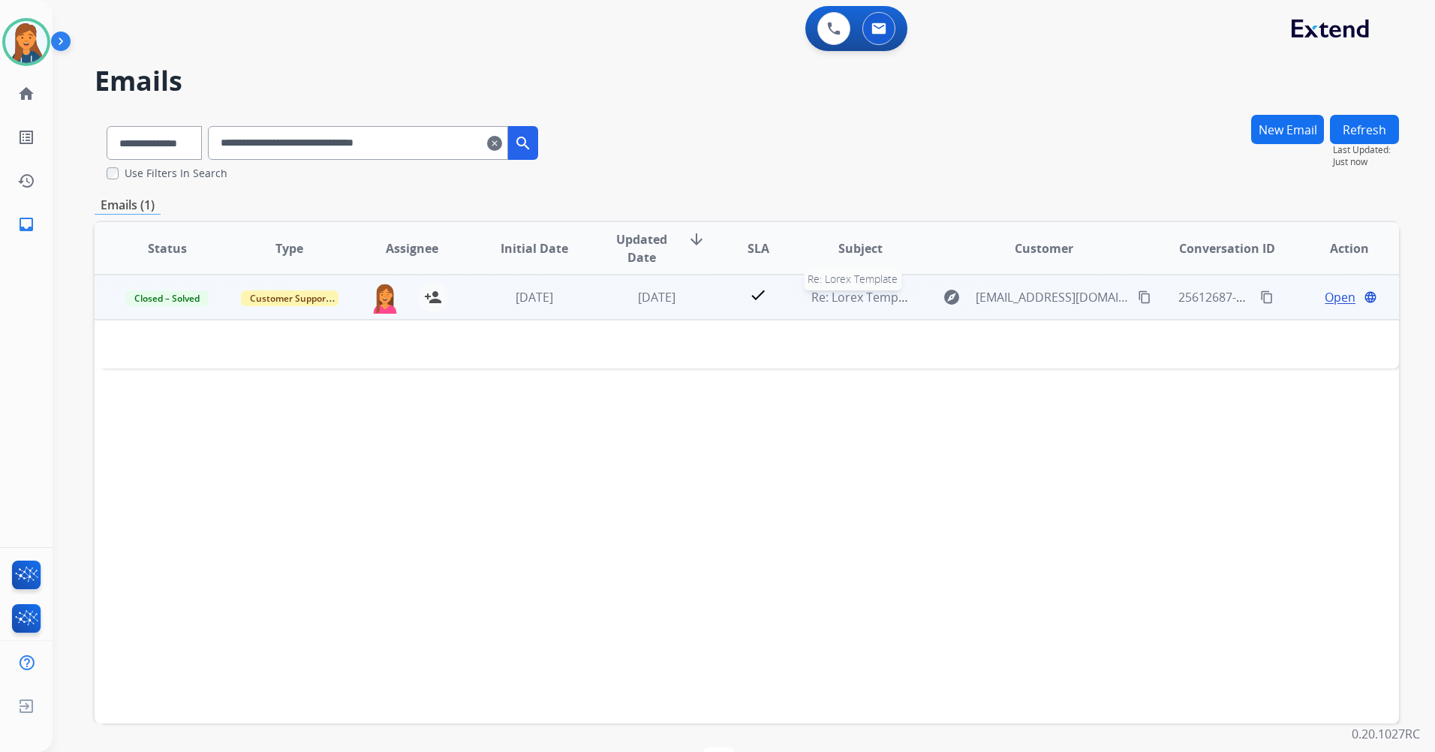
click at [840, 296] on span "Re: Lorex Template" at bounding box center [865, 297] width 108 height 17
click at [843, 301] on span "Re: Lorex Template" at bounding box center [865, 298] width 108 height 17
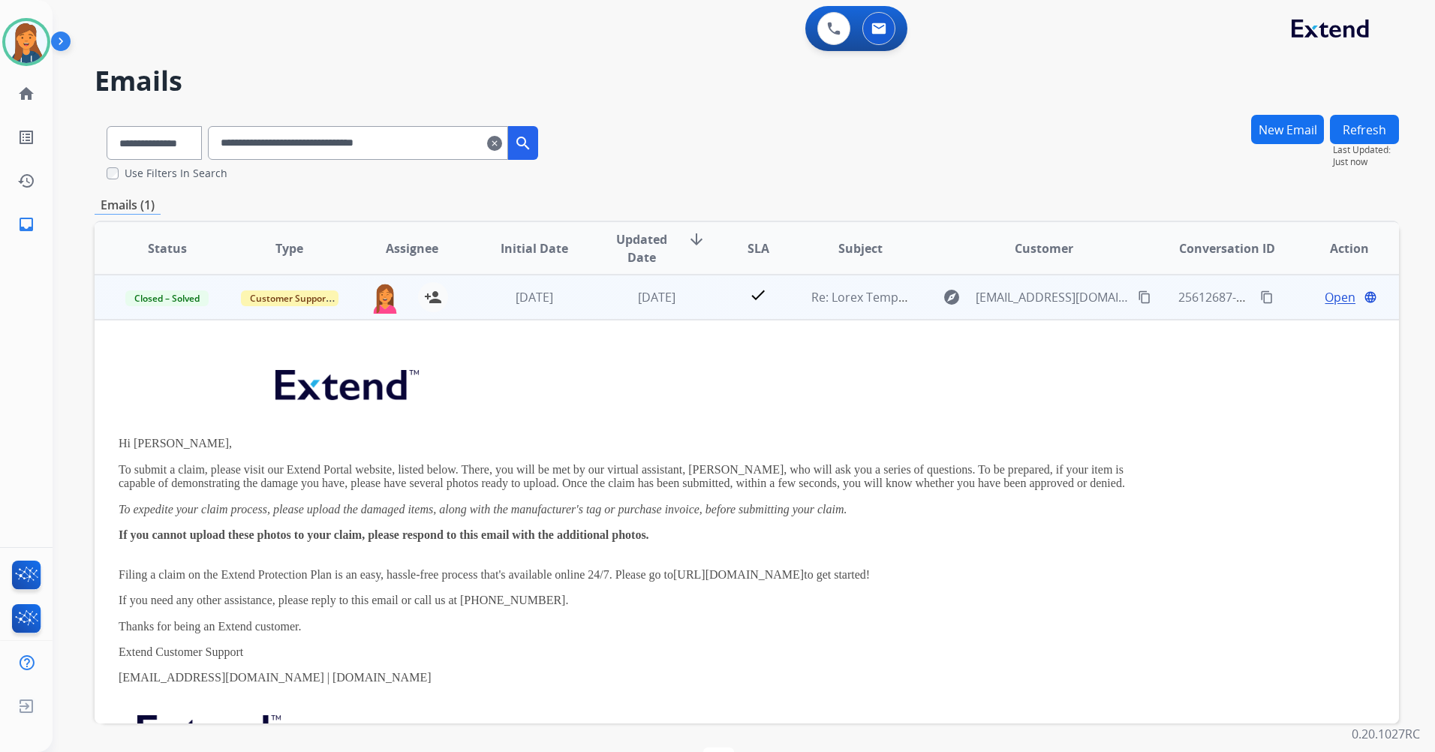
click at [1326, 295] on span "Open" at bounding box center [1340, 297] width 31 height 18
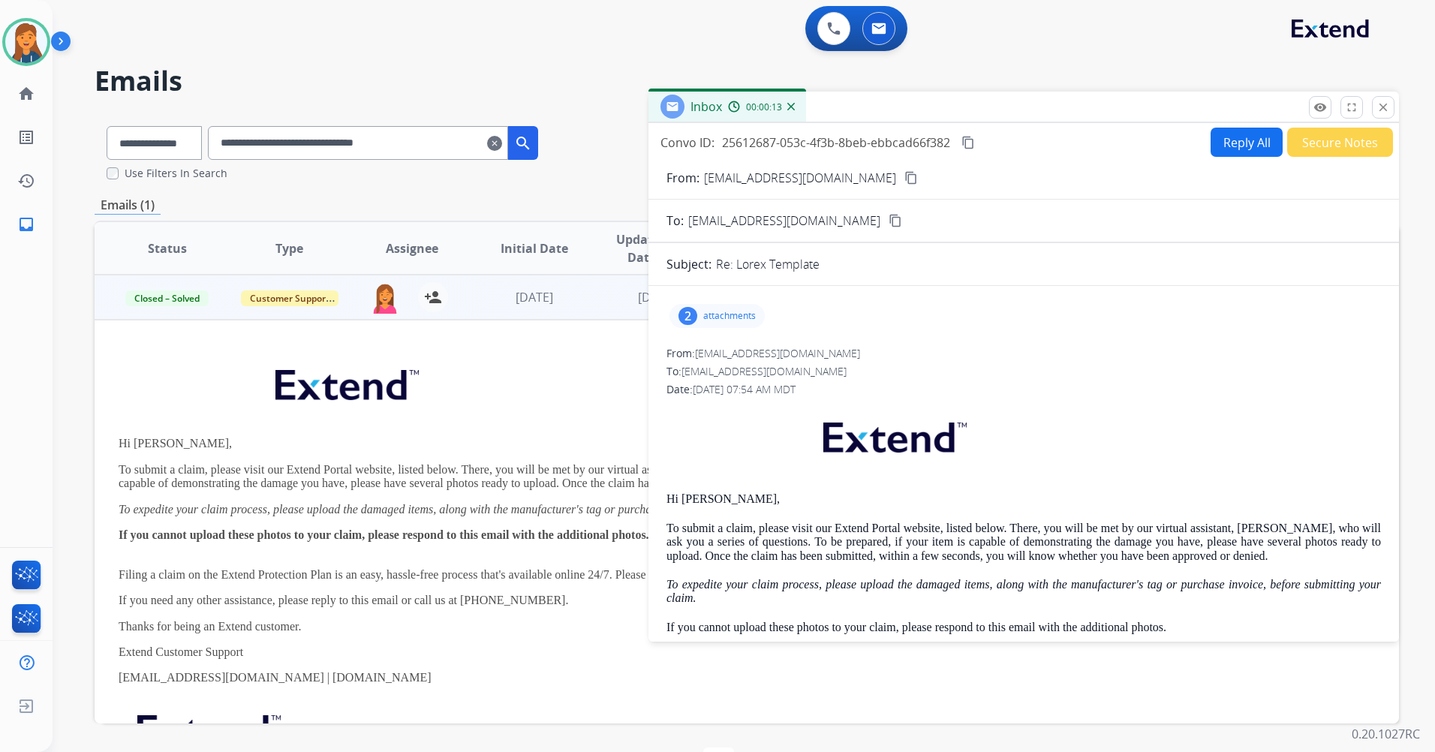
click at [700, 315] on div "2 attachments" at bounding box center [717, 316] width 95 height 24
click at [685, 312] on div "2" at bounding box center [688, 316] width 19 height 18
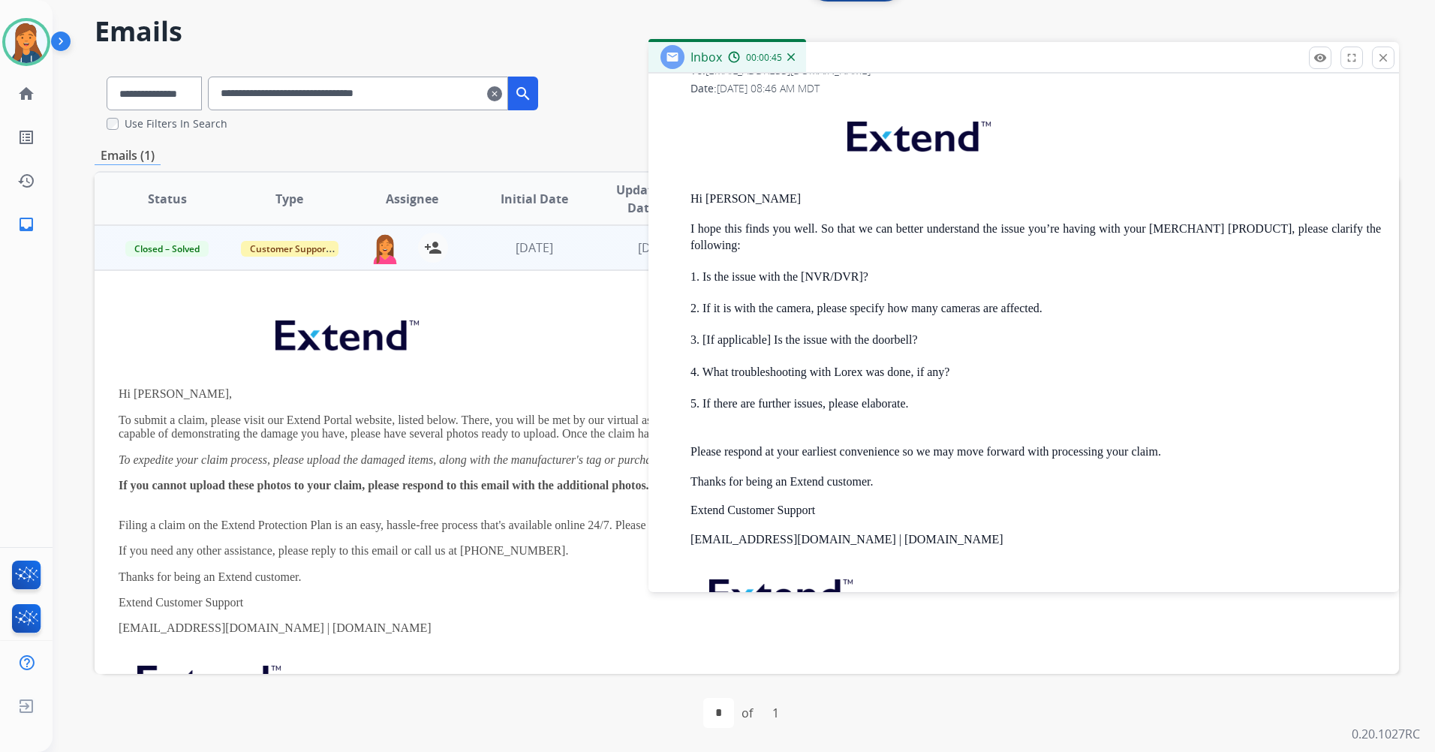
scroll to position [1014, 0]
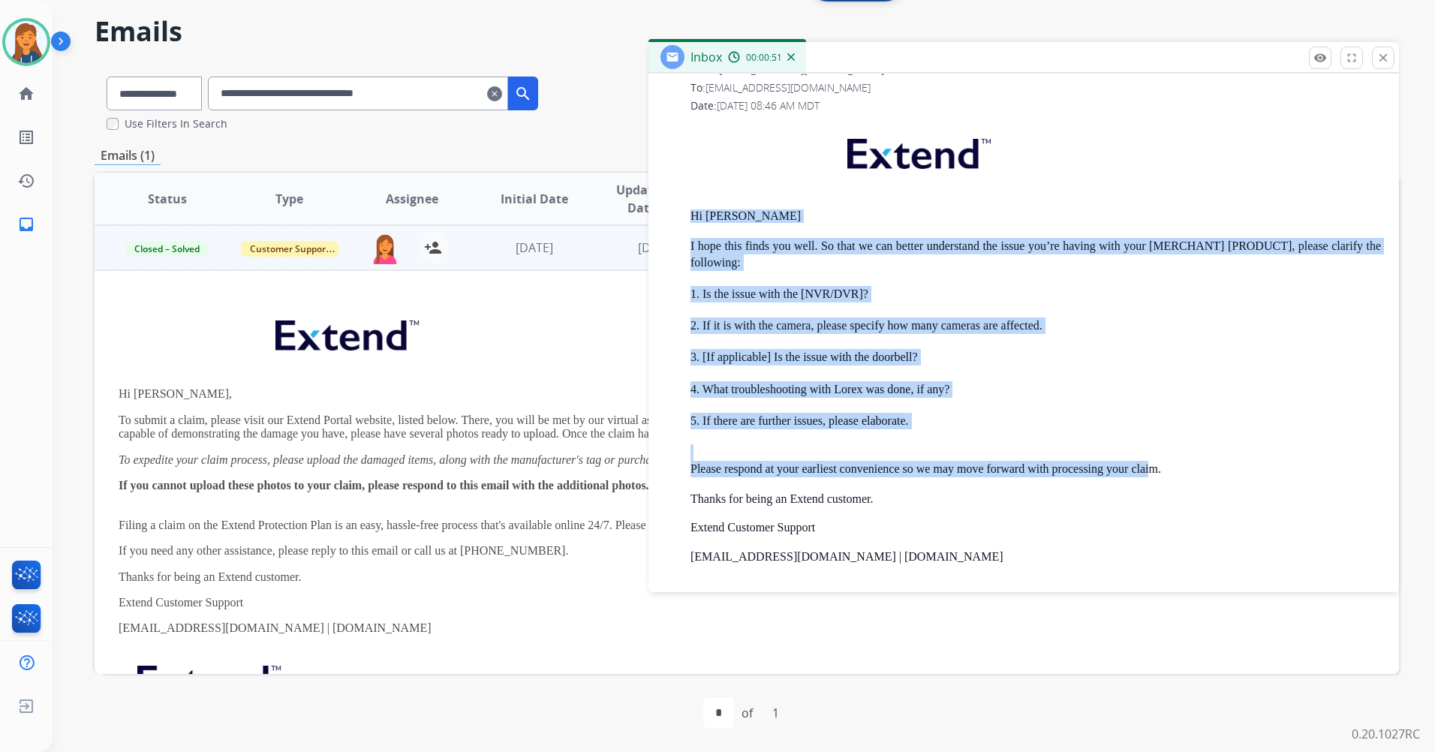
drag, startPoint x: 682, startPoint y: 204, endPoint x: 1152, endPoint y: 476, distance: 542.8
click at [1152, 476] on div "From: [EMAIL_ADDRESS][DOMAIN_NAME] To: [EMAIL_ADDRESS][DOMAIN_NAME] Date: [DATE…" at bounding box center [1024, 390] width 715 height 656
drag, startPoint x: 1152, startPoint y: 476, endPoint x: 1034, endPoint y: 469, distance: 118.8
copy div "Hi [PERSON_NAME] I hope this finds you well. So that we can better understand t…"
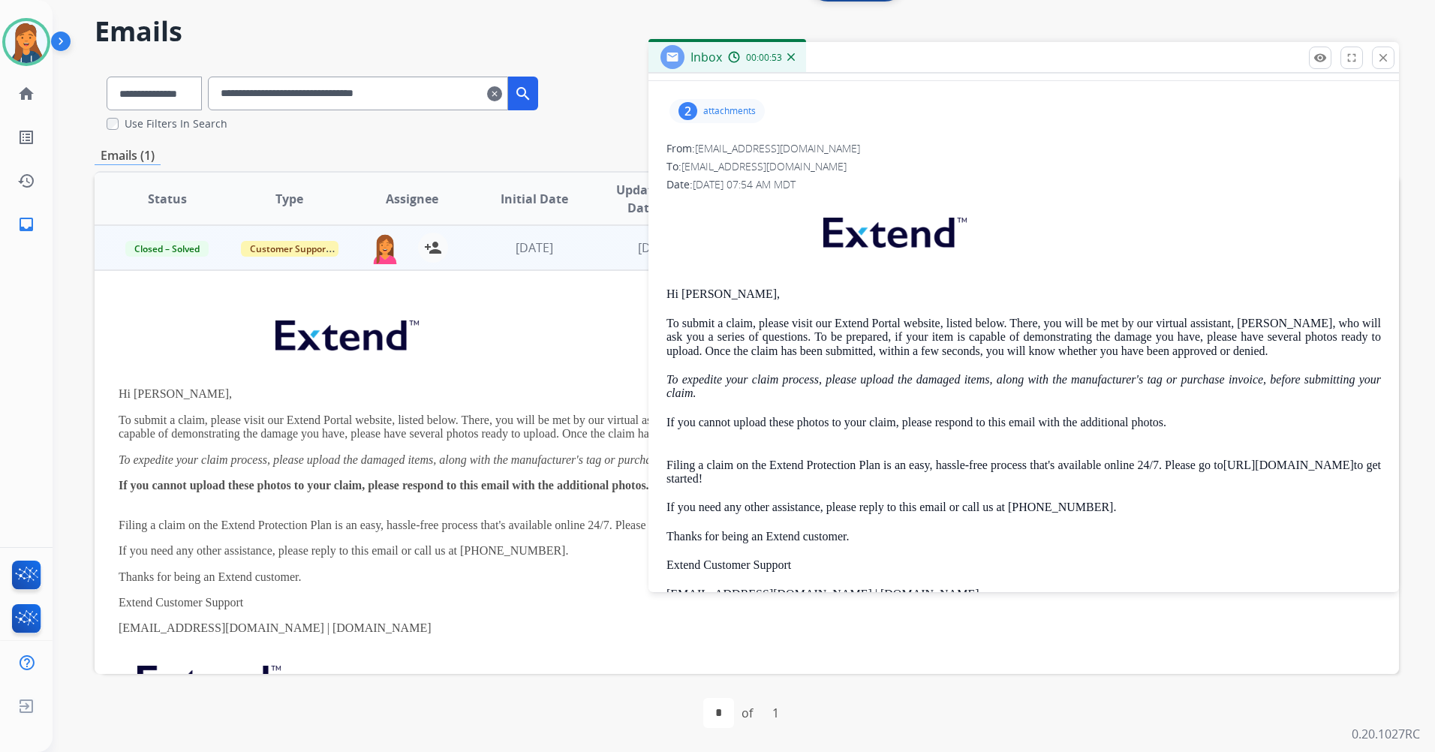
scroll to position [0, 0]
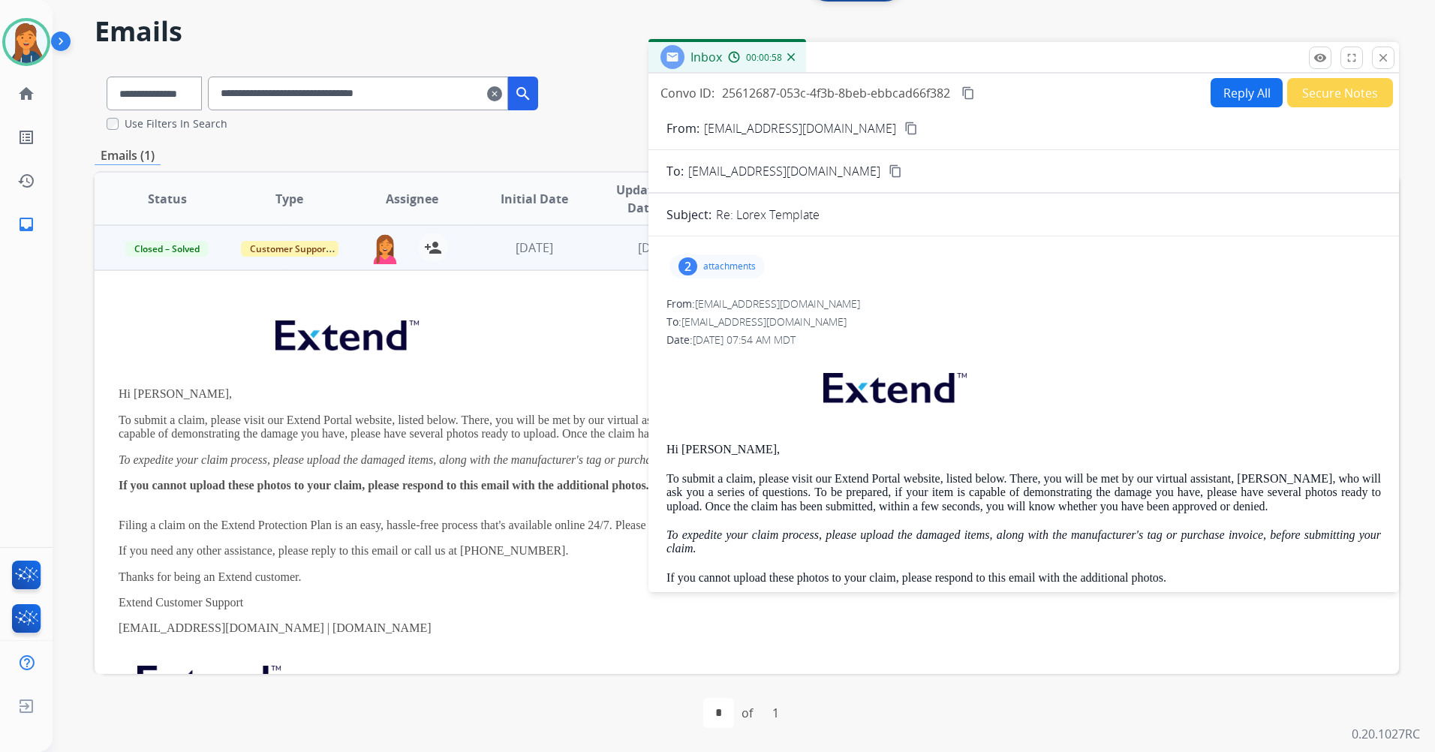
click at [1229, 98] on button "Reply All" at bounding box center [1247, 92] width 72 height 29
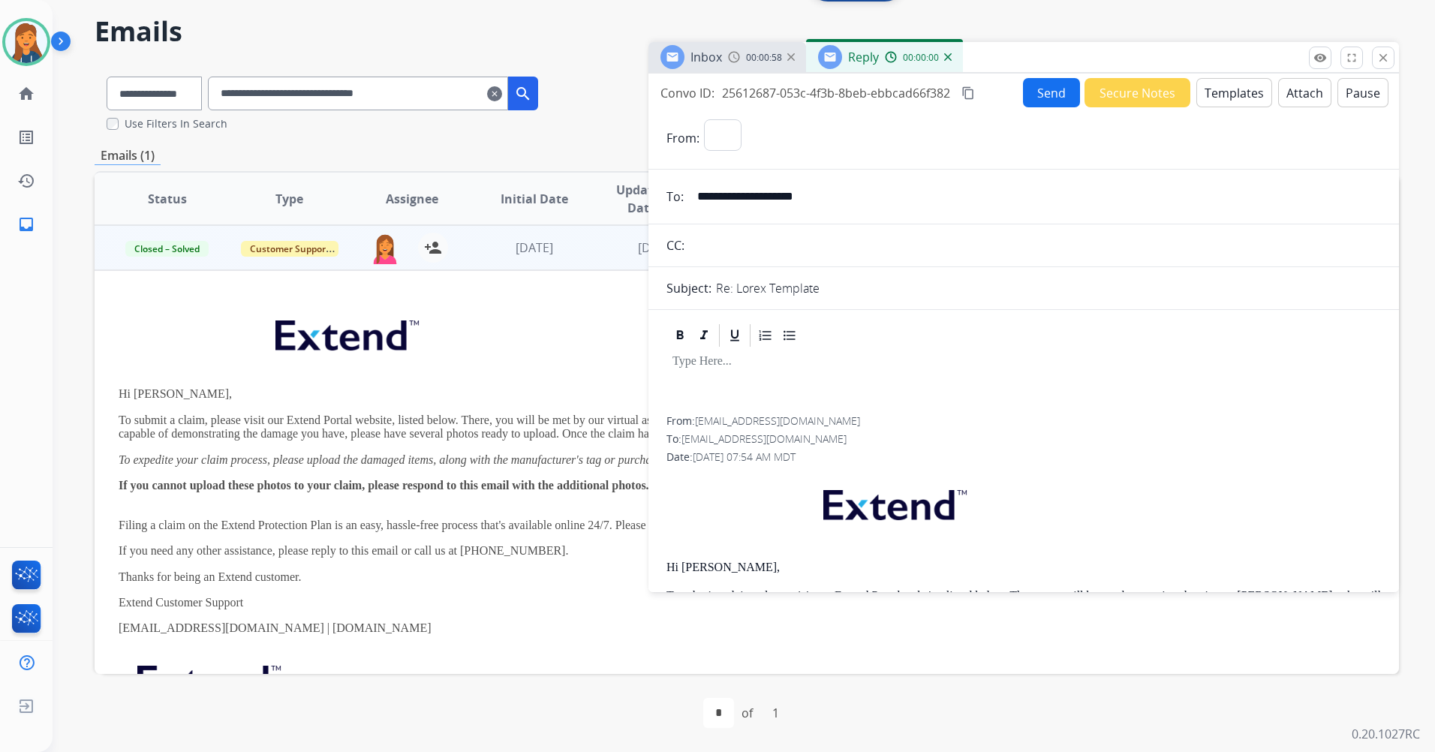
select select "**********"
click at [1210, 95] on button "Templates" at bounding box center [1235, 92] width 76 height 29
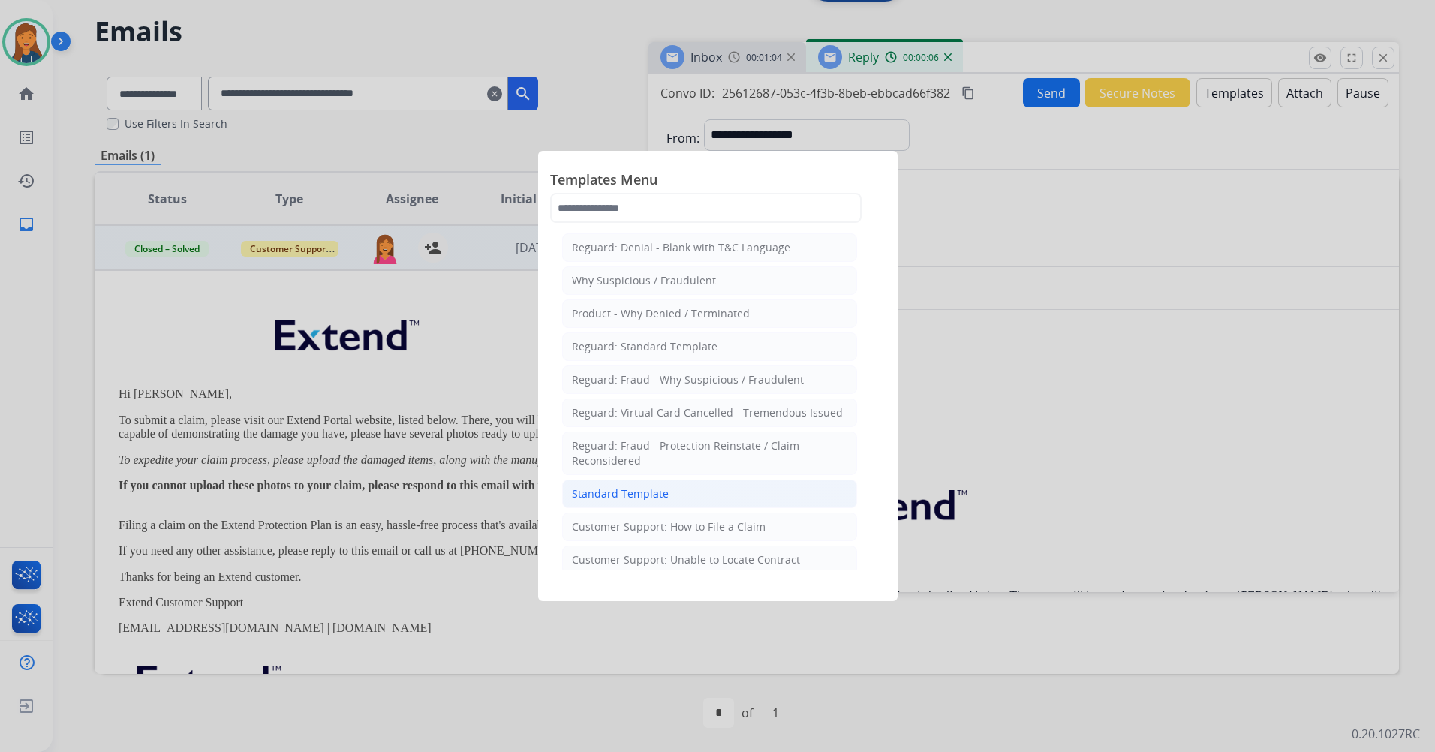
click at [625, 492] on div "Standard Template" at bounding box center [620, 493] width 97 height 15
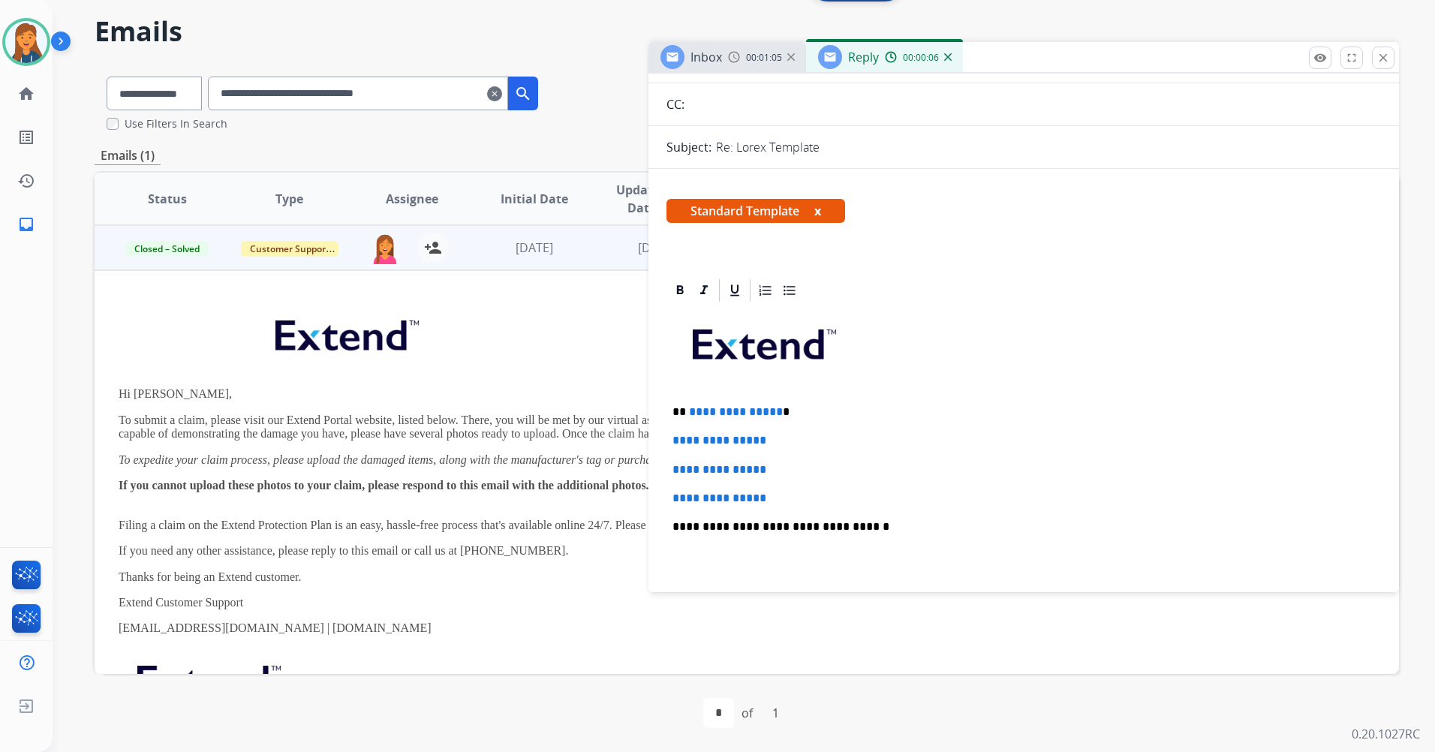
scroll to position [150, 0]
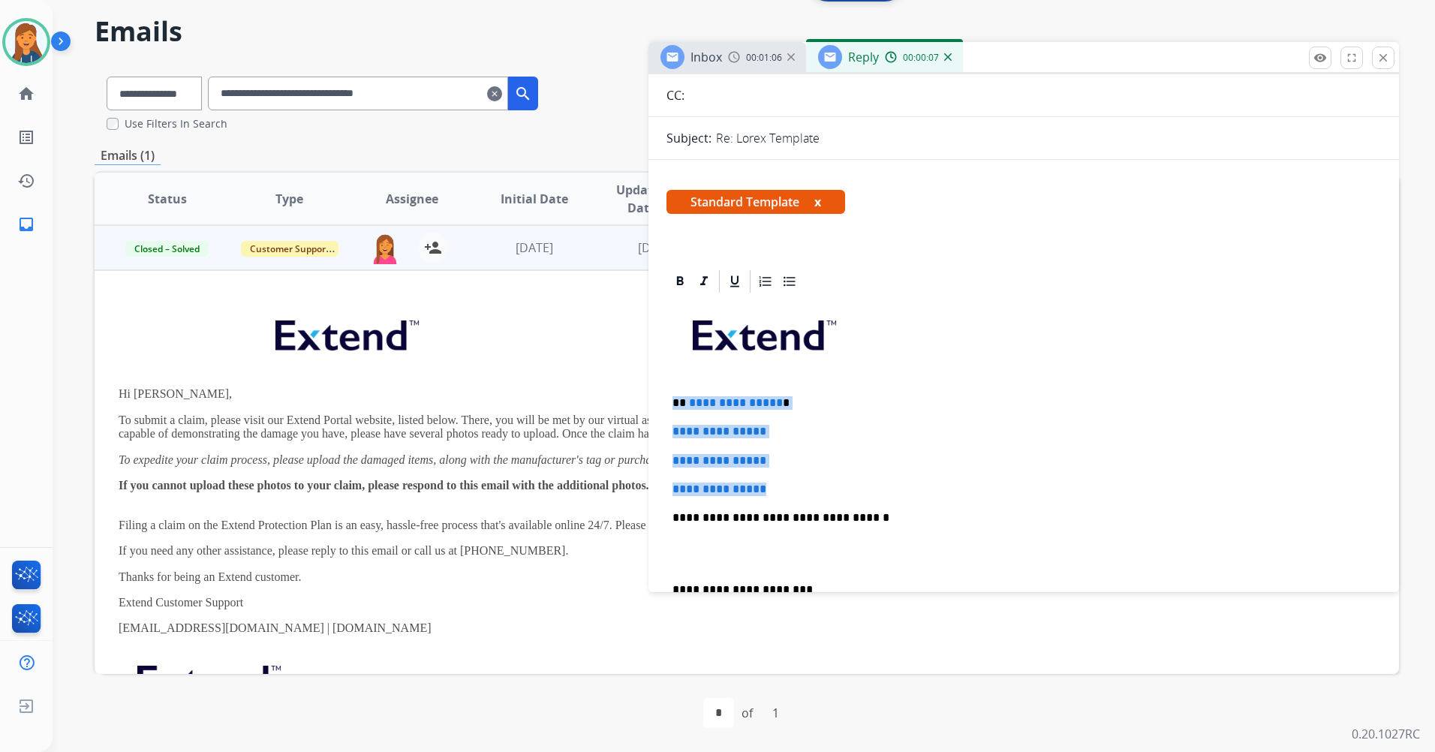
drag, startPoint x: 787, startPoint y: 491, endPoint x: 670, endPoint y: 397, distance: 150.6
click at [670, 397] on div "**********" at bounding box center [1024, 553] width 715 height 516
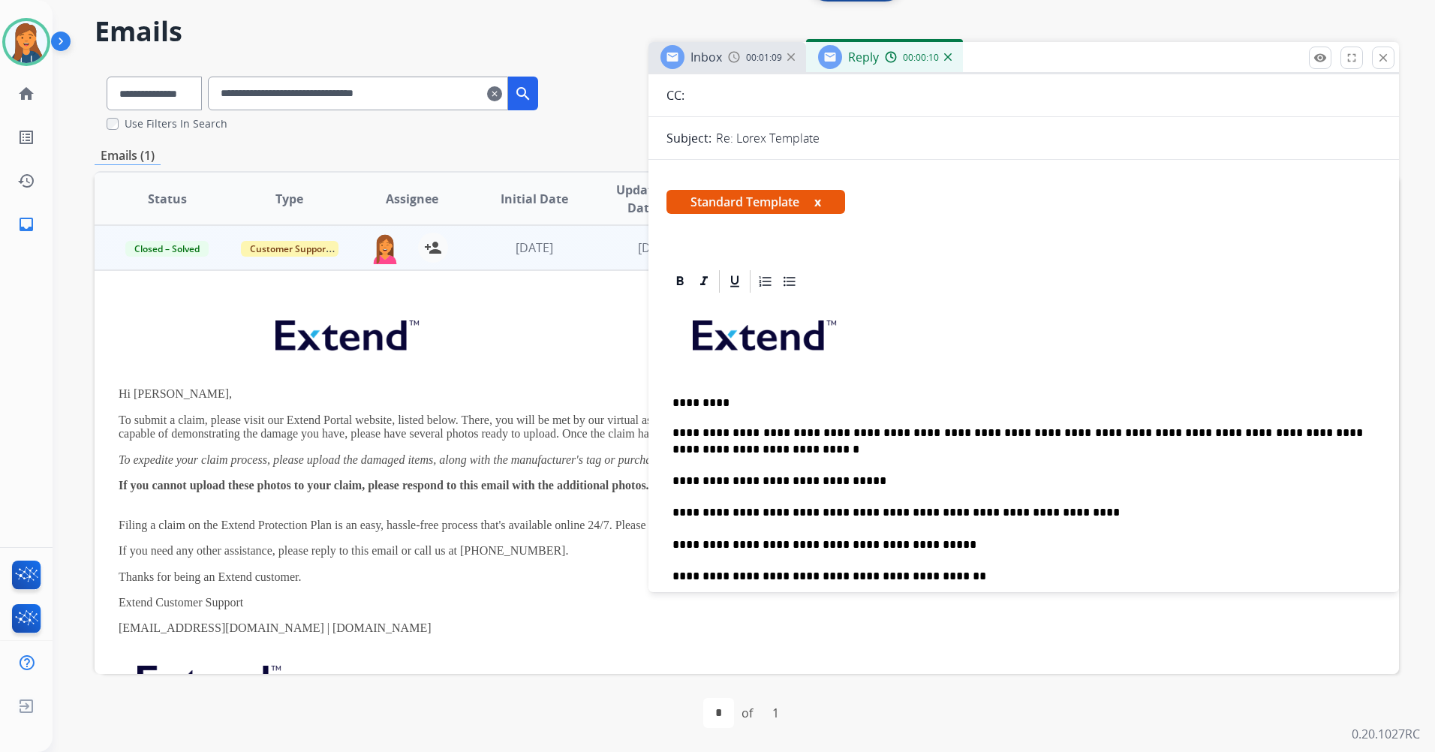
click at [720, 398] on p "*********" at bounding box center [1018, 403] width 691 height 14
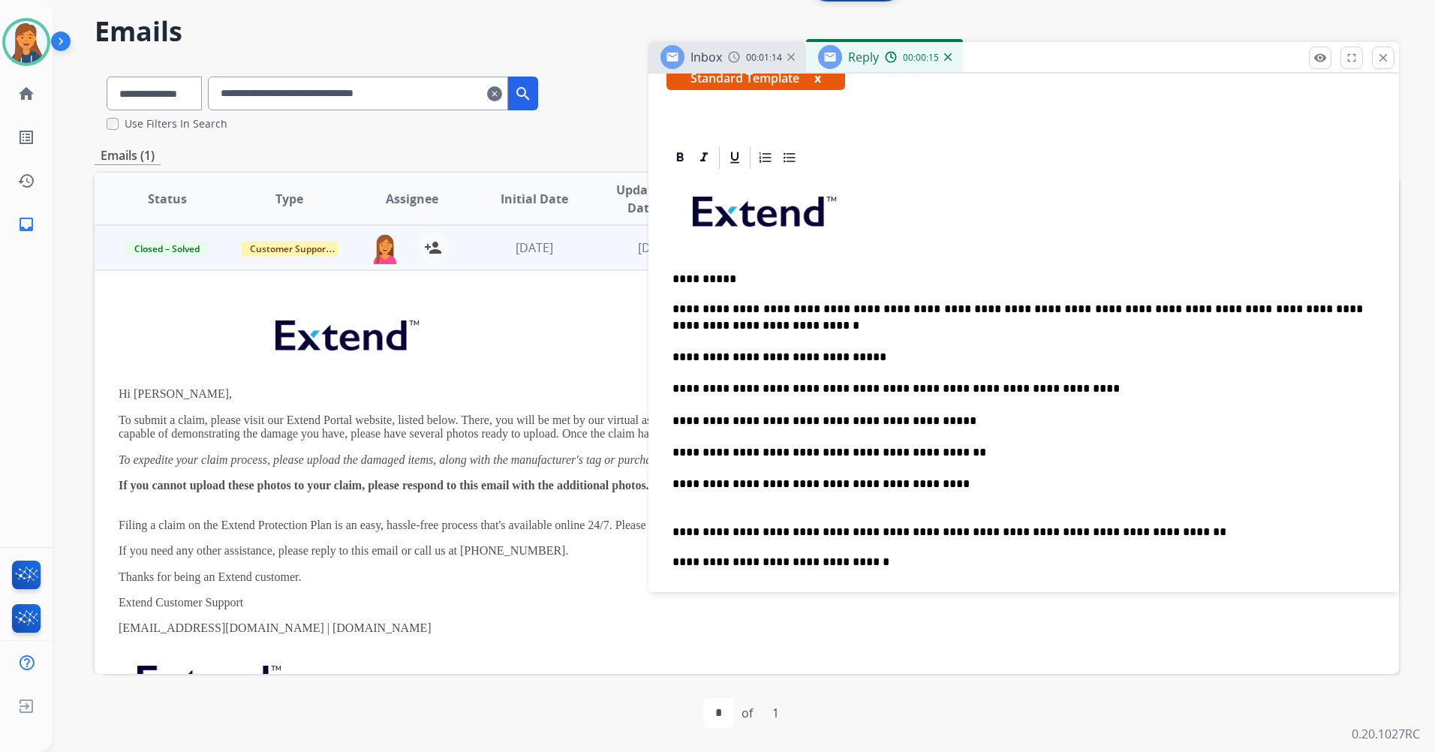
scroll to position [375, 0]
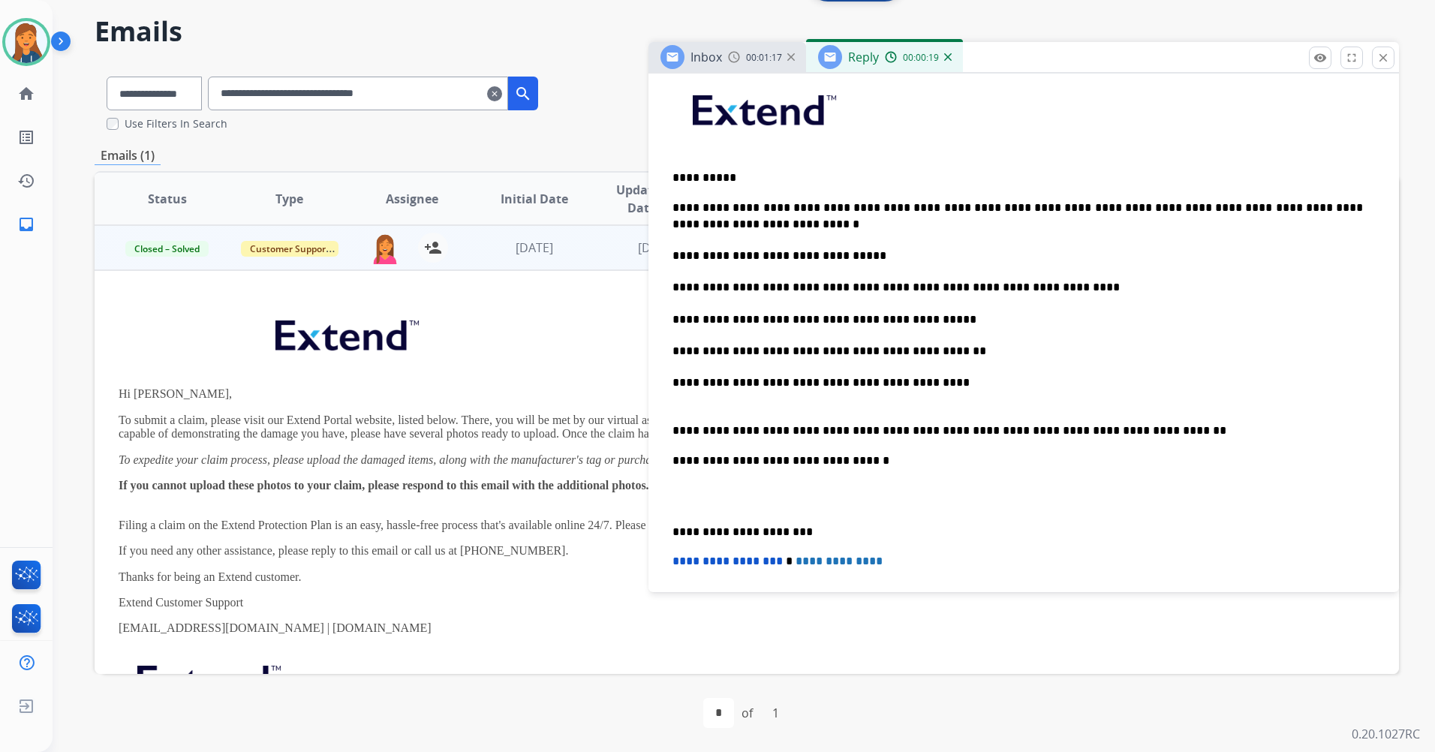
click at [895, 376] on p "**********" at bounding box center [1018, 383] width 691 height 17
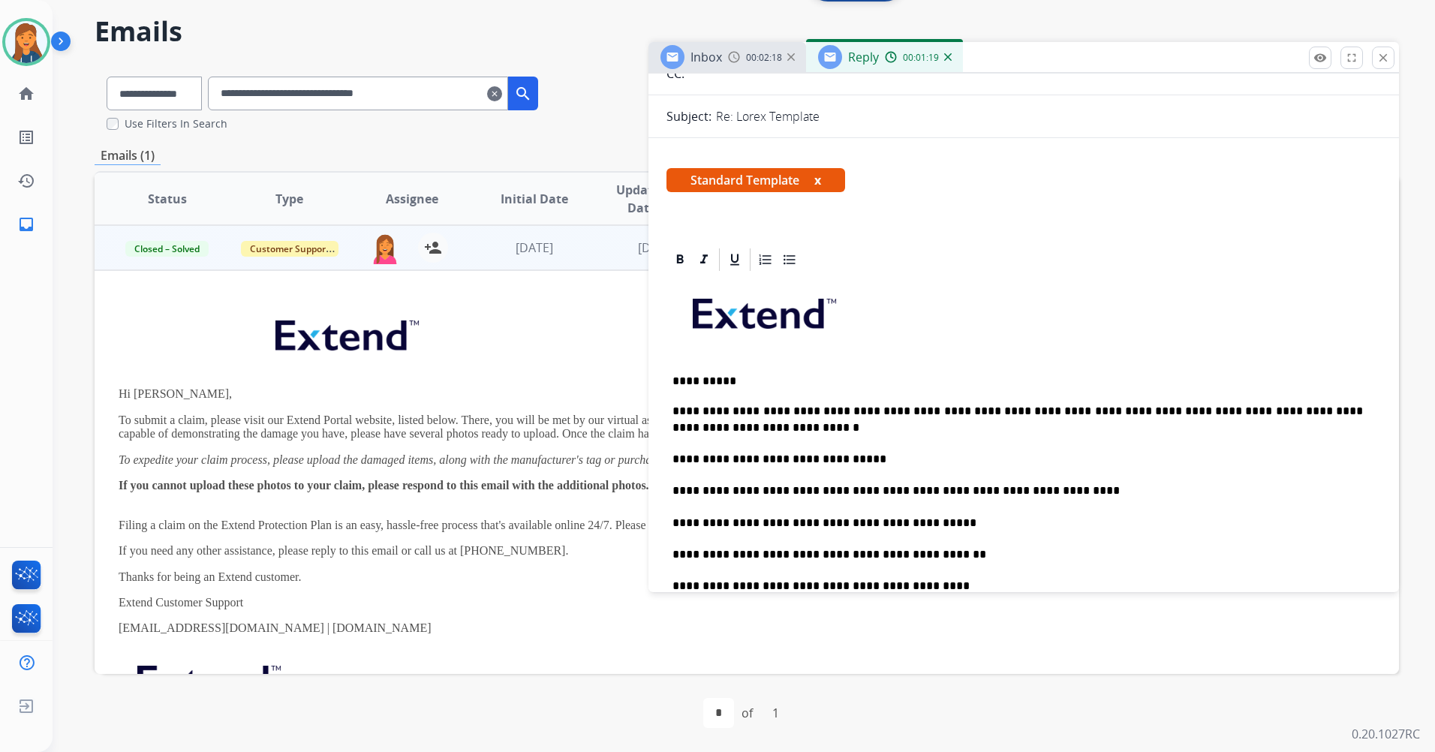
scroll to position [0, 0]
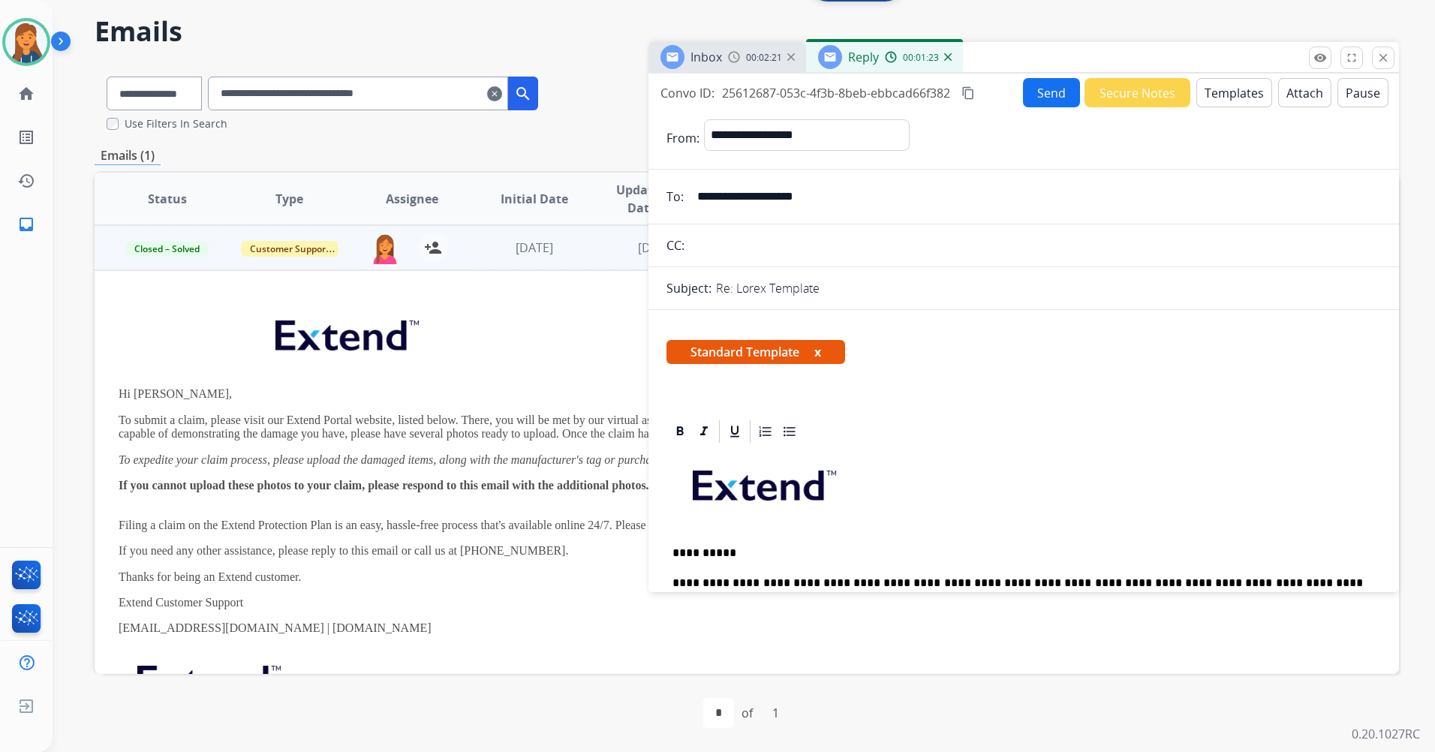
click at [967, 96] on mat-icon "content_copy" at bounding box center [969, 93] width 14 height 14
click at [1042, 92] on button "Send" at bounding box center [1051, 92] width 57 height 29
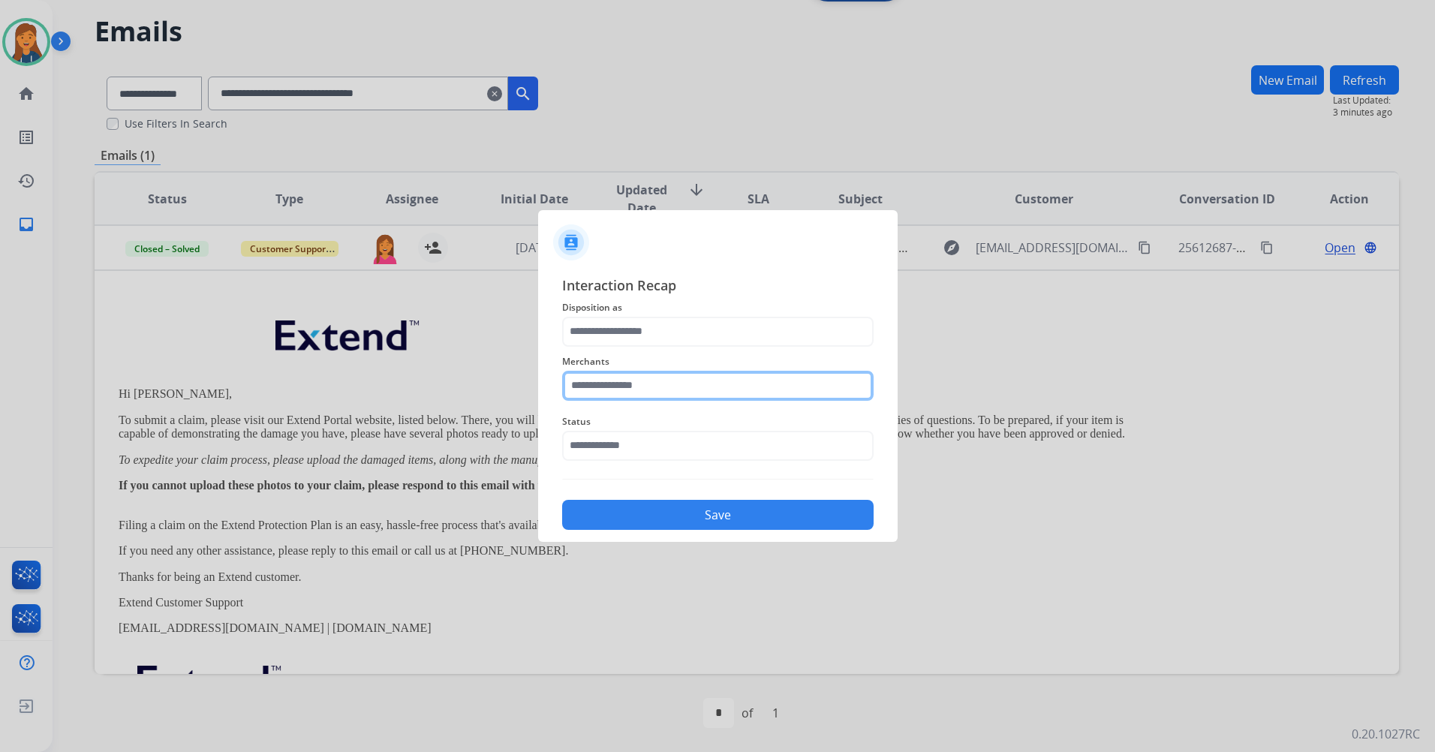
click at [673, 373] on input "text" at bounding box center [718, 386] width 312 height 30
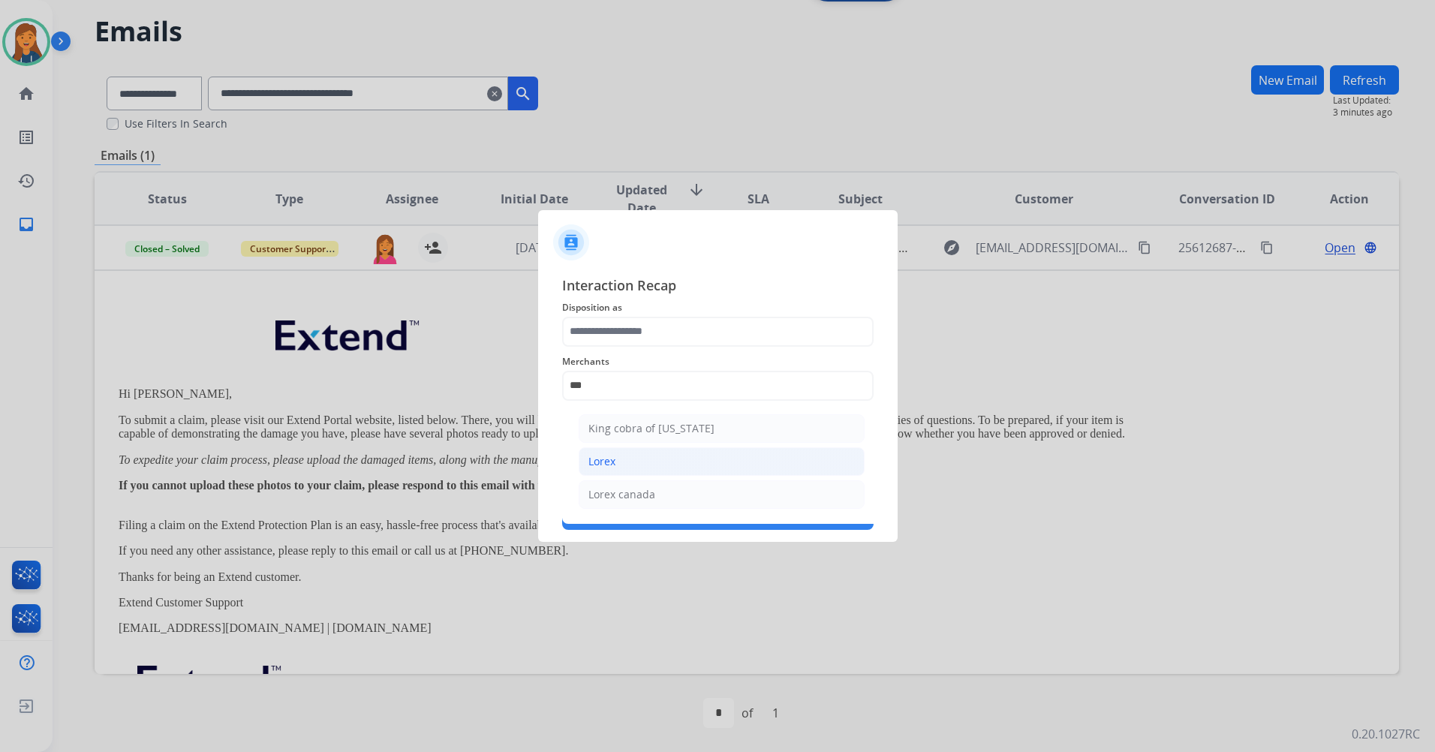
click at [613, 461] on div "Lorex" at bounding box center [601, 461] width 27 height 15
type input "*****"
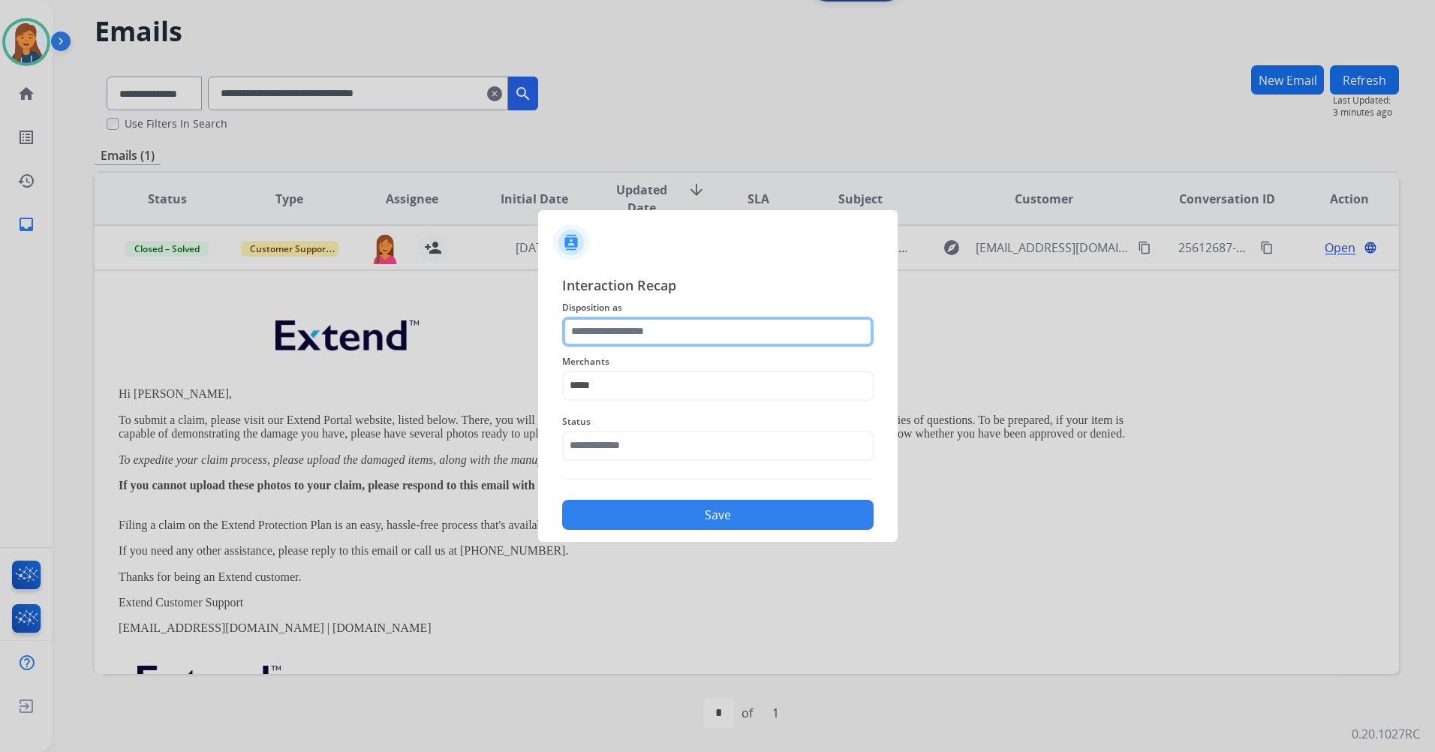
click at [643, 321] on input "text" at bounding box center [718, 332] width 312 height 30
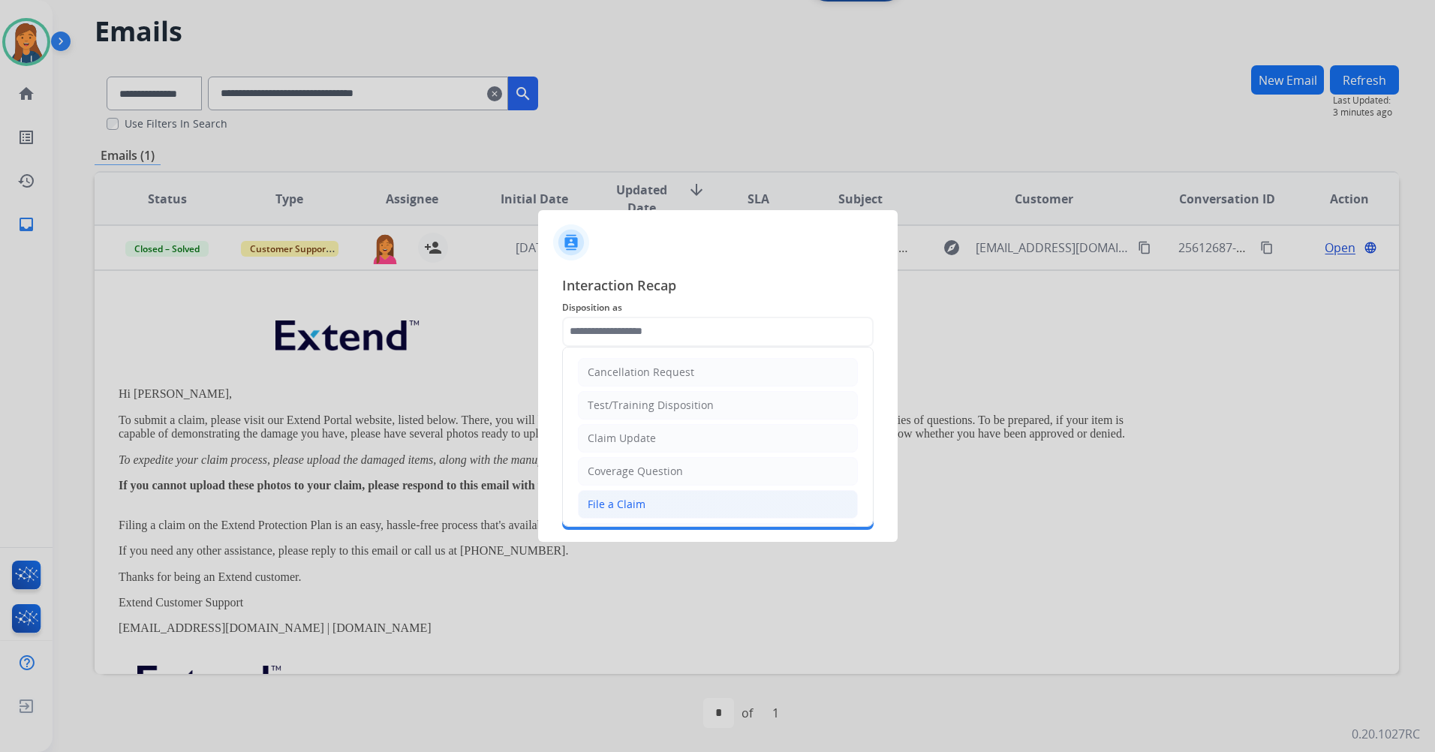
click at [607, 506] on div "File a Claim" at bounding box center [617, 504] width 58 height 15
type input "**********"
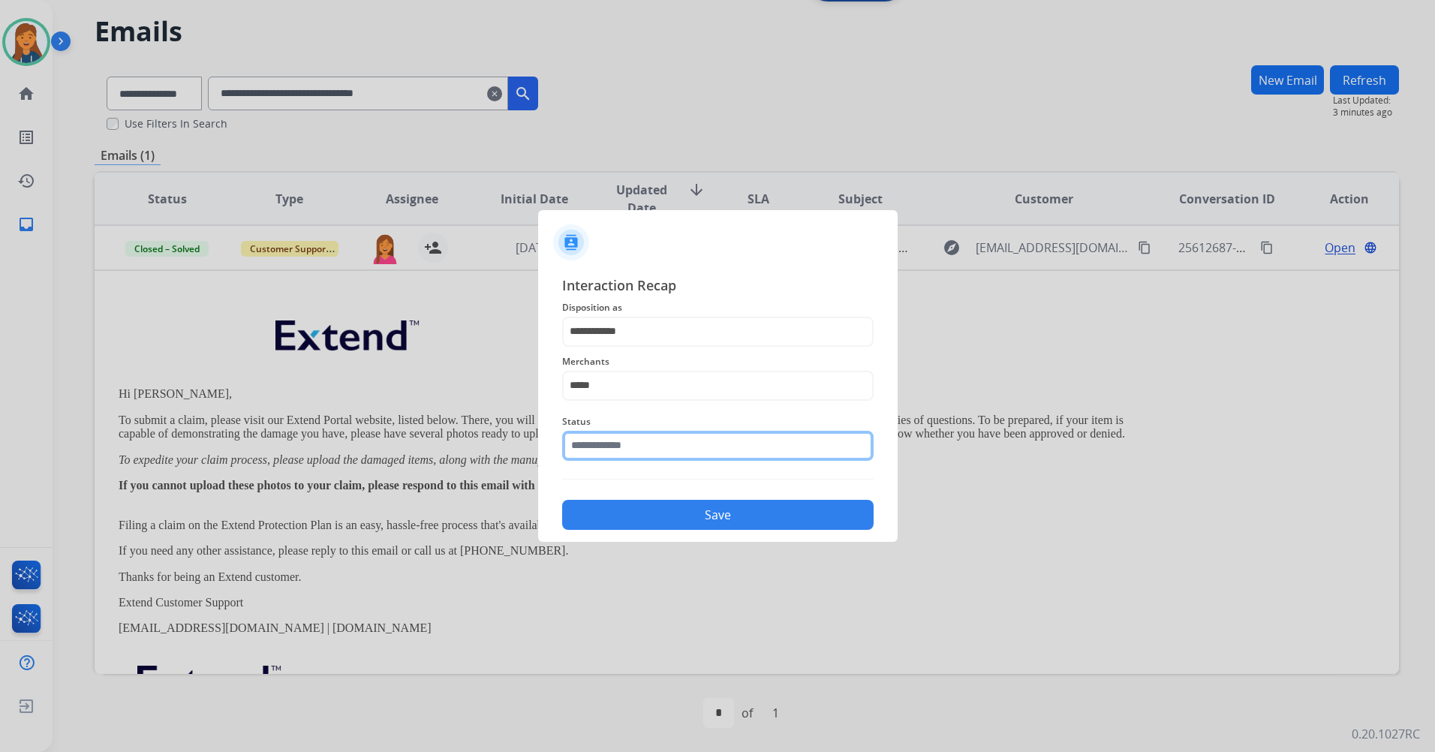
click at [619, 441] on input "text" at bounding box center [718, 446] width 312 height 30
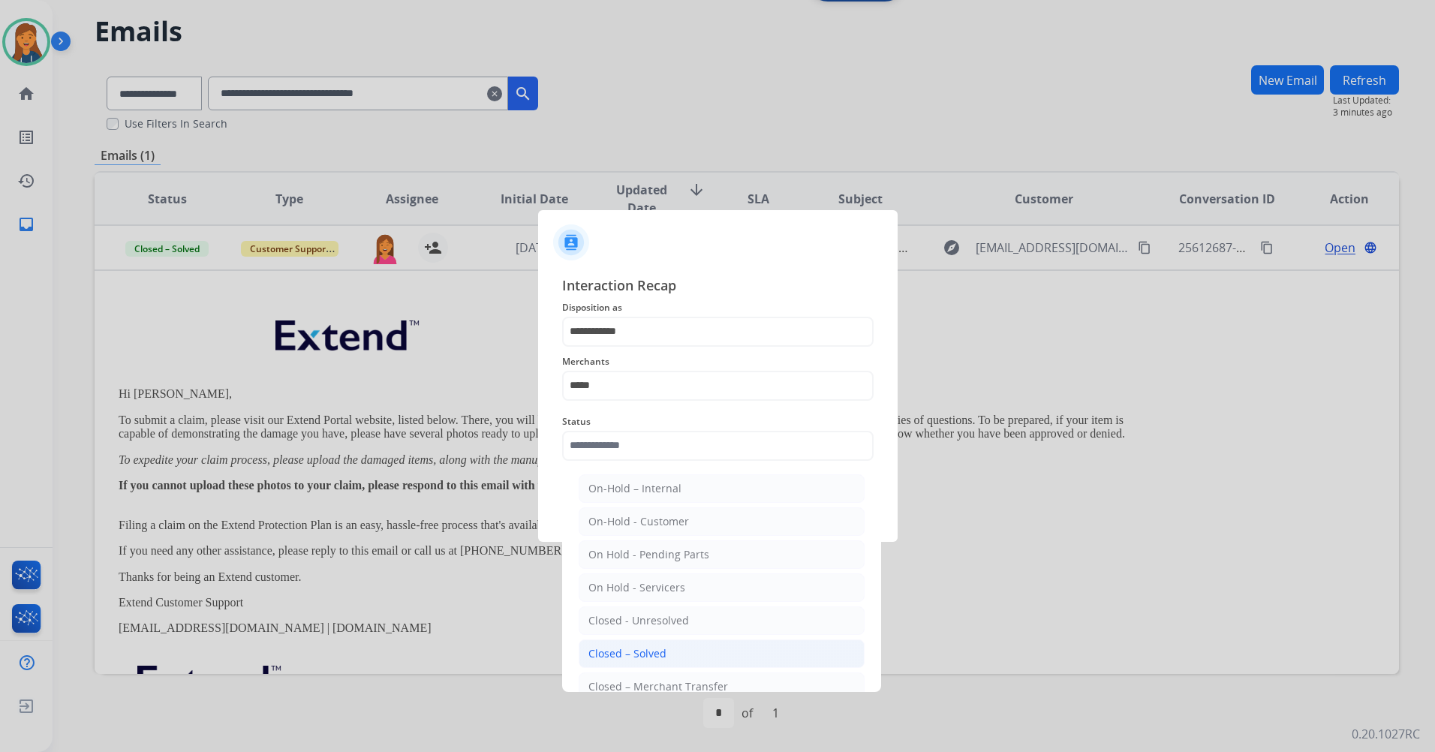
click at [625, 645] on li "Closed – Solved" at bounding box center [722, 654] width 286 height 29
type input "**********"
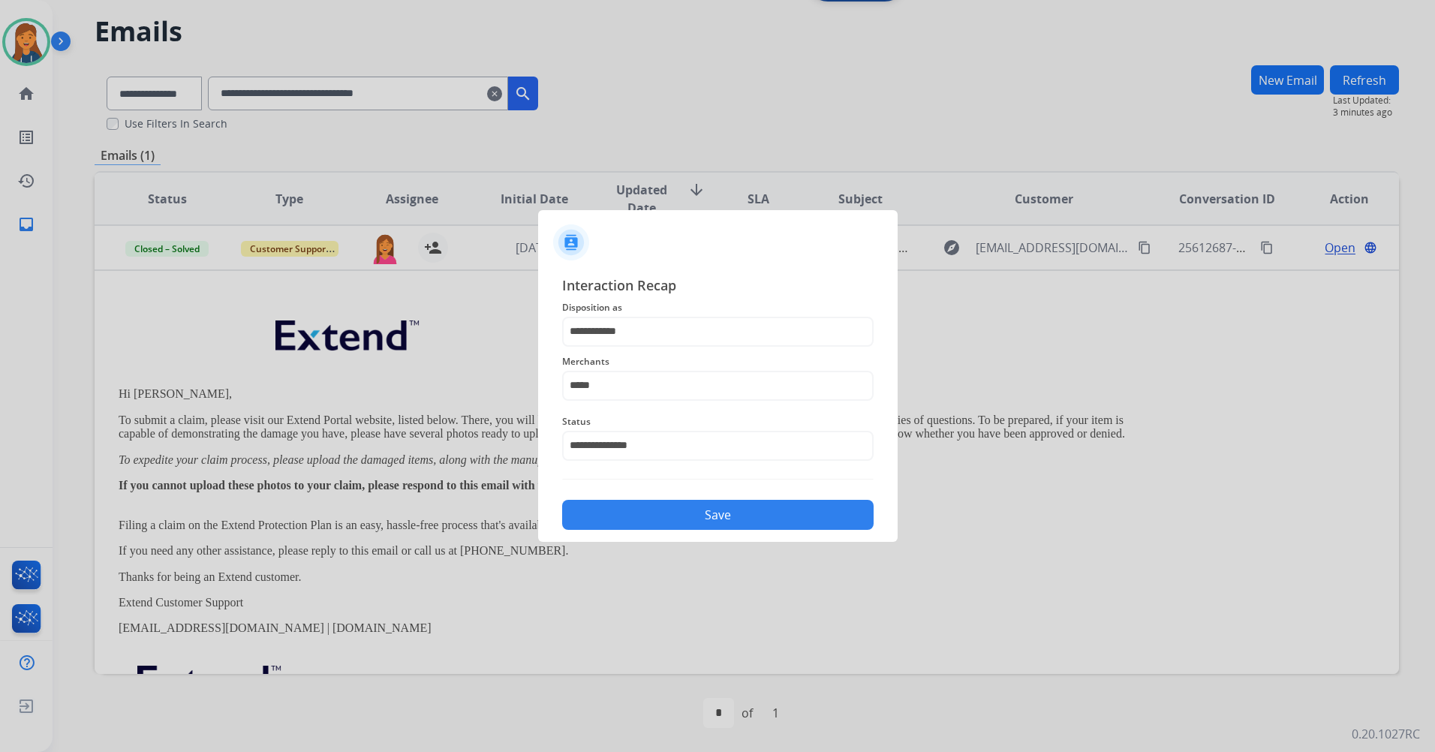
click at [667, 521] on button "Save" at bounding box center [718, 515] width 312 height 30
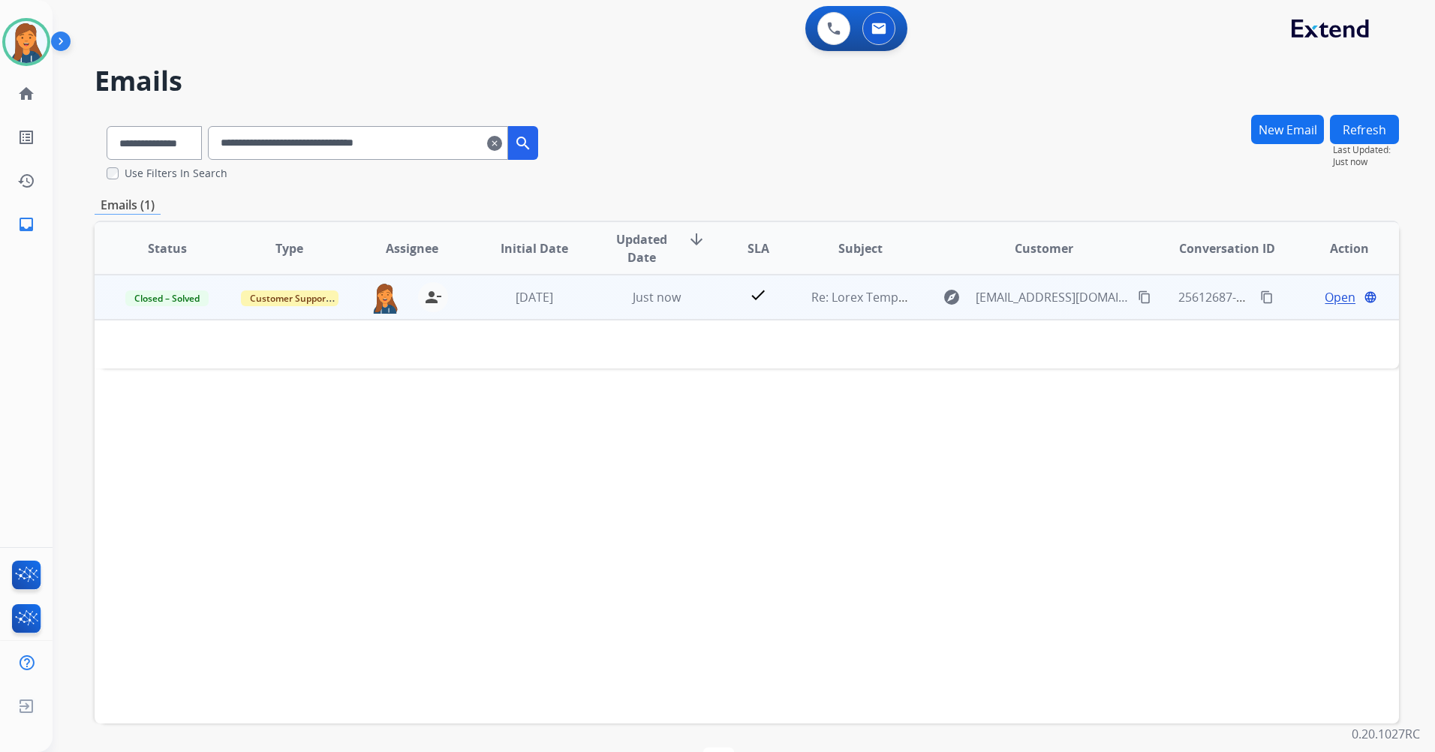
click at [1325, 293] on span "Open" at bounding box center [1340, 297] width 31 height 18
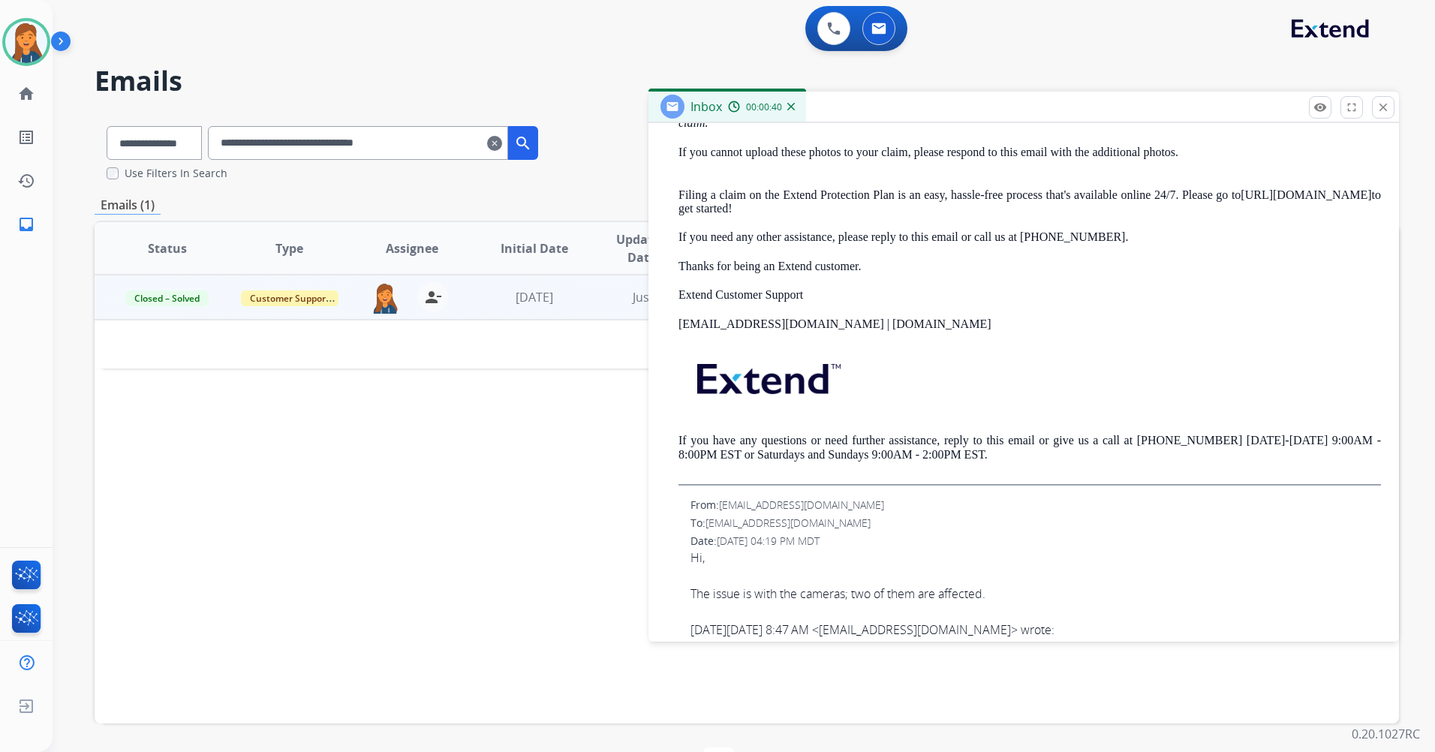
scroll to position [1276, 0]
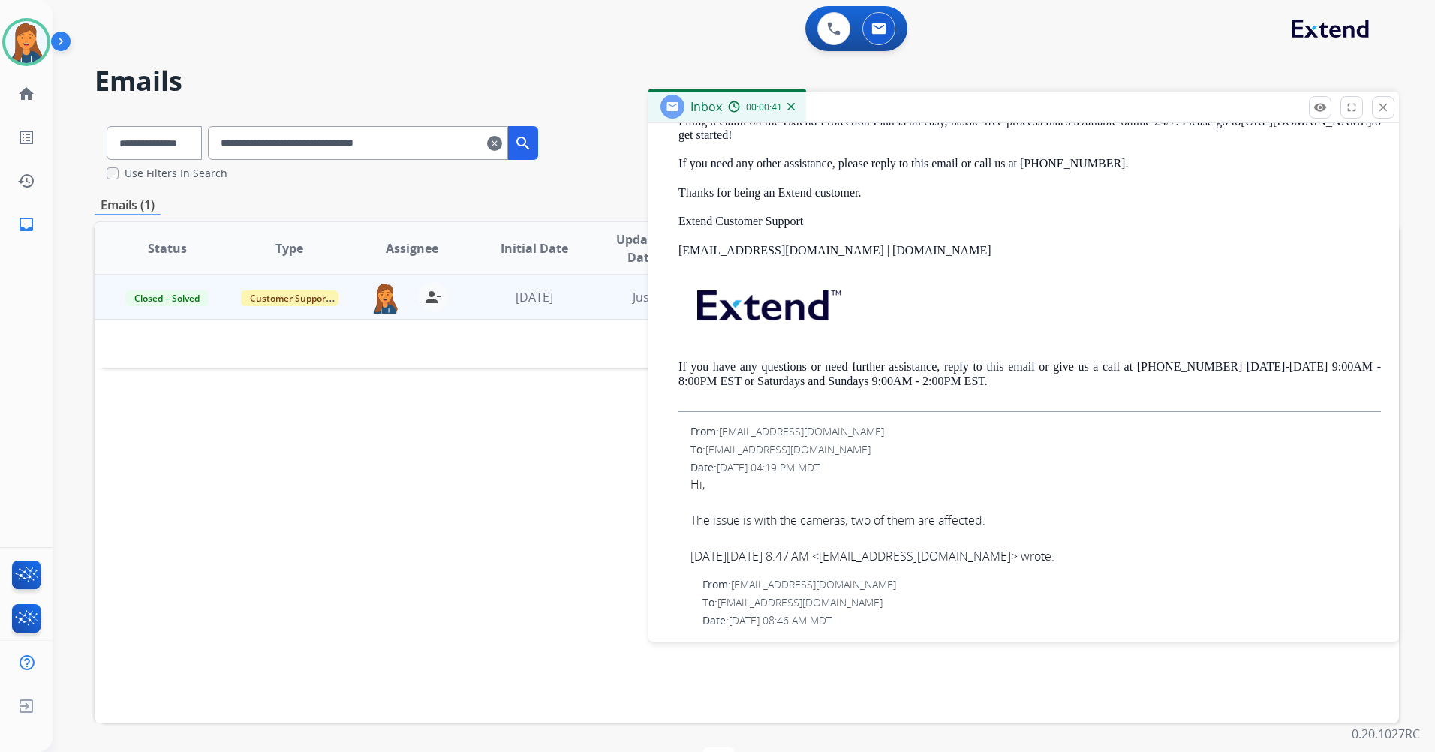
click at [773, 432] on span "[EMAIL_ADDRESS][DOMAIN_NAME]" at bounding box center [801, 431] width 165 height 14
click at [745, 450] on span "[EMAIL_ADDRESS][DOMAIN_NAME]" at bounding box center [788, 449] width 165 height 14
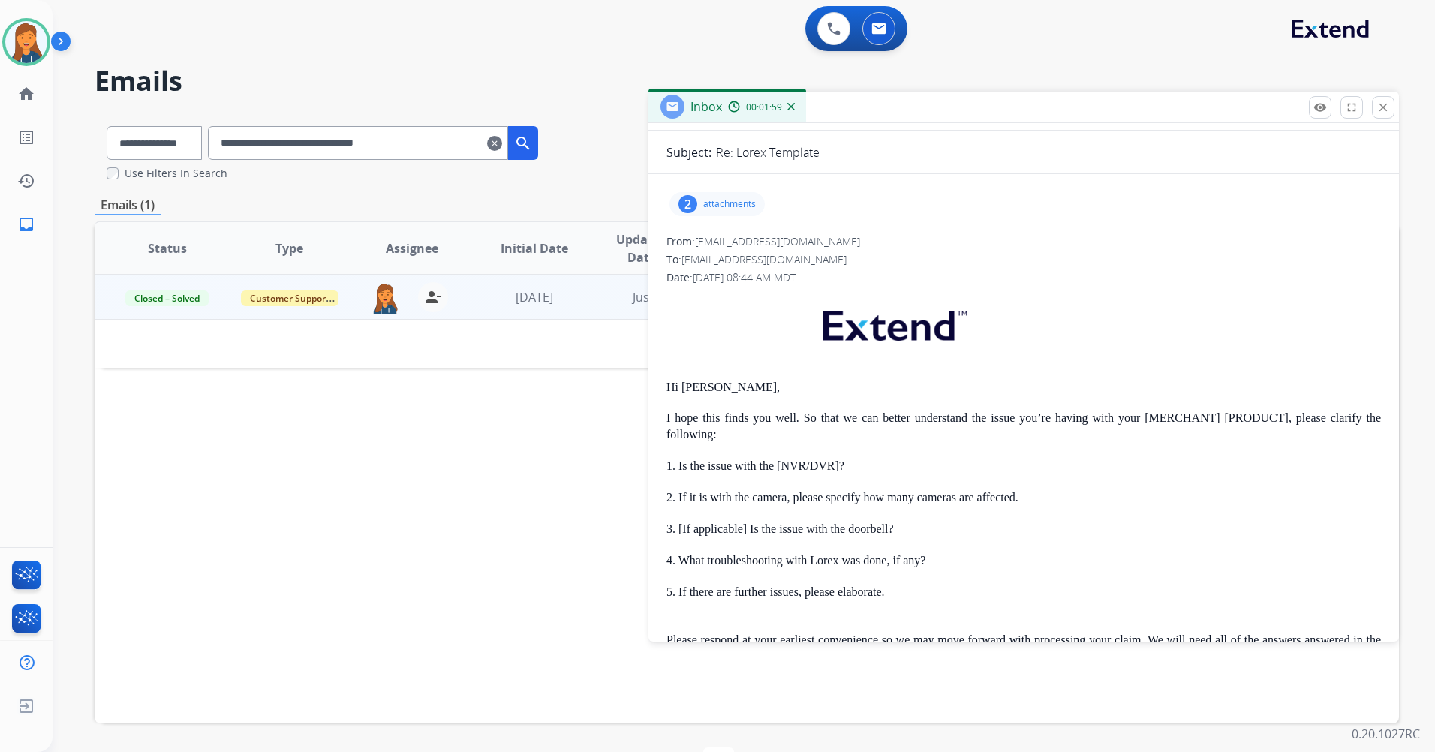
scroll to position [0, 0]
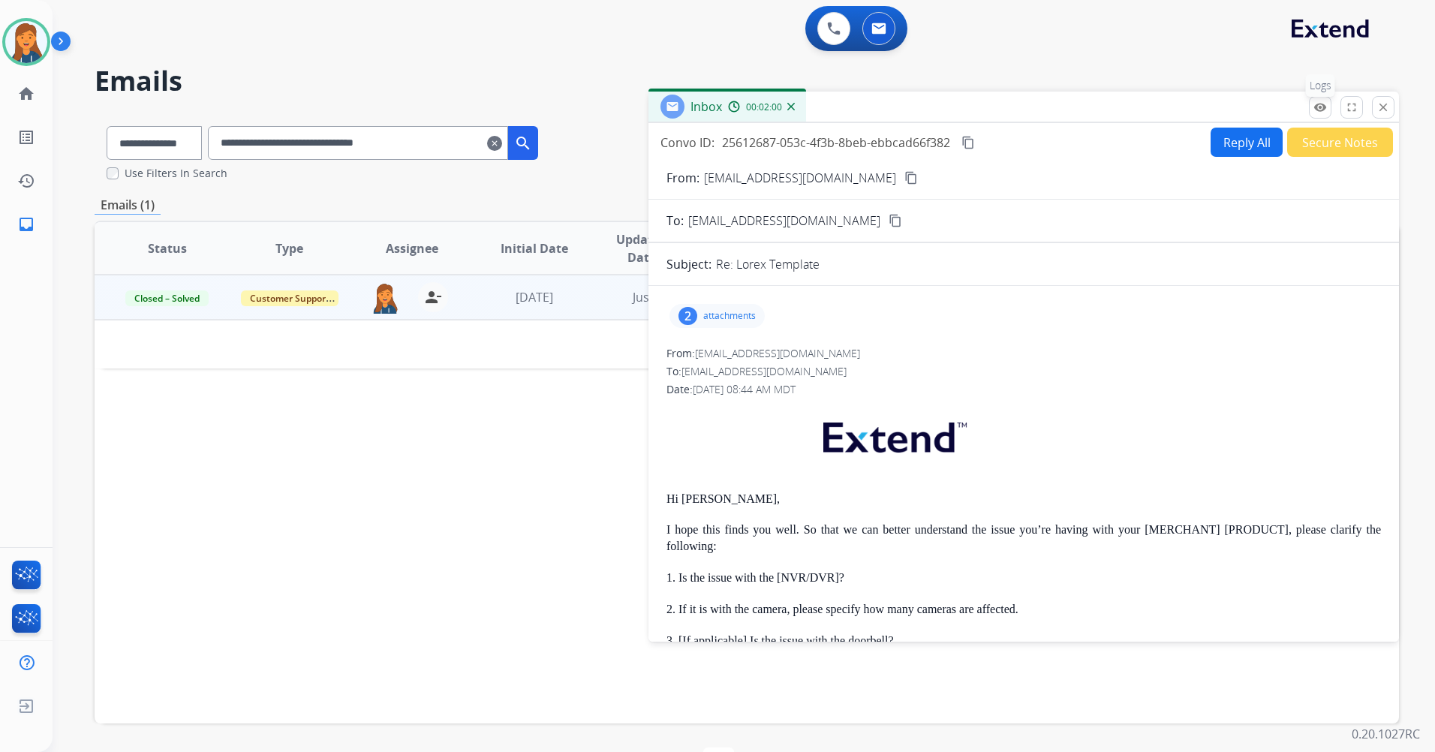
click at [1322, 113] on mat-icon "remove_red_eye" at bounding box center [1321, 108] width 14 height 14
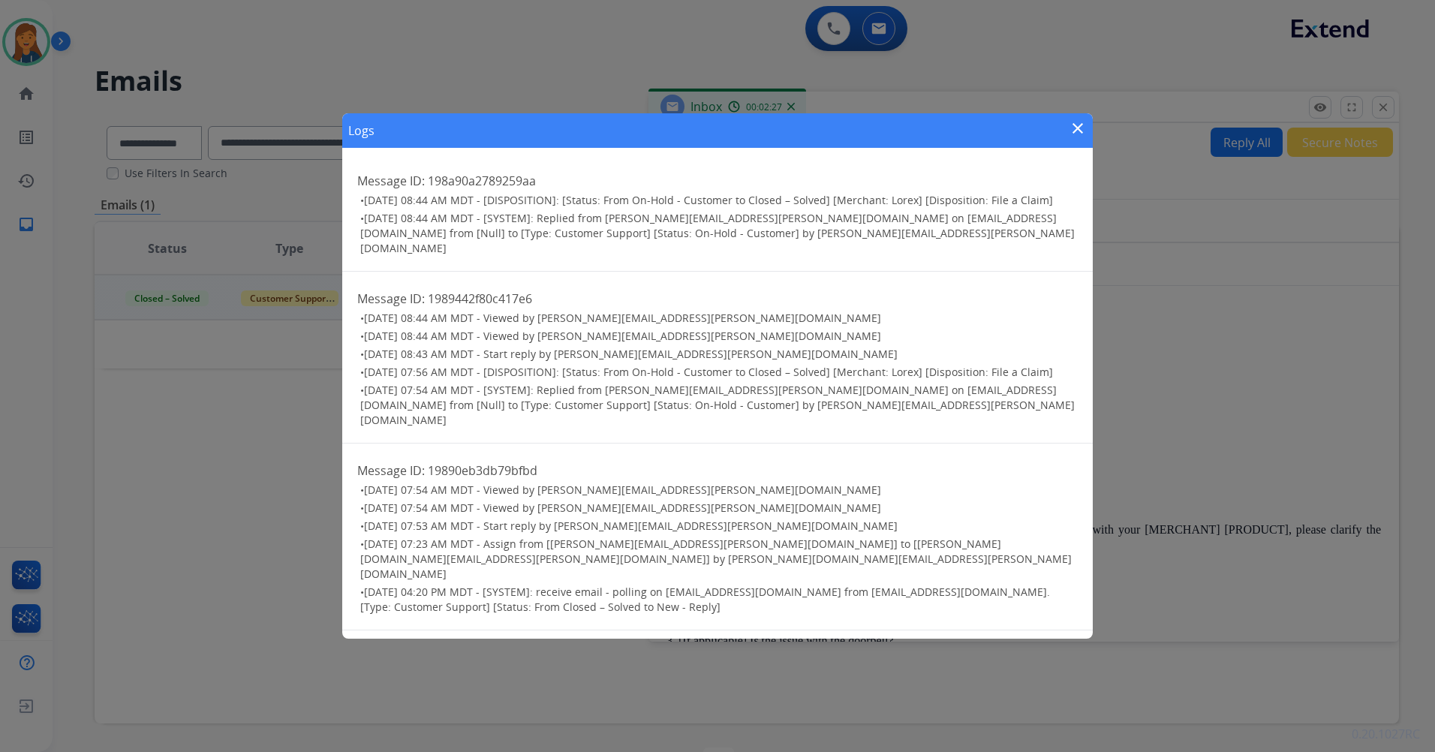
click at [1078, 126] on mat-icon "close" at bounding box center [1078, 128] width 18 height 18
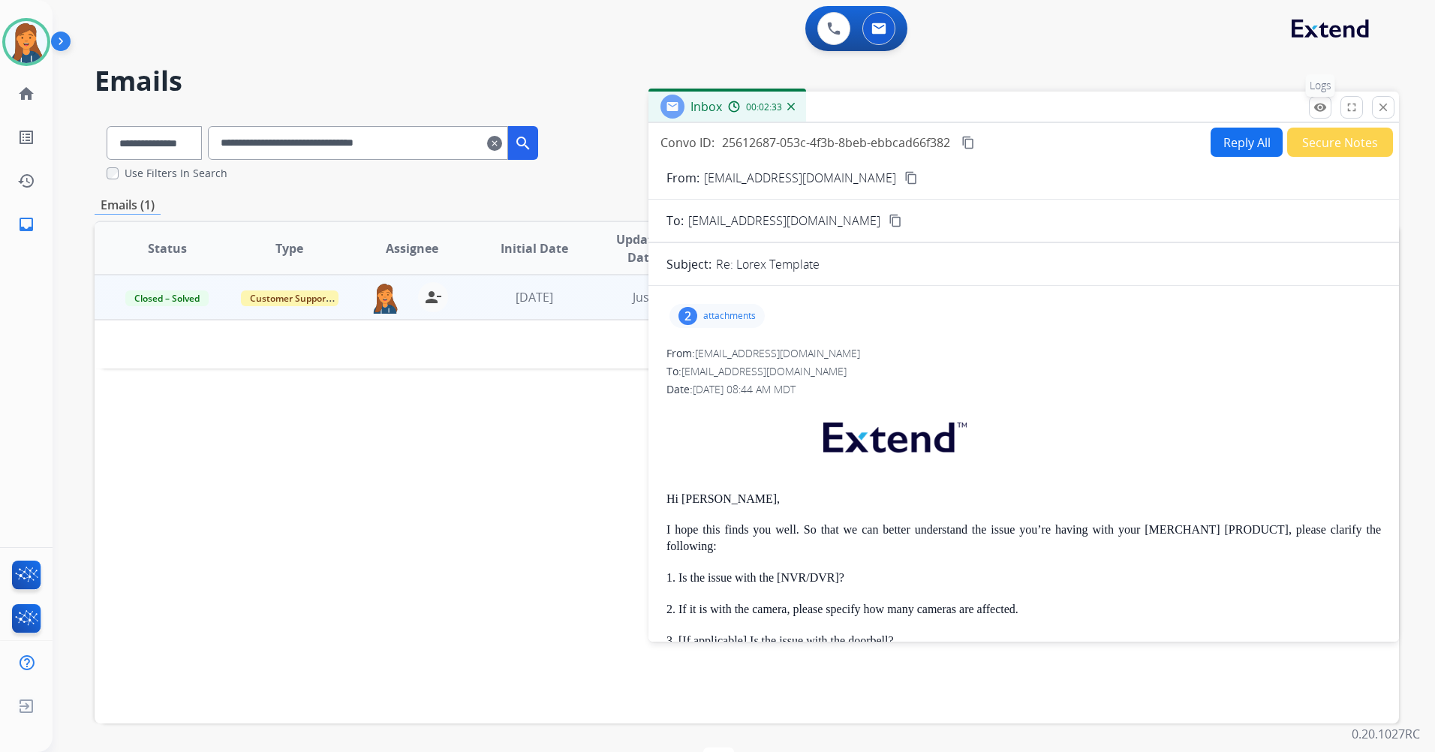
click at [1327, 111] on button "remove_red_eye Logs" at bounding box center [1320, 107] width 23 height 23
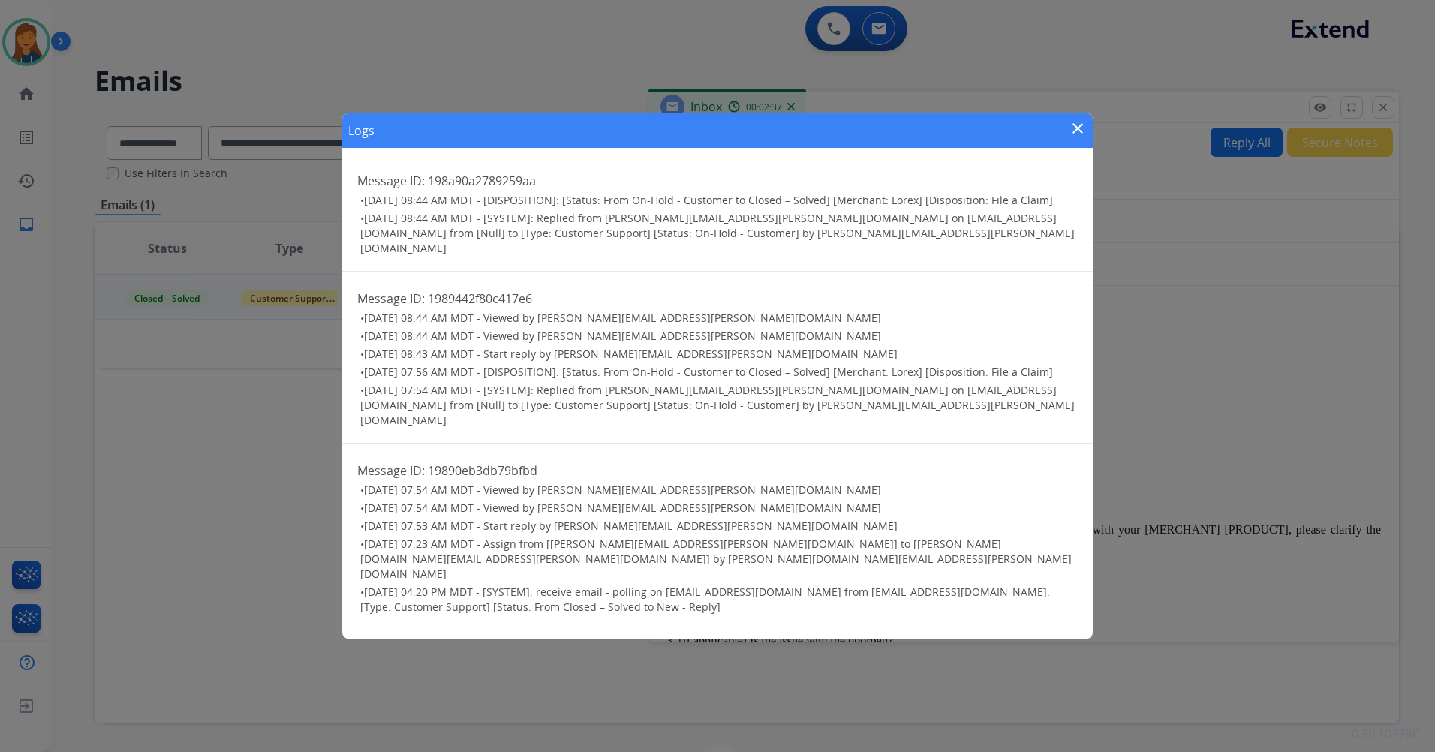
click at [1076, 129] on mat-icon "close" at bounding box center [1078, 128] width 18 height 18
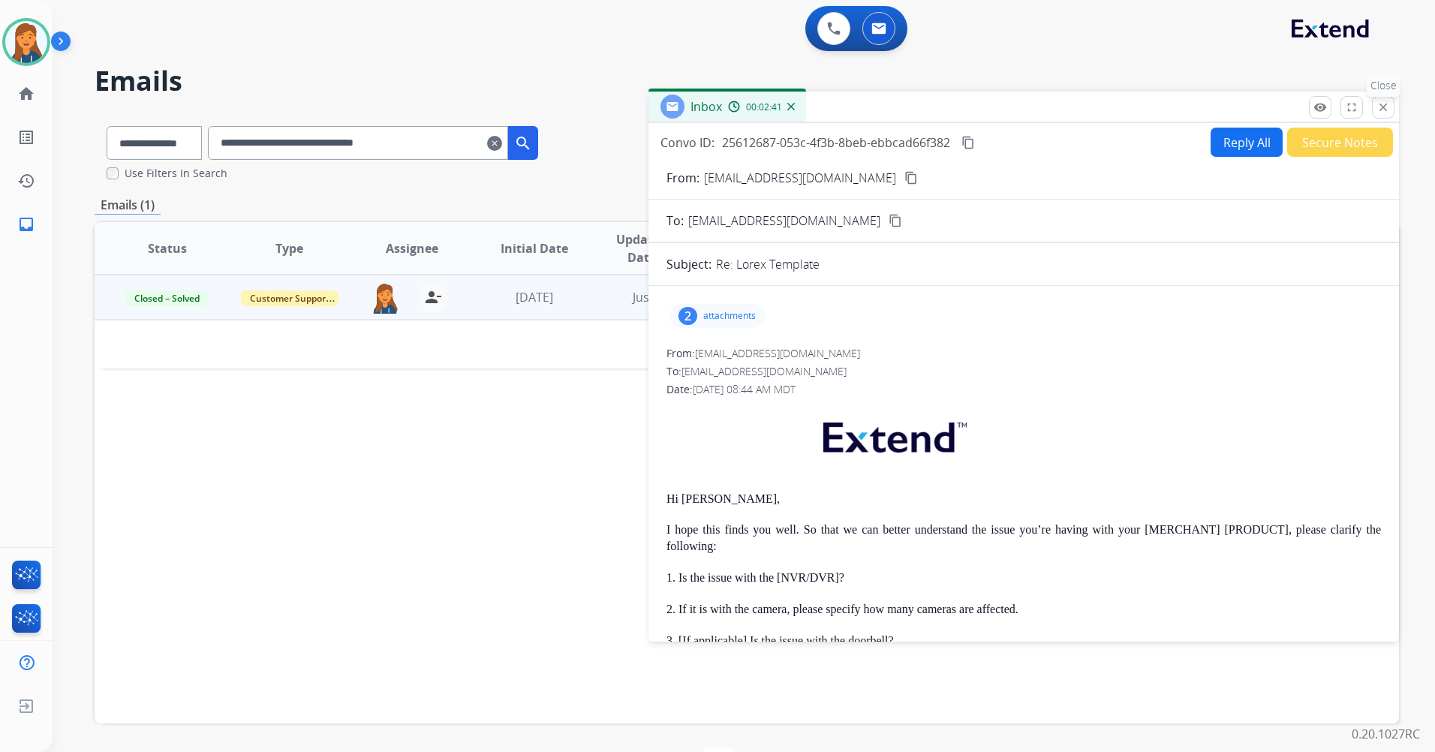
drag, startPoint x: 1378, startPoint y: 110, endPoint x: 1337, endPoint y: 123, distance: 43.2
click at [1379, 110] on mat-icon "close" at bounding box center [1384, 108] width 14 height 14
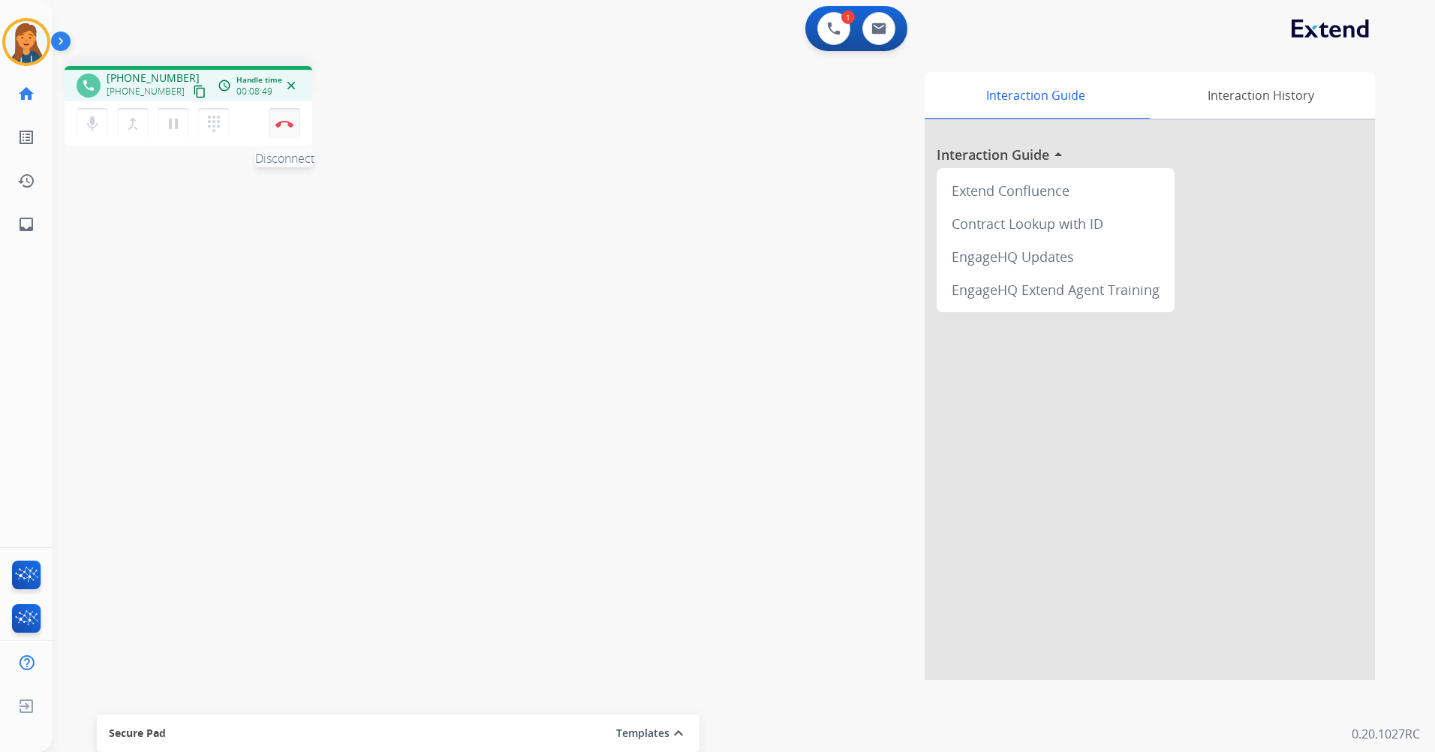
click at [287, 121] on img at bounding box center [284, 124] width 18 height 8
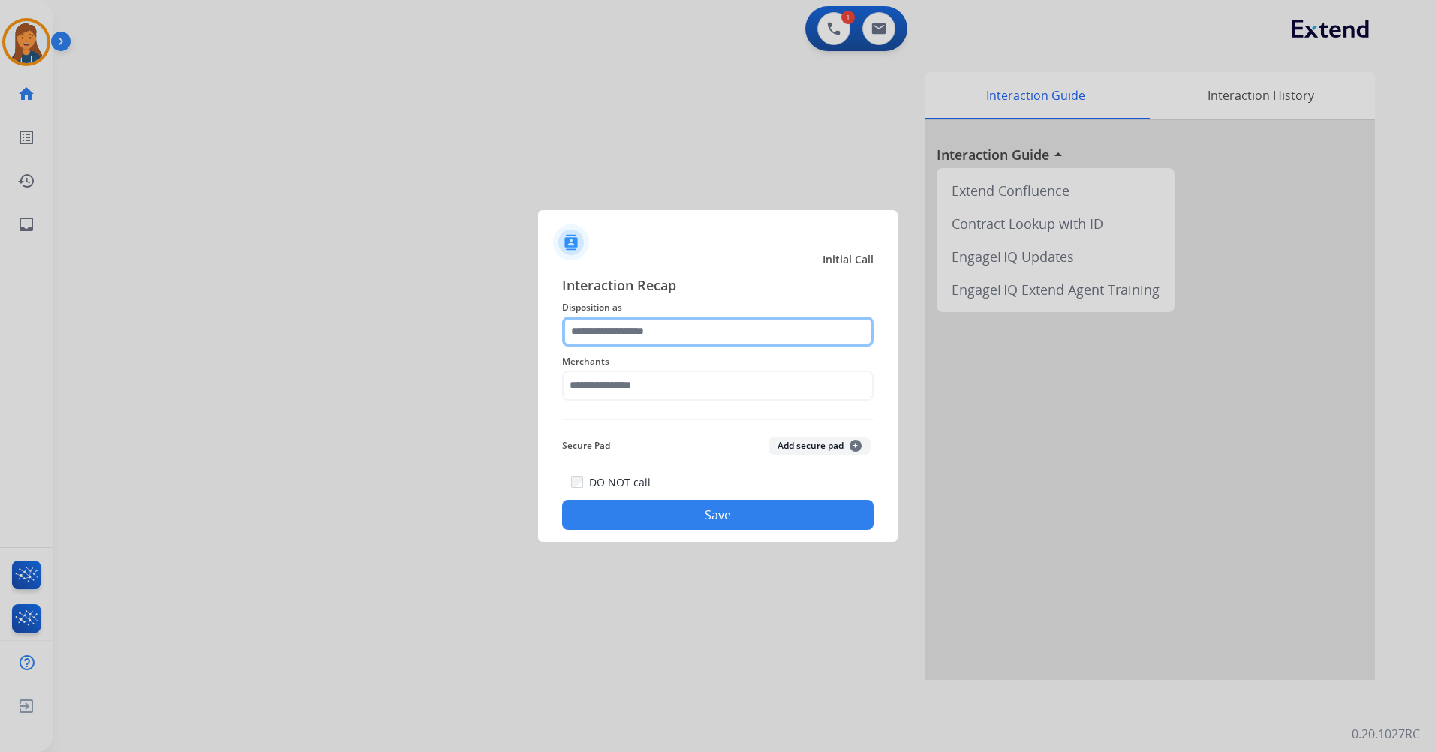
click at [647, 335] on input "text" at bounding box center [718, 332] width 312 height 30
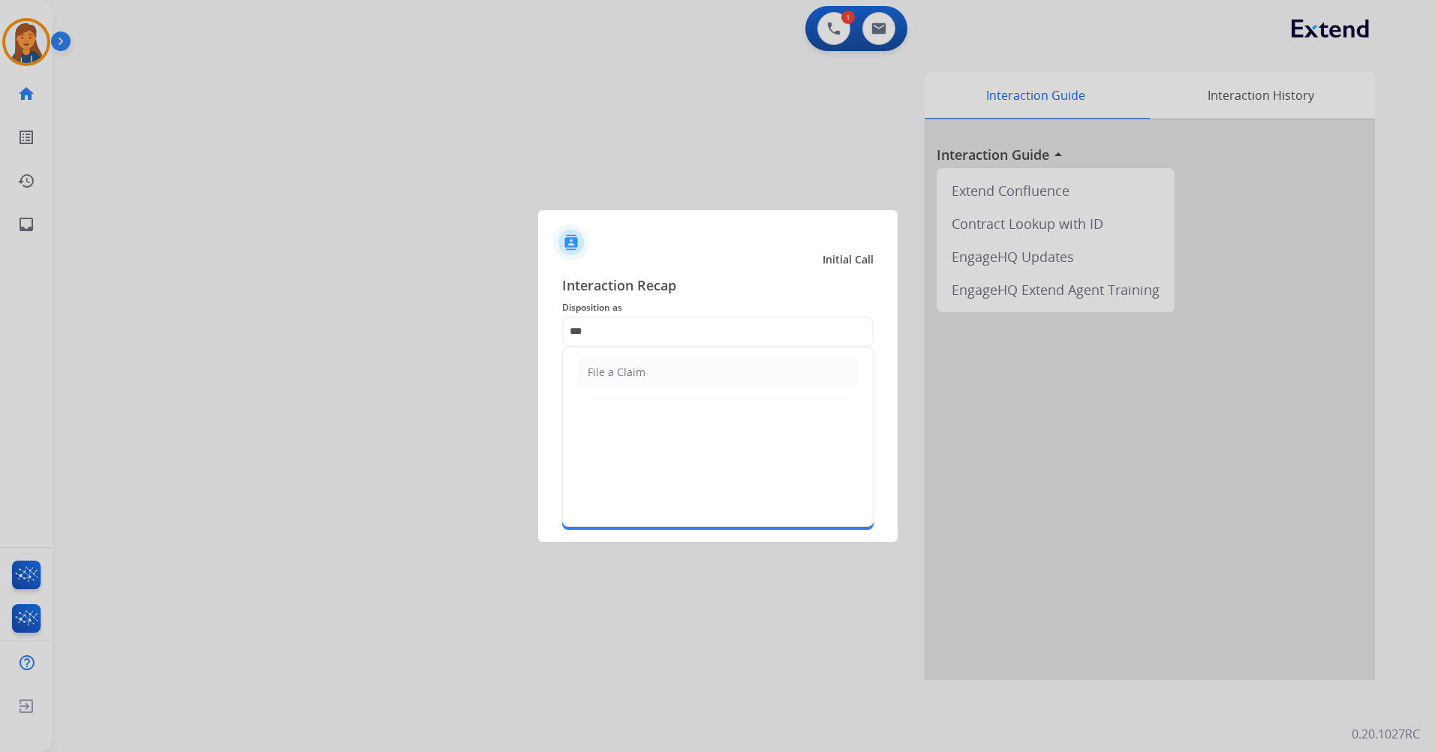
click at [652, 364] on li "File a Claim" at bounding box center [718, 372] width 280 height 29
type input "**********"
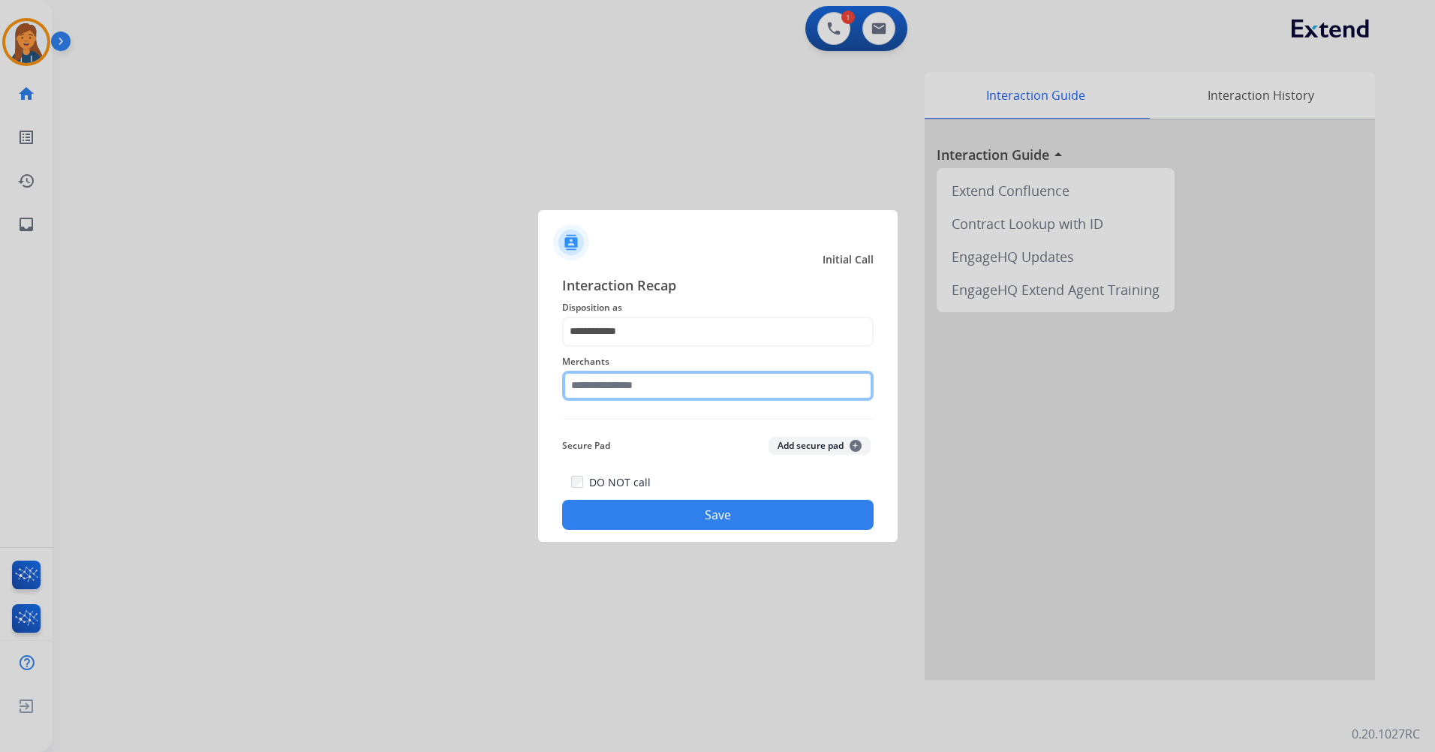
click at [631, 390] on input "text" at bounding box center [718, 386] width 312 height 30
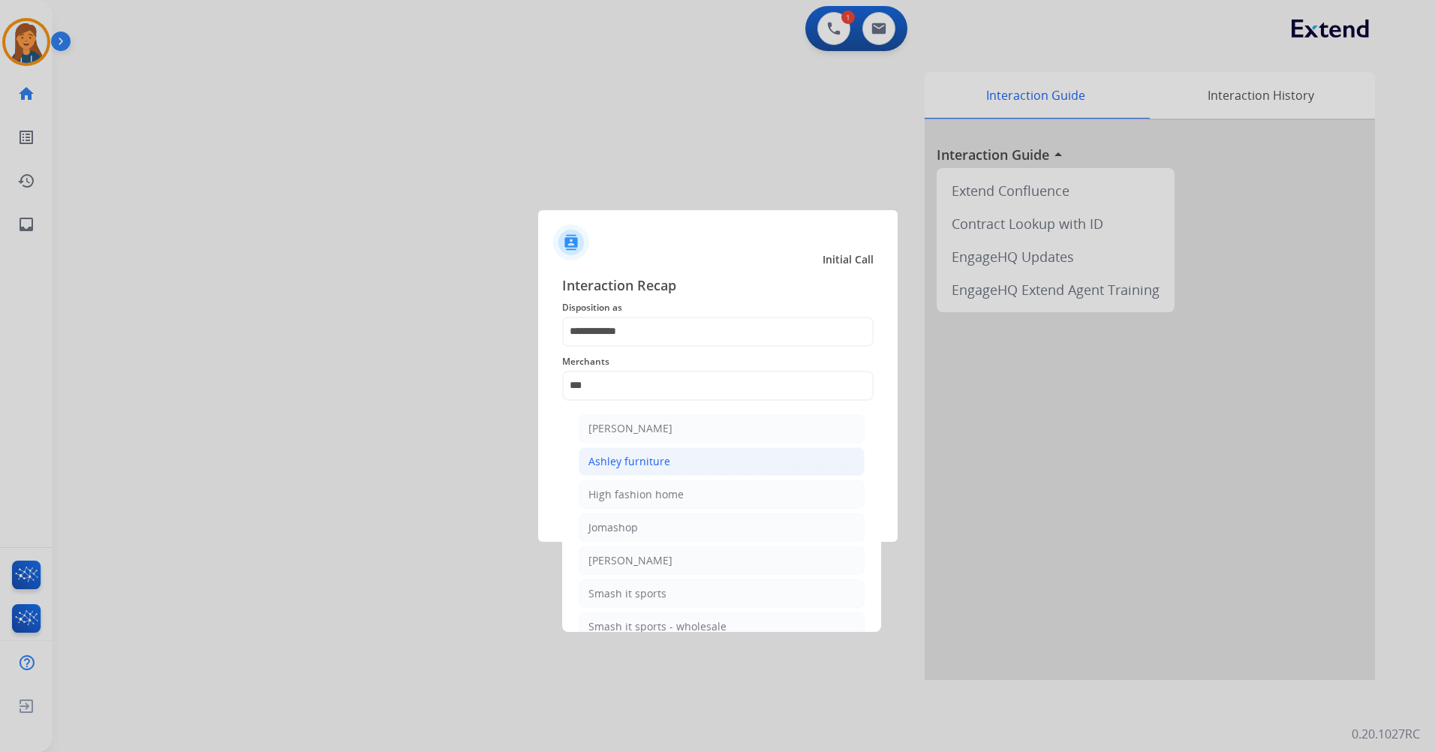
click at [655, 456] on div "Ashley furniture" at bounding box center [629, 461] width 82 height 15
type input "**********"
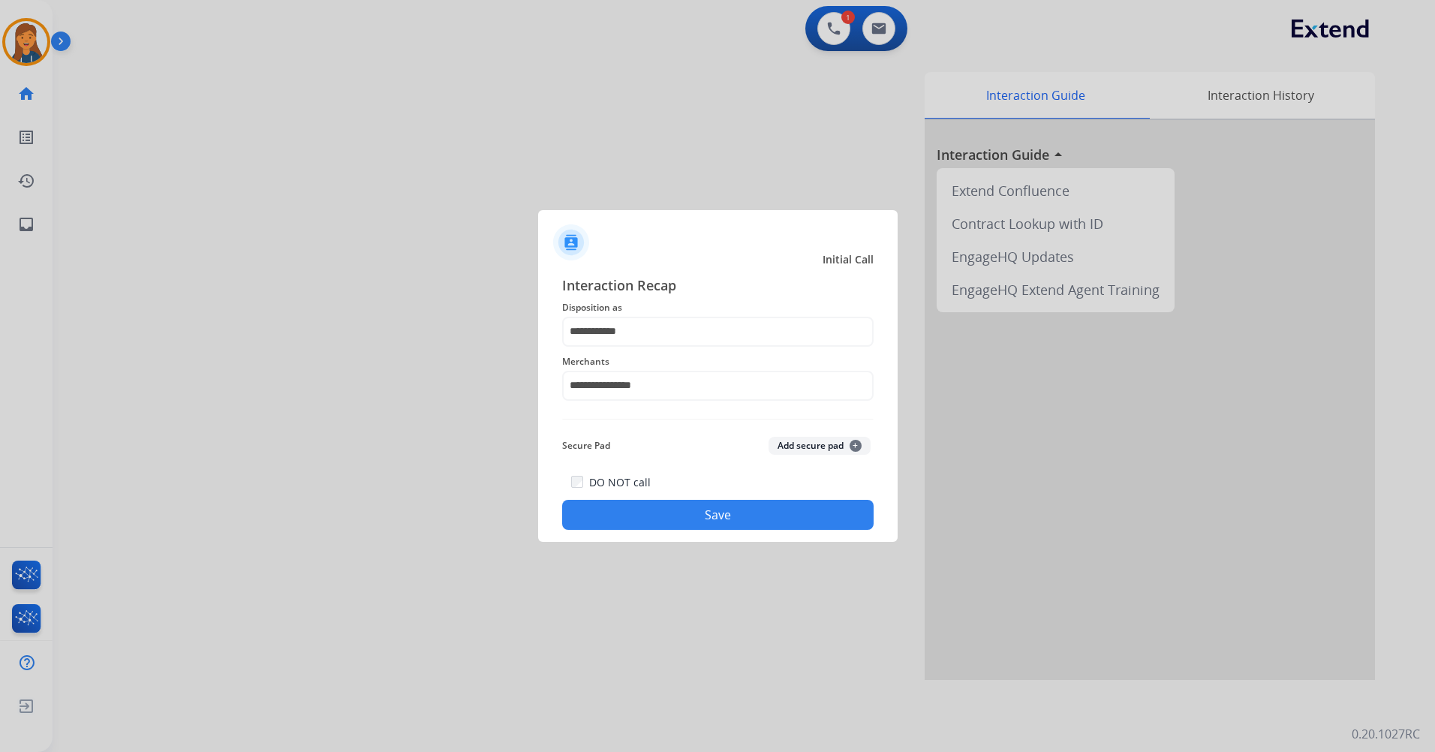
click at [663, 510] on button "Save" at bounding box center [718, 515] width 312 height 30
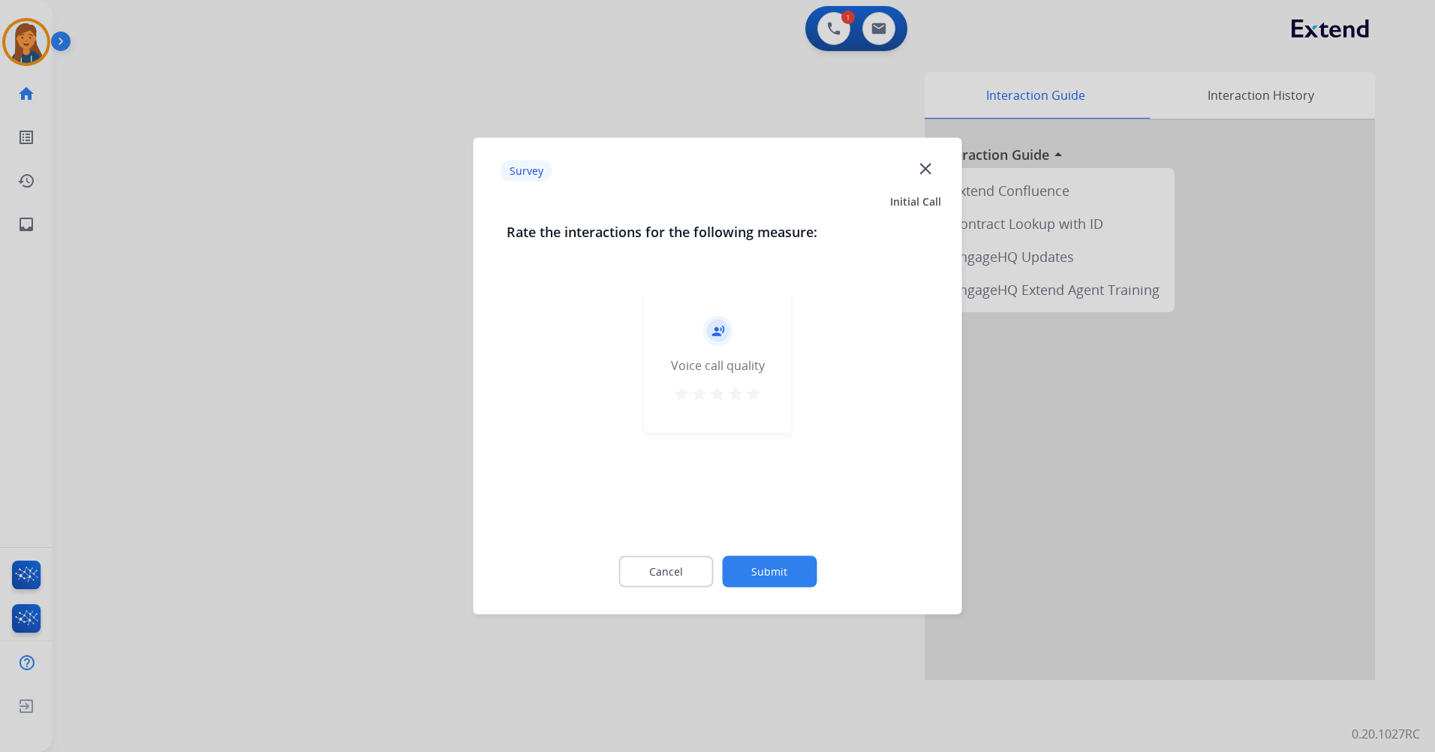
drag, startPoint x: 750, startPoint y: 393, endPoint x: 723, endPoint y: 477, distance: 88.3
click at [750, 394] on mat-icon "star" at bounding box center [754, 394] width 18 height 18
click at [745, 561] on button "Submit" at bounding box center [769, 572] width 95 height 32
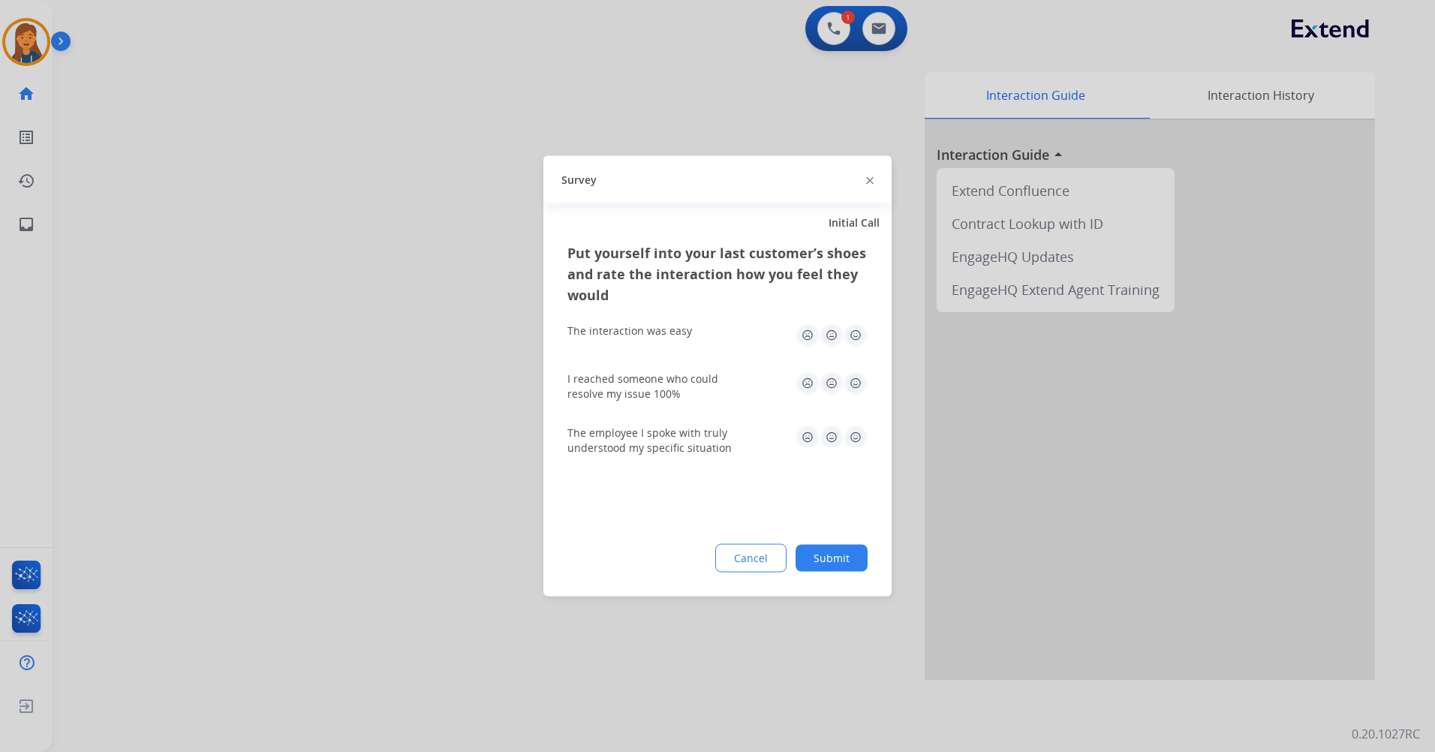
click at [863, 335] on img at bounding box center [856, 336] width 24 height 24
drag, startPoint x: 856, startPoint y: 374, endPoint x: 855, endPoint y: 395, distance: 21.0
click at [856, 376] on img at bounding box center [856, 384] width 24 height 24
click at [853, 426] on img at bounding box center [856, 438] width 24 height 24
click at [834, 548] on button "Submit" at bounding box center [832, 558] width 72 height 27
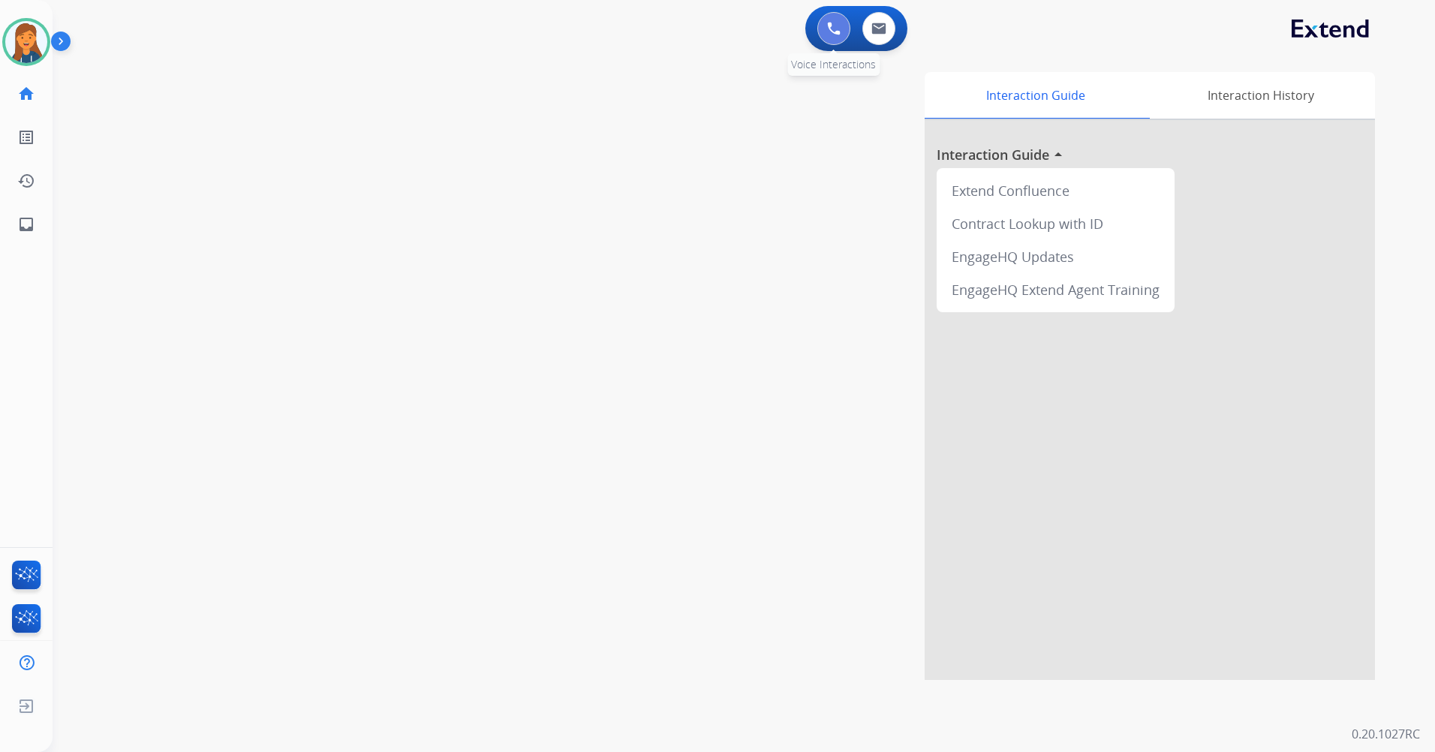
click at [829, 33] on img at bounding box center [834, 29] width 14 height 14
click at [832, 39] on button at bounding box center [833, 28] width 33 height 33
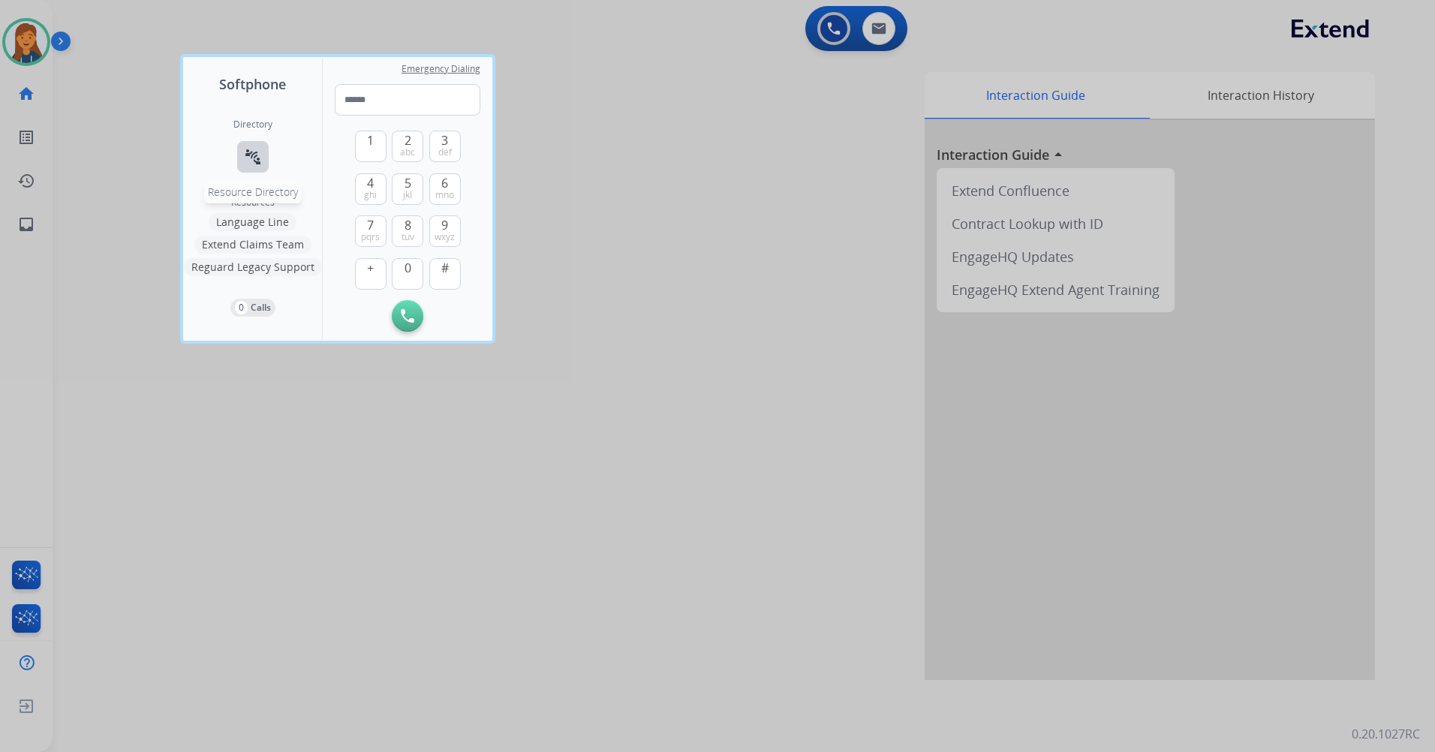
click at [253, 150] on mat-icon "connect_without_contact" at bounding box center [253, 157] width 18 height 18
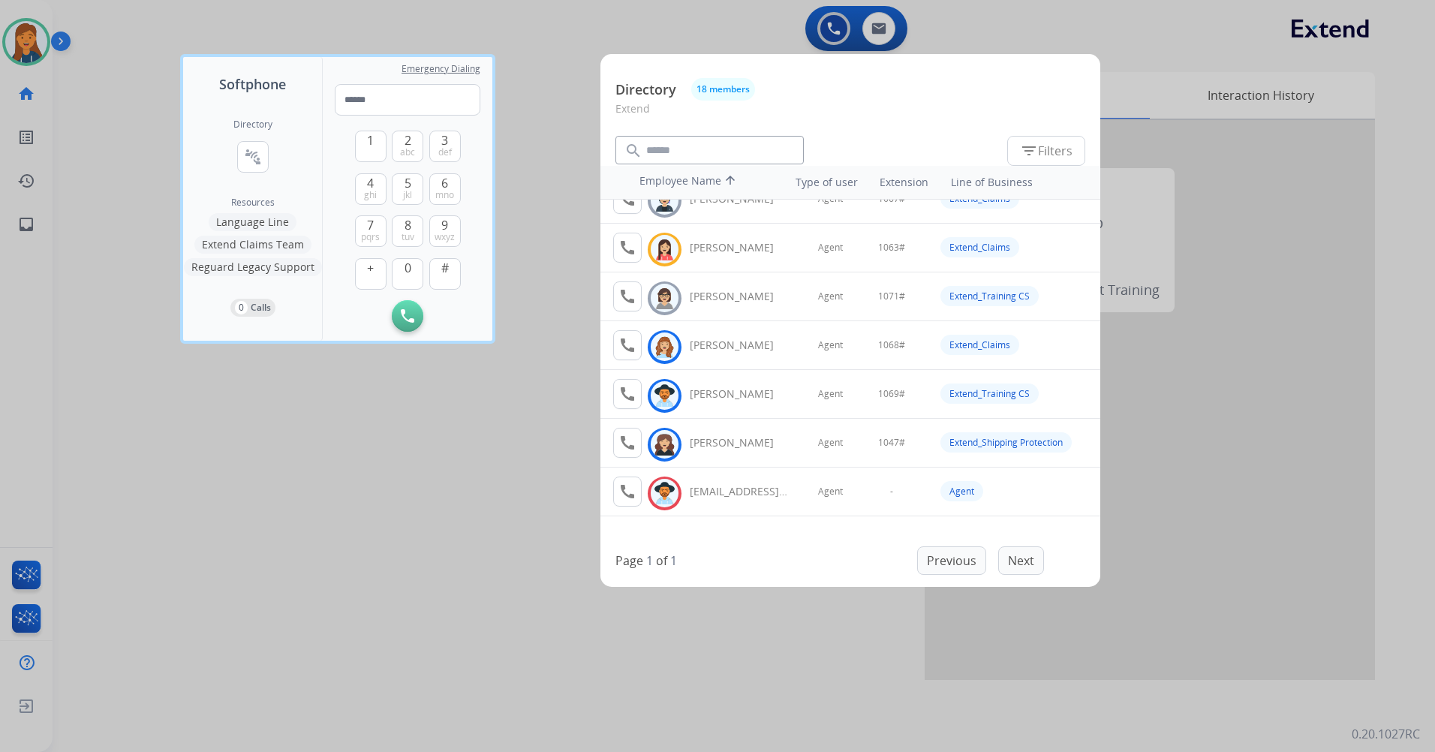
scroll to position [572, 0]
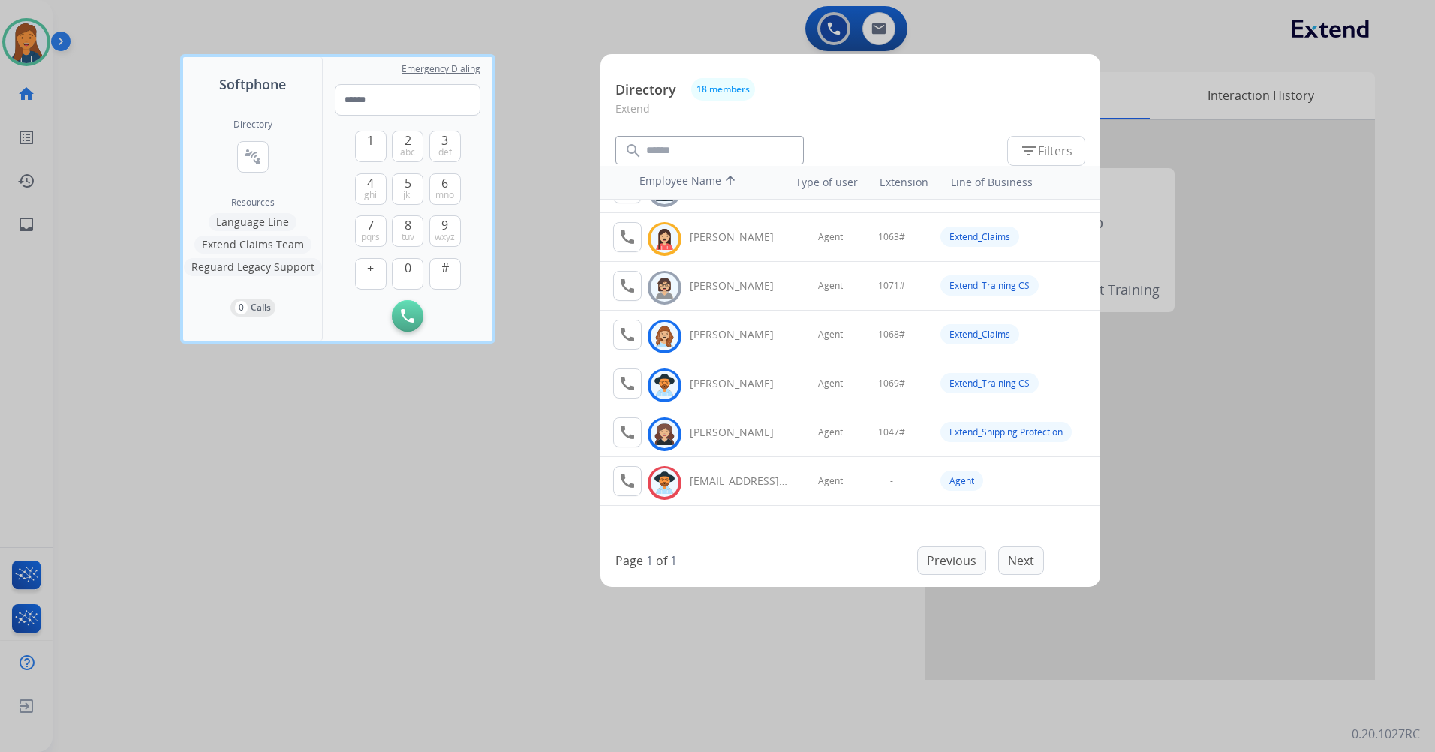
click at [257, 568] on div at bounding box center [717, 376] width 1435 height 752
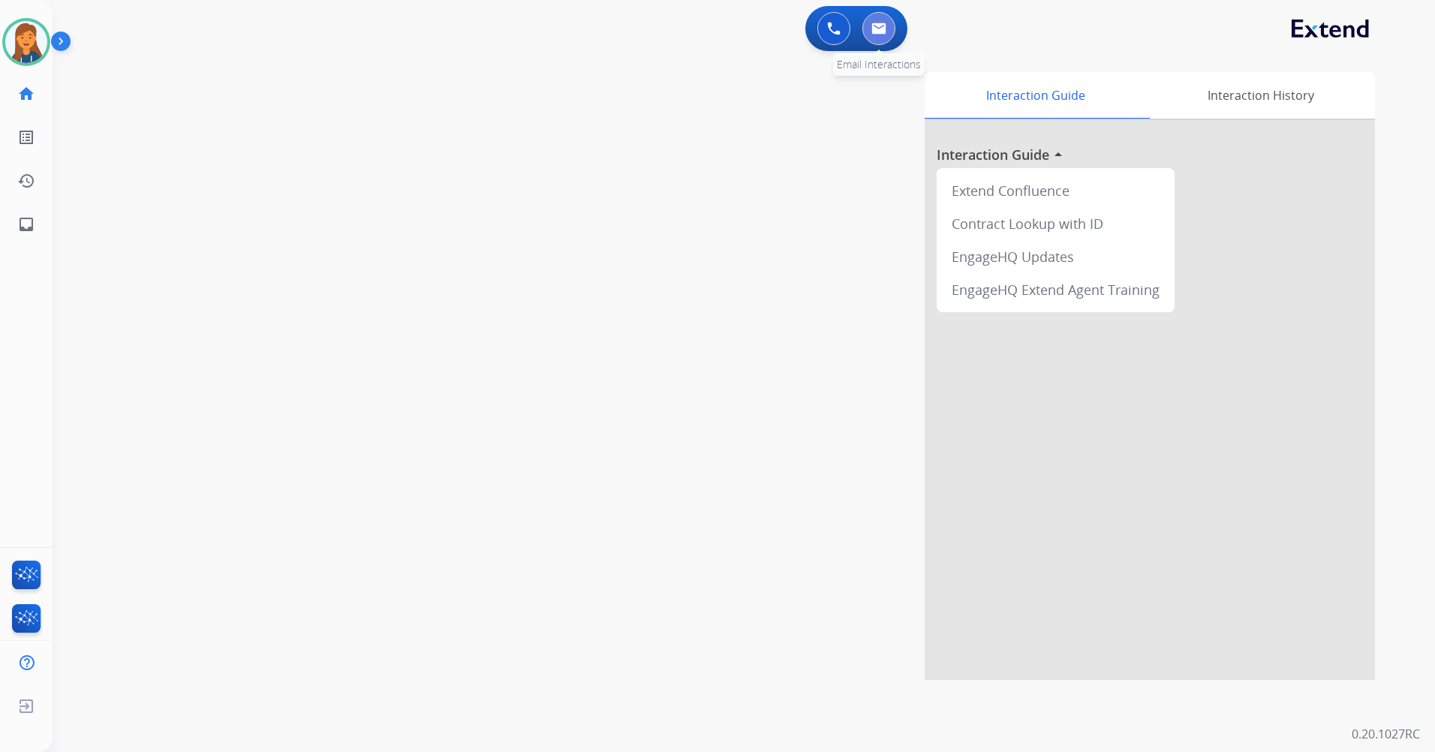
click at [885, 28] on img at bounding box center [878, 29] width 15 height 12
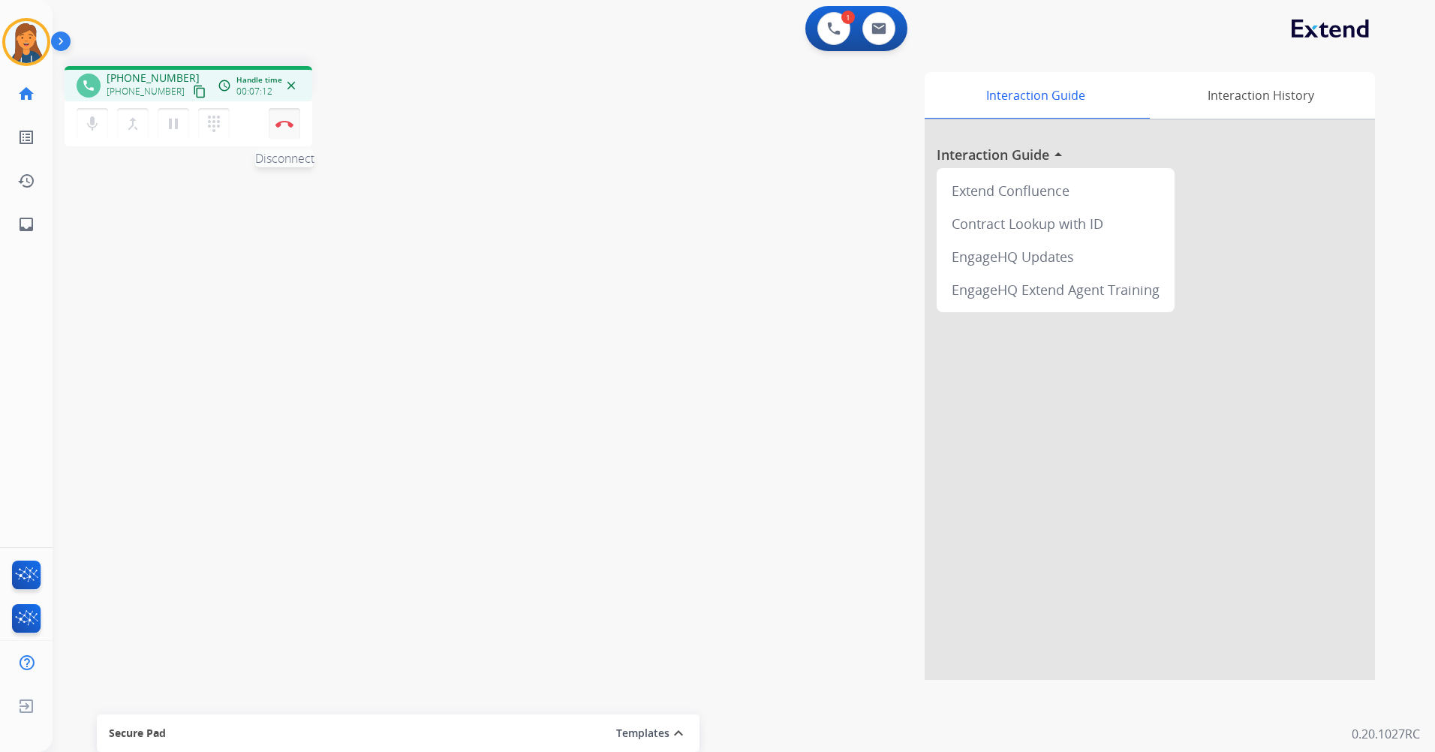
click at [281, 121] on img at bounding box center [284, 124] width 18 height 8
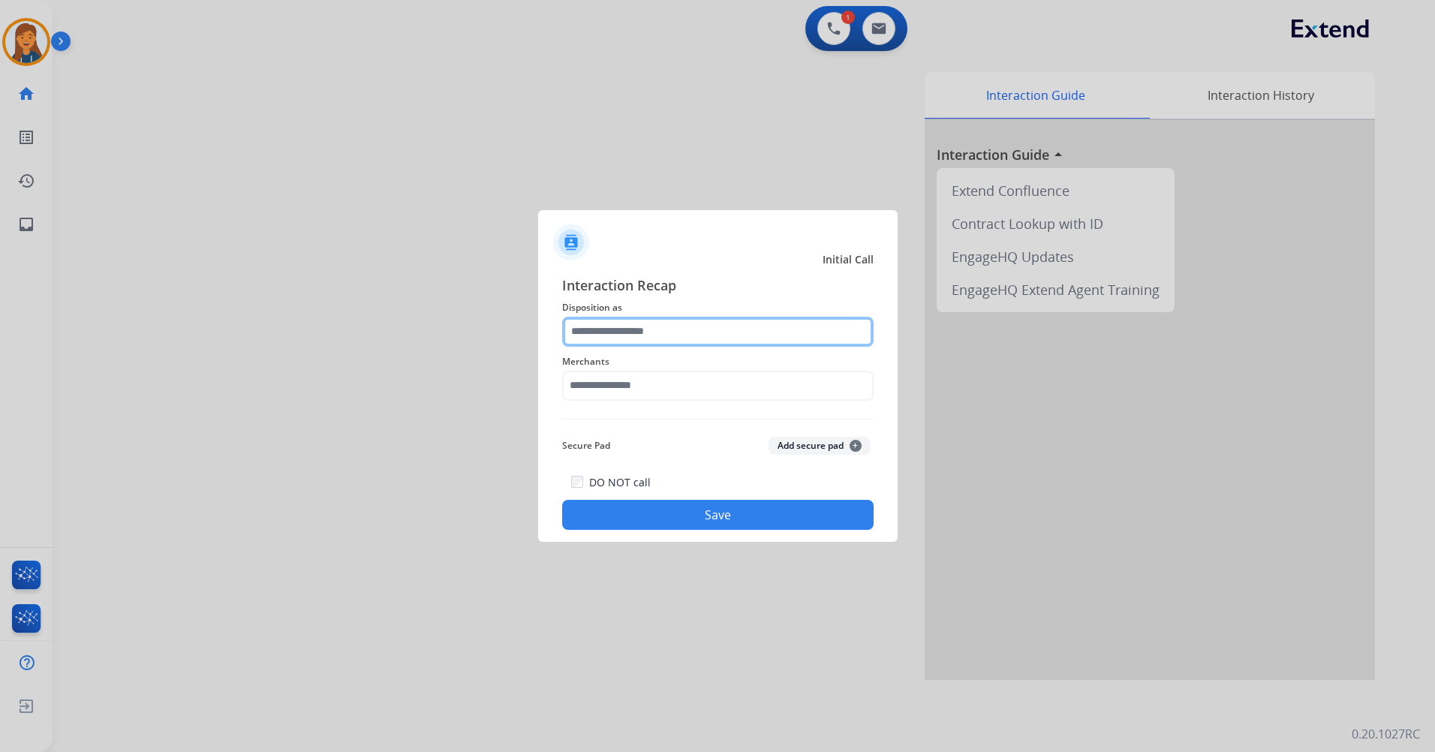
click at [640, 321] on input "text" at bounding box center [718, 332] width 312 height 30
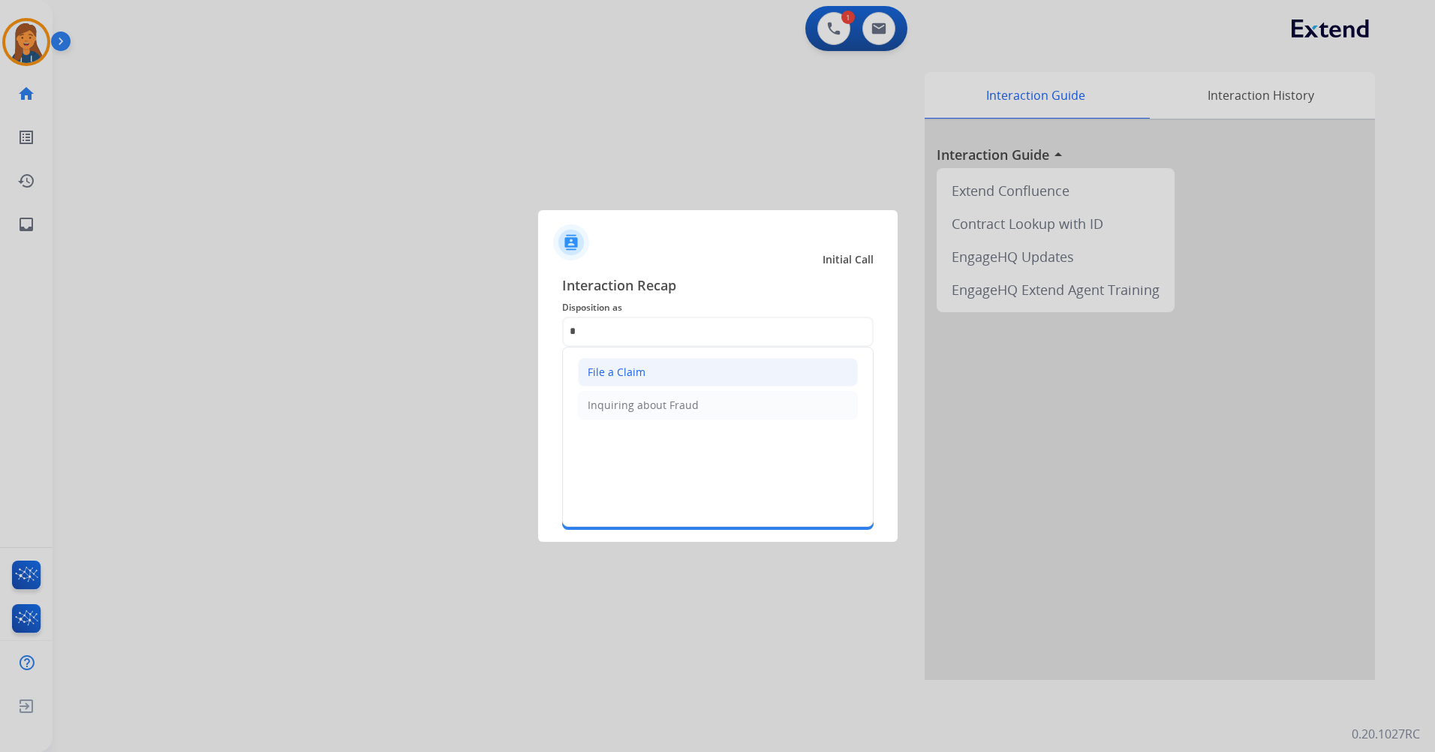
click at [638, 378] on div "File a Claim" at bounding box center [617, 372] width 58 height 15
type input "**********"
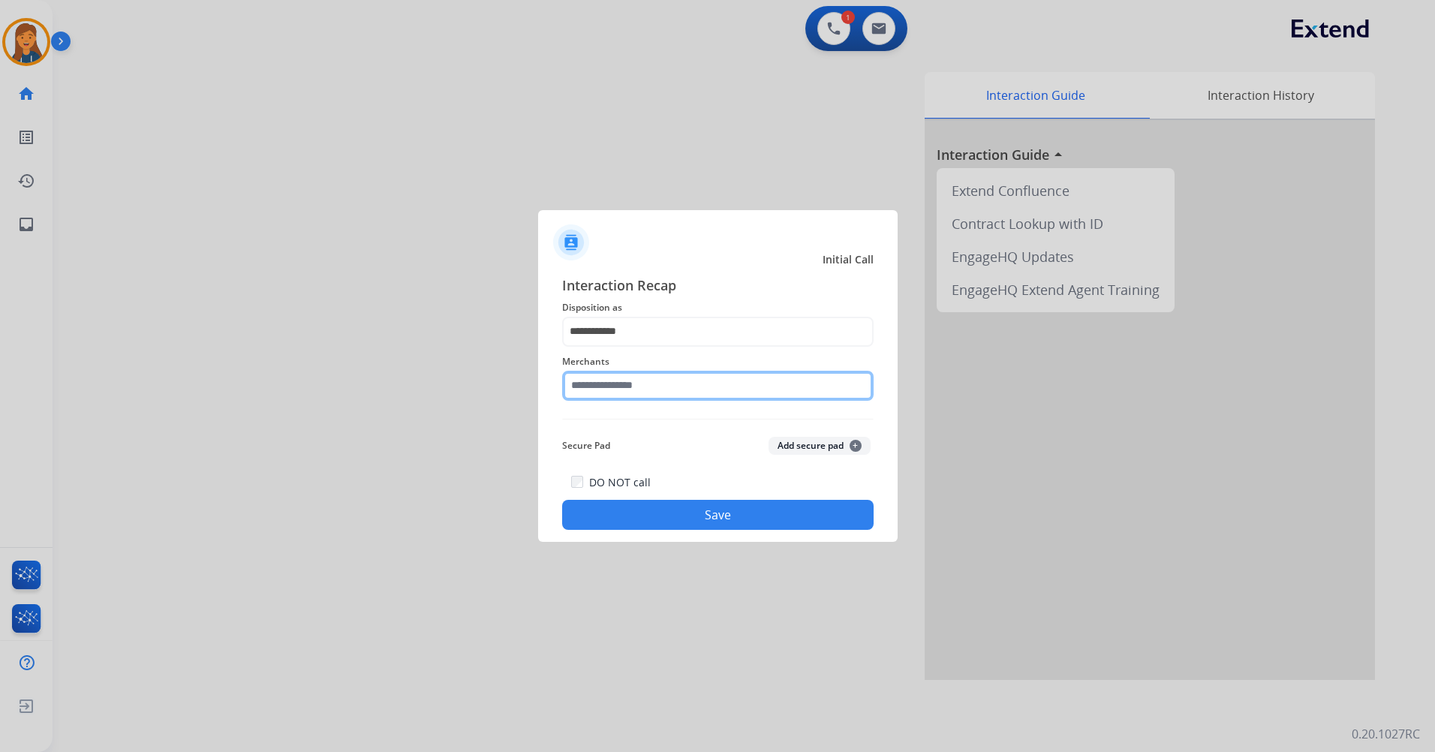
click at [623, 381] on input "text" at bounding box center [718, 386] width 312 height 30
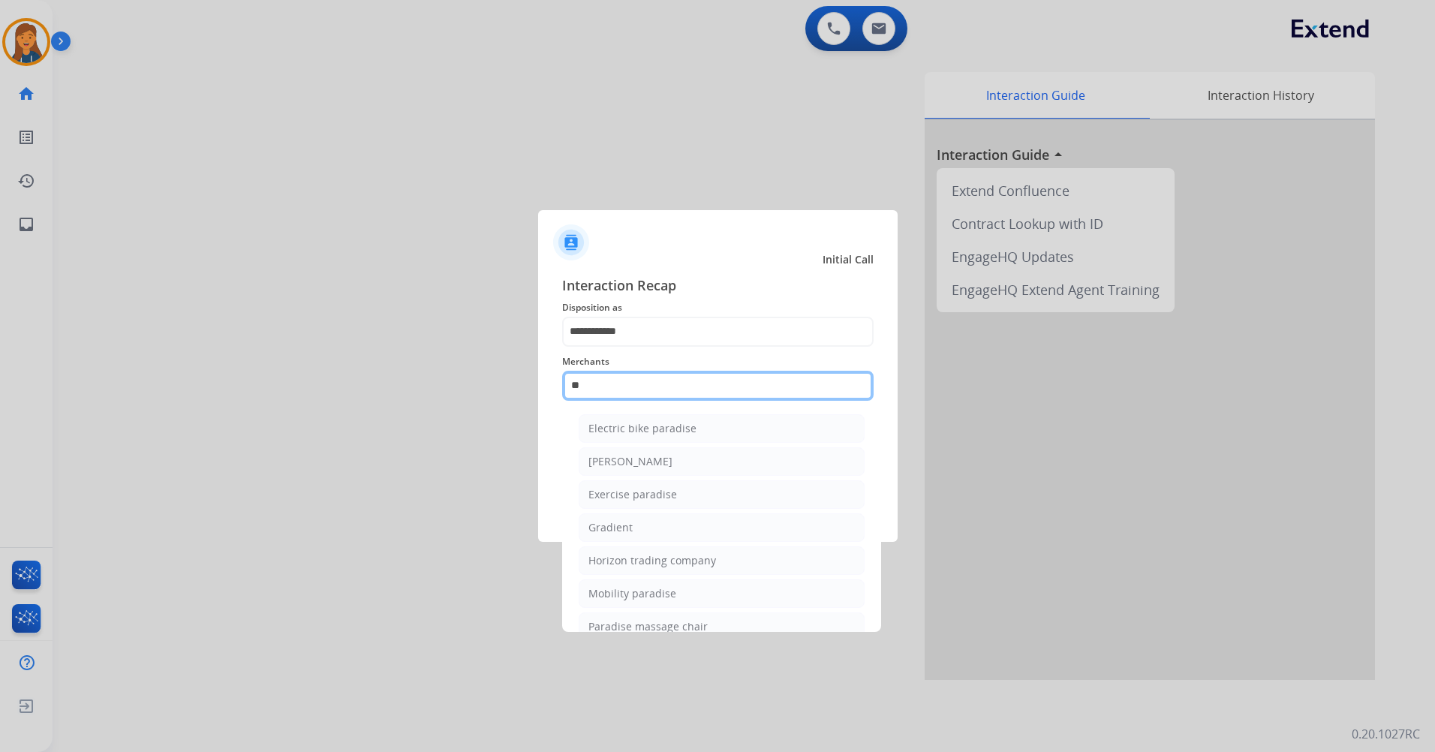
type input "*"
drag, startPoint x: 652, startPoint y: 380, endPoint x: 399, endPoint y: 396, distance: 253.5
click at [0, 396] on app-contact-recap-modal "**********" at bounding box center [0, 376] width 0 height 752
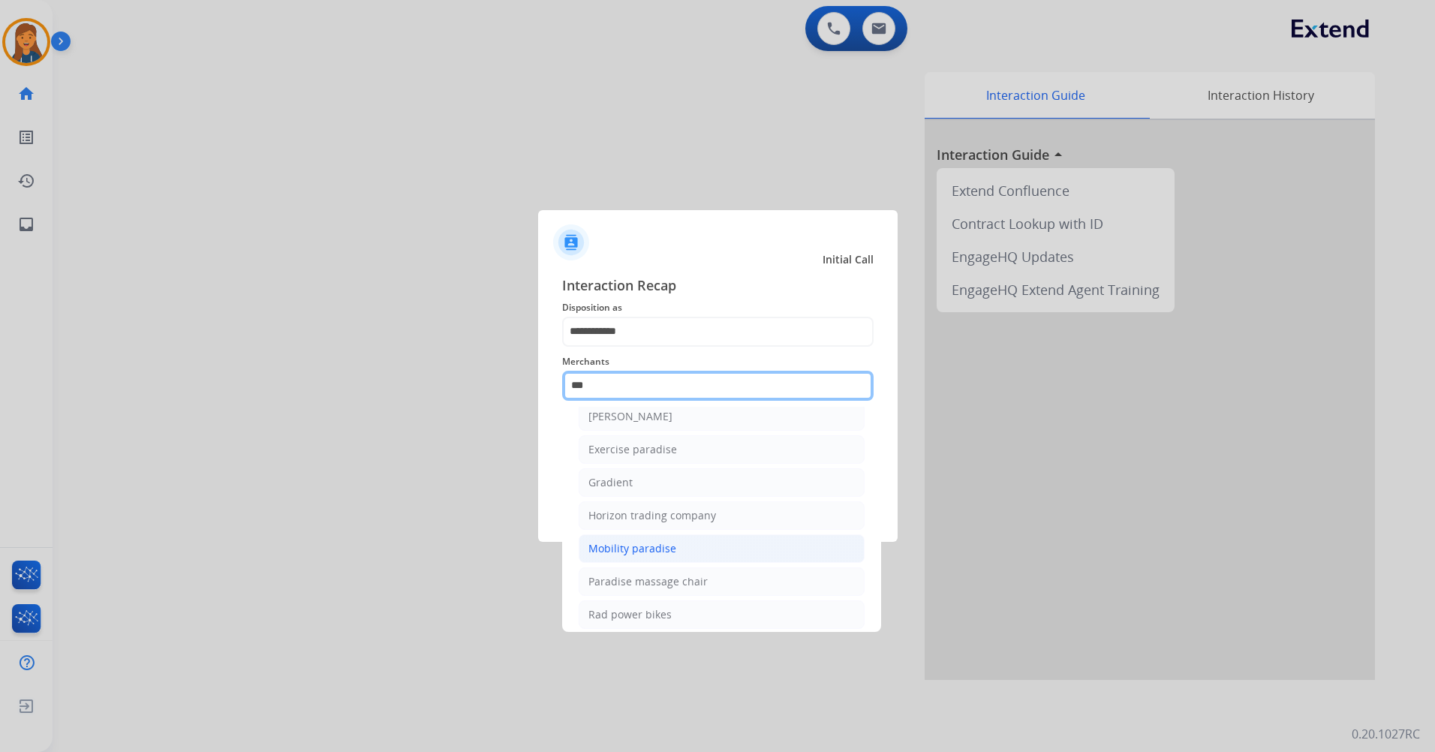
scroll to position [123, 0]
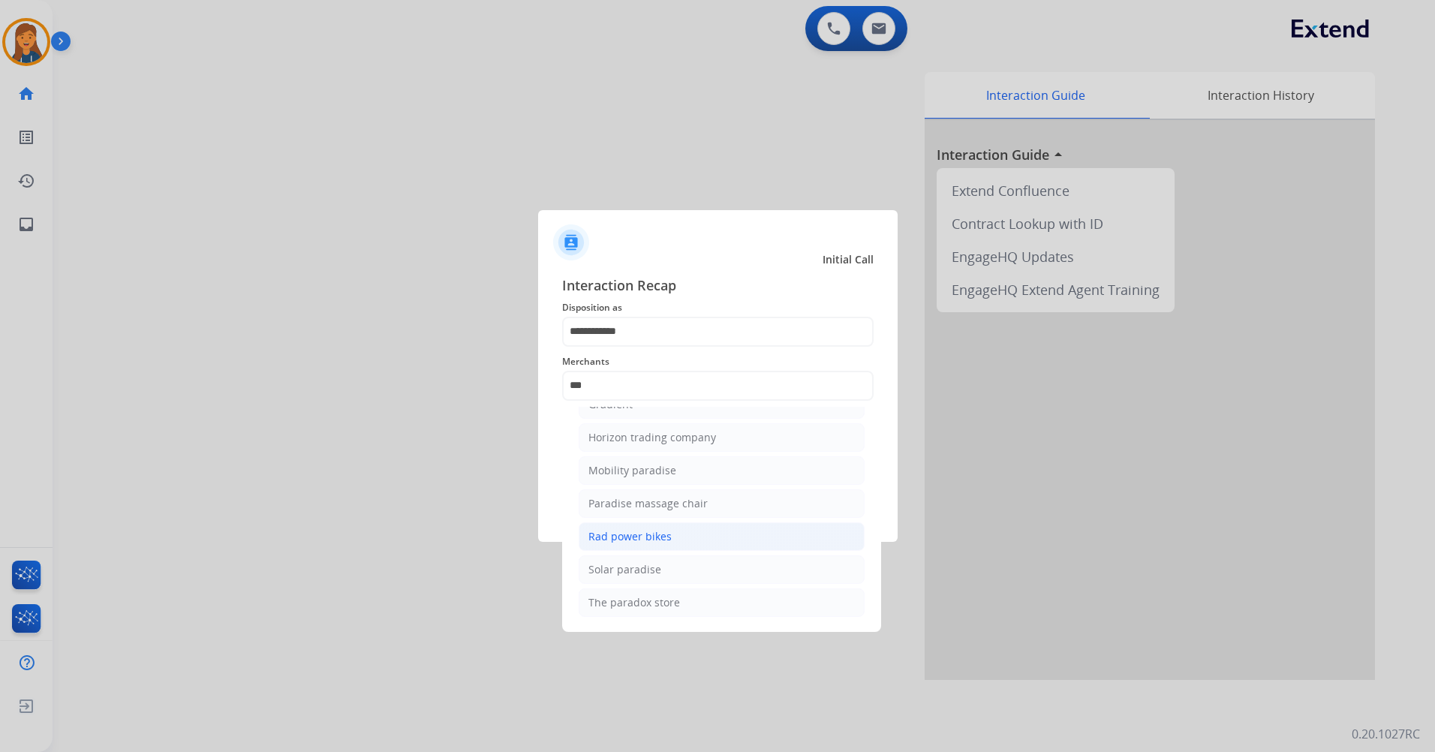
click at [657, 547] on li "Rad power bikes" at bounding box center [722, 536] width 286 height 29
type input "**********"
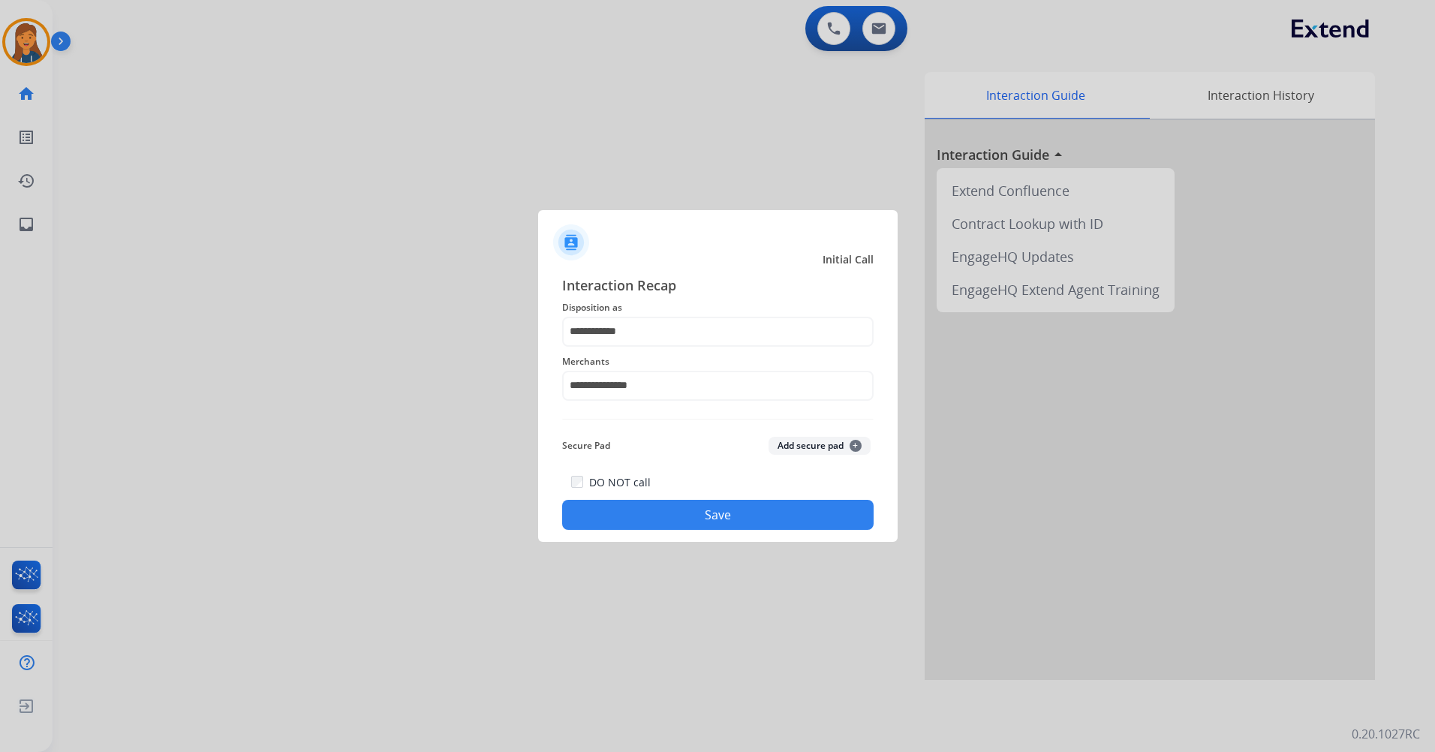
drag, startPoint x: 643, startPoint y: 497, endPoint x: 642, endPoint y: 507, distance: 9.8
click at [642, 507] on div "DO NOT call Save" at bounding box center [718, 501] width 312 height 57
click at [642, 507] on button "Save" at bounding box center [718, 515] width 312 height 30
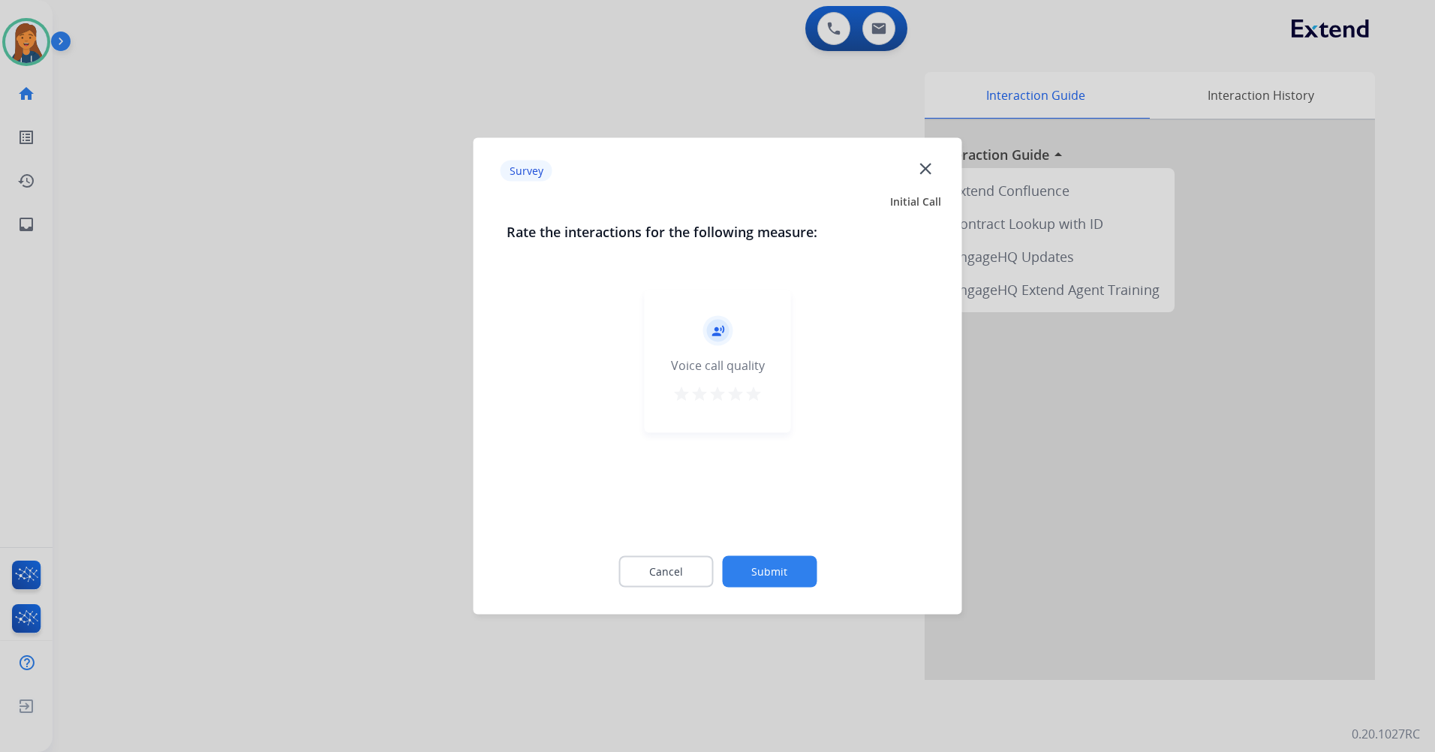
click at [751, 388] on mat-icon "star" at bounding box center [754, 394] width 18 height 18
click at [761, 577] on button "Submit" at bounding box center [769, 572] width 95 height 32
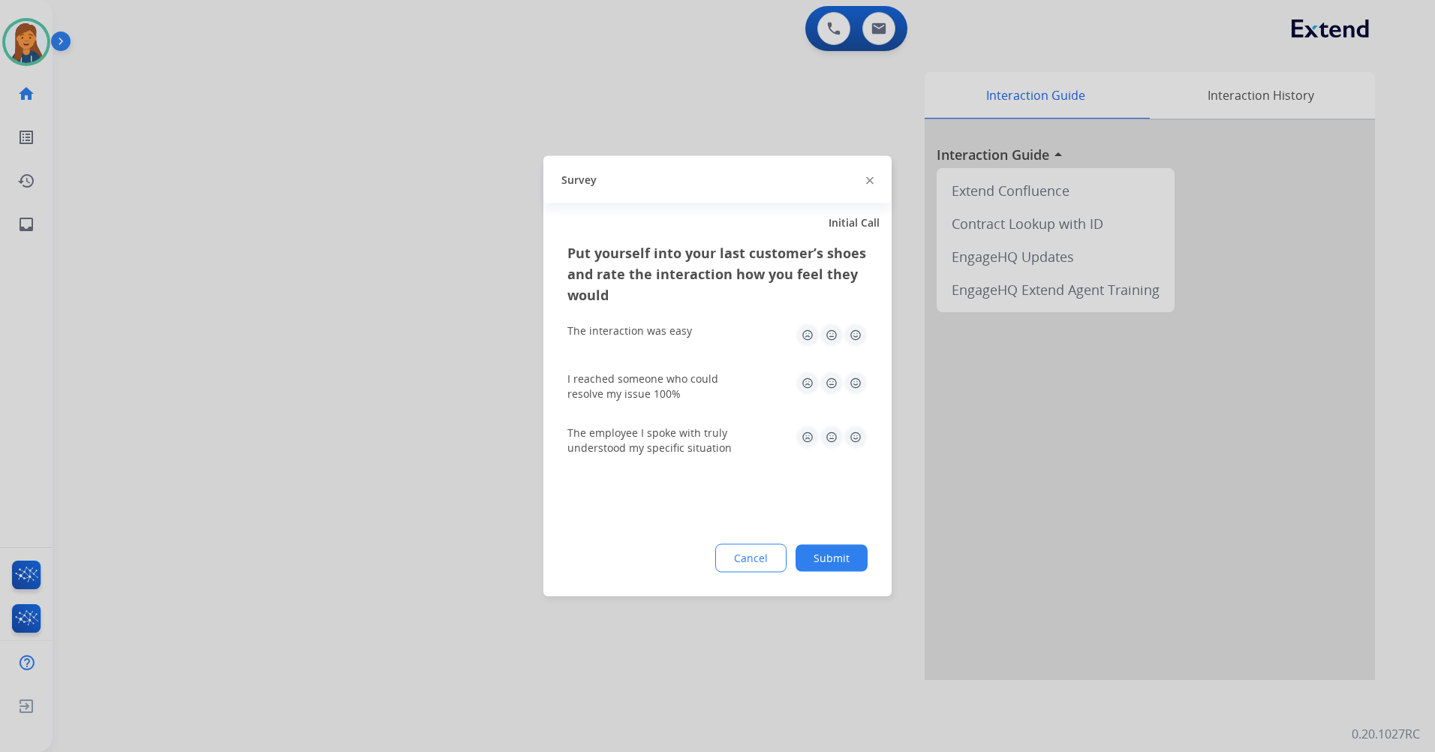
click at [859, 330] on img at bounding box center [856, 336] width 24 height 24
click at [856, 389] on img at bounding box center [856, 384] width 24 height 24
click at [853, 445] on img at bounding box center [856, 438] width 24 height 24
click at [823, 576] on div "Put yourself into your last customer’s shoes and rate the interaction how you f…" at bounding box center [717, 419] width 348 height 354
click at [826, 551] on button "Submit" at bounding box center [832, 558] width 72 height 27
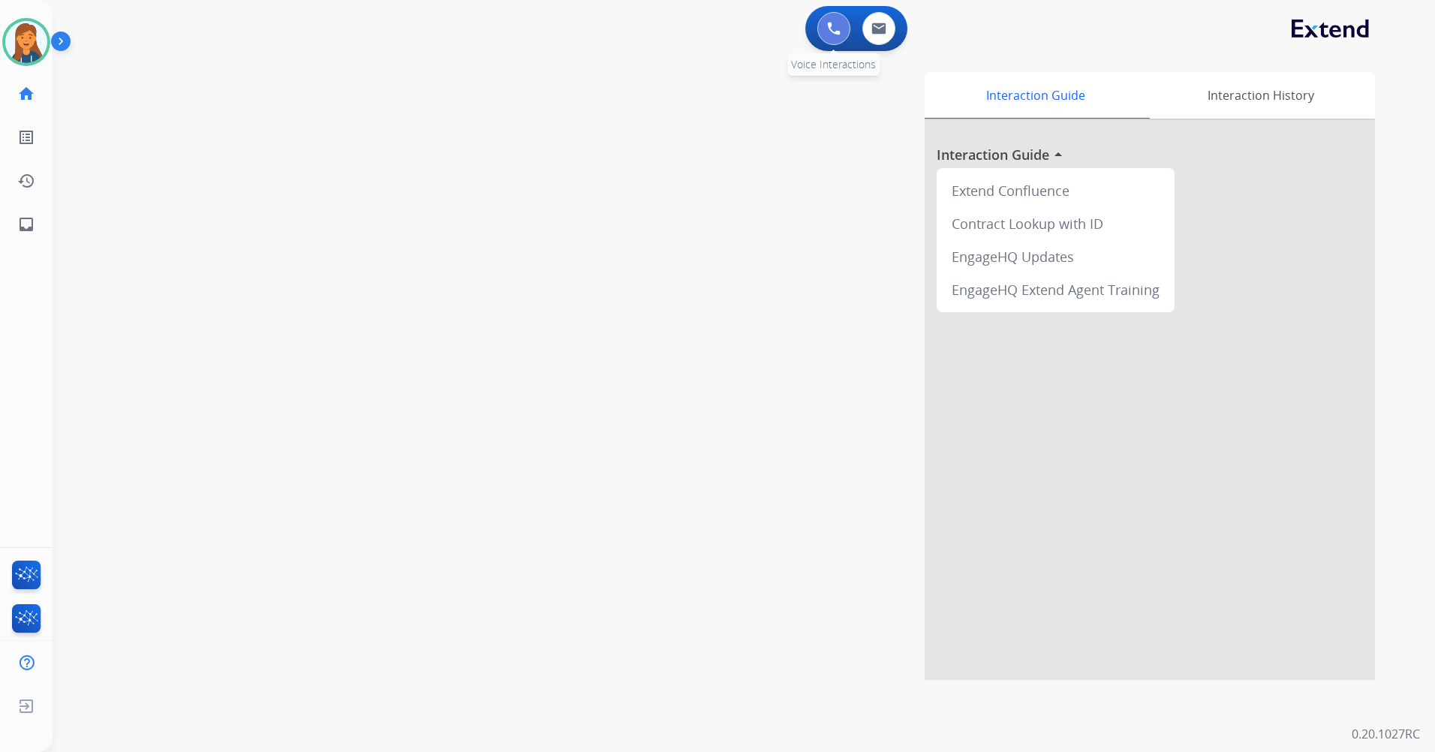
click at [841, 22] on button at bounding box center [833, 28] width 33 height 33
click at [834, 33] on img at bounding box center [834, 29] width 14 height 14
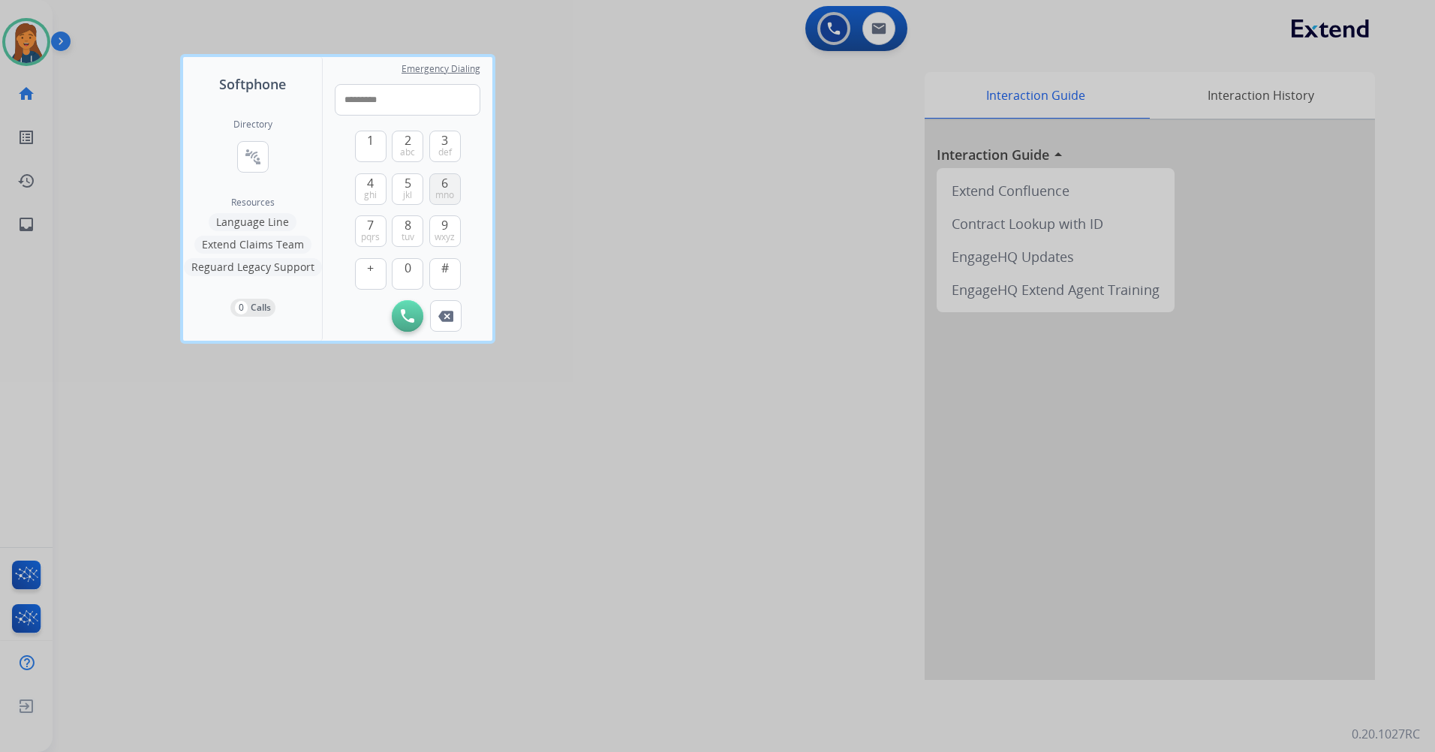
type input "**********"
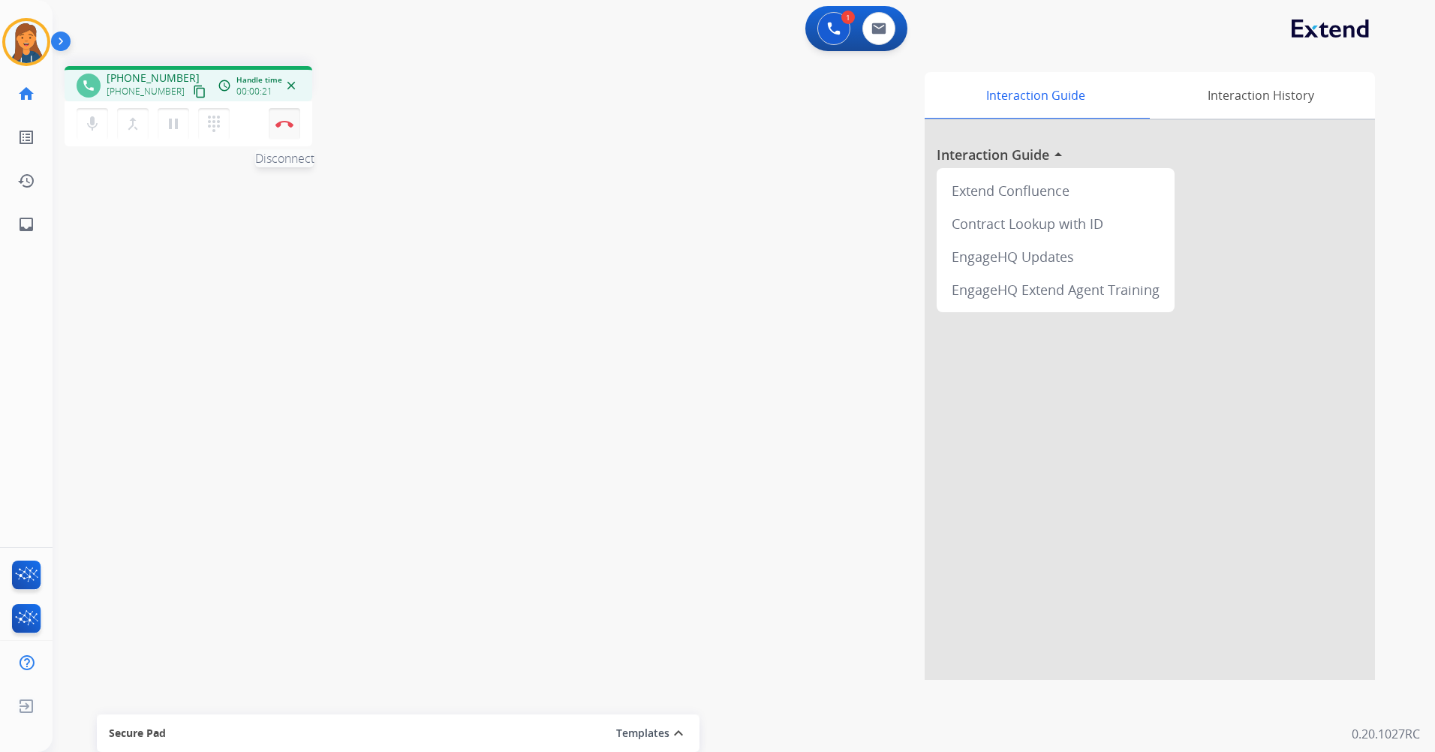
click at [296, 125] on button "Disconnect" at bounding box center [285, 124] width 32 height 32
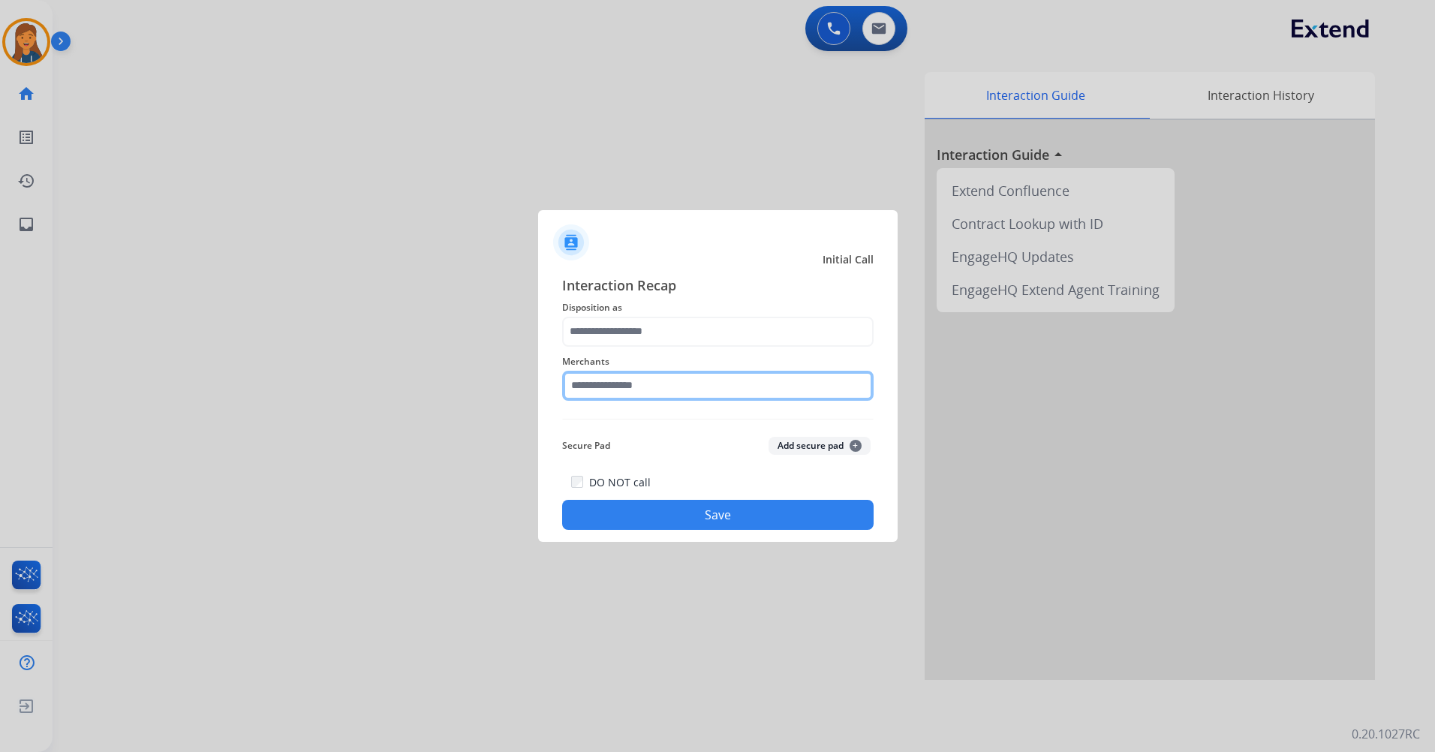
click at [646, 378] on input "text" at bounding box center [718, 386] width 312 height 30
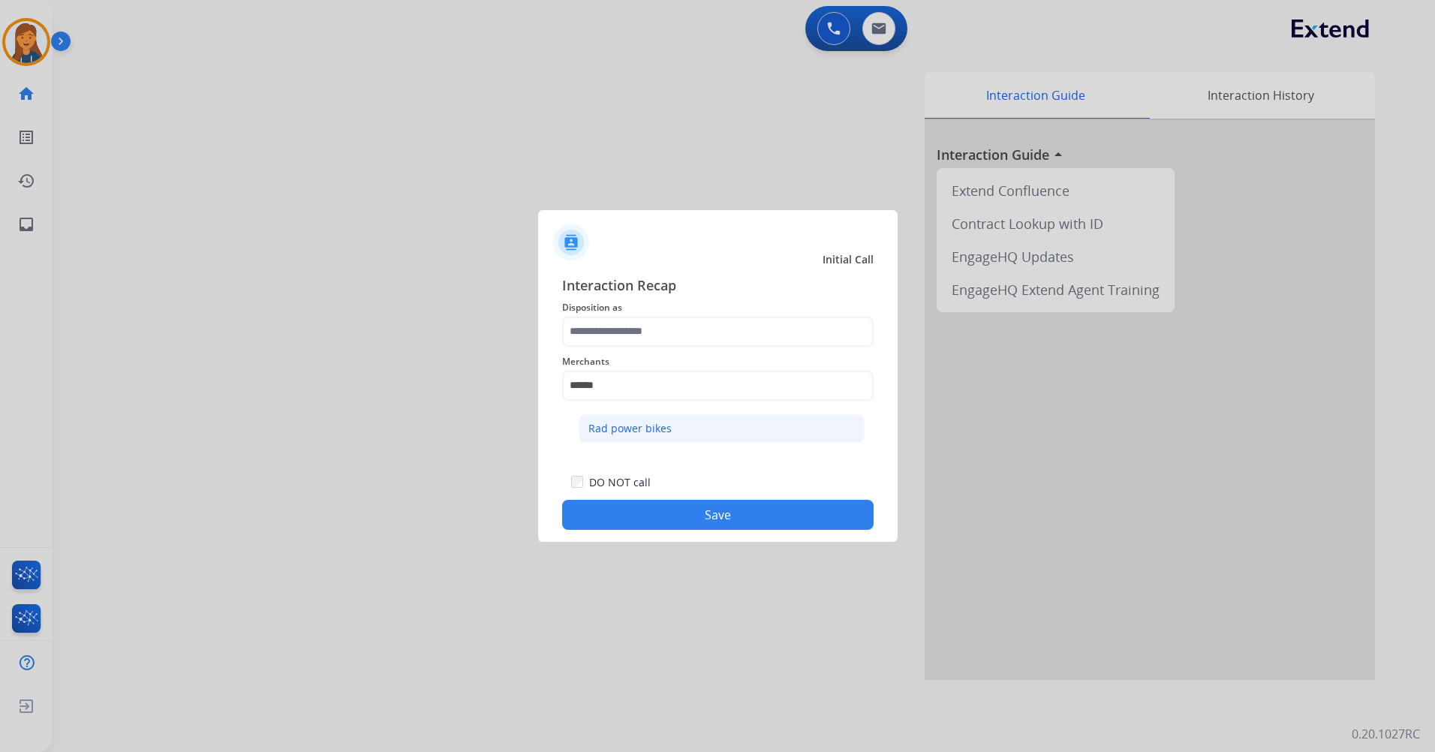
click at [656, 434] on div "Rad power bikes" at bounding box center [629, 428] width 83 height 15
type input "**********"
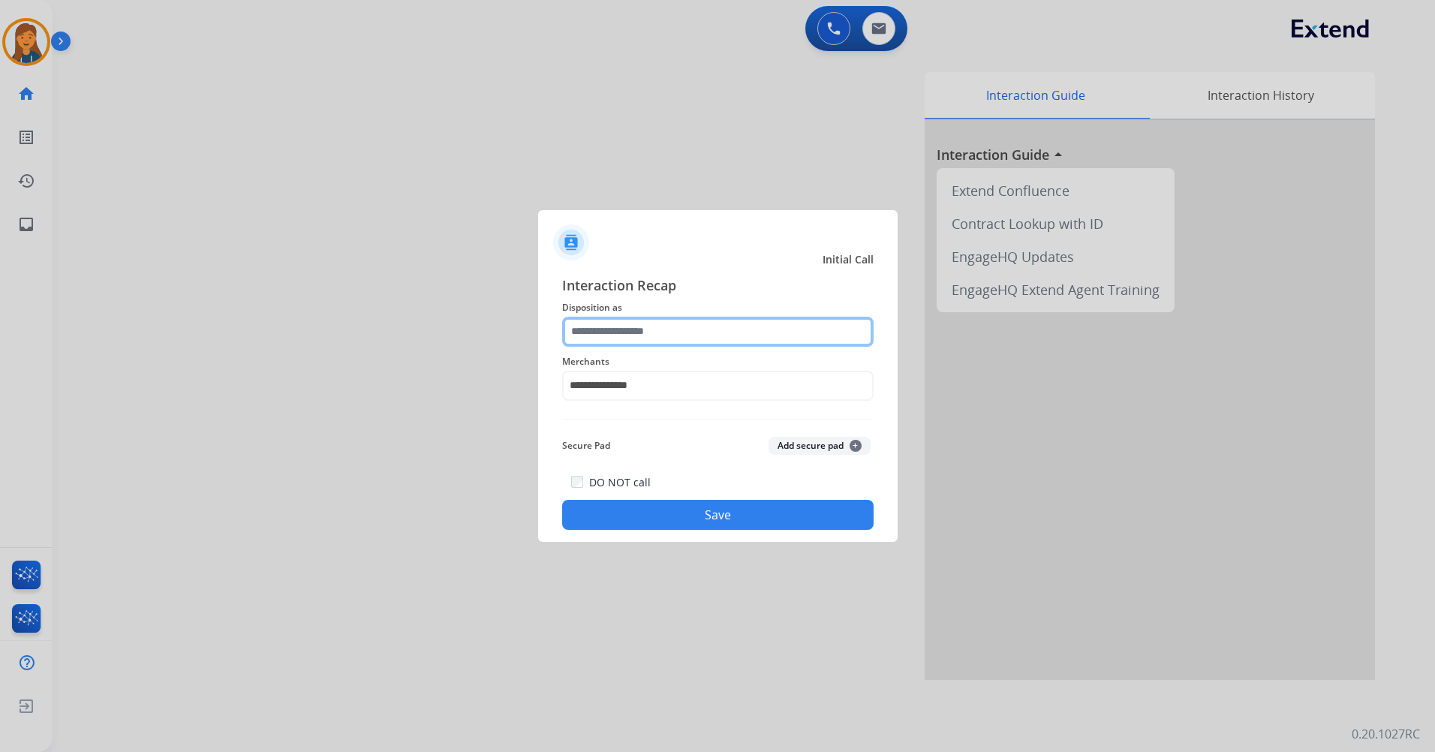
click at [643, 333] on input "text" at bounding box center [718, 332] width 312 height 30
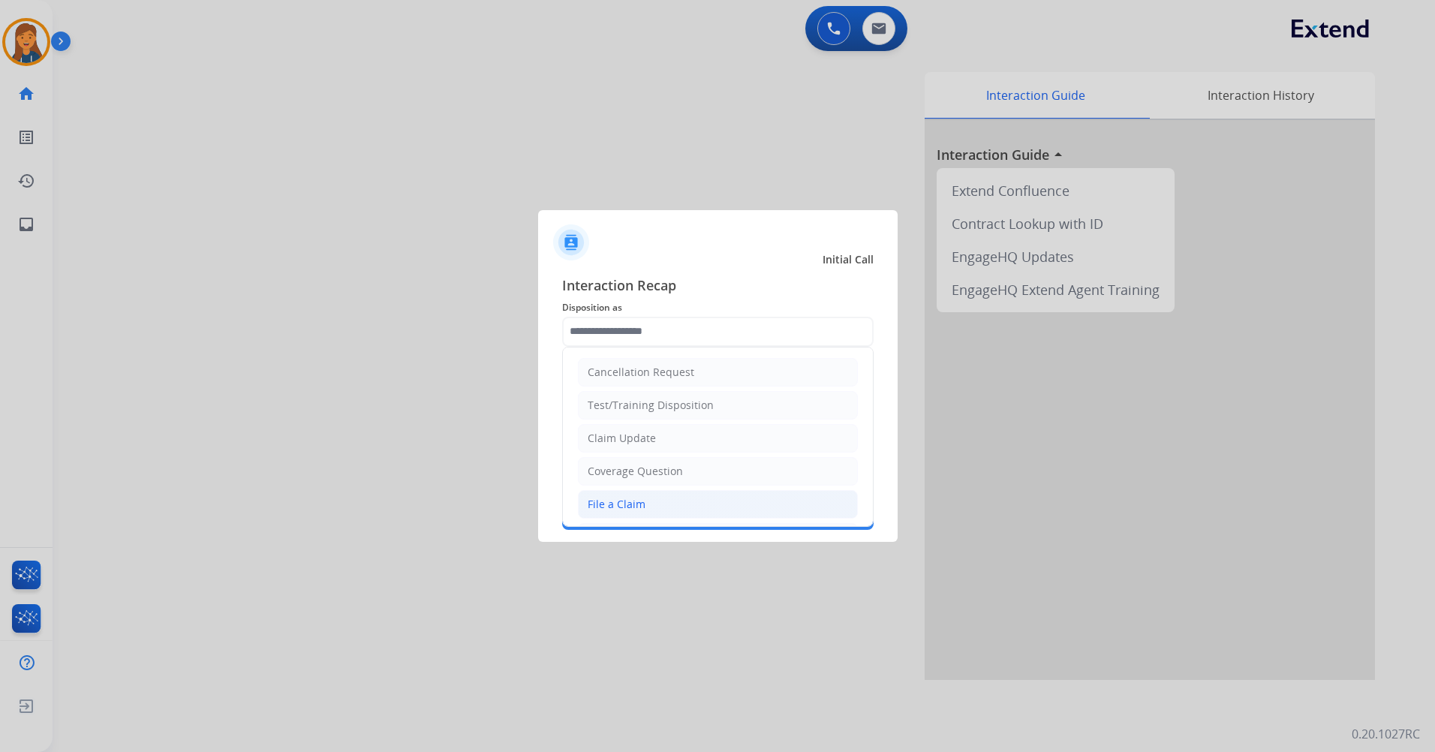
click at [648, 501] on li "File a Claim" at bounding box center [718, 504] width 280 height 29
type input "**********"
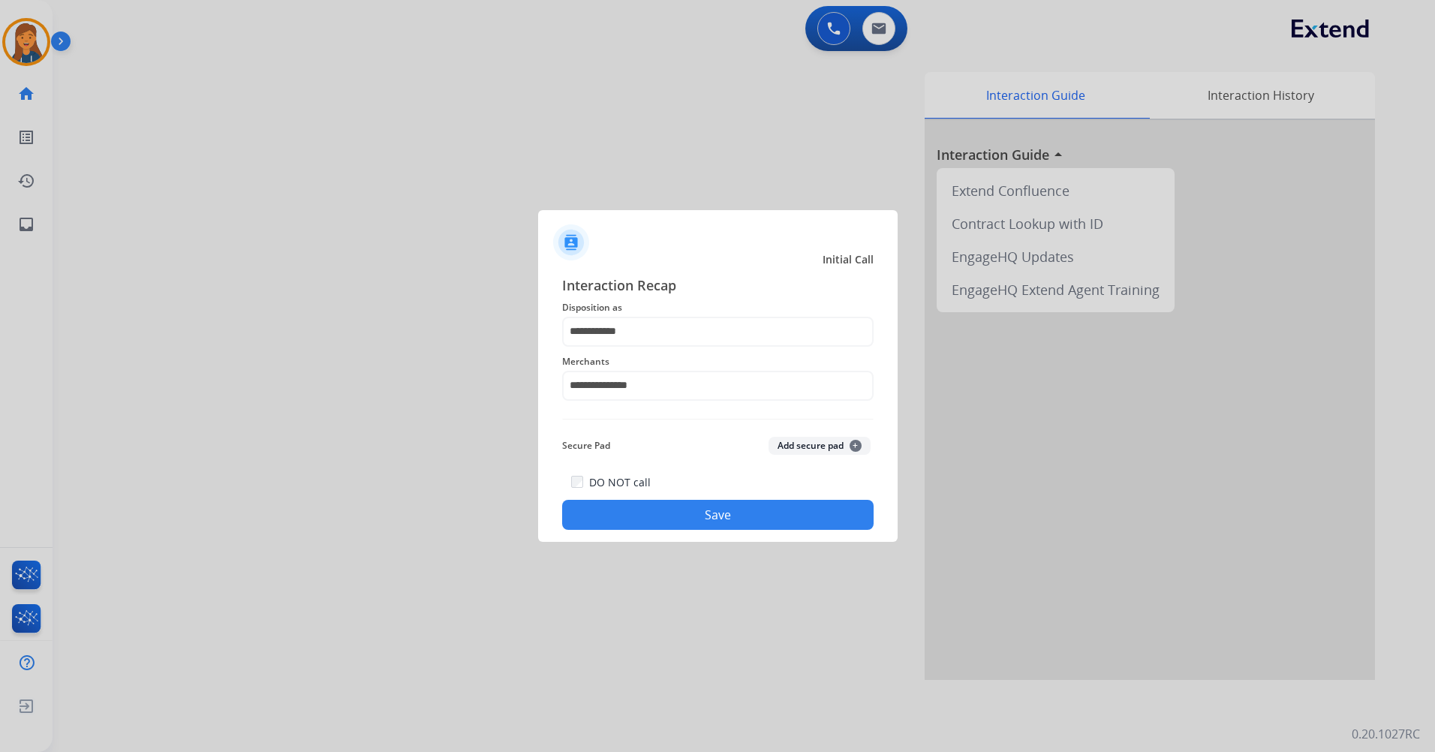
click at [661, 525] on button "Save" at bounding box center [718, 515] width 312 height 30
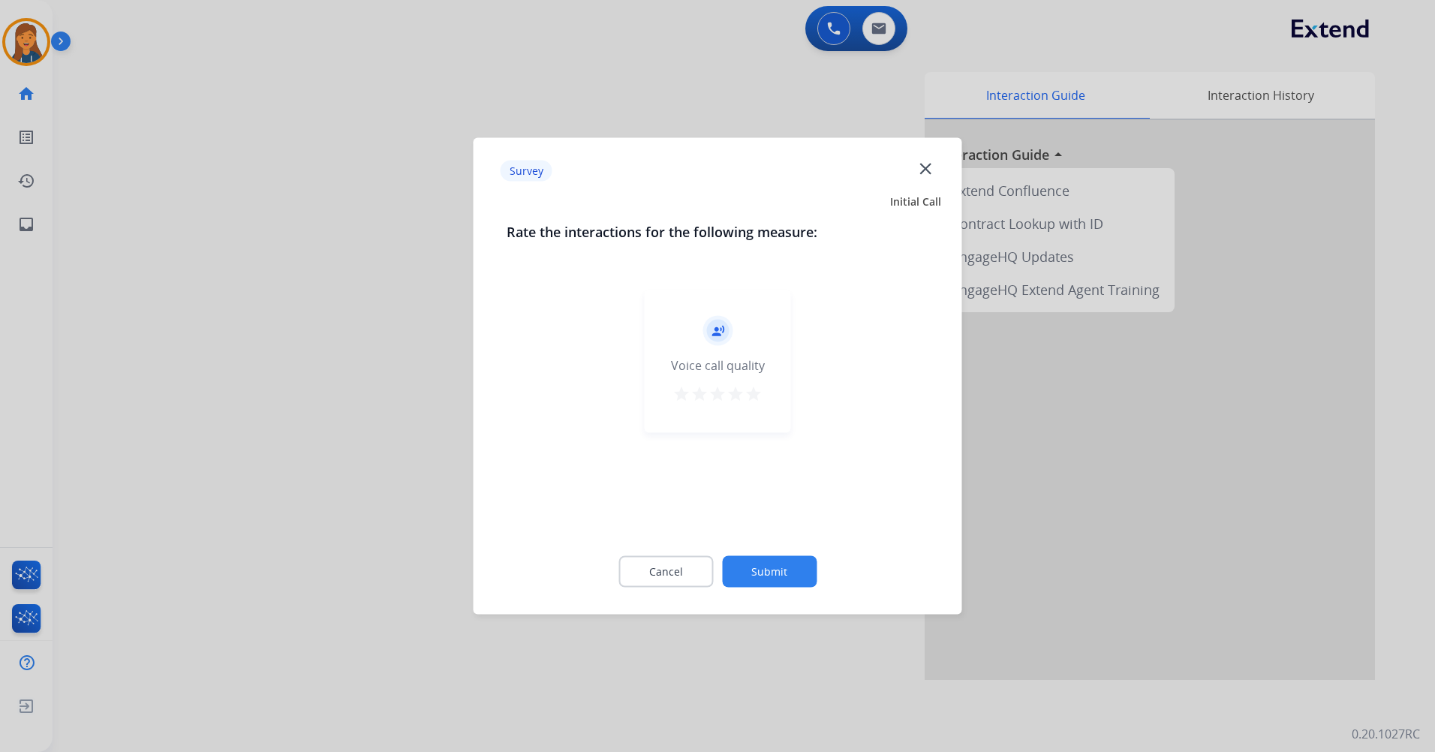
drag, startPoint x: 757, startPoint y: 388, endPoint x: 754, endPoint y: 406, distance: 18.3
click at [756, 390] on mat-icon "star" at bounding box center [754, 394] width 18 height 18
click at [751, 583] on button "Submit" at bounding box center [769, 572] width 95 height 32
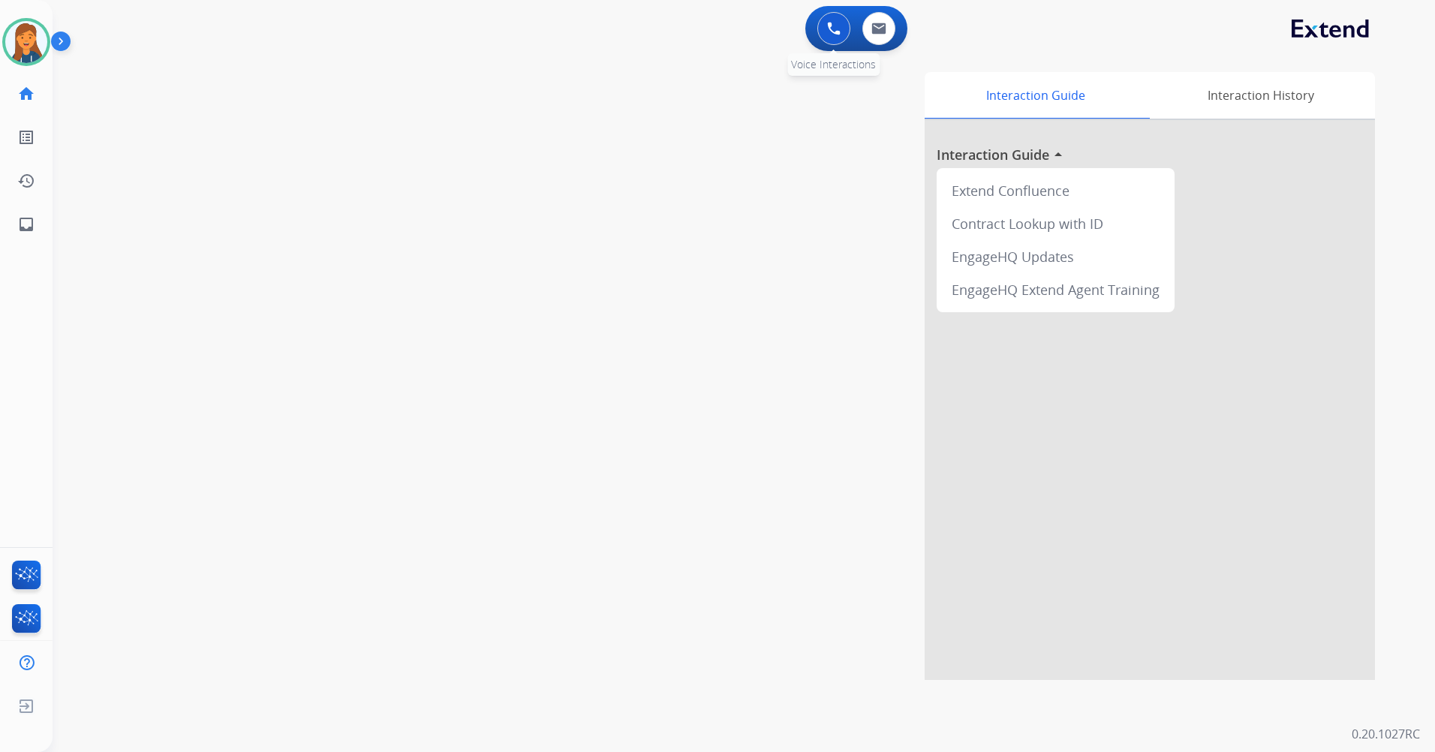
click at [846, 26] on button at bounding box center [833, 28] width 33 height 33
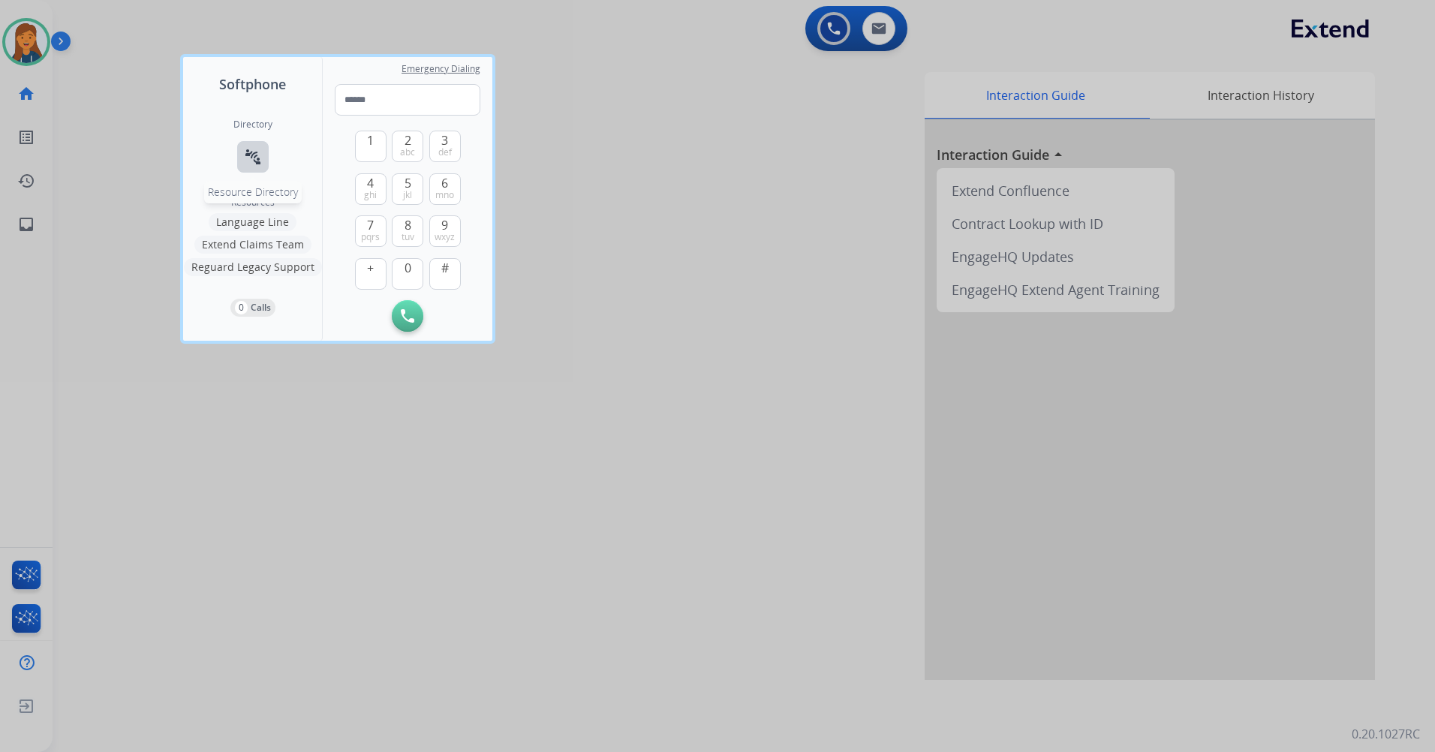
click at [251, 148] on mat-icon "connect_without_contact" at bounding box center [253, 157] width 18 height 18
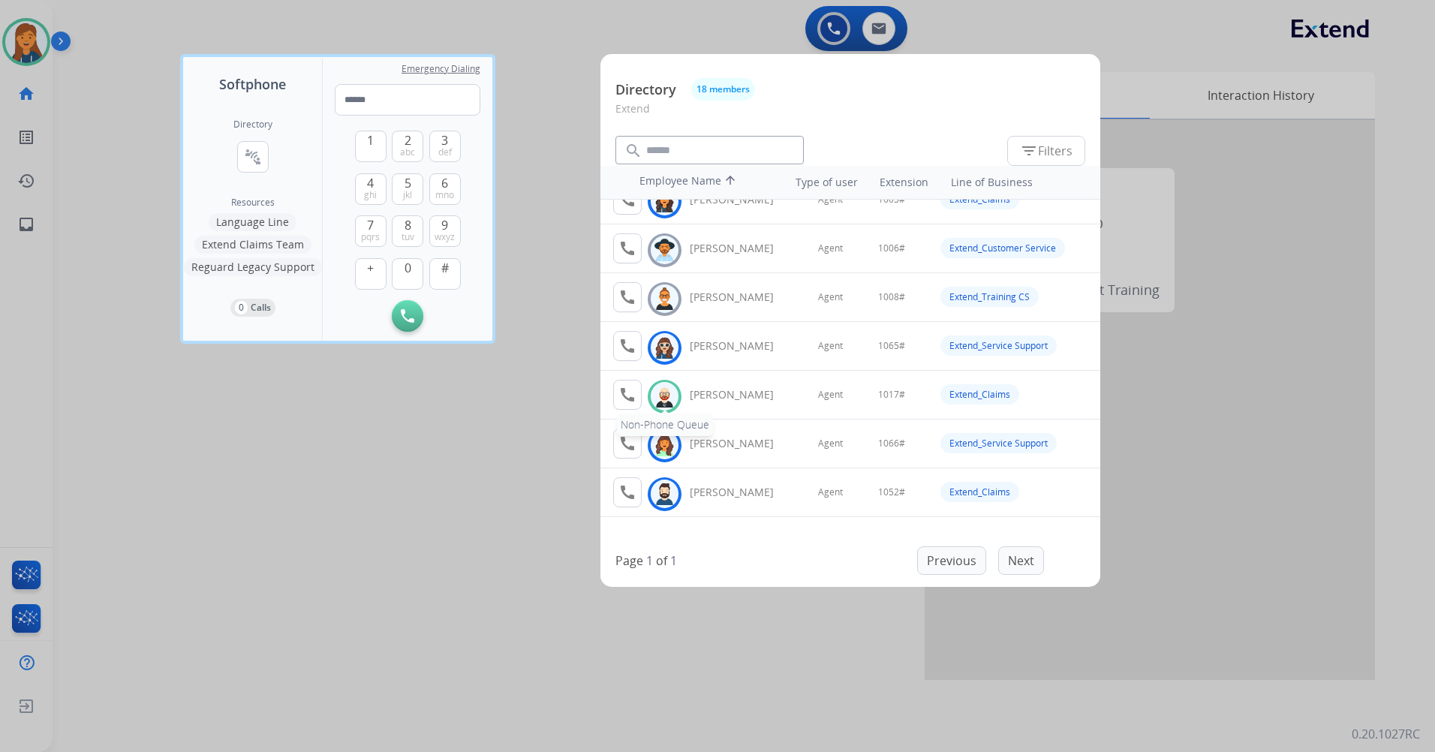
scroll to position [0, 0]
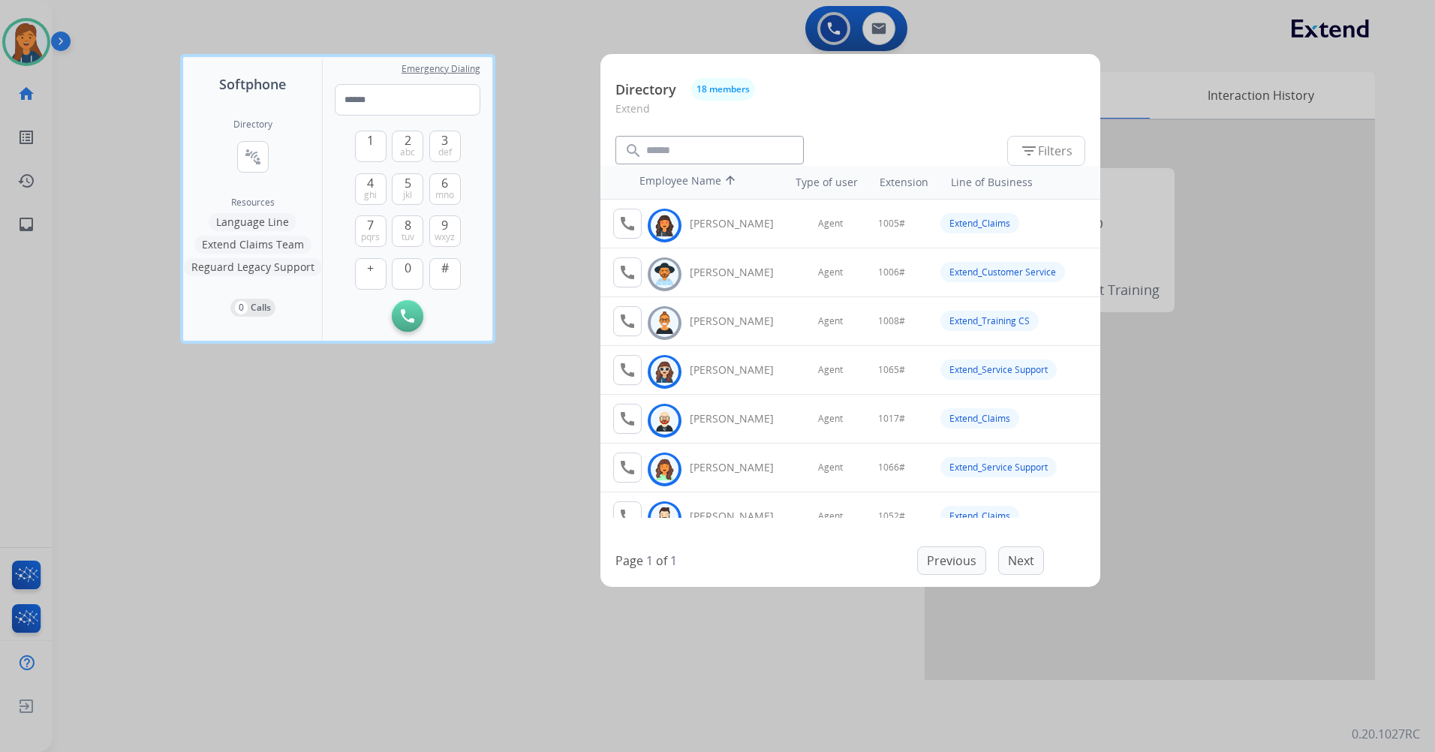
click at [712, 6] on div at bounding box center [717, 376] width 1435 height 752
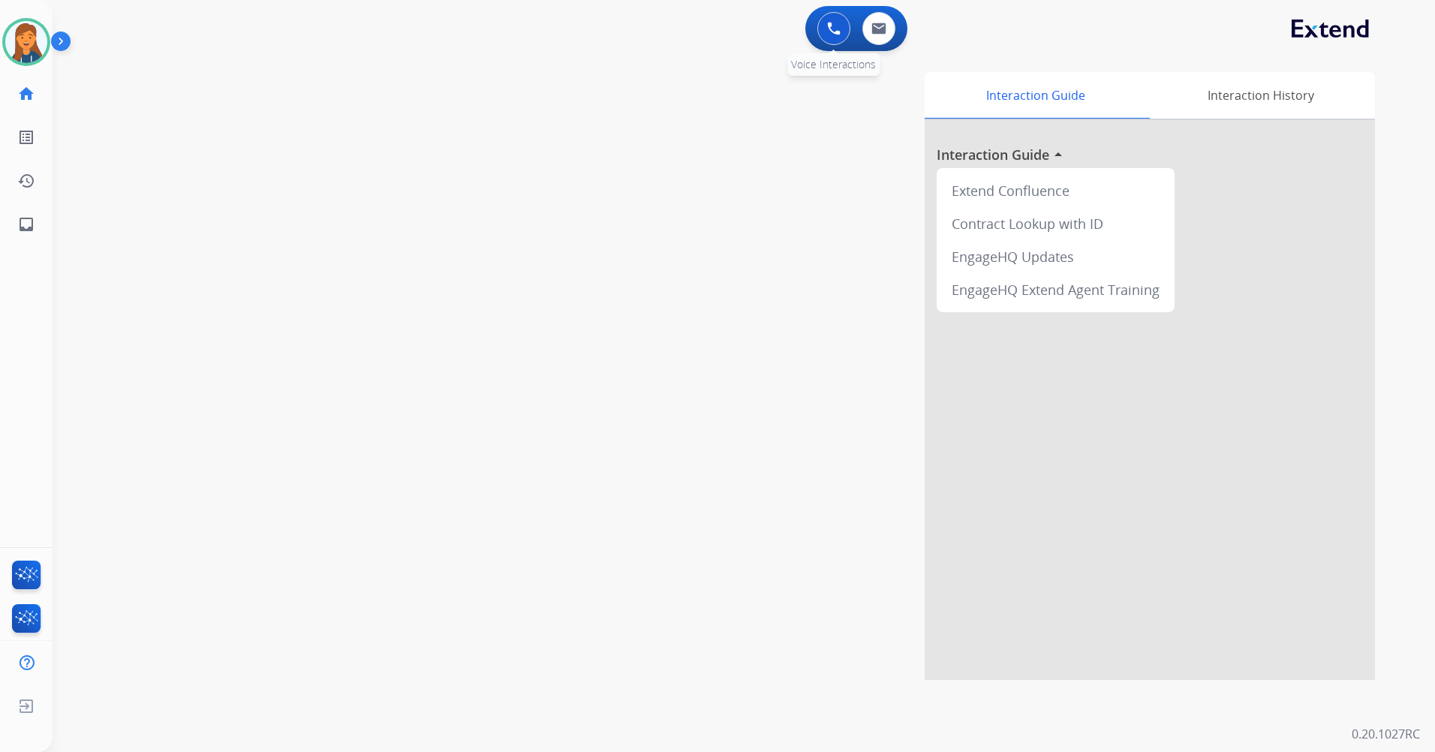
click at [826, 26] on button at bounding box center [833, 28] width 33 height 33
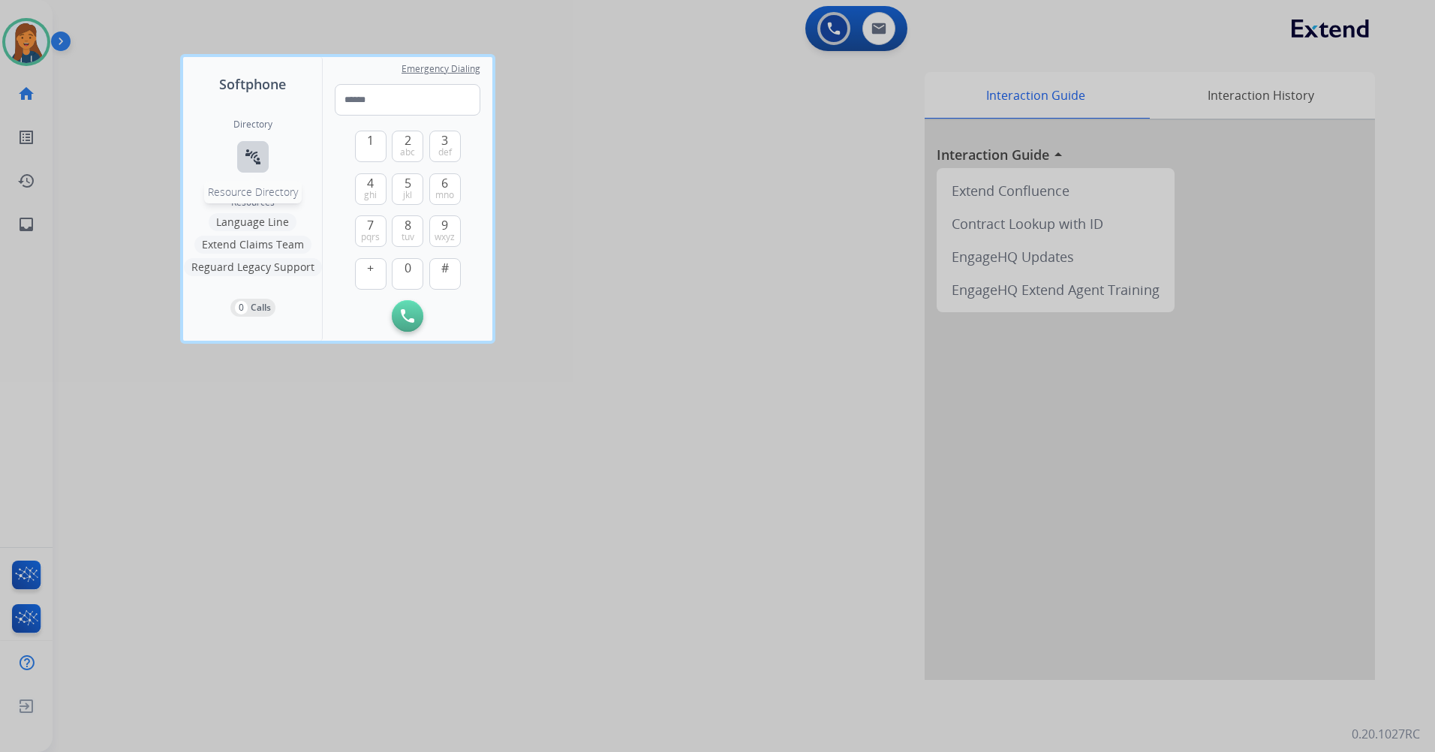
click at [257, 158] on mat-icon "connect_without_contact" at bounding box center [253, 157] width 18 height 18
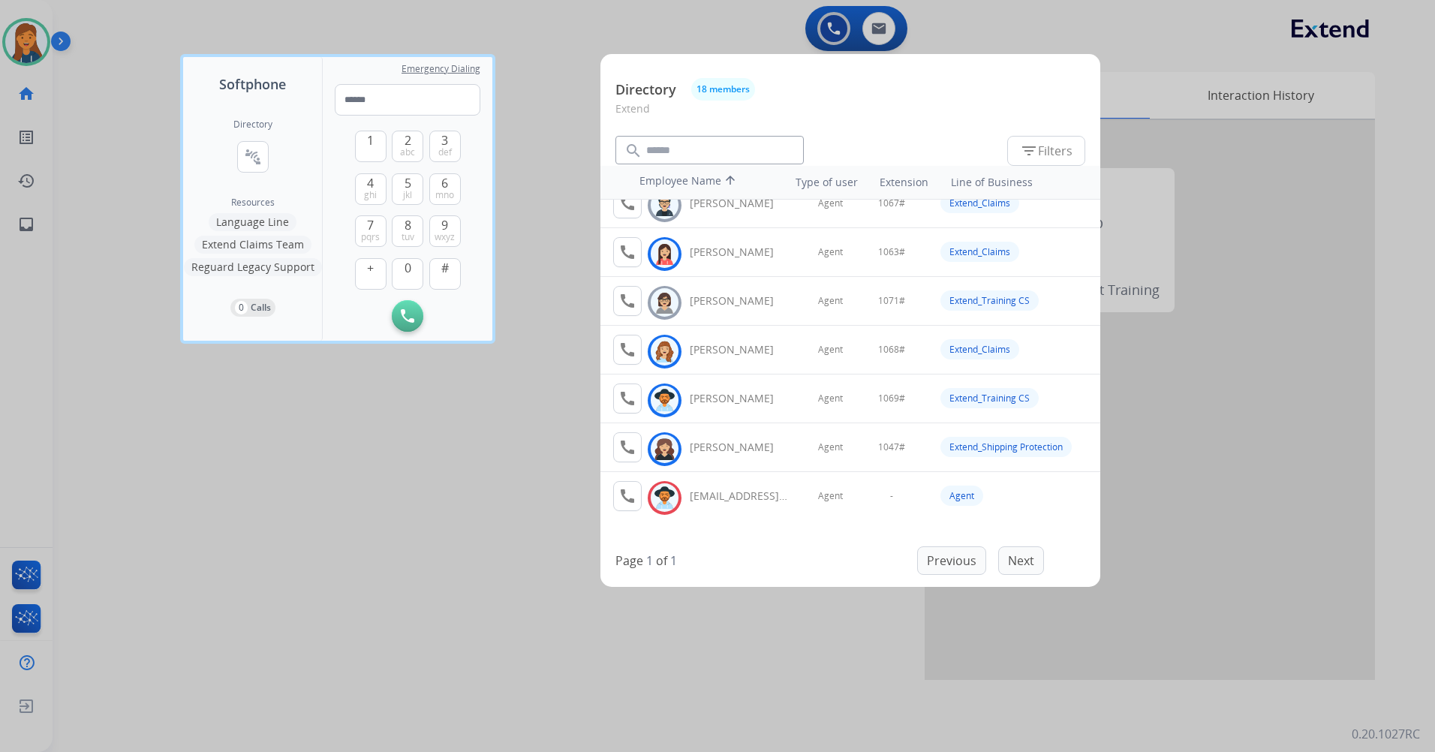
scroll to position [572, 0]
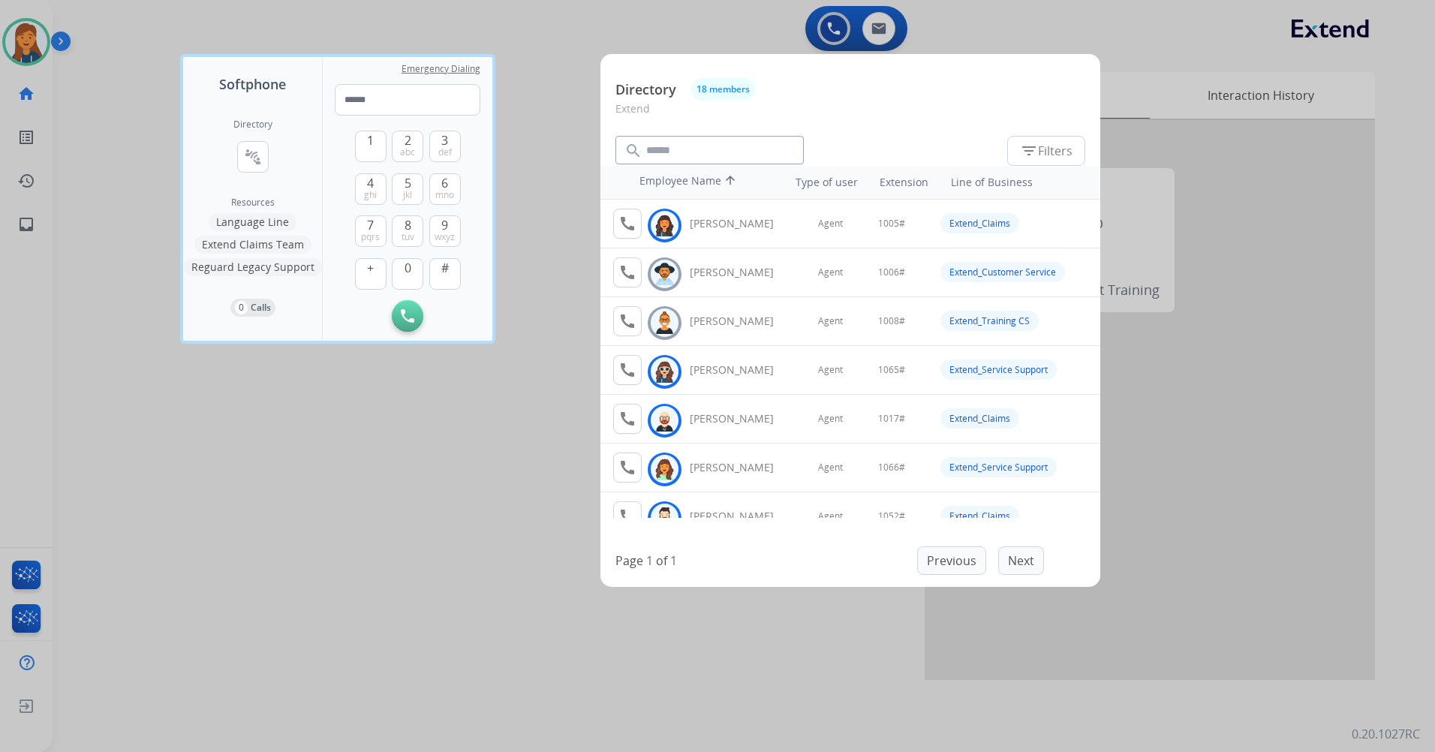
scroll to position [572, 0]
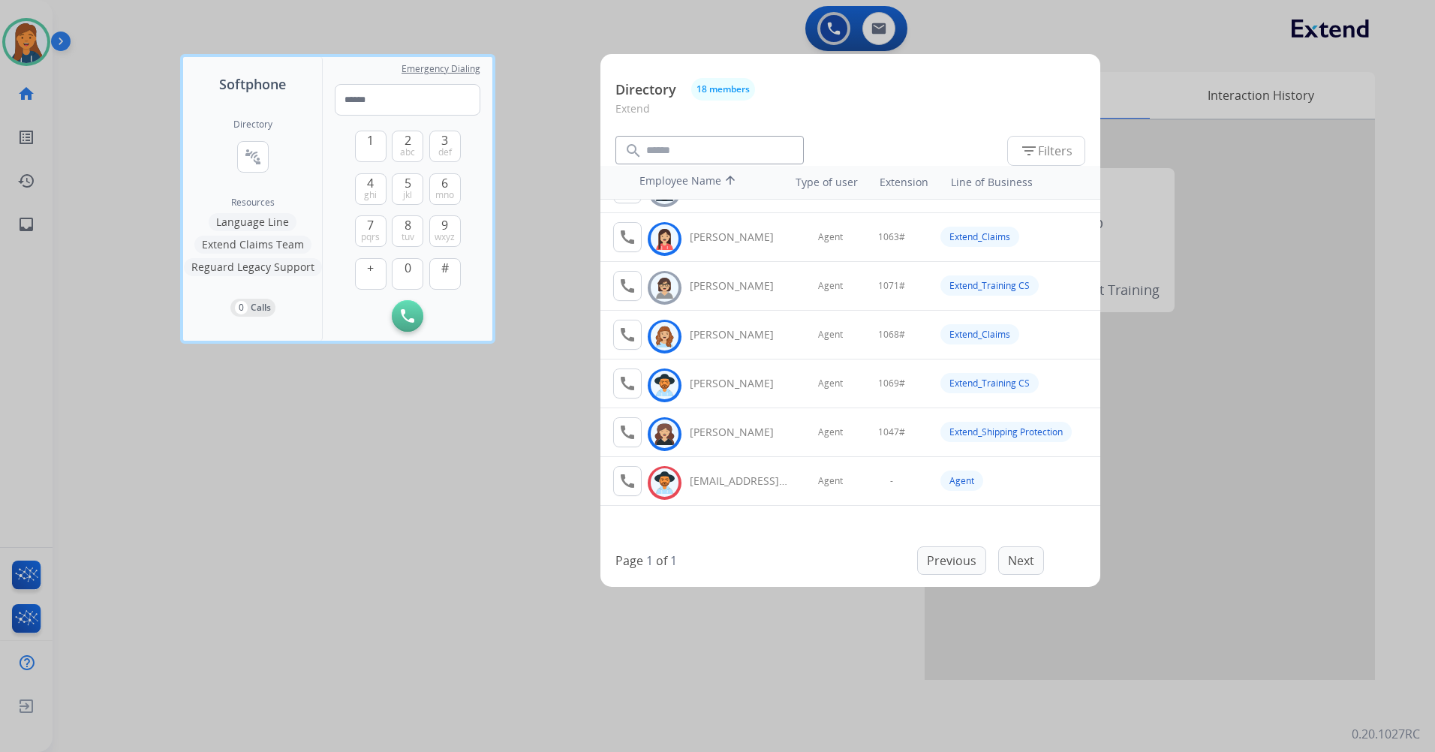
click at [320, 523] on div at bounding box center [717, 376] width 1435 height 752
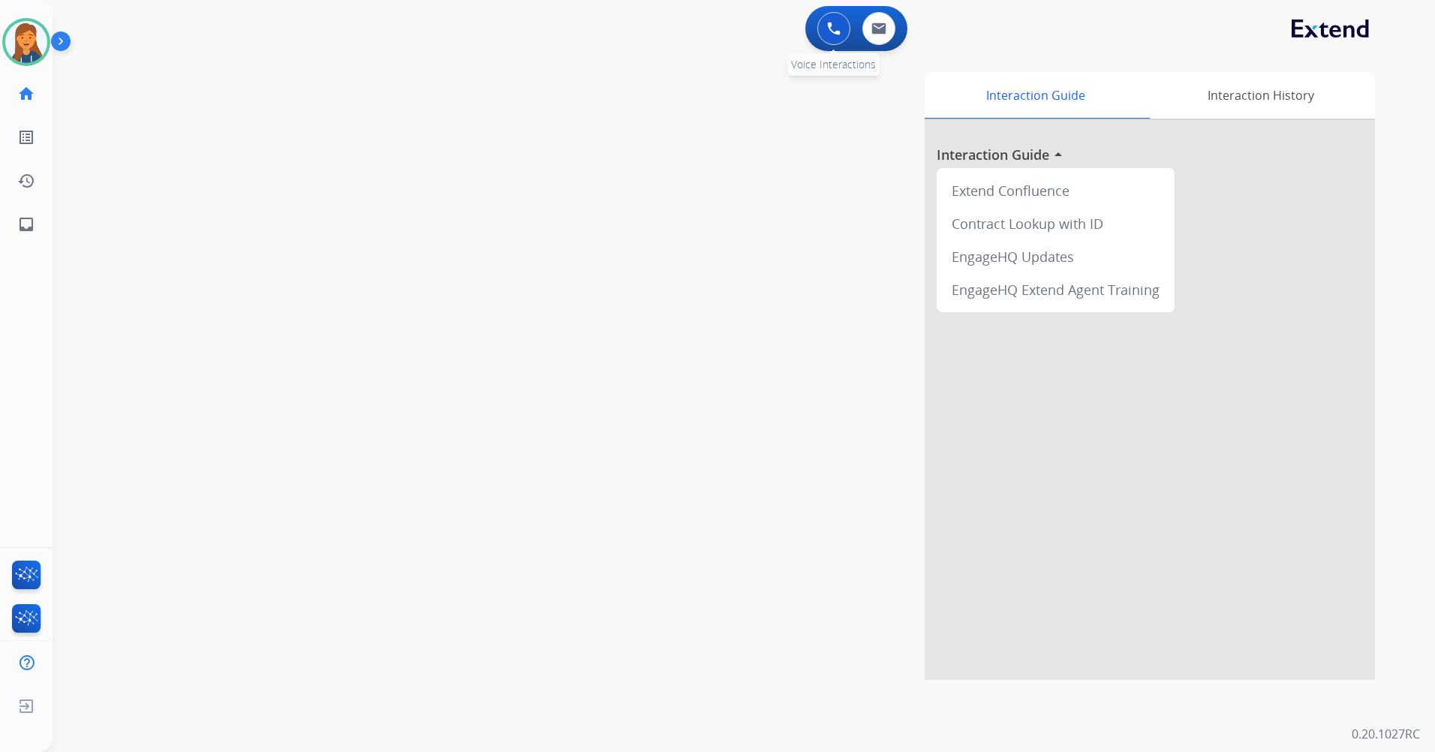
click at [829, 36] on button at bounding box center [833, 28] width 33 height 33
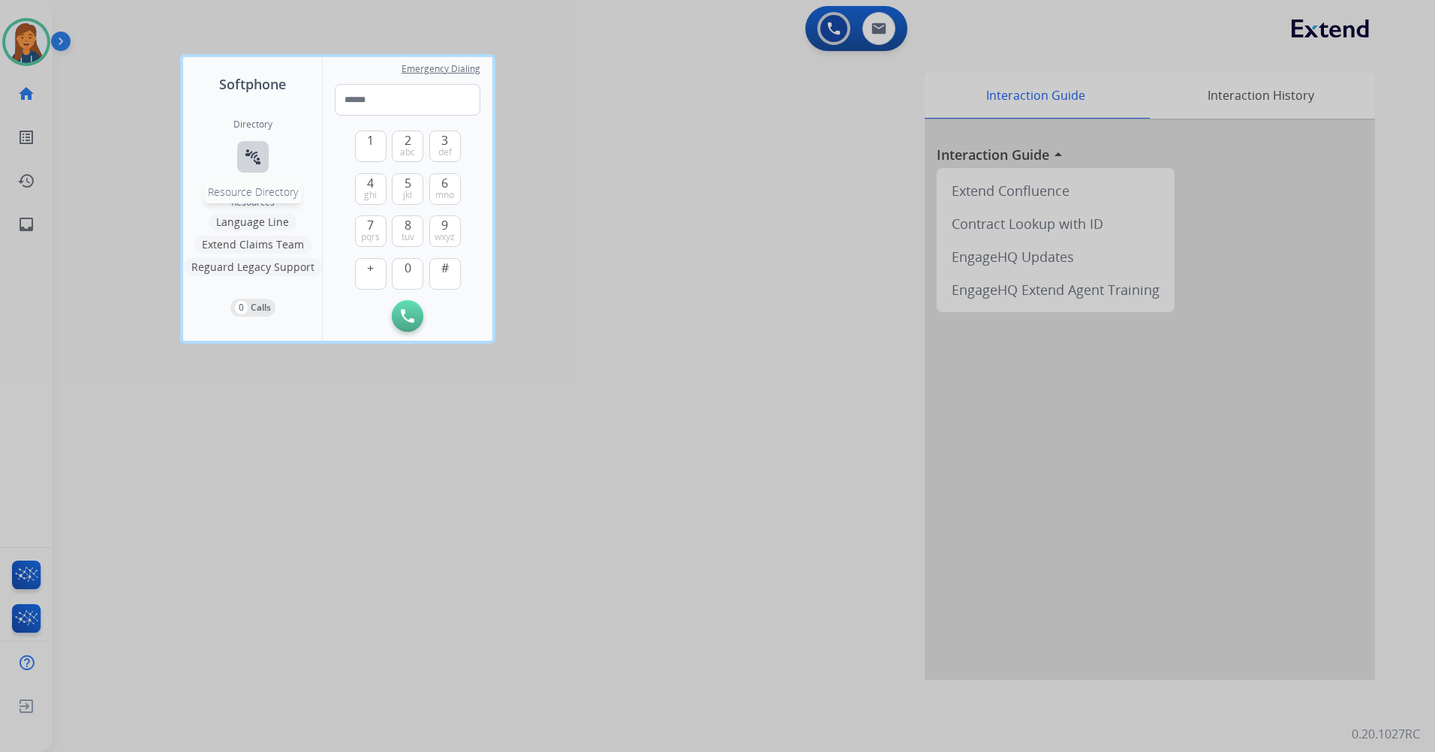
click at [254, 153] on mat-icon "connect_without_contact" at bounding box center [253, 157] width 18 height 18
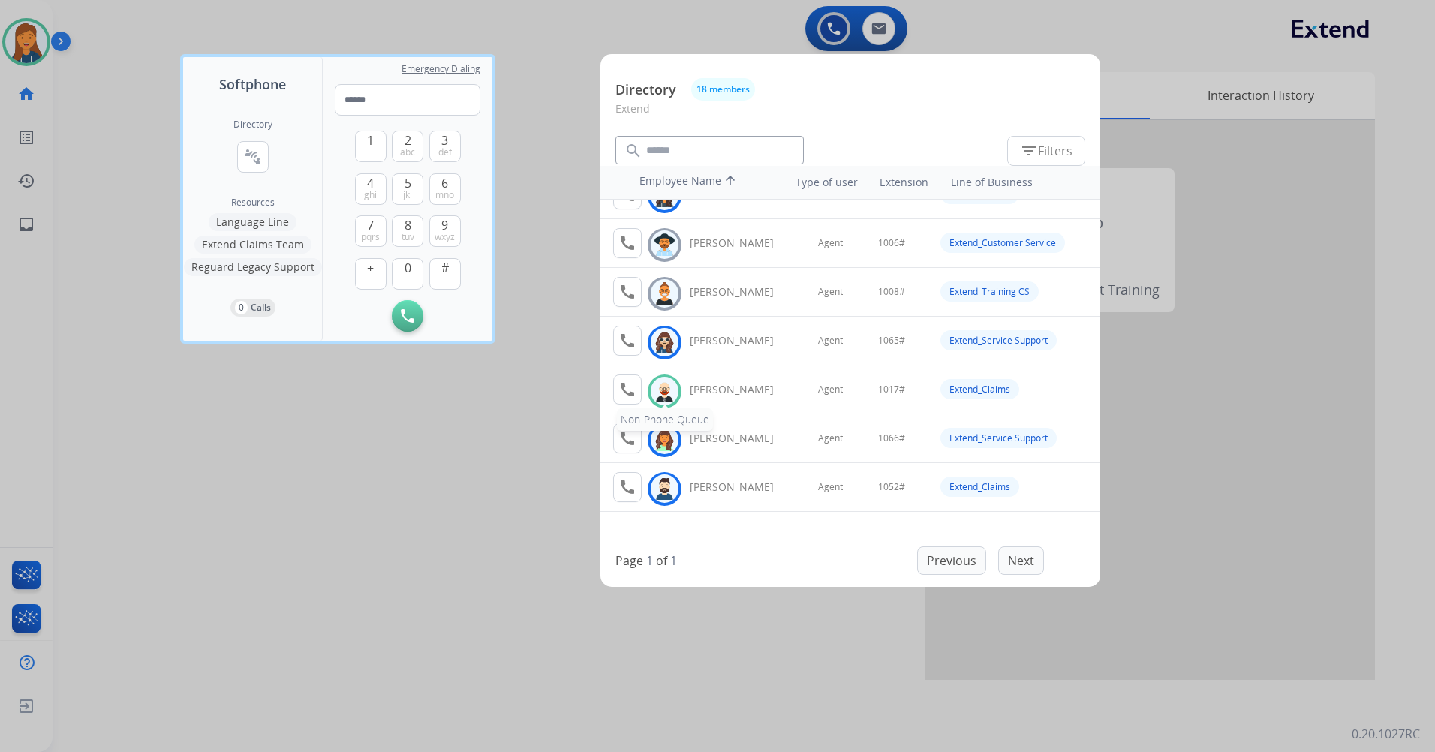
scroll to position [0, 0]
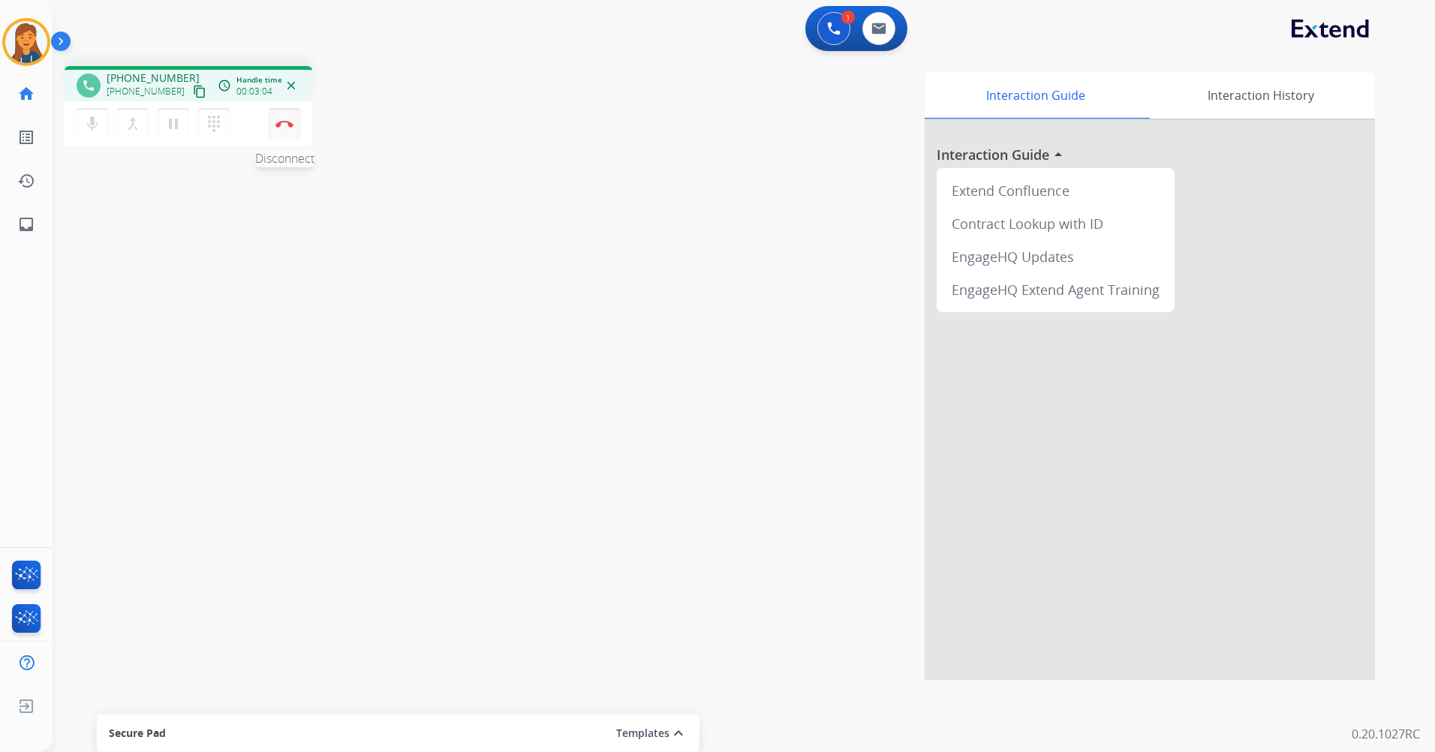
click at [274, 122] on button "Disconnect" at bounding box center [285, 124] width 32 height 32
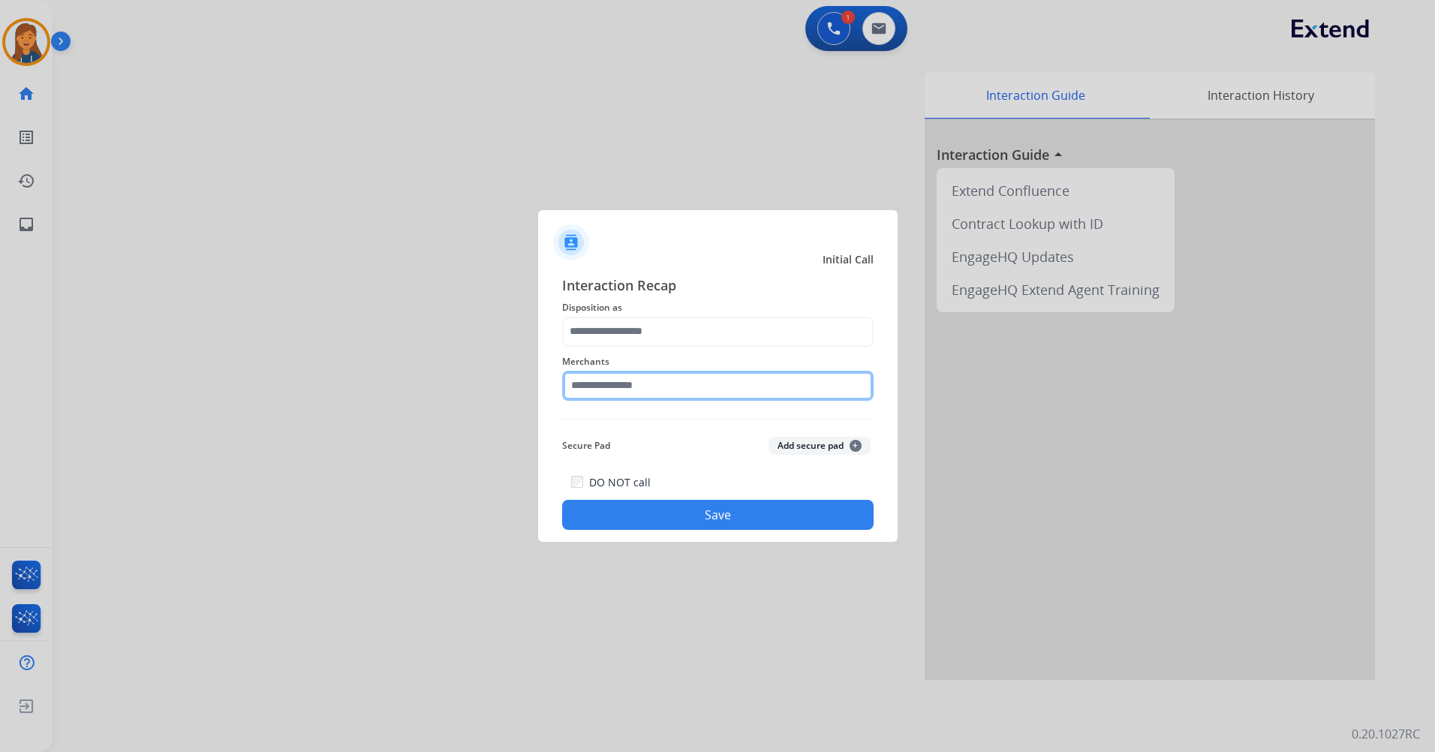
click at [612, 381] on input "text" at bounding box center [718, 386] width 312 height 30
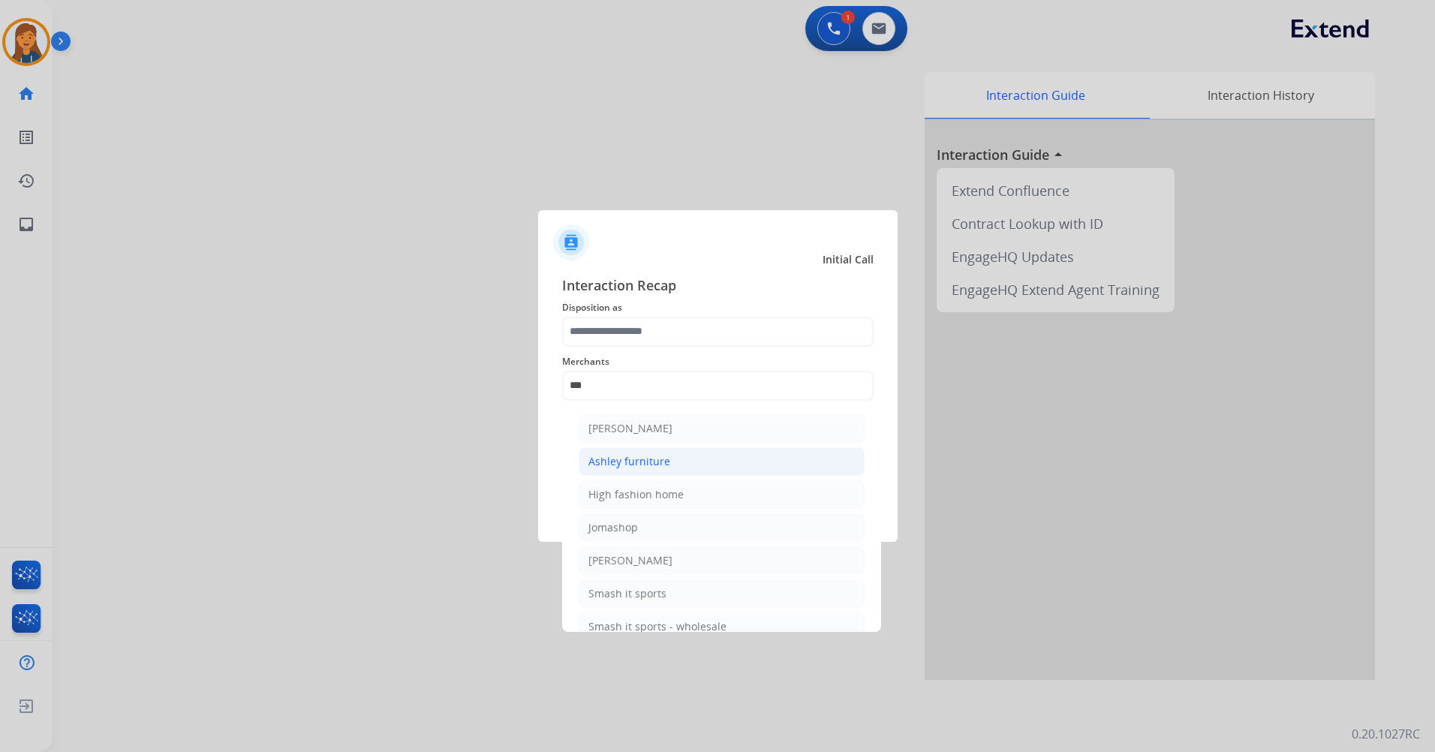
click at [624, 456] on div "Ashley furniture" at bounding box center [629, 461] width 82 height 15
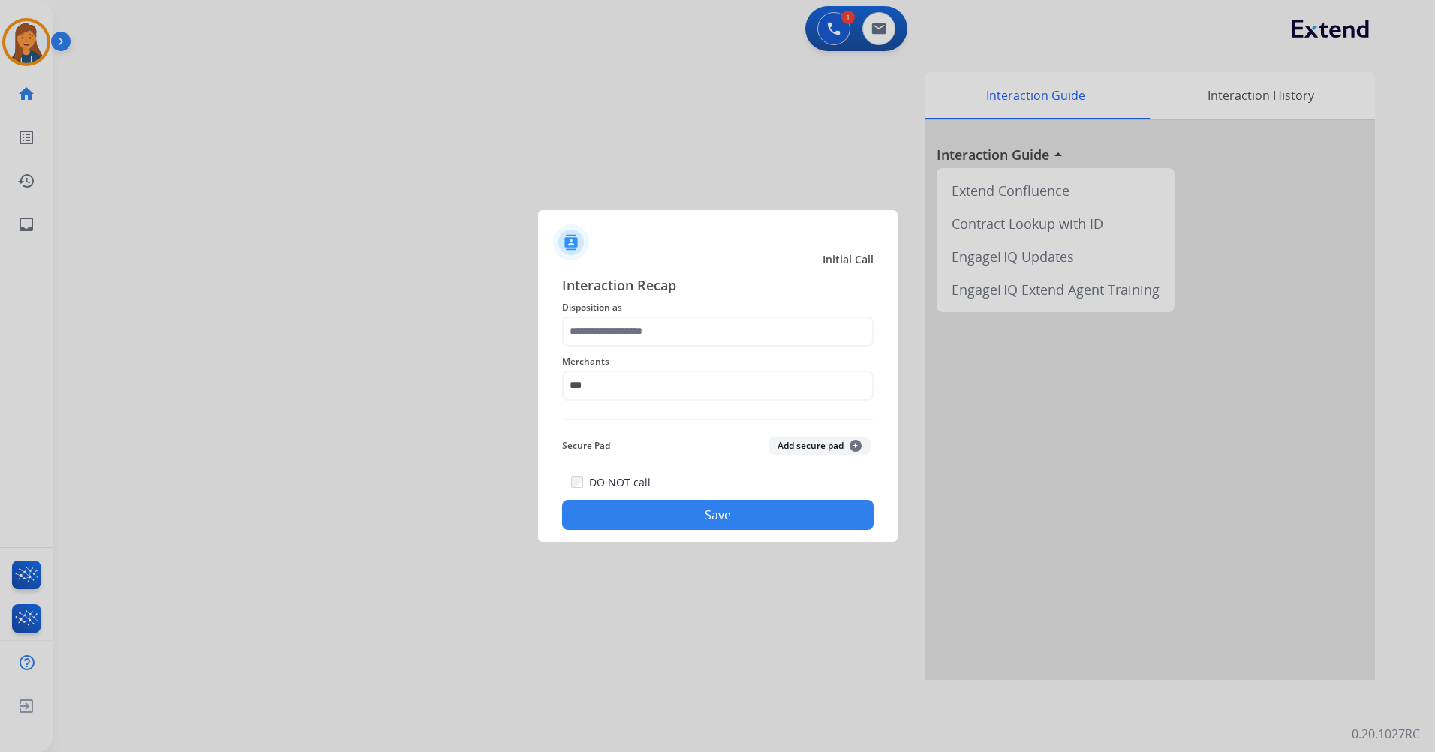
type input "**********"
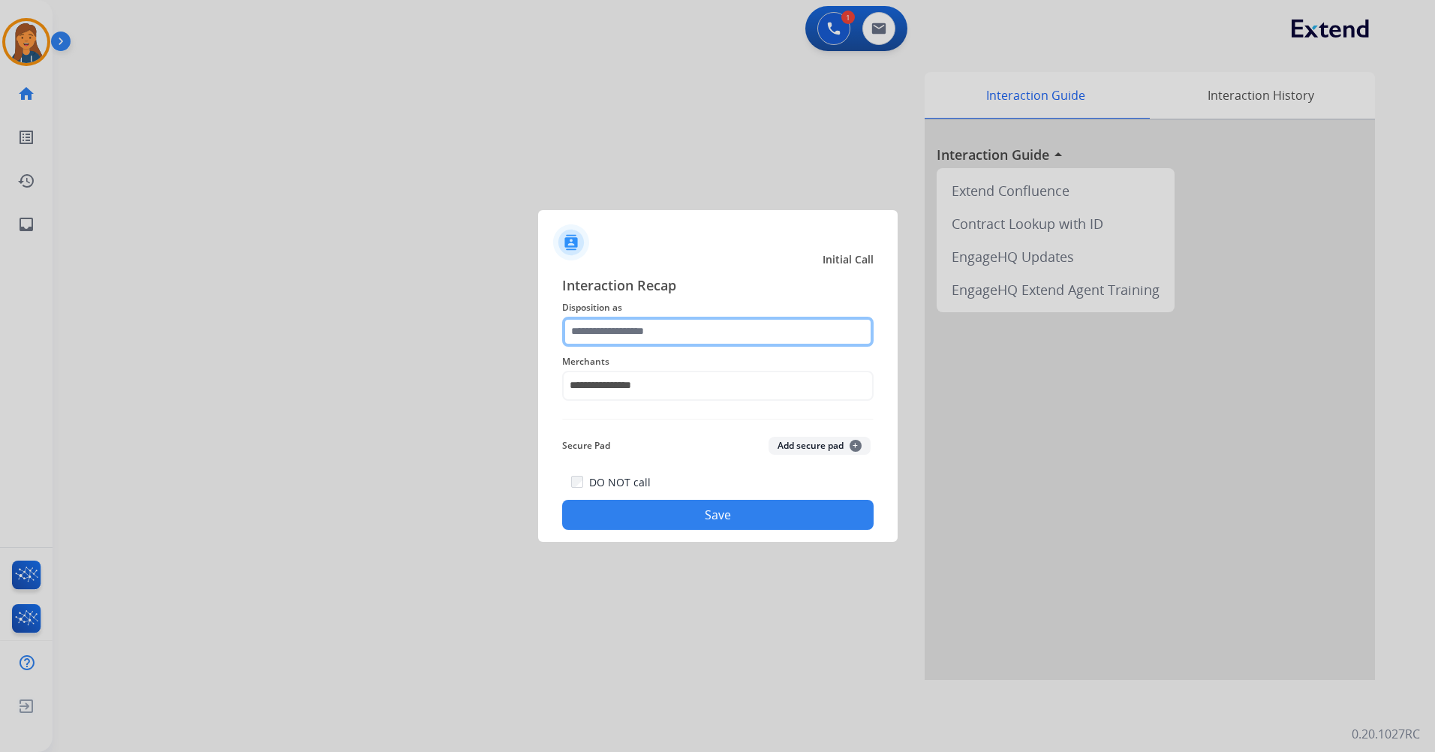
click at [601, 335] on input "text" at bounding box center [718, 332] width 312 height 30
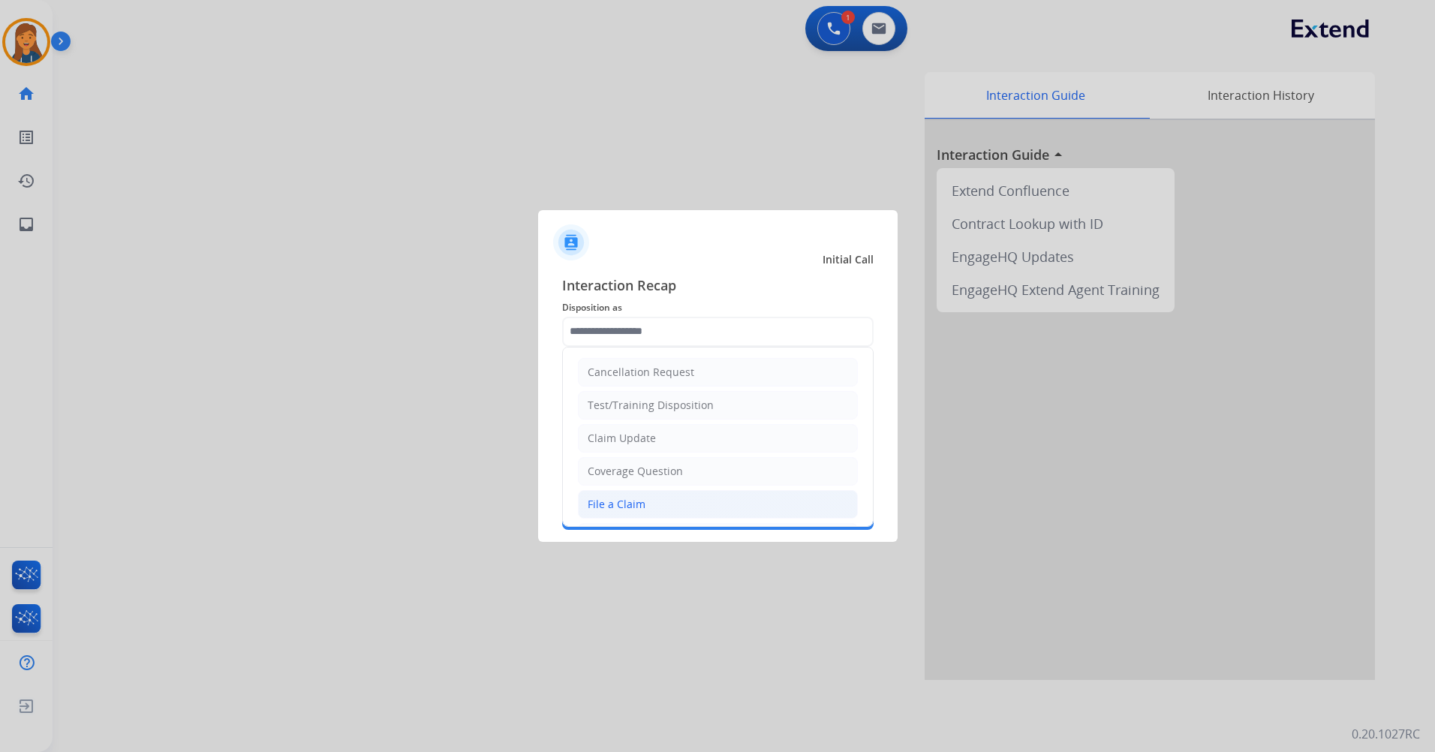
click at [610, 498] on div "File a Claim" at bounding box center [617, 504] width 58 height 15
type input "**********"
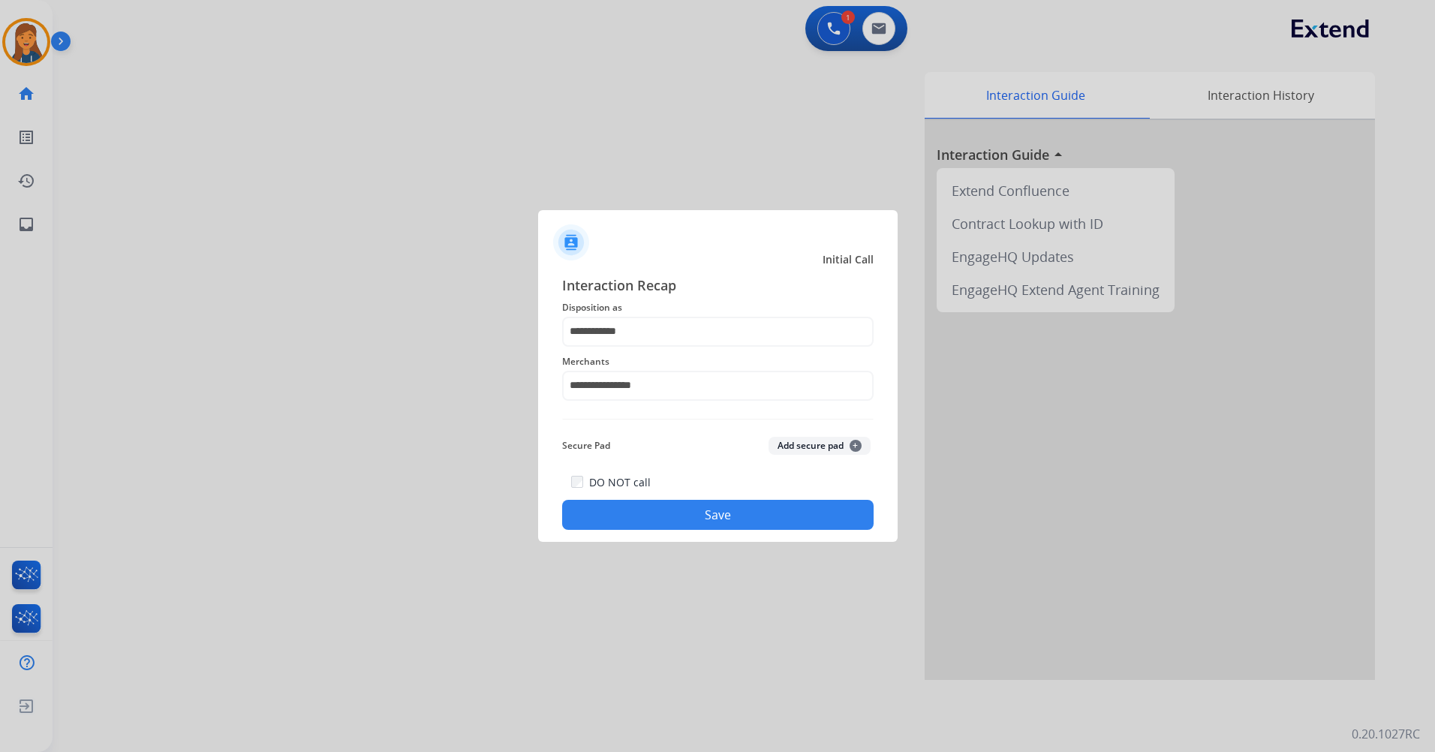
click at [616, 515] on button "Save" at bounding box center [718, 515] width 312 height 30
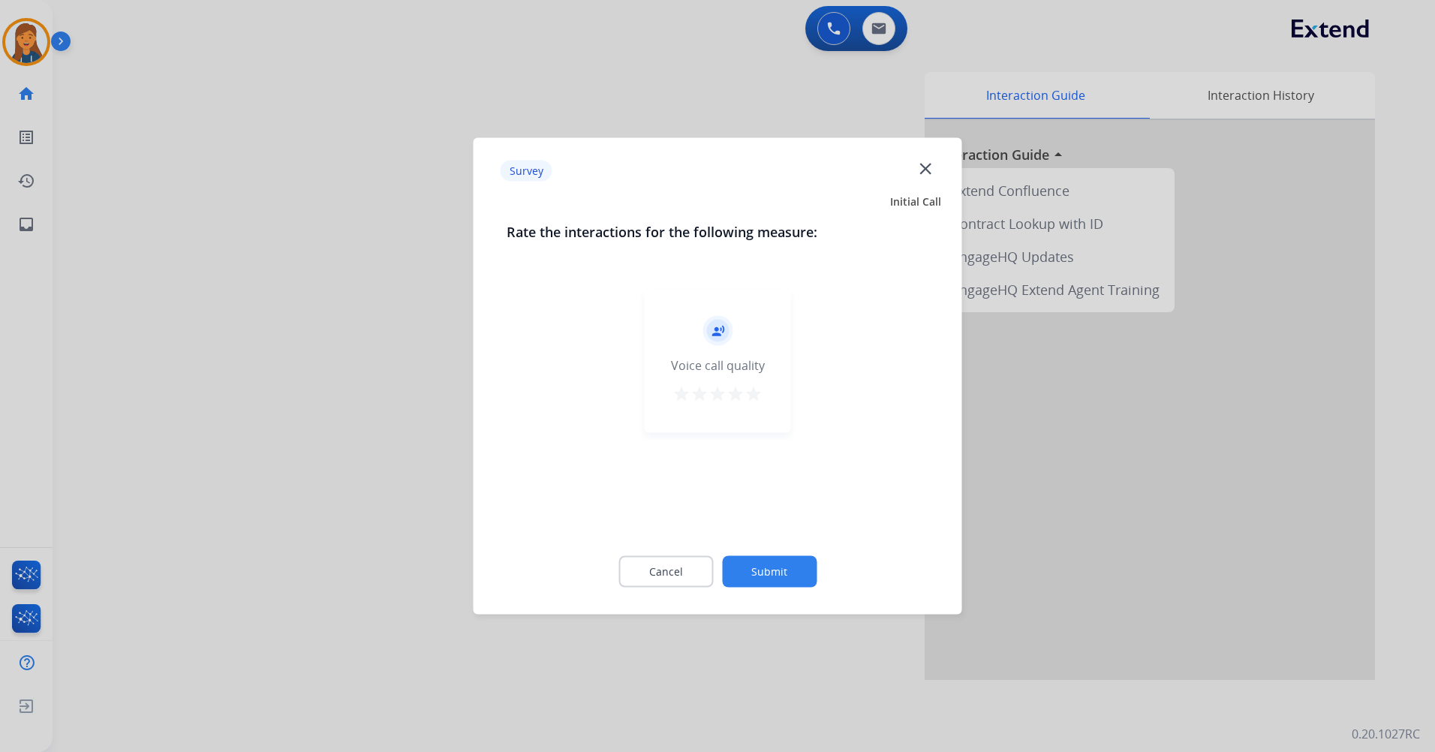
click at [758, 394] on mat-icon "star" at bounding box center [754, 394] width 18 height 18
drag, startPoint x: 769, startPoint y: 543, endPoint x: 766, endPoint y: 562, distance: 19.0
click at [772, 554] on div "Cancel Submit" at bounding box center [718, 572] width 423 height 68
click at [764, 568] on button "Submit" at bounding box center [769, 572] width 95 height 32
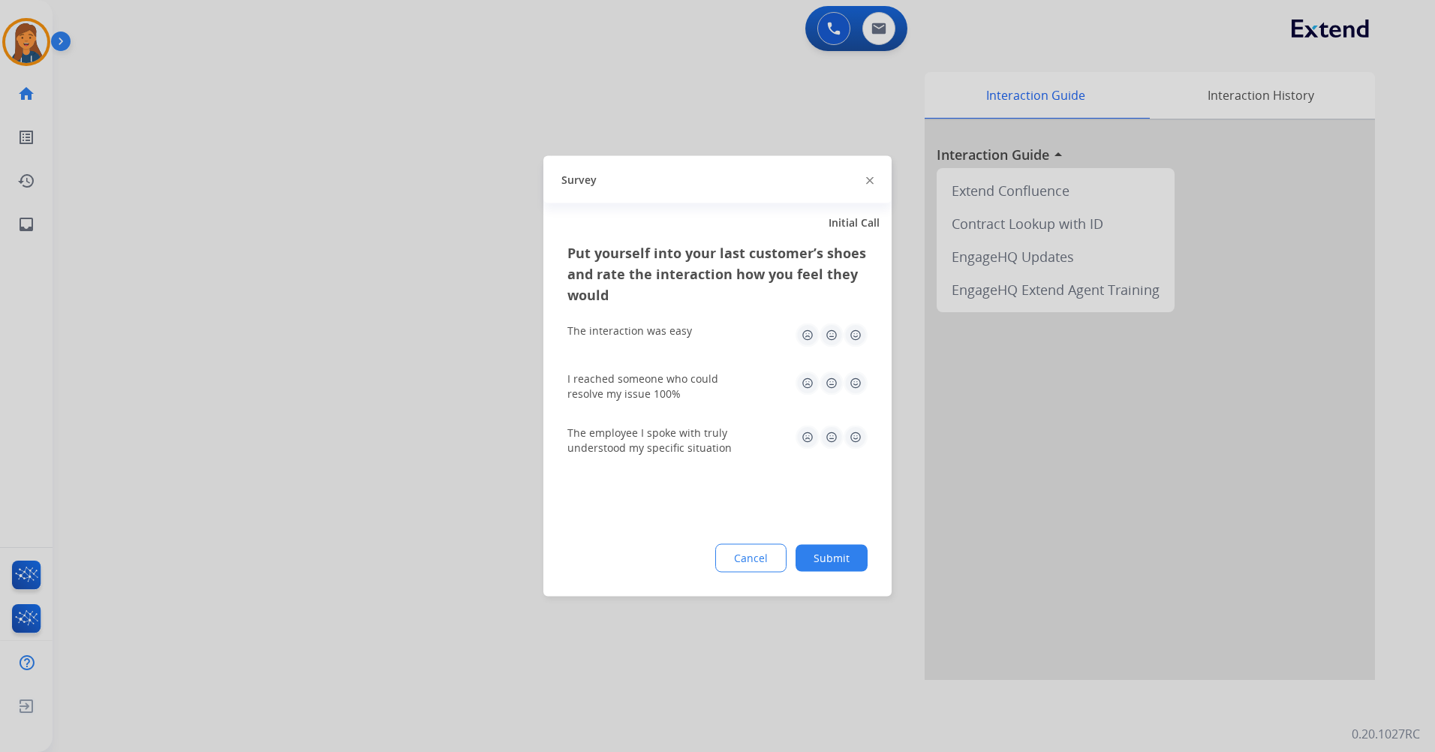
click at [856, 382] on img at bounding box center [856, 384] width 24 height 24
click at [863, 341] on img at bounding box center [856, 336] width 24 height 24
click at [856, 440] on img at bounding box center [856, 438] width 24 height 24
click at [833, 558] on button "Submit" at bounding box center [832, 558] width 72 height 27
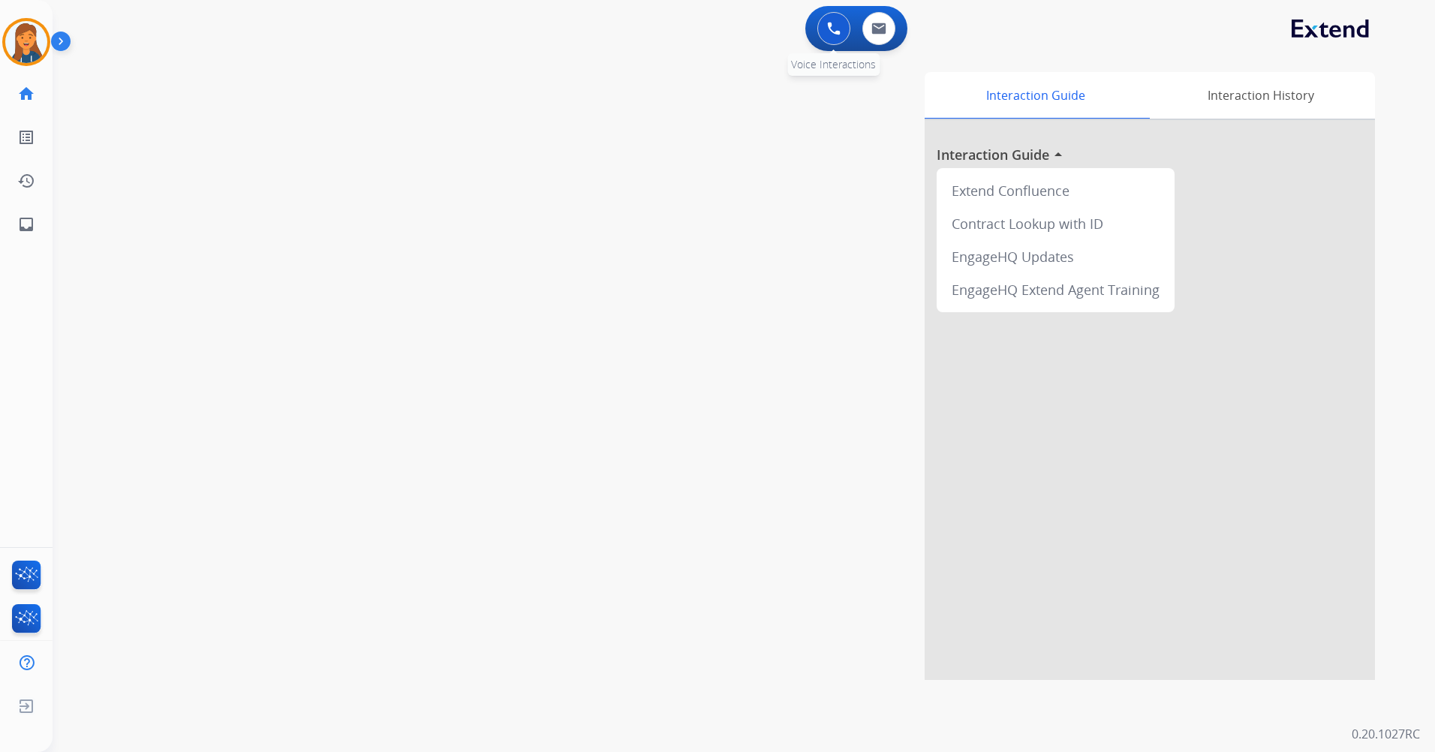
click at [832, 23] on img at bounding box center [834, 29] width 14 height 14
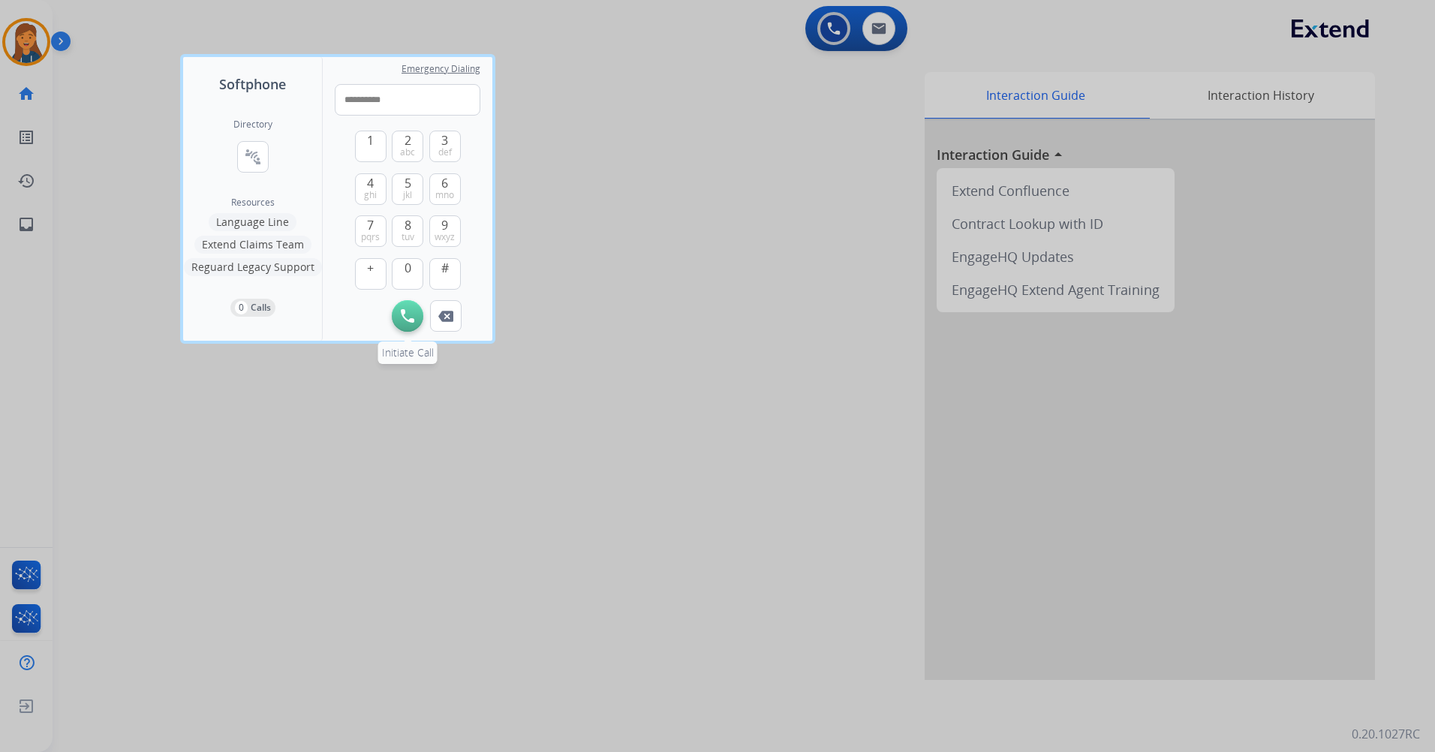
type input "**********"
click at [400, 323] on button "Initiate Call" at bounding box center [408, 316] width 32 height 32
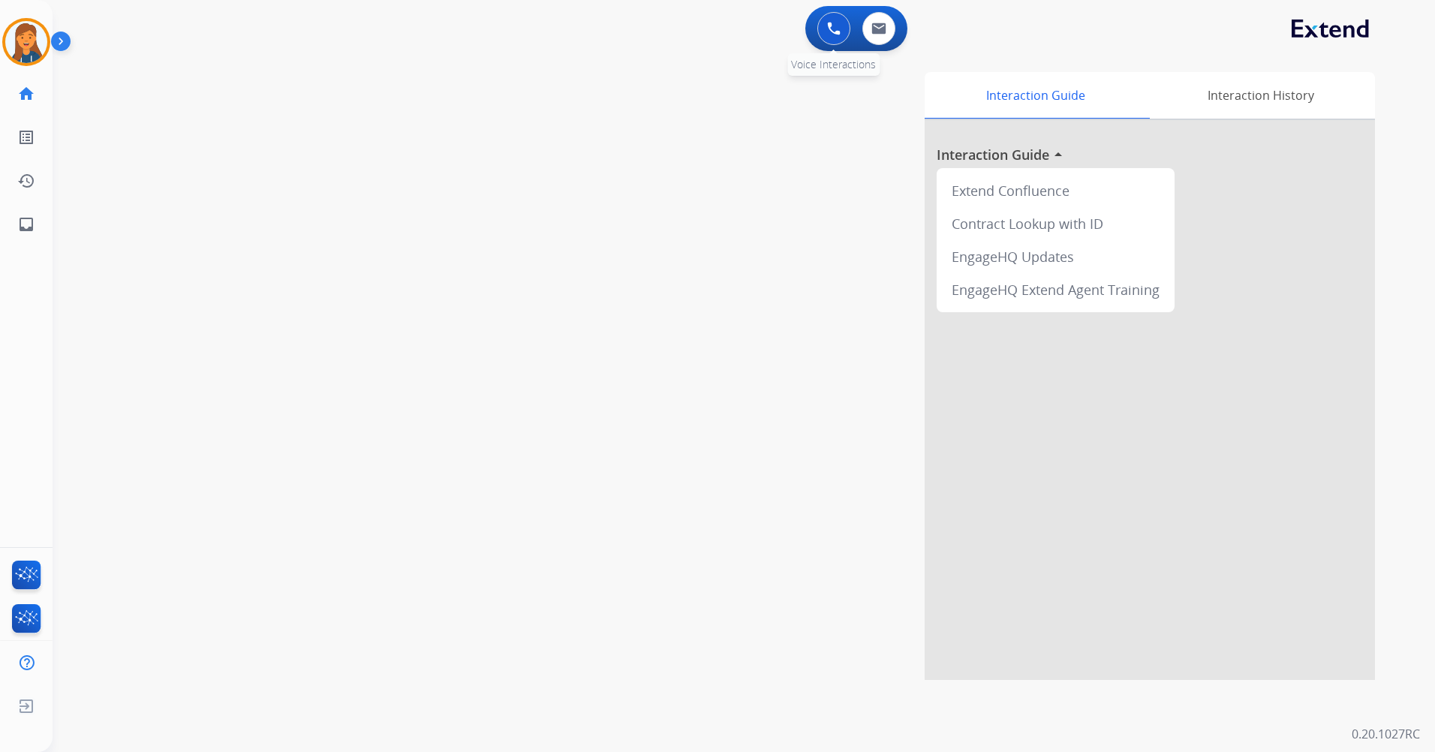
click at [847, 41] on div "0 Voice Interactions" at bounding box center [833, 28] width 45 height 33
click at [832, 29] on img at bounding box center [834, 29] width 14 height 14
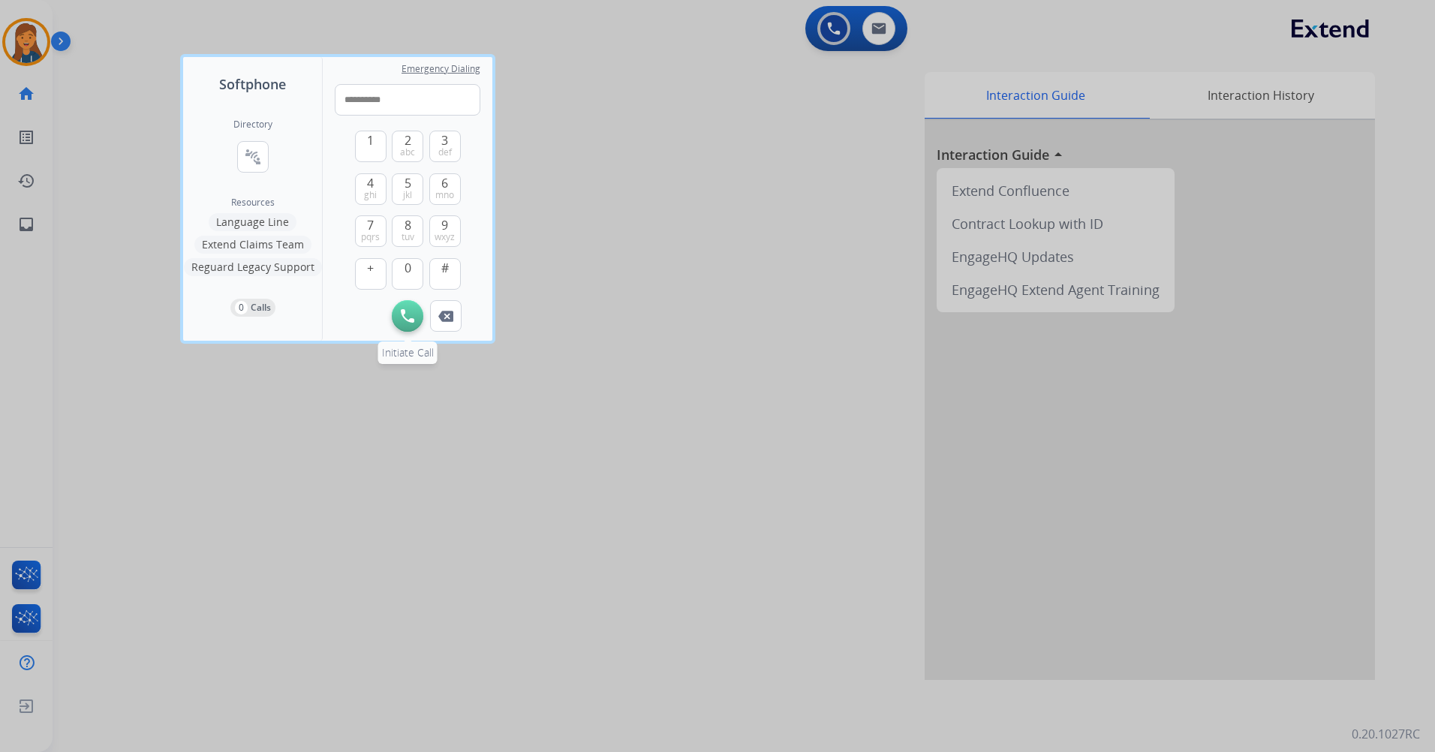
type input "**********"
click at [399, 322] on button "Initiate Call" at bounding box center [408, 316] width 32 height 32
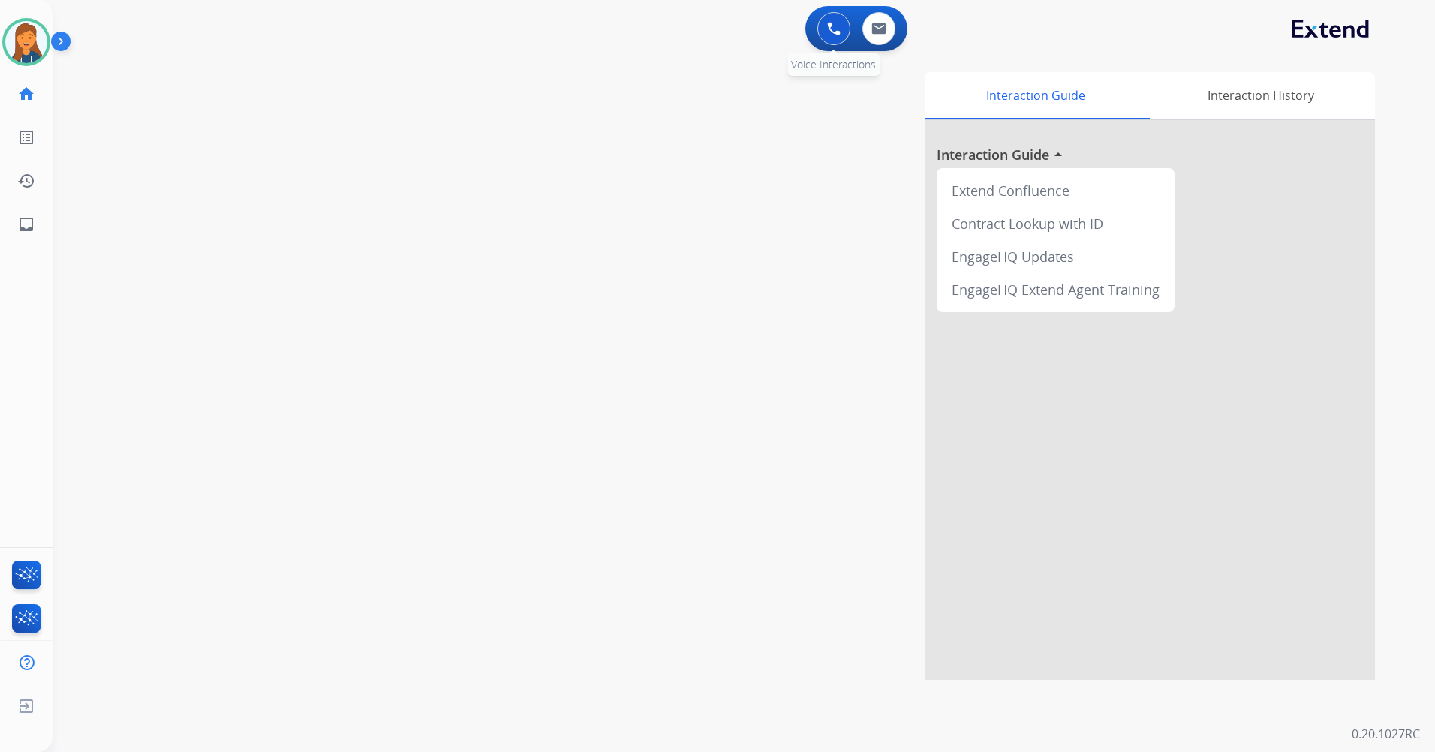
click at [840, 17] on button at bounding box center [833, 28] width 33 height 33
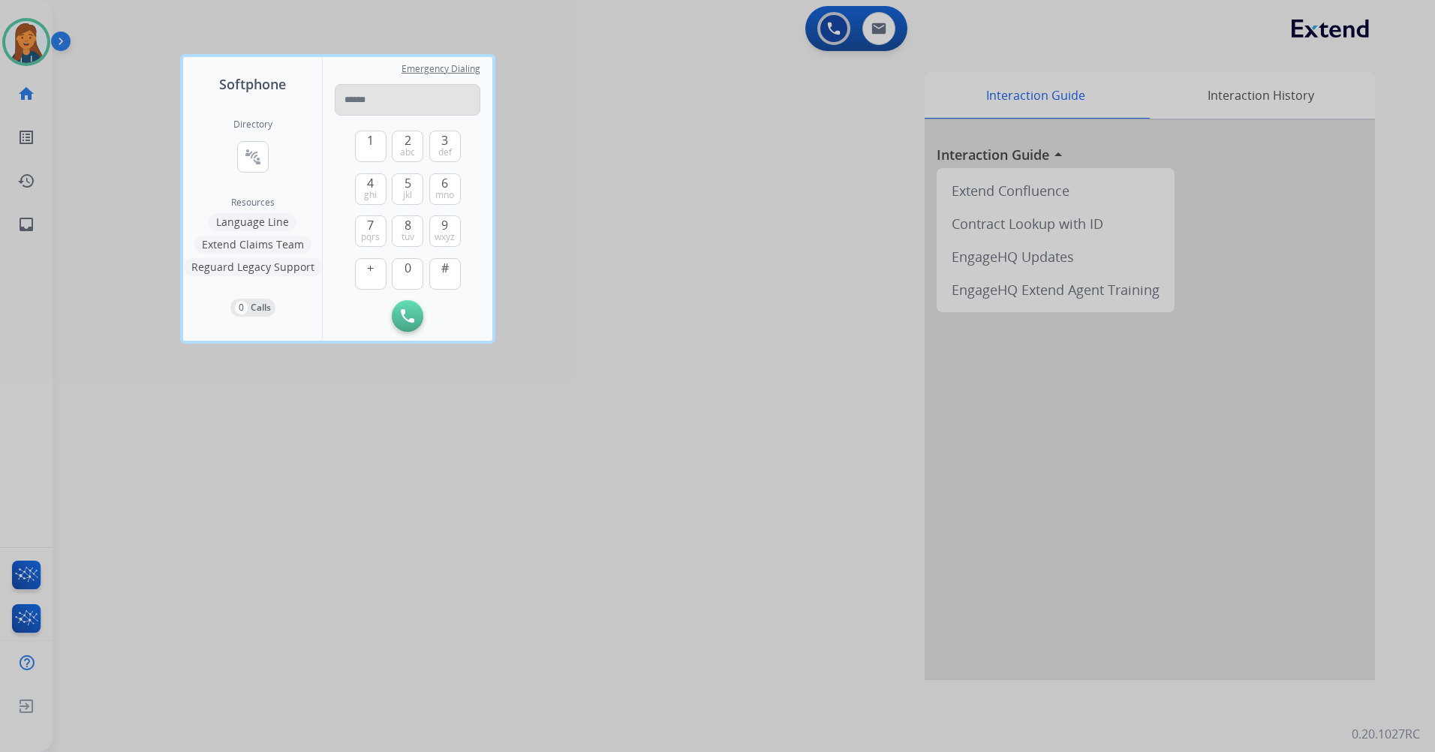
click at [358, 105] on input "tel" at bounding box center [408, 100] width 146 height 32
click at [419, 222] on button "8 tuv" at bounding box center [408, 231] width 32 height 32
click at [453, 185] on button "6 mno" at bounding box center [445, 189] width 32 height 32
click at [372, 187] on span "4" at bounding box center [370, 183] width 7 height 18
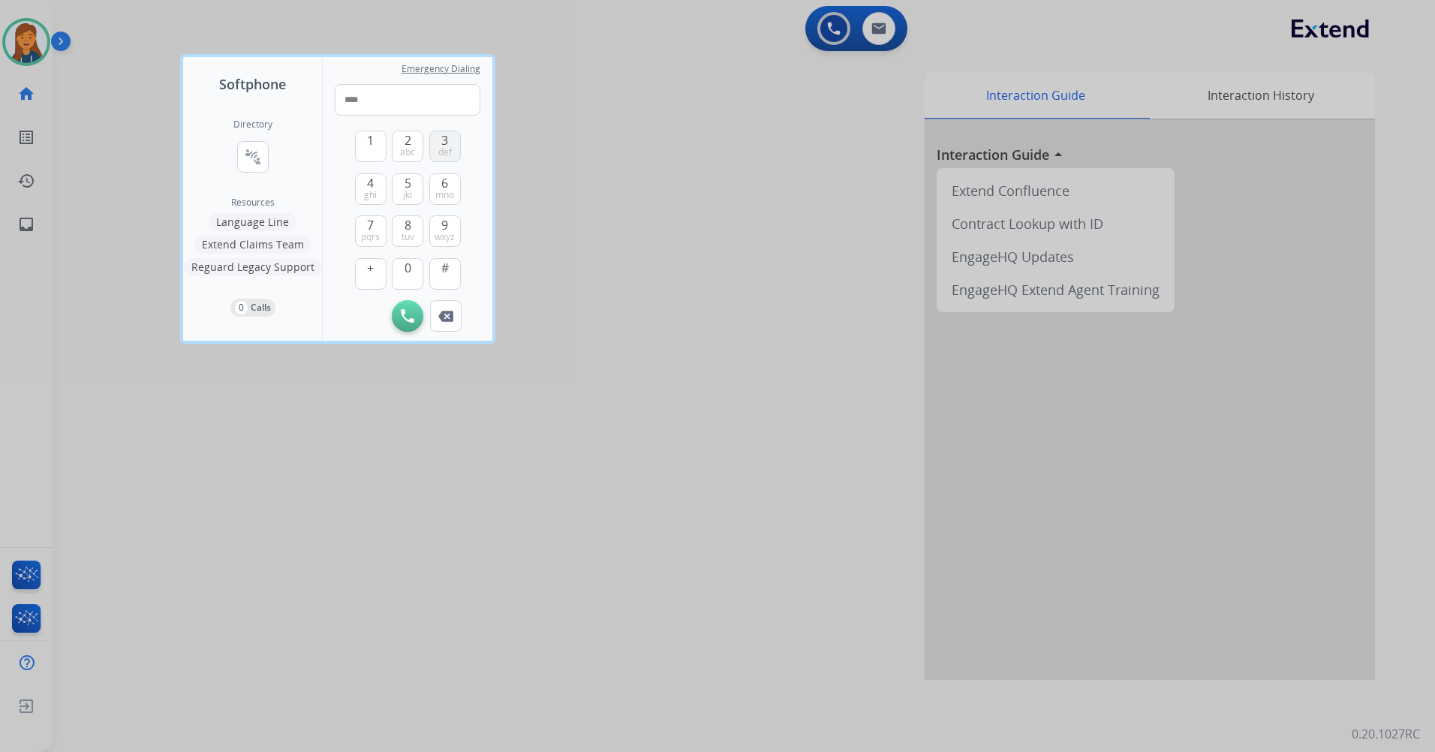
click at [430, 151] on button "3 def" at bounding box center [445, 147] width 32 height 32
click at [442, 191] on span "mno" at bounding box center [444, 195] width 19 height 12
click at [433, 155] on button "3 def" at bounding box center [445, 147] width 32 height 32
click at [450, 227] on button "9 wxyz" at bounding box center [445, 231] width 32 height 32
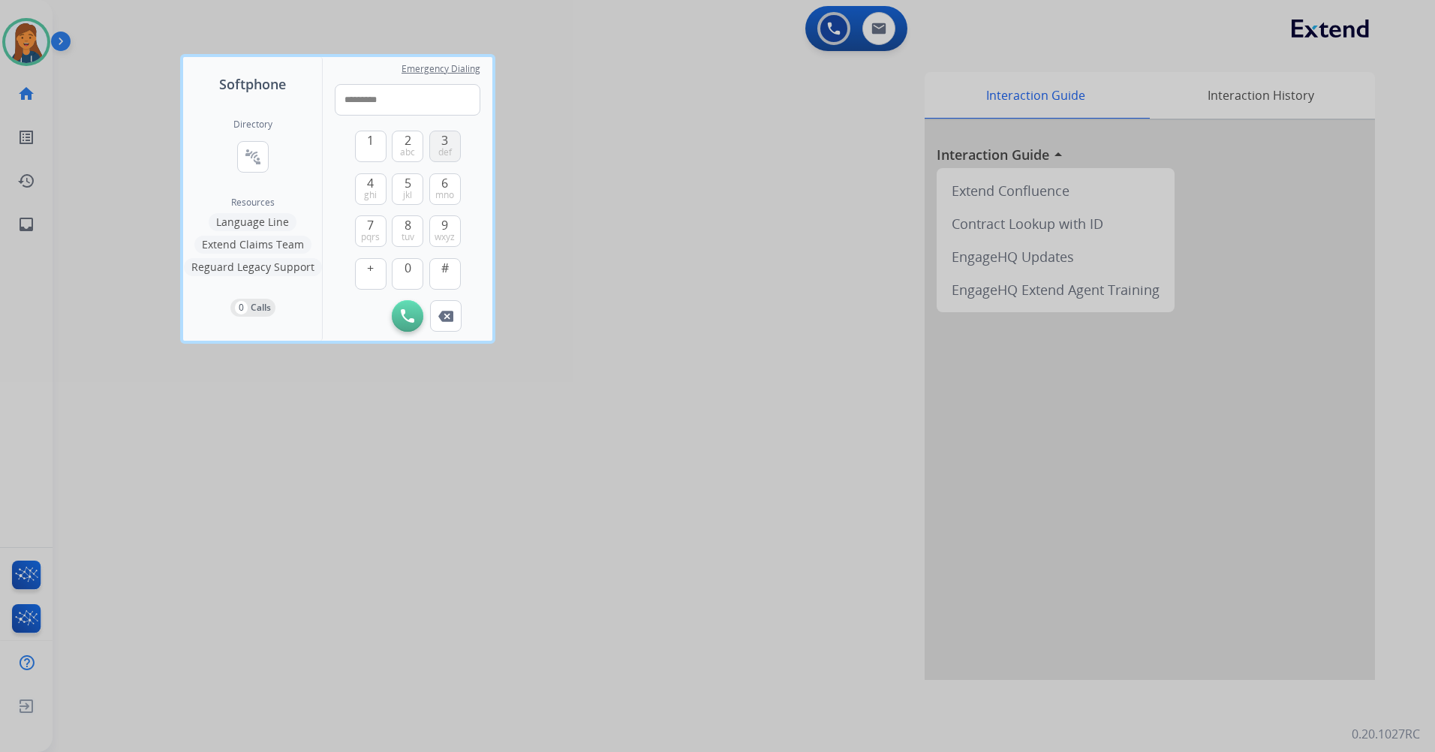
click at [444, 140] on span "3" at bounding box center [444, 140] width 7 height 18
type input "**********"
click at [408, 314] on img at bounding box center [408, 316] width 14 height 14
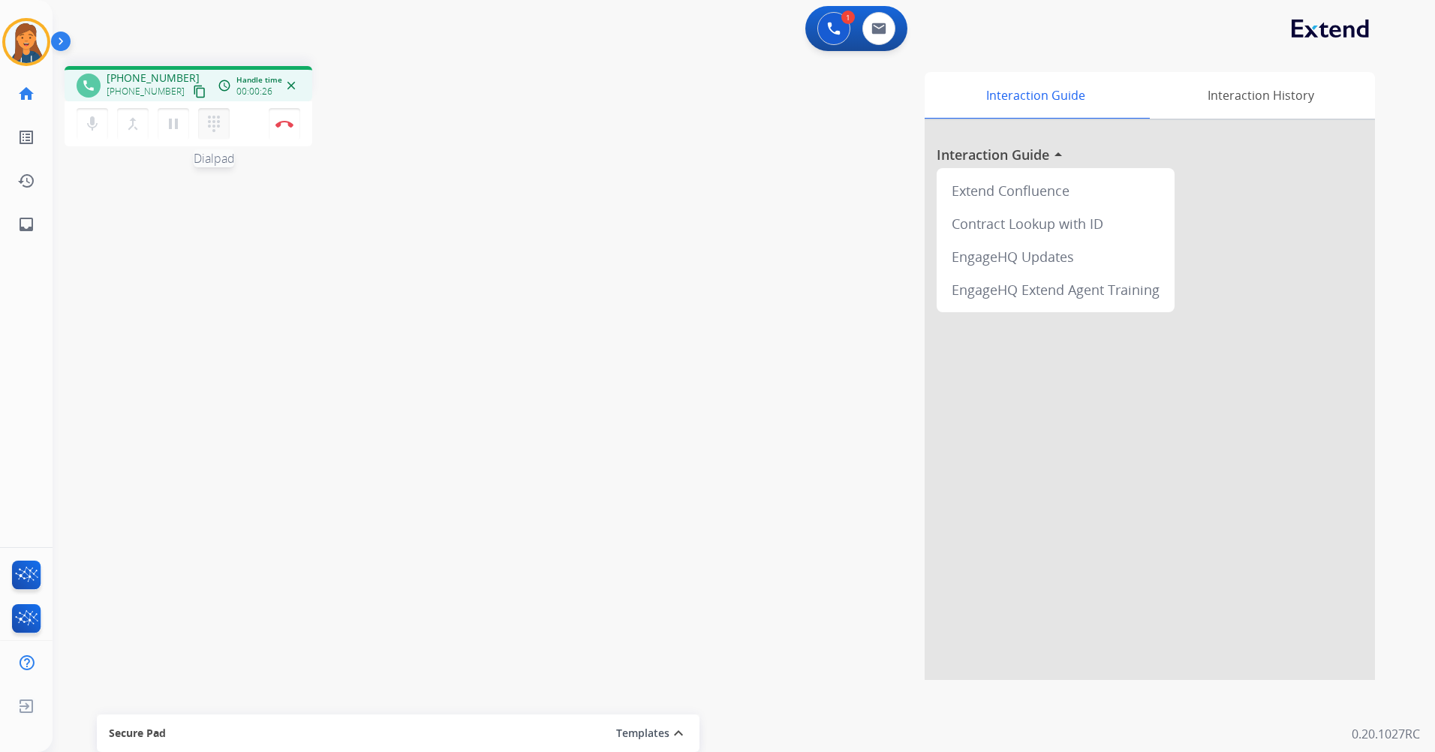
click at [202, 108] on div "dialpad Dialpad" at bounding box center [218, 124] width 41 height 32
click at [204, 127] on button "dialpad Dialpad" at bounding box center [214, 124] width 32 height 32
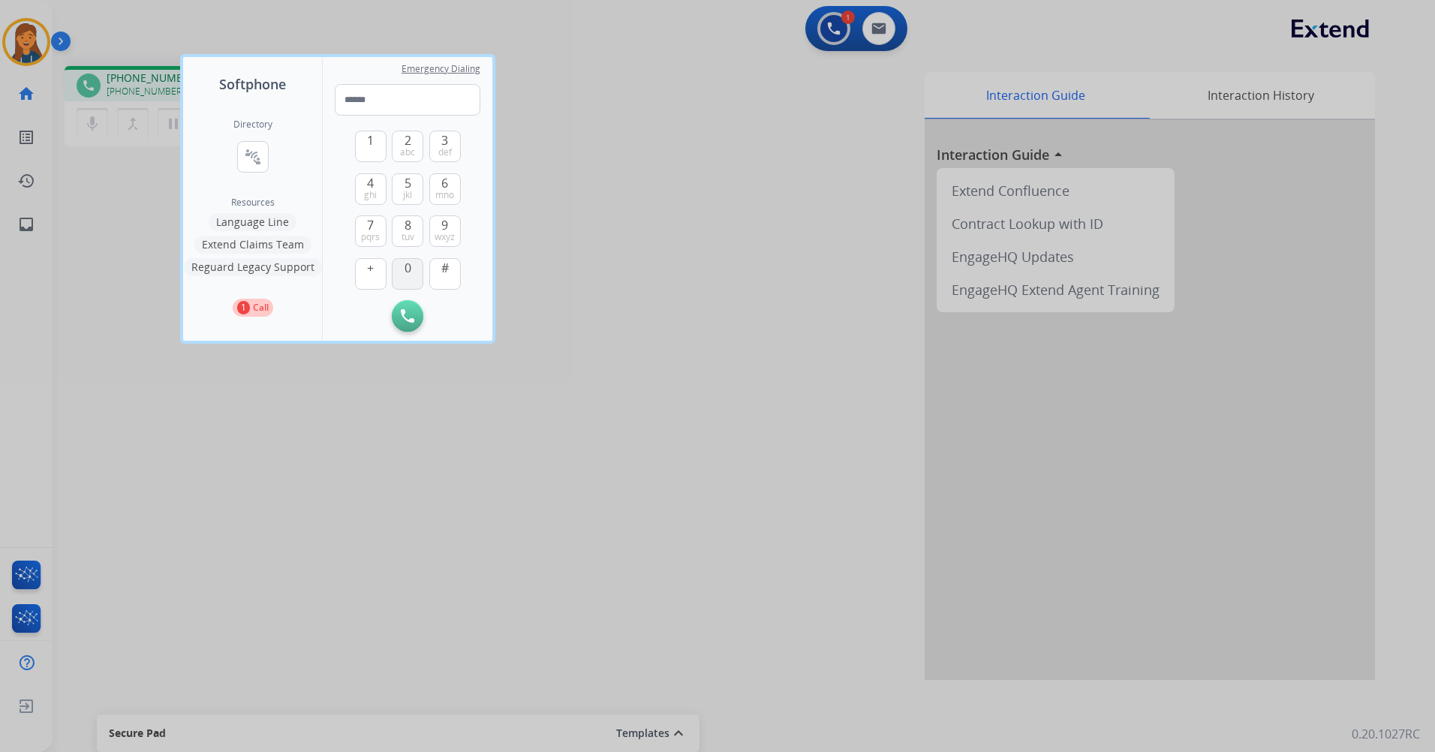
click at [408, 279] on button "0" at bounding box center [408, 274] width 32 height 32
click at [396, 271] on button "0" at bounding box center [408, 274] width 32 height 32
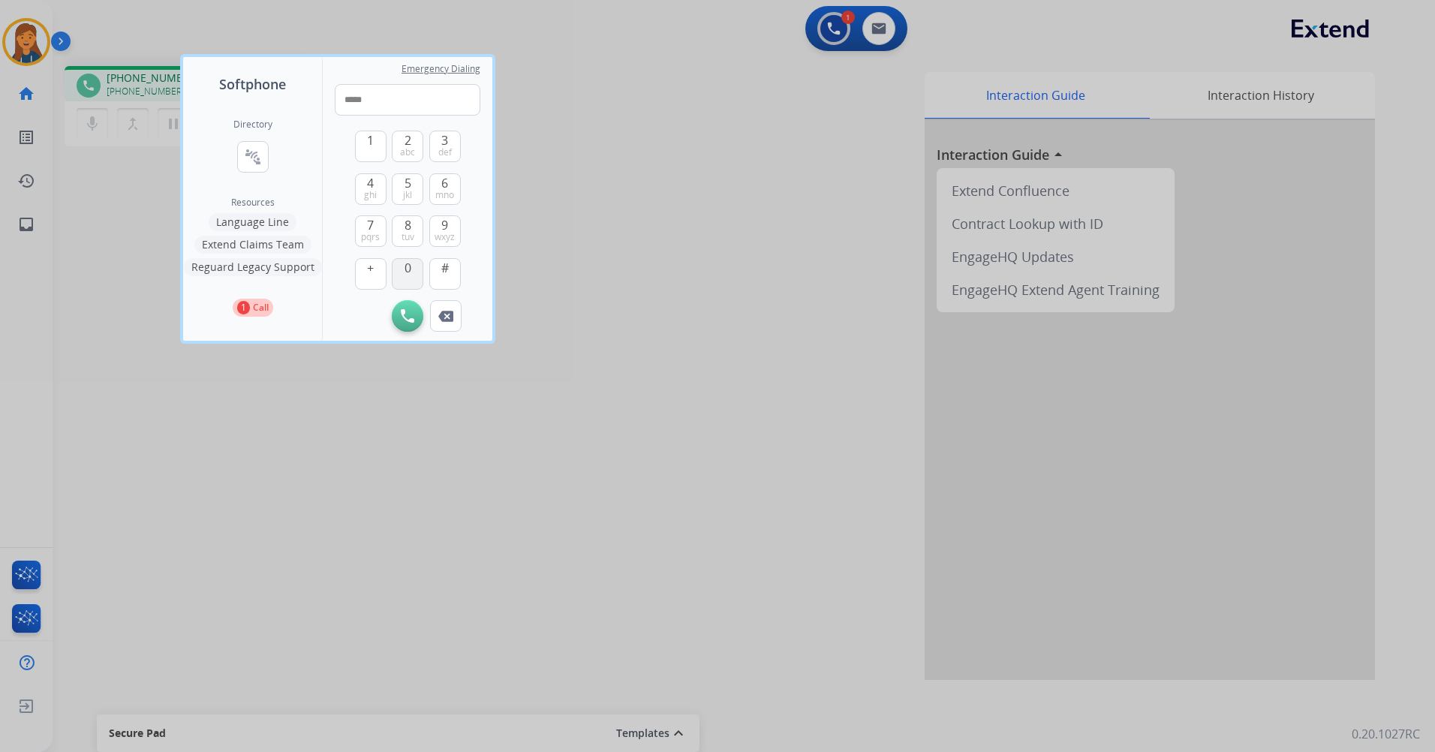
click at [396, 271] on button "0" at bounding box center [408, 274] width 32 height 32
click at [411, 273] on span "0" at bounding box center [408, 268] width 7 height 18
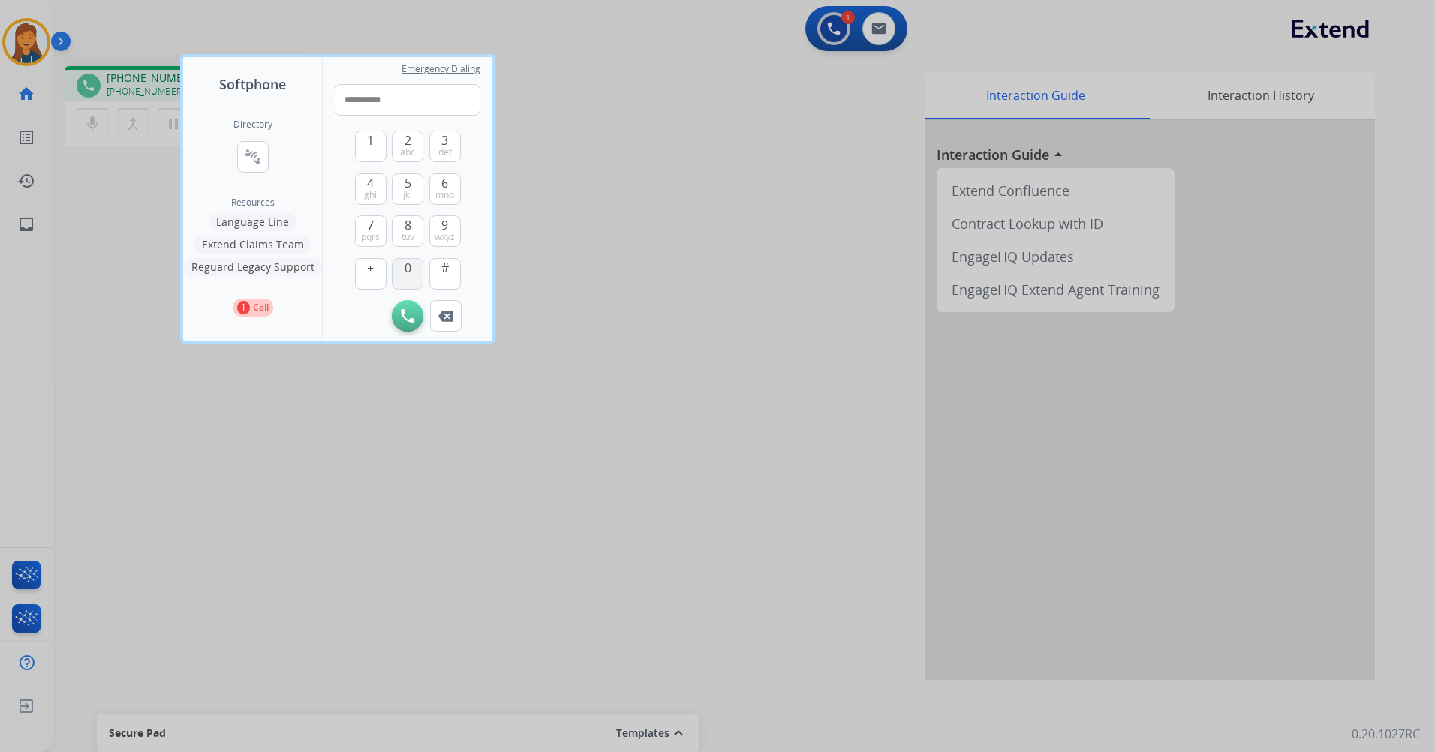
click at [411, 273] on span "0" at bounding box center [408, 268] width 7 height 18
type input "**********"
click at [482, 393] on div at bounding box center [717, 376] width 1435 height 752
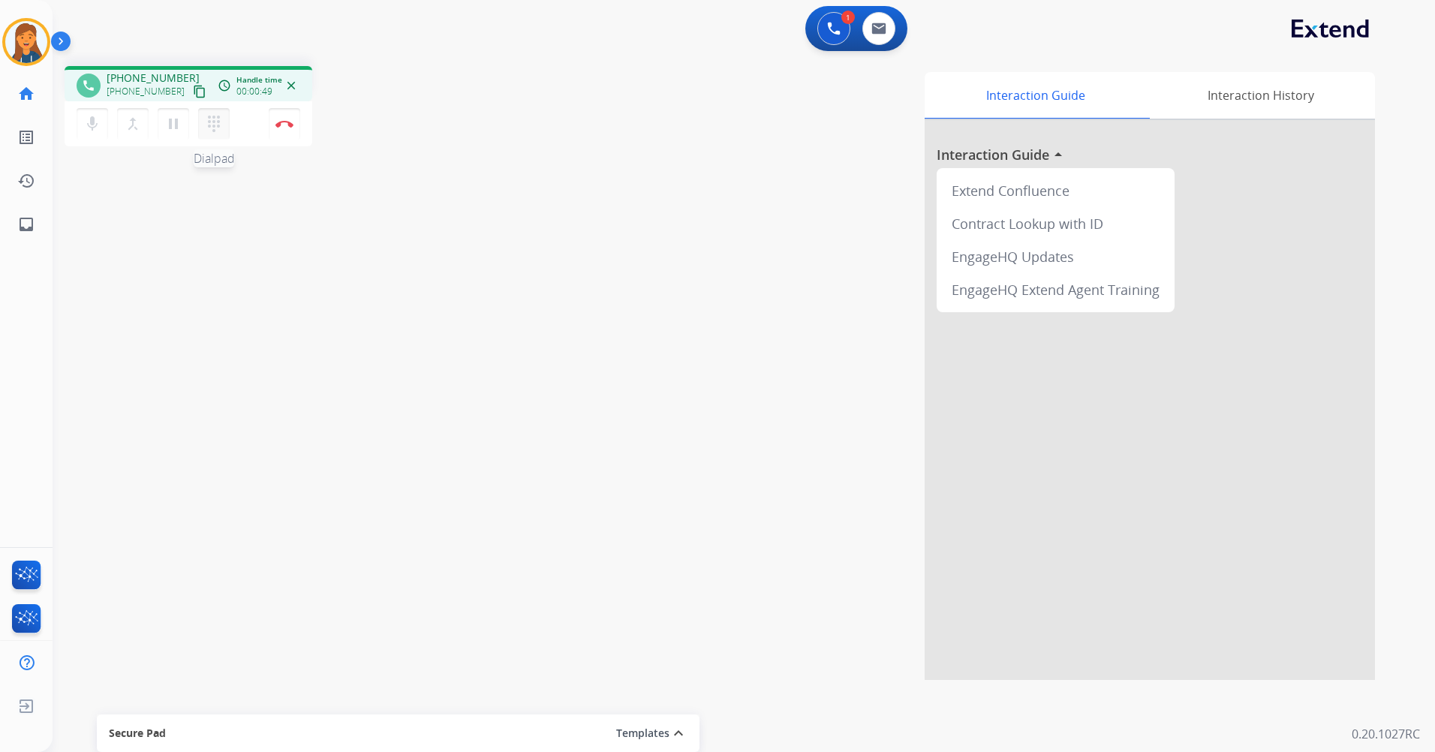
click at [213, 125] on mat-icon "dialpad" at bounding box center [214, 124] width 18 height 18
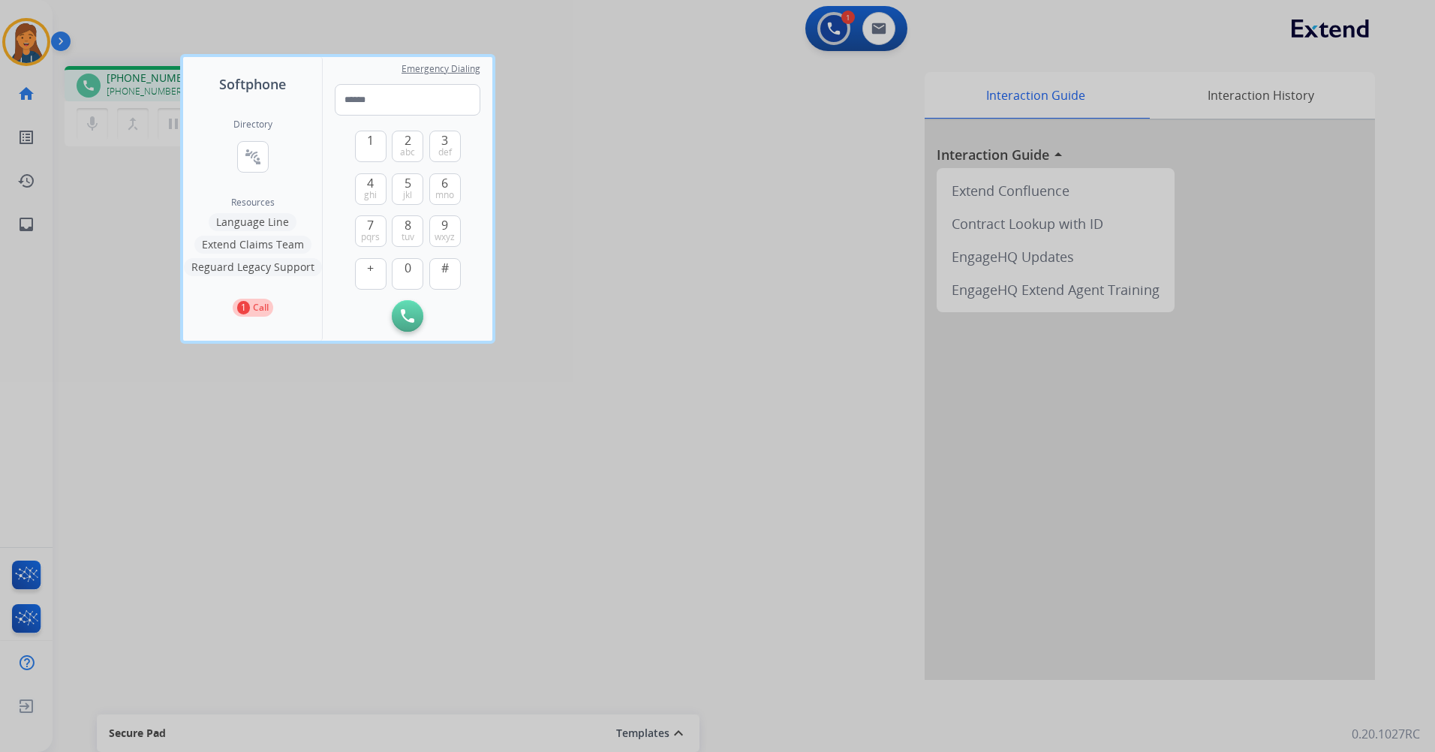
click at [81, 326] on div at bounding box center [717, 376] width 1435 height 752
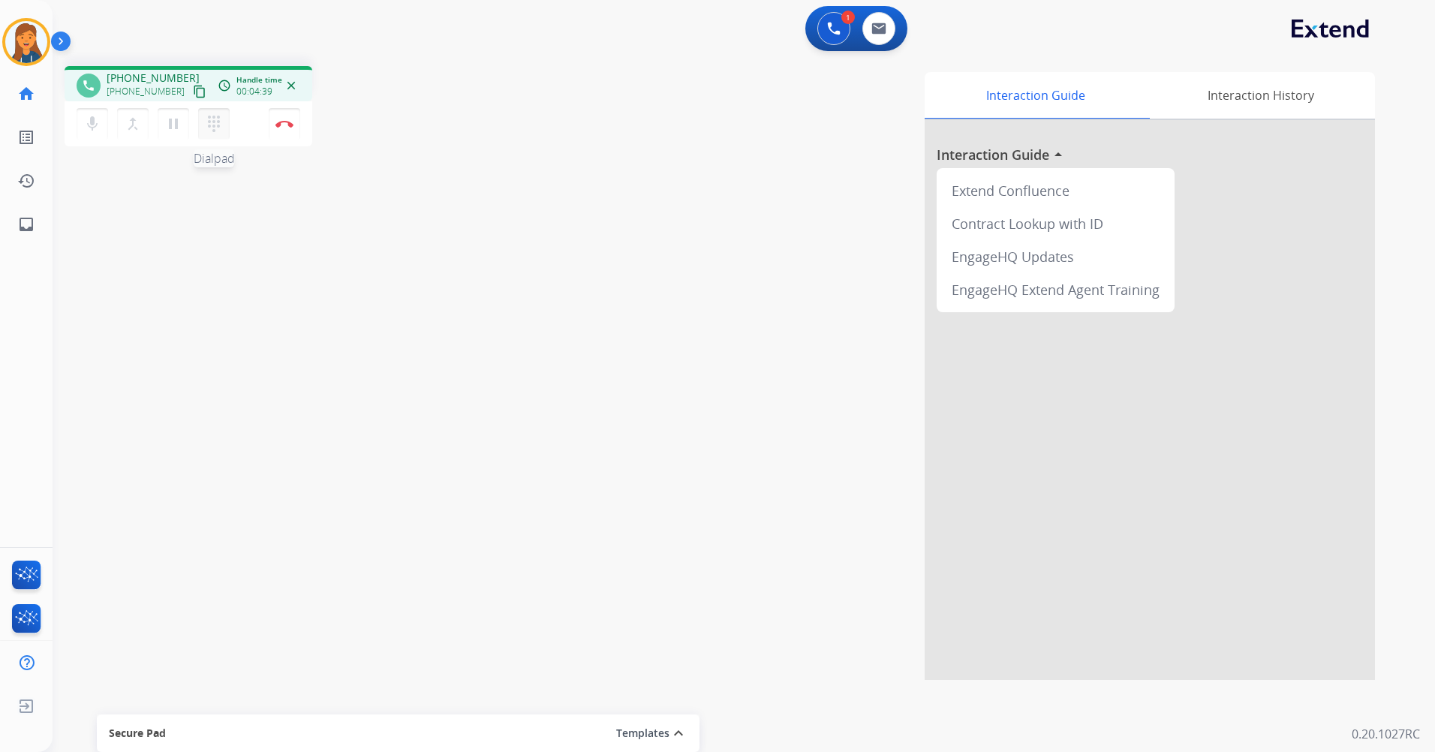
click at [208, 117] on mat-icon "dialpad" at bounding box center [214, 124] width 18 height 18
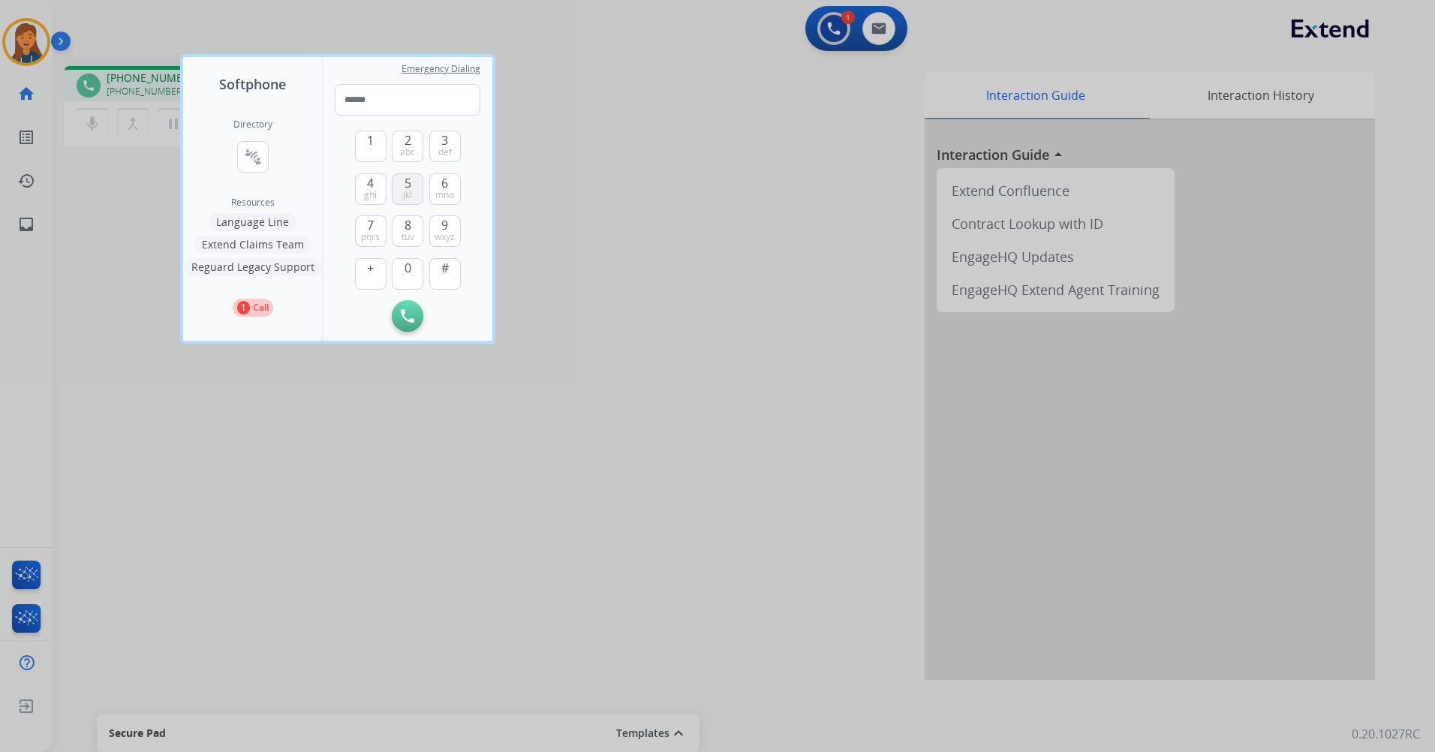
click at [414, 190] on button "5 jkl" at bounding box center [408, 189] width 32 height 32
click at [366, 147] on button "1" at bounding box center [371, 147] width 32 height 32
click at [438, 185] on button "6 mno" at bounding box center [445, 189] width 32 height 32
click at [364, 190] on span "ghi" at bounding box center [370, 195] width 13 height 12
drag, startPoint x: 412, startPoint y: 191, endPoint x: 409, endPoint y: 241, distance: 50.4
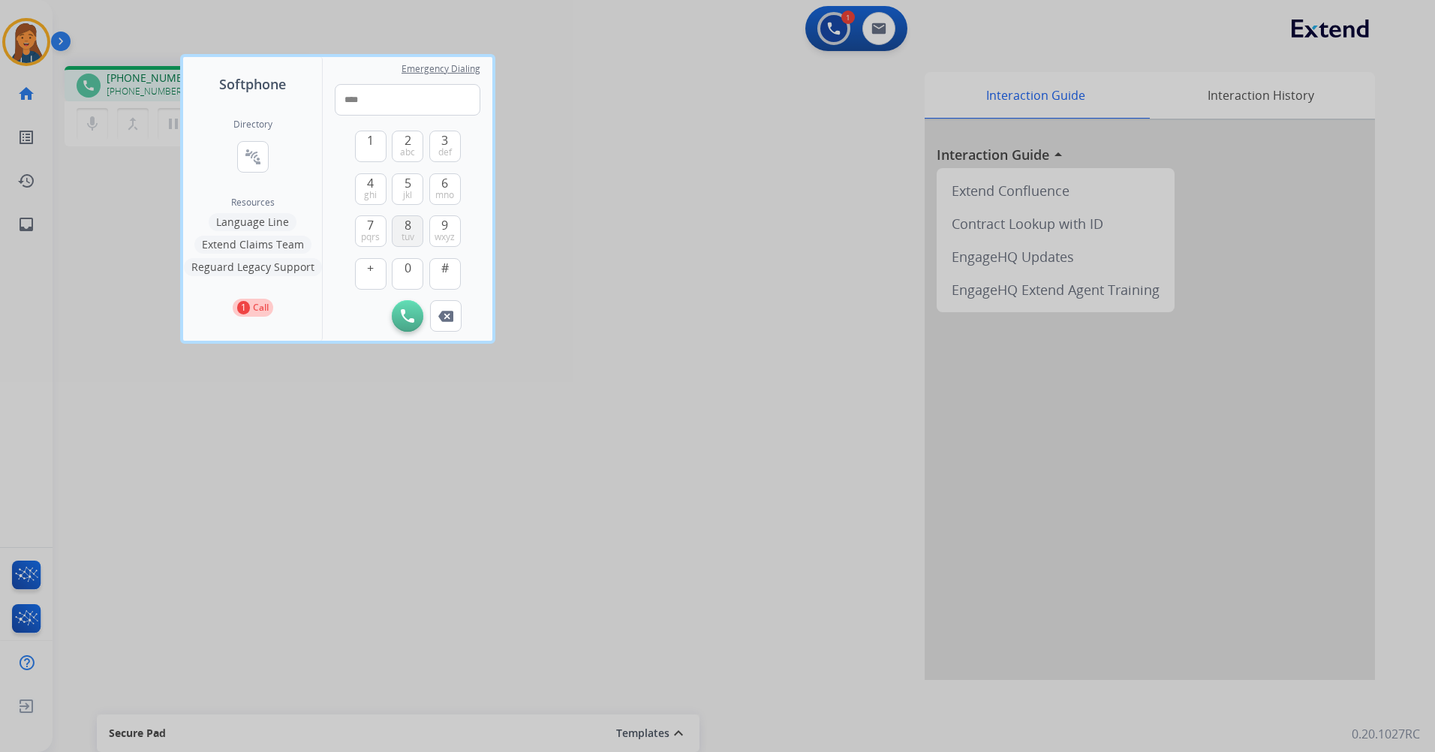
click at [413, 191] on button "5 jkl" at bounding box center [408, 189] width 32 height 32
click at [410, 266] on span "0" at bounding box center [408, 268] width 7 height 18
click at [444, 192] on span "mno" at bounding box center [444, 195] width 19 height 12
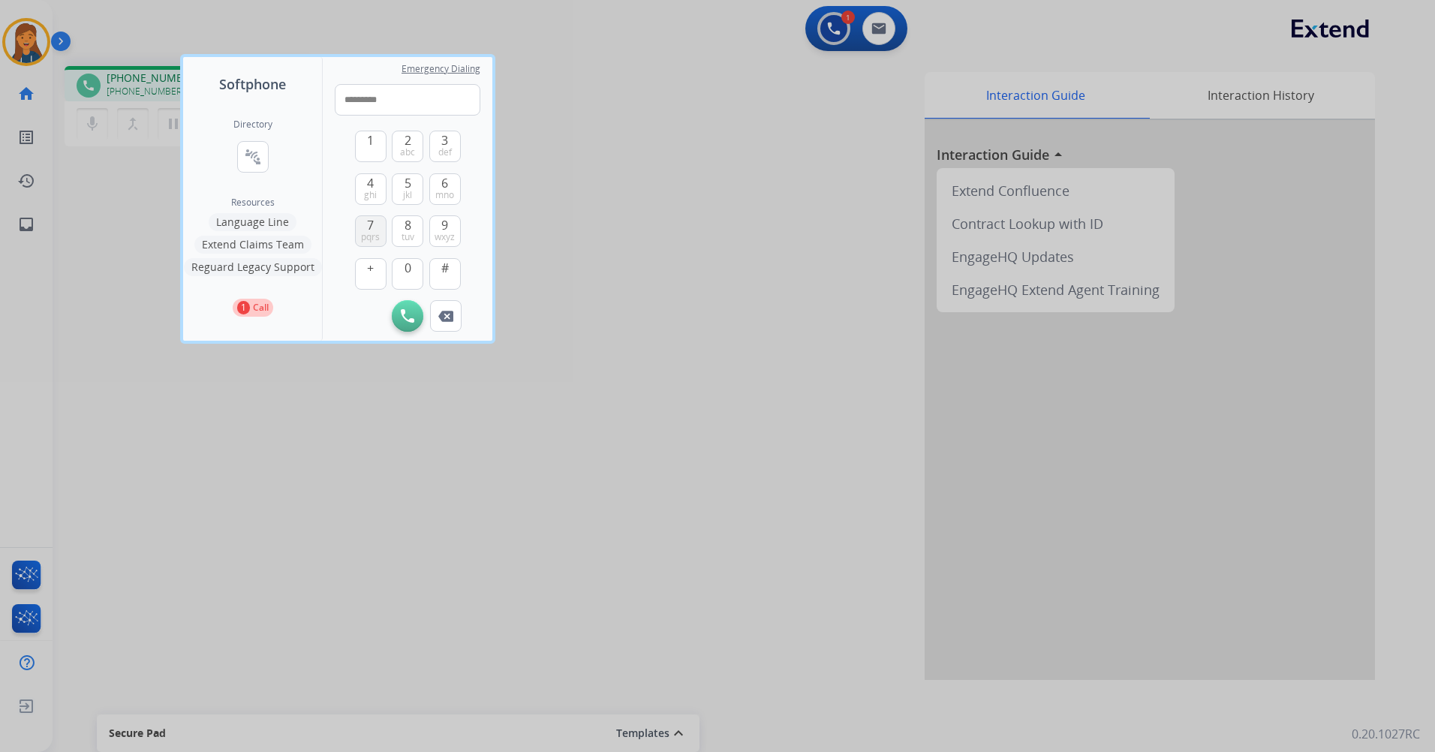
click at [372, 239] on span "pqrs" at bounding box center [370, 237] width 19 height 12
type input "**********"
click at [405, 312] on img at bounding box center [408, 316] width 14 height 14
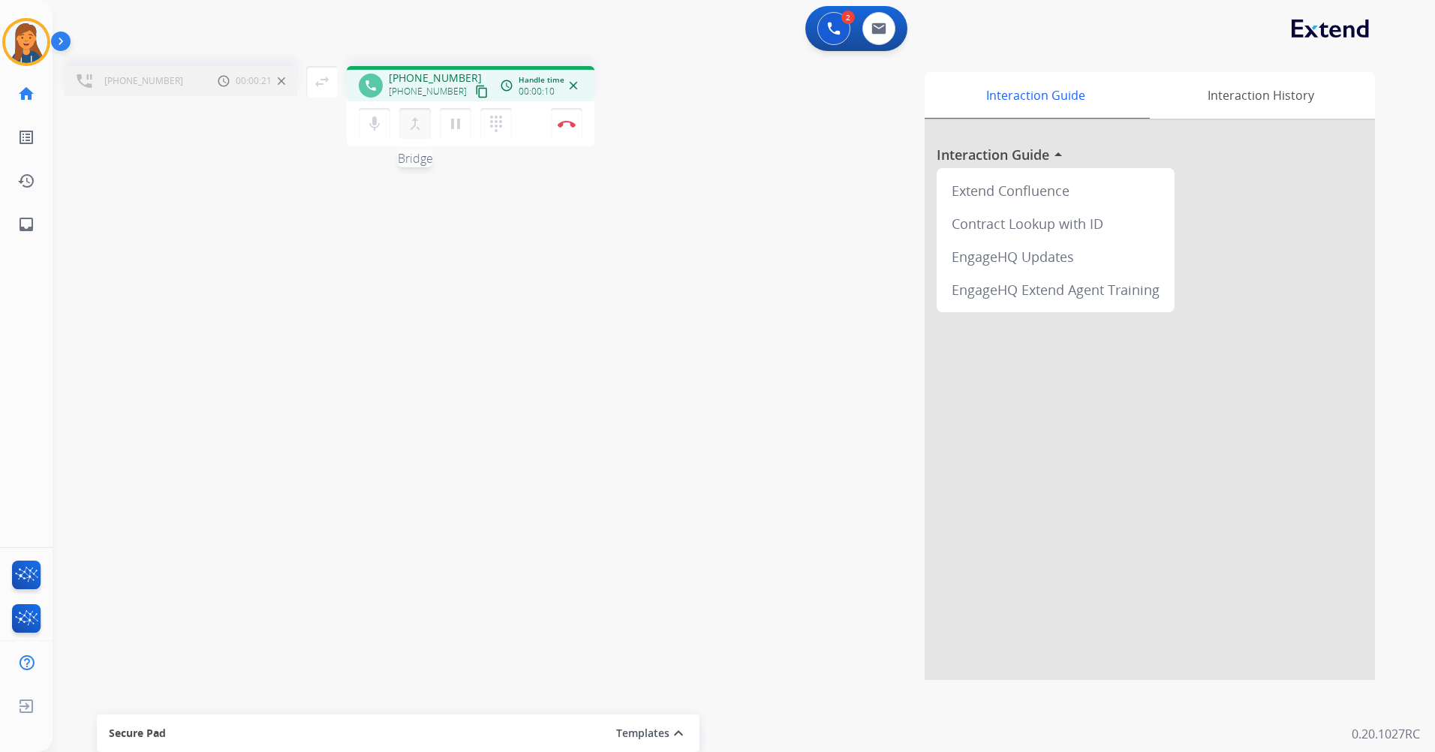
click at [416, 134] on button "merge_type Bridge" at bounding box center [415, 124] width 32 height 32
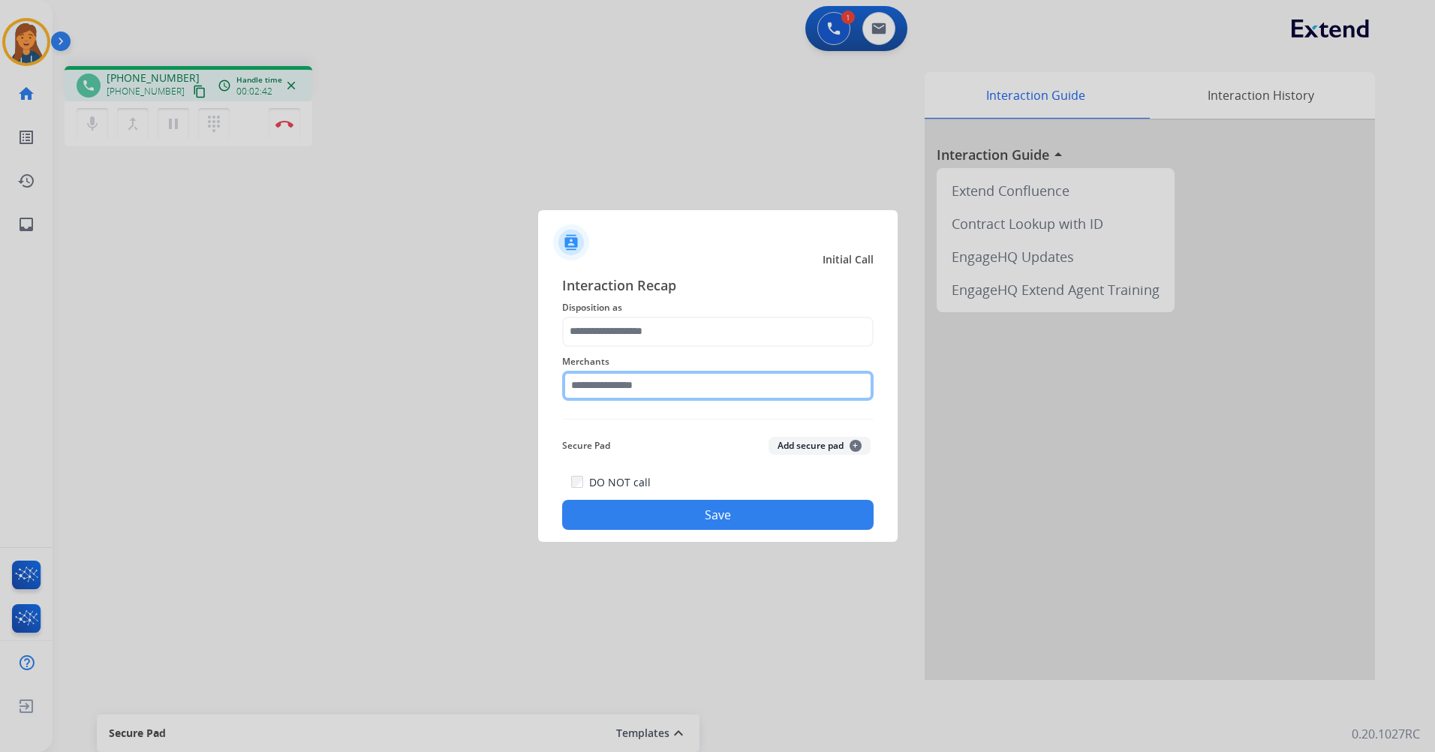
click at [658, 379] on input "text" at bounding box center [718, 386] width 312 height 30
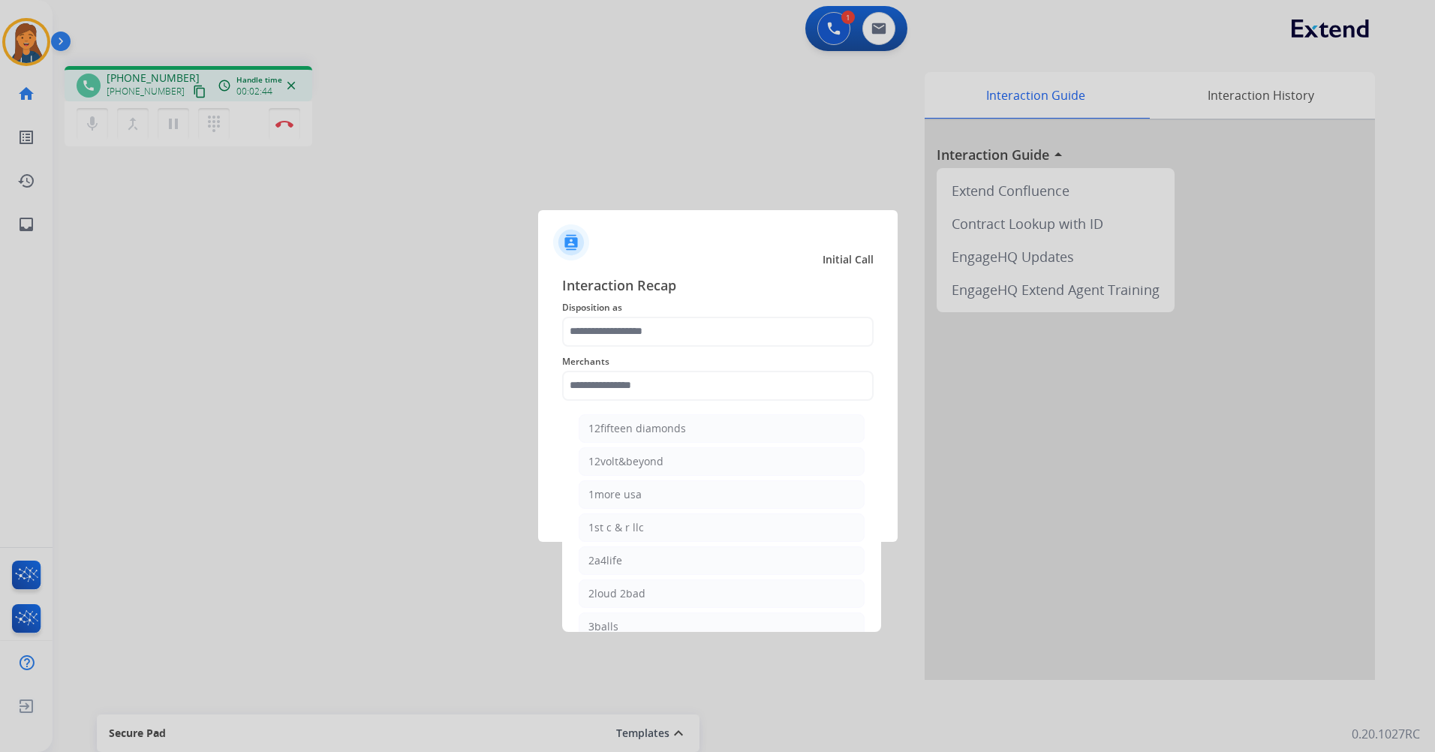
click at [295, 137] on div at bounding box center [717, 376] width 1435 height 752
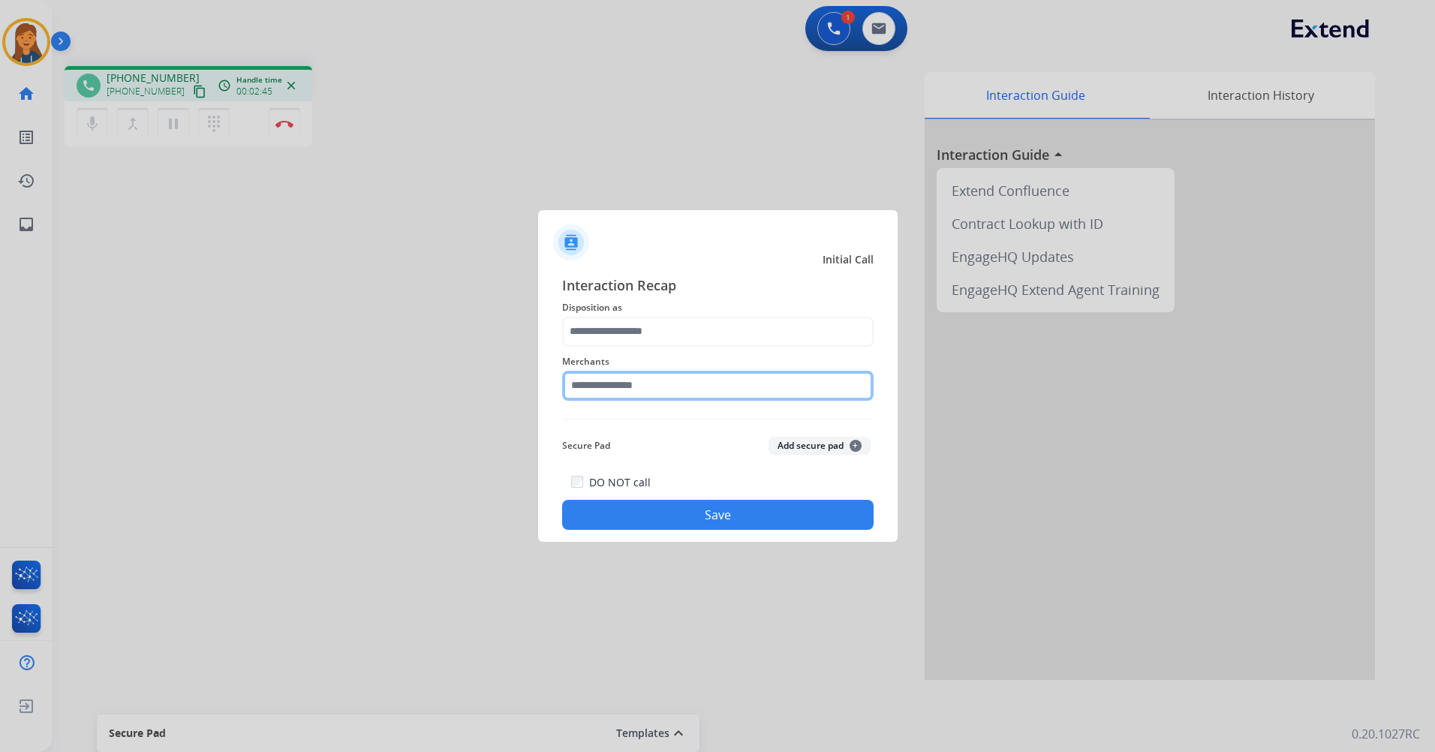
click at [655, 385] on input "text" at bounding box center [718, 386] width 312 height 30
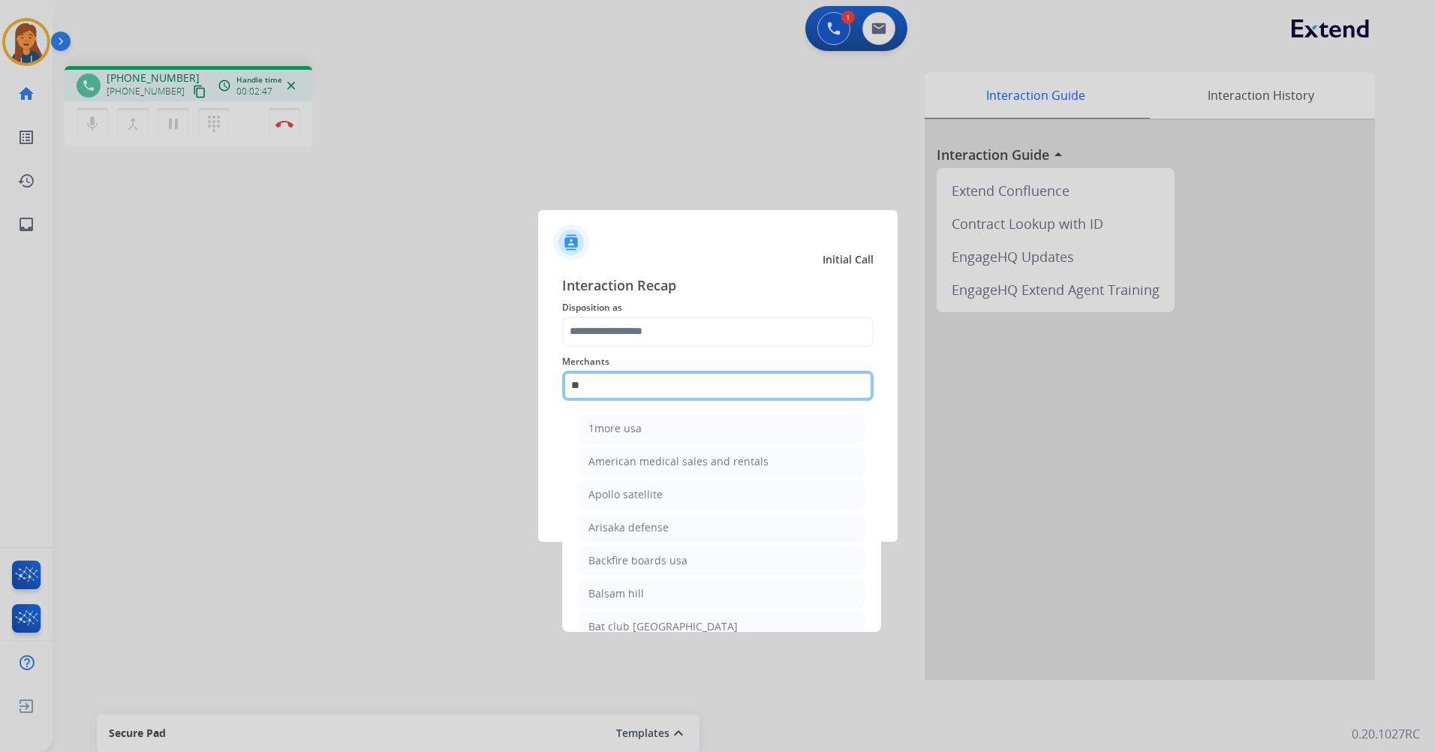
type input "*"
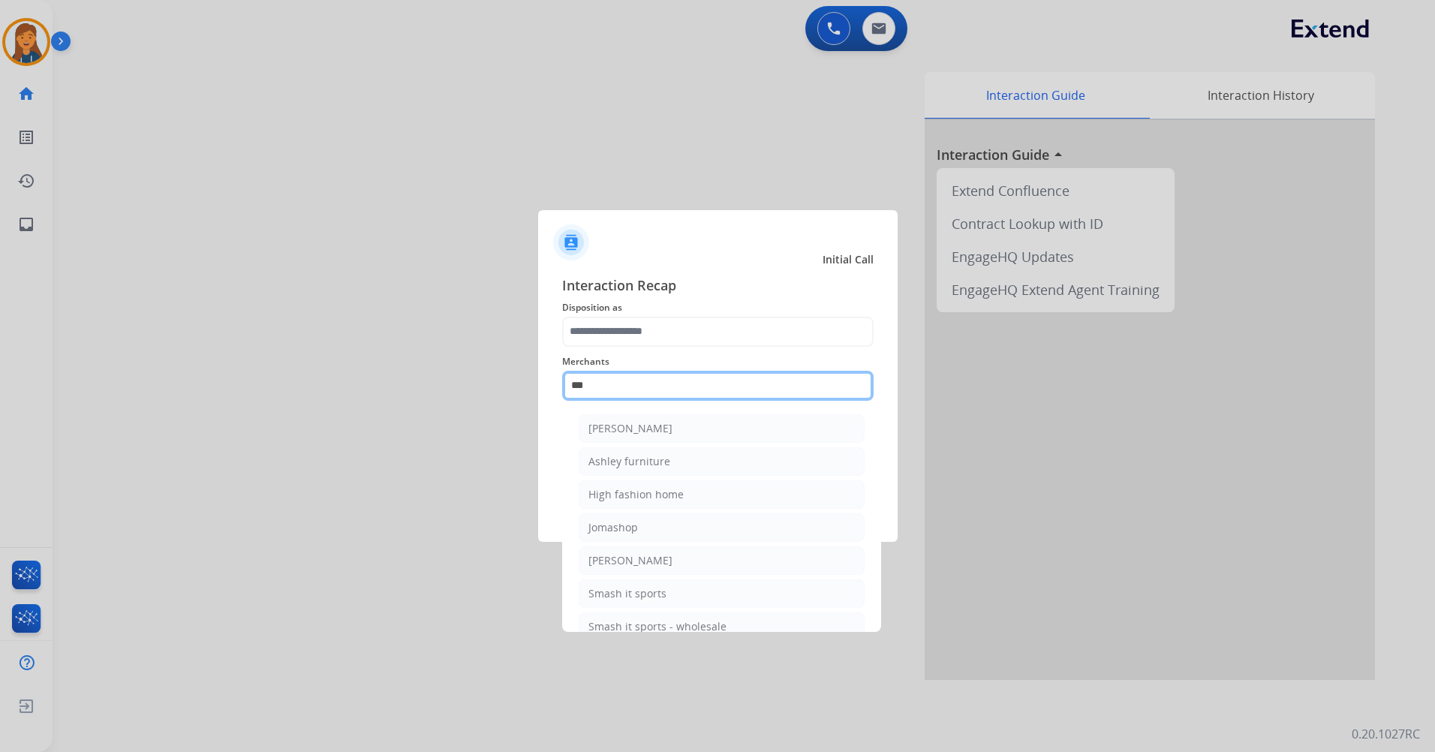
drag, startPoint x: 651, startPoint y: 390, endPoint x: 525, endPoint y: 379, distance: 126.6
click at [0, 379] on app-contact-recap-modal "Initial Call Interaction Recap Disposition as Merchants *** Ashley - Reguard As…" at bounding box center [0, 376] width 0 height 752
click at [685, 463] on li "Ashley furniture" at bounding box center [722, 461] width 286 height 29
type input "**********"
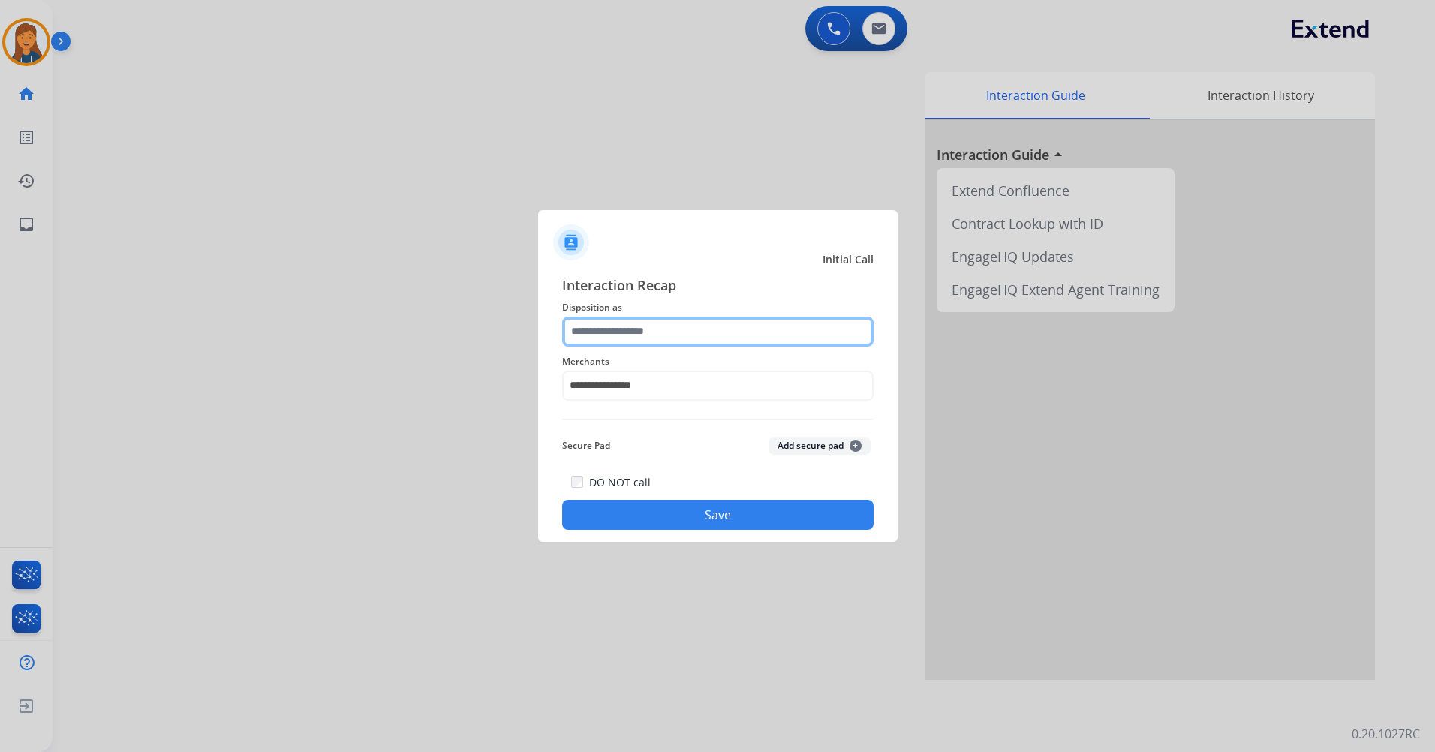
click at [654, 339] on input "text" at bounding box center [718, 332] width 312 height 30
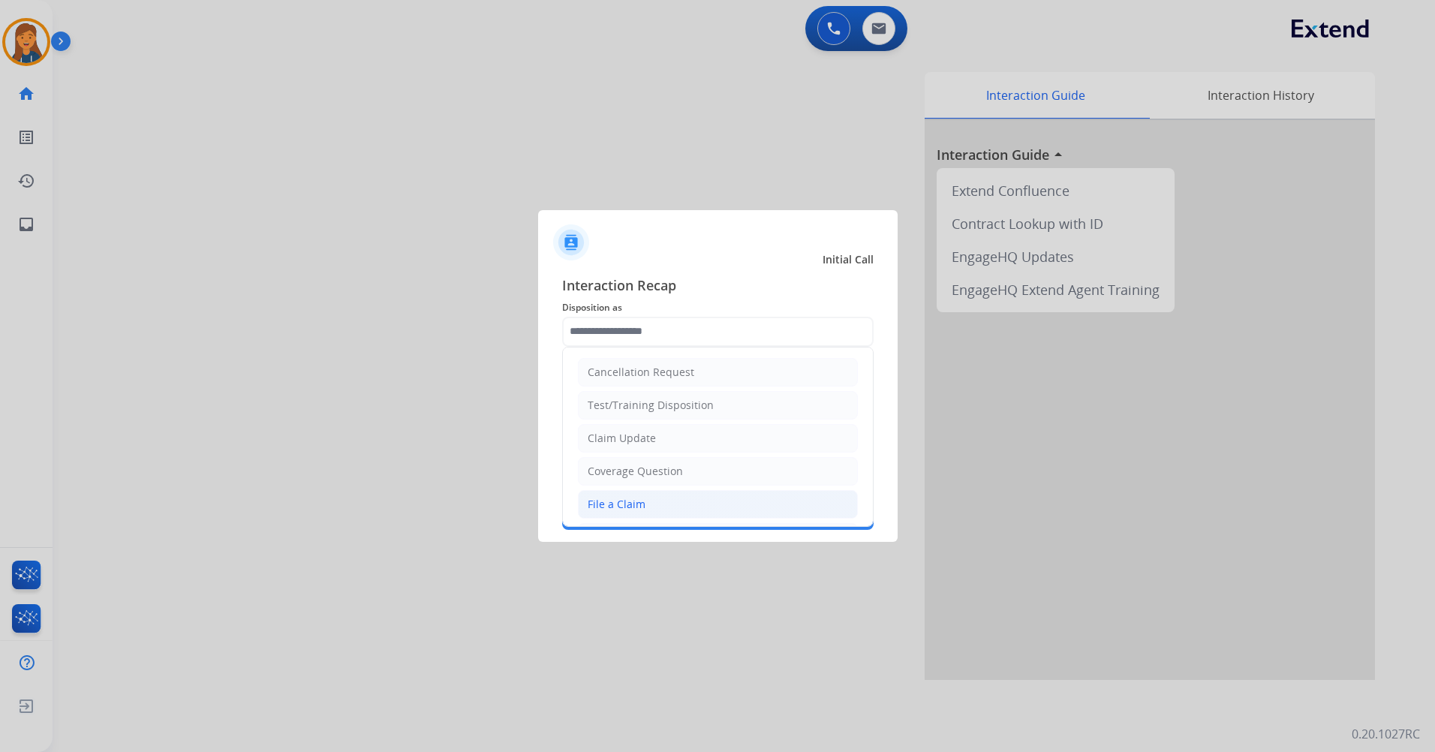
click at [649, 510] on li "File a Claim" at bounding box center [718, 504] width 280 height 29
type input "**********"
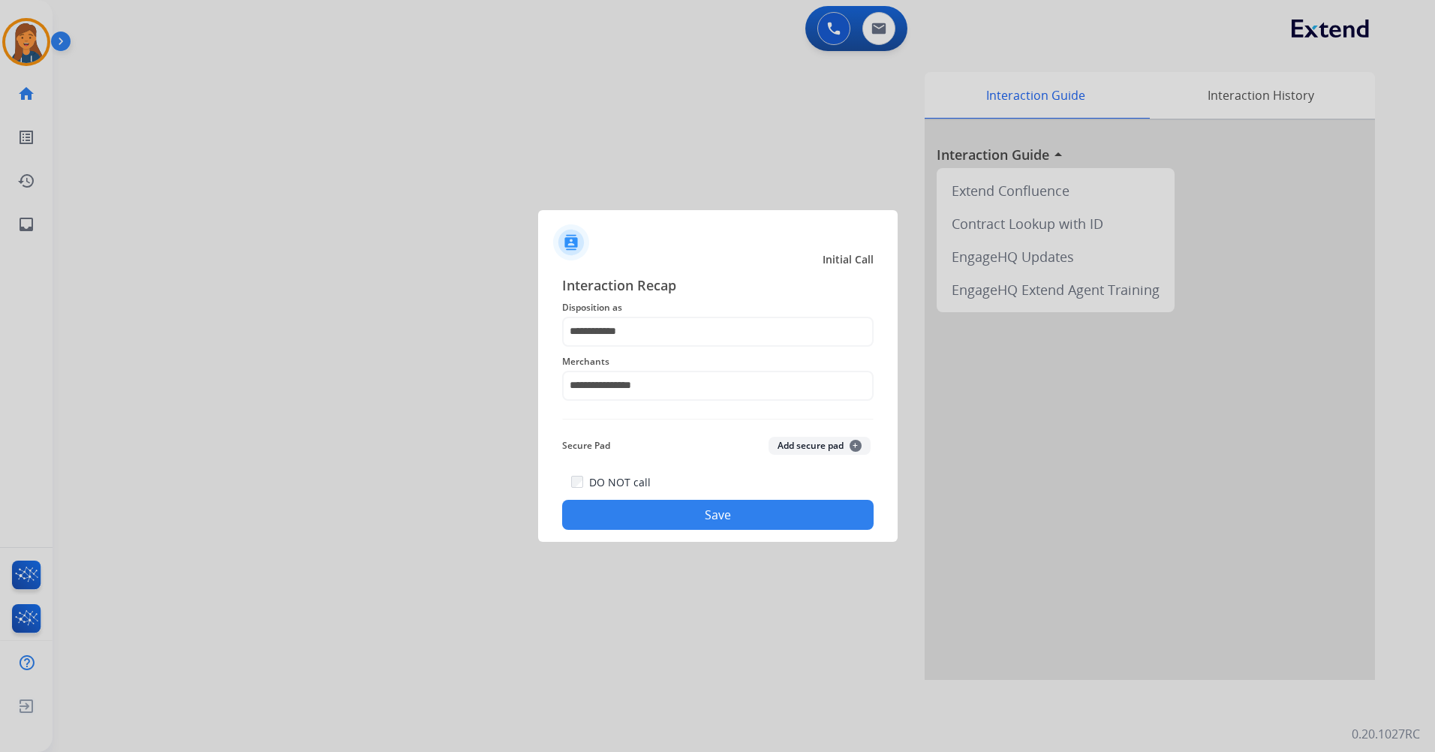
click at [652, 523] on button "Save" at bounding box center [718, 515] width 312 height 30
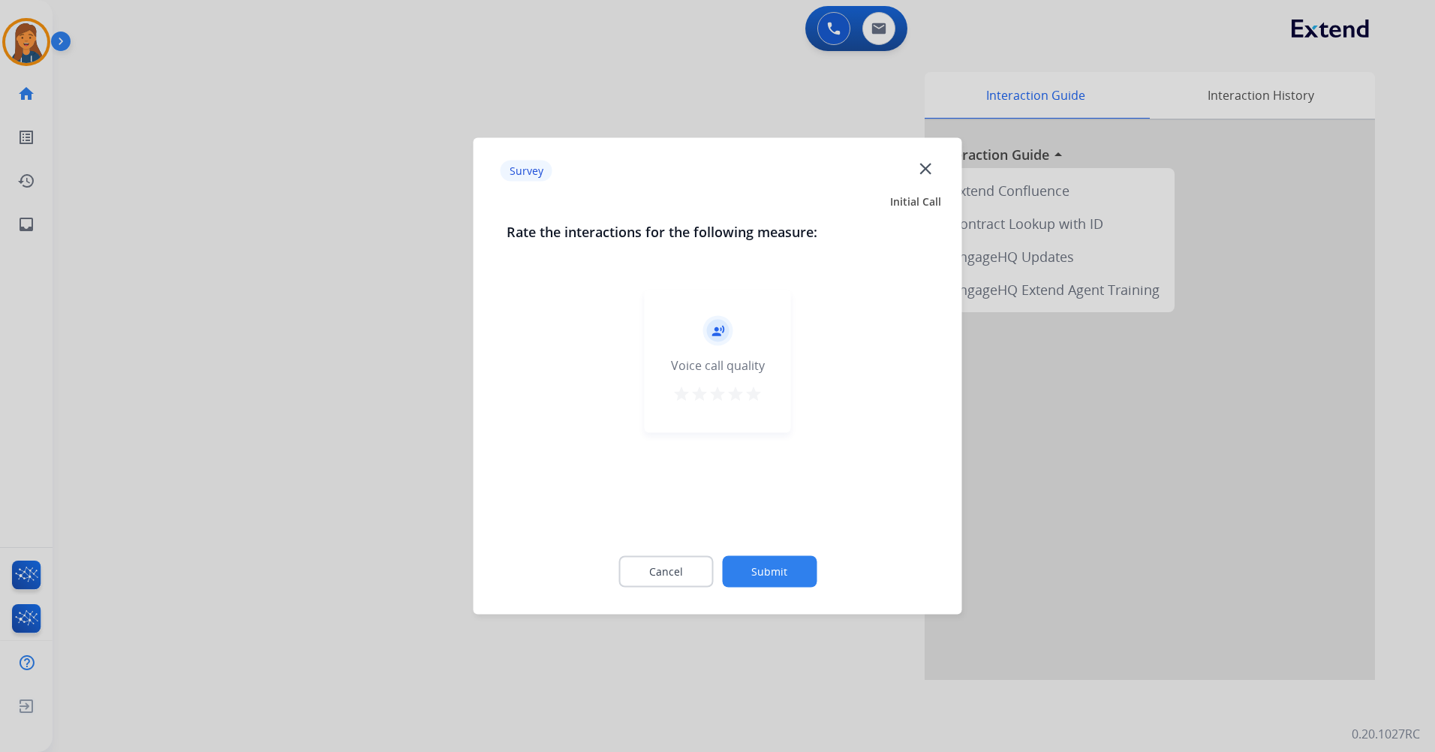
click at [754, 407] on div "star star star star star" at bounding box center [718, 396] width 90 height 23
click at [753, 397] on mat-icon "star" at bounding box center [754, 394] width 18 height 18
click at [766, 559] on button "Submit" at bounding box center [769, 572] width 95 height 32
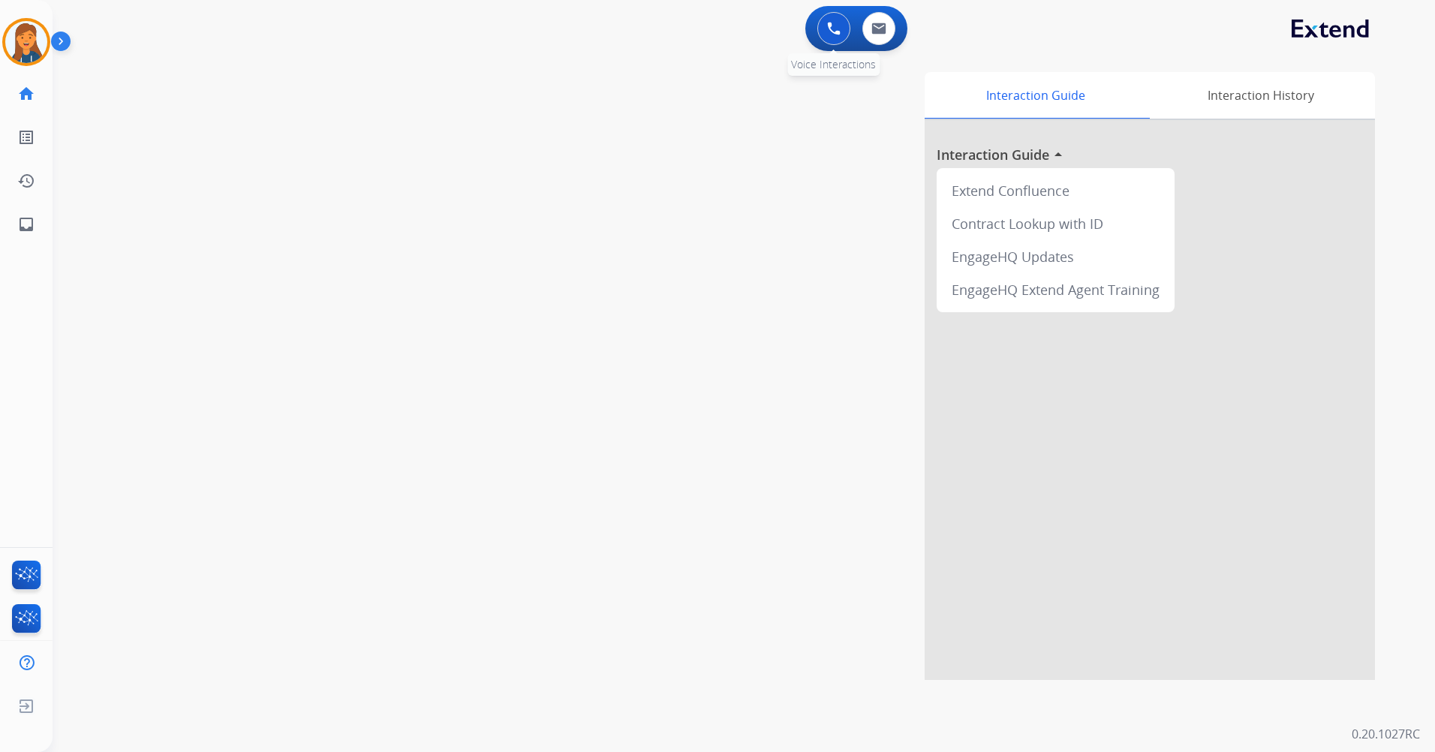
click at [817, 25] on div "0 Voice Interactions" at bounding box center [833, 28] width 45 height 33
click at [830, 27] on img at bounding box center [834, 29] width 14 height 14
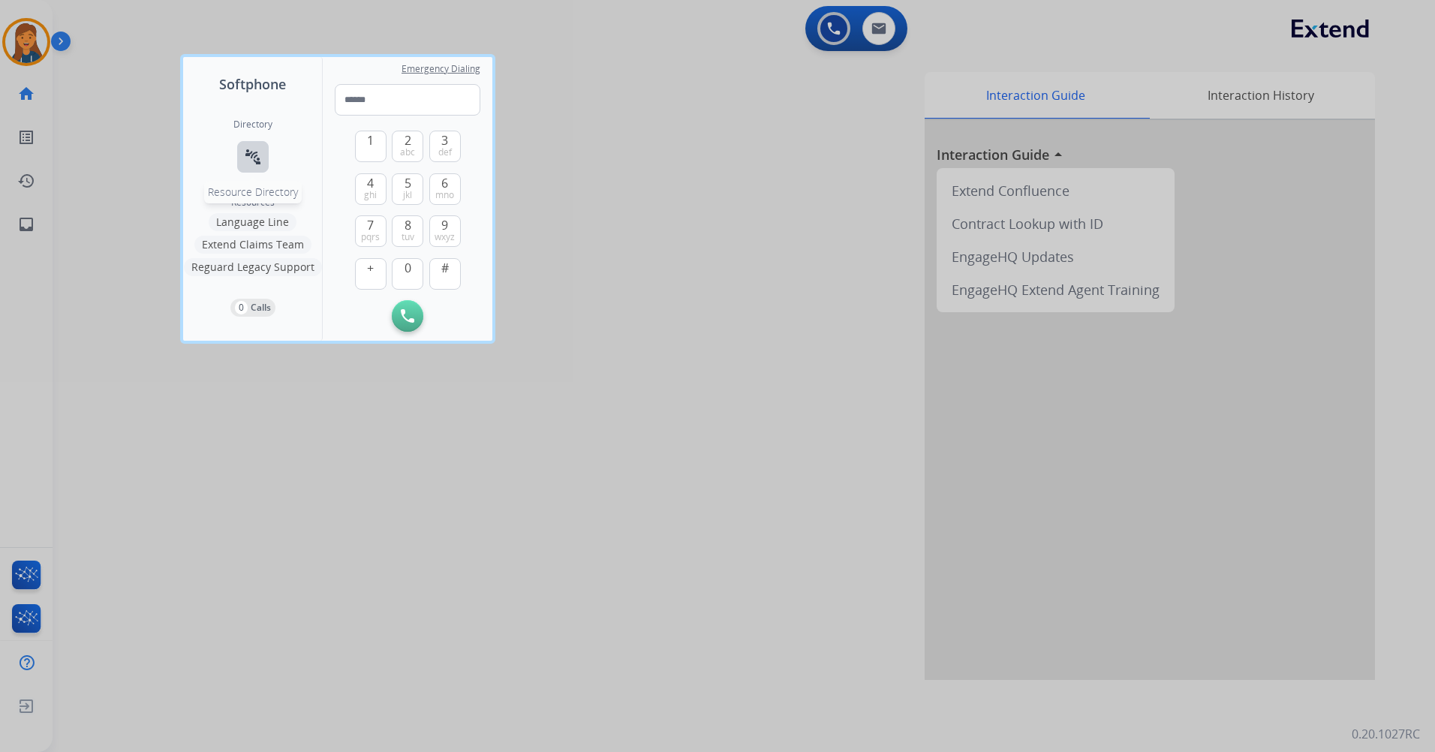
click at [261, 149] on mat-icon "connect_without_contact" at bounding box center [253, 157] width 18 height 18
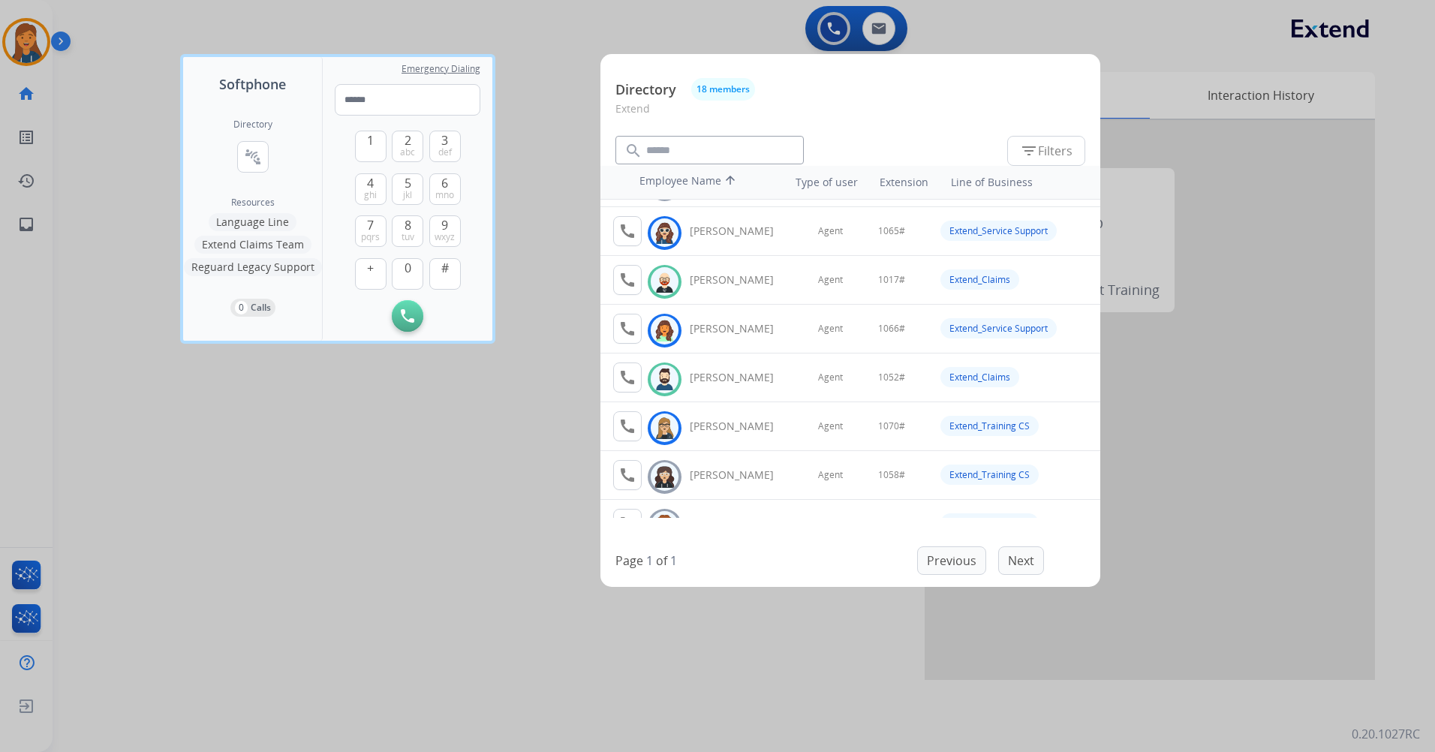
scroll to position [150, 0]
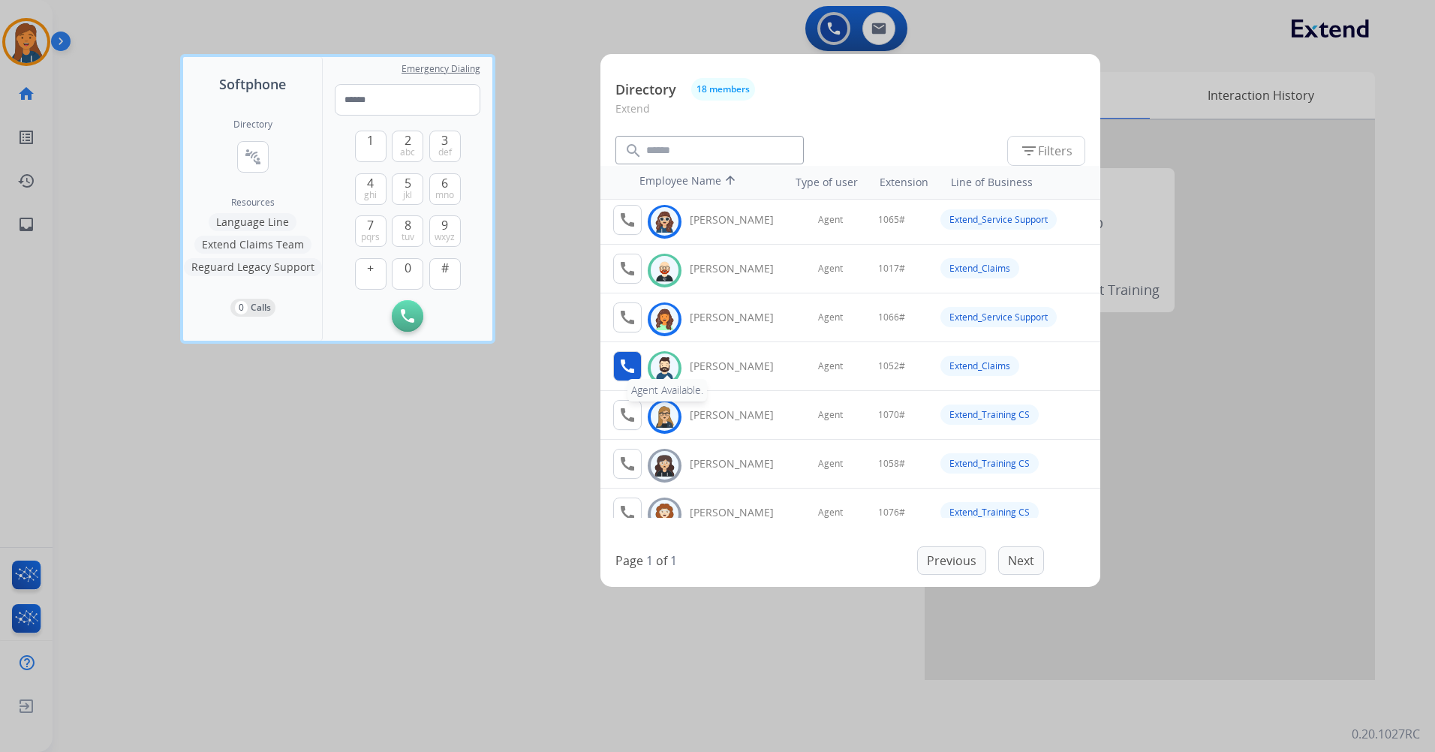
click at [632, 365] on mat-icon "call" at bounding box center [628, 366] width 18 height 18
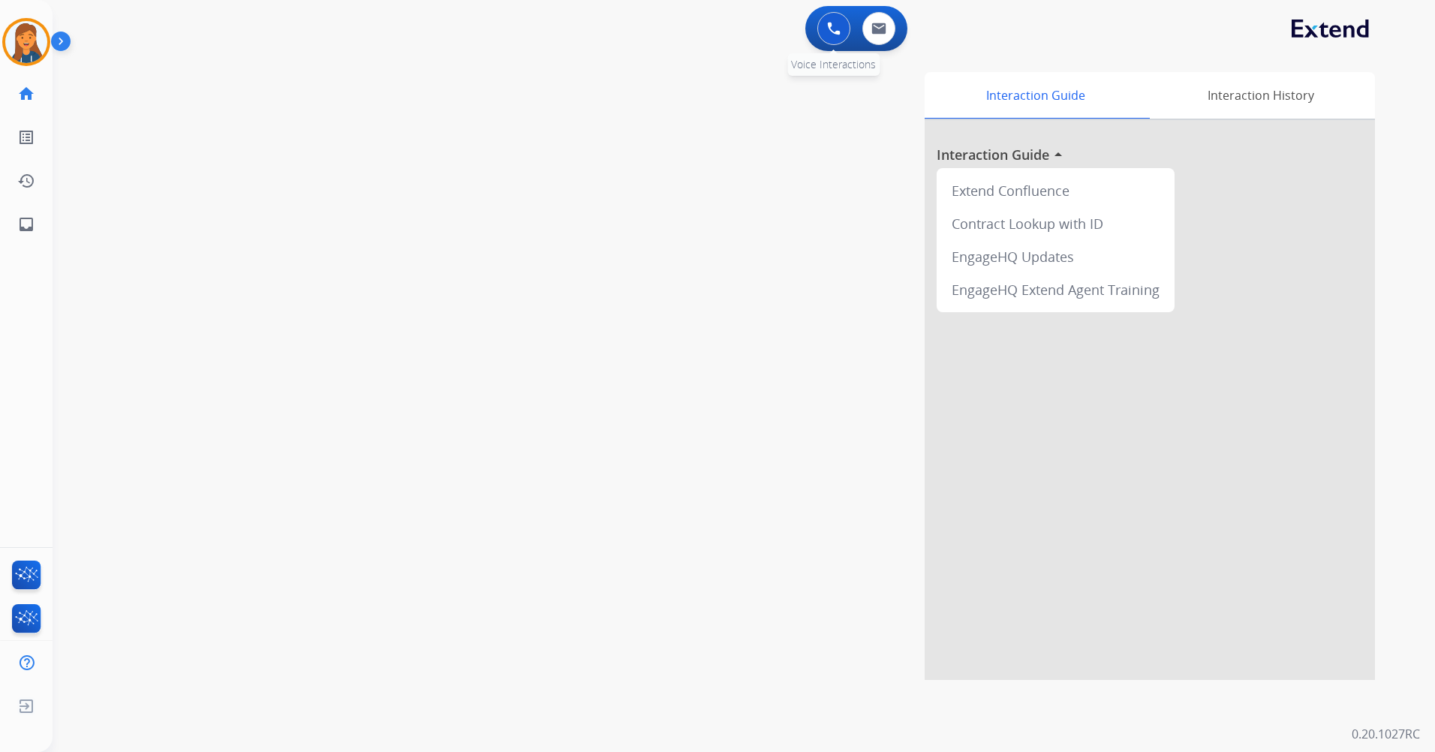
click at [834, 27] on img at bounding box center [834, 29] width 14 height 14
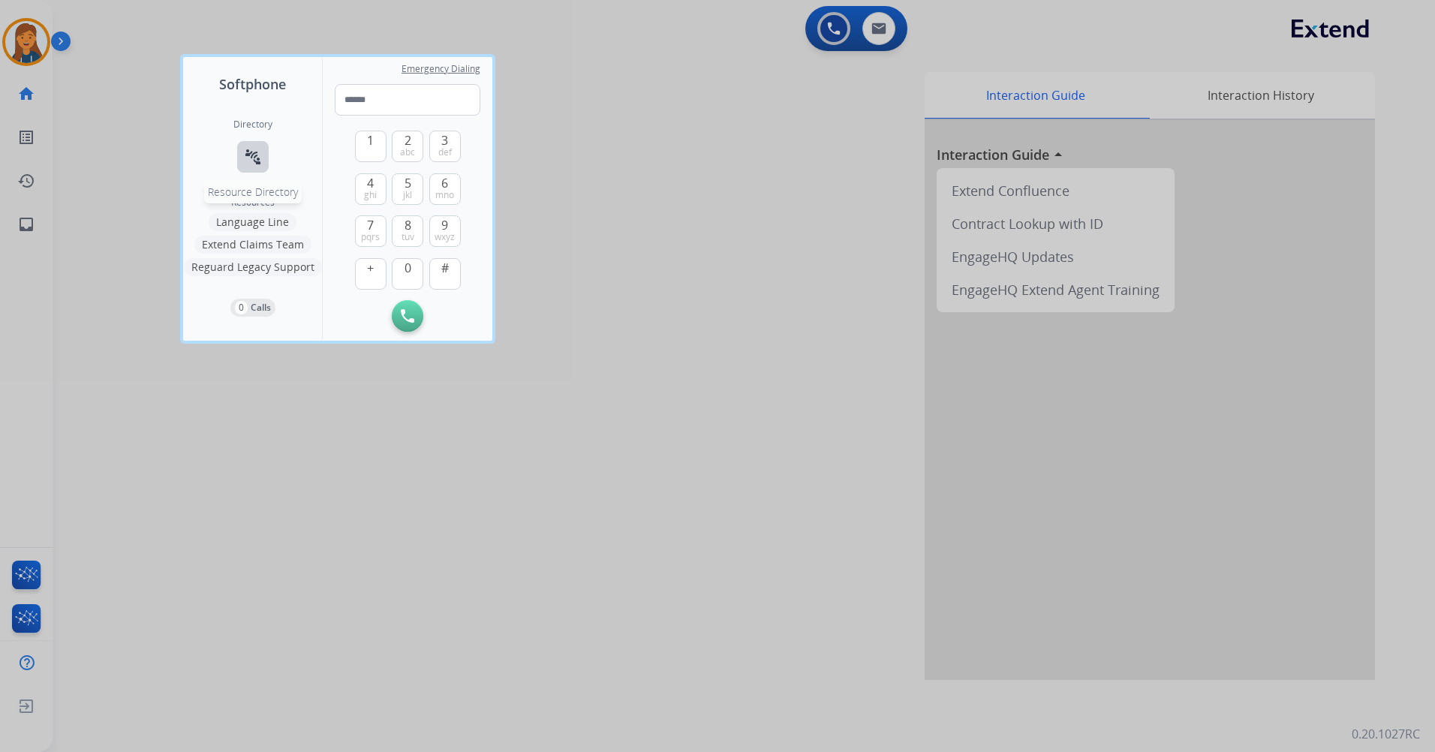
click at [254, 155] on mat-icon "connect_without_contact" at bounding box center [253, 157] width 18 height 18
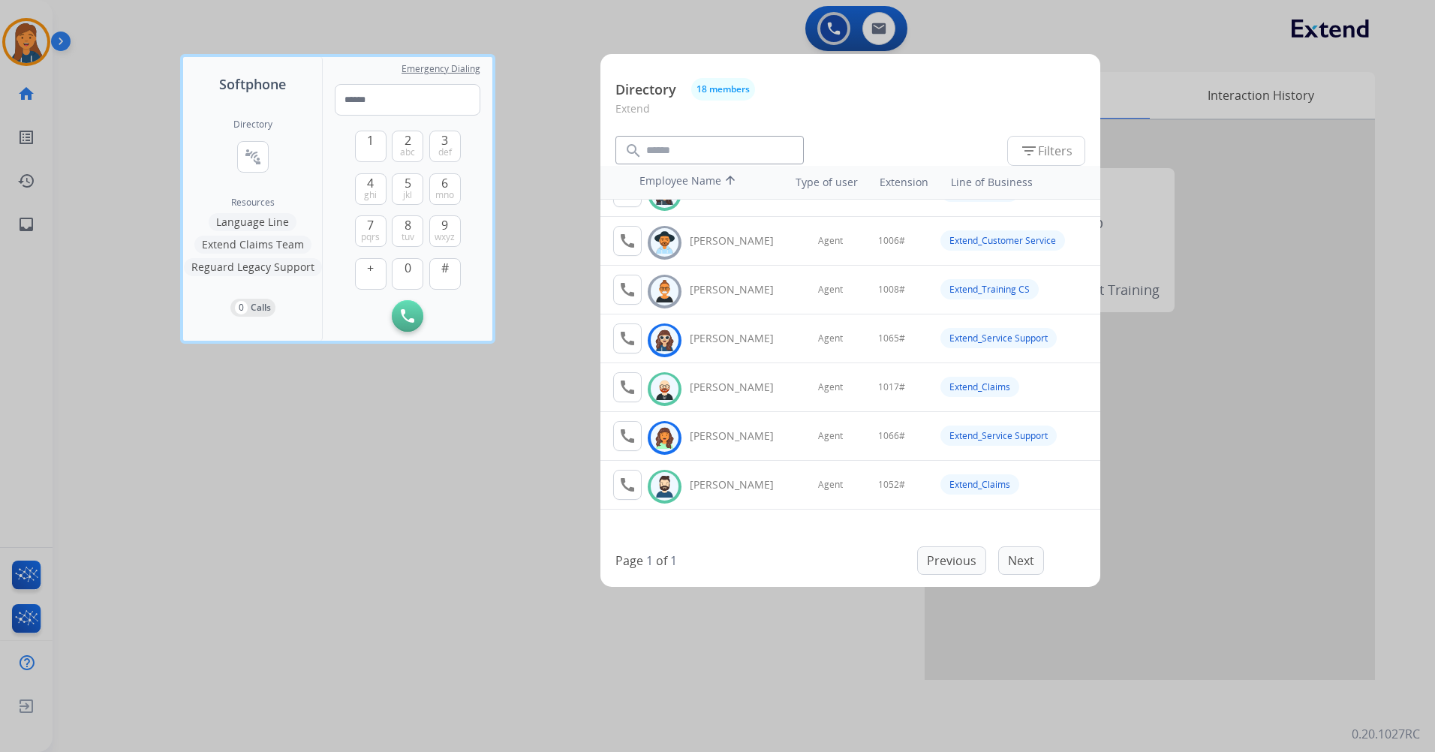
scroll to position [75, 0]
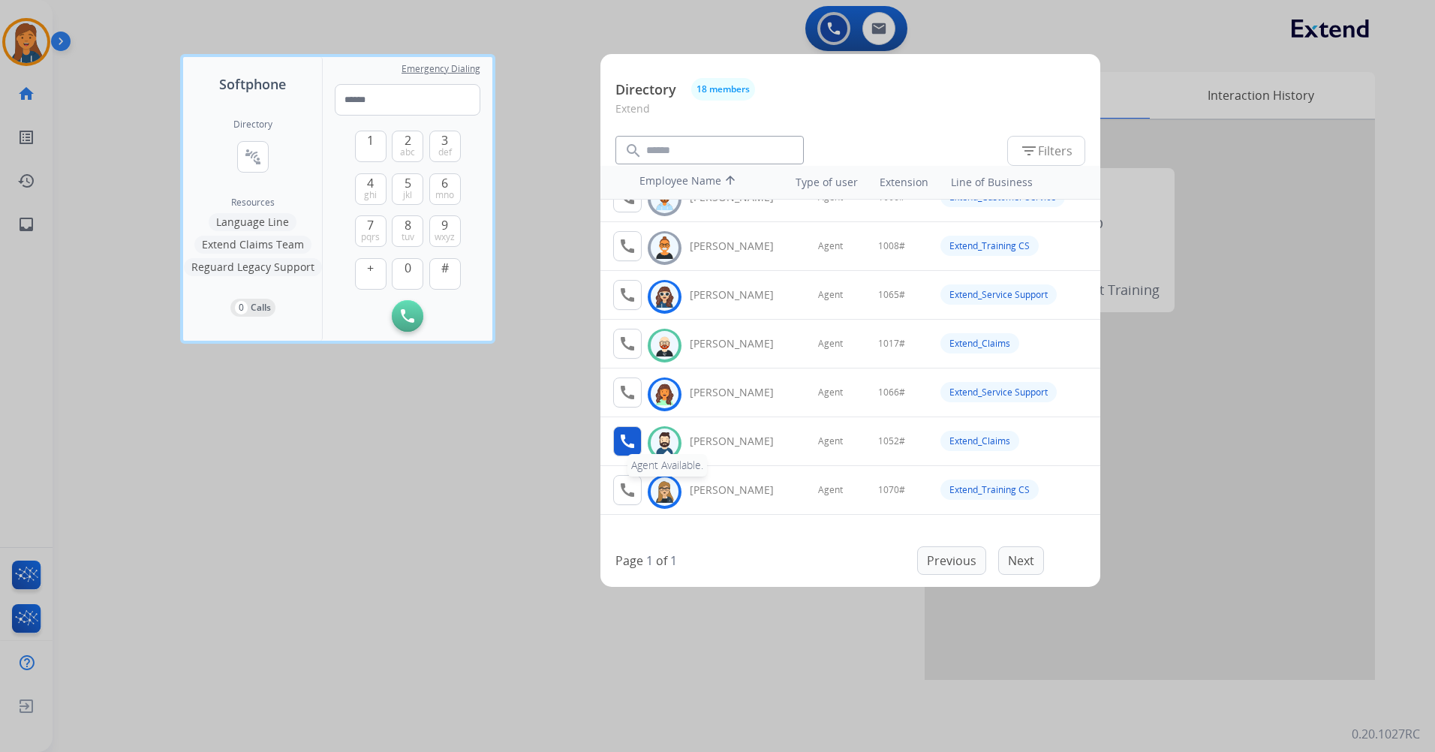
click at [634, 435] on mat-icon "call" at bounding box center [628, 441] width 18 height 18
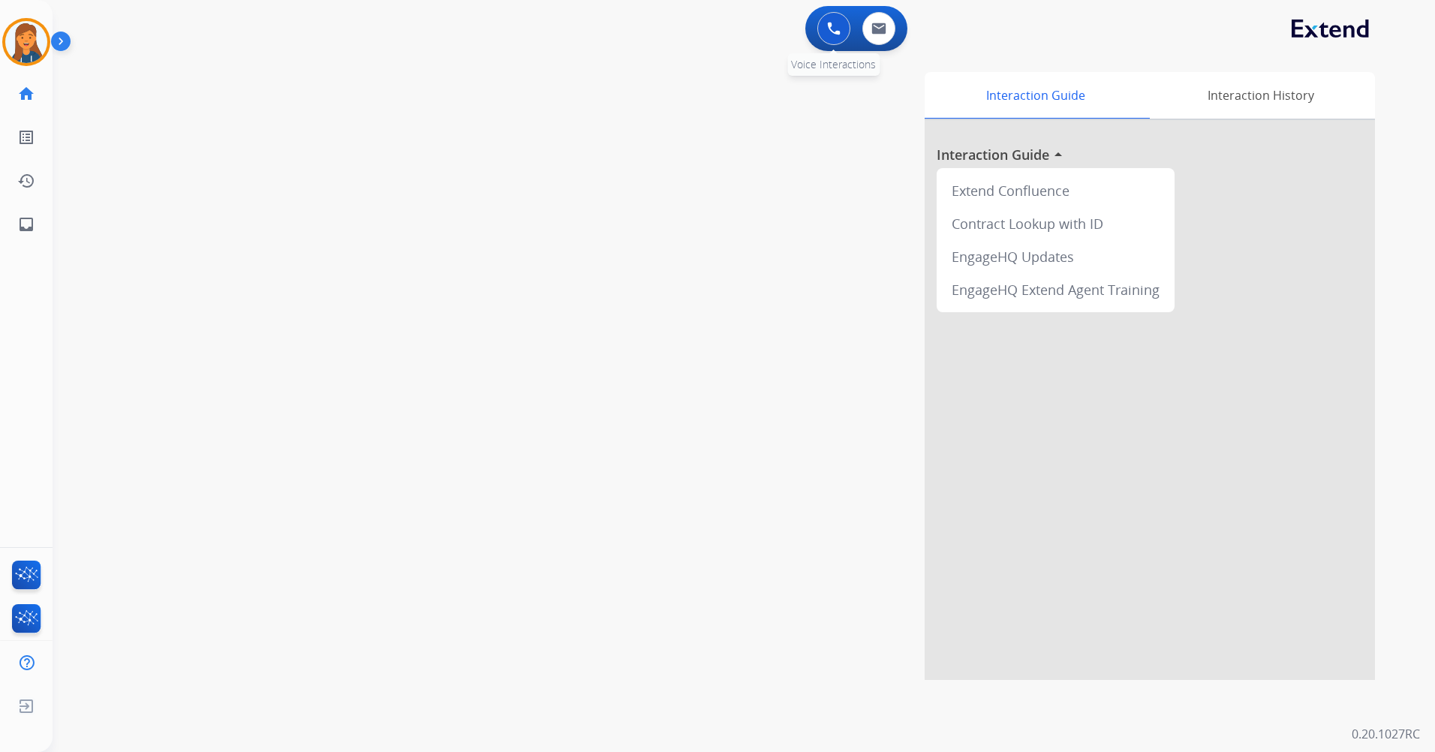
click at [841, 20] on button at bounding box center [833, 28] width 33 height 33
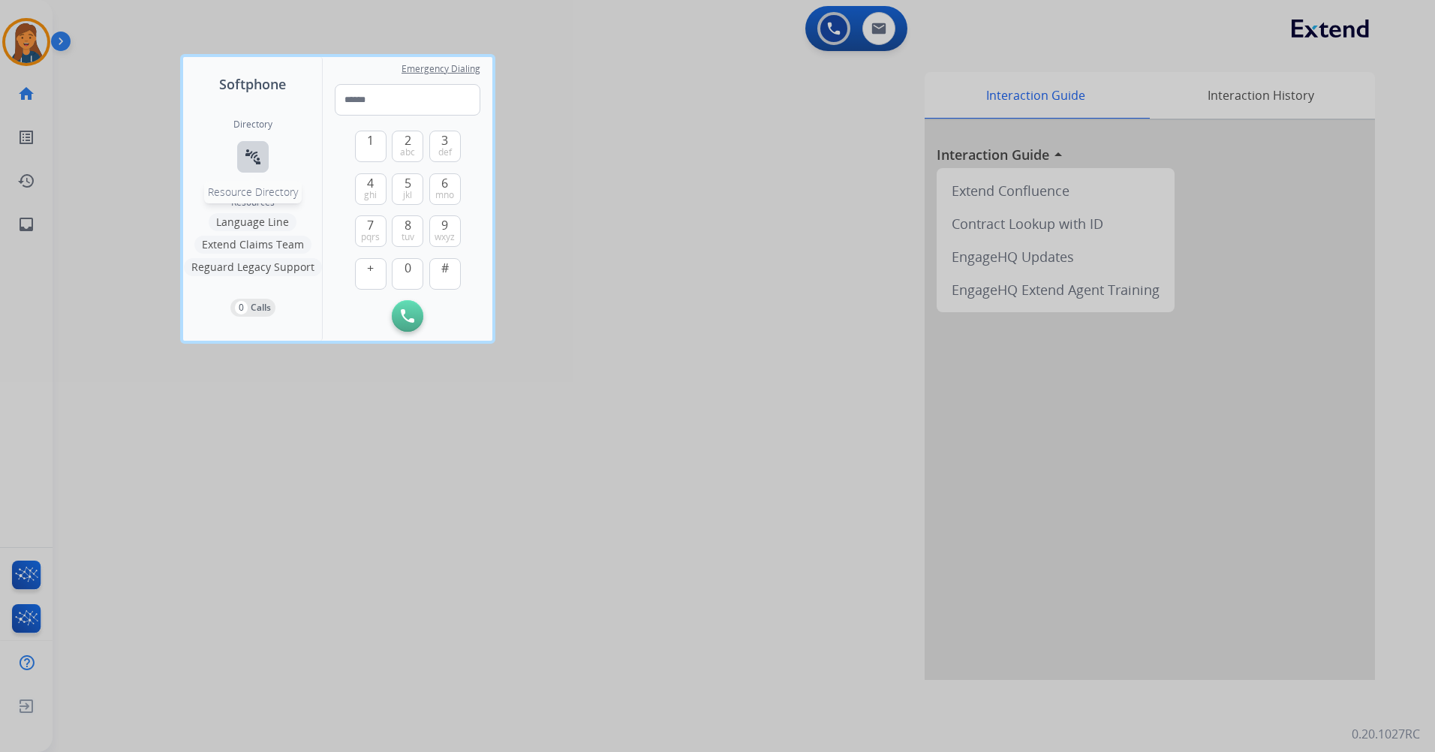
click at [261, 143] on button "connect_without_contact Resource Directory" at bounding box center [253, 157] width 32 height 32
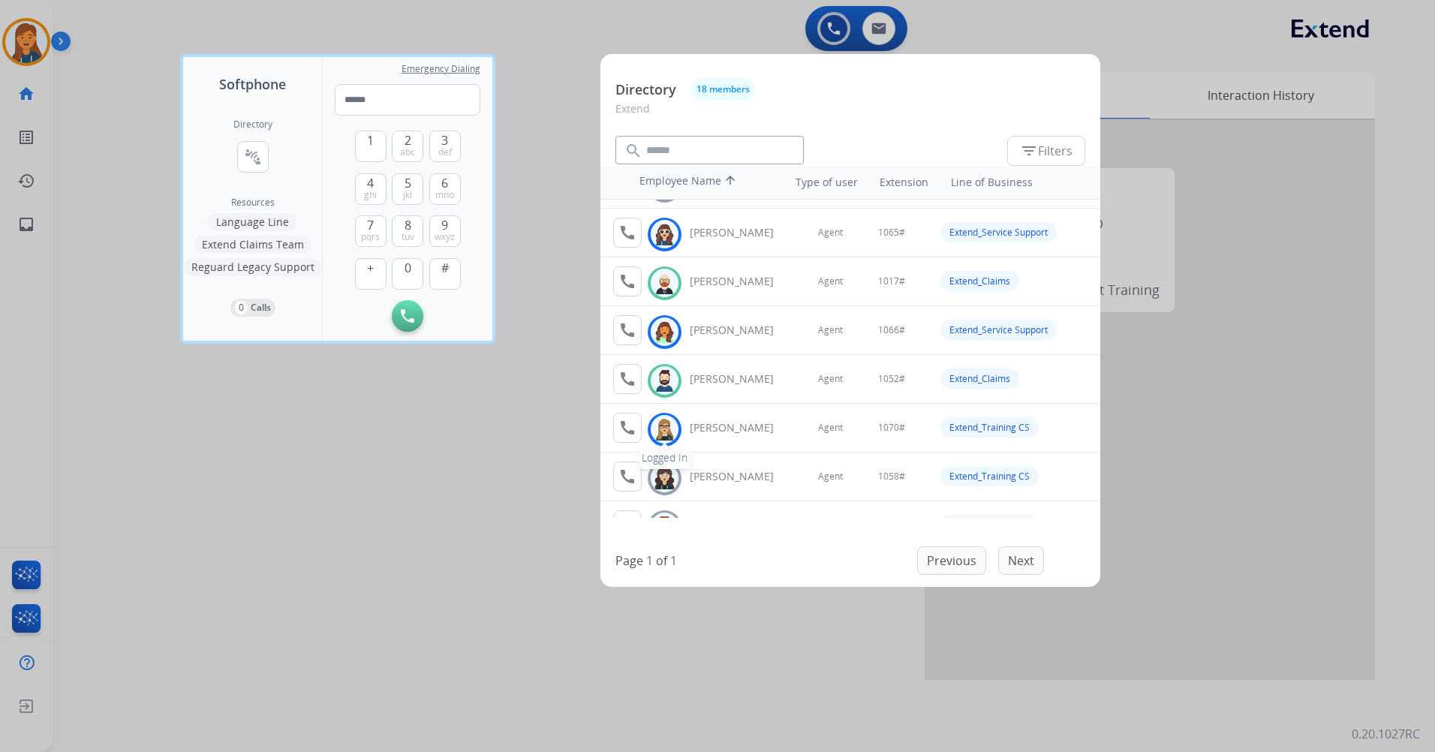
scroll to position [150, 0]
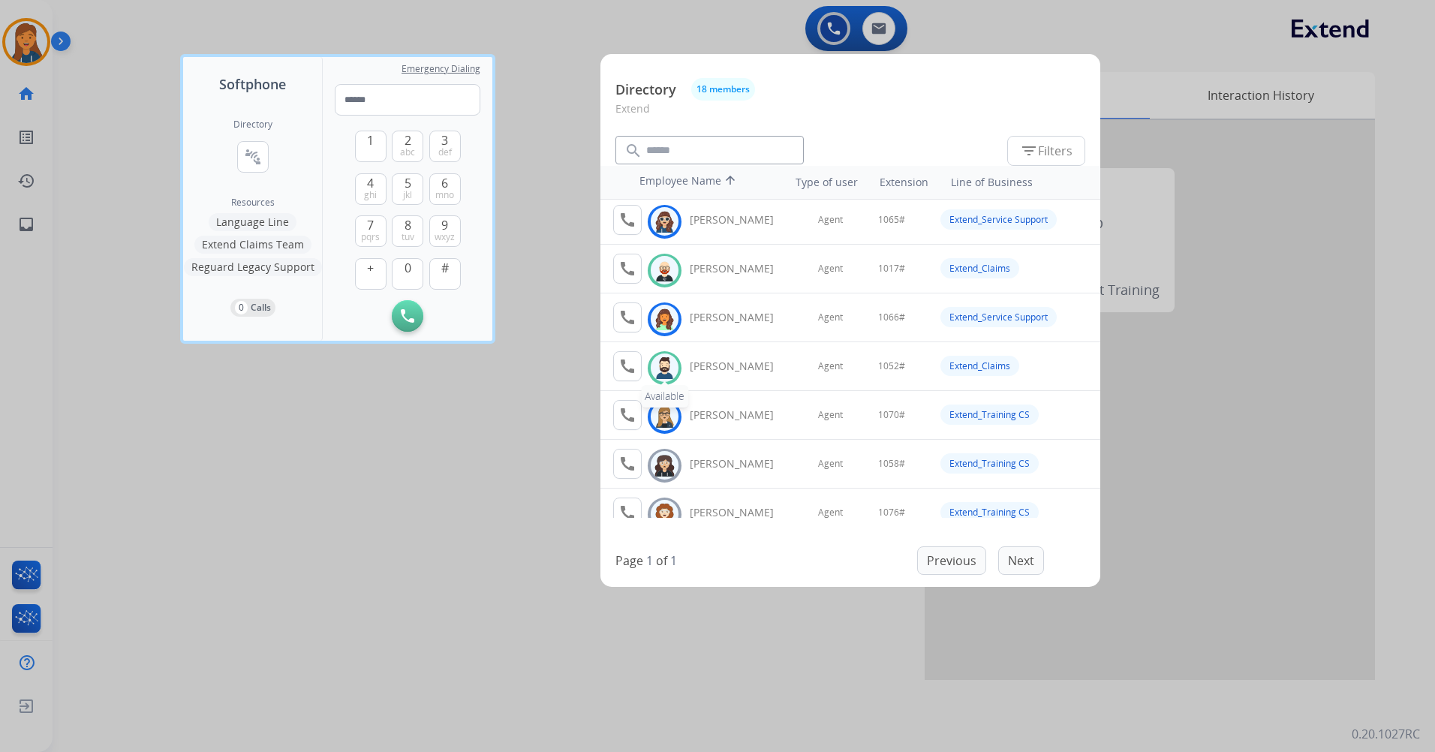
click at [662, 367] on img at bounding box center [665, 368] width 22 height 23
click at [630, 360] on mat-icon "call" at bounding box center [628, 366] width 18 height 18
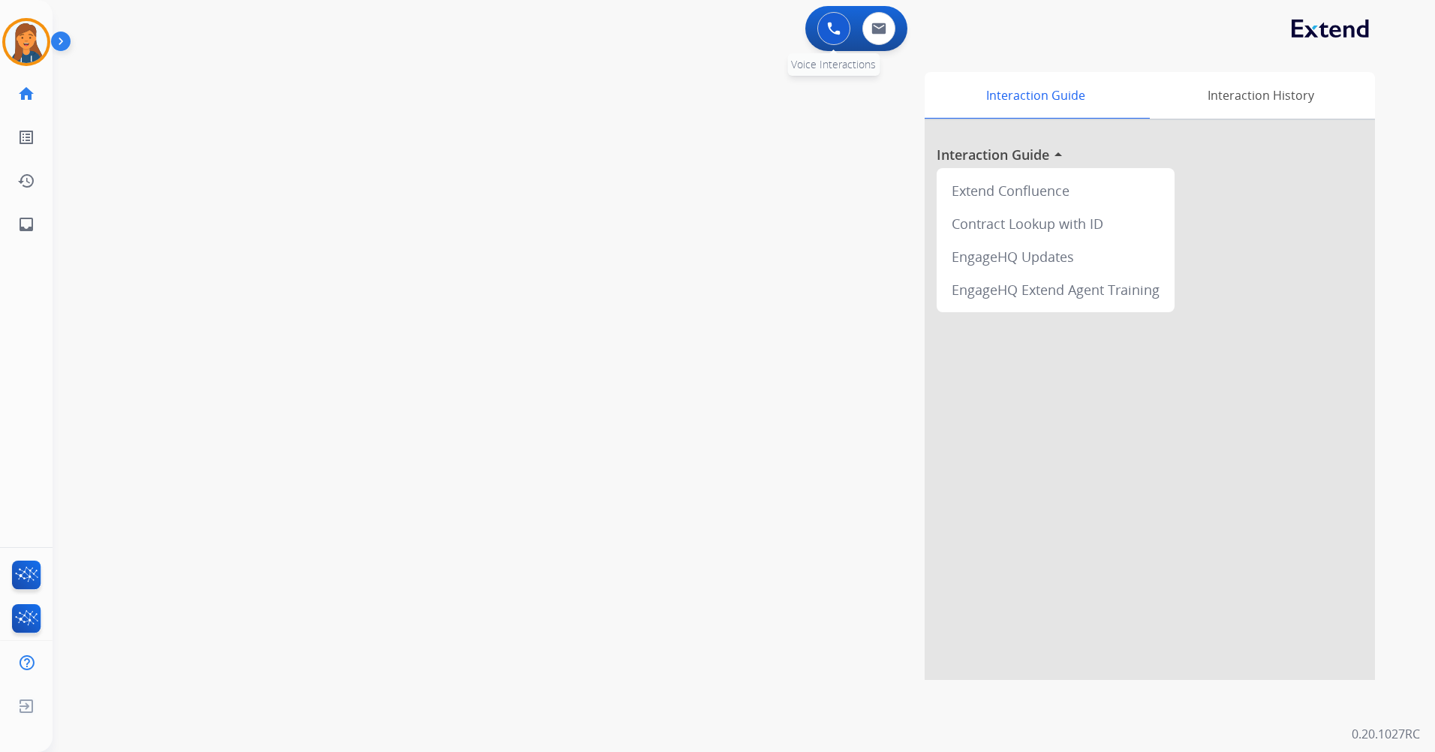
click at [818, 17] on div "0 Voice Interactions" at bounding box center [833, 28] width 45 height 33
click at [830, 28] on img at bounding box center [834, 29] width 14 height 14
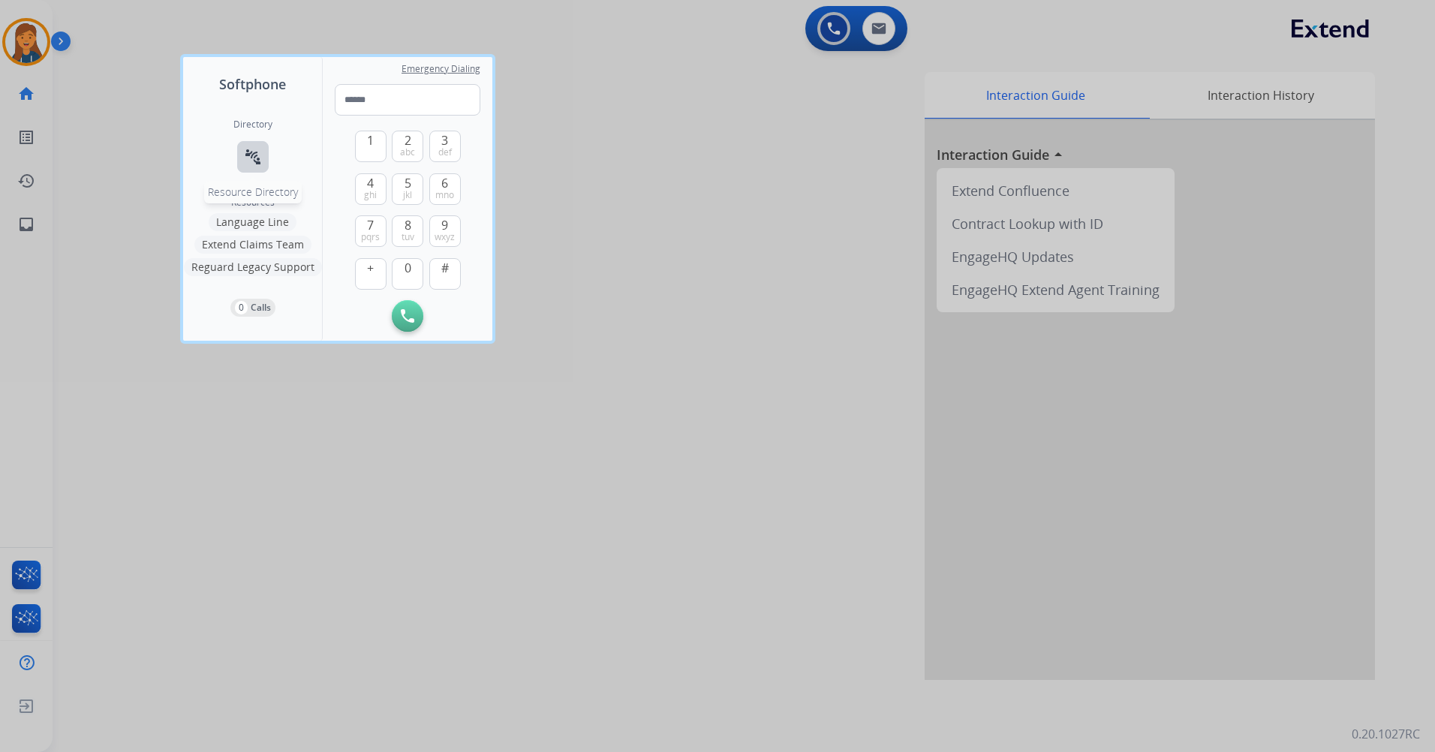
click at [263, 145] on button "connect_without_contact Resource Directory" at bounding box center [253, 157] width 32 height 32
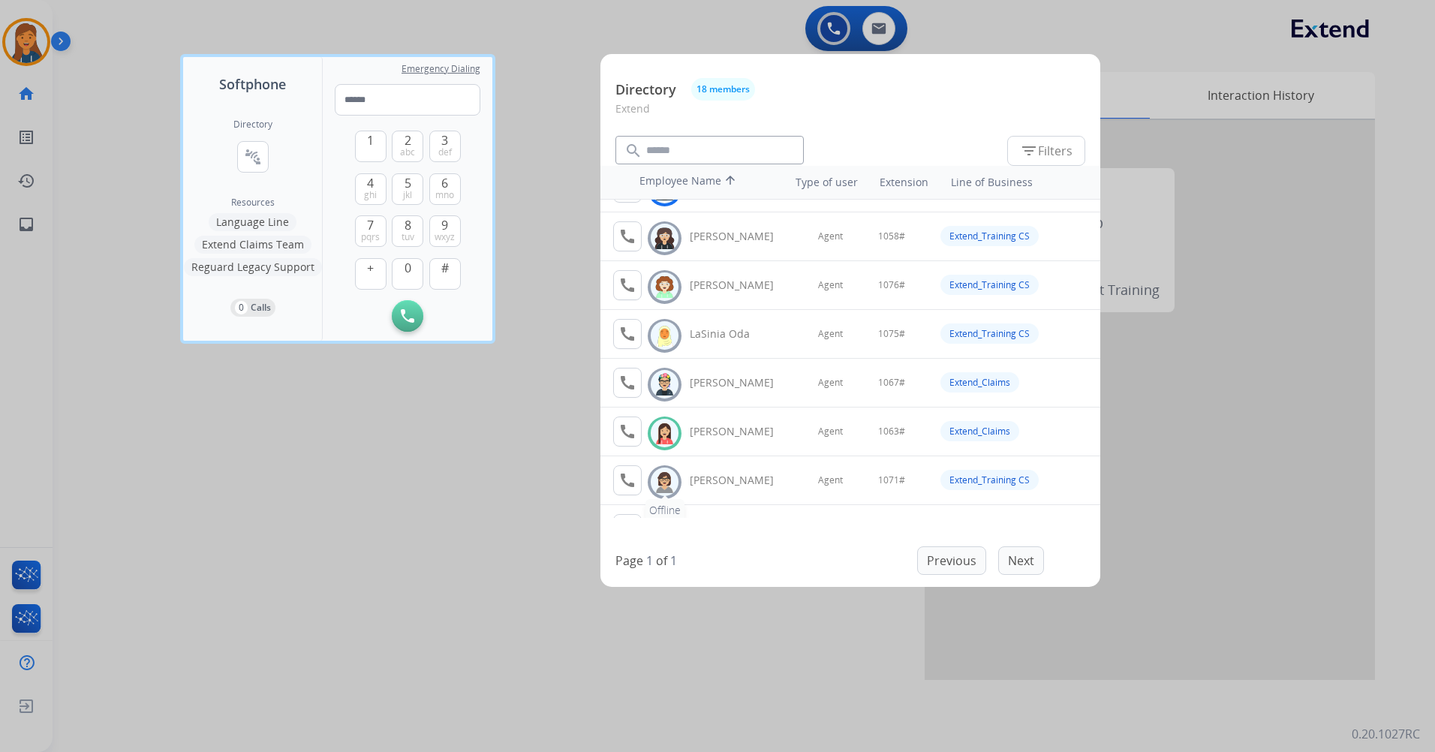
scroll to position [272, 0]
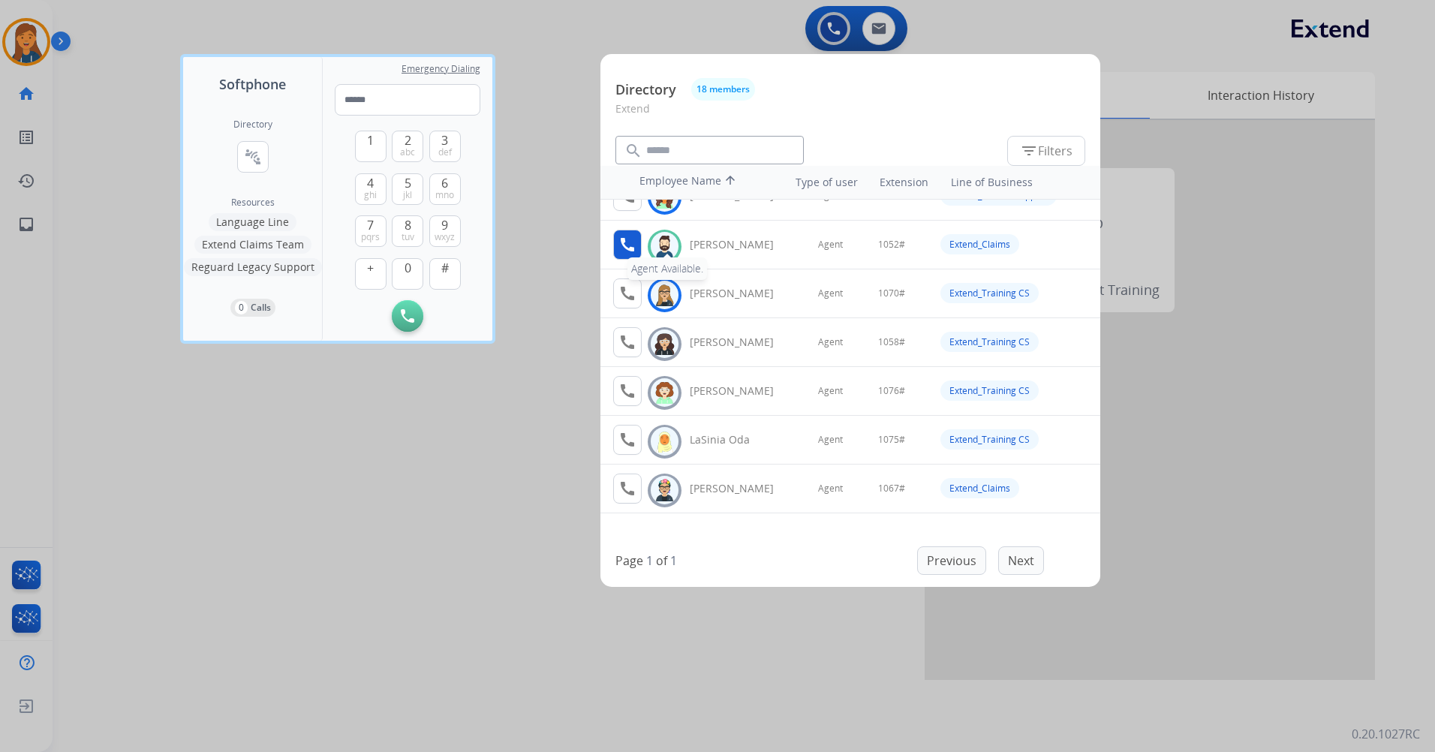
click at [627, 246] on mat-icon "call" at bounding box center [628, 245] width 18 height 18
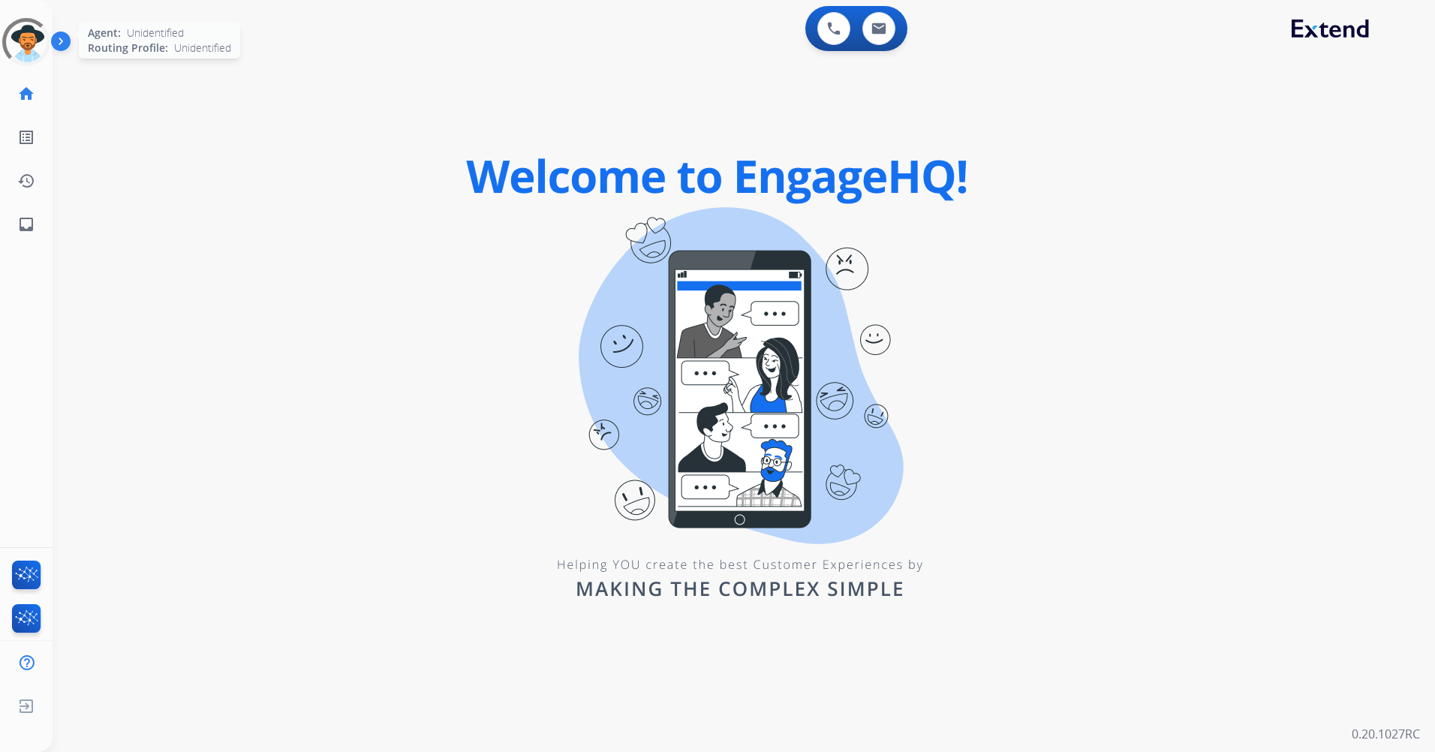
click at [26, 52] on div at bounding box center [26, 42] width 59 height 59
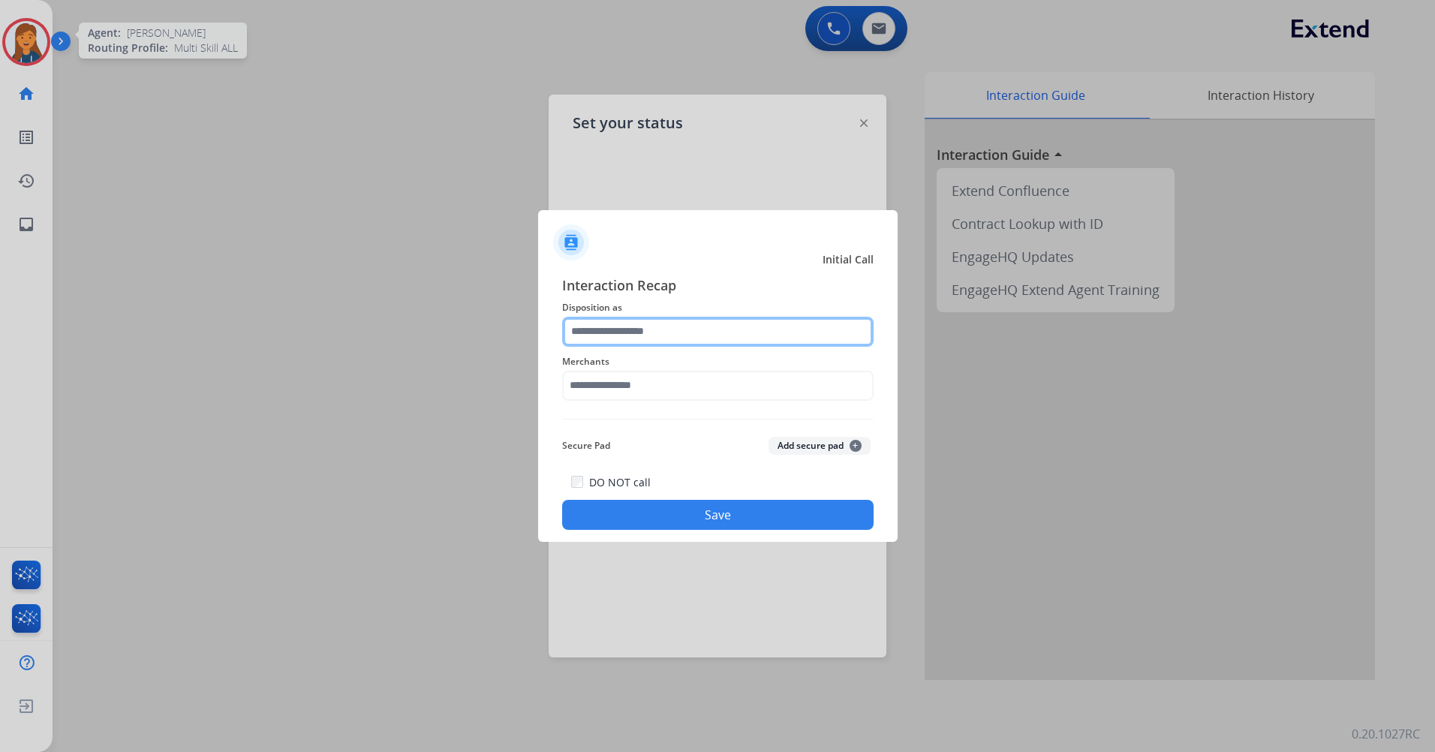
click at [623, 338] on input "text" at bounding box center [718, 332] width 312 height 30
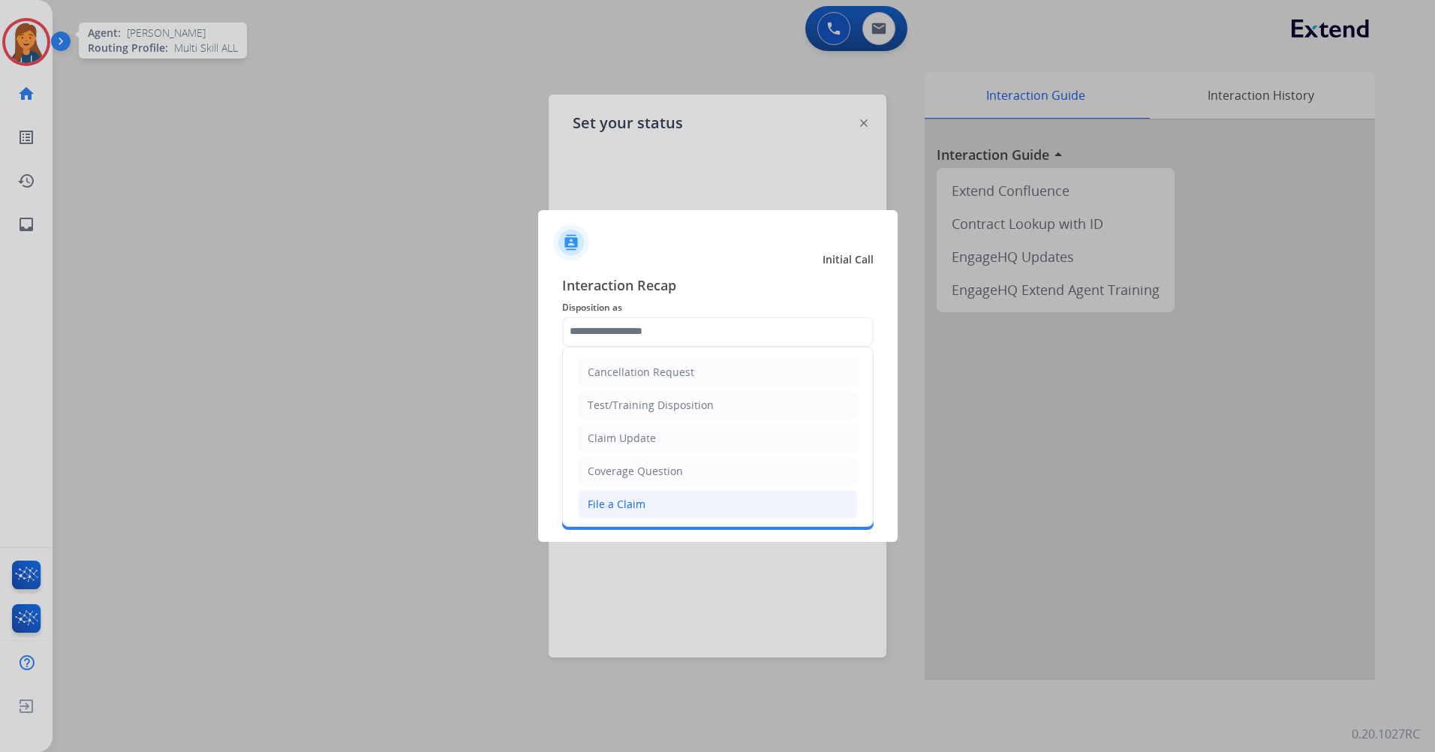
click at [615, 499] on div "File a Claim" at bounding box center [617, 504] width 58 height 15
type input "**********"
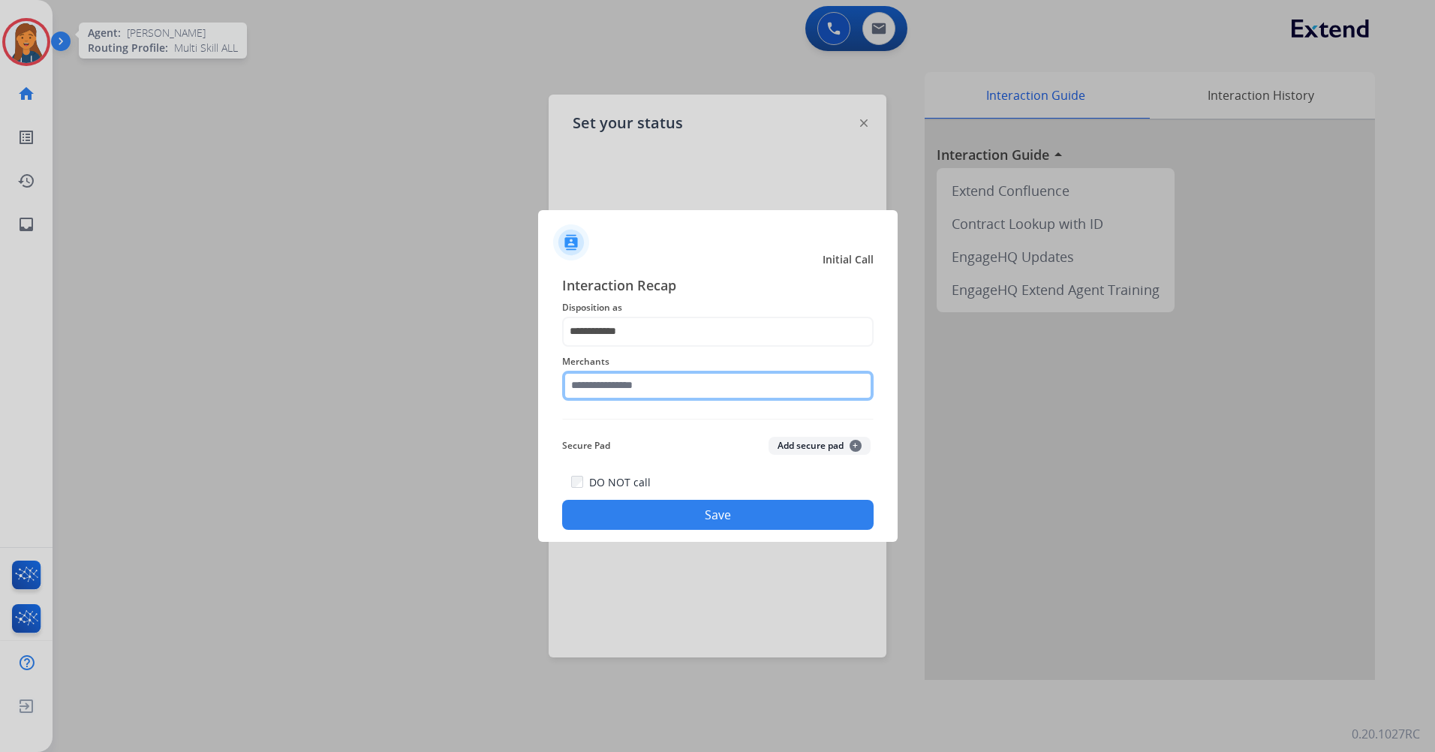
click at [638, 387] on input "text" at bounding box center [718, 386] width 312 height 30
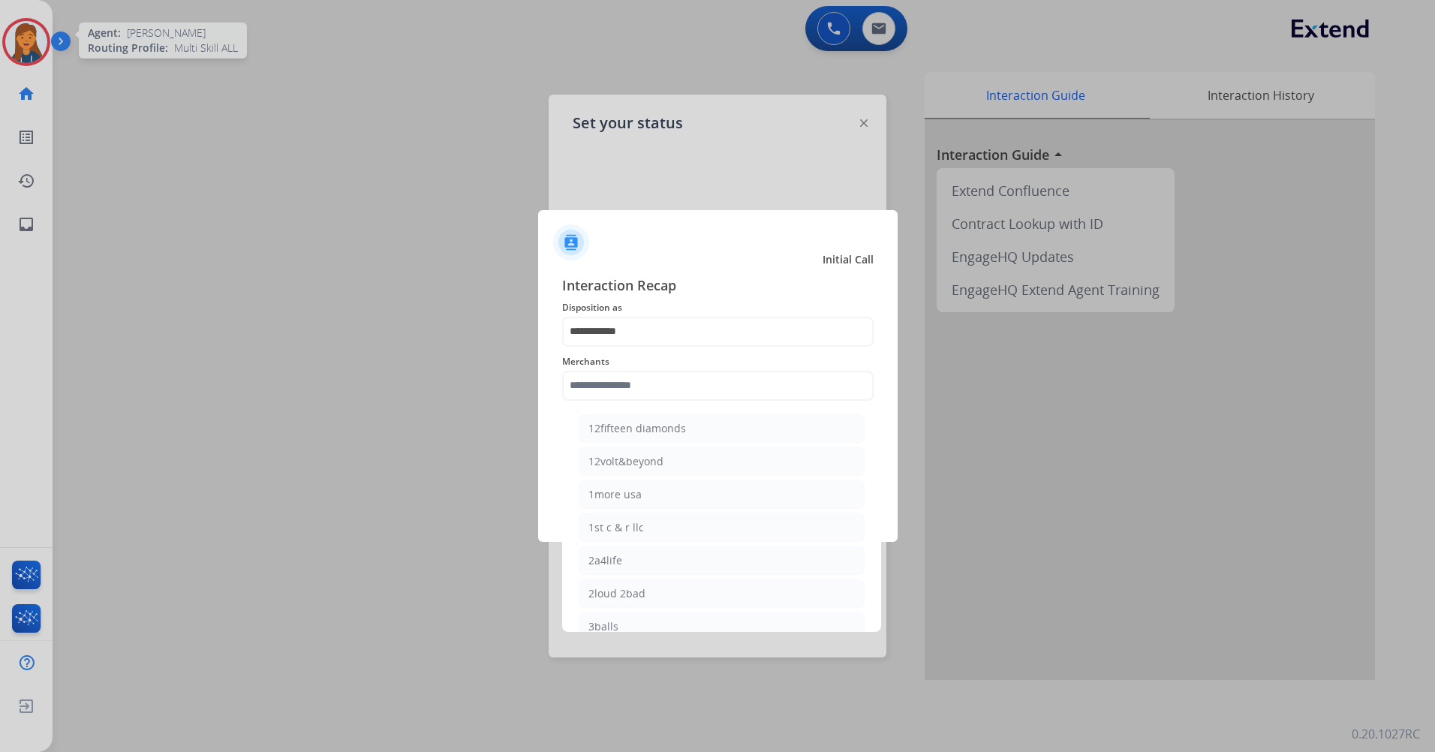
click at [611, 598] on div "2loud 2bad" at bounding box center [616, 593] width 57 height 15
type input "**********"
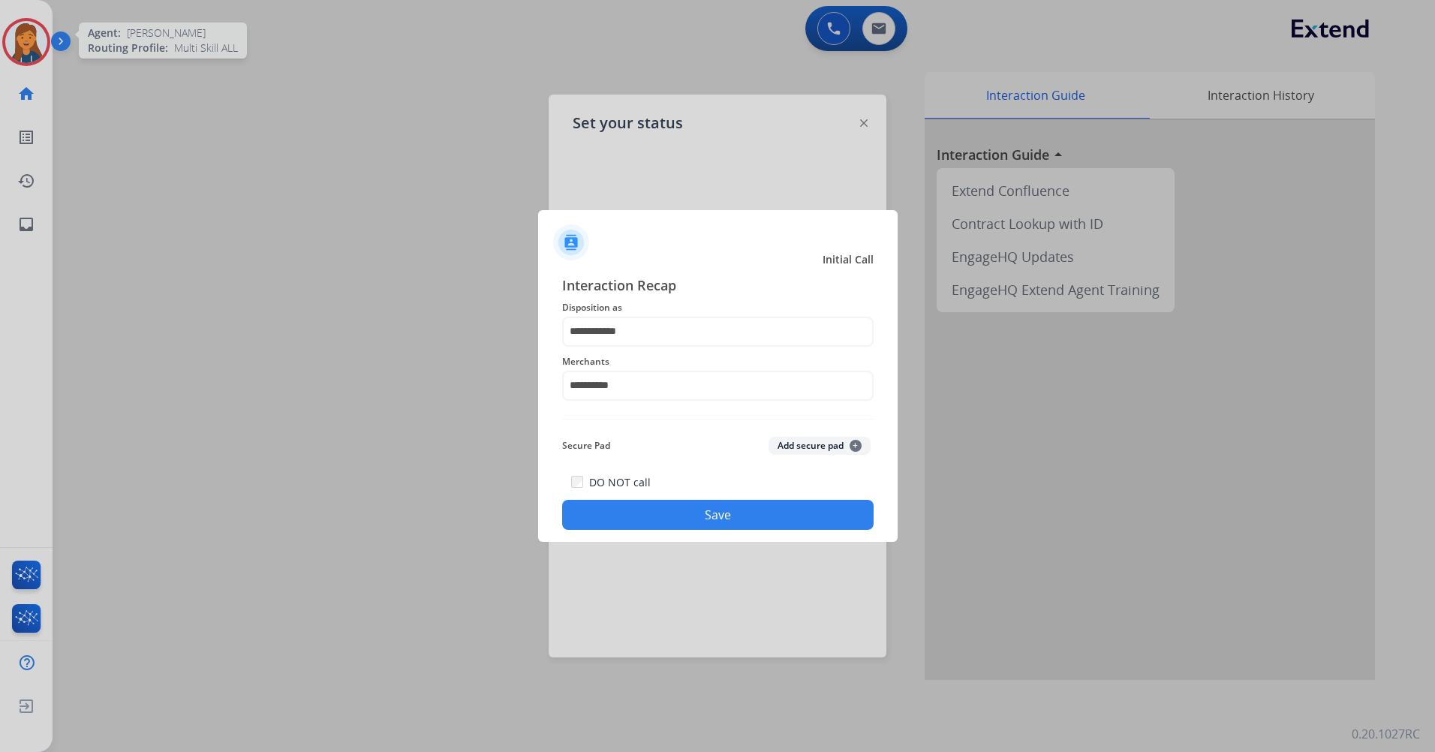
click at [648, 521] on button "Save" at bounding box center [718, 515] width 312 height 30
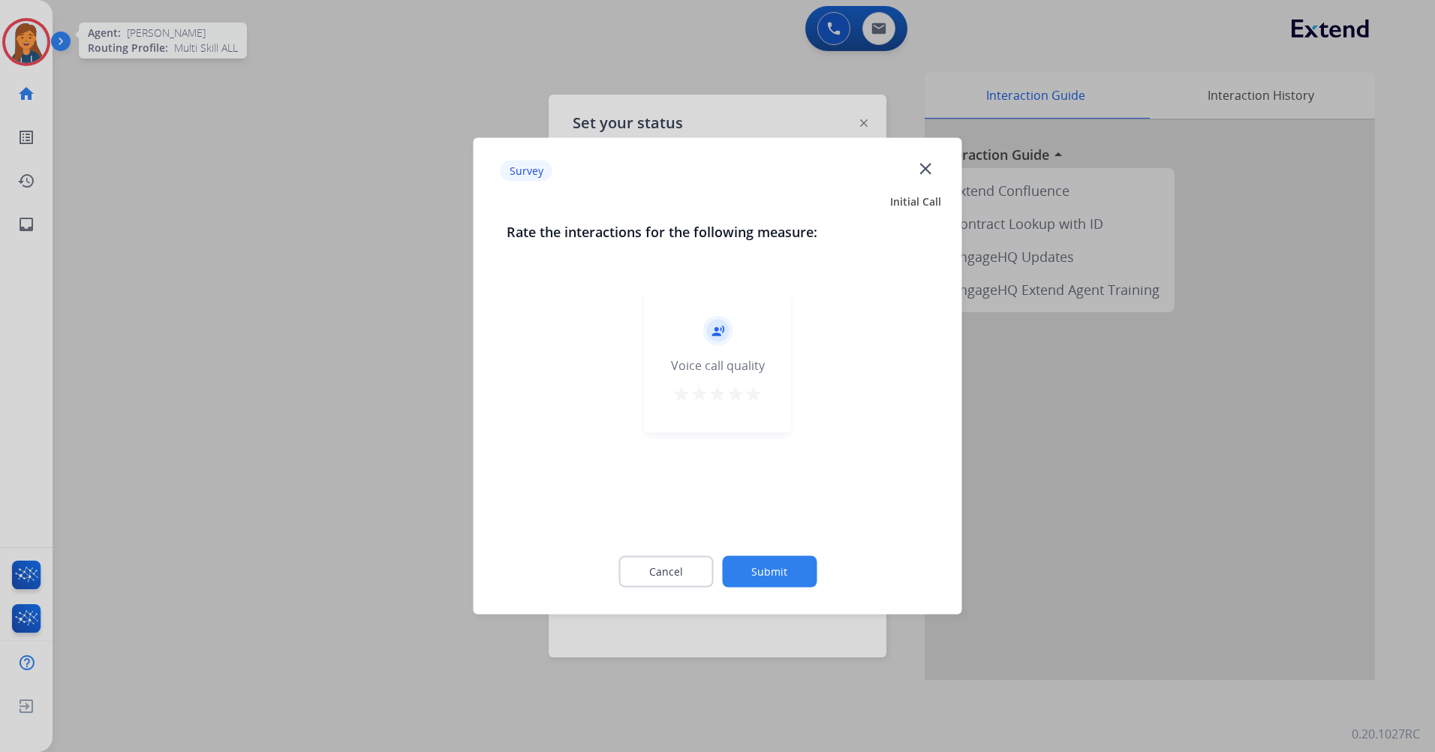
click at [746, 411] on div "record_voice_over Voice call quality star star star star star" at bounding box center [718, 361] width 146 height 143
click at [749, 400] on mat-icon "star" at bounding box center [754, 394] width 18 height 18
click at [770, 571] on button "Submit" at bounding box center [769, 572] width 95 height 32
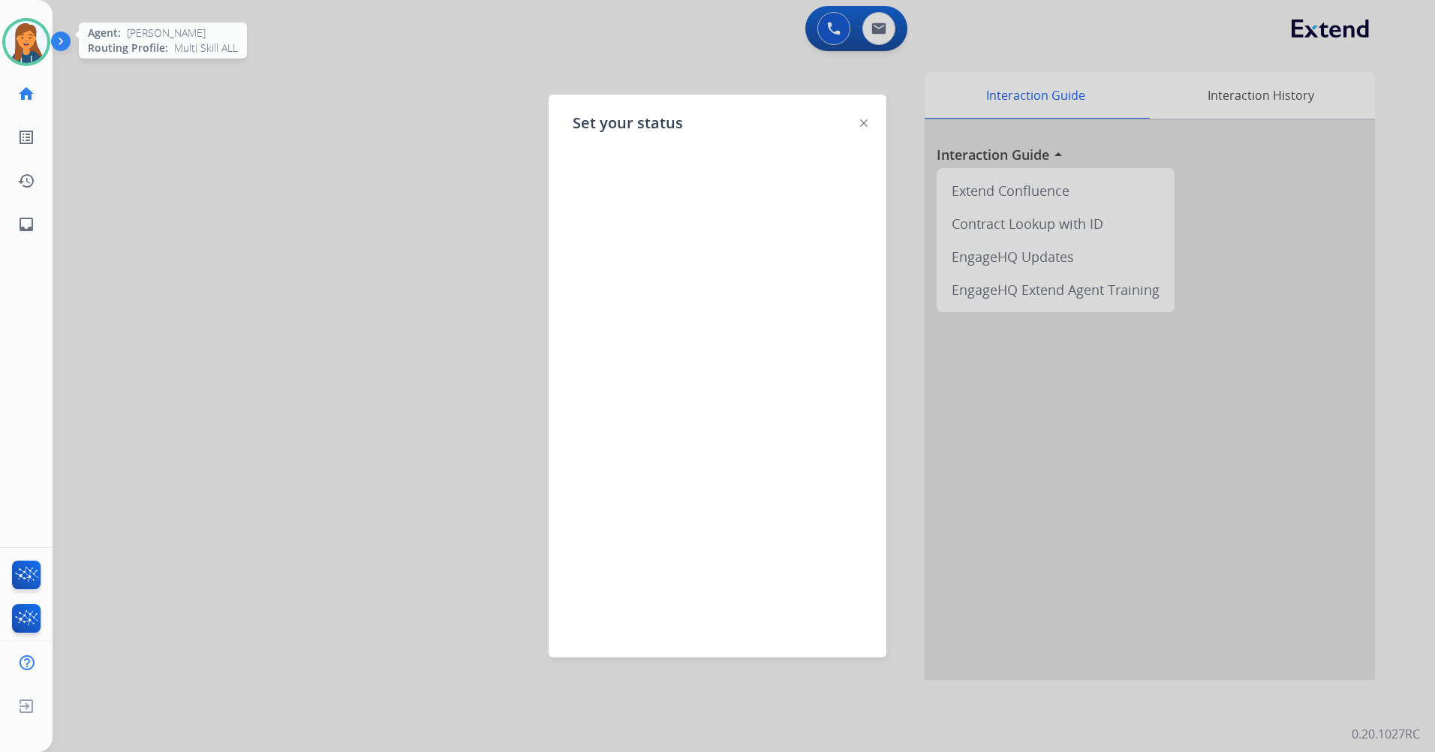
drag, startPoint x: 869, startPoint y: 119, endPoint x: 852, endPoint y: 125, distance: 18.5
click at [868, 121] on div "Set your status" at bounding box center [718, 376] width 338 height 563
click at [870, 126] on div "Set your status" at bounding box center [718, 376] width 338 height 563
click at [860, 128] on div at bounding box center [864, 122] width 8 height 18
click at [861, 121] on img at bounding box center [864, 123] width 8 height 8
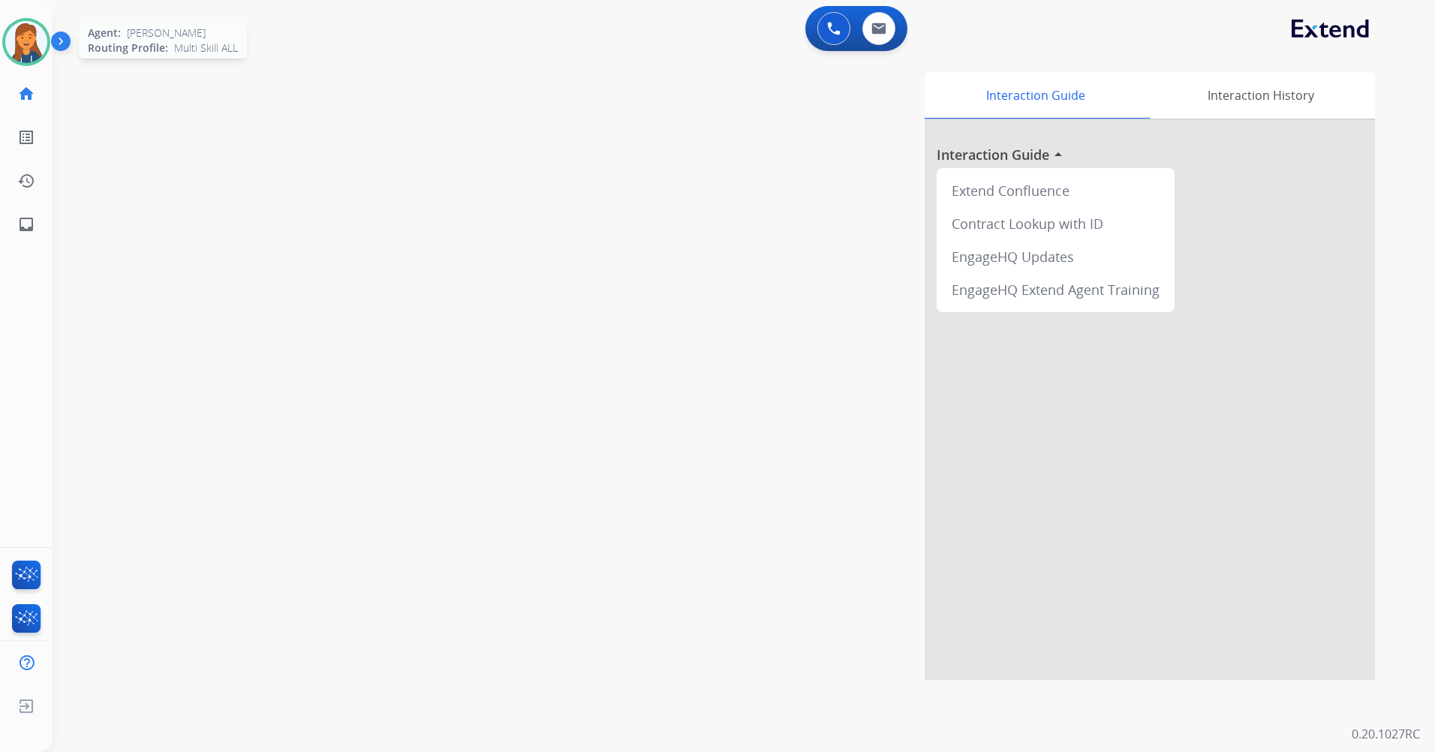
click at [11, 35] on img at bounding box center [26, 42] width 42 height 42
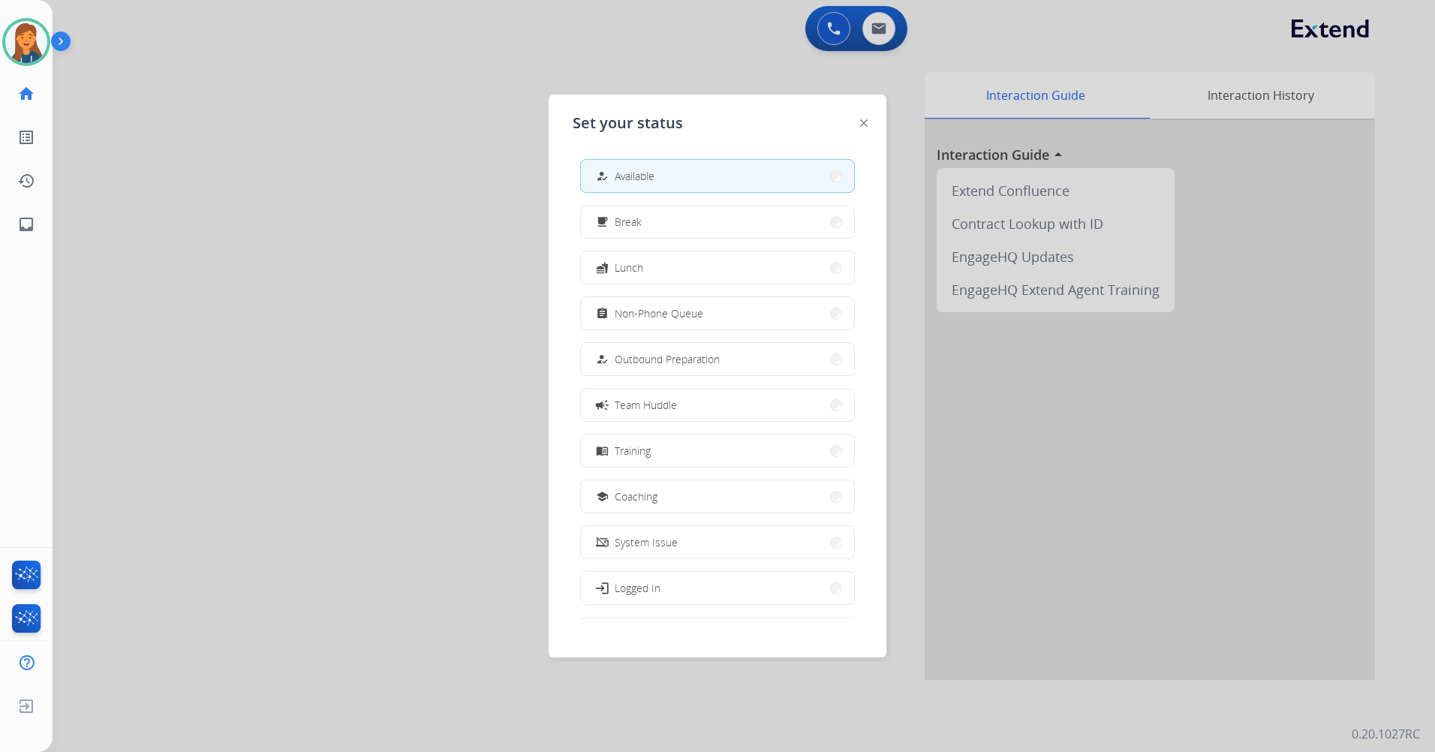
click at [840, 38] on div at bounding box center [717, 376] width 1435 height 752
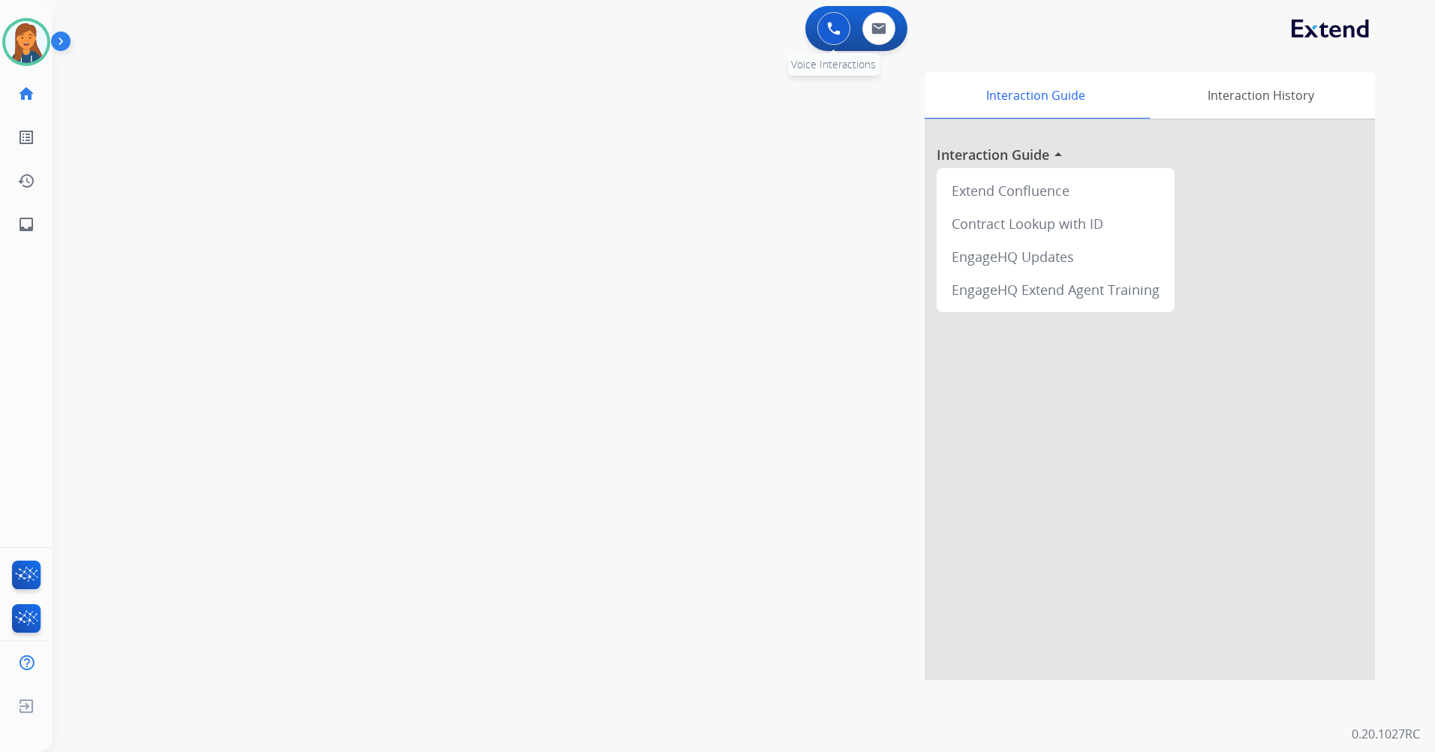
click at [840, 38] on button at bounding box center [833, 28] width 33 height 33
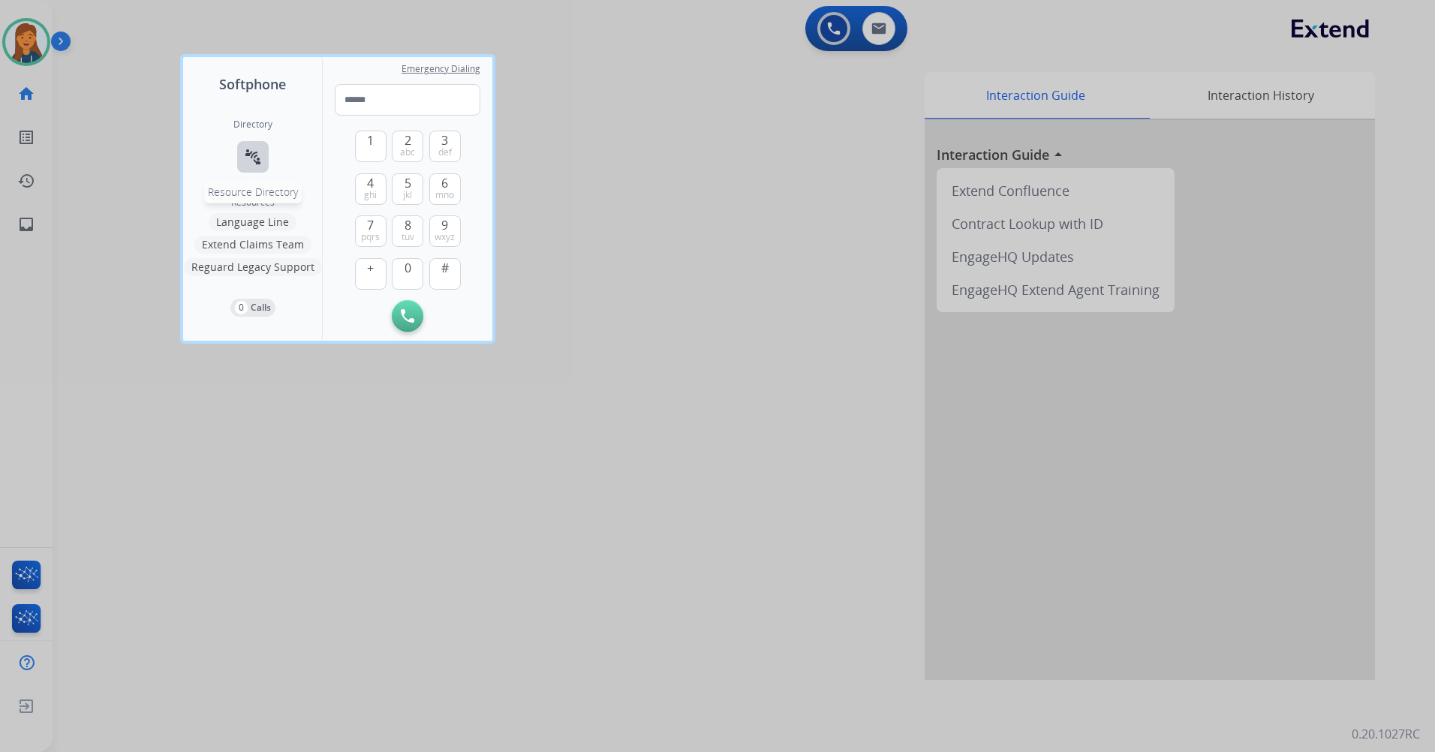
click at [242, 146] on button "connect_without_contact Resource Directory" at bounding box center [253, 157] width 32 height 32
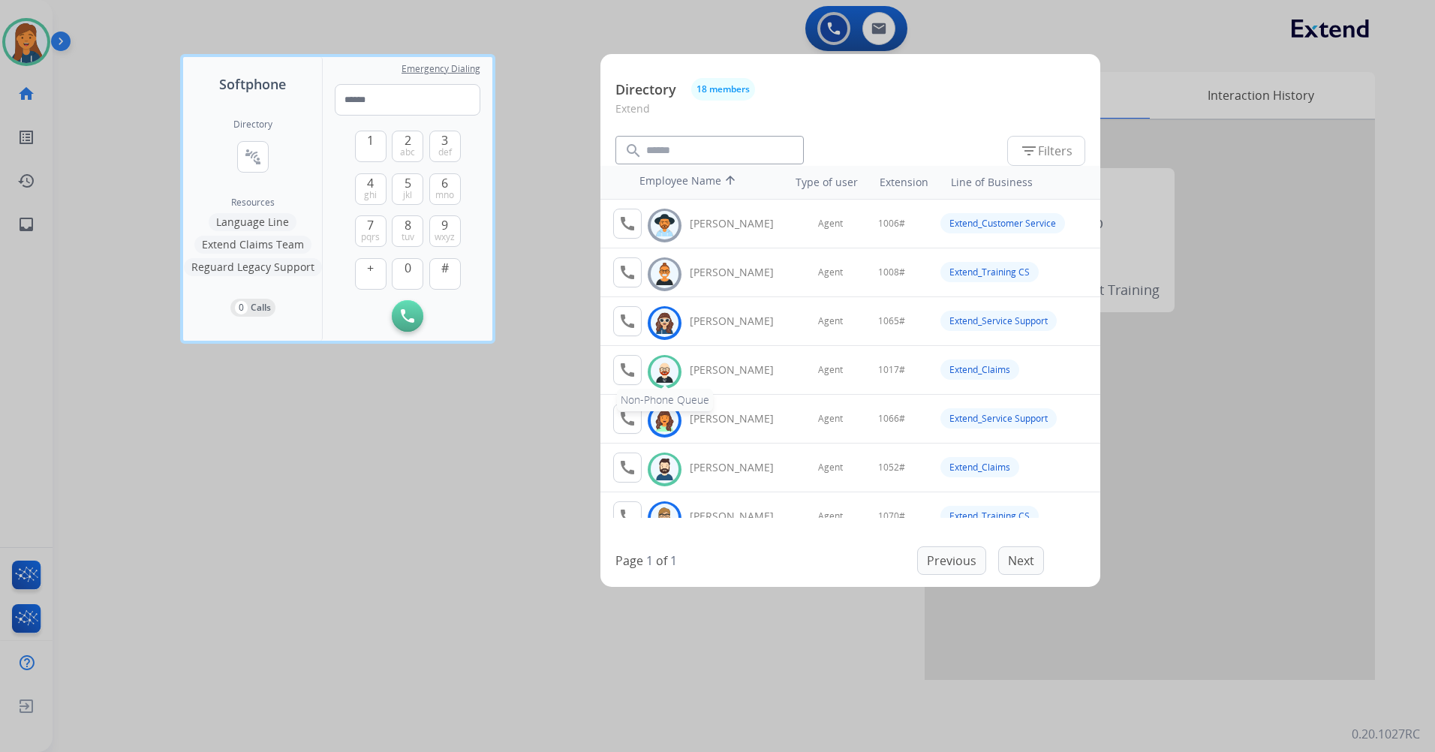
scroll to position [75, 0]
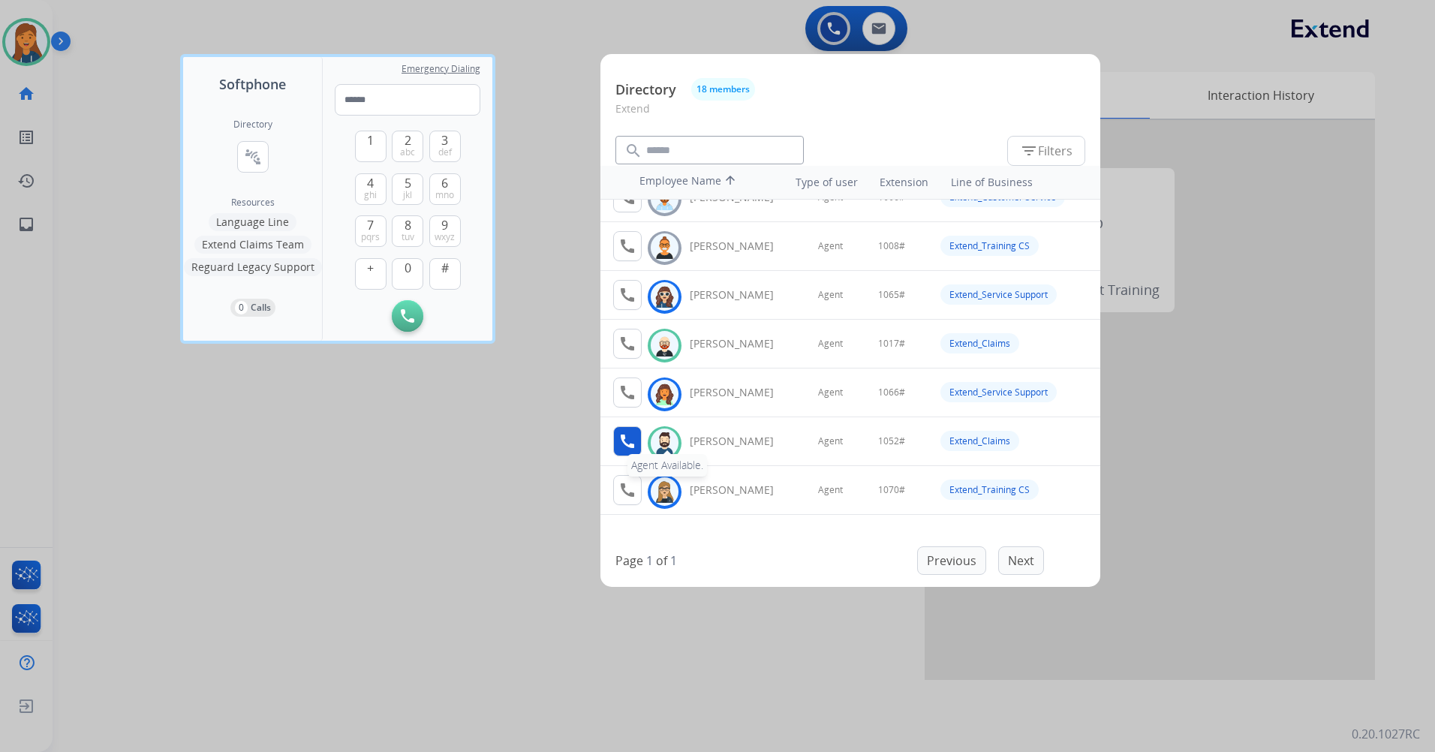
click at [630, 436] on mat-icon "call" at bounding box center [628, 441] width 18 height 18
click at [373, 142] on span "1" at bounding box center [370, 140] width 7 height 18
drag, startPoint x: 402, startPoint y: 272, endPoint x: 406, endPoint y: 224, distance: 48.2
click at [404, 270] on button "0" at bounding box center [408, 274] width 32 height 32
click at [413, 186] on button "5 jkl" at bounding box center [408, 189] width 32 height 32
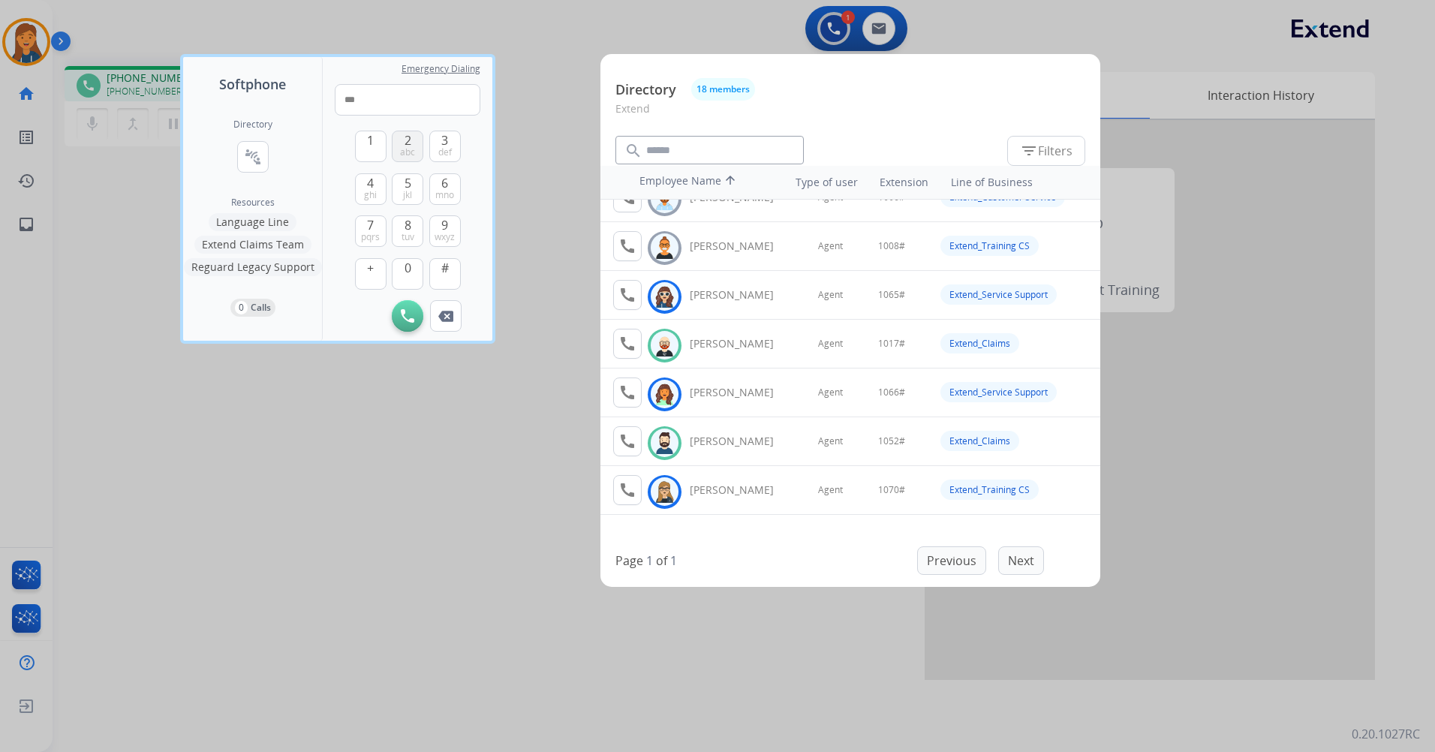
click at [420, 140] on button "2 abc" at bounding box center [408, 147] width 32 height 32
click at [447, 272] on span "#" at bounding box center [445, 268] width 8 height 18
type input "*****"
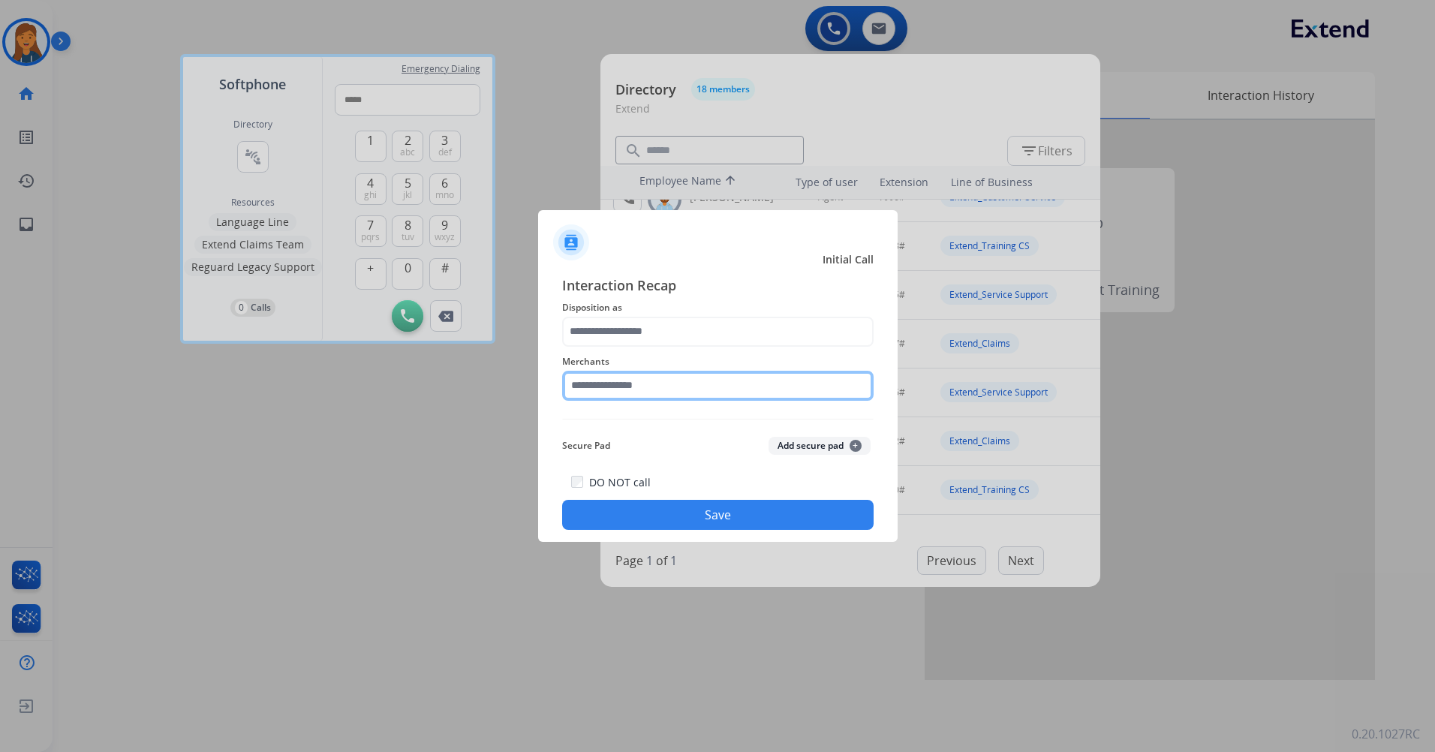
click at [589, 386] on input "text" at bounding box center [718, 386] width 312 height 30
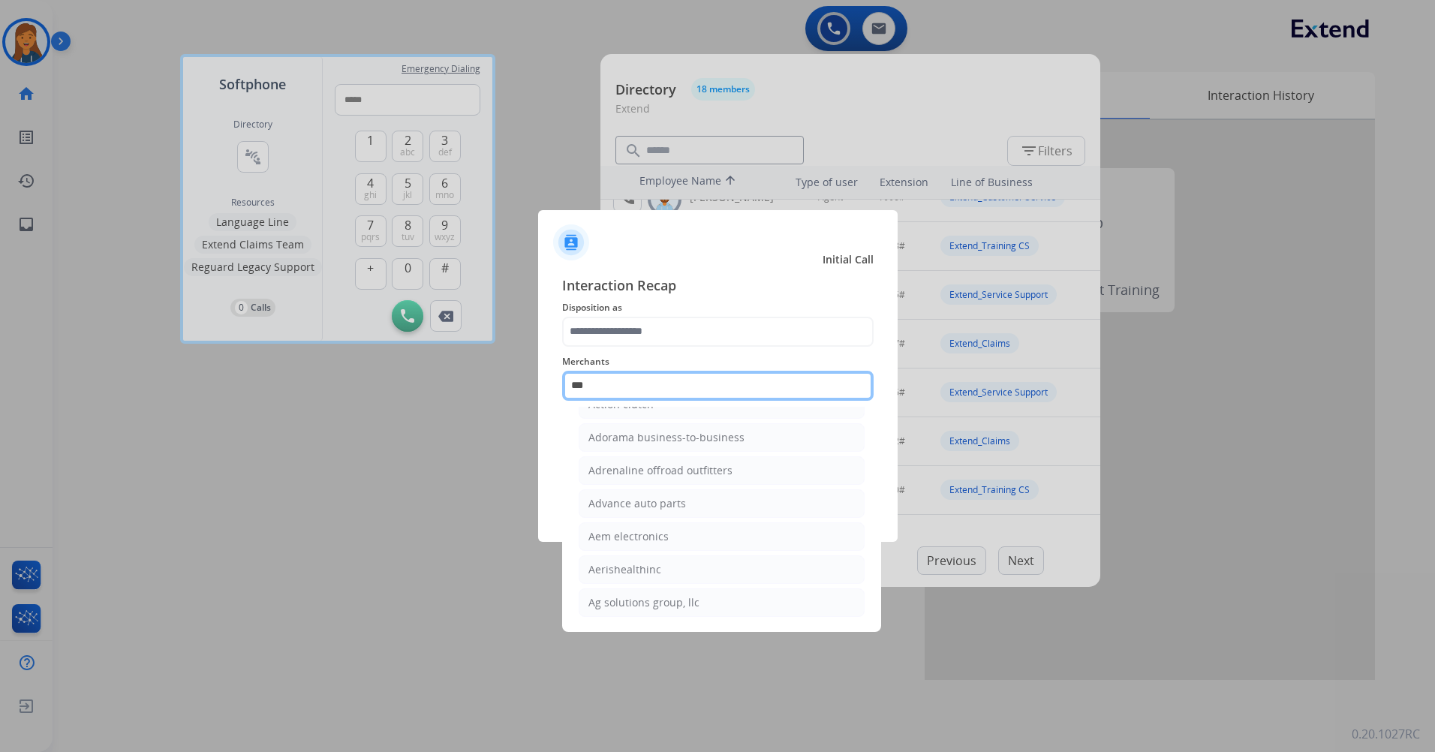
scroll to position [0, 0]
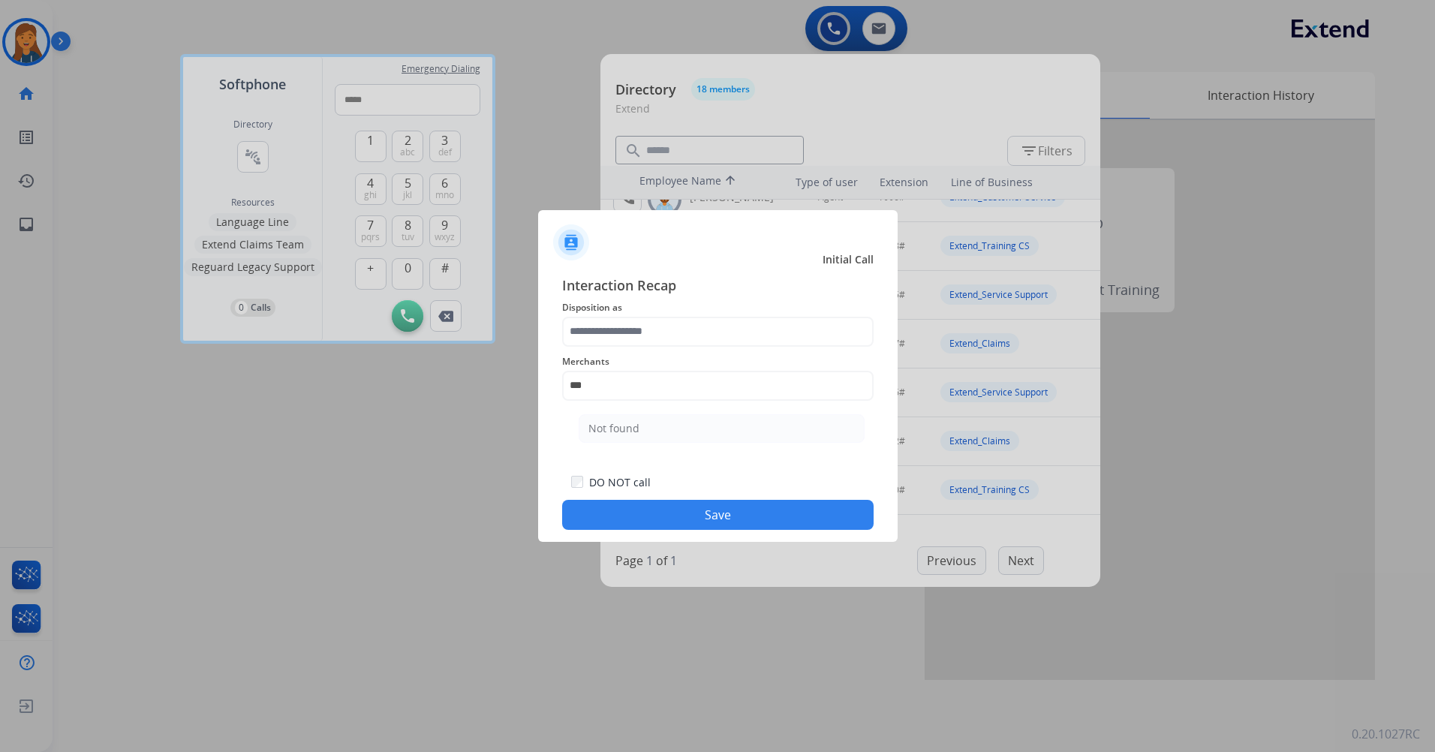
drag, startPoint x: 644, startPoint y: 432, endPoint x: 844, endPoint y: 440, distance: 199.8
click at [643, 432] on li "Not found" at bounding box center [722, 428] width 286 height 29
type input "*********"
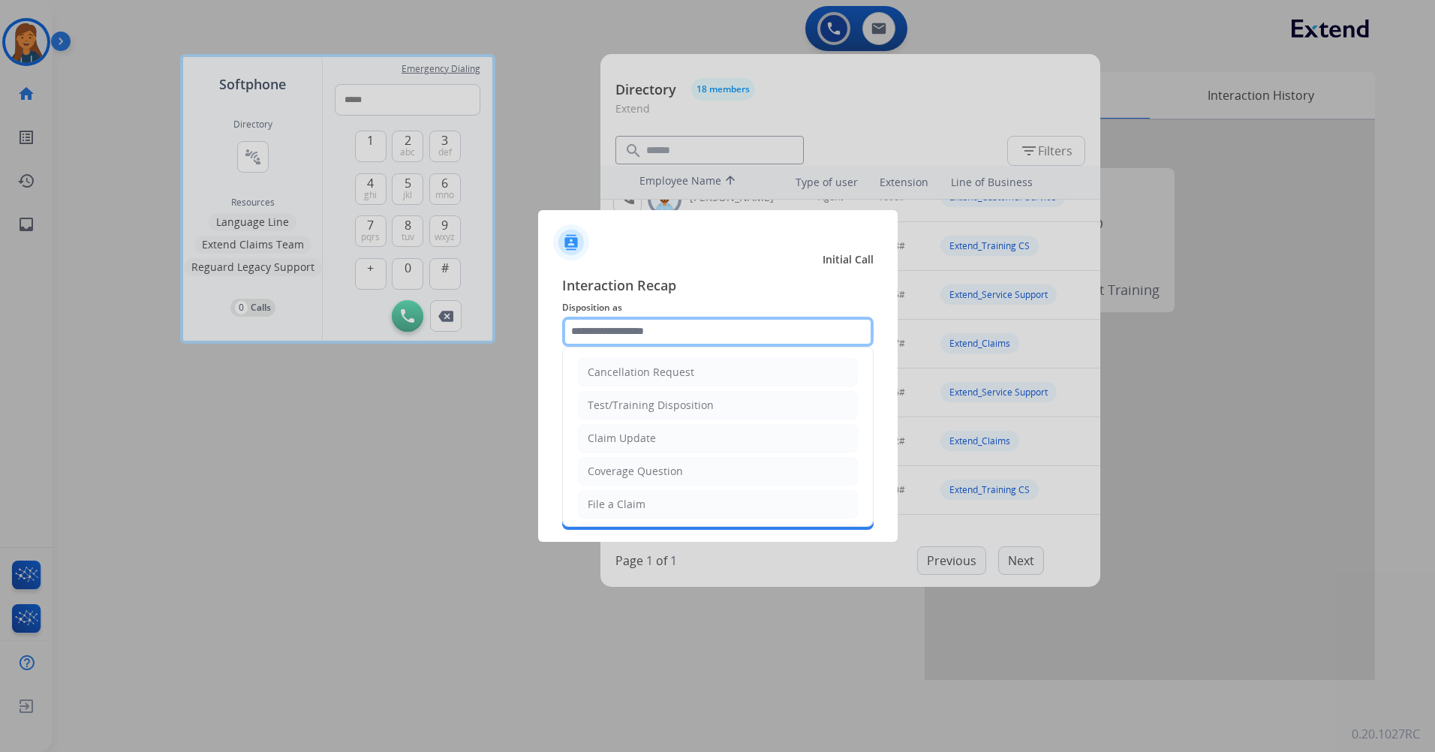
click at [697, 335] on input "text" at bounding box center [718, 332] width 312 height 30
type input "*"
click at [610, 469] on div "Other" at bounding box center [602, 468] width 29 height 15
type input "*****"
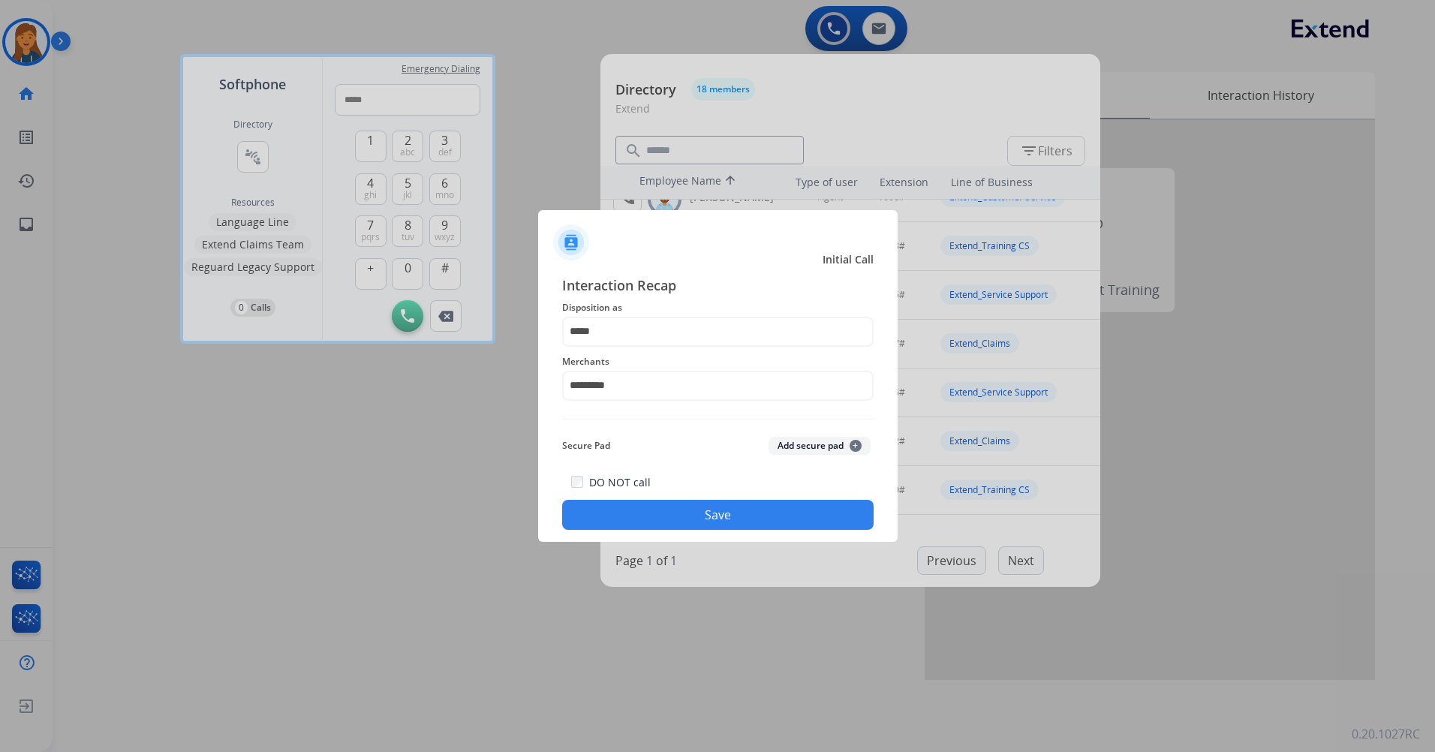
click at [815, 510] on button "Save" at bounding box center [718, 515] width 312 height 30
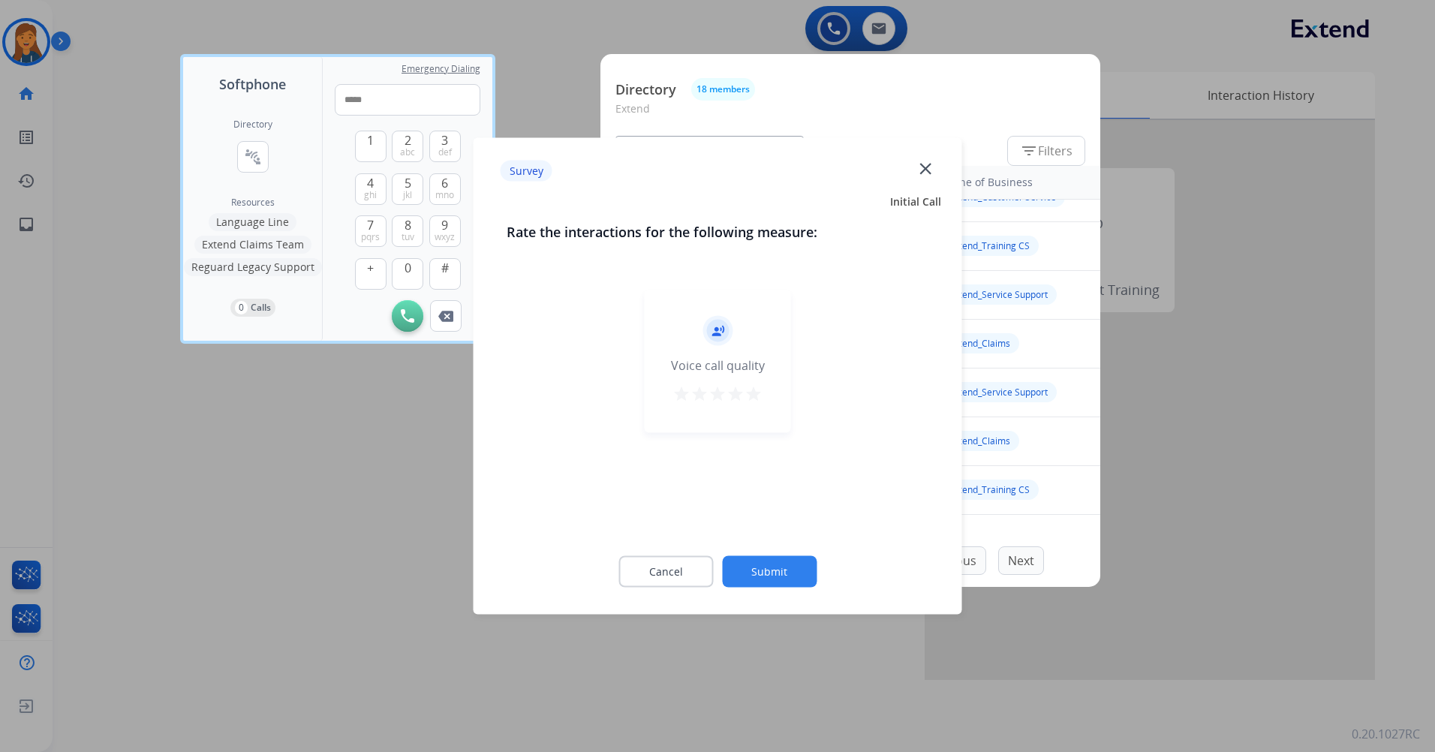
click at [757, 394] on mat-icon "star" at bounding box center [754, 394] width 18 height 18
click at [769, 565] on button "Submit" at bounding box center [769, 572] width 95 height 32
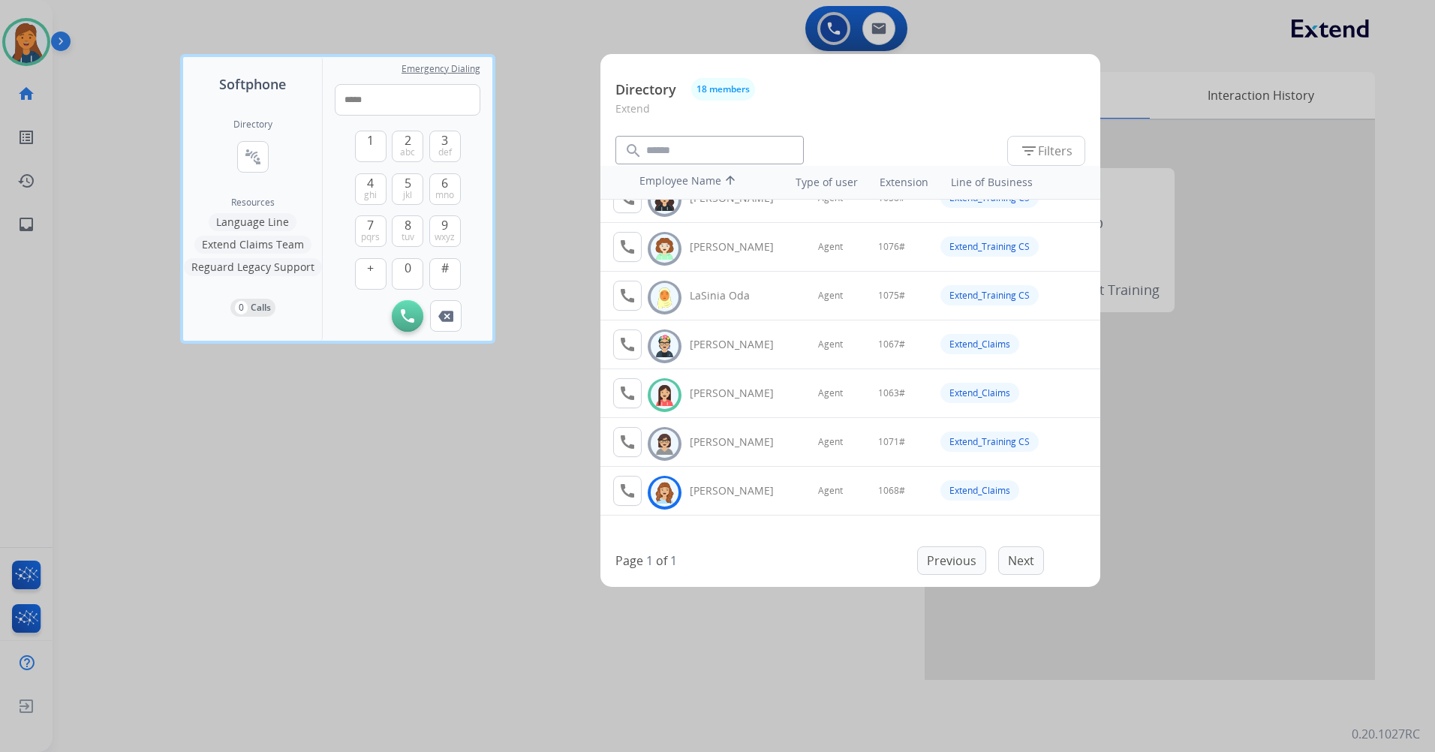
scroll to position [450, 0]
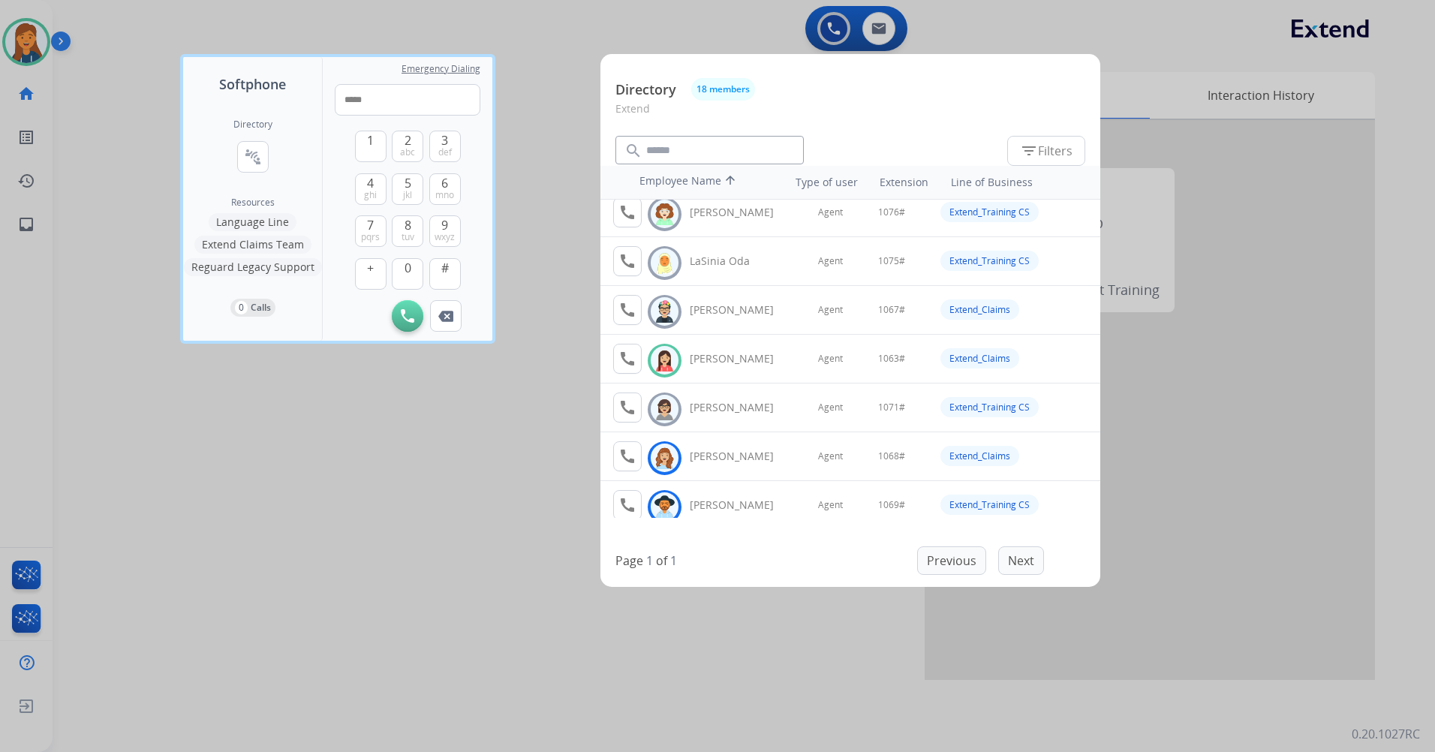
click at [26, 41] on div at bounding box center [717, 376] width 1435 height 752
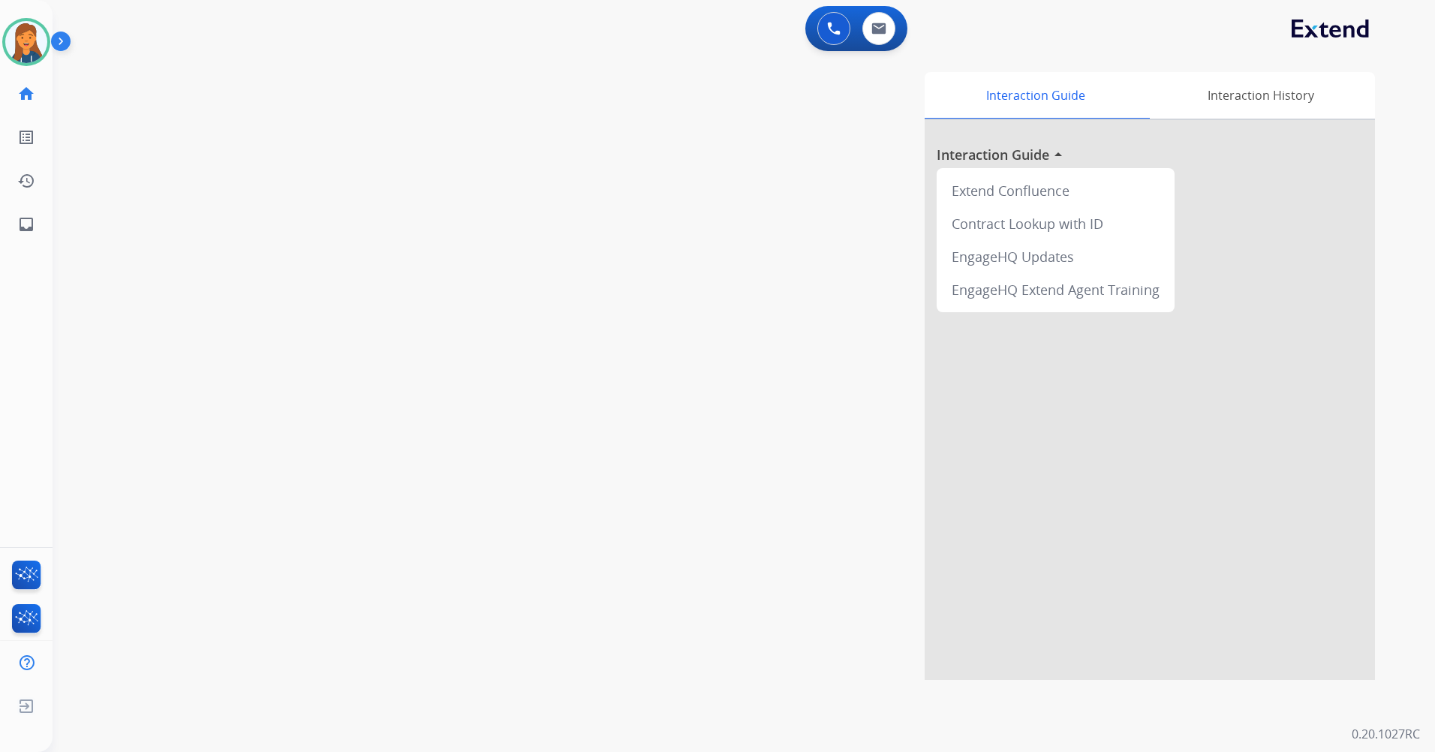
click at [26, 41] on img at bounding box center [26, 42] width 42 height 42
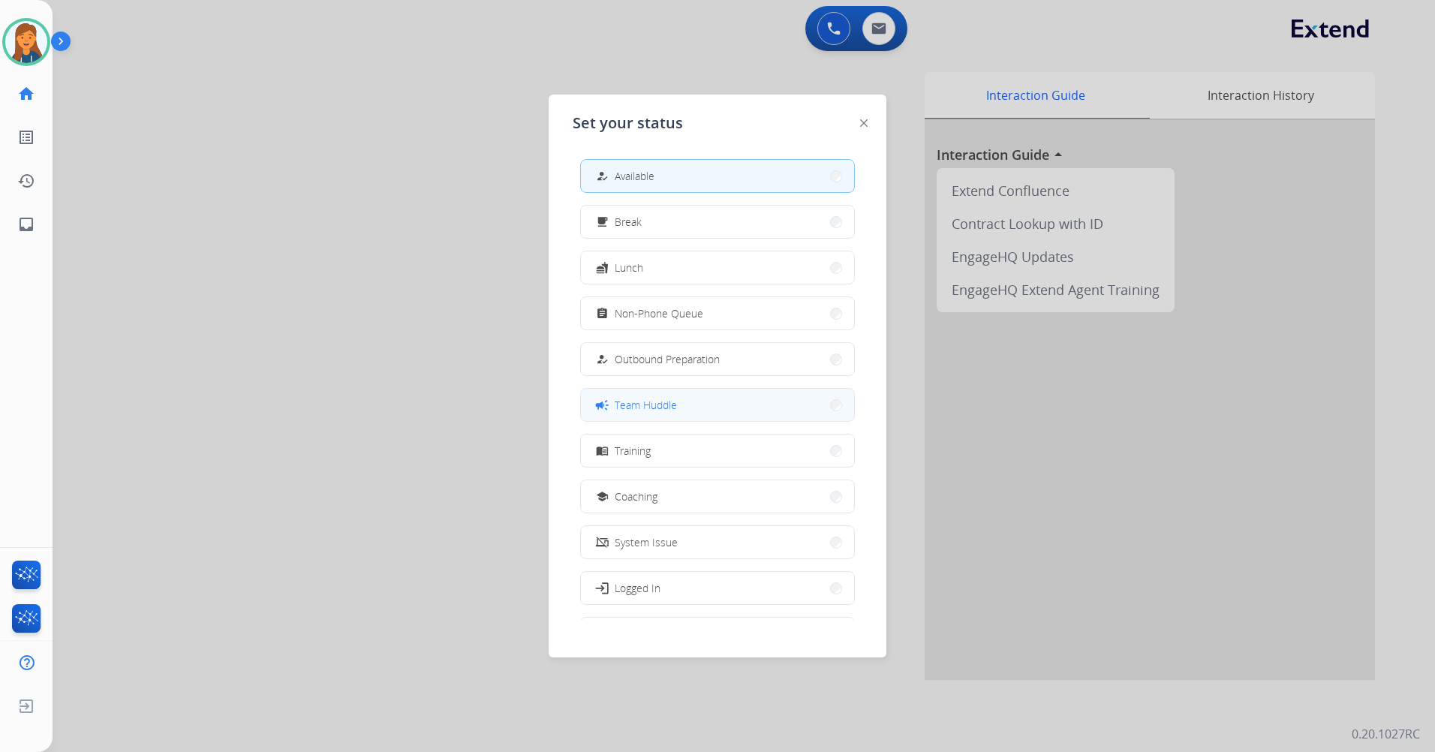
click at [653, 417] on button "campaign Team Huddle" at bounding box center [717, 405] width 273 height 32
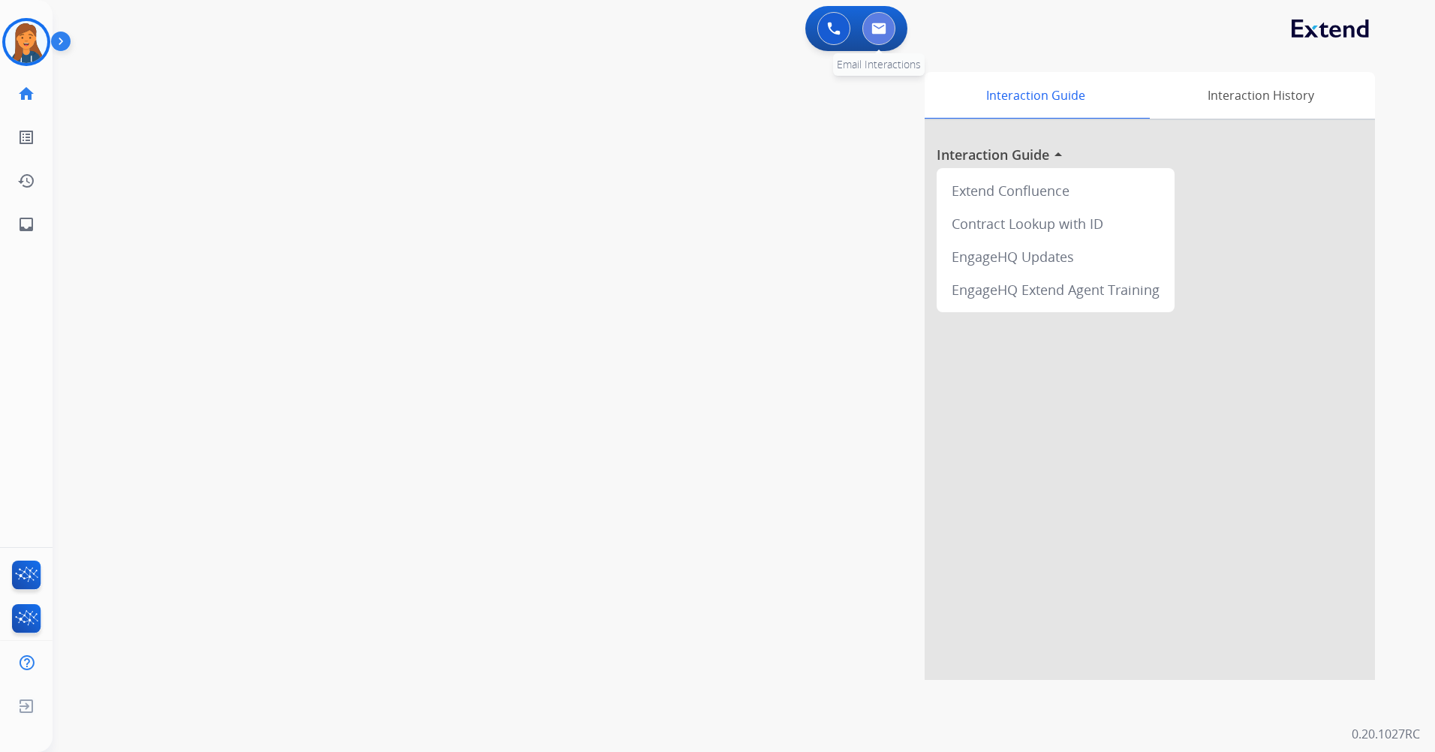
click at [872, 27] on img at bounding box center [878, 29] width 15 height 12
select select "**********"
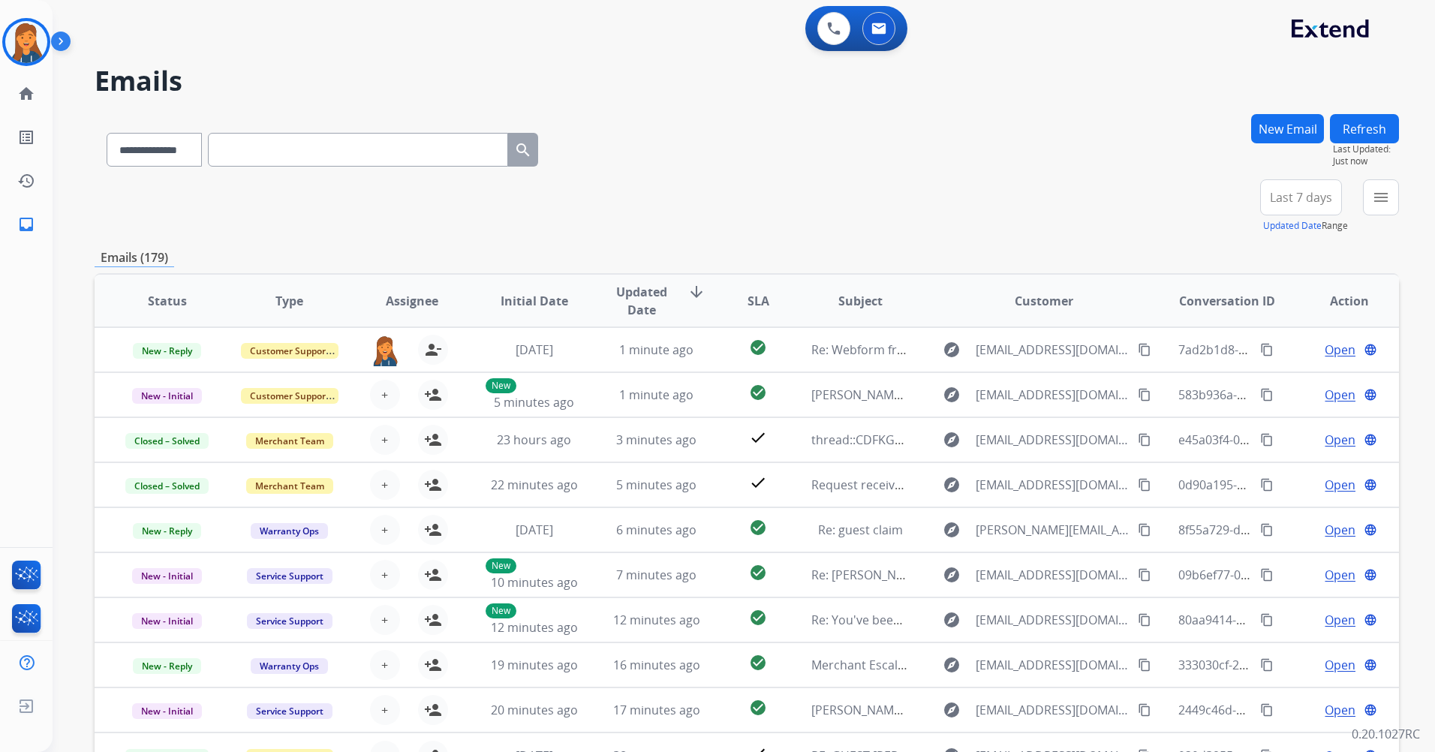
click at [1318, 188] on button "Last 7 days" at bounding box center [1301, 197] width 82 height 36
click at [1276, 378] on div "Last 90 days" at bounding box center [1296, 380] width 83 height 23
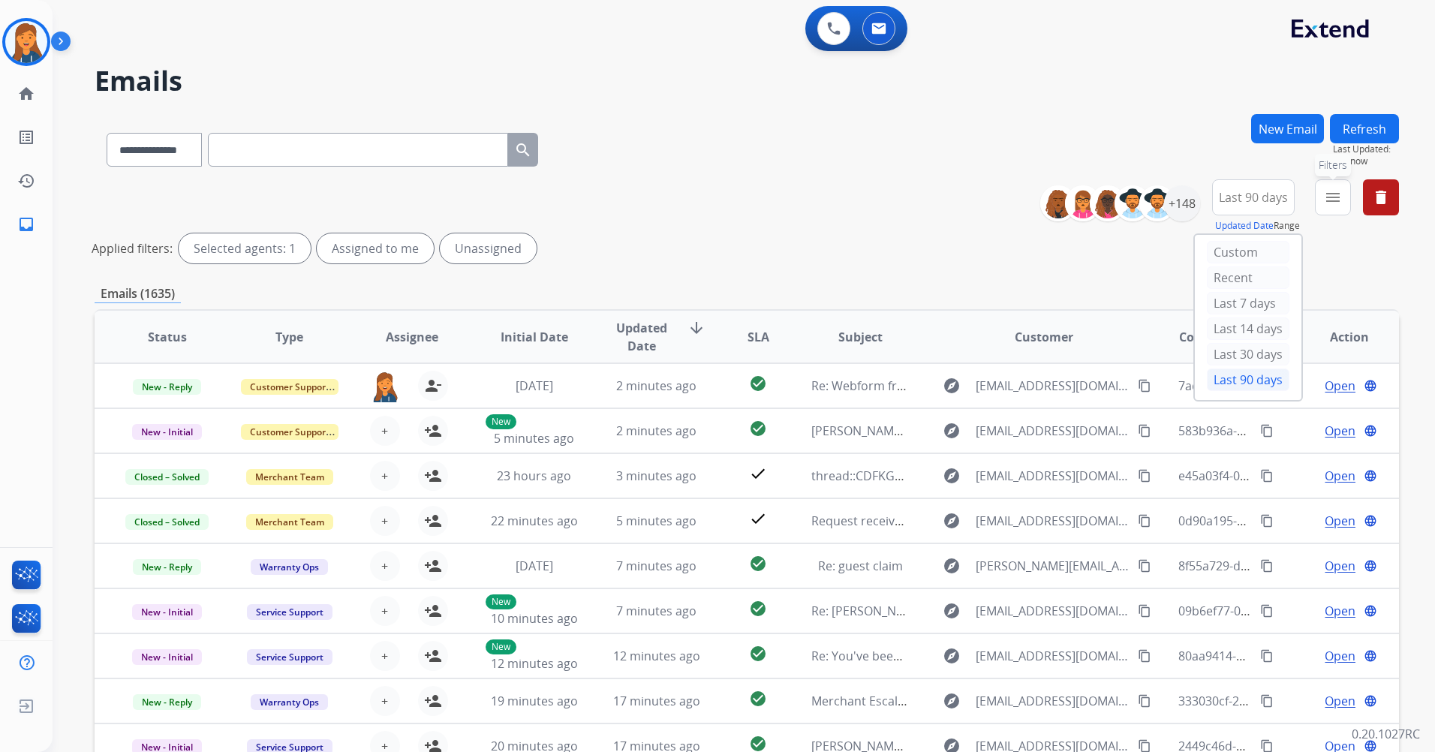
click at [1335, 194] on mat-icon "menu" at bounding box center [1333, 197] width 18 height 18
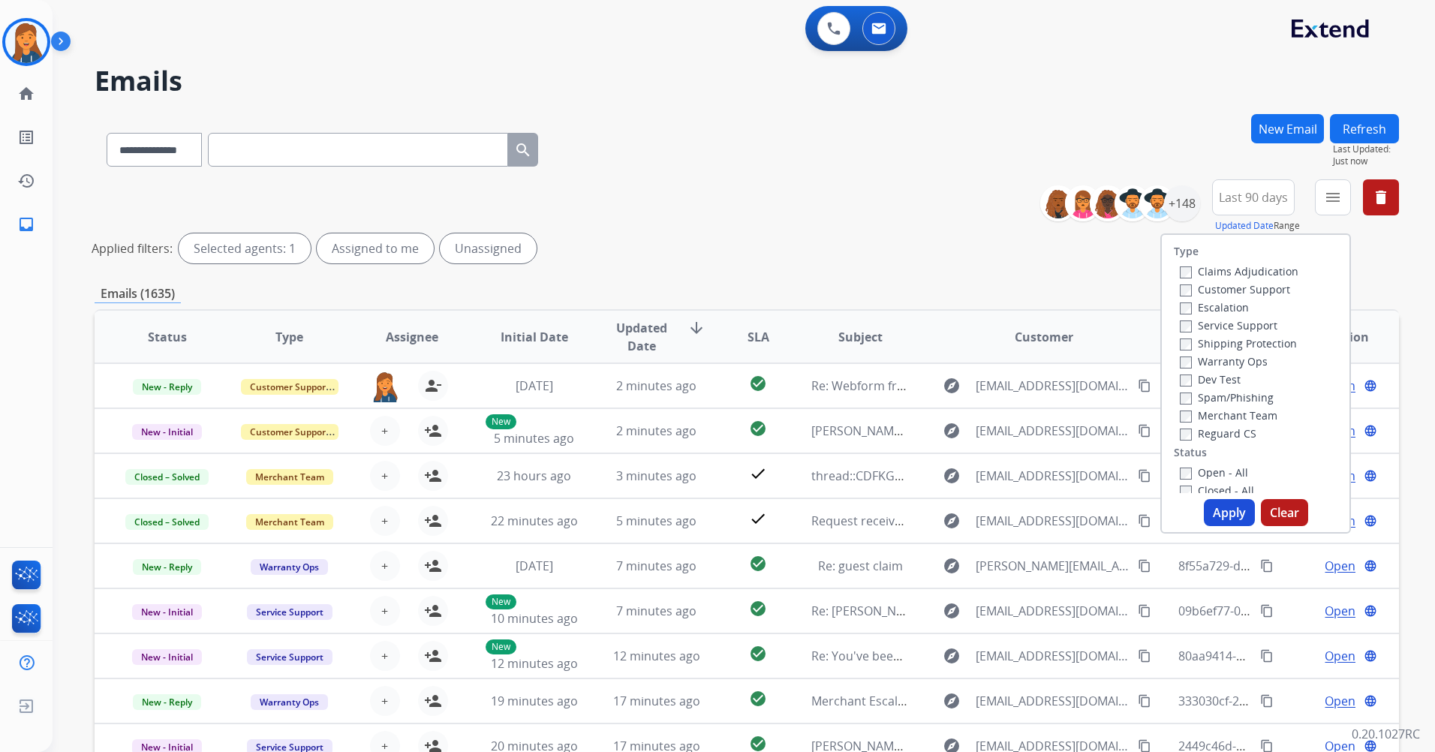
click at [1245, 290] on label "Customer Support" at bounding box center [1235, 289] width 110 height 14
click at [1242, 339] on label "Shipping Protection" at bounding box center [1238, 343] width 117 height 14
click at [1228, 430] on label "Reguard CS" at bounding box center [1218, 433] width 77 height 14
click at [1213, 470] on label "Open - All" at bounding box center [1214, 472] width 68 height 14
click at [1221, 513] on button "Apply" at bounding box center [1229, 512] width 51 height 27
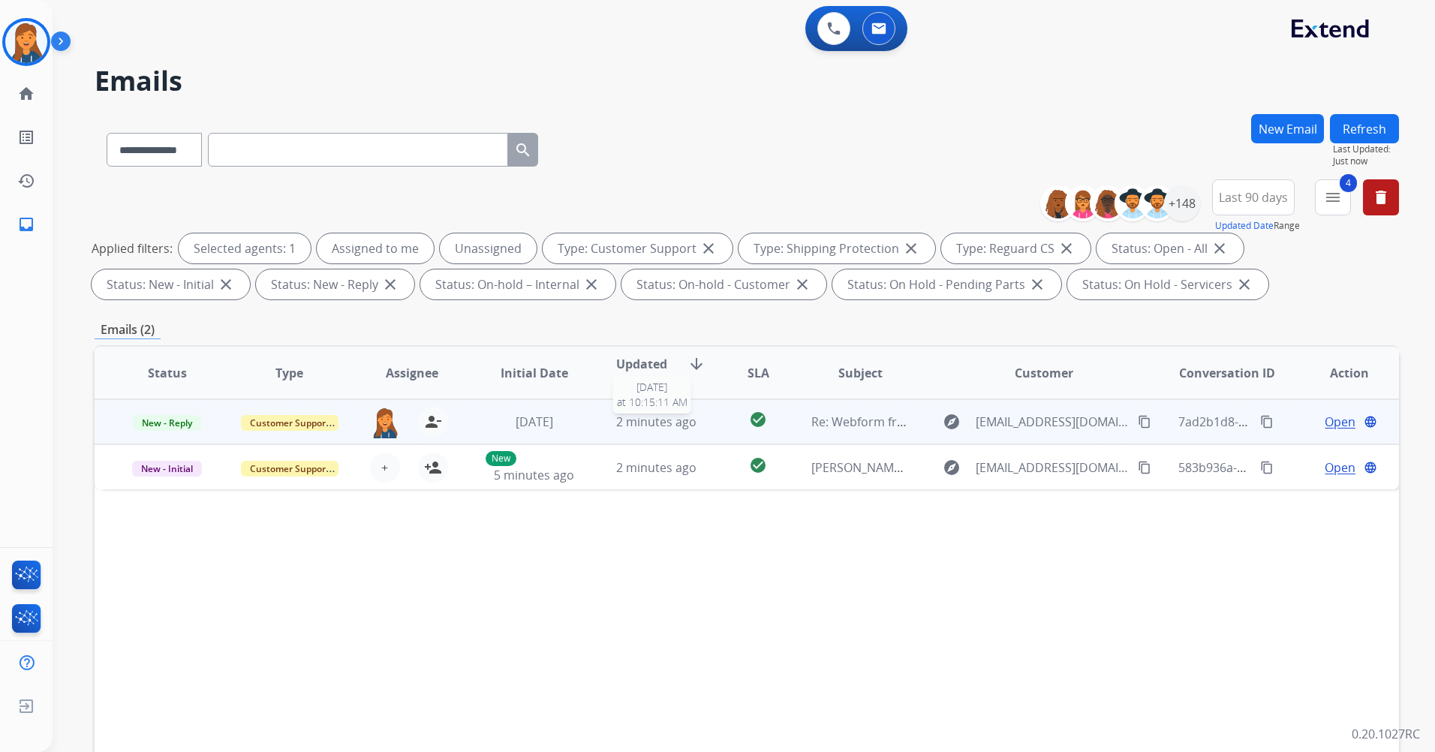
click at [662, 419] on span "2 minutes ago" at bounding box center [656, 422] width 80 height 17
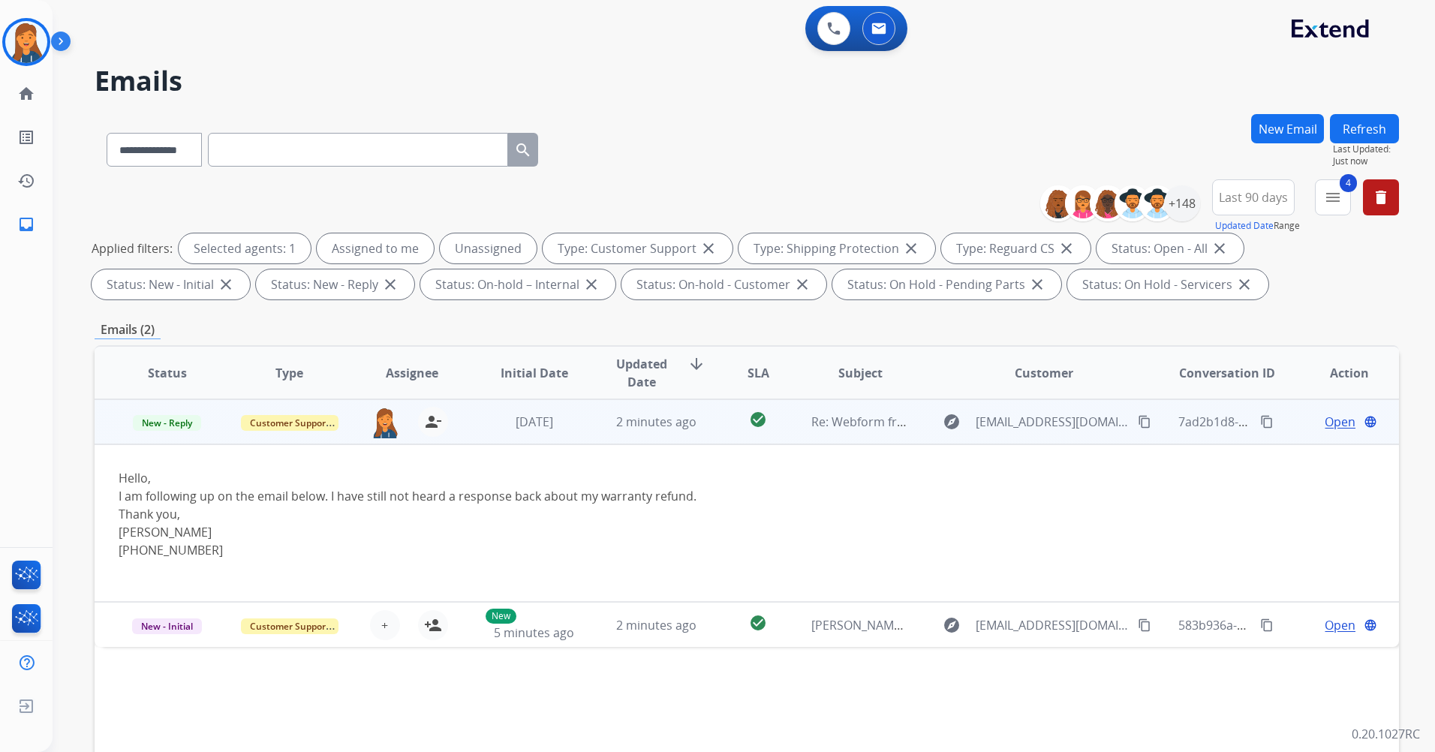
click at [1138, 421] on mat-icon "content_copy" at bounding box center [1145, 422] width 14 height 14
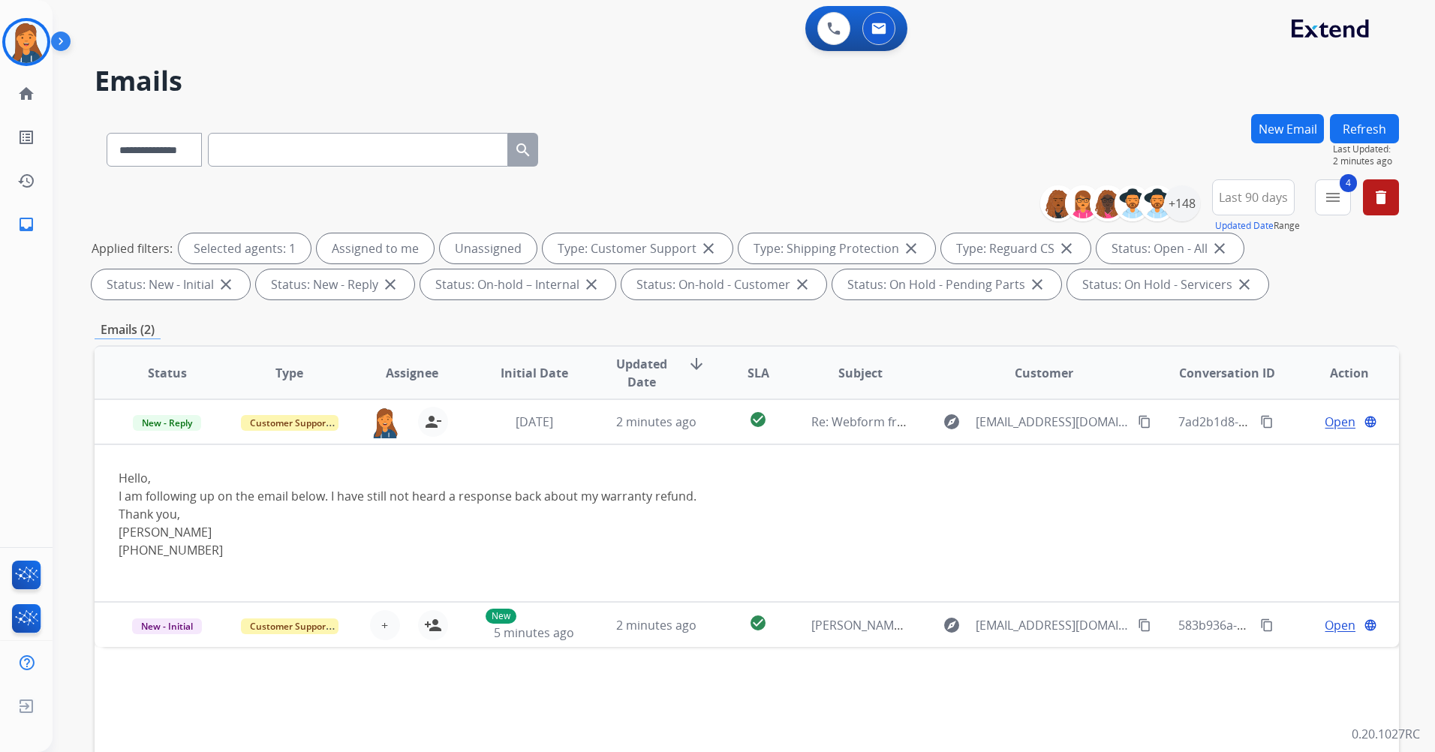
click at [242, 151] on input "text" at bounding box center [358, 150] width 300 height 34
paste input "**********"
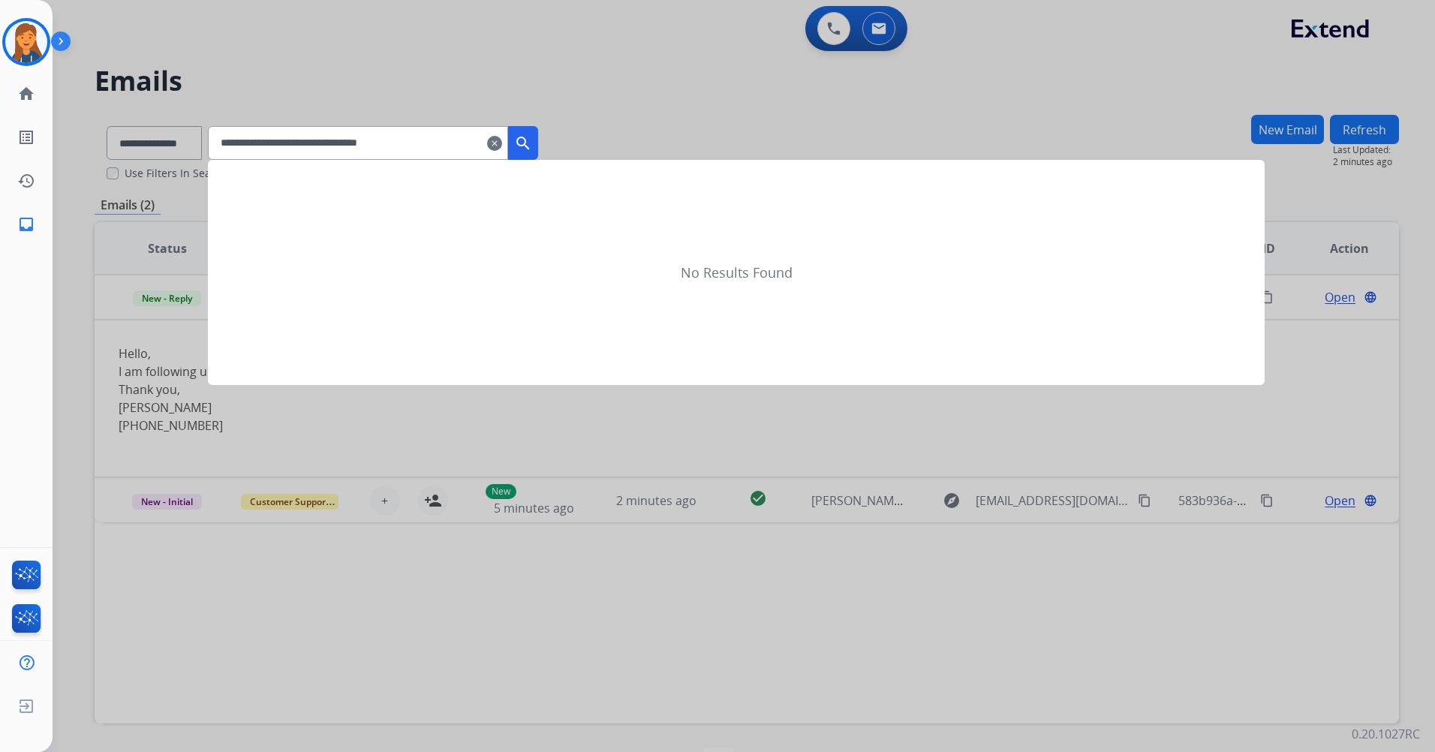
type input "**********"
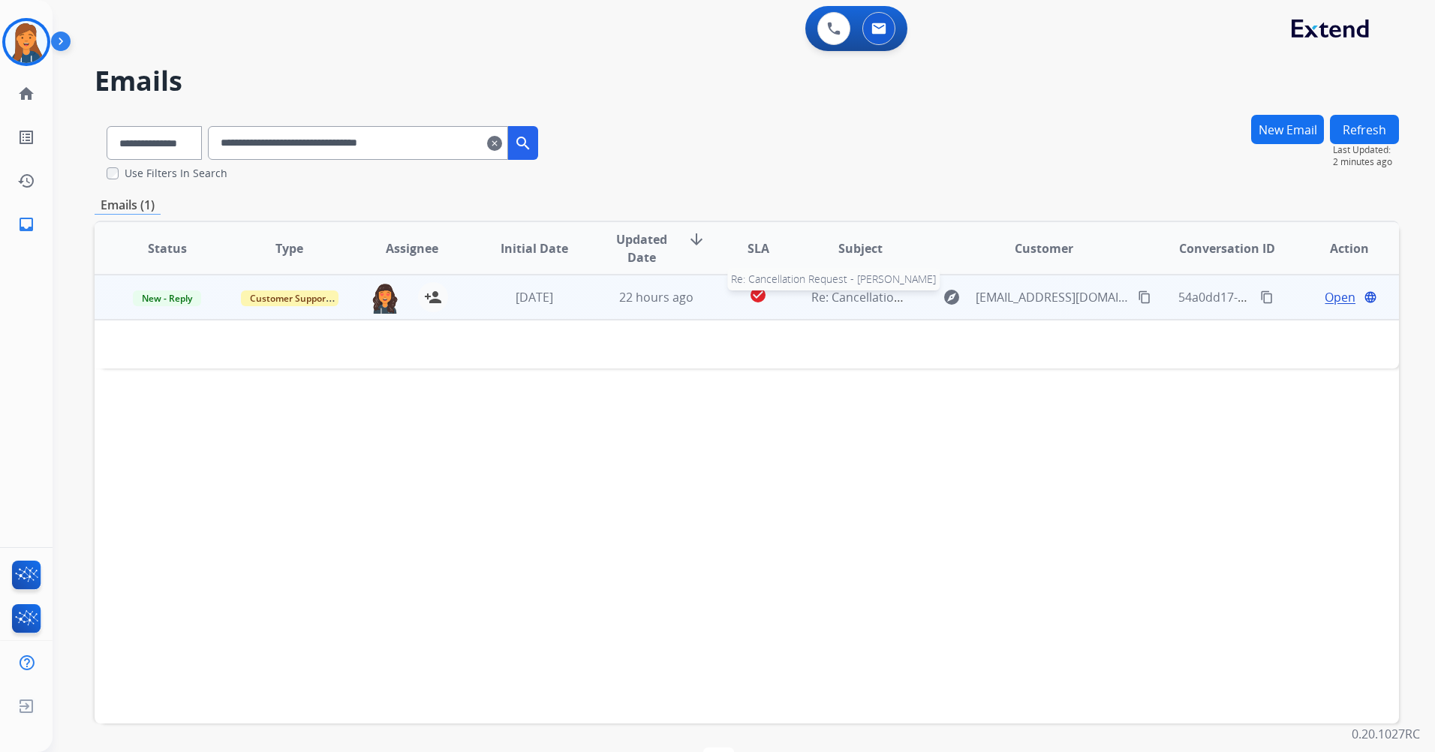
click at [848, 302] on span "Re: Cancellation Request - Shelly Thompson" at bounding box center [932, 297] width 242 height 17
click at [868, 301] on span "Re: Cancellation Request - Shelly Thompson" at bounding box center [932, 298] width 242 height 17
click at [871, 296] on span "Re: Cancellation Request - Shelly Thompson" at bounding box center [932, 297] width 242 height 17
click at [865, 299] on span "Re: Cancellation Request - Shelly Thompson" at bounding box center [932, 298] width 242 height 17
